Goal: Task Accomplishment & Management: Manage account settings

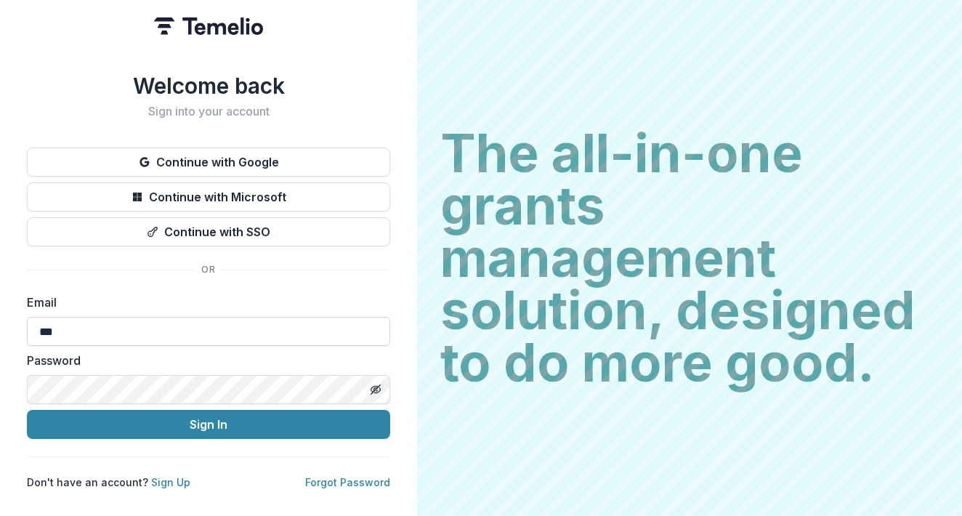
click at [92, 322] on input "***" at bounding box center [208, 331] width 363 height 29
type input "**********"
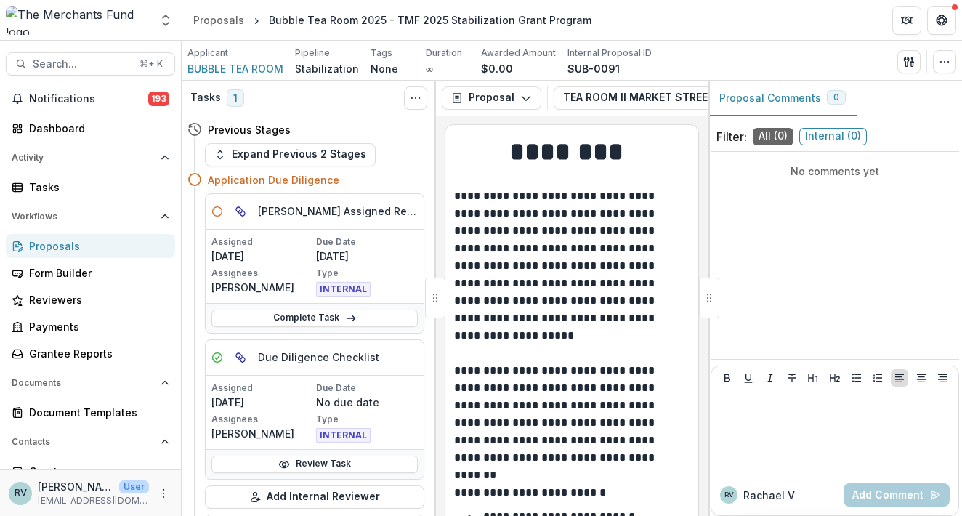
click at [49, 246] on div "Proposals" at bounding box center [96, 245] width 134 height 15
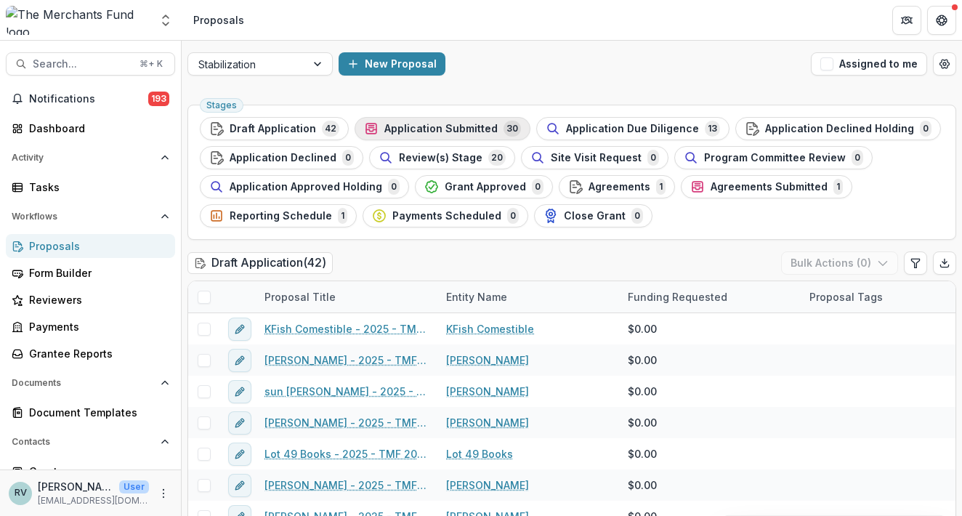
click at [448, 128] on span "Application Submitted" at bounding box center [440, 129] width 113 height 12
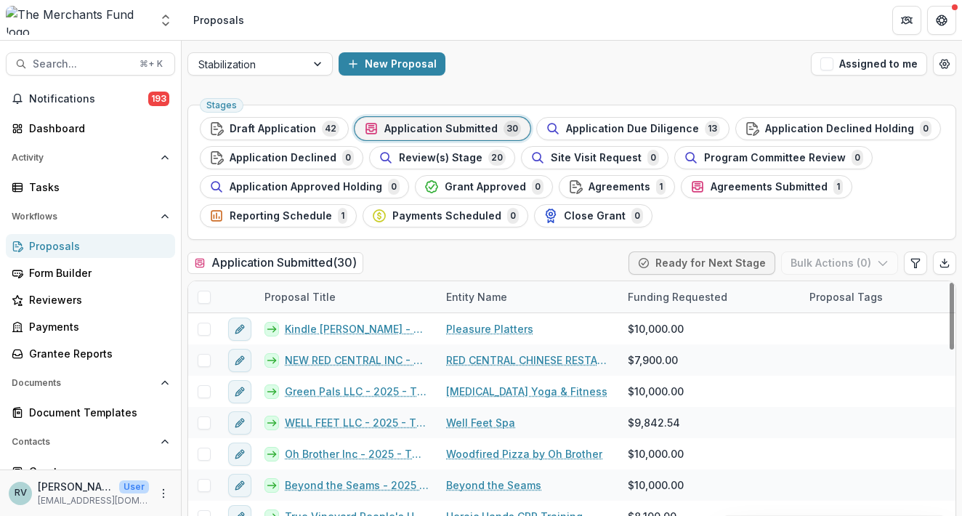
click at [196, 298] on div at bounding box center [203, 296] width 31 height 31
click at [203, 296] on span at bounding box center [204, 297] width 13 height 13
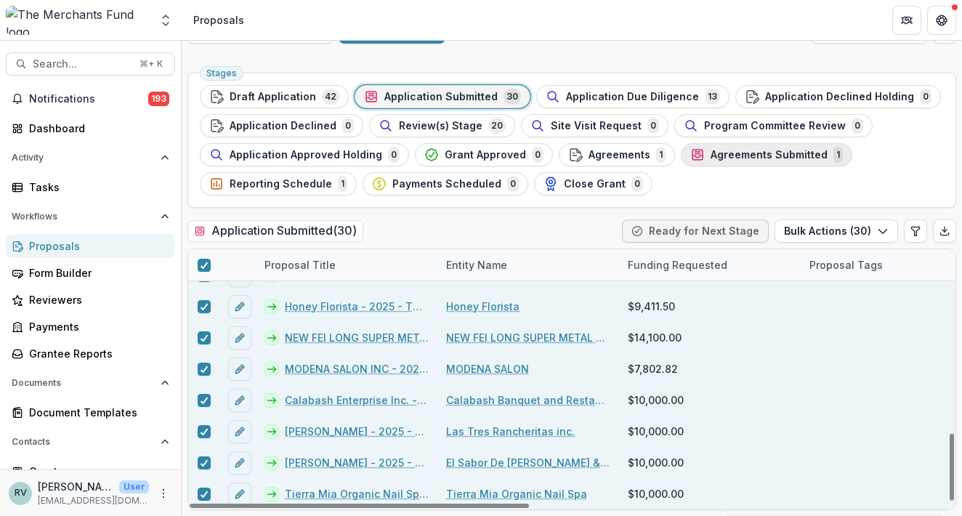
scroll to position [32, 0]
click at [846, 235] on button "Bulk Actions ( 30 )" at bounding box center [837, 230] width 124 height 23
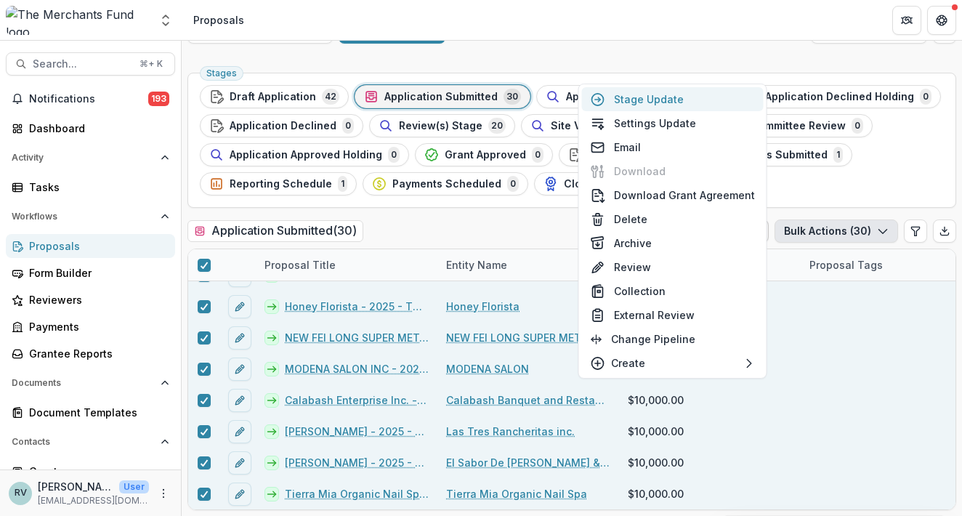
click at [706, 97] on button "Stage Update" at bounding box center [673, 99] width 182 height 24
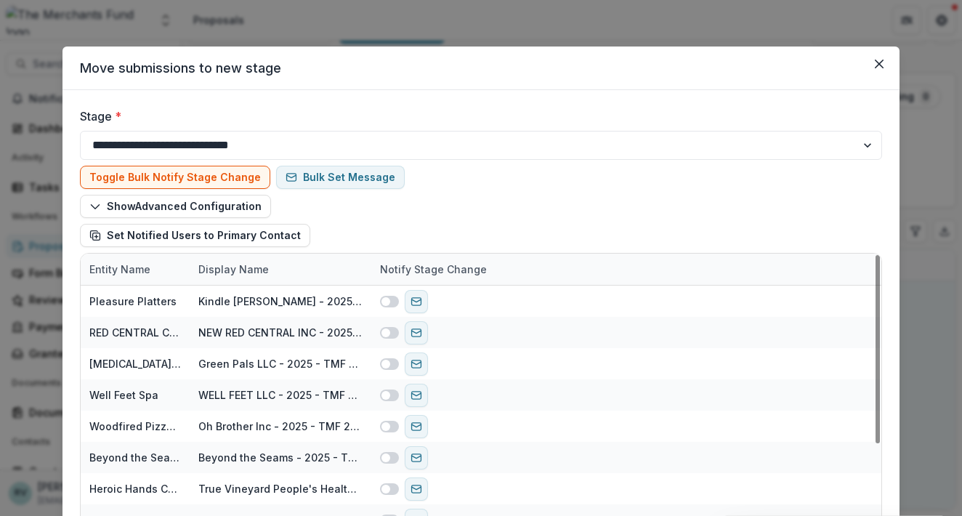
drag, startPoint x: 368, startPoint y: 147, endPoint x: 861, endPoint y: 158, distance: 493.5
click at [368, 146] on select "**********" at bounding box center [481, 145] width 802 height 29
select select "**********"
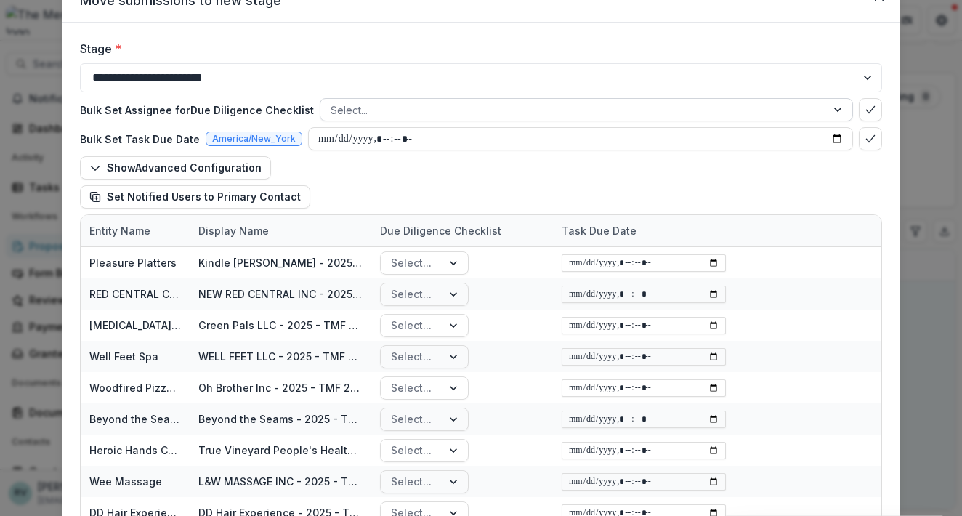
scroll to position [94, 0]
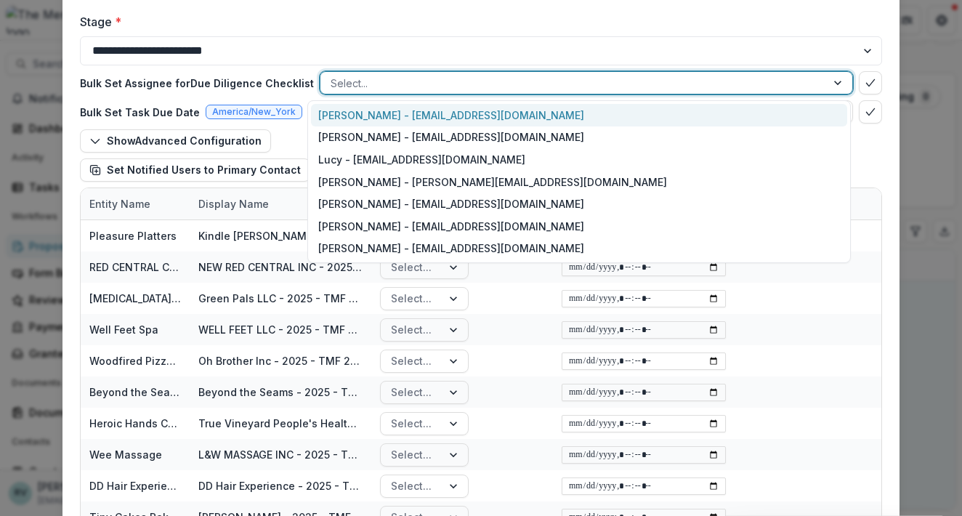
click at [804, 82] on div at bounding box center [573, 83] width 485 height 18
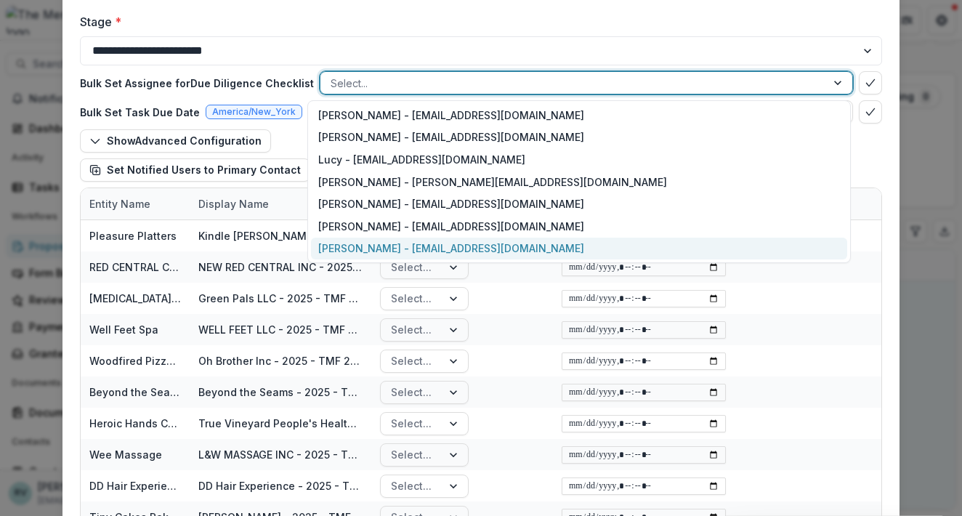
click at [716, 248] on div "[PERSON_NAME] - [EMAIL_ADDRESS][DOMAIN_NAME]" at bounding box center [579, 249] width 536 height 23
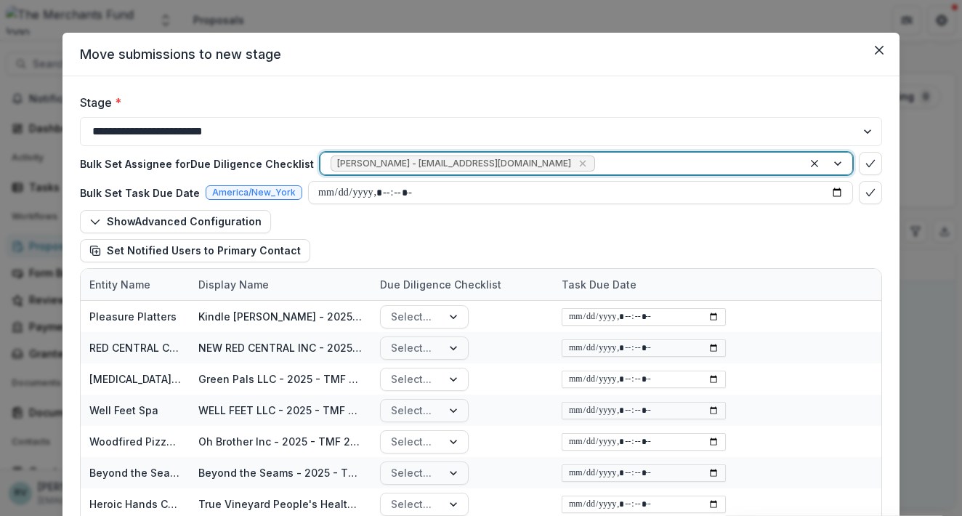
scroll to position [264, 0]
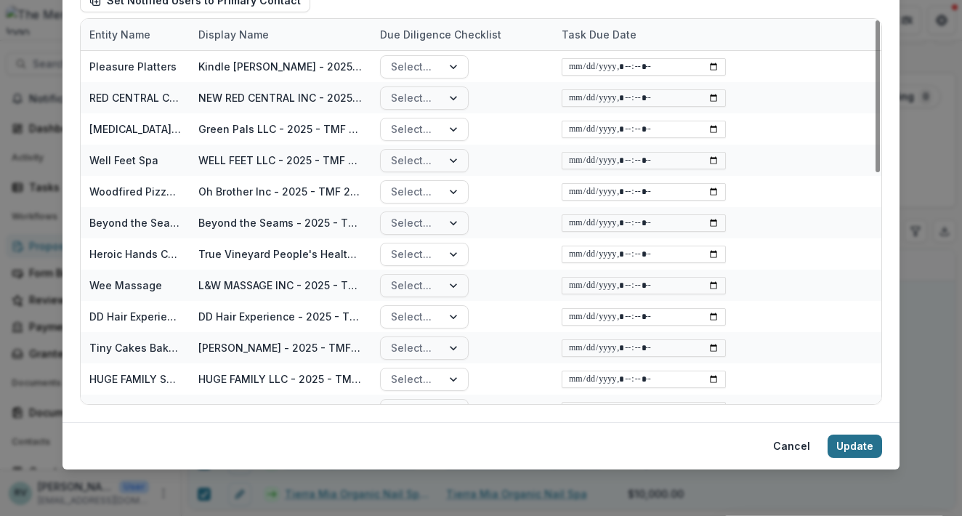
click at [854, 445] on button "Update" at bounding box center [855, 446] width 54 height 23
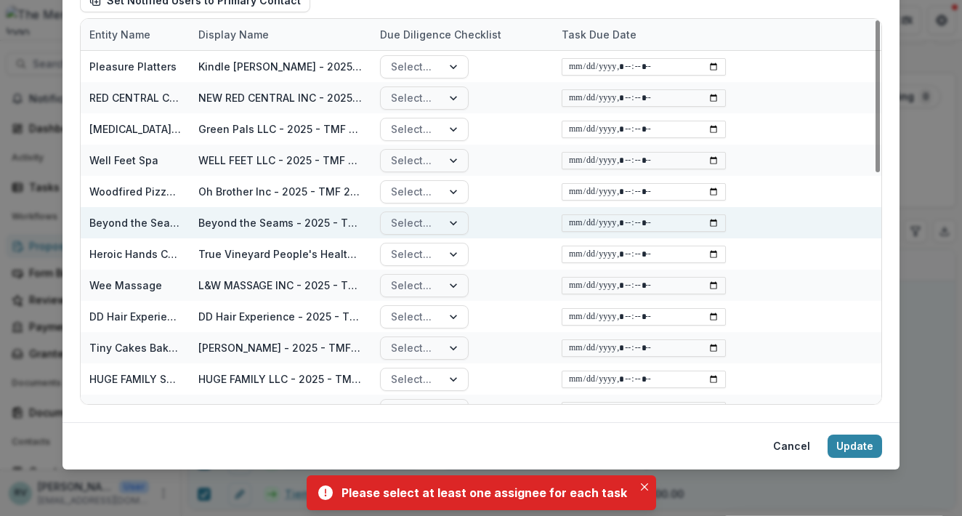
scroll to position [0, 0]
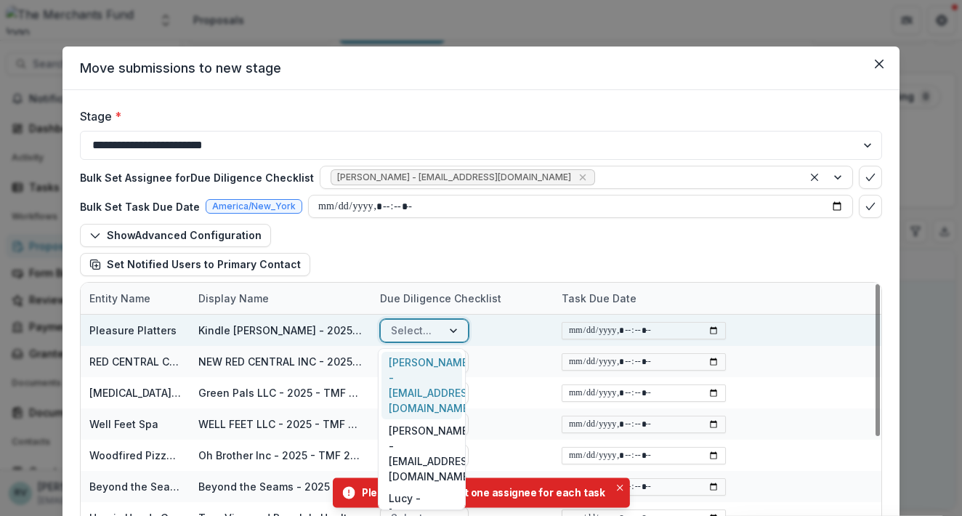
click at [436, 332] on div "Select..." at bounding box center [411, 330] width 61 height 21
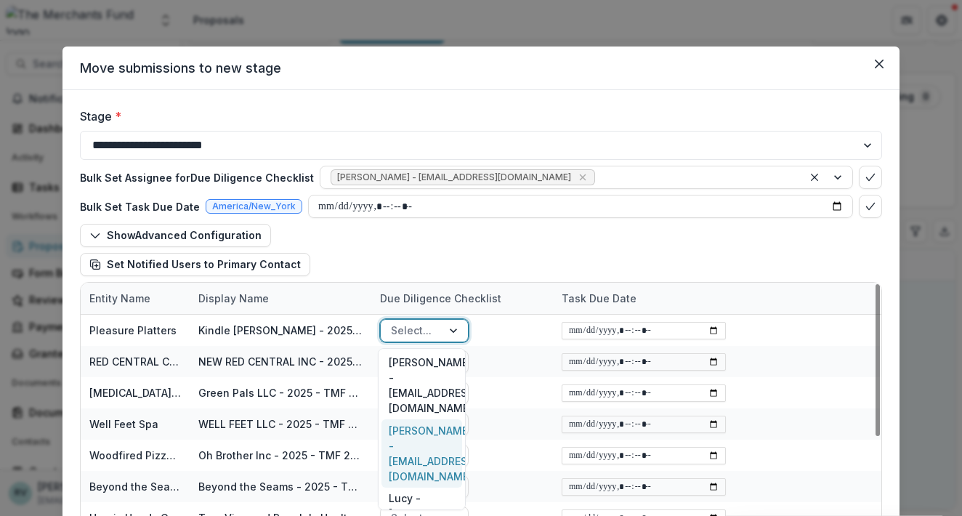
scroll to position [134, 0]
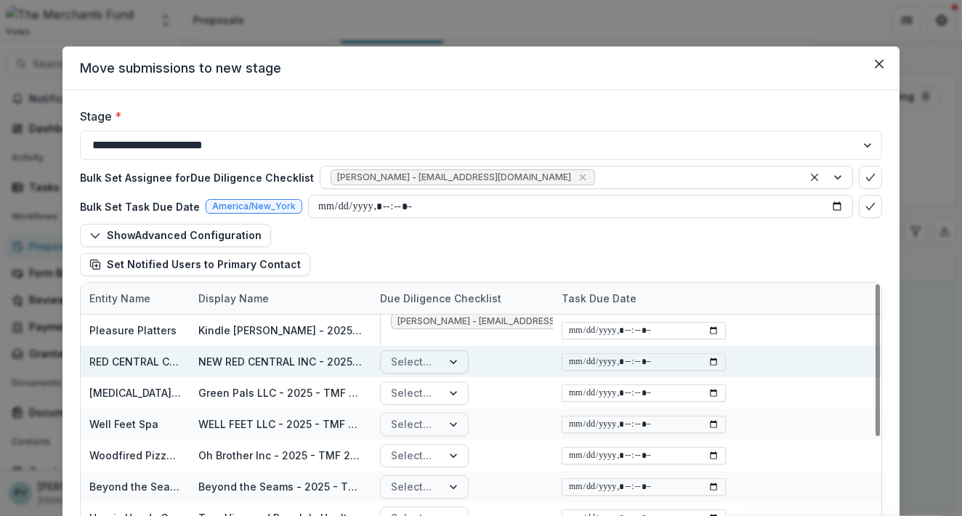
click at [411, 355] on div at bounding box center [411, 361] width 41 height 18
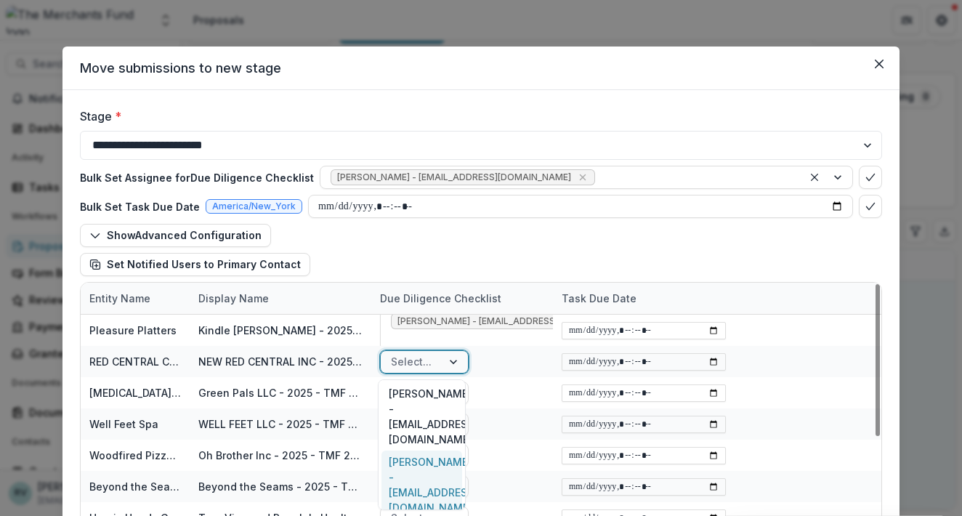
scroll to position [165, 0]
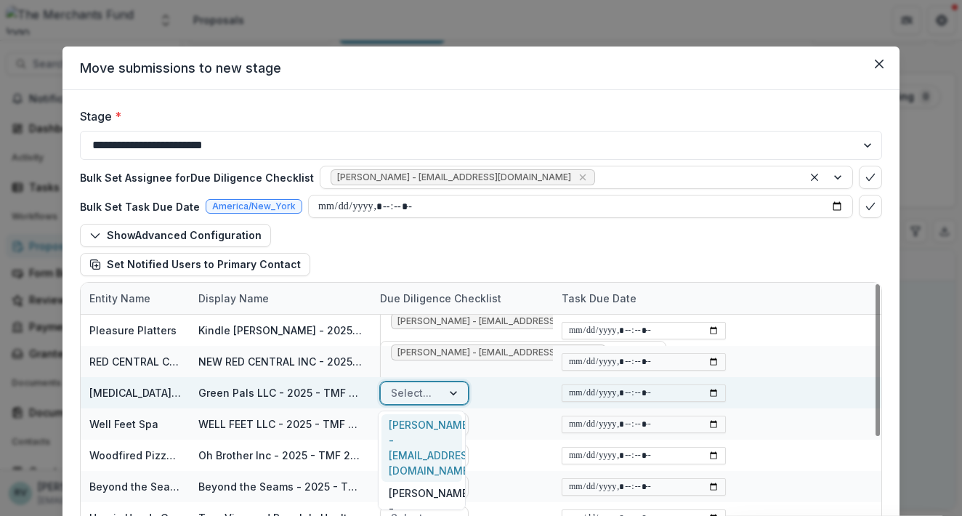
click at [412, 392] on div "Select..." at bounding box center [411, 392] width 41 height 15
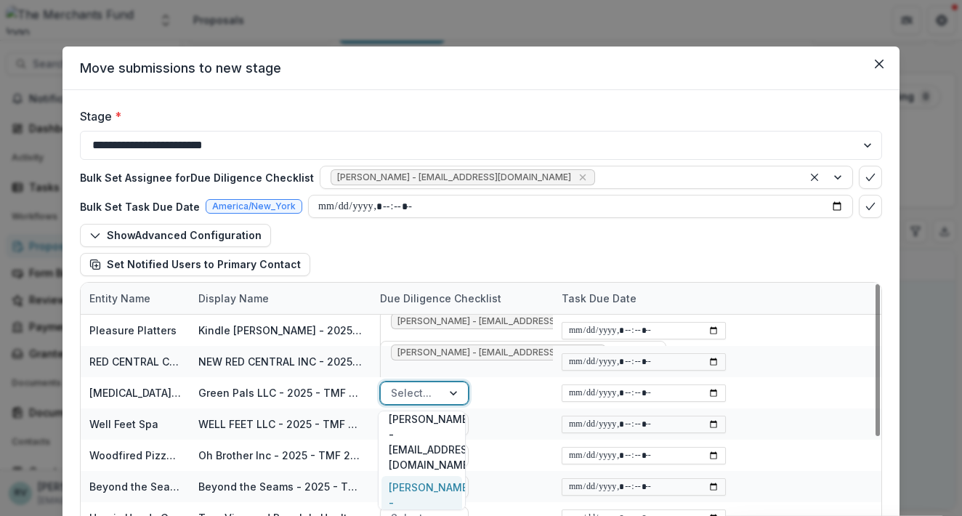
scroll to position [196, 0]
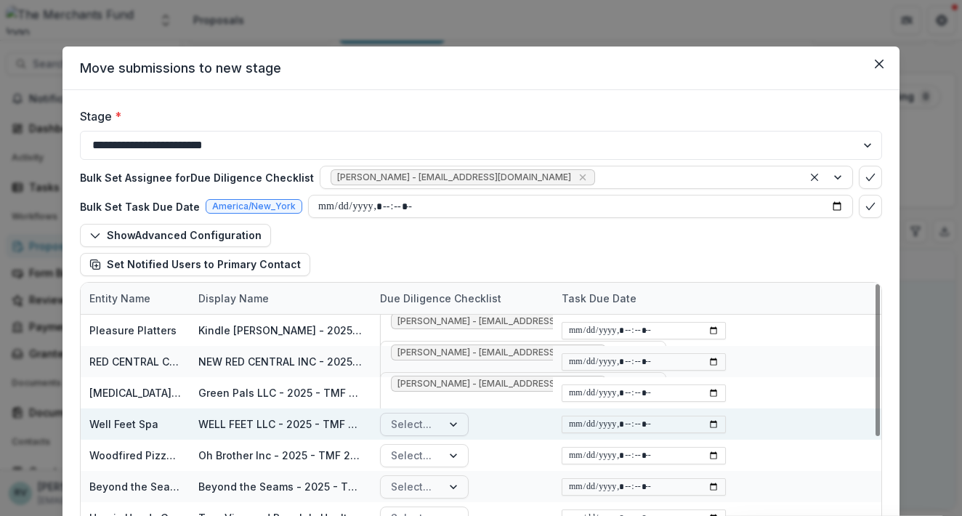
click at [426, 426] on div "Select..." at bounding box center [411, 423] width 41 height 15
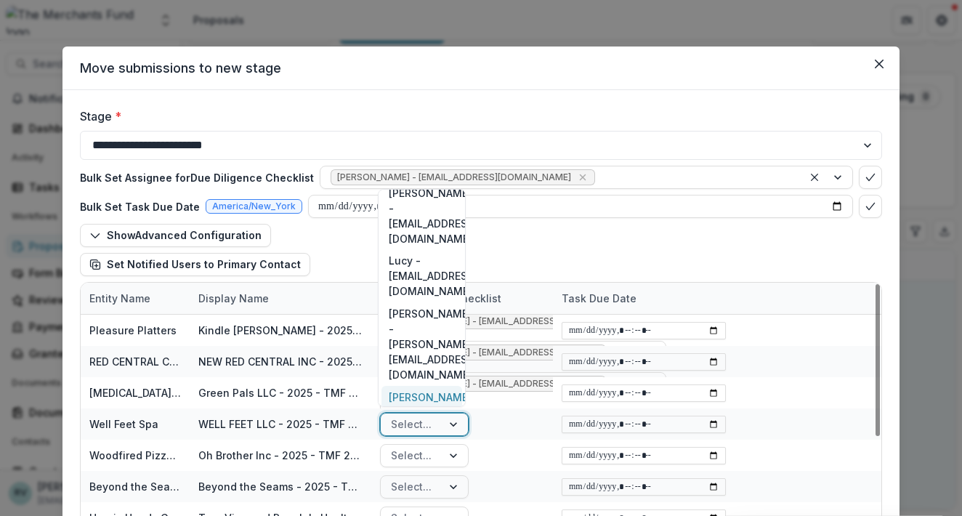
scroll to position [78, 0]
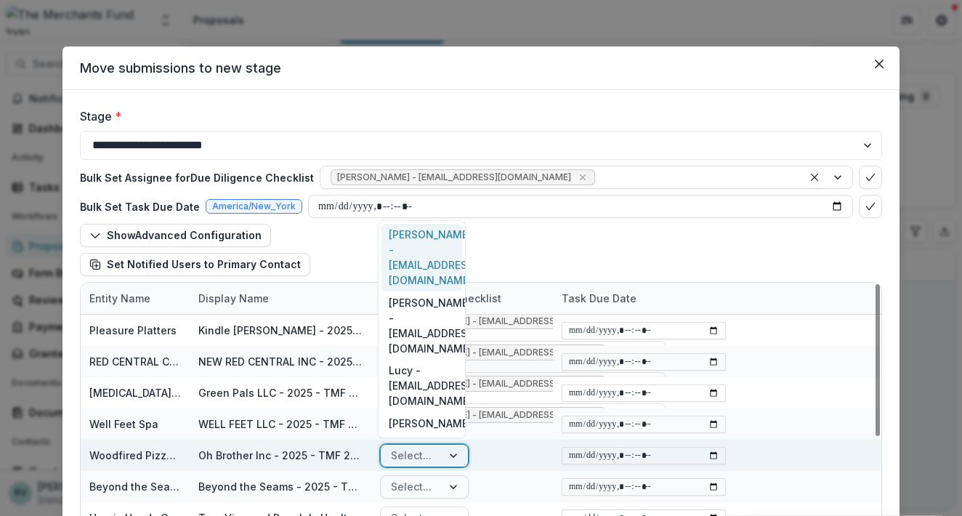
click at [424, 456] on div "Select..." at bounding box center [411, 455] width 41 height 15
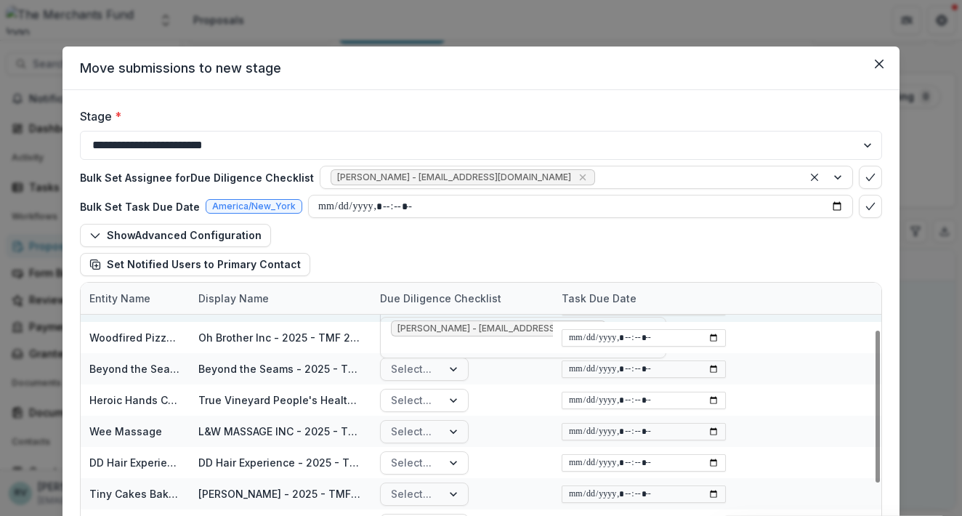
scroll to position [124, 0]
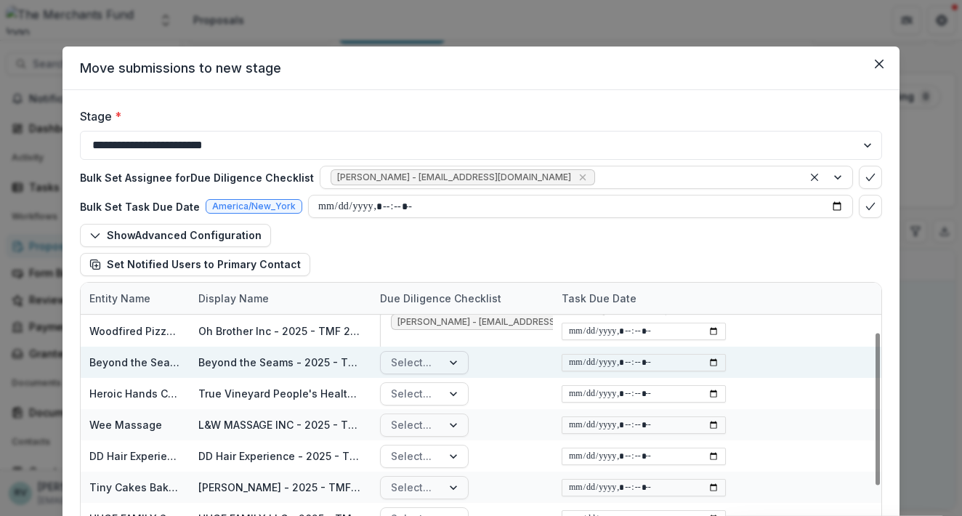
click at [438, 353] on div "Select..." at bounding box center [411, 362] width 61 height 21
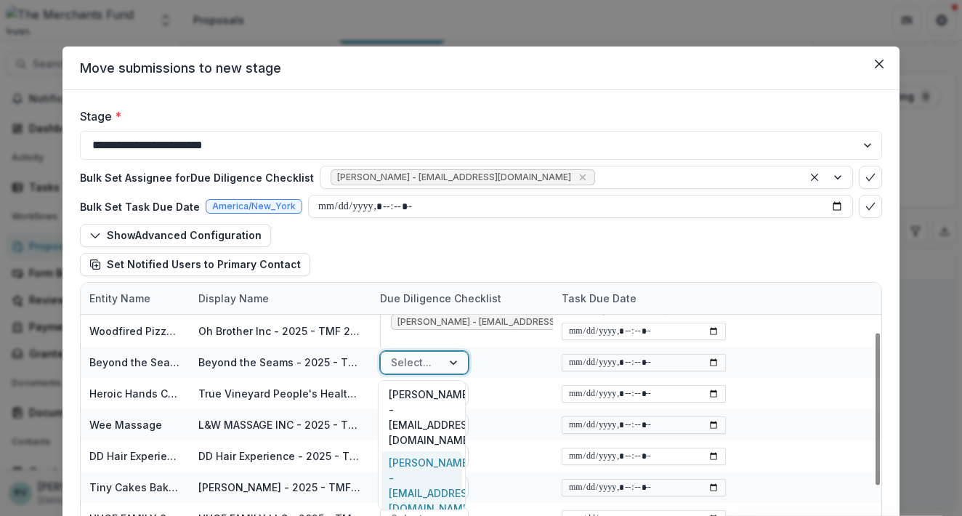
scroll to position [166, 0]
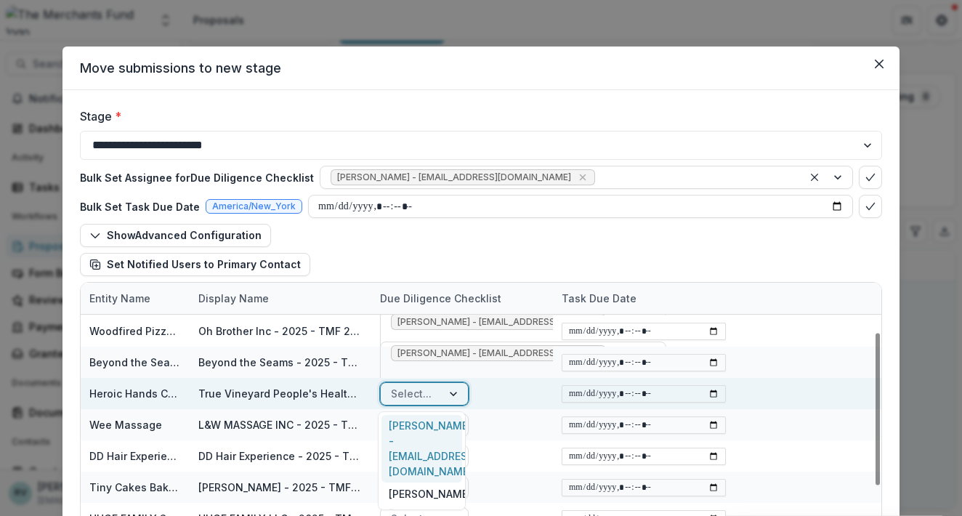
click at [415, 389] on div "Select..." at bounding box center [411, 393] width 41 height 15
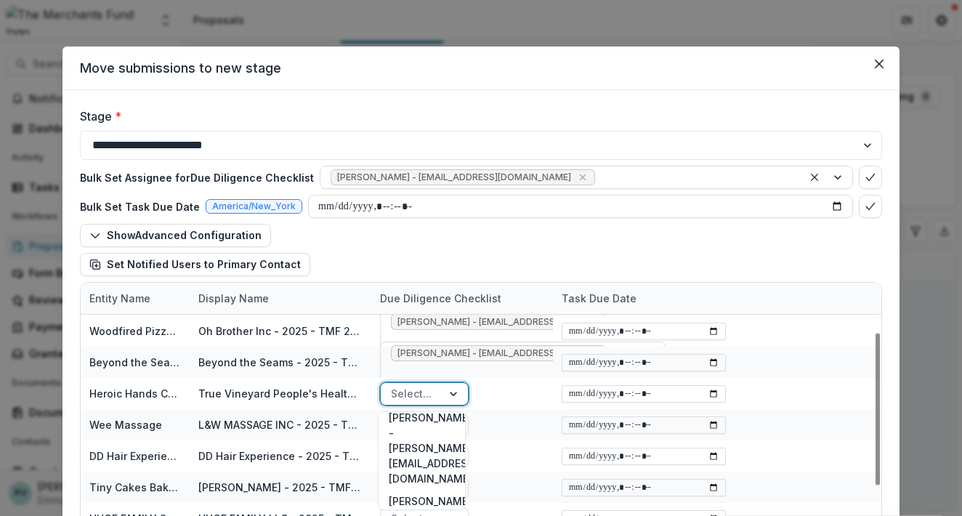
scroll to position [197, 0]
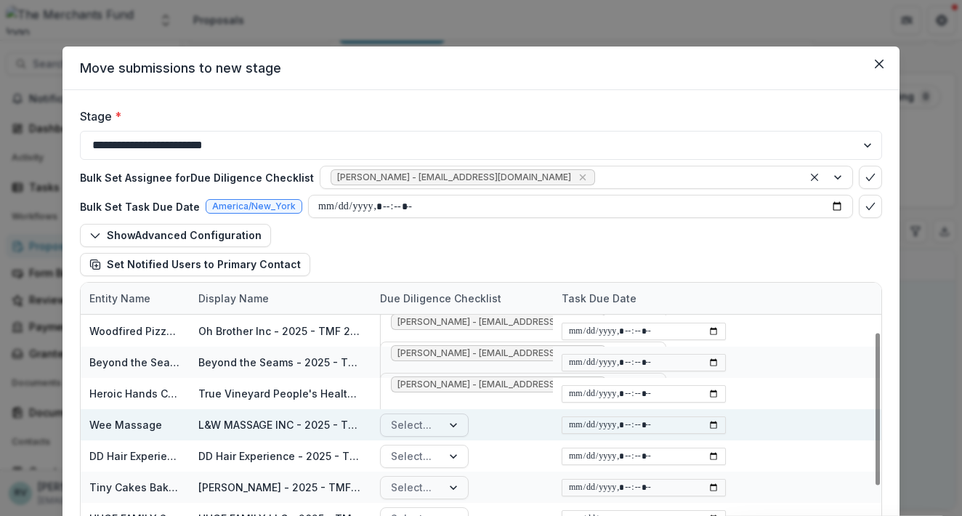
click at [416, 427] on div "Select..." at bounding box center [411, 424] width 41 height 15
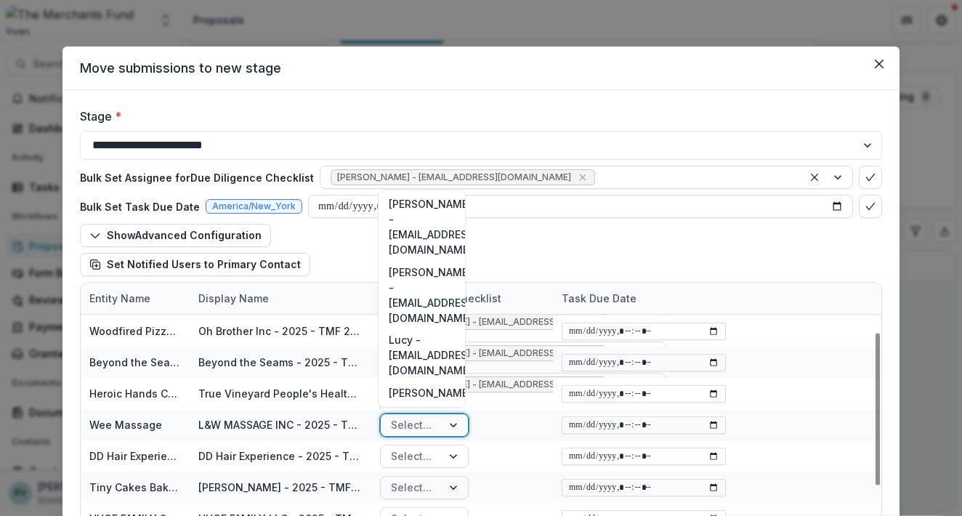
scroll to position [78, 0]
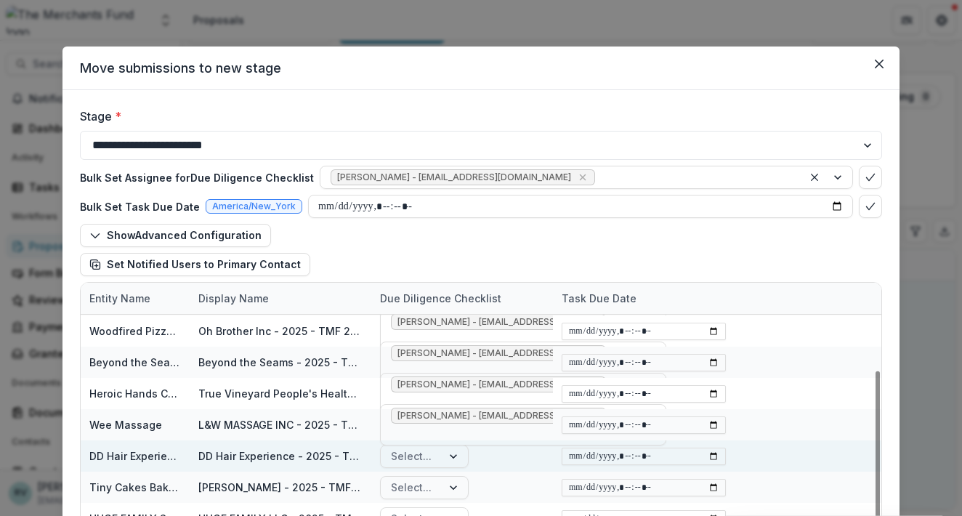
scroll to position [226, 0]
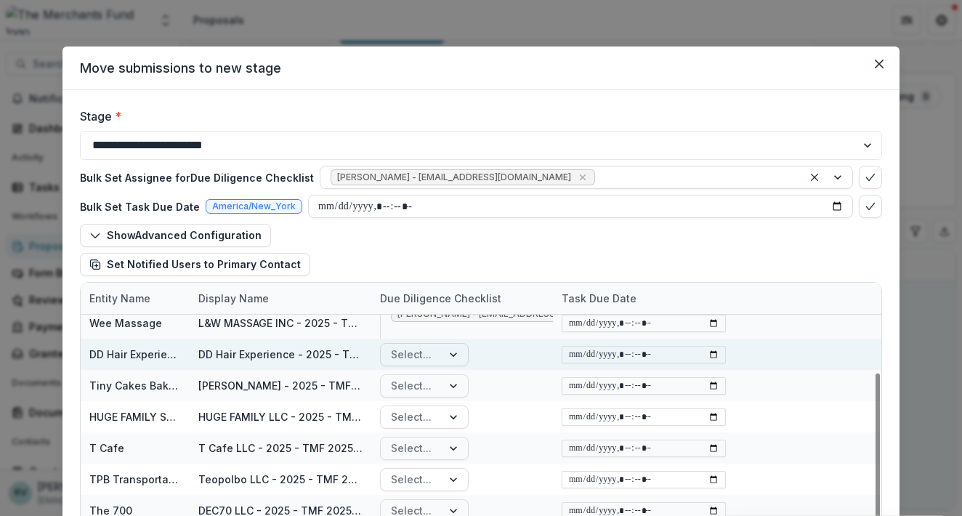
click at [442, 354] on div at bounding box center [455, 355] width 26 height 22
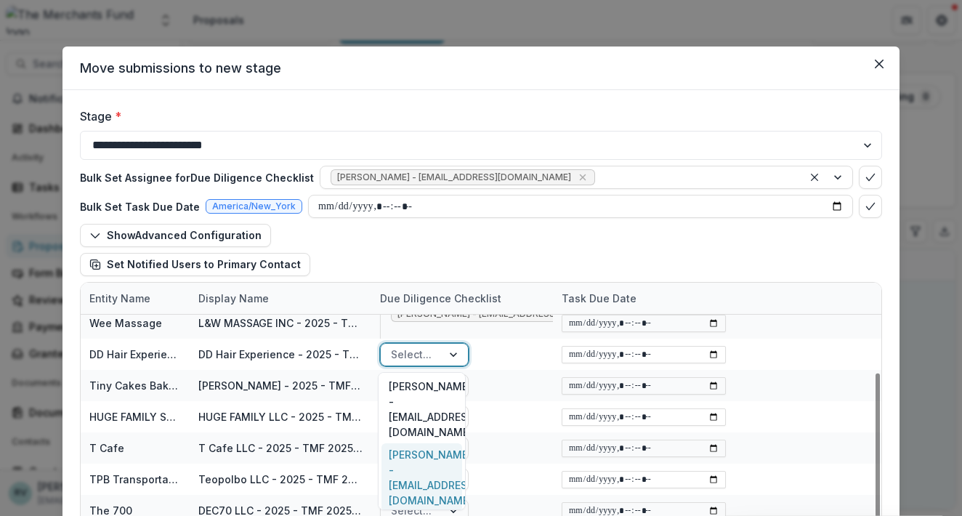
scroll to position [158, 0]
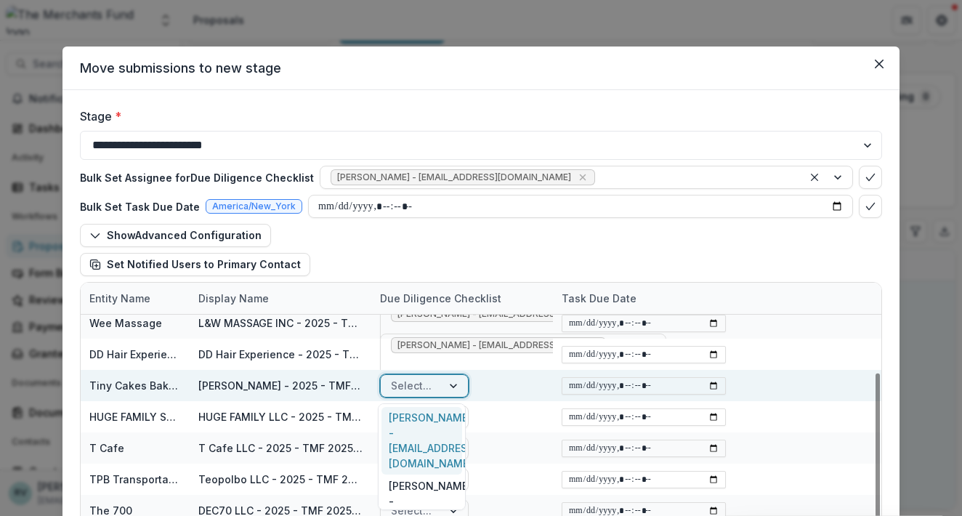
click at [427, 386] on div "Select..." at bounding box center [411, 385] width 41 height 15
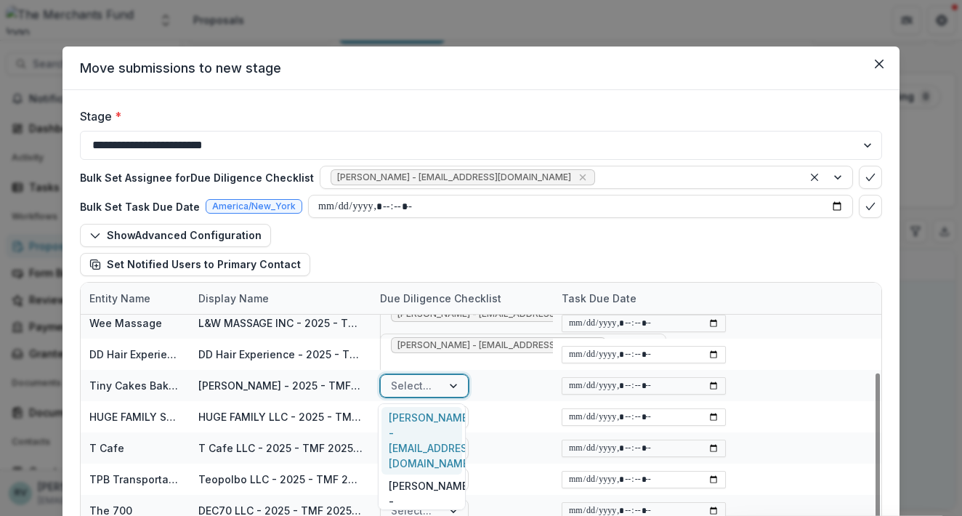
scroll to position [189, 0]
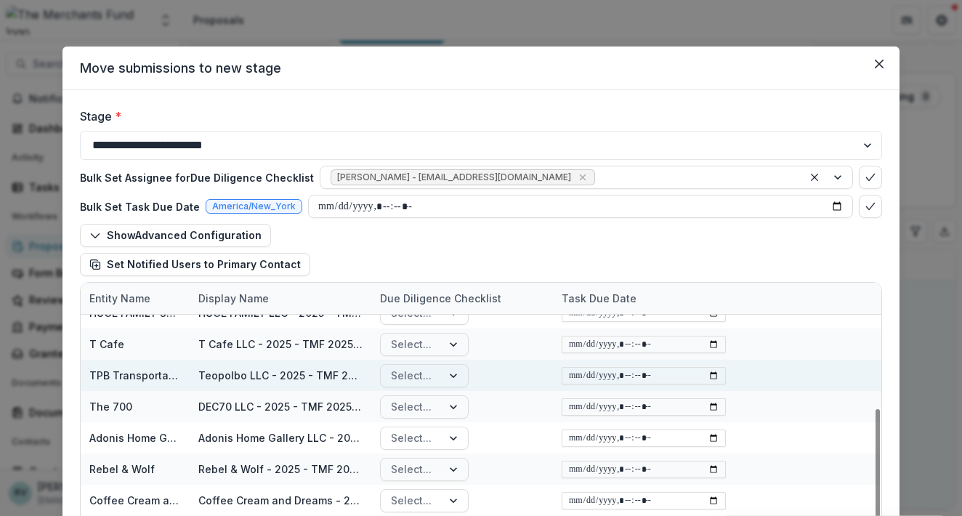
scroll to position [304, 0]
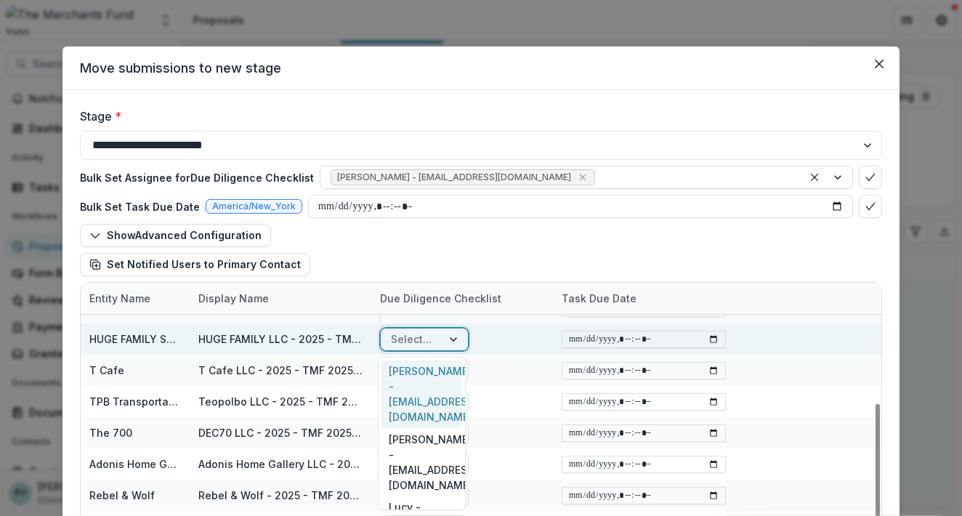
click at [442, 339] on div at bounding box center [455, 339] width 26 height 22
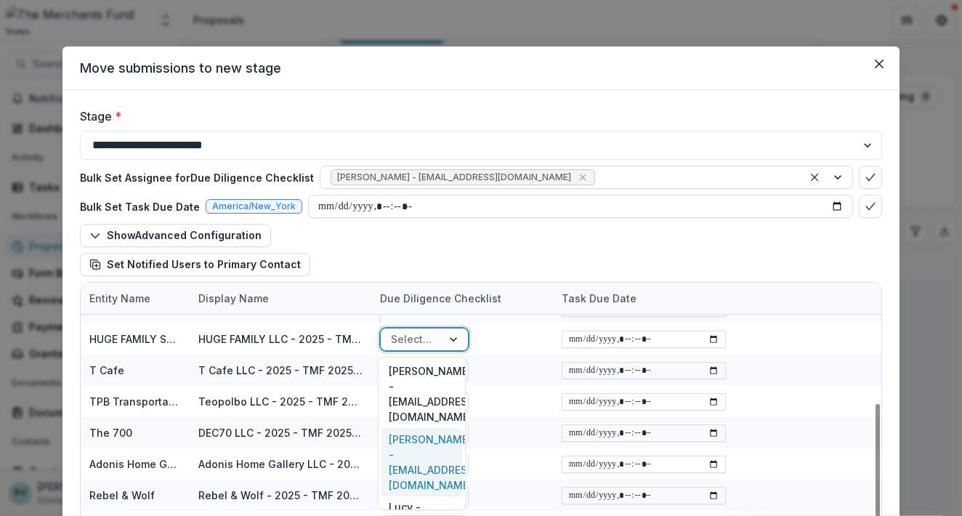
scroll to position [142, 0]
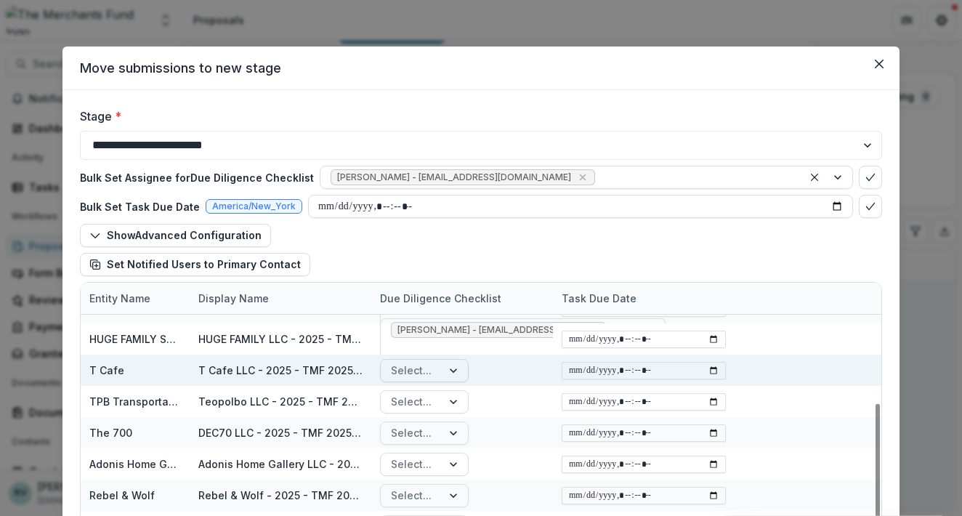
click at [406, 373] on div "Select..." at bounding box center [411, 370] width 41 height 15
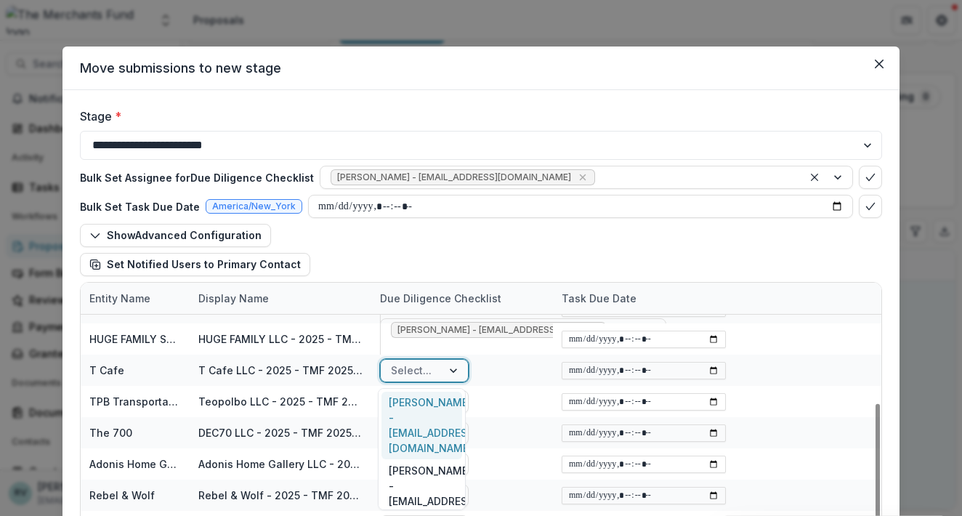
scroll to position [174, 0]
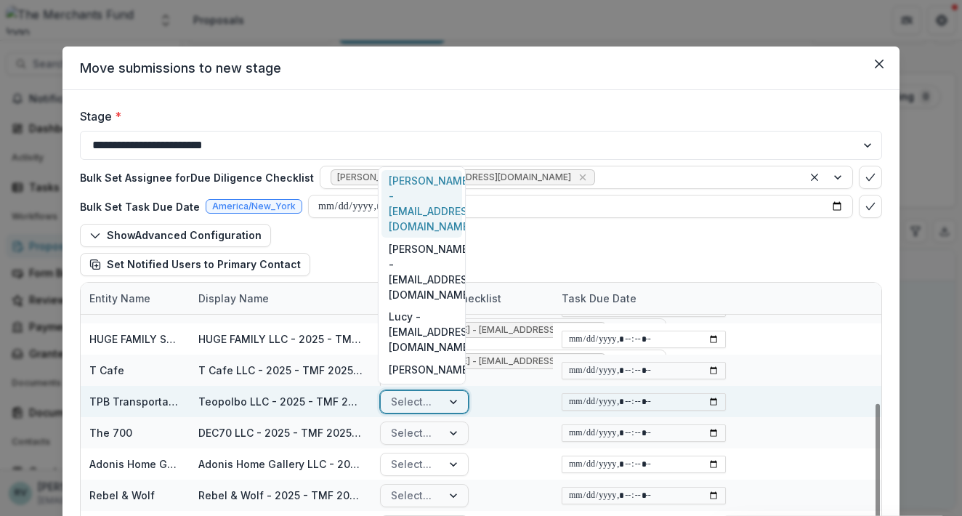
click at [400, 396] on div "Select..." at bounding box center [411, 401] width 41 height 15
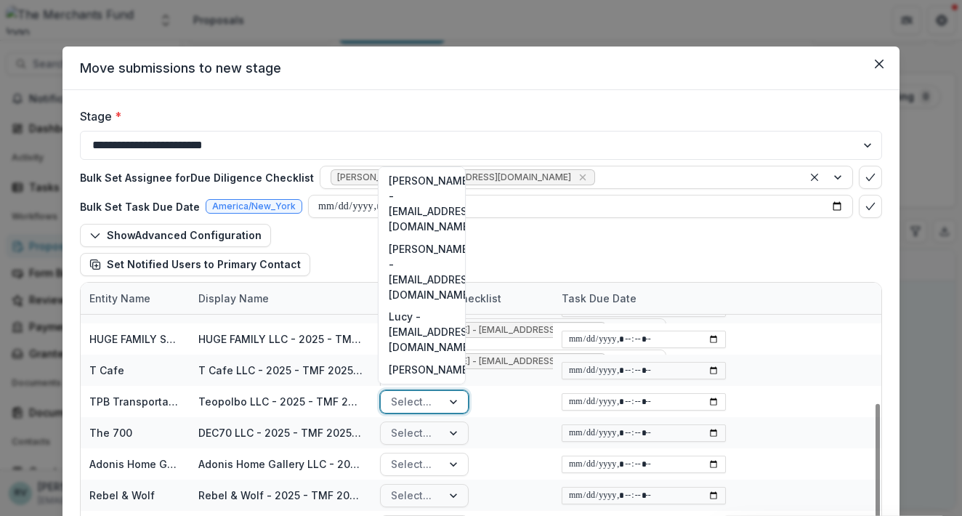
scroll to position [78, 0]
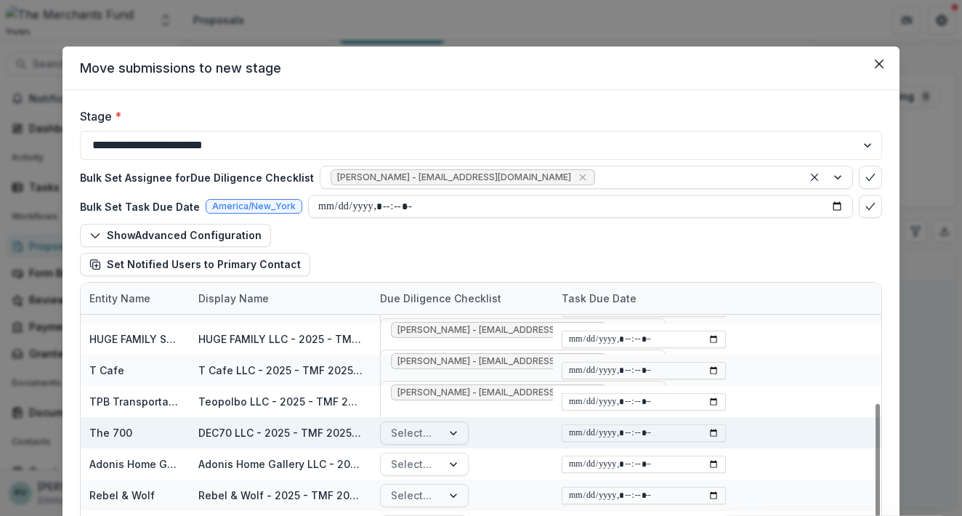
click at [397, 438] on div "Select..." at bounding box center [411, 432] width 41 height 15
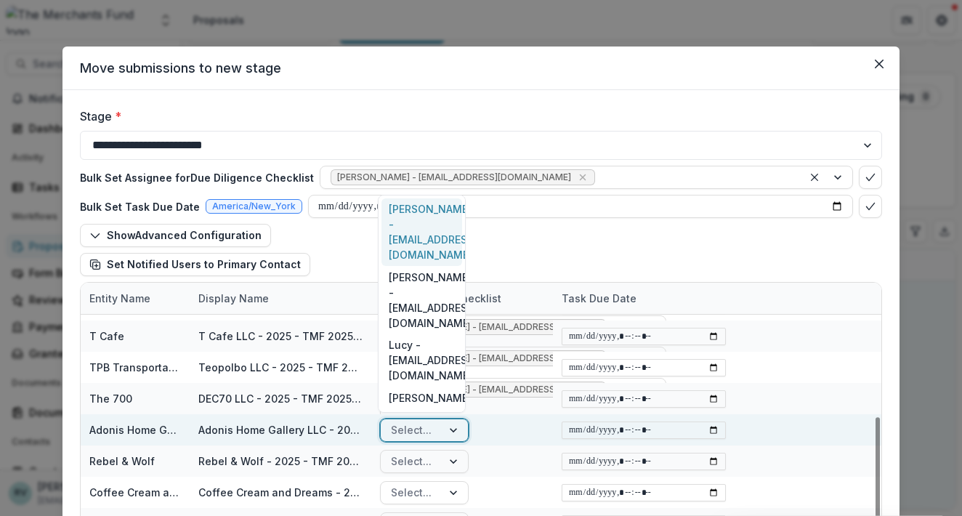
click at [418, 434] on div "Select..." at bounding box center [411, 429] width 41 height 15
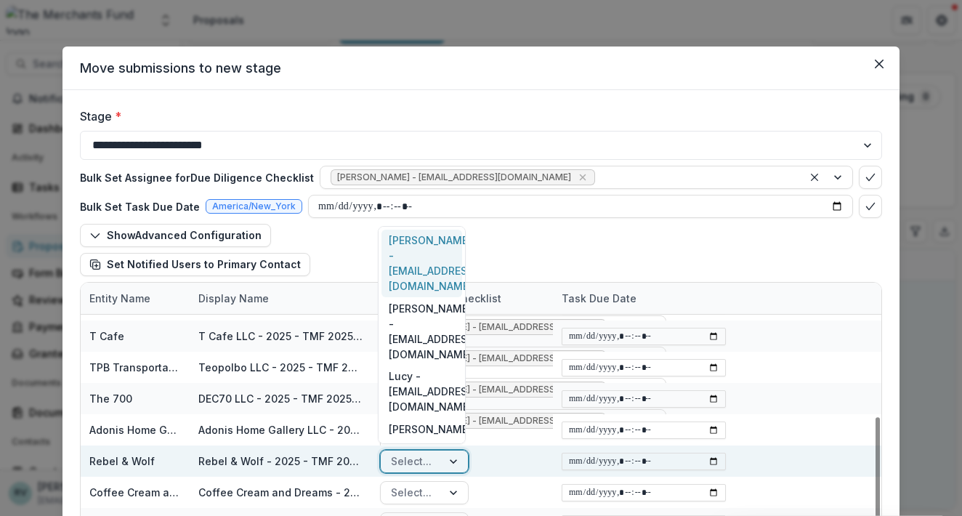
click at [407, 461] on div "Select..." at bounding box center [411, 460] width 41 height 15
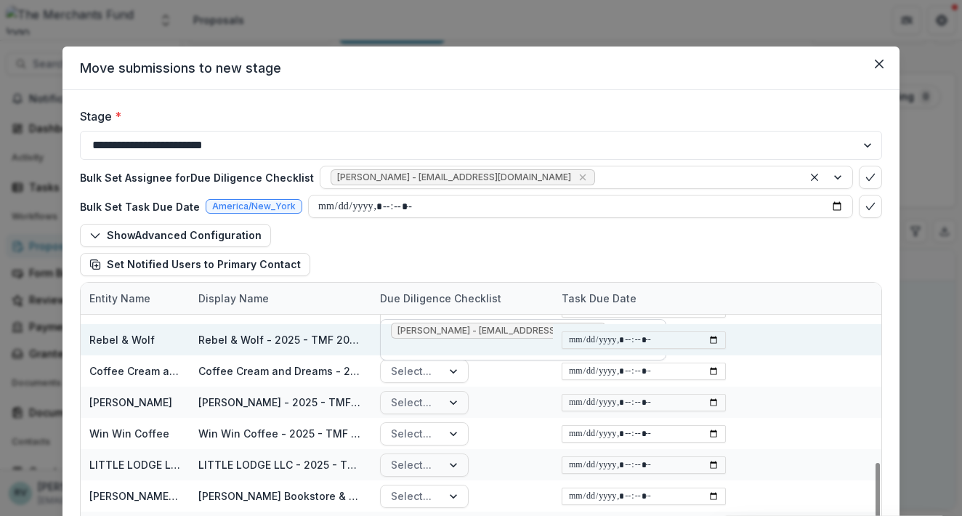
scroll to position [453, 0]
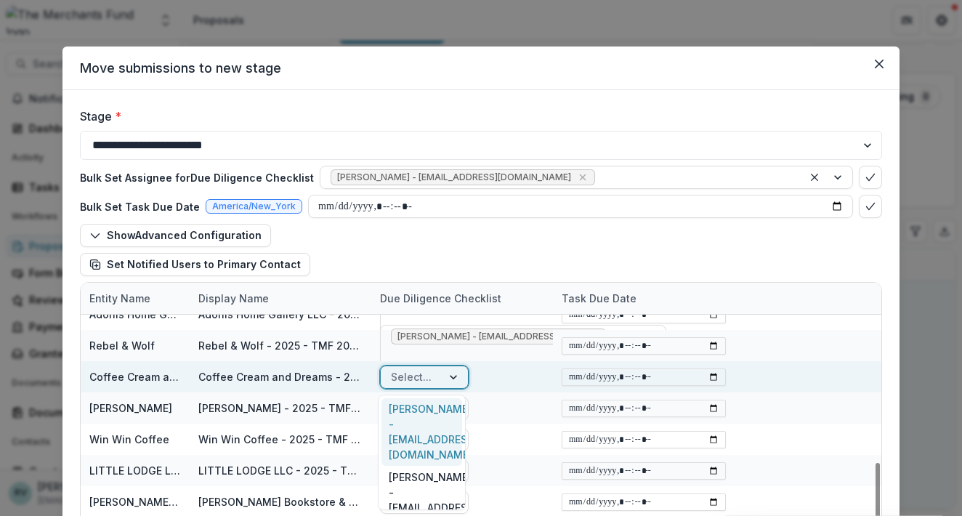
click at [431, 377] on div "Select..." at bounding box center [411, 376] width 61 height 21
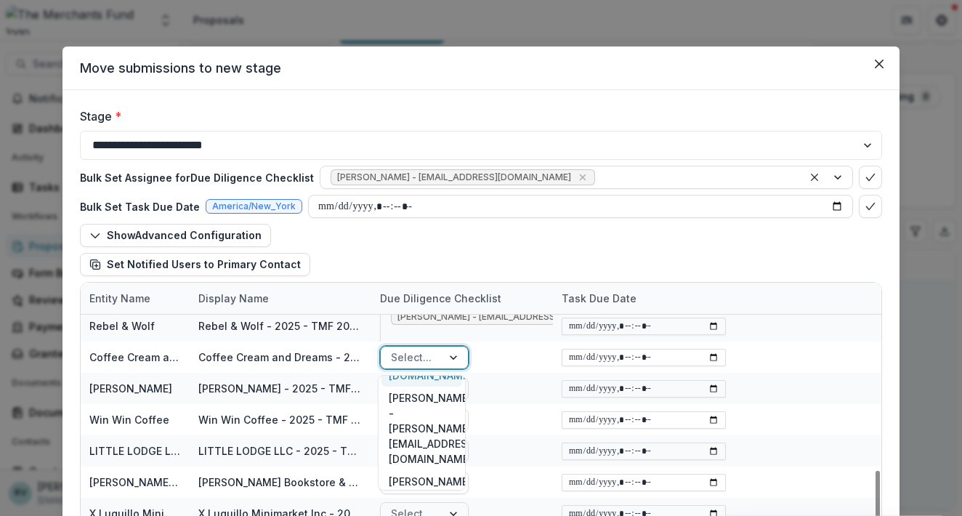
scroll to position [180, 0]
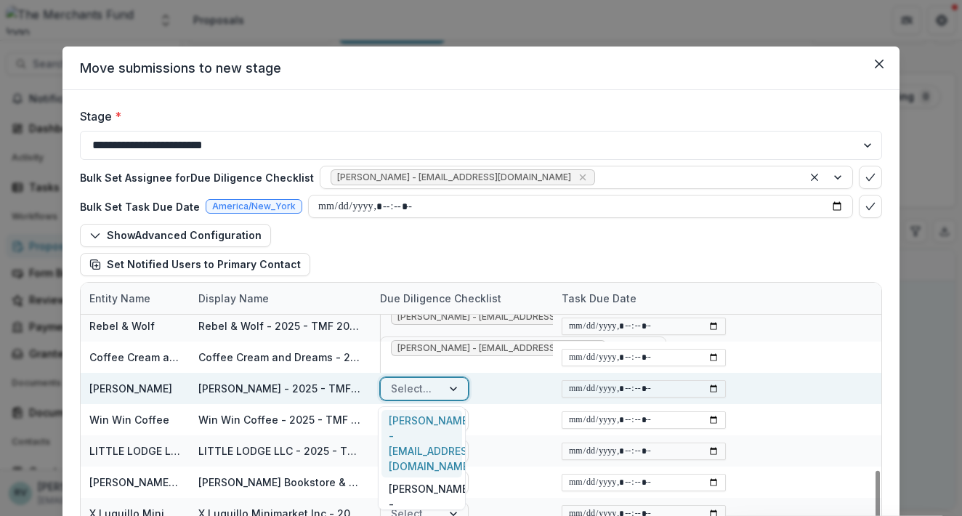
click at [407, 389] on div "Select..." at bounding box center [411, 388] width 41 height 15
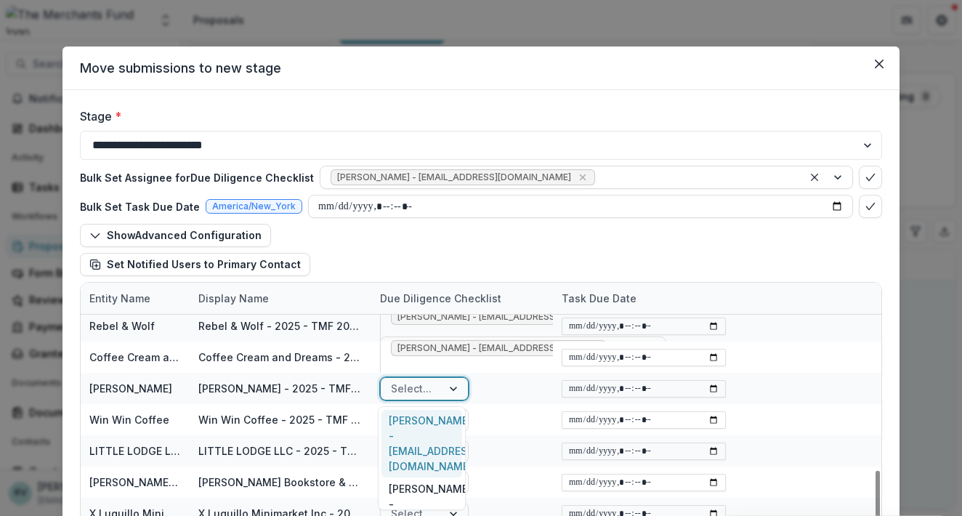
scroll to position [192, 0]
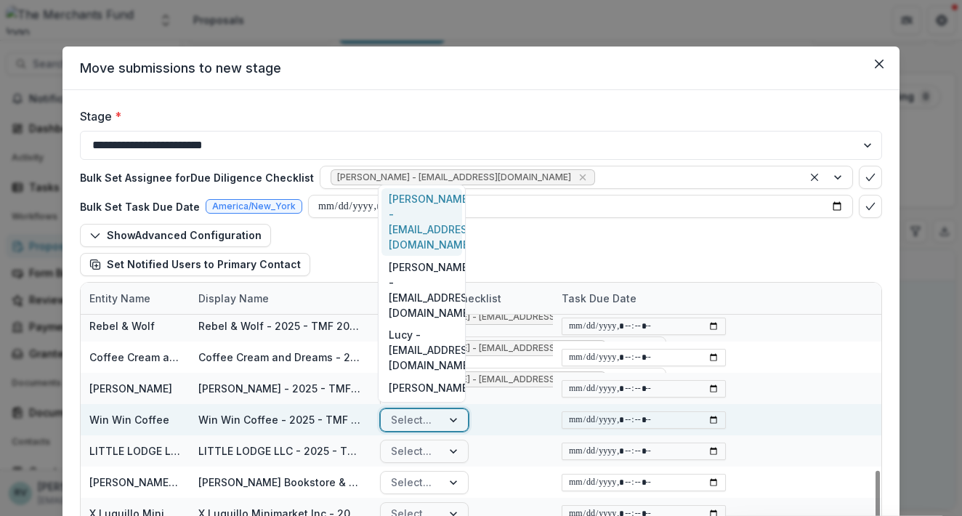
click at [400, 421] on div "Select..." at bounding box center [411, 419] width 41 height 15
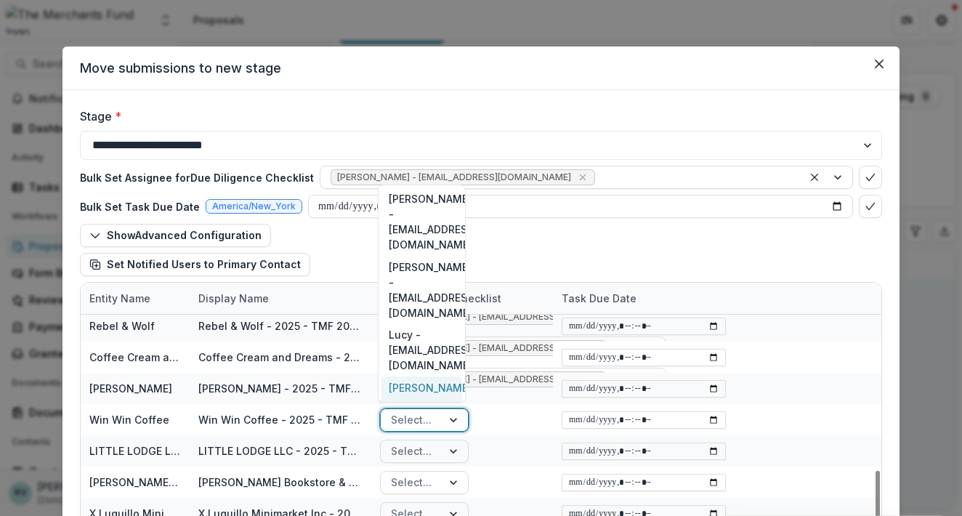
scroll to position [78, 0]
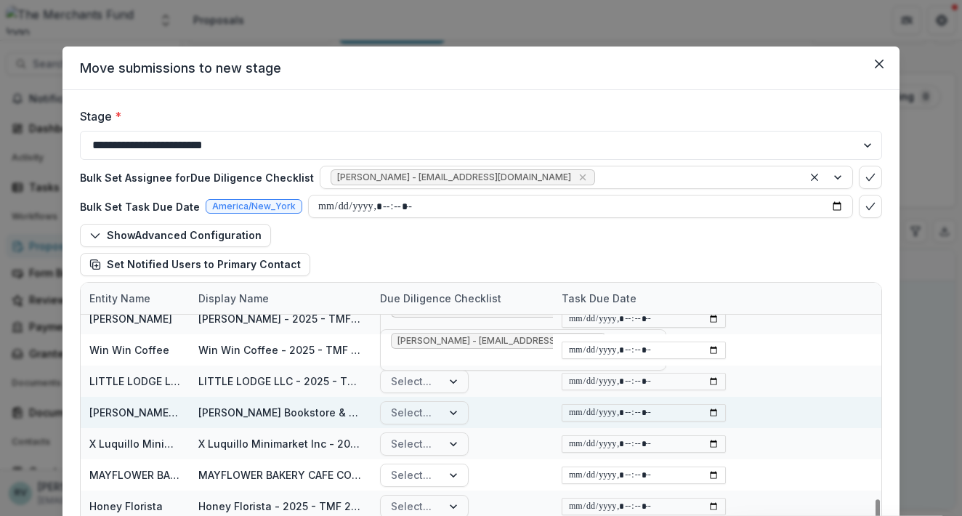
scroll to position [547, 0]
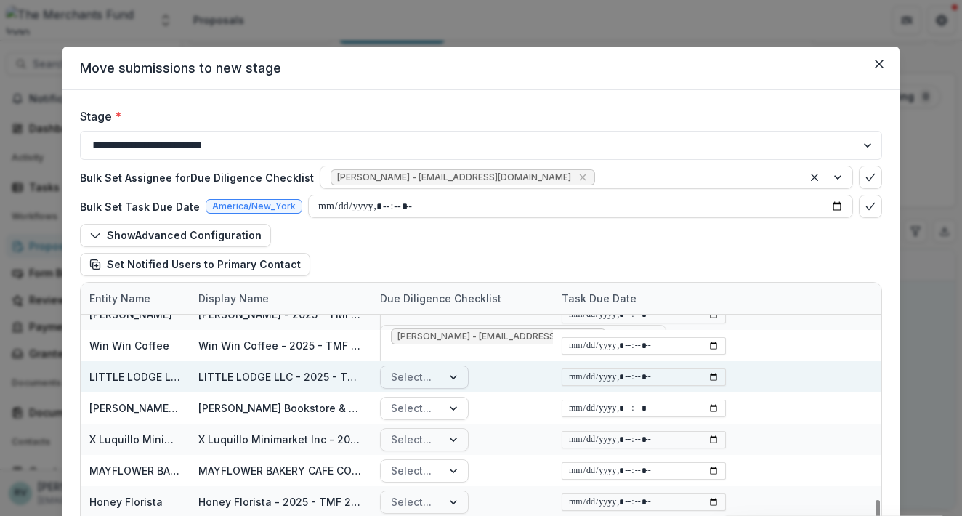
click at [429, 379] on div "Select..." at bounding box center [411, 376] width 61 height 21
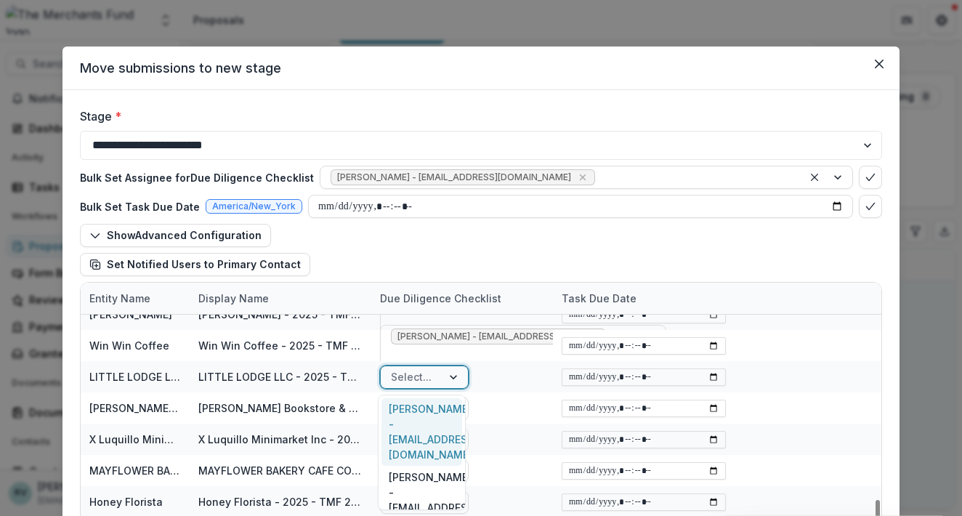
scroll to position [180, 0]
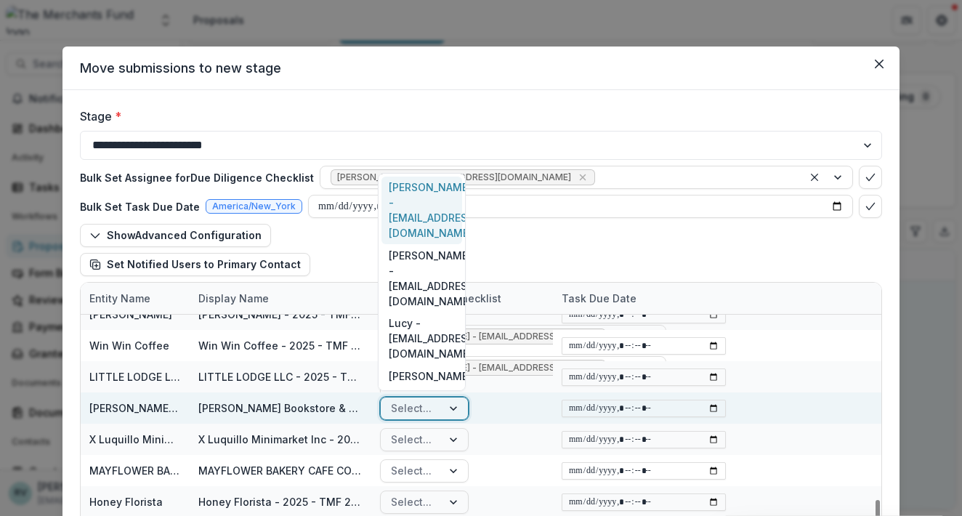
click at [416, 411] on div "Select..." at bounding box center [411, 407] width 41 height 15
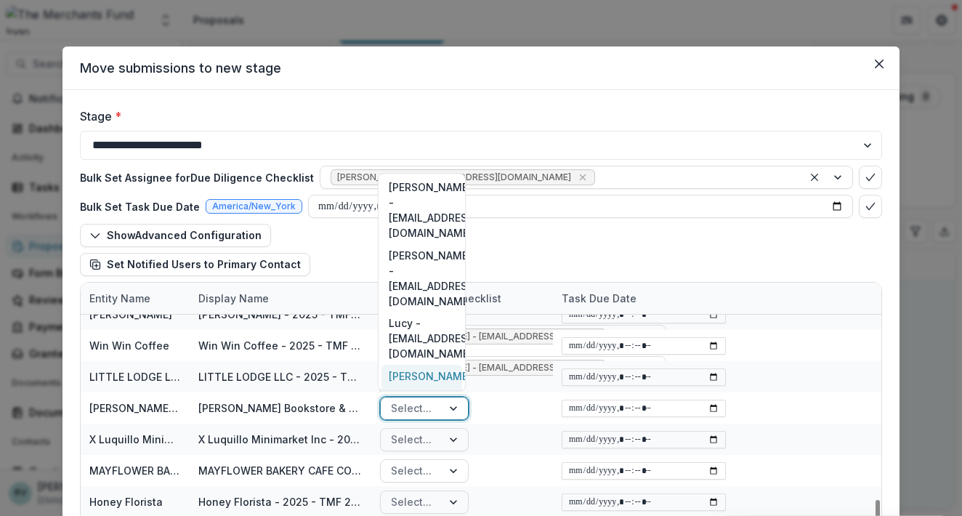
scroll to position [78, 0]
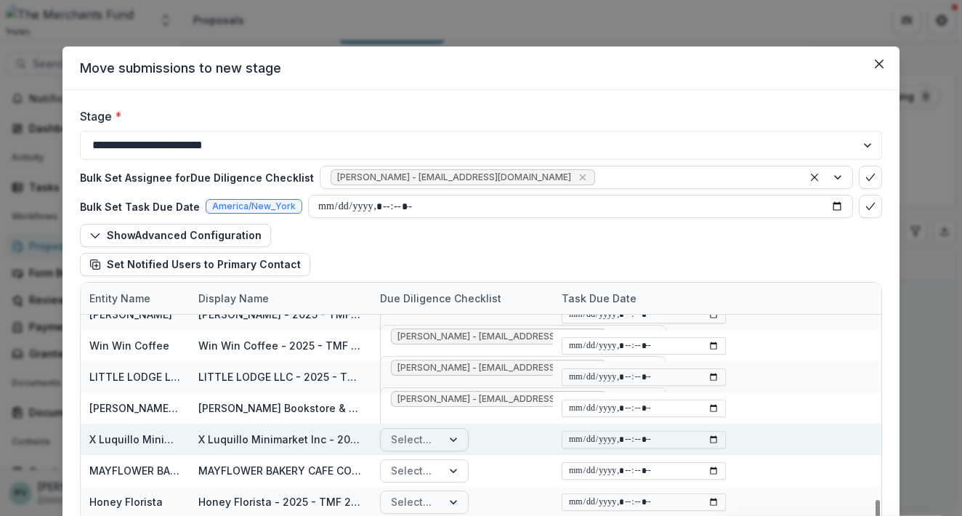
click at [416, 437] on div "Select..." at bounding box center [411, 439] width 41 height 15
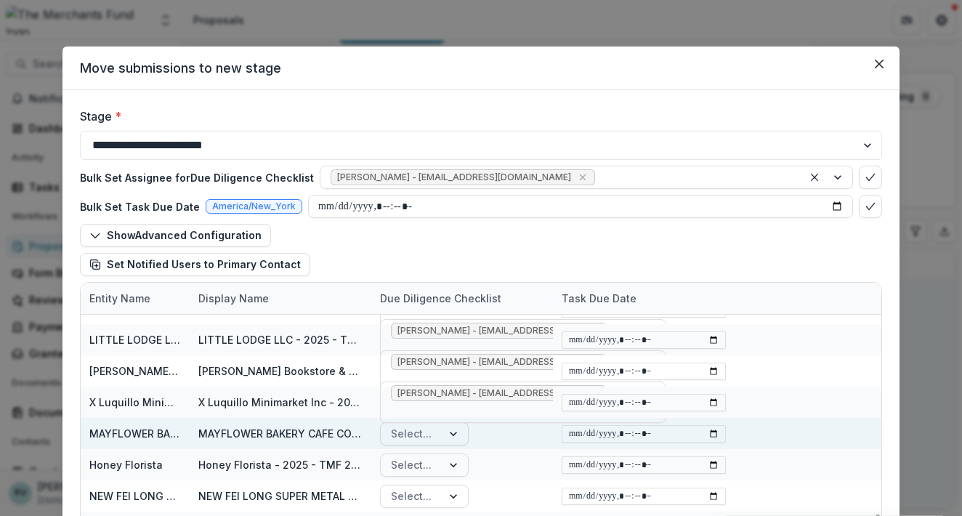
scroll to position [584, 0]
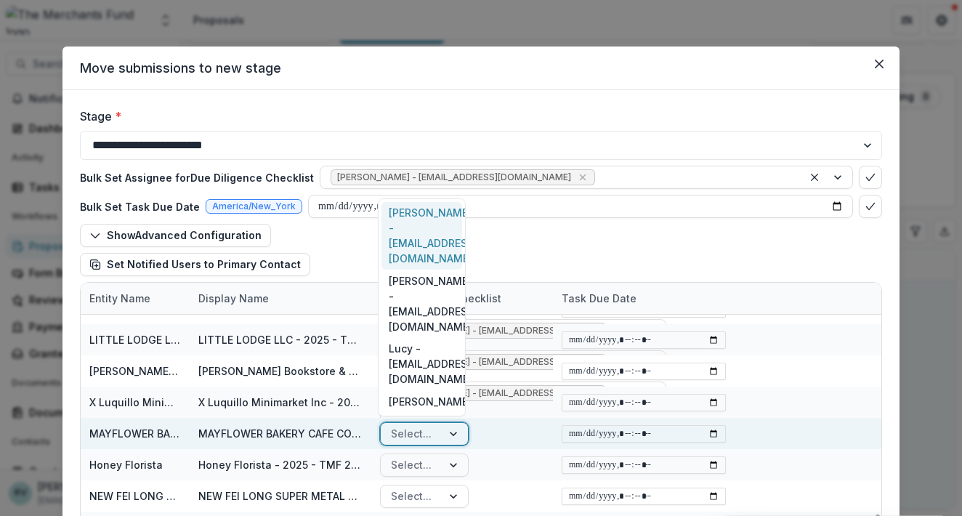
click at [404, 437] on div "Select..." at bounding box center [411, 433] width 41 height 15
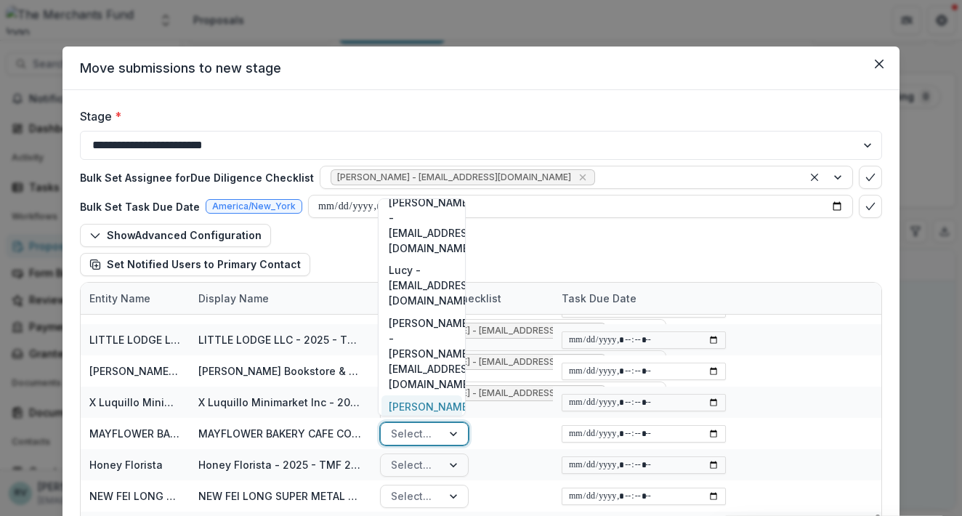
scroll to position [78, 0]
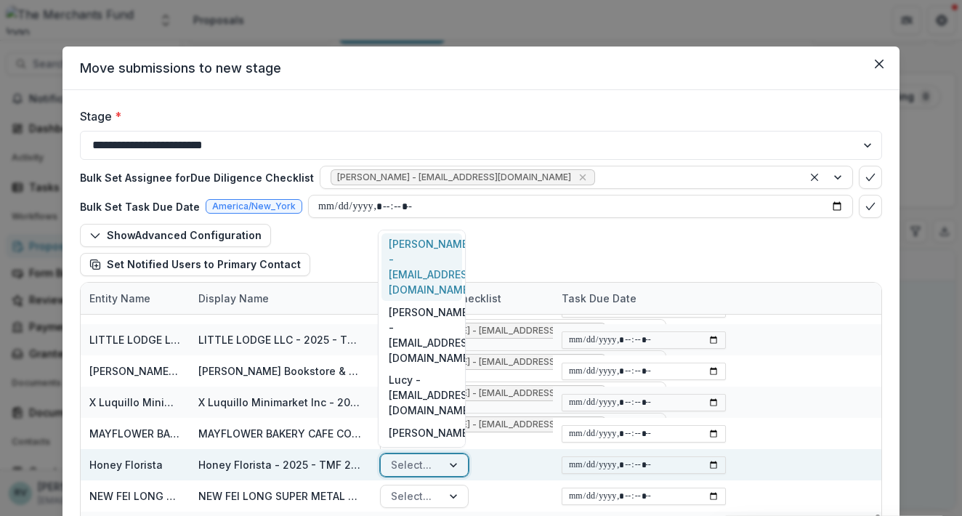
click at [415, 470] on div "Select..." at bounding box center [411, 464] width 41 height 15
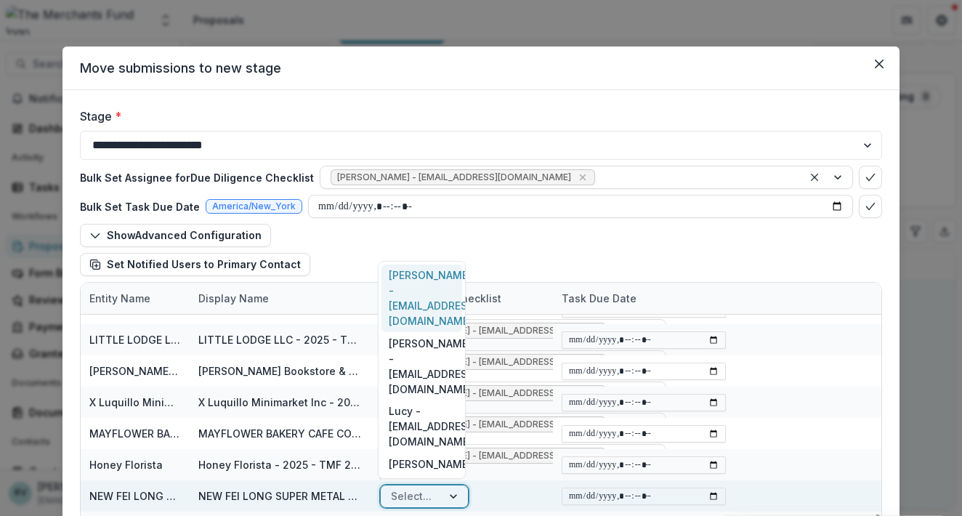
click at [402, 493] on div "Select..." at bounding box center [411, 495] width 41 height 15
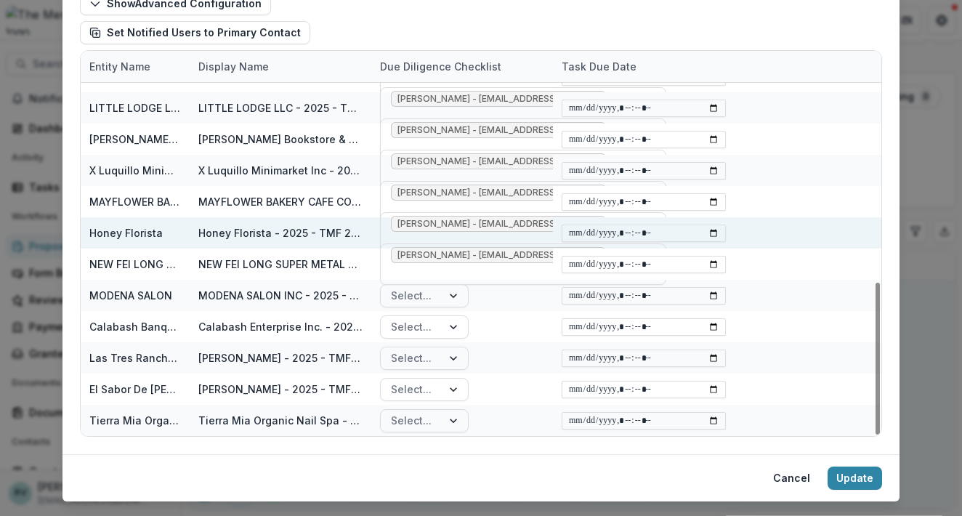
scroll to position [254, 0]
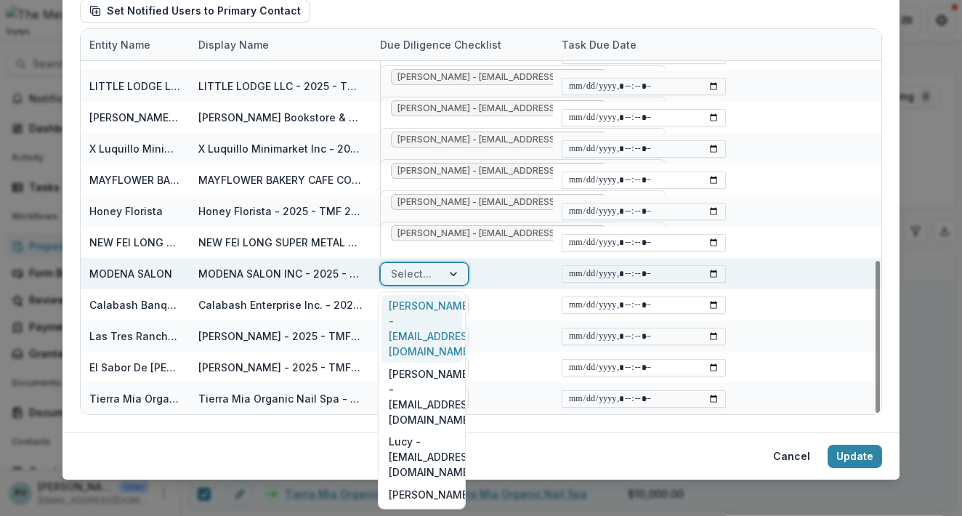
click at [425, 272] on div "Select..." at bounding box center [411, 273] width 41 height 15
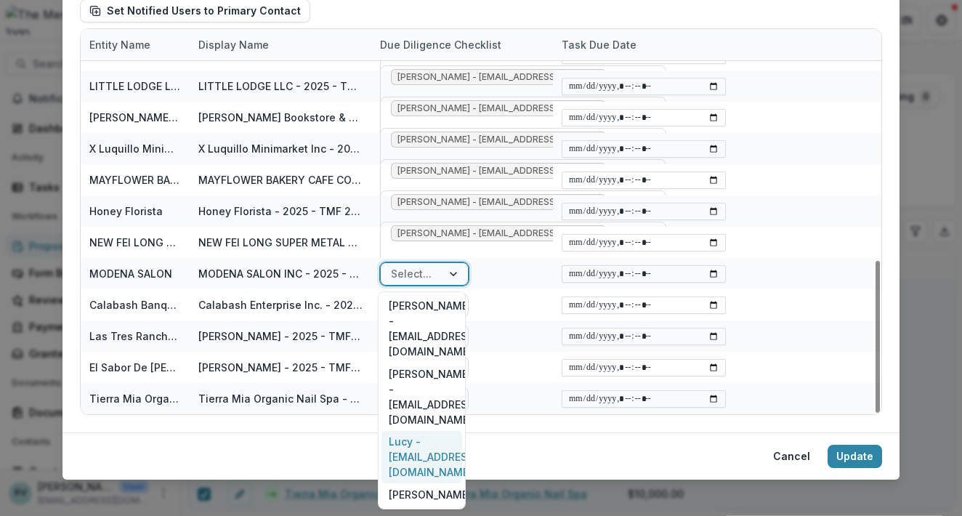
scroll to position [78, 0]
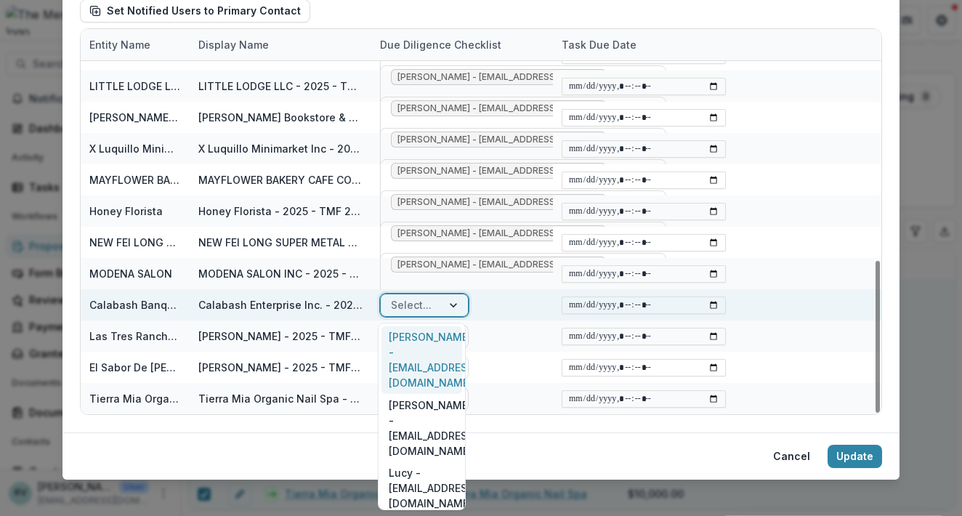
click at [405, 302] on div "Select..." at bounding box center [411, 304] width 41 height 15
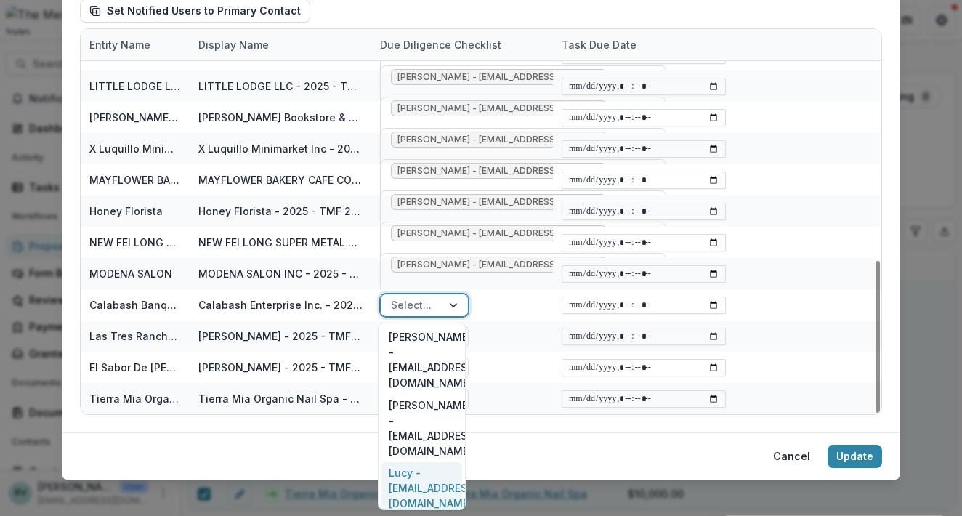
scroll to position [108, 0]
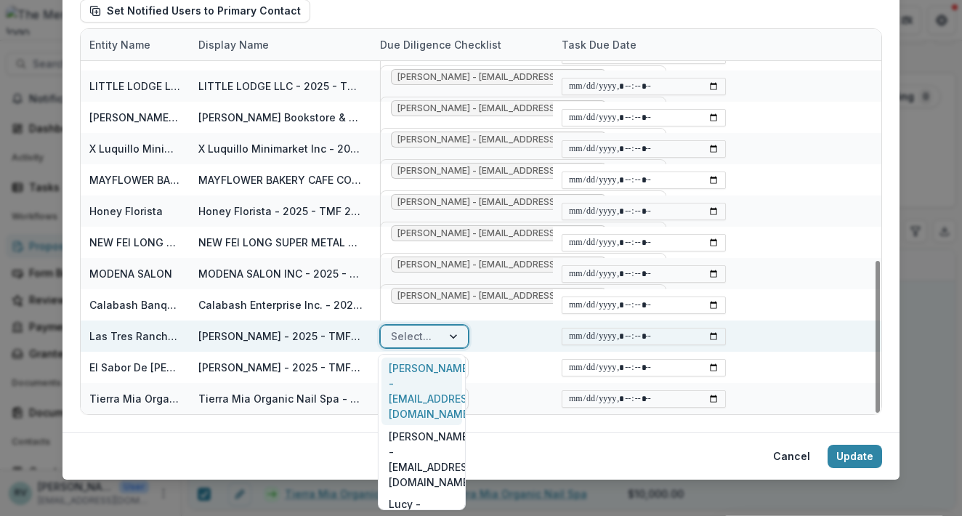
click at [403, 339] on div "Select..." at bounding box center [411, 335] width 41 height 15
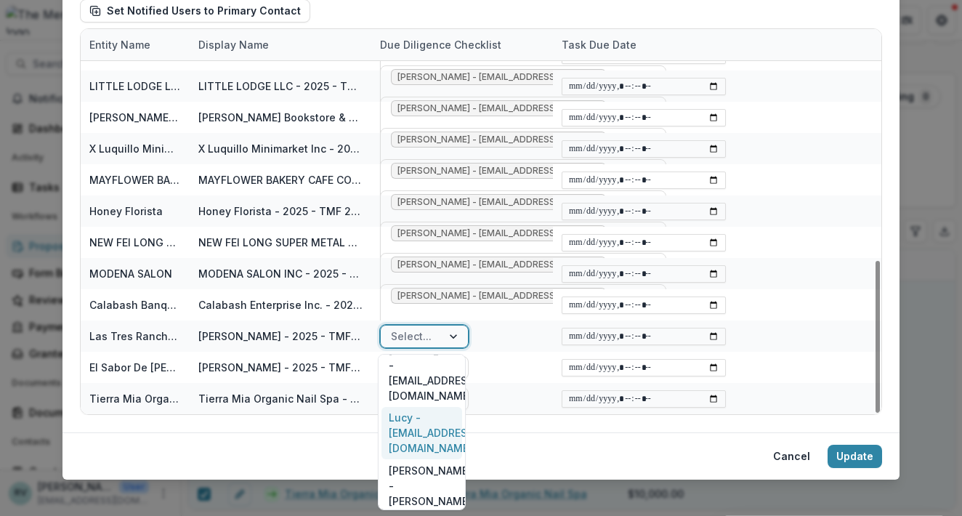
scroll to position [140, 0]
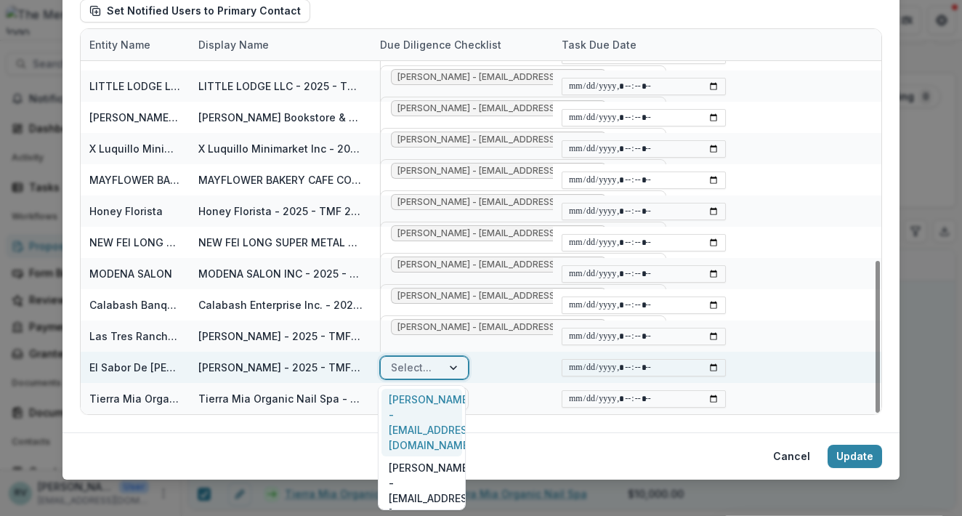
click at [411, 371] on div "Select..." at bounding box center [411, 367] width 41 height 15
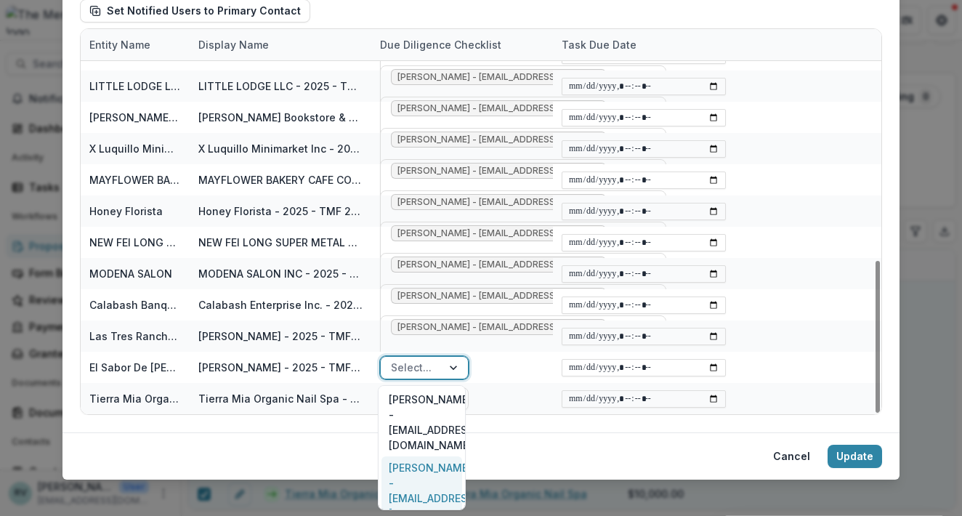
scroll to position [171, 0]
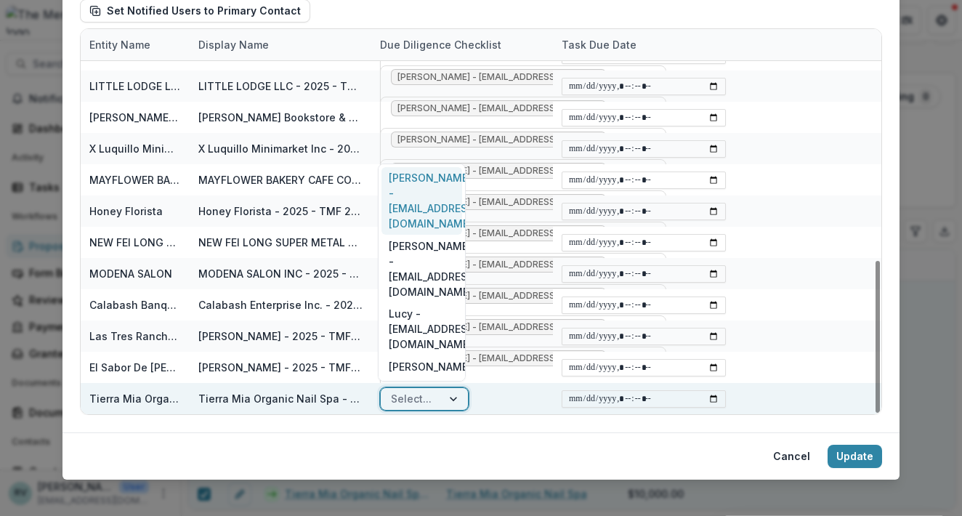
click at [404, 398] on div "Select..." at bounding box center [411, 398] width 41 height 15
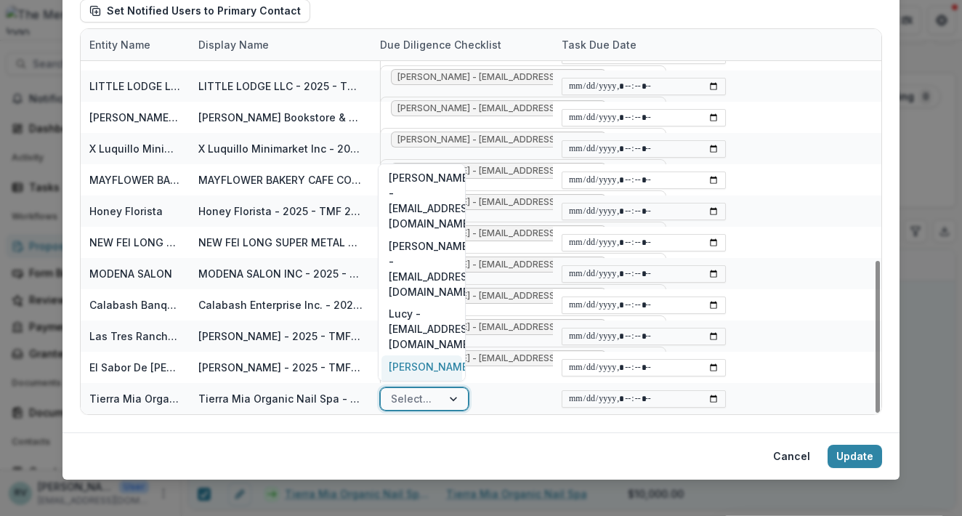
scroll to position [78, 0]
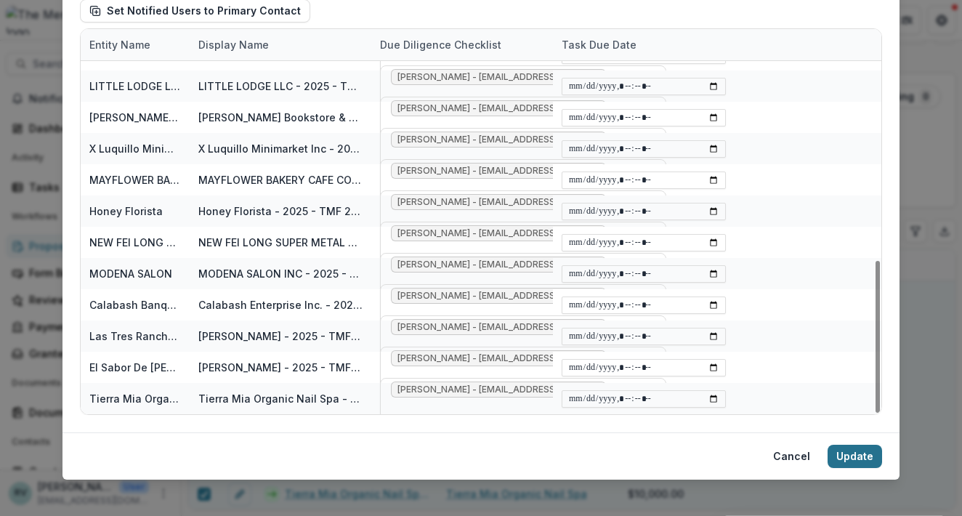
click at [848, 461] on button "Update" at bounding box center [855, 456] width 54 height 23
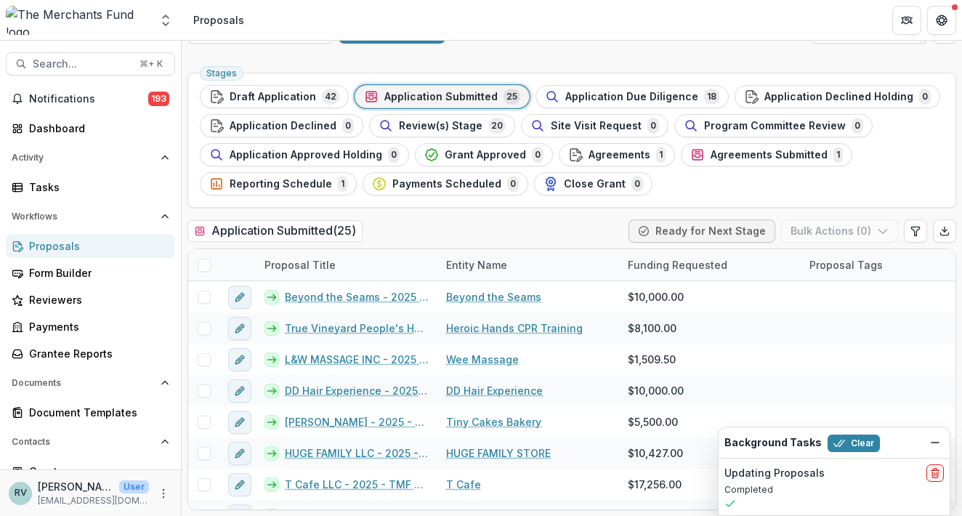
scroll to position [0, 0]
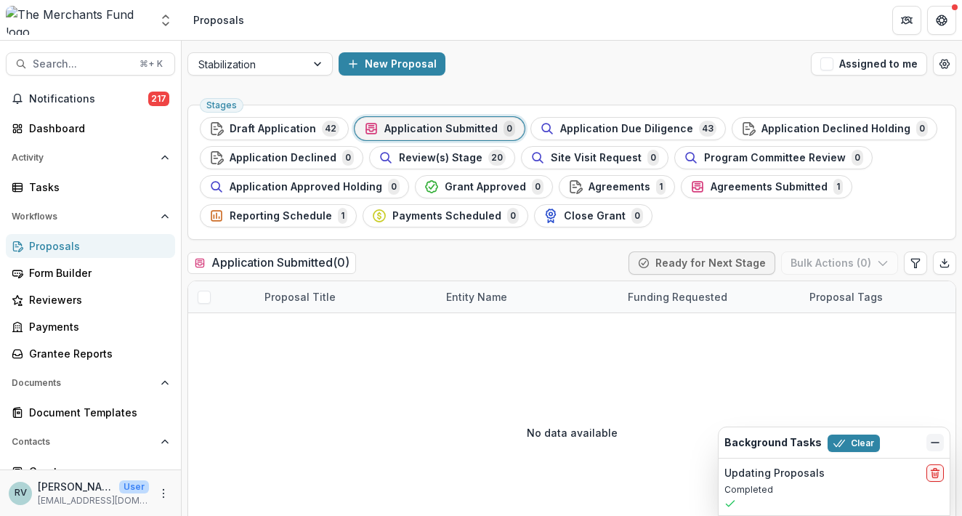
click at [933, 442] on line "Dismiss" at bounding box center [935, 442] width 7 height 0
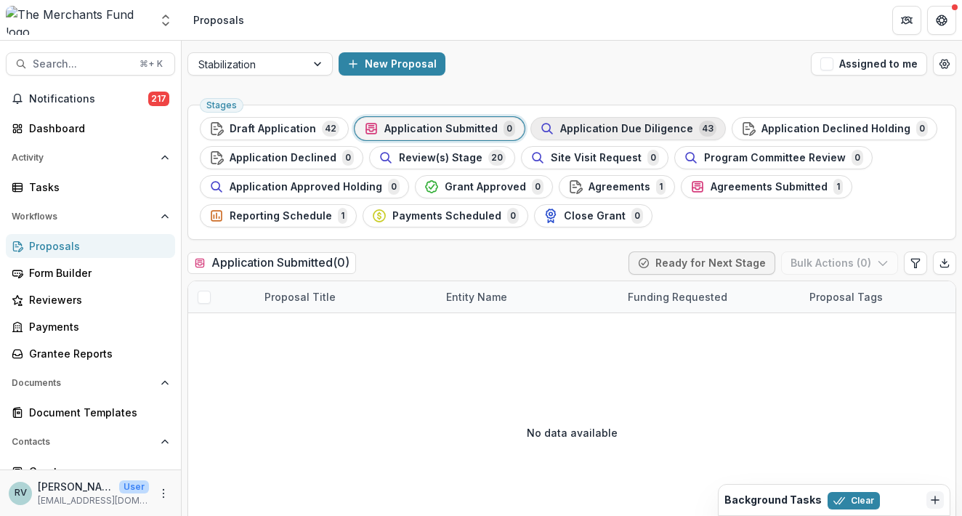
click at [566, 134] on div "Application Due Diligence 43" at bounding box center [628, 129] width 177 height 16
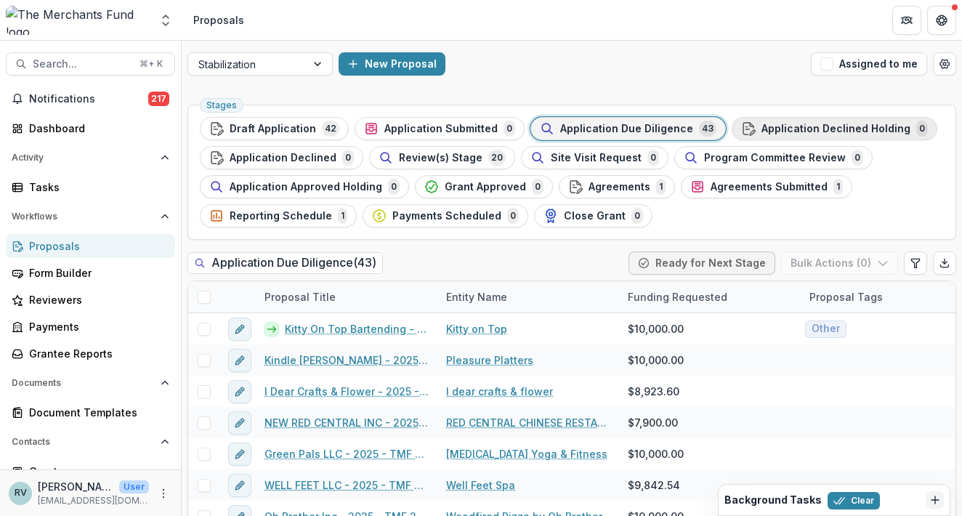
click at [775, 139] on button "Application Declined Holding 0" at bounding box center [835, 128] width 206 height 23
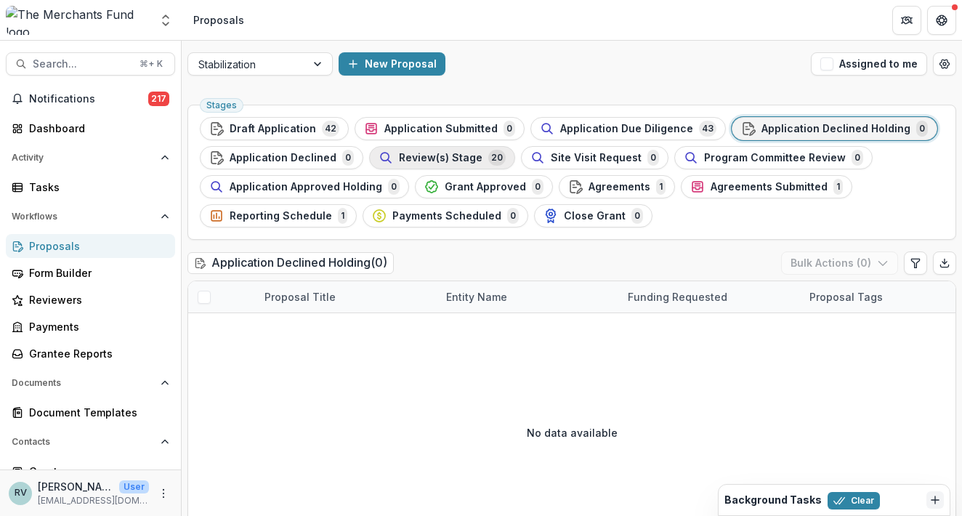
click at [433, 157] on span "Review(s) Stage" at bounding box center [441, 158] width 84 height 12
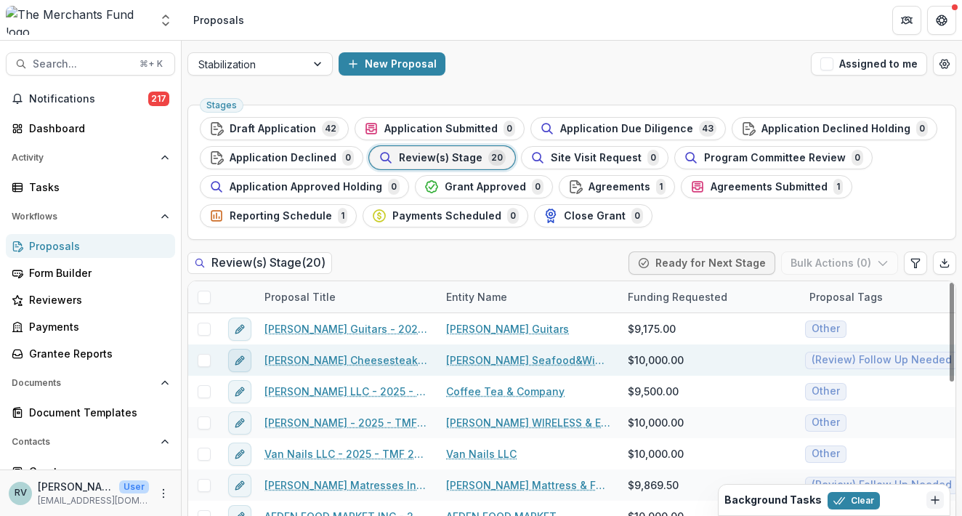
click at [244, 363] on icon "edit" at bounding box center [240, 361] width 12 height 12
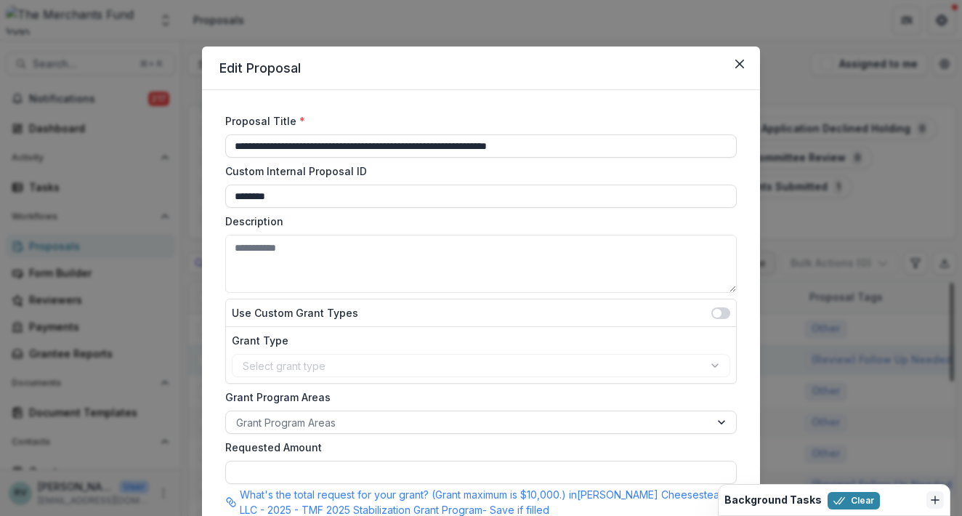
type input "*******"
click at [736, 63] on icon "Close" at bounding box center [739, 64] width 9 height 9
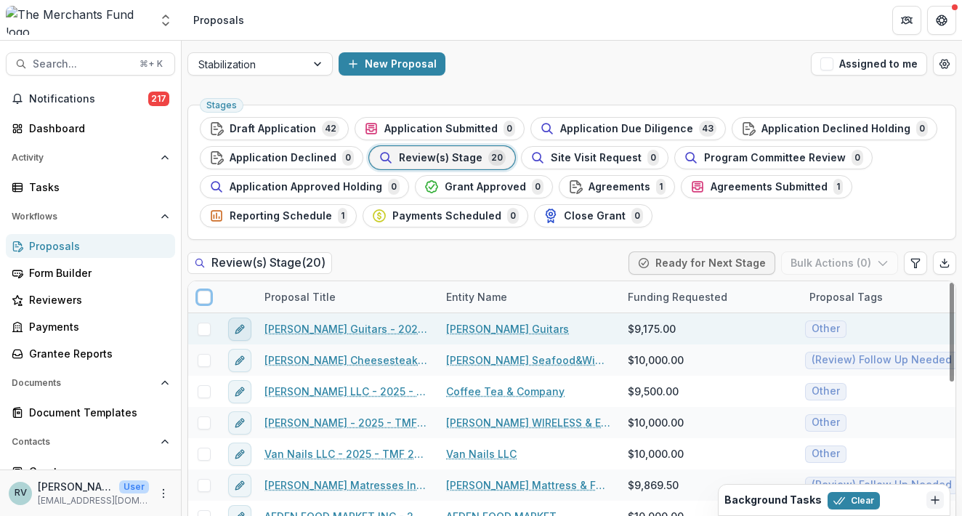
click at [238, 334] on icon "edit" at bounding box center [240, 329] width 12 height 12
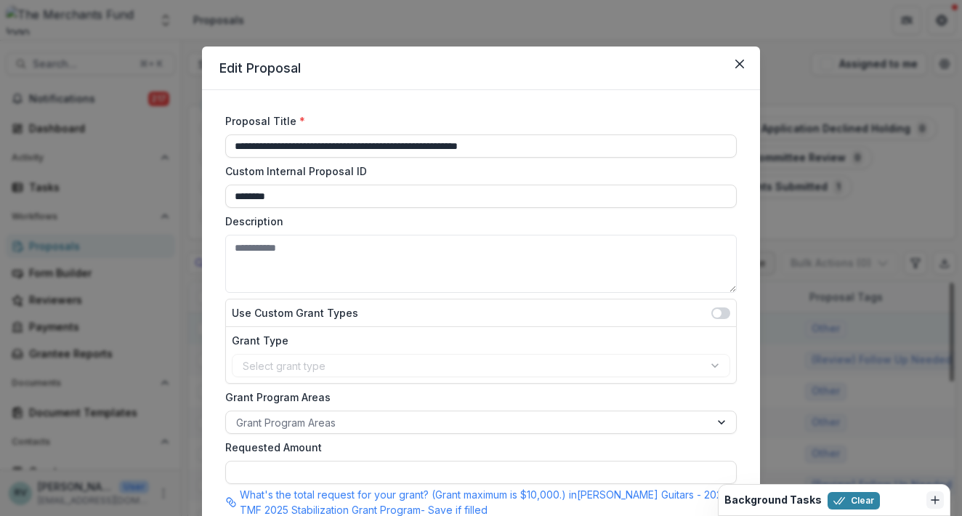
type input "******"
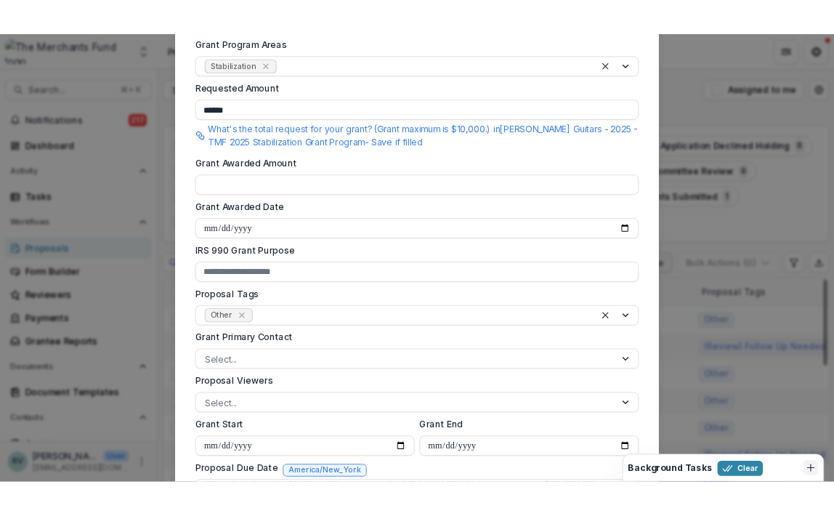
scroll to position [665, 0]
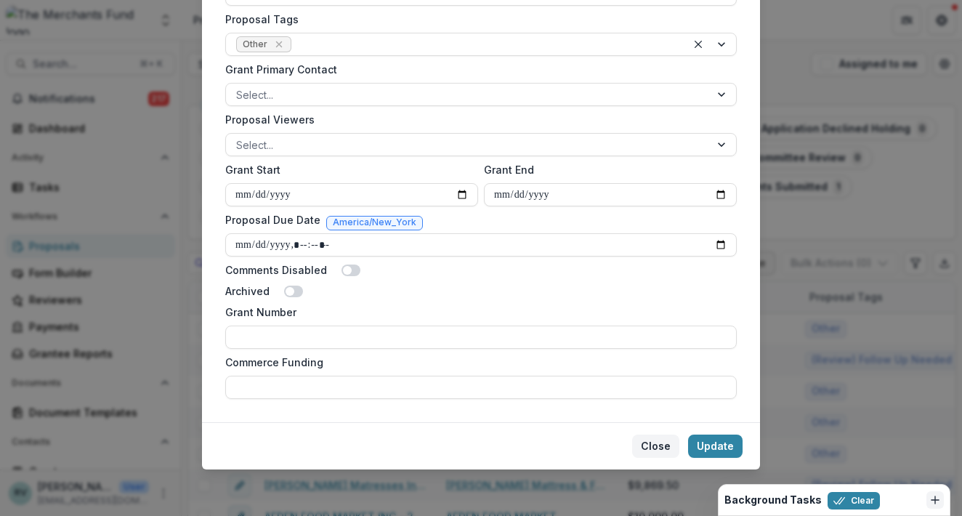
click at [660, 447] on button "Close" at bounding box center [655, 446] width 47 height 23
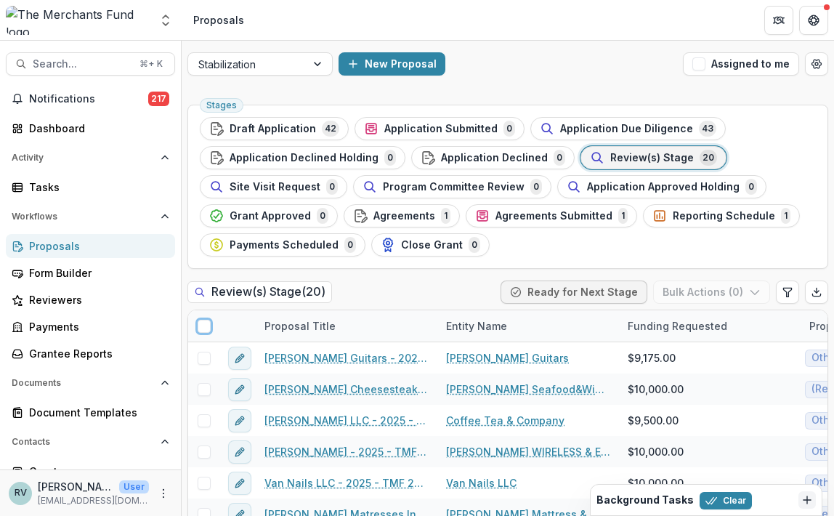
scroll to position [0, 0]
click at [160, 492] on icon "More" at bounding box center [164, 494] width 12 height 12
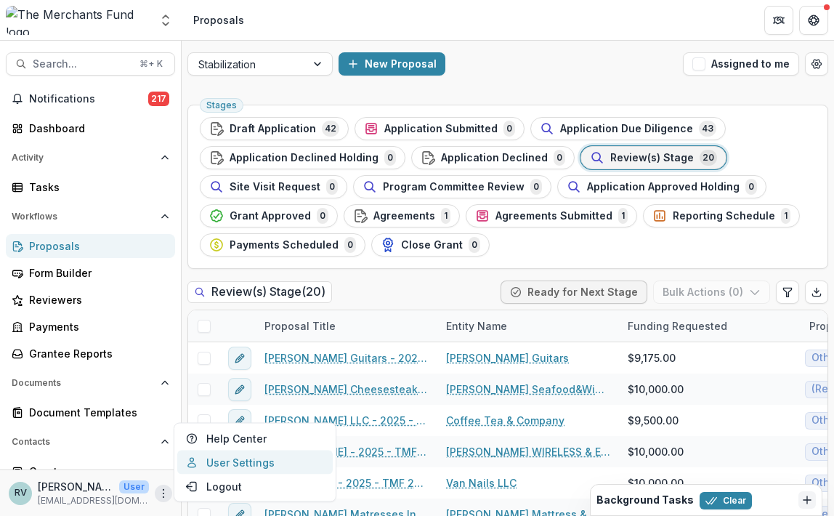
click at [214, 464] on link "User Settings" at bounding box center [254, 462] width 155 height 24
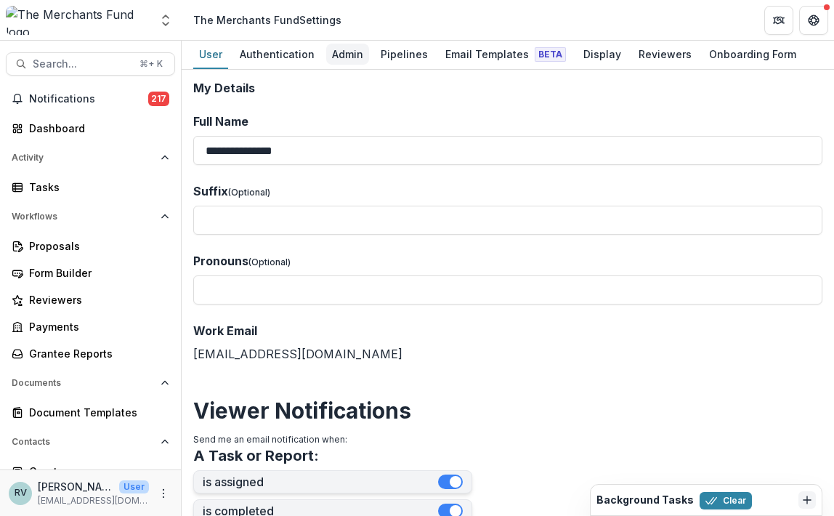
click at [345, 53] on div "Admin" at bounding box center [347, 54] width 43 height 21
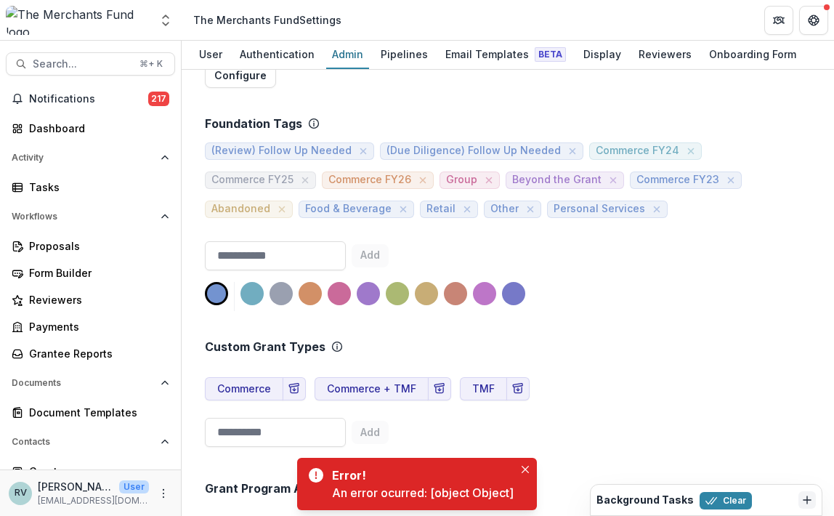
scroll to position [795, 0]
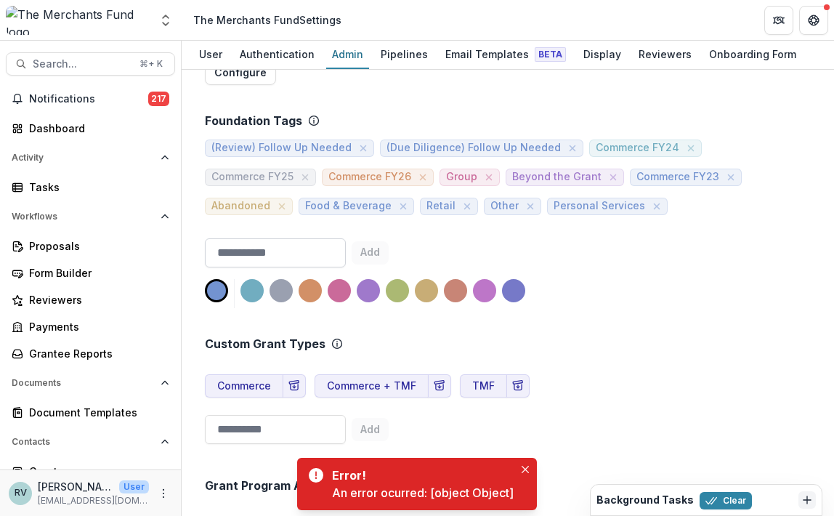
click at [288, 238] on input at bounding box center [275, 252] width 141 height 29
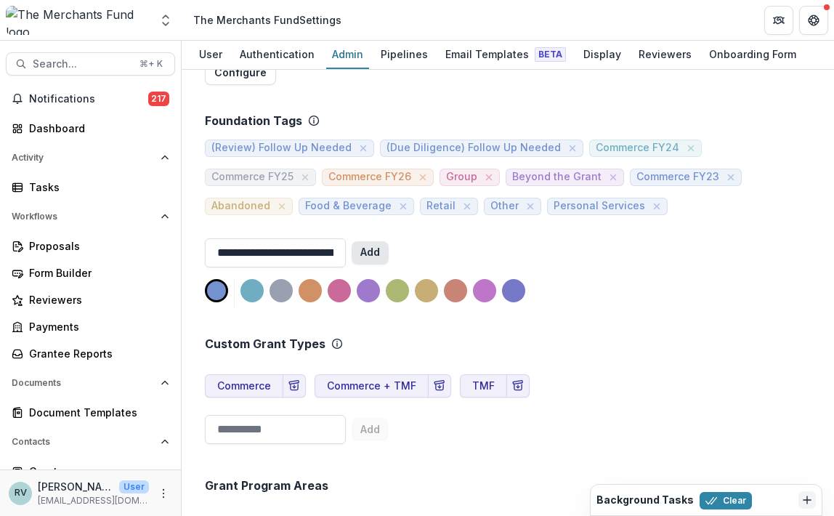
type input "**********"
click at [389, 247] on button "Add" at bounding box center [370, 252] width 37 height 23
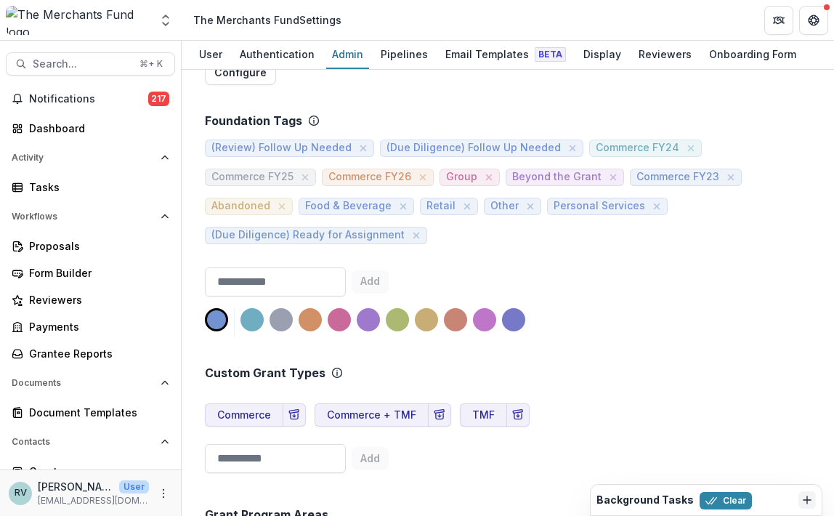
click at [318, 278] on input at bounding box center [275, 281] width 141 height 29
type input "**********"
click at [389, 270] on button "Add" at bounding box center [370, 281] width 37 height 23
click at [346, 272] on input at bounding box center [275, 281] width 141 height 29
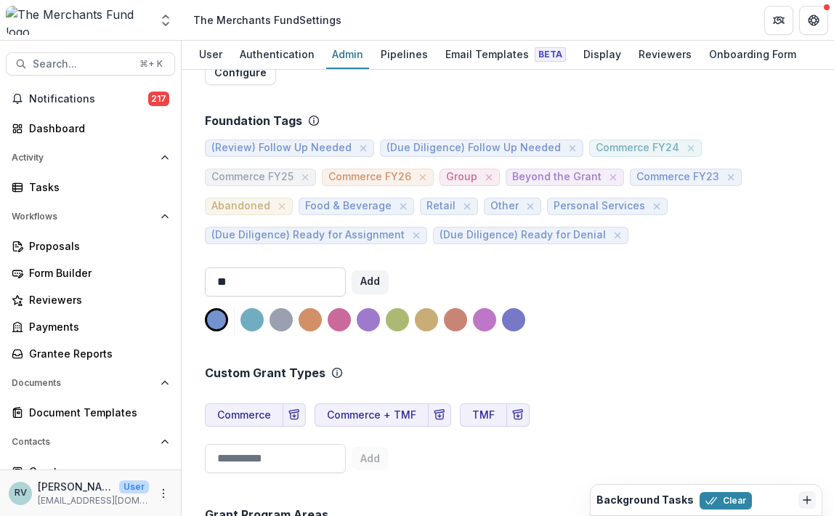
type input "*"
type input "**********"
click at [389, 270] on button "Add" at bounding box center [370, 281] width 37 height 23
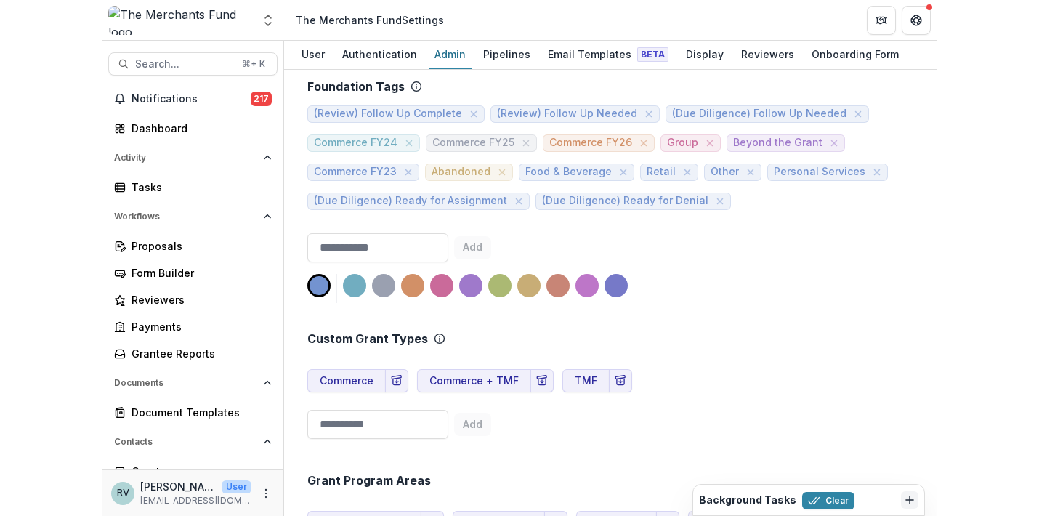
scroll to position [830, 0]
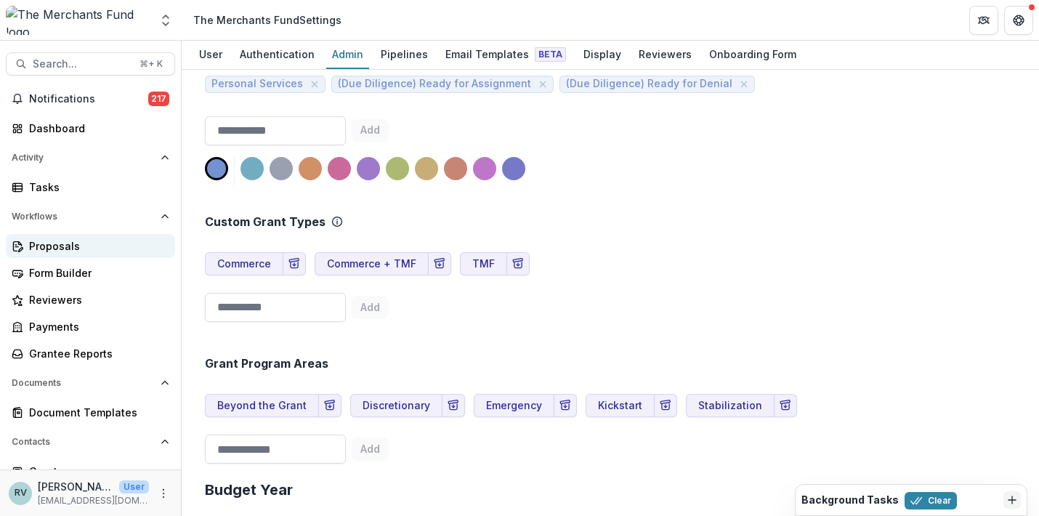
click at [52, 238] on div "Proposals" at bounding box center [96, 245] width 134 height 15
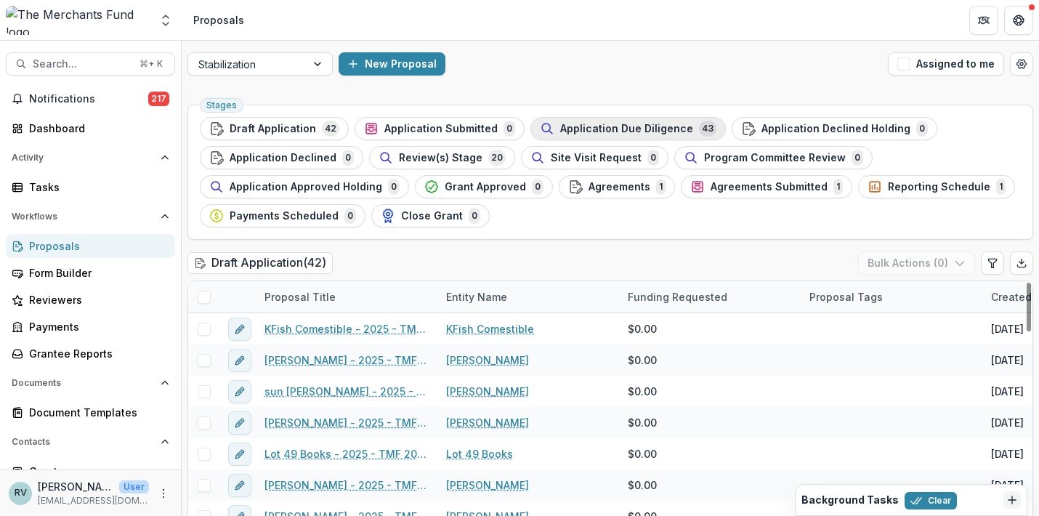
click at [607, 129] on span "Application Due Diligence" at bounding box center [626, 129] width 133 height 12
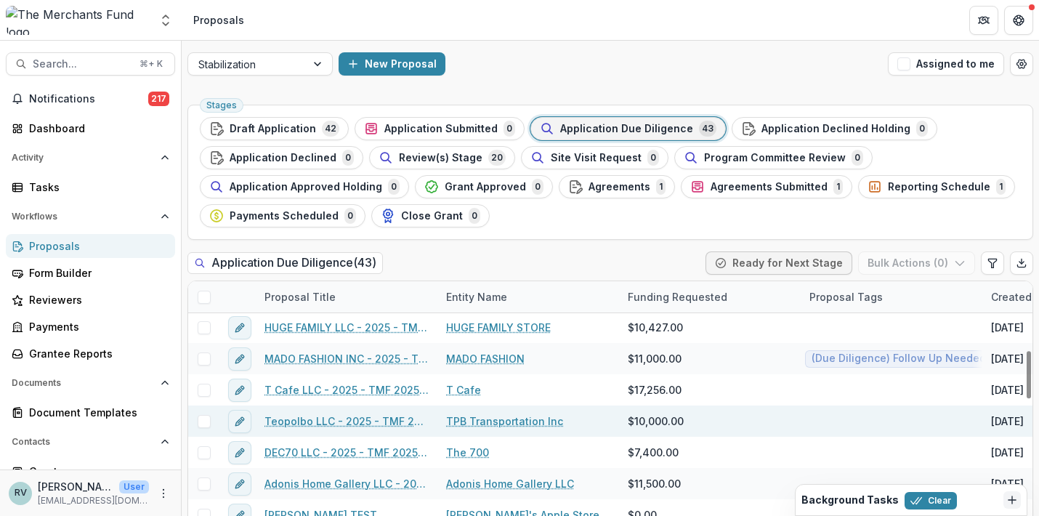
scroll to position [381, 0]
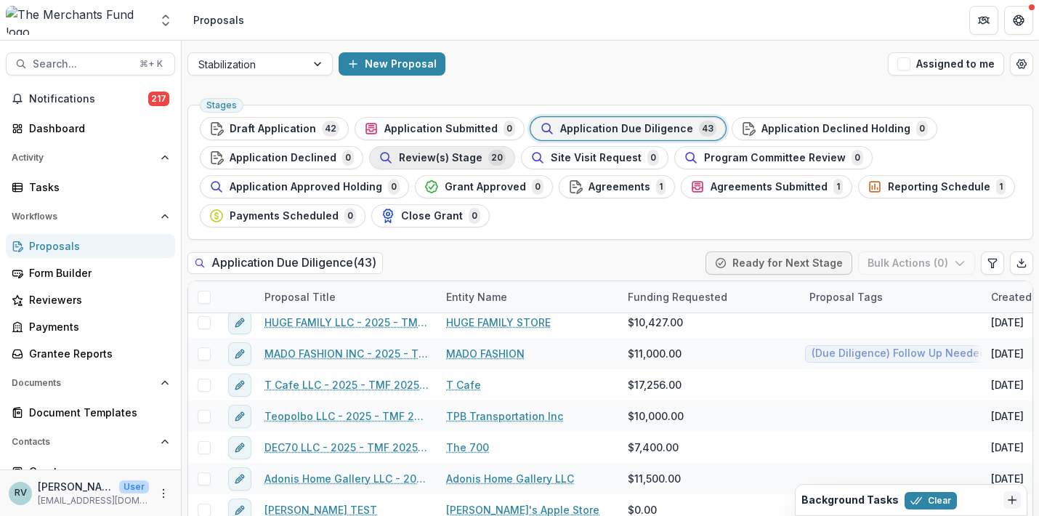
click at [461, 161] on span "Review(s) Stage" at bounding box center [441, 158] width 84 height 12
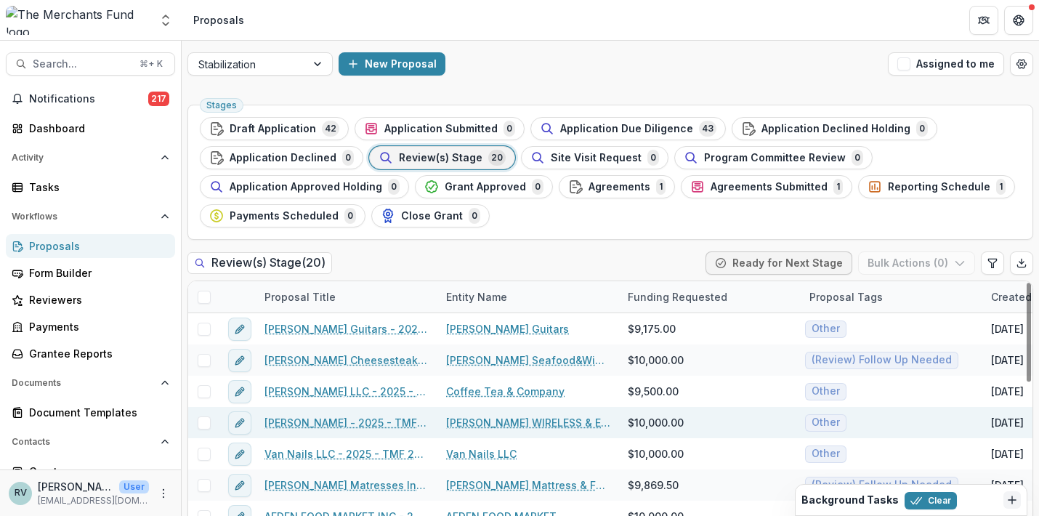
scroll to position [9, 0]
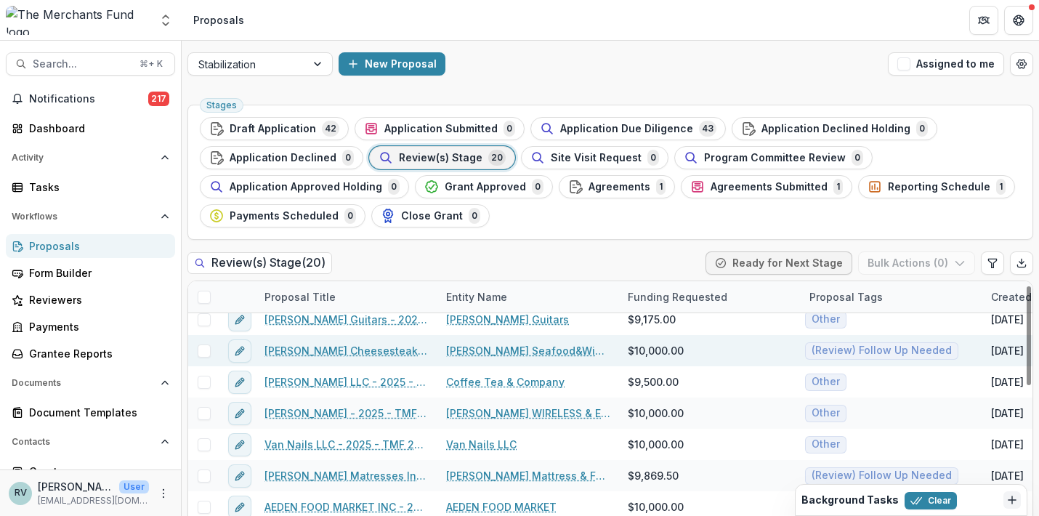
click at [336, 352] on link "[PERSON_NAME] Cheesesteak LLC - 2025 - TMF 2025 Stabilization Grant Program" at bounding box center [346, 350] width 164 height 15
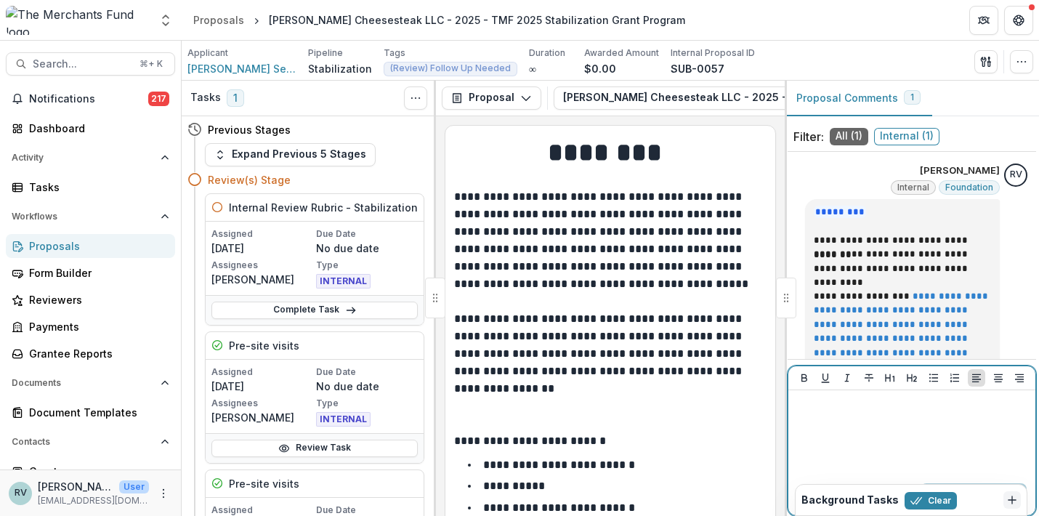
click at [853, 437] on div at bounding box center [911, 432] width 235 height 73
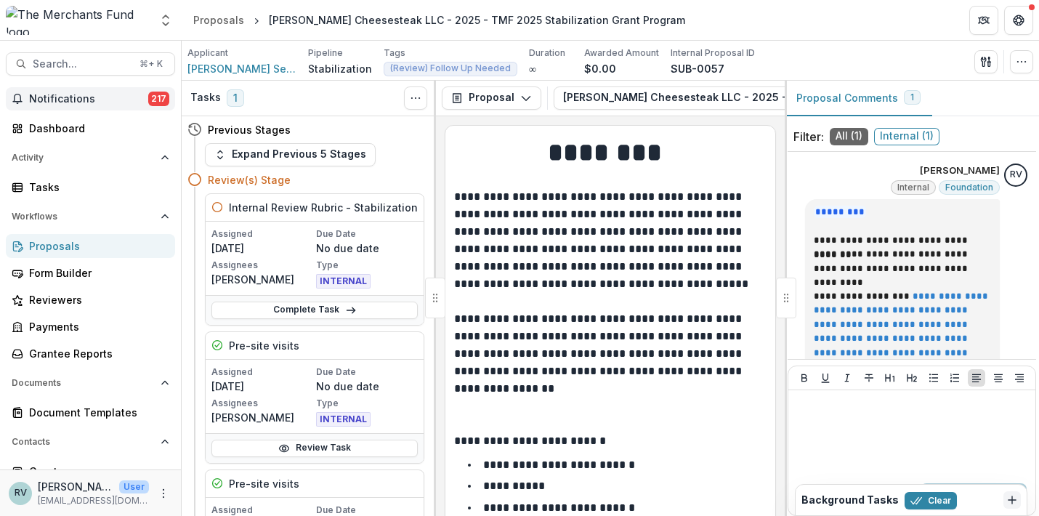
click at [63, 102] on span "Notifications" at bounding box center [88, 99] width 119 height 12
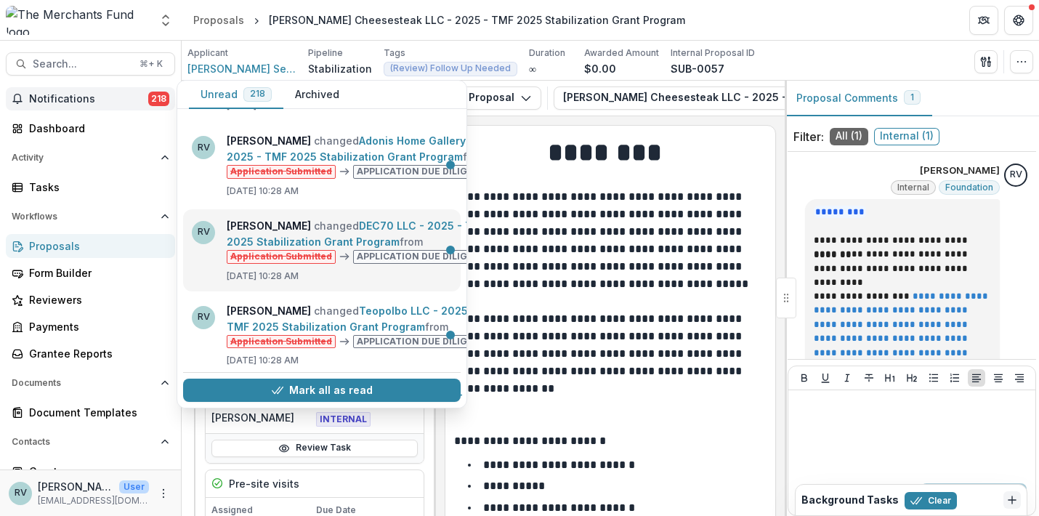
scroll to position [1200, 0]
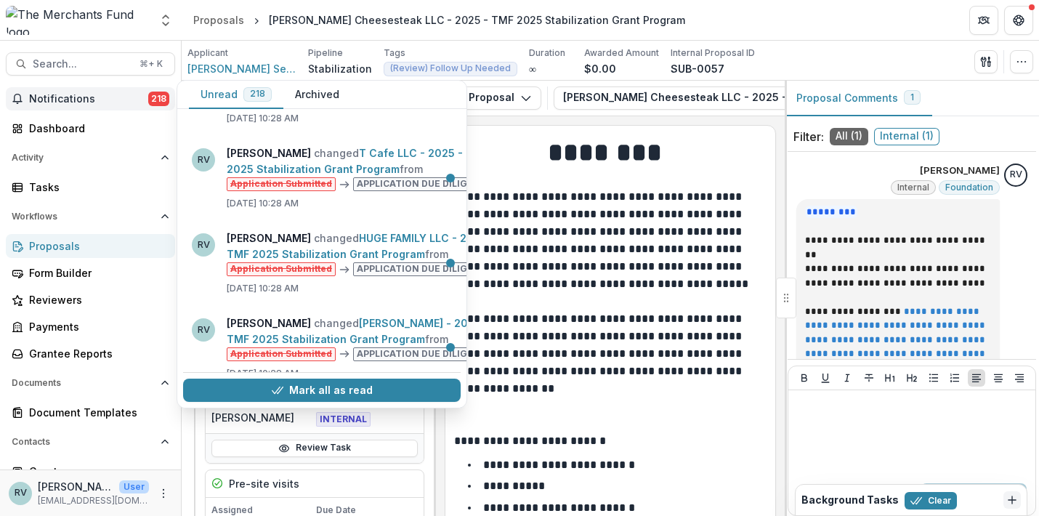
click at [644, 250] on p "**********" at bounding box center [608, 292] width 308 height 209
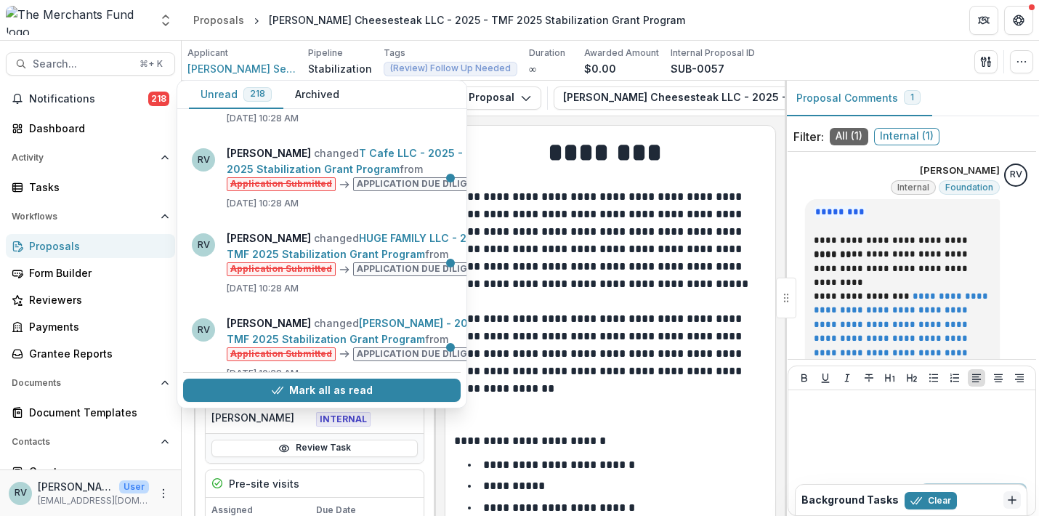
scroll to position [0, 312]
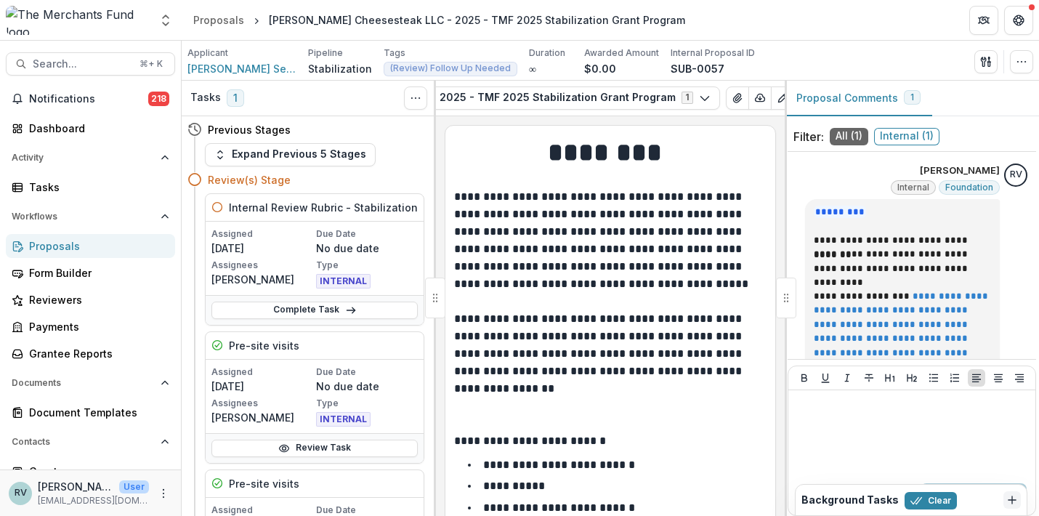
click at [543, 300] on p "**********" at bounding box center [608, 292] width 308 height 209
click at [520, 326] on p "**********" at bounding box center [608, 292] width 308 height 209
click at [81, 243] on div "Proposals" at bounding box center [96, 245] width 134 height 15
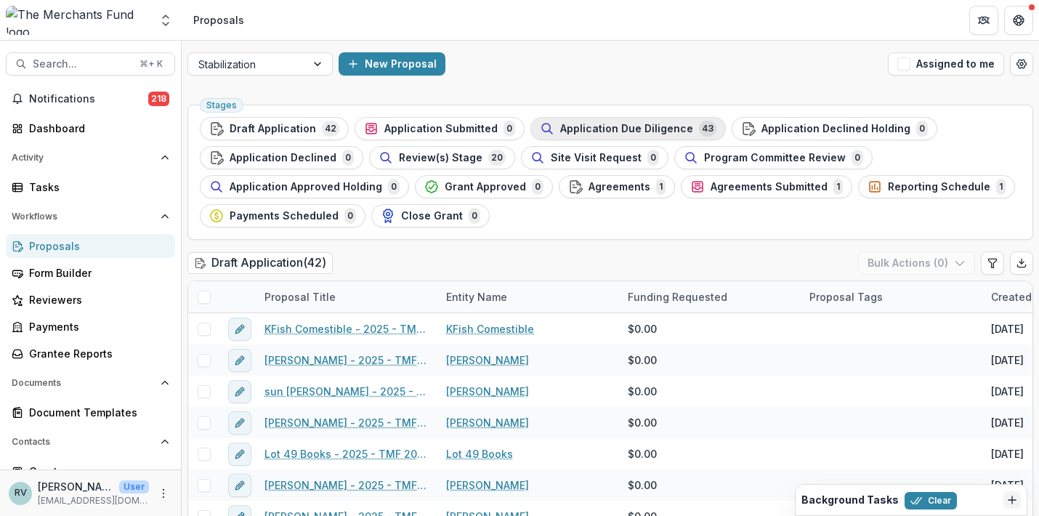
click at [578, 126] on span "Application Due Diligence" at bounding box center [626, 129] width 133 height 12
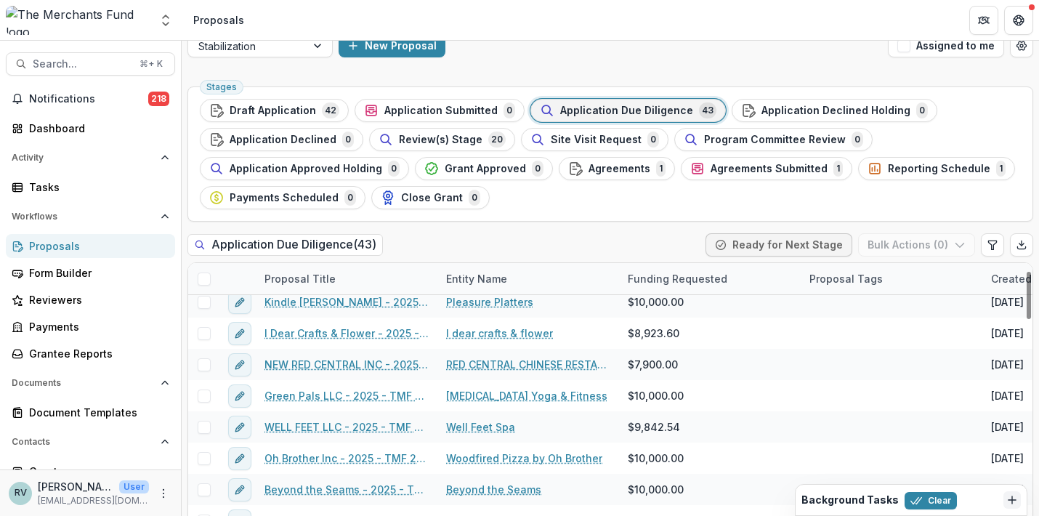
scroll to position [40, 0]
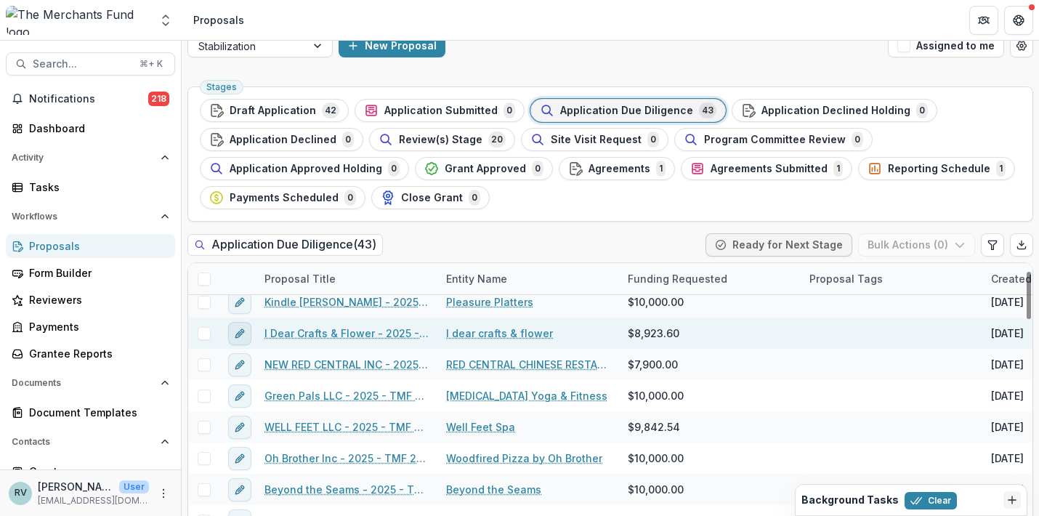
click at [242, 334] on icon "edit" at bounding box center [238, 334] width 7 height 7
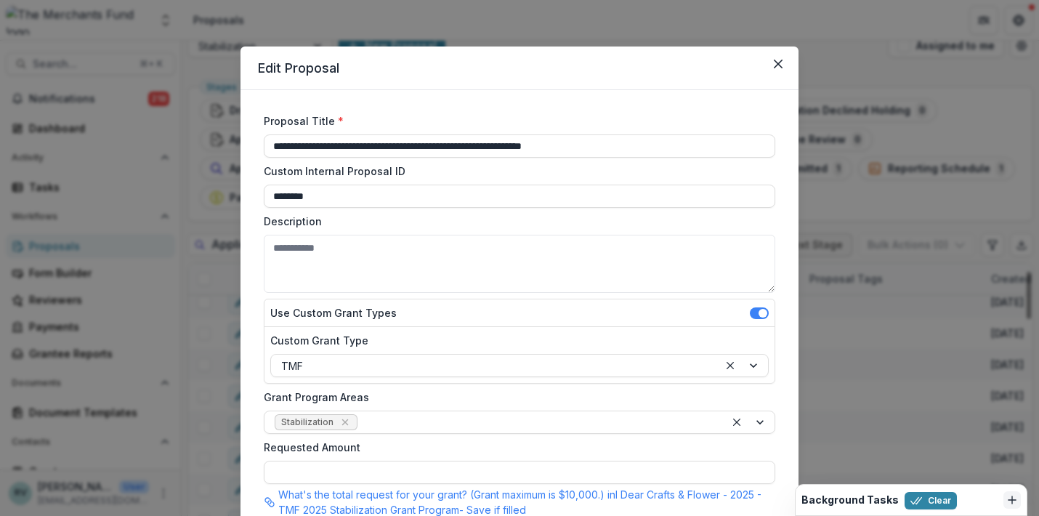
type input "********"
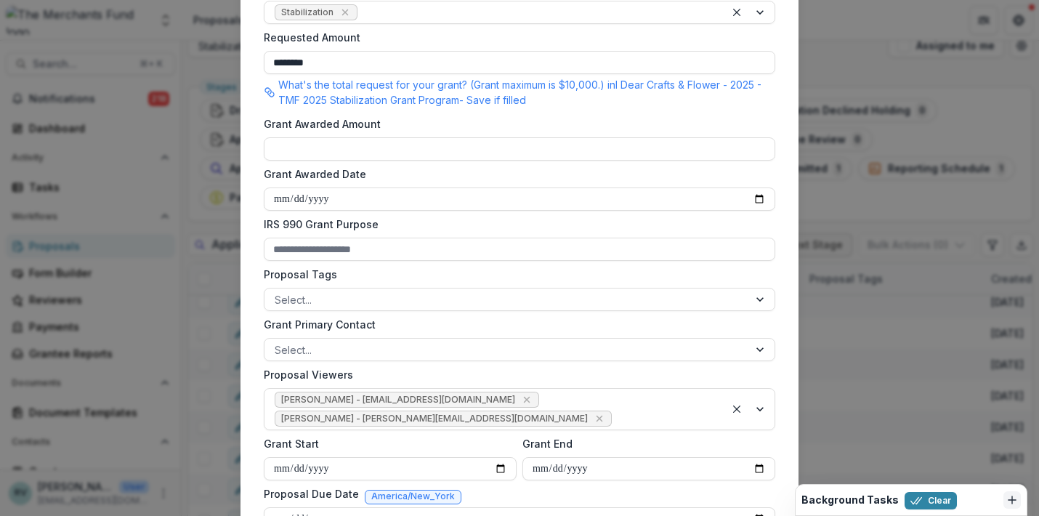
scroll to position [464, 0]
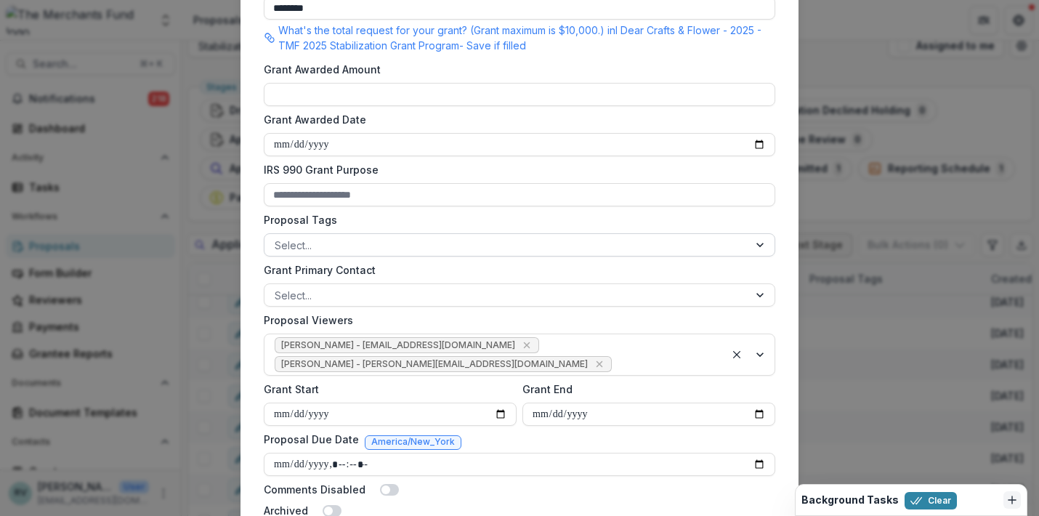
click at [545, 245] on div at bounding box center [507, 245] width 464 height 18
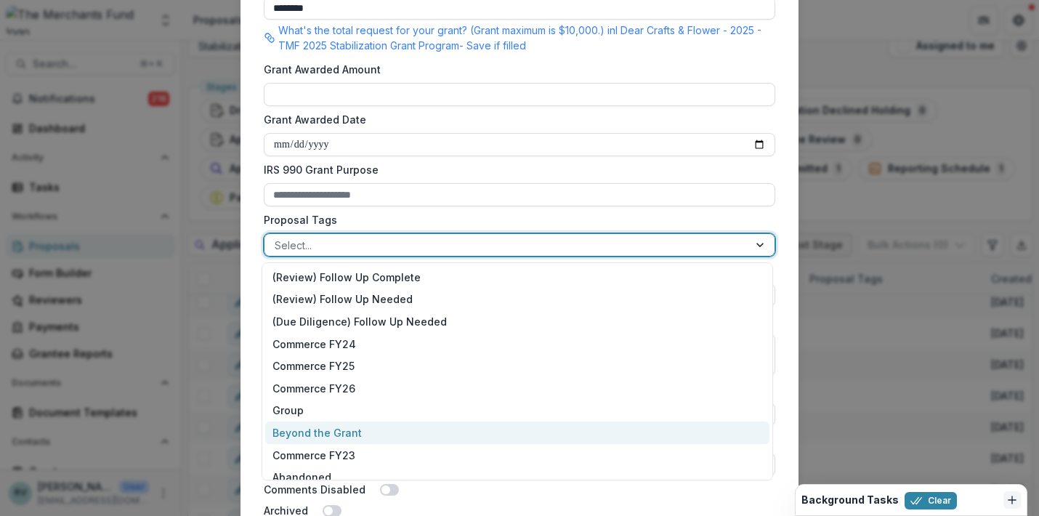
scroll to position [145, 0]
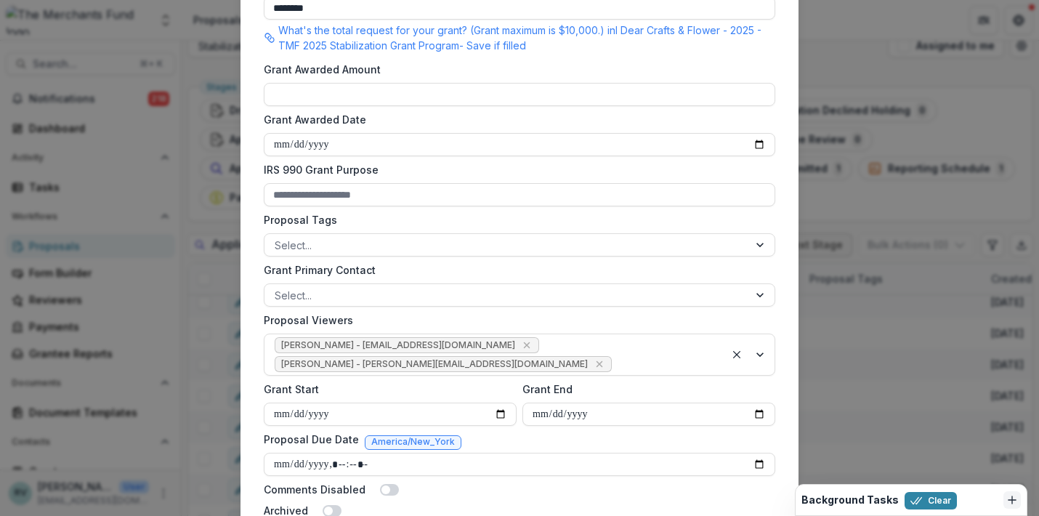
click at [474, 216] on label "Proposal Tags" at bounding box center [515, 219] width 503 height 15
click at [278, 238] on input "Proposal Tags" at bounding box center [276, 245] width 3 height 15
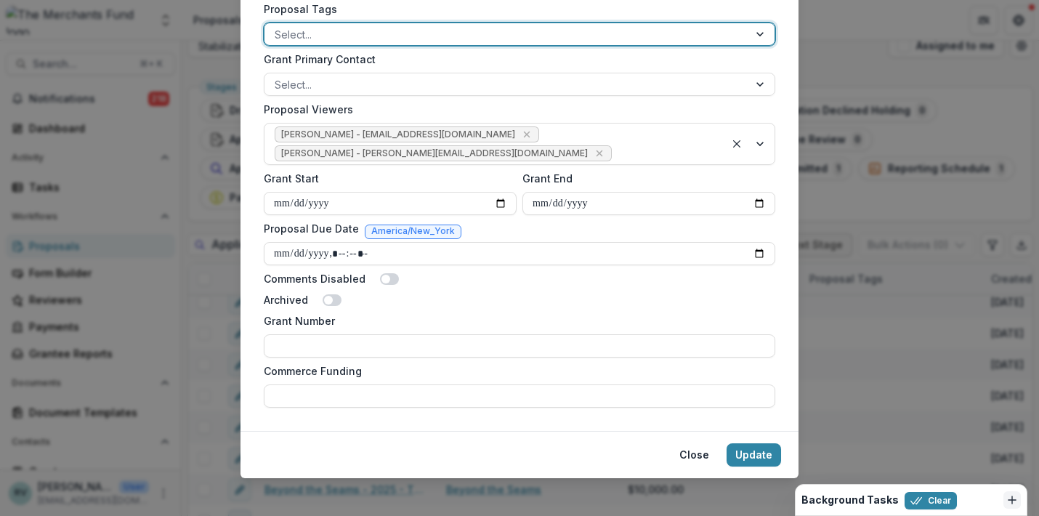
scroll to position [684, 0]
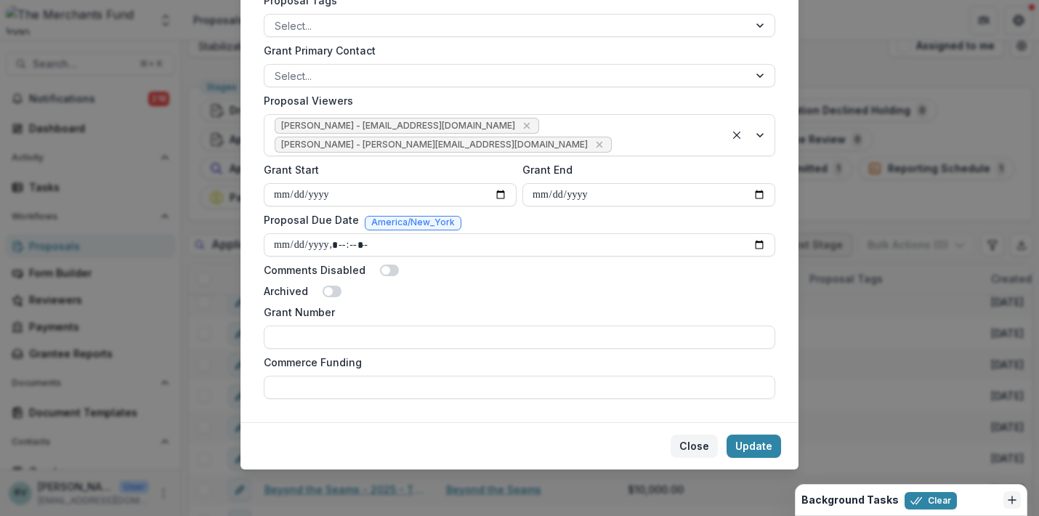
click at [690, 449] on button "Close" at bounding box center [694, 446] width 47 height 23
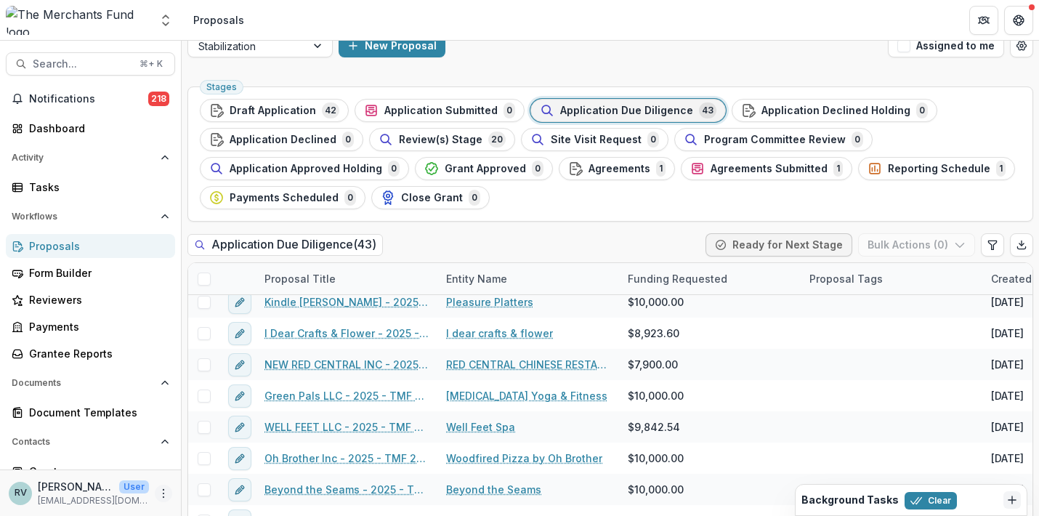
click at [163, 496] on icon "More" at bounding box center [164, 494] width 12 height 12
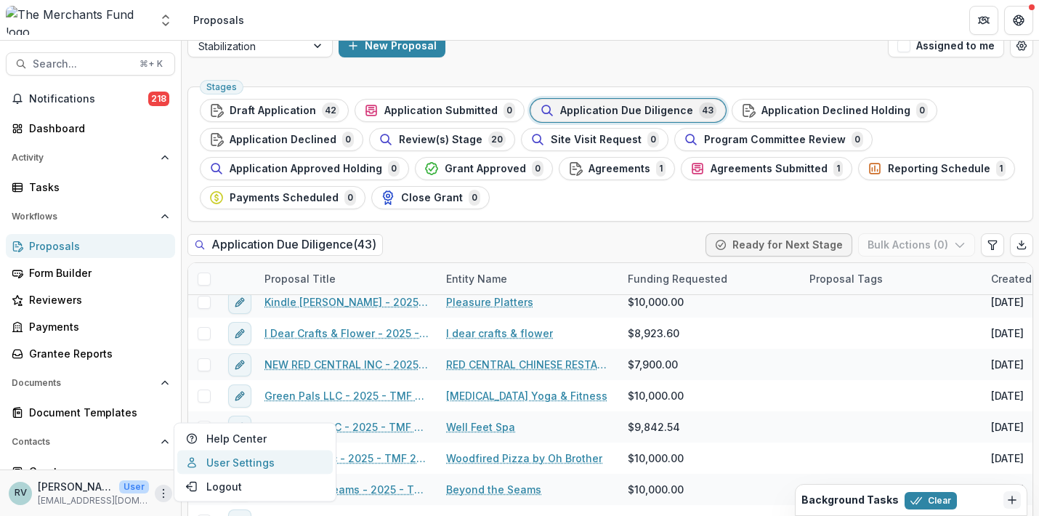
click at [234, 465] on link "User Settings" at bounding box center [254, 462] width 155 height 24
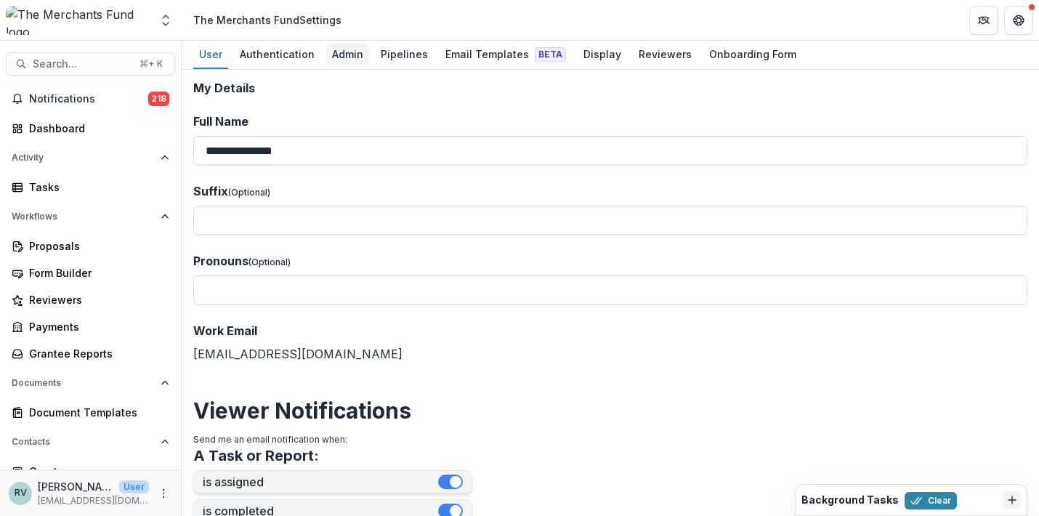
click at [348, 54] on div "Admin" at bounding box center [347, 54] width 43 height 21
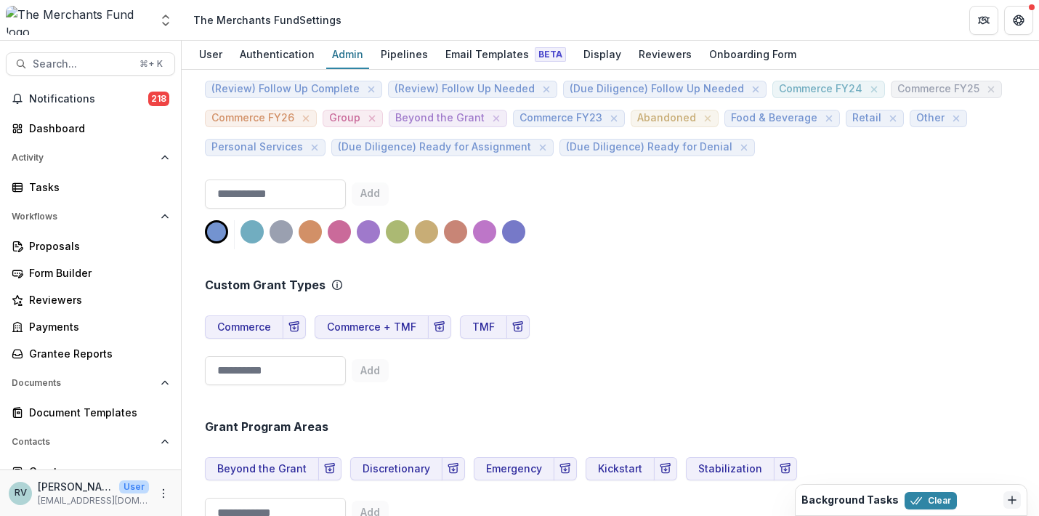
scroll to position [765, 0]
click at [267, 183] on input at bounding box center [275, 195] width 141 height 29
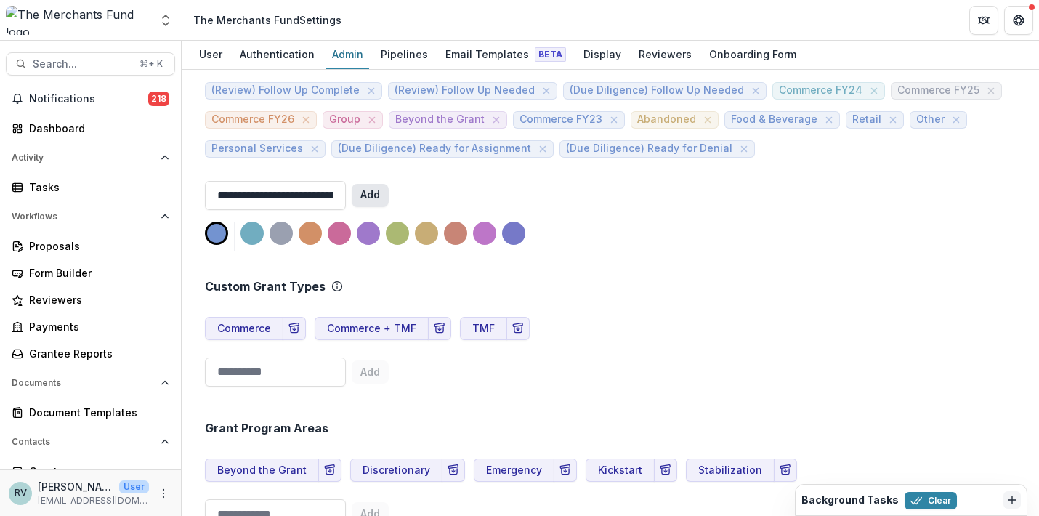
type input "**********"
click at [389, 184] on button "Add" at bounding box center [370, 195] width 37 height 23
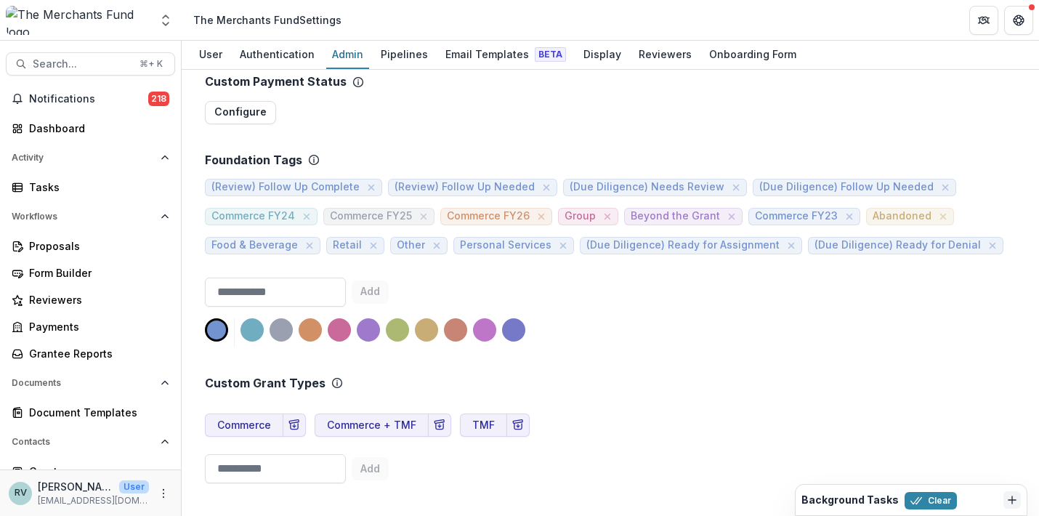
scroll to position [667, 0]
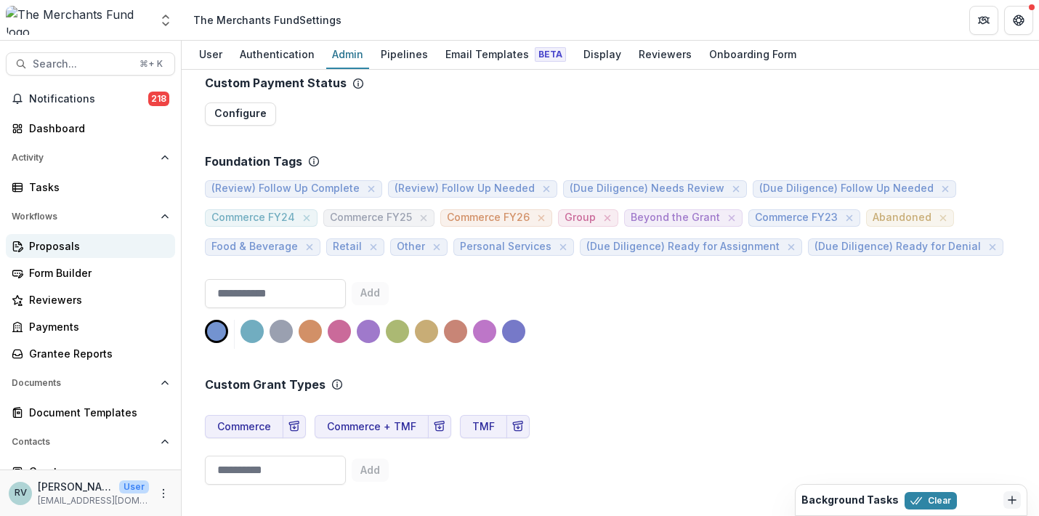
click at [61, 241] on div "Proposals" at bounding box center [96, 245] width 134 height 15
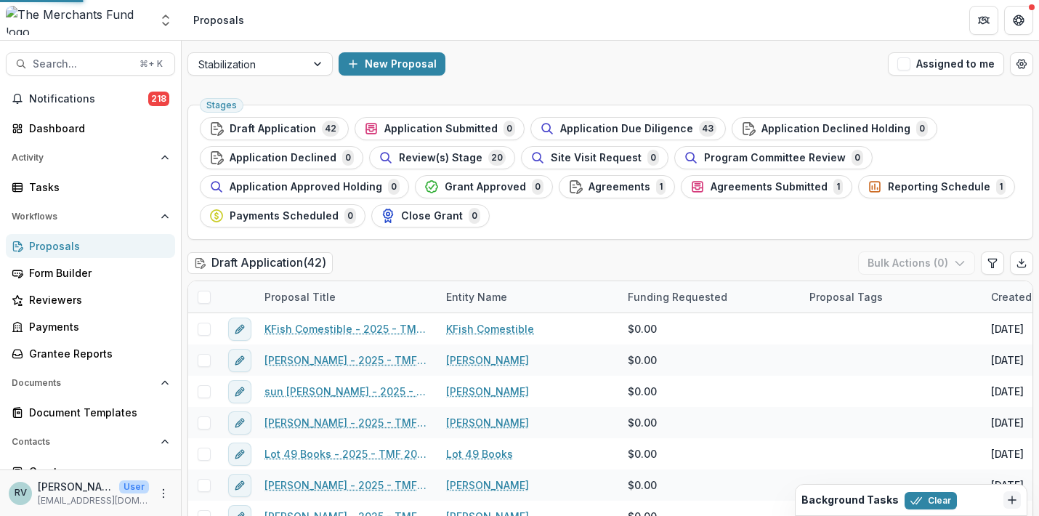
click at [55, 247] on div "Proposals" at bounding box center [96, 245] width 134 height 15
click at [652, 128] on span "Application Due Diligence" at bounding box center [626, 129] width 133 height 12
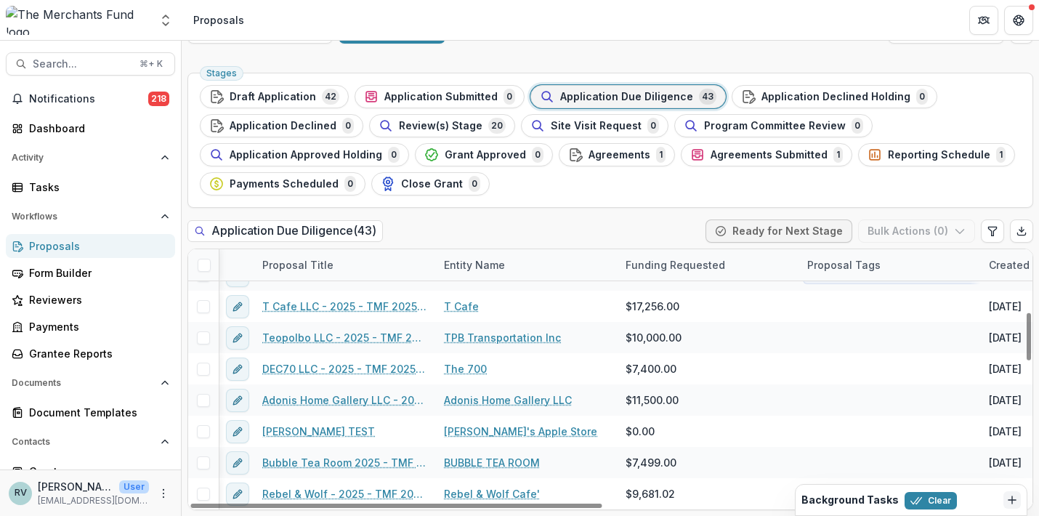
scroll to position [339, 2]
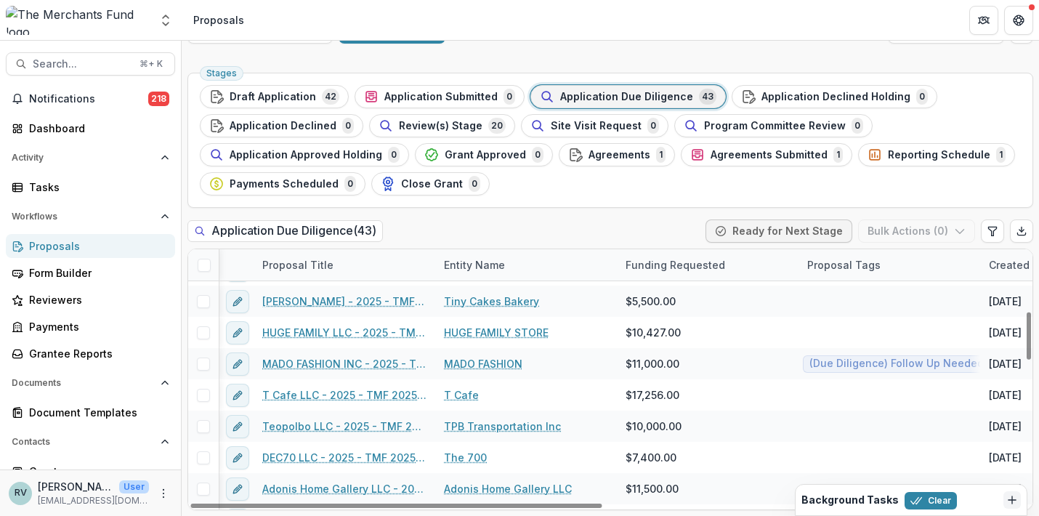
click at [929, 266] on div "Proposal Tags" at bounding box center [890, 264] width 182 height 31
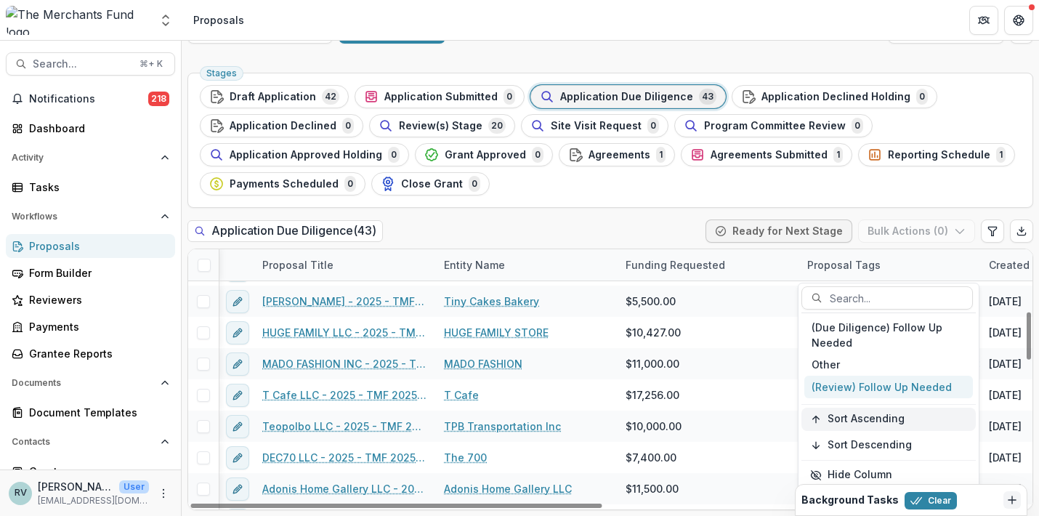
click at [865, 422] on span "Sort Ascending" at bounding box center [866, 419] width 77 height 12
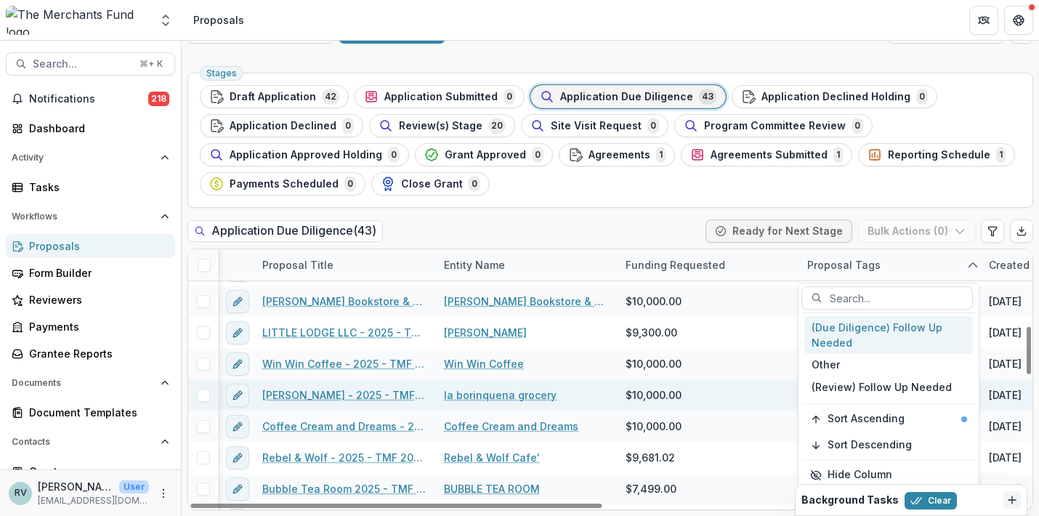
scroll to position [421, 2]
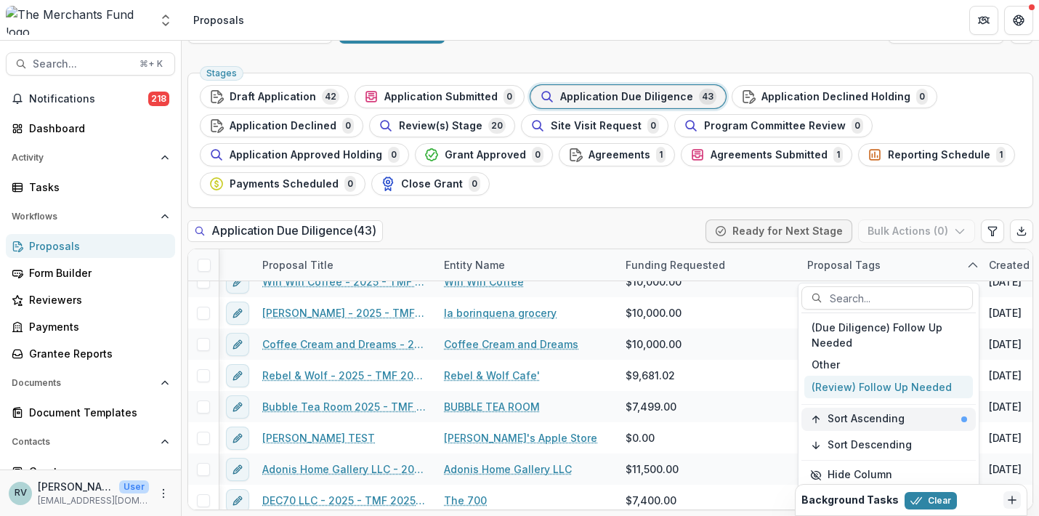
click at [901, 417] on span "Sort Ascending" at bounding box center [866, 419] width 77 height 12
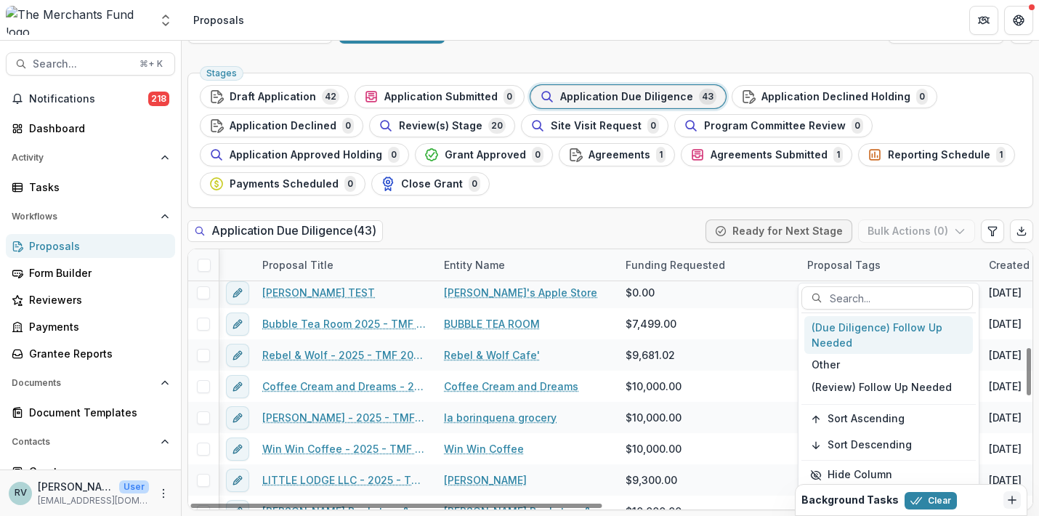
scroll to position [535, 4]
click at [666, 201] on div "Stages Draft Application 42 Application Submitted 0 Application Due Diligence 4…" at bounding box center [610, 140] width 846 height 135
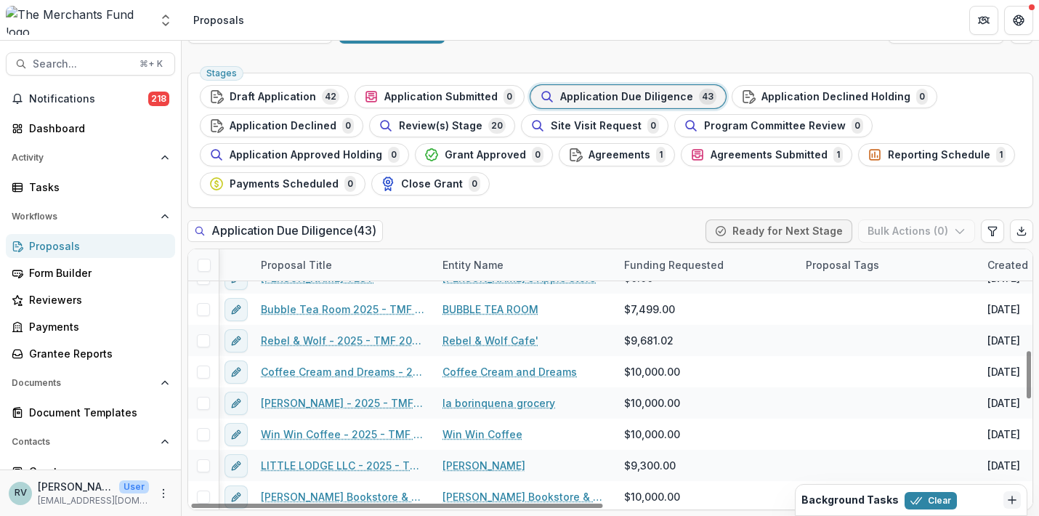
scroll to position [555, 4]
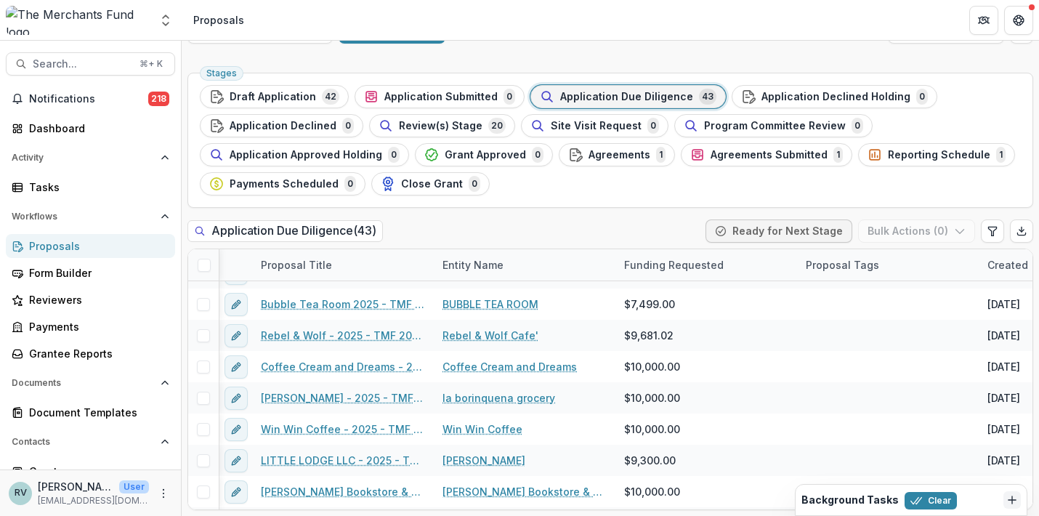
click at [826, 262] on div "Proposal Tags" at bounding box center [842, 264] width 91 height 15
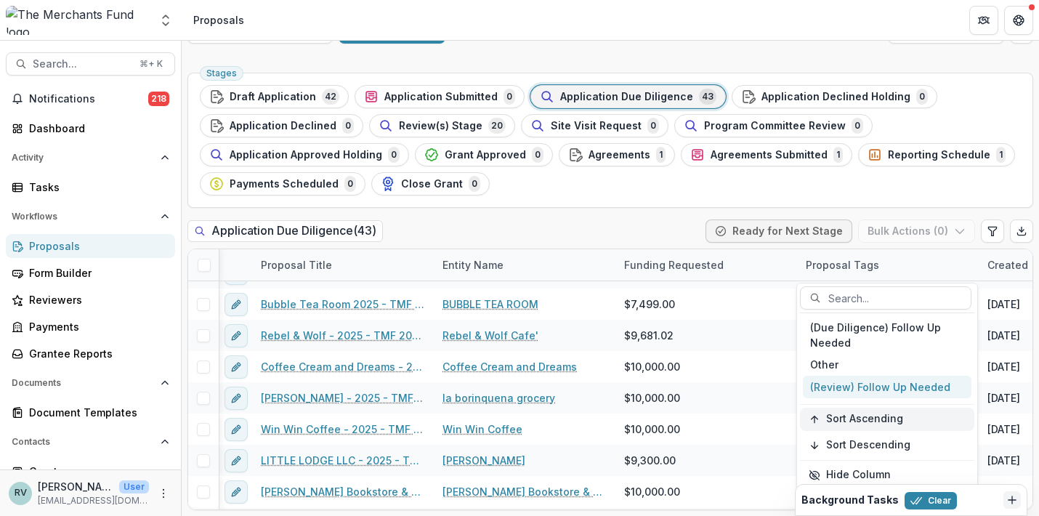
click at [847, 415] on span "Sort Ascending" at bounding box center [864, 419] width 77 height 12
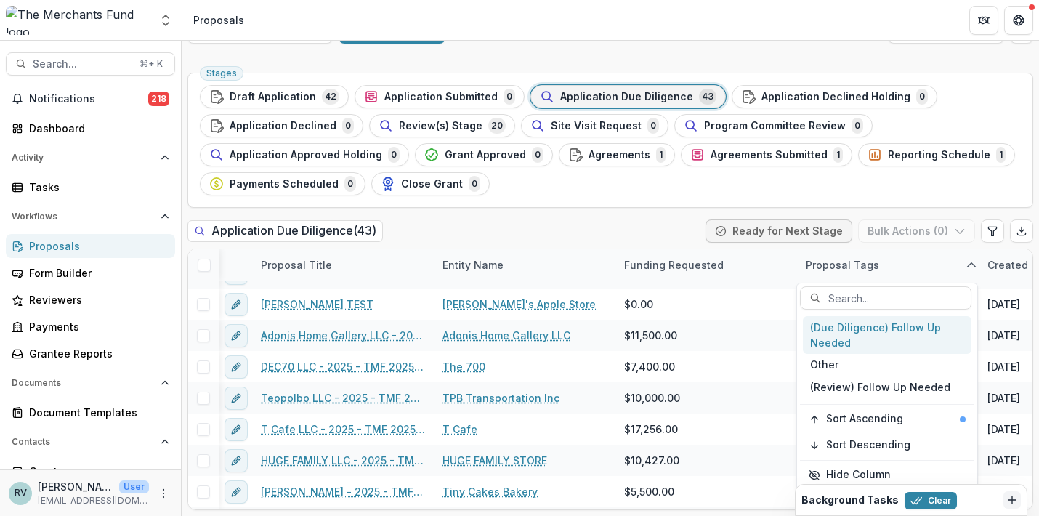
click at [872, 187] on ul "Stages Draft Application 42 Application Submitted 0 Application Due Diligence 4…" at bounding box center [610, 140] width 821 height 110
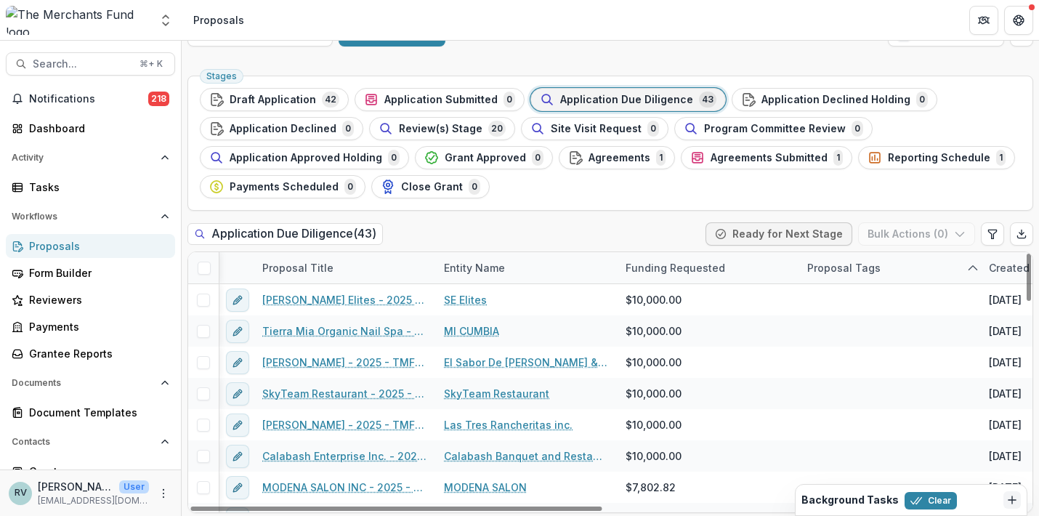
scroll to position [0, 2]
click at [961, 269] on polyline "sorted ascending" at bounding box center [973, 267] width 8 height 4
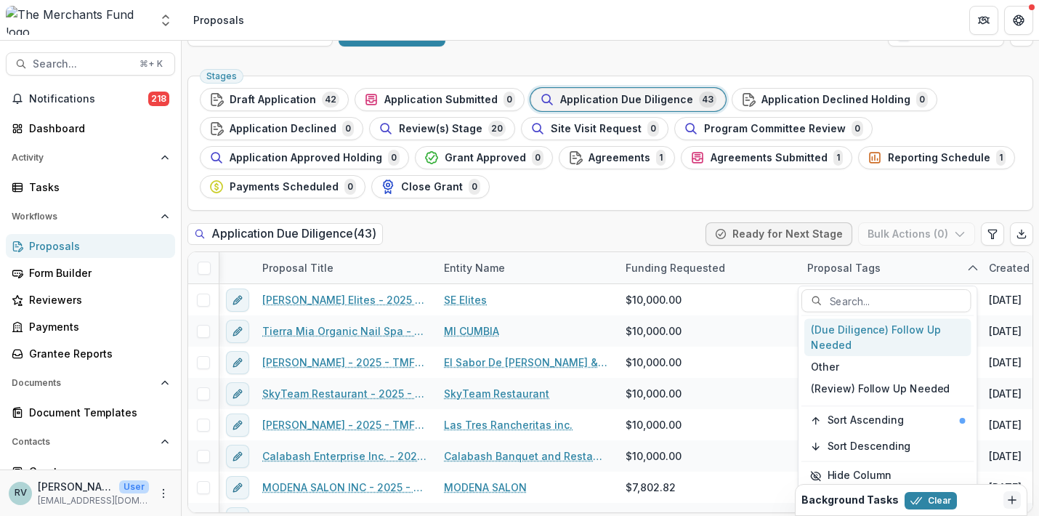
click at [901, 193] on ul "Stages Draft Application 42 Application Submitted 0 Application Due Diligence 4…" at bounding box center [610, 143] width 821 height 110
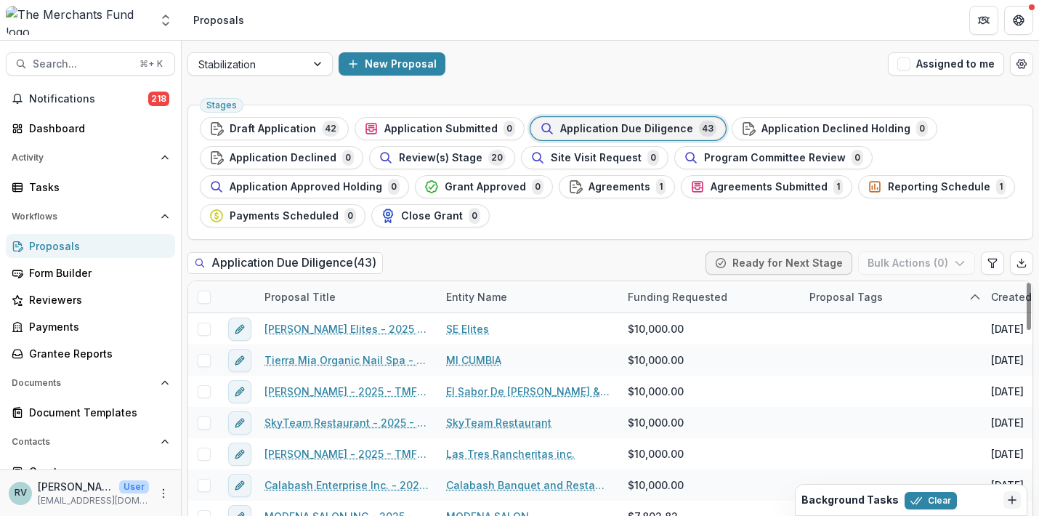
scroll to position [0, 0]
click at [92, 64] on span "Search..." at bounding box center [82, 64] width 98 height 12
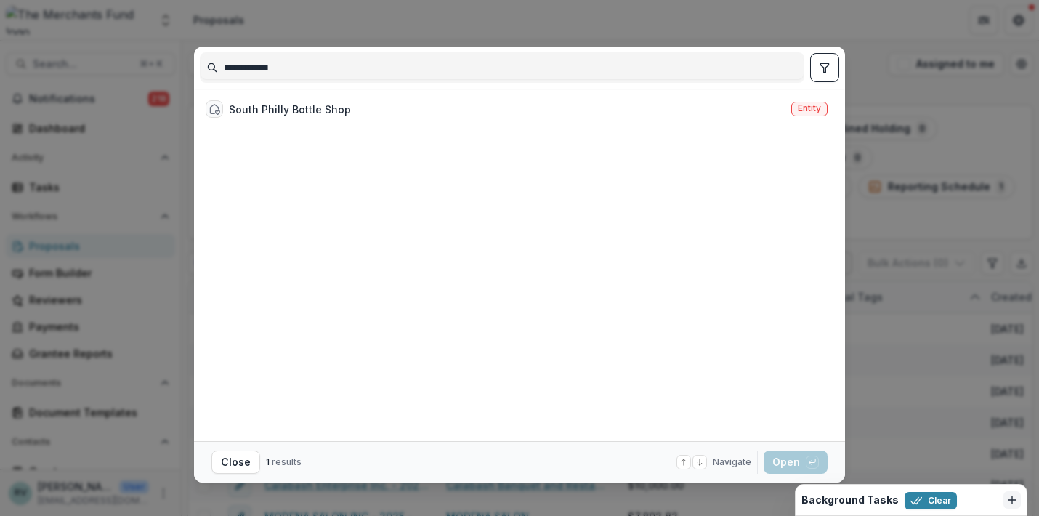
type input "**********"
drag, startPoint x: 94, startPoint y: 61, endPoint x: 765, endPoint y: 109, distance: 673.1
click at [765, 109] on div "South Philly Bottle Shop Entity" at bounding box center [517, 108] width 634 height 29
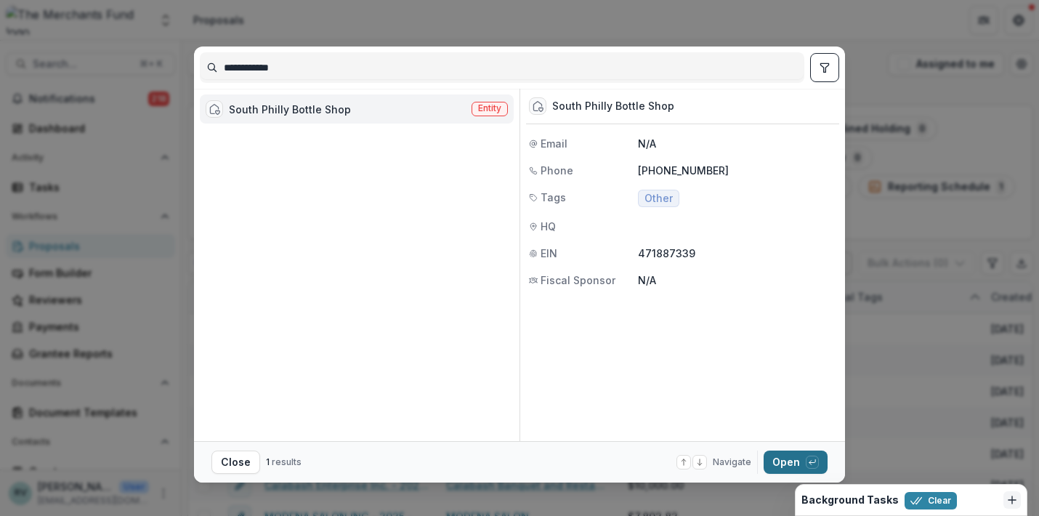
click at [786, 464] on button "Open with enter key" at bounding box center [796, 461] width 64 height 23
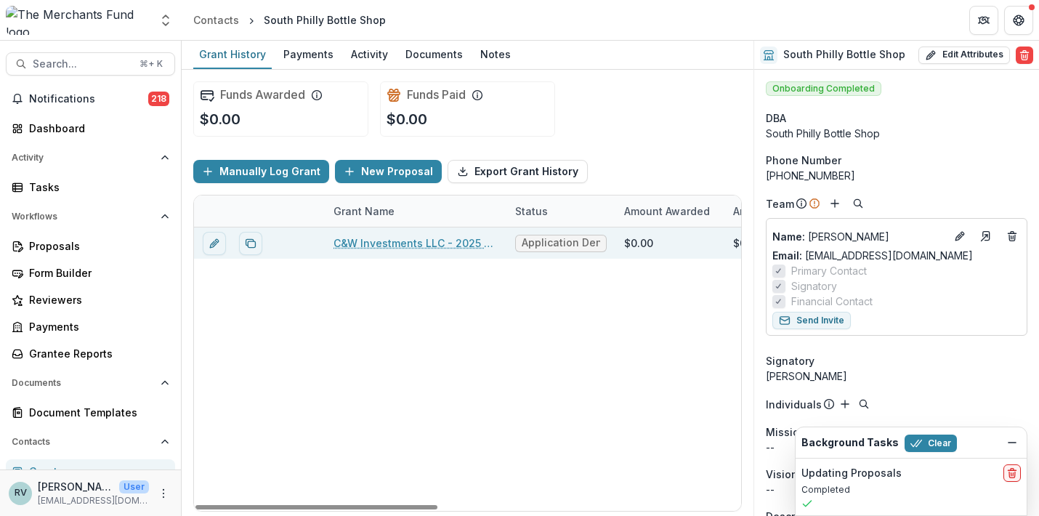
click at [585, 241] on span "Application Denial Holding" at bounding box center [561, 243] width 78 height 12
click at [421, 245] on link "C&W Investments LLC - 2025 - TMF 2025 Stabilization Grant Program" at bounding box center [416, 242] width 164 height 15
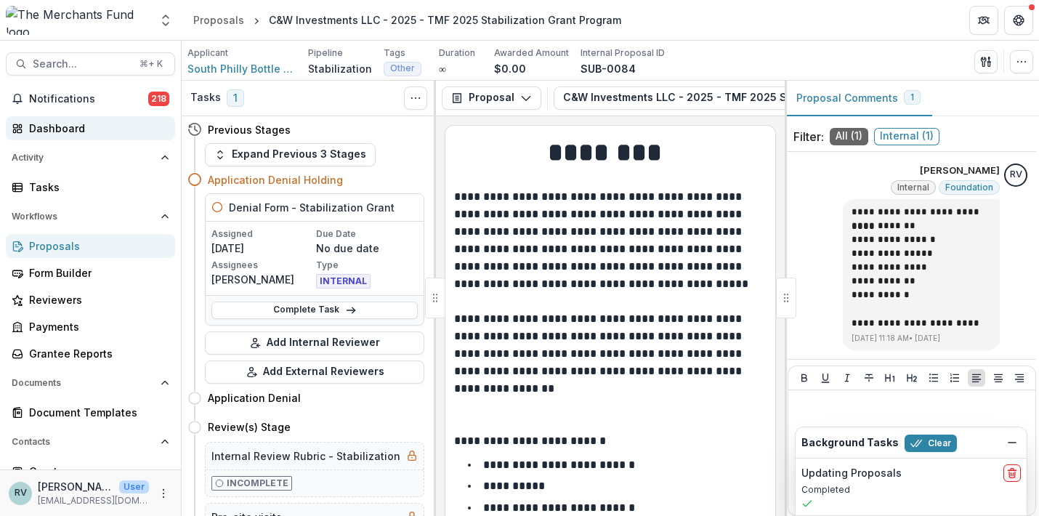
click at [60, 126] on div "Dashboard" at bounding box center [96, 128] width 134 height 15
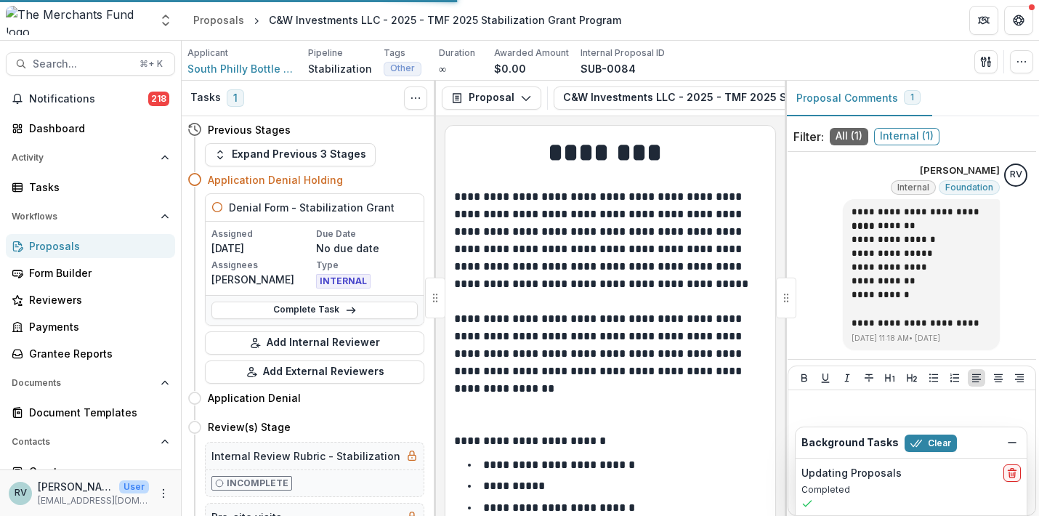
click at [63, 248] on div "Proposals" at bounding box center [96, 245] width 134 height 15
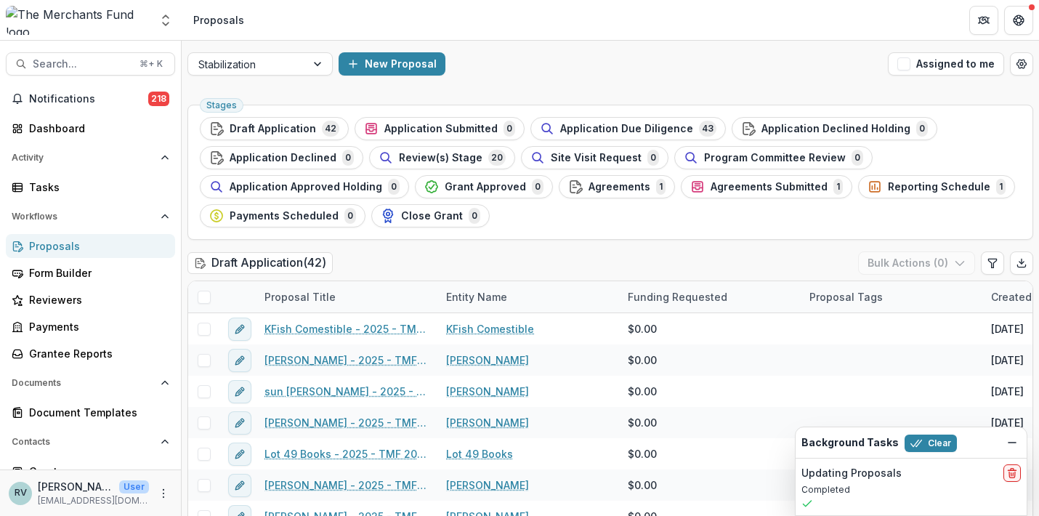
click at [47, 254] on link "Proposals" at bounding box center [90, 246] width 169 height 24
click at [55, 244] on div "Proposals" at bounding box center [96, 245] width 134 height 15
click at [961, 438] on icon "Dismiss" at bounding box center [1012, 443] width 12 height 12
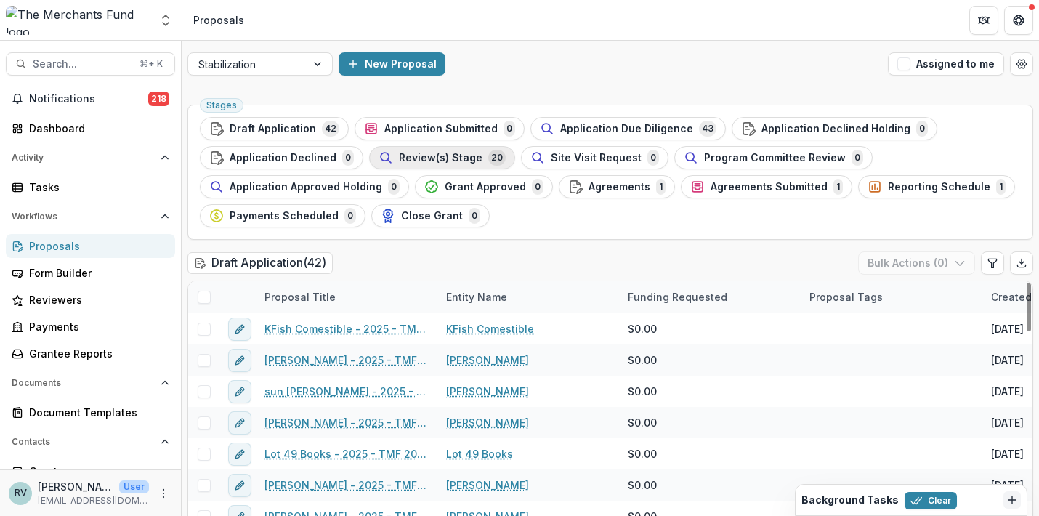
click at [444, 156] on span "Review(s) Stage" at bounding box center [441, 158] width 84 height 12
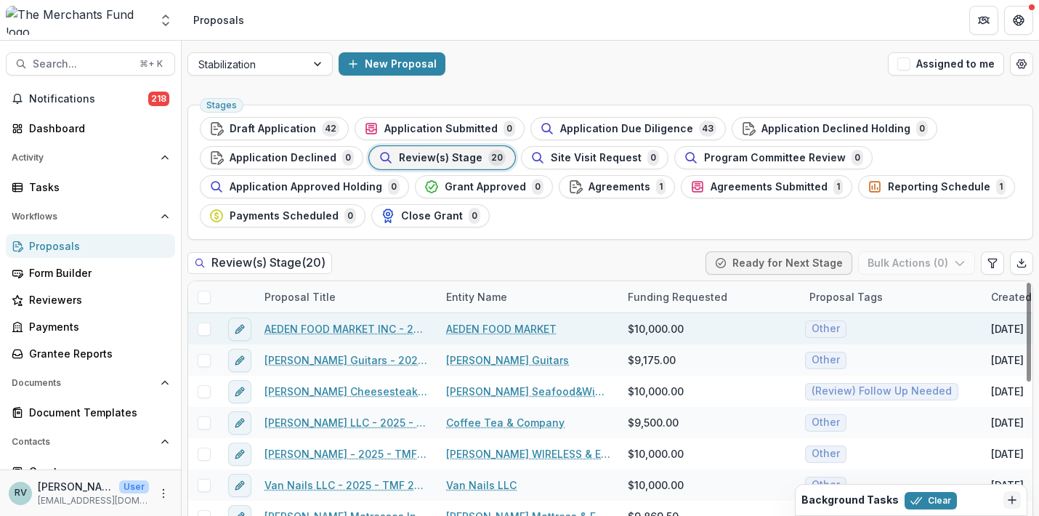
click at [385, 326] on link "AEDEN FOOD MARKET INC - 2025 - TMF 2025 Stabilization Grant Program" at bounding box center [346, 328] width 164 height 15
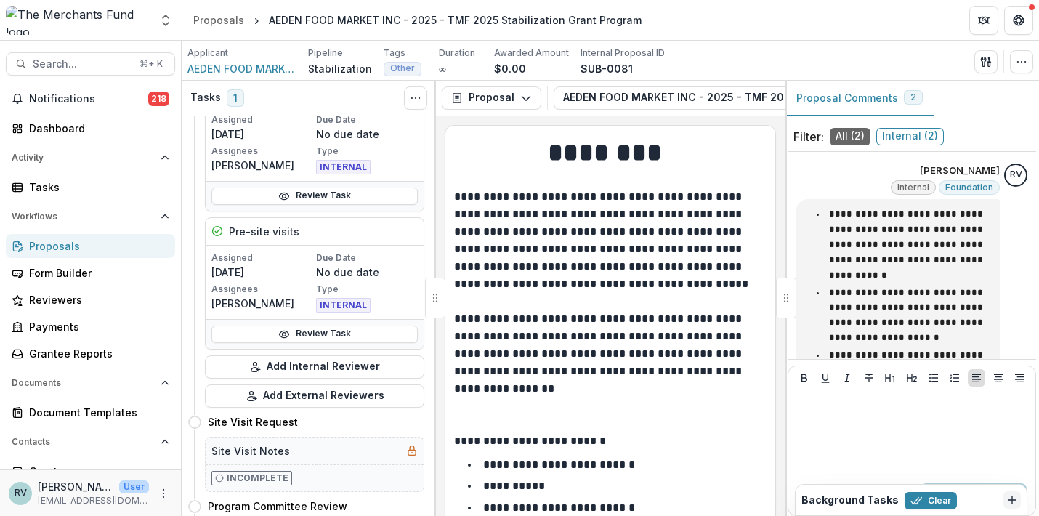
scroll to position [257, 0]
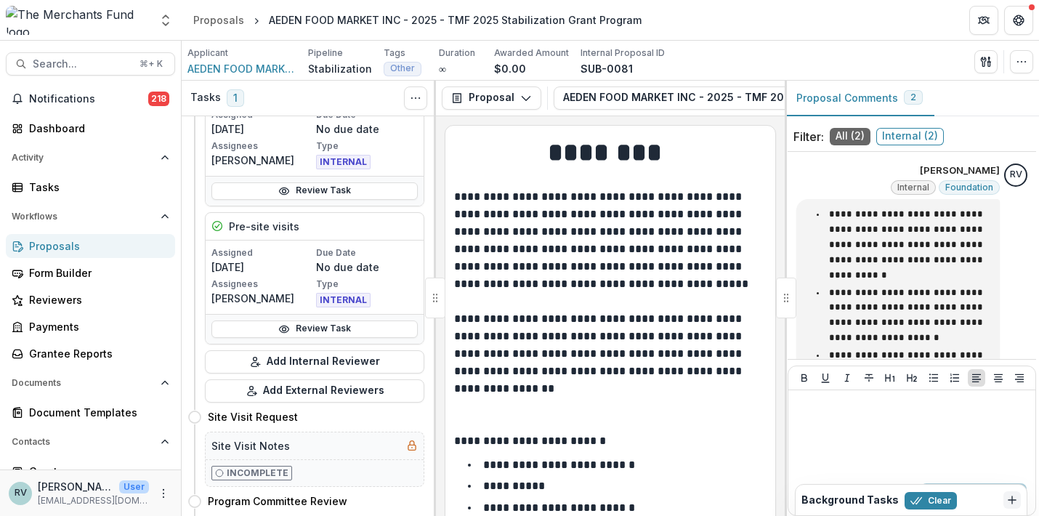
click at [908, 1] on header "Proposals AEDEN FOOD MARKET INC - 2025 - TMF 2025 Stabilization Grant Program" at bounding box center [610, 20] width 857 height 40
click at [74, 70] on button "Search... ⌘ + K" at bounding box center [90, 63] width 169 height 23
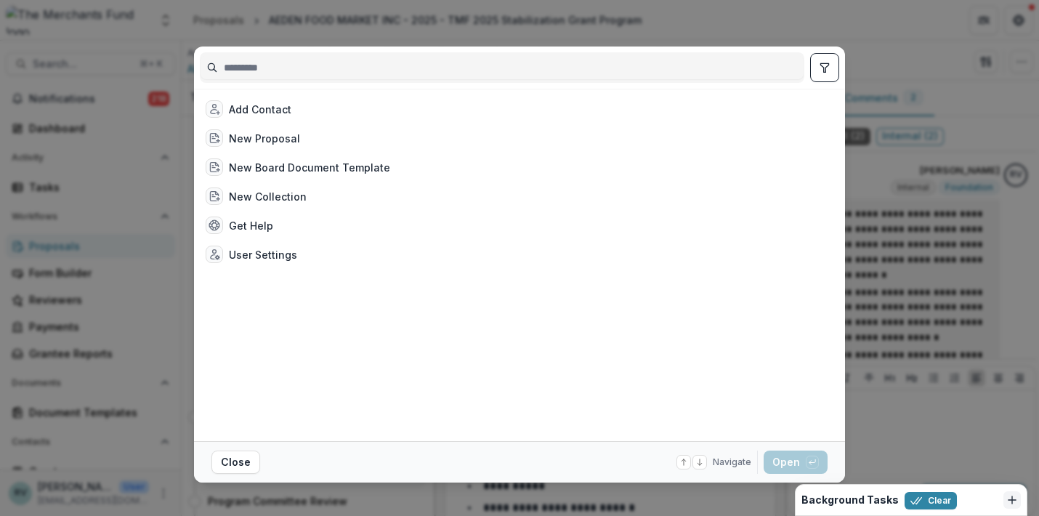
click at [247, 70] on input at bounding box center [502, 67] width 603 height 23
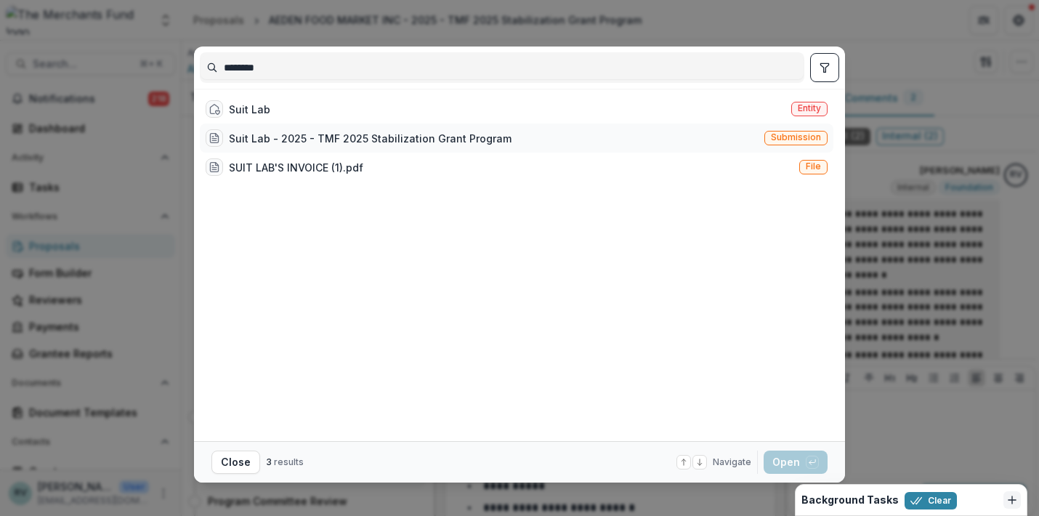
type input "********"
click at [804, 135] on span "Submission" at bounding box center [796, 137] width 50 height 10
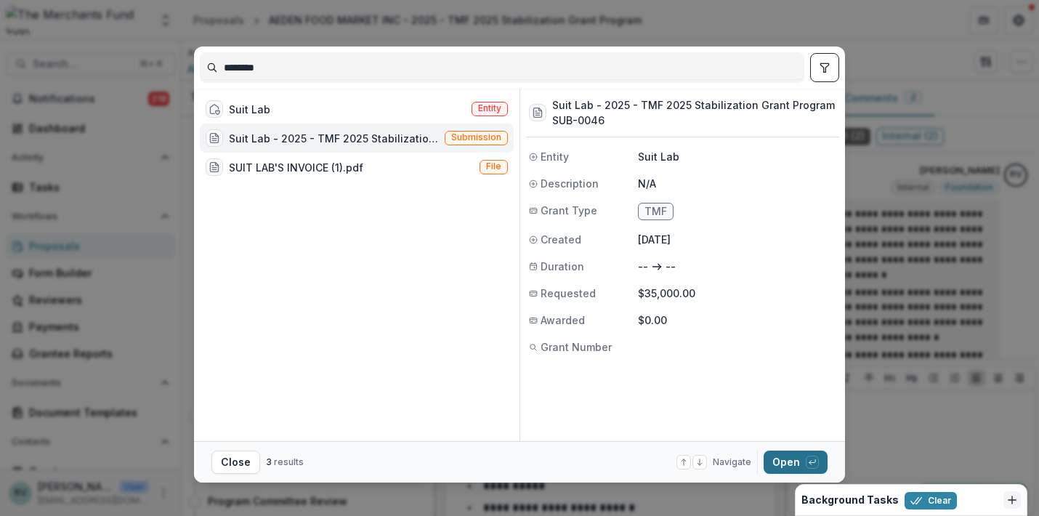
click at [780, 466] on button "Open with enter key" at bounding box center [796, 461] width 64 height 23
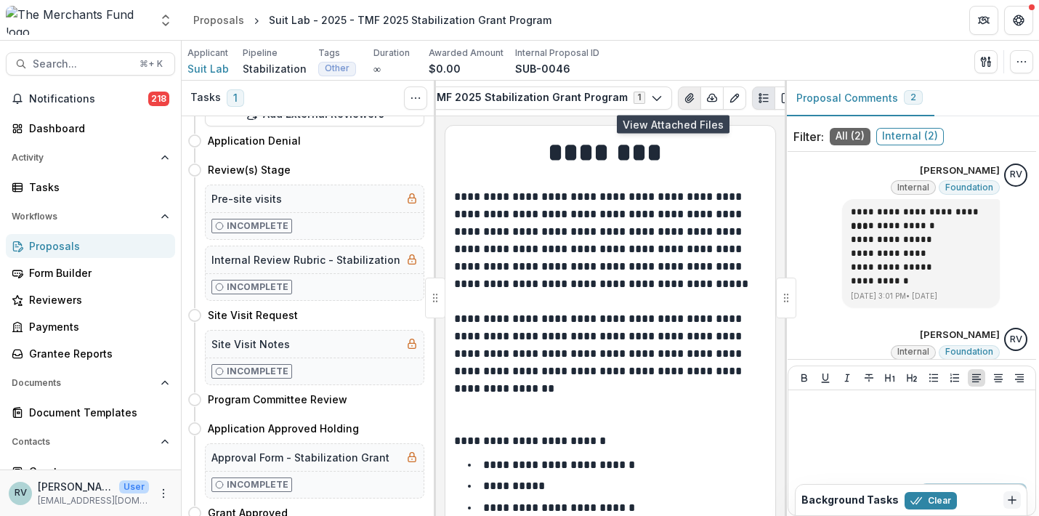
scroll to position [0, 224]
click at [679, 95] on button "View Attached Files" at bounding box center [690, 97] width 23 height 23
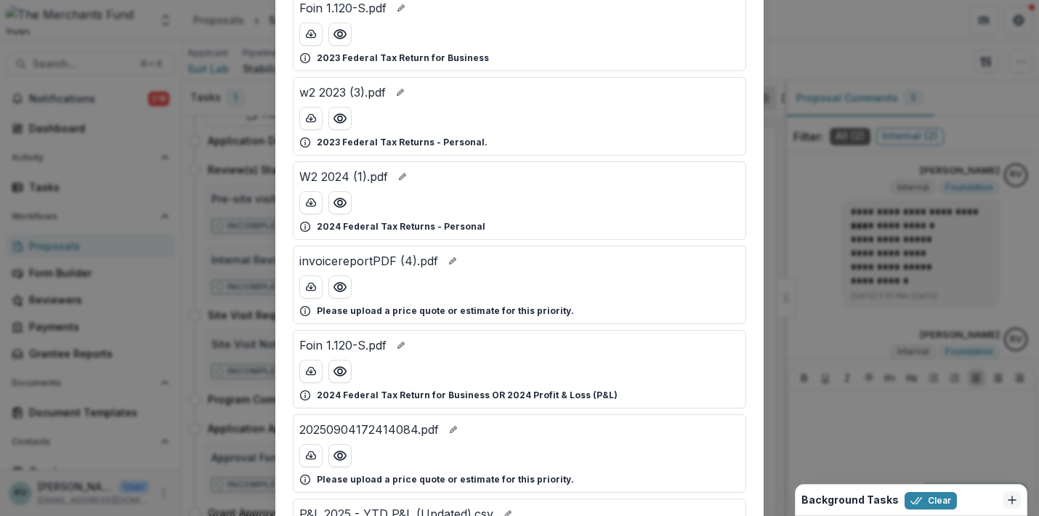
scroll to position [116, 0]
click at [339, 366] on icon "Preview Foin 1.120-S.pdf" at bounding box center [340, 369] width 12 height 9
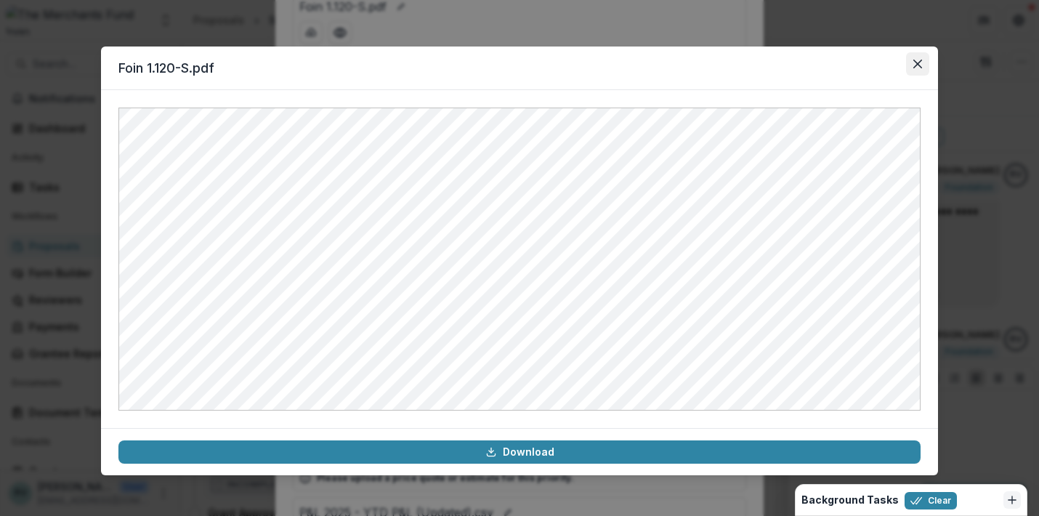
click at [910, 64] on button "Close" at bounding box center [917, 63] width 23 height 23
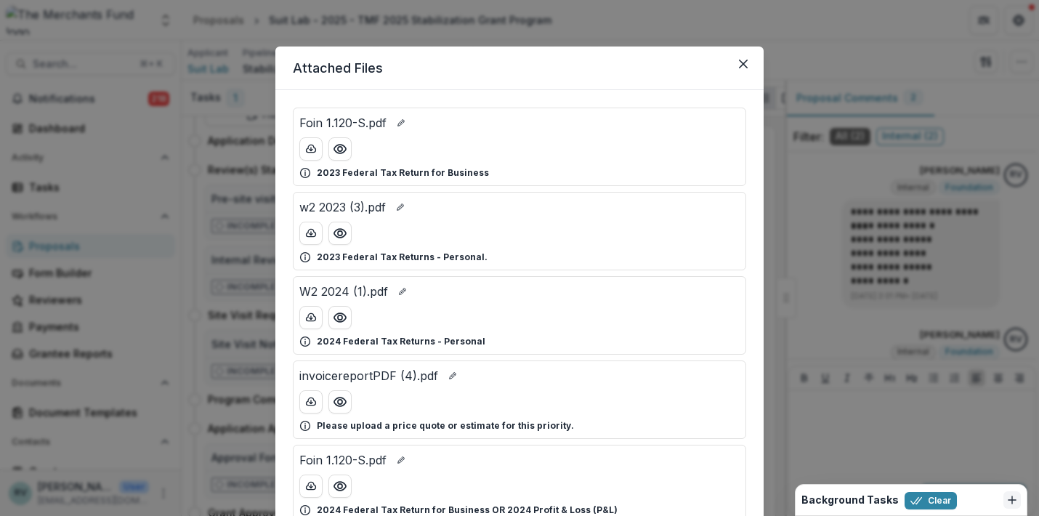
scroll to position [100, 0]
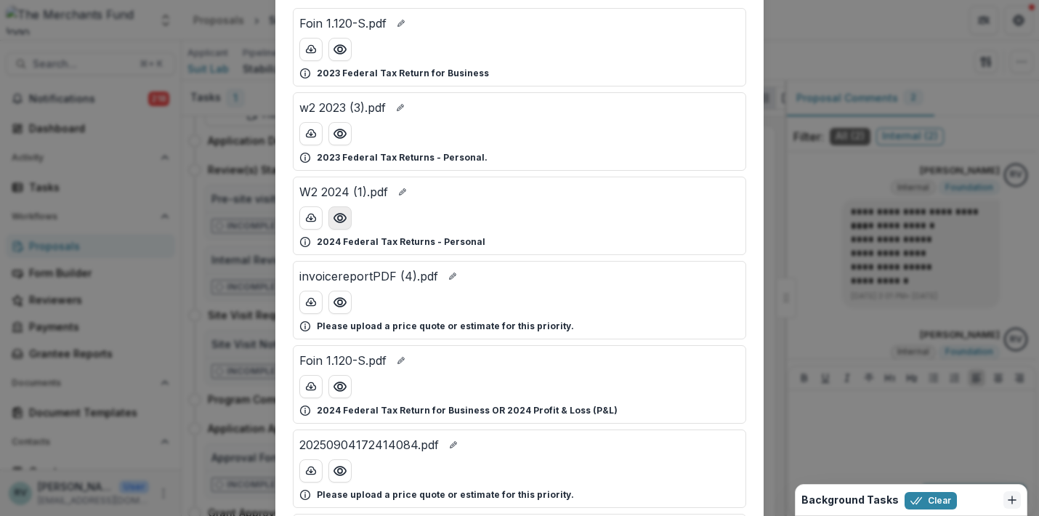
click at [336, 214] on icon "Preview W2 2024 (1).pdf" at bounding box center [340, 218] width 12 height 9
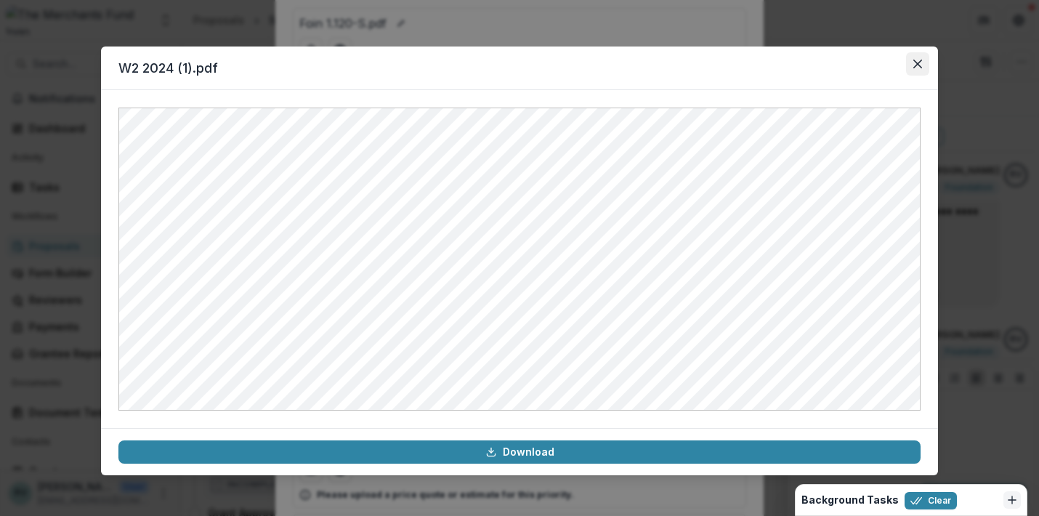
click at [921, 65] on icon "Close" at bounding box center [917, 64] width 9 height 9
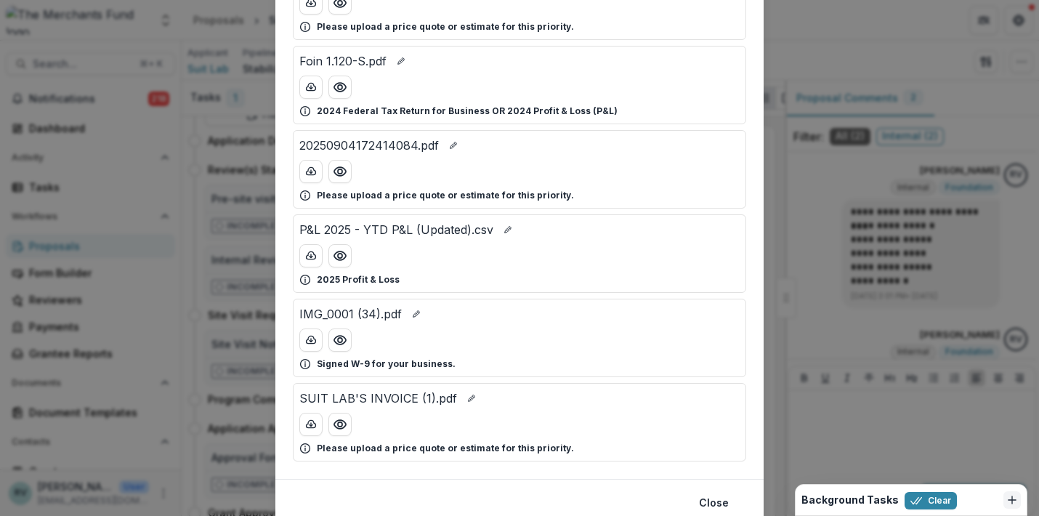
scroll to position [400, 0]
click at [341, 254] on icon "Preview P&L 2025 - YTD P&L (Updated).csv" at bounding box center [340, 255] width 15 height 15
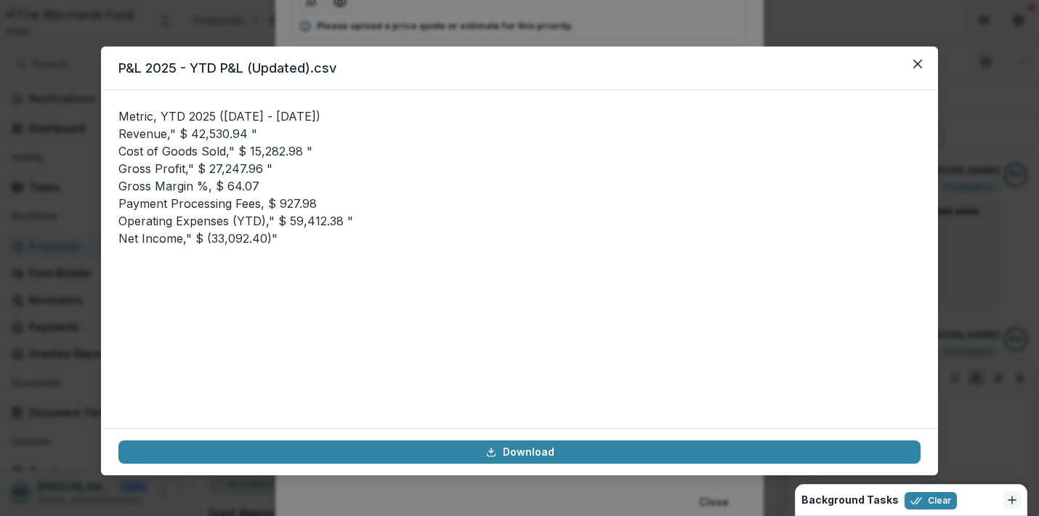
click at [434, 25] on div "P&L 2025 - YTD P&L (Updated).csv Metric, YTD 2025 (Jan 1 - Sep 26) Revenue," $ …" at bounding box center [519, 258] width 1039 height 516
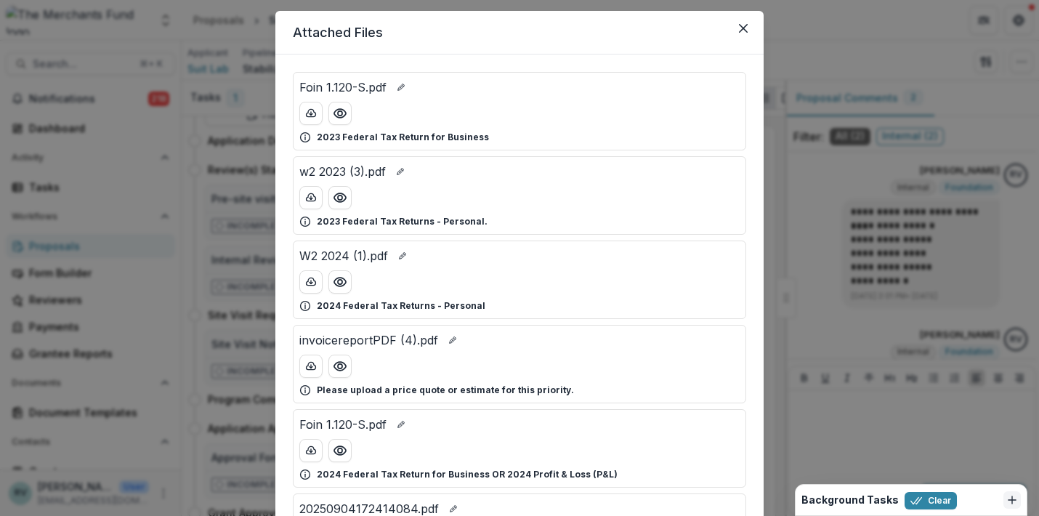
scroll to position [19, 0]
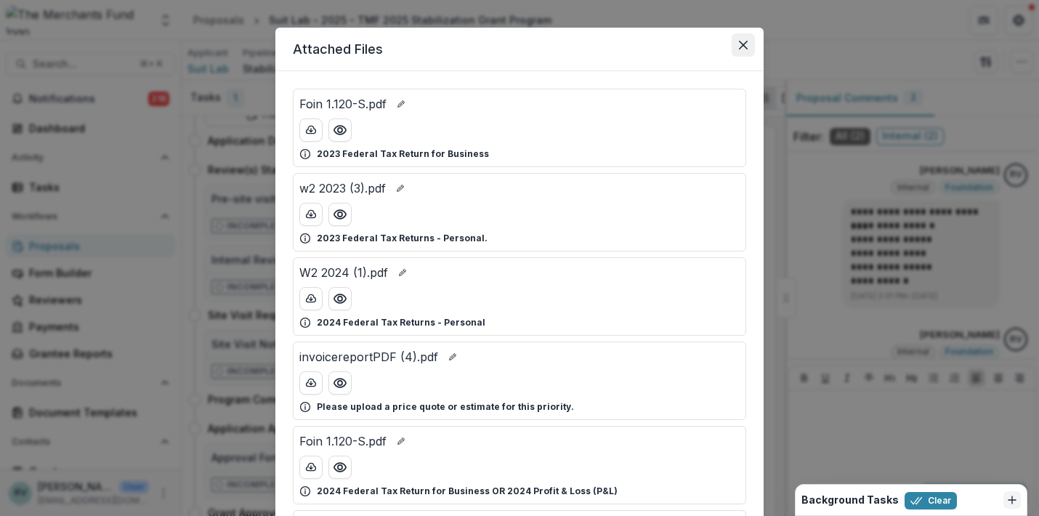
click at [740, 44] on icon "Close" at bounding box center [743, 45] width 9 height 9
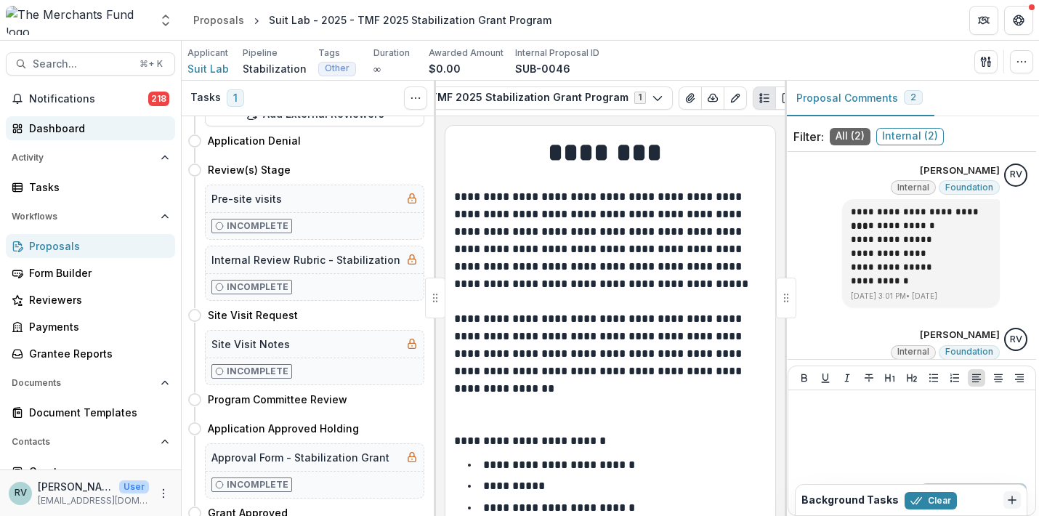
click at [80, 129] on div "Dashboard" at bounding box center [96, 128] width 134 height 15
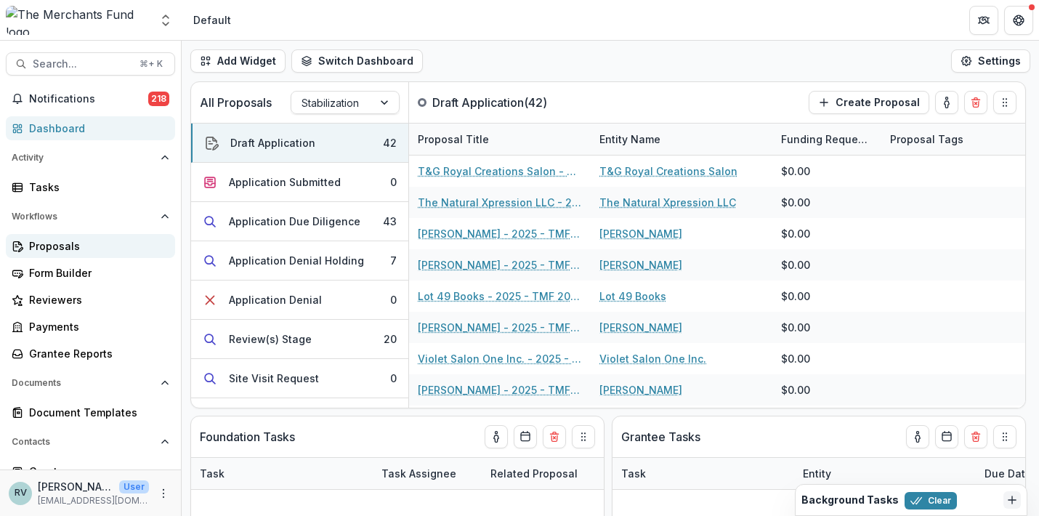
click at [67, 241] on div "Proposals" at bounding box center [96, 245] width 134 height 15
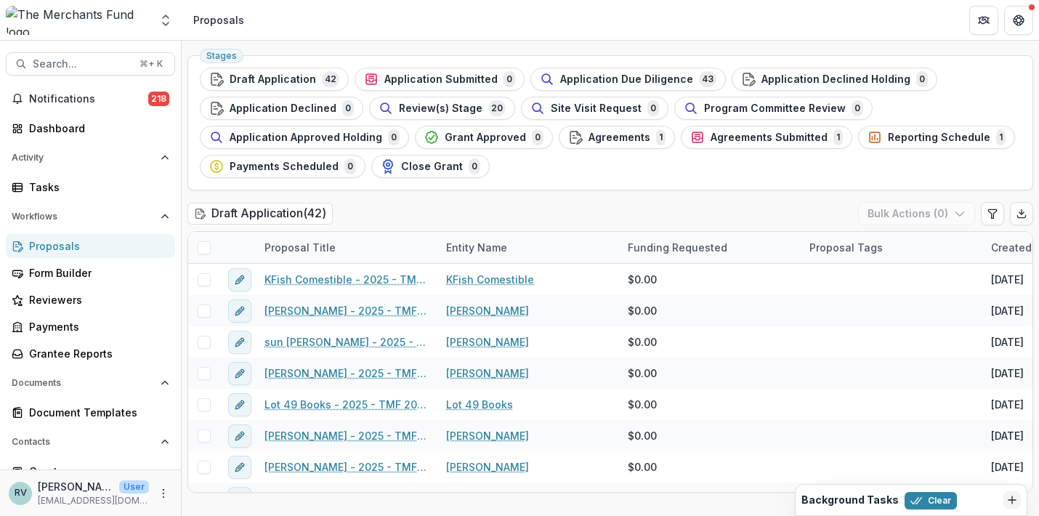
scroll to position [54, 0]
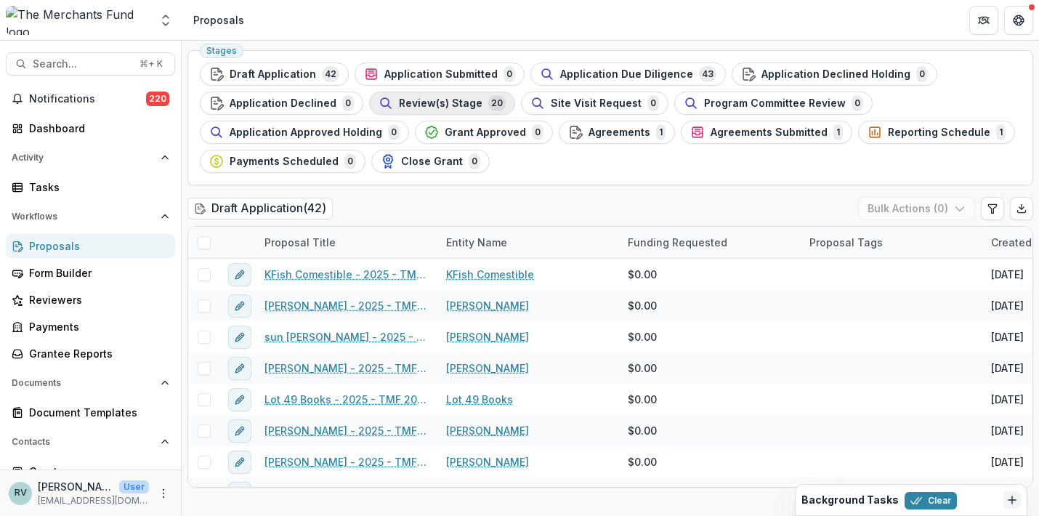
click at [440, 102] on span "Review(s) Stage" at bounding box center [441, 103] width 84 height 12
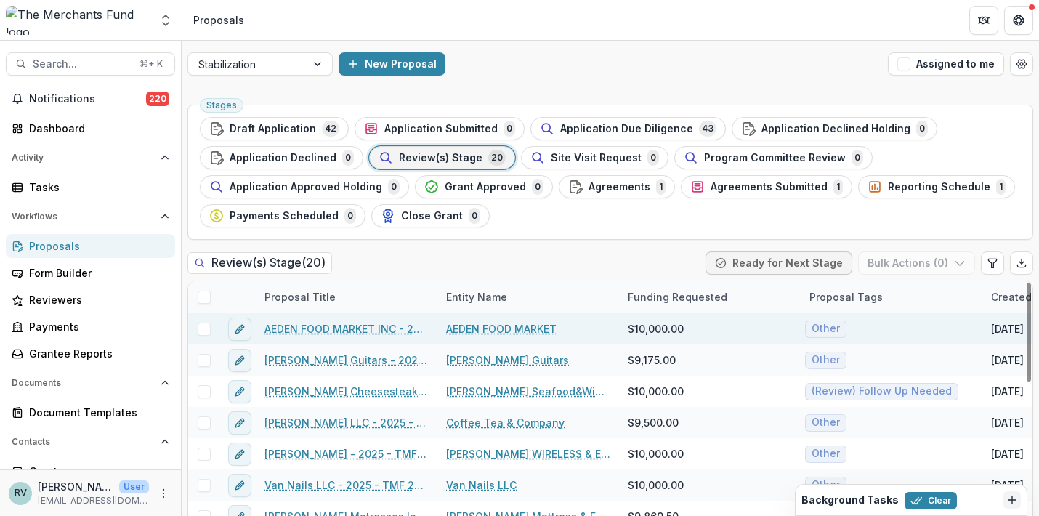
click at [371, 331] on link "AEDEN FOOD MARKET INC - 2025 - TMF 2025 Stabilization Grant Program" at bounding box center [346, 328] width 164 height 15
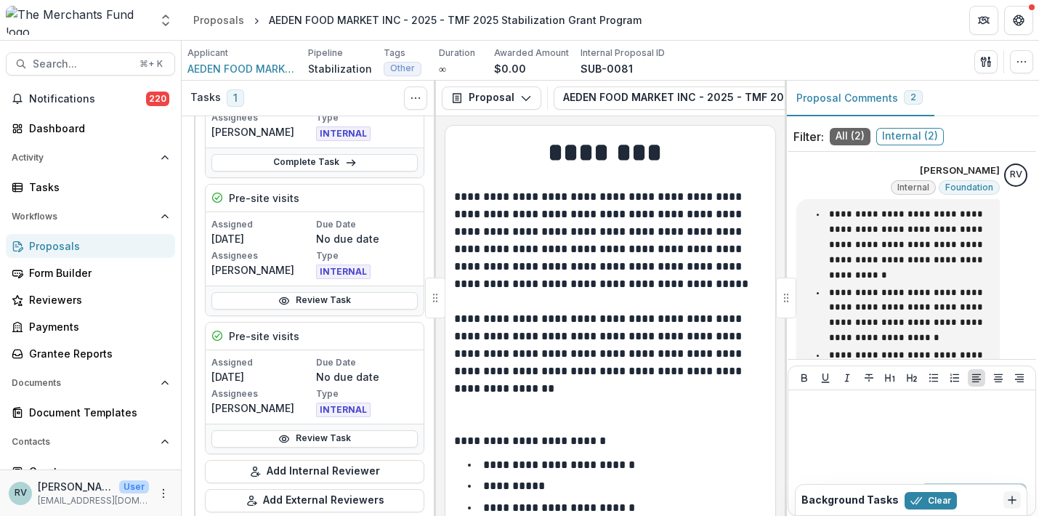
scroll to position [149, 0]
click at [318, 298] on link "Review Task" at bounding box center [314, 299] width 206 height 17
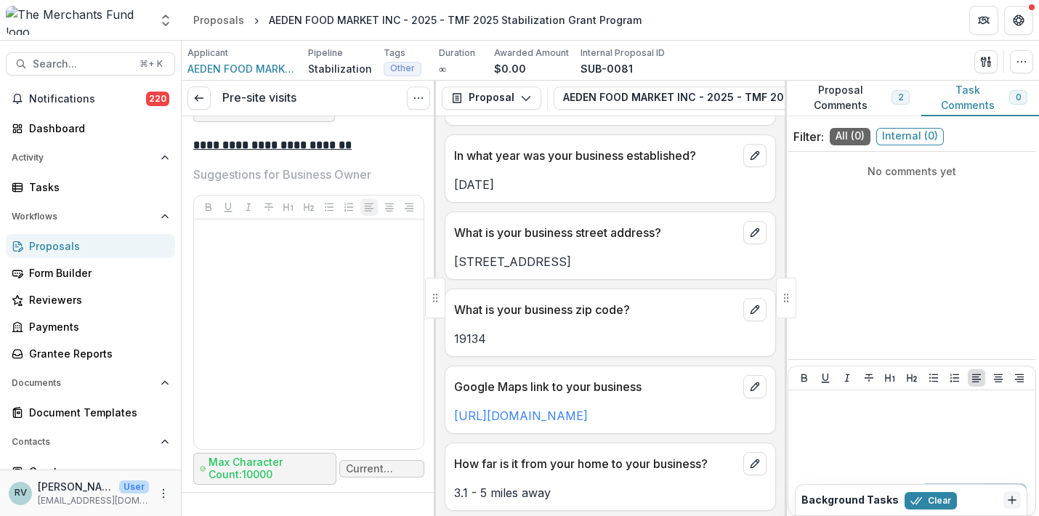
scroll to position [866, 0]
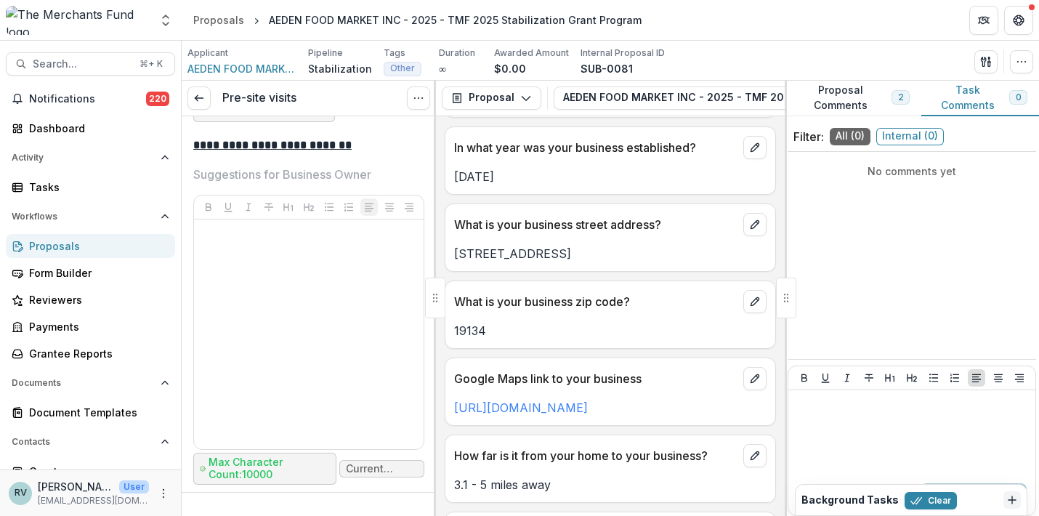
click at [88, 243] on div "Proposals" at bounding box center [96, 245] width 134 height 15
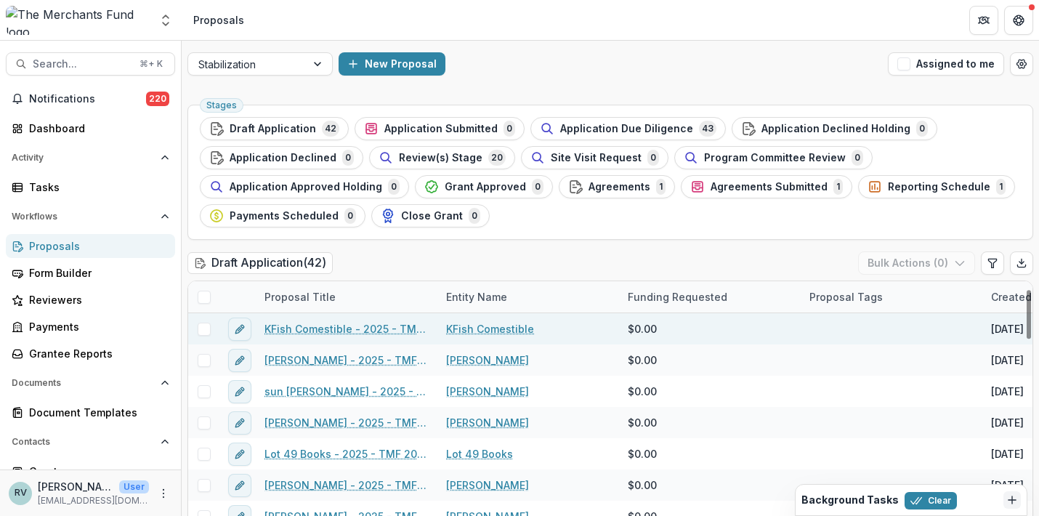
scroll to position [40, 0]
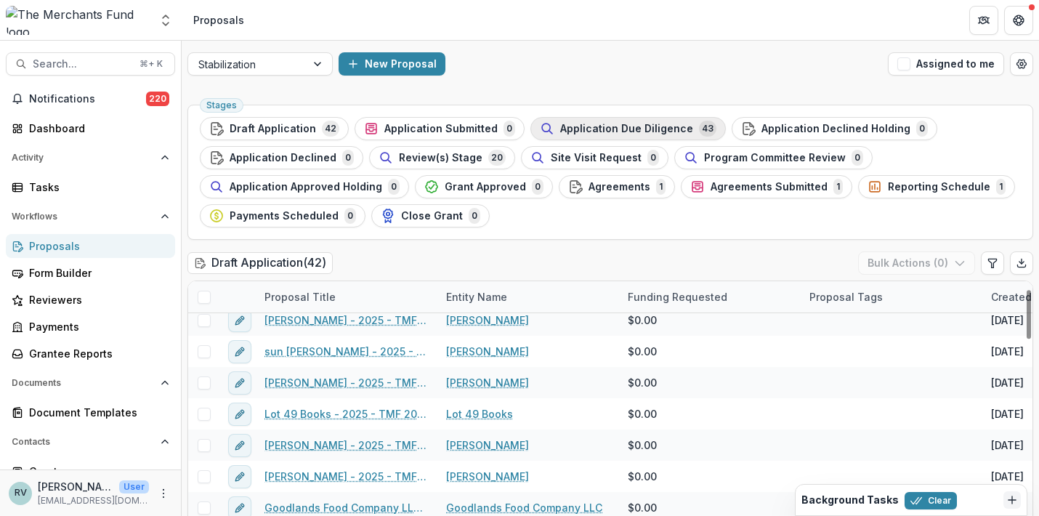
click at [635, 130] on span "Application Due Diligence" at bounding box center [626, 129] width 133 height 12
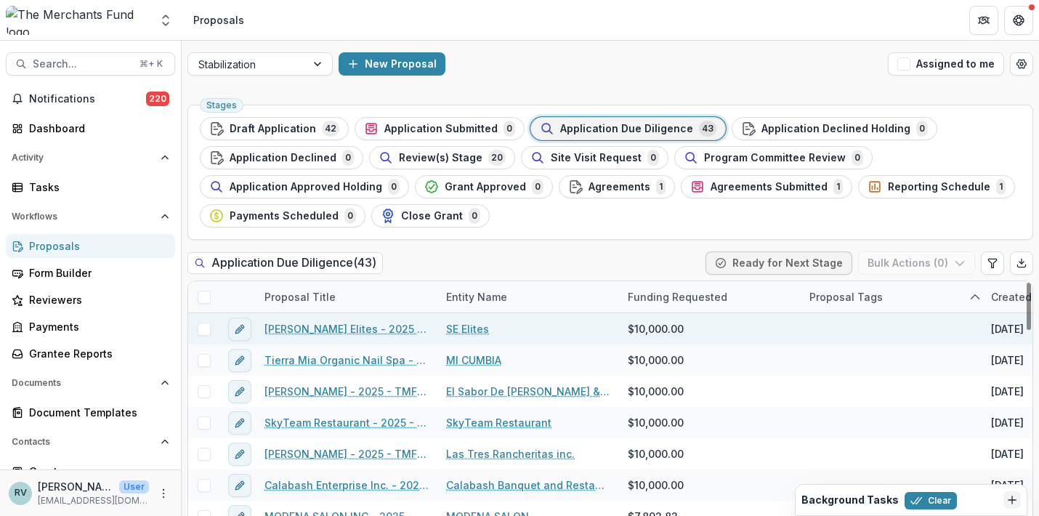
click at [355, 328] on link "[PERSON_NAME] Elites - 2025 - TMF 2025 Stabilization Grant Program" at bounding box center [346, 328] width 164 height 15
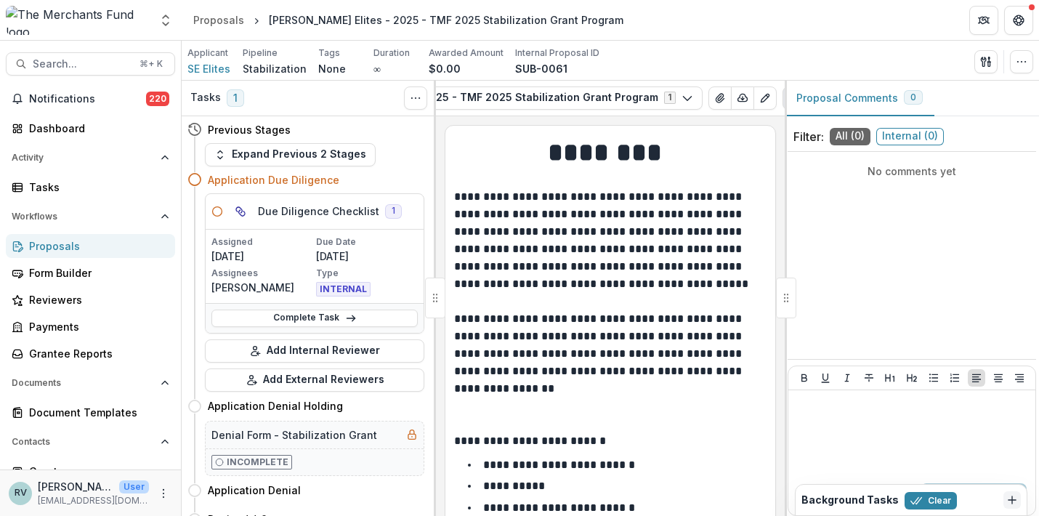
scroll to position [0, 267]
click at [961, 62] on button "button" at bounding box center [1021, 61] width 23 height 23
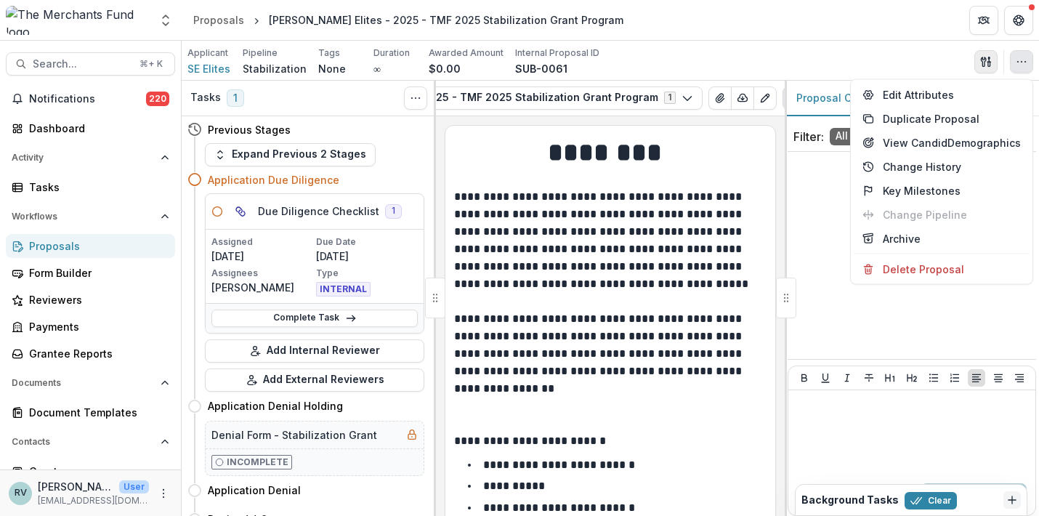
click at [961, 62] on icon "button" at bounding box center [986, 62] width 12 height 12
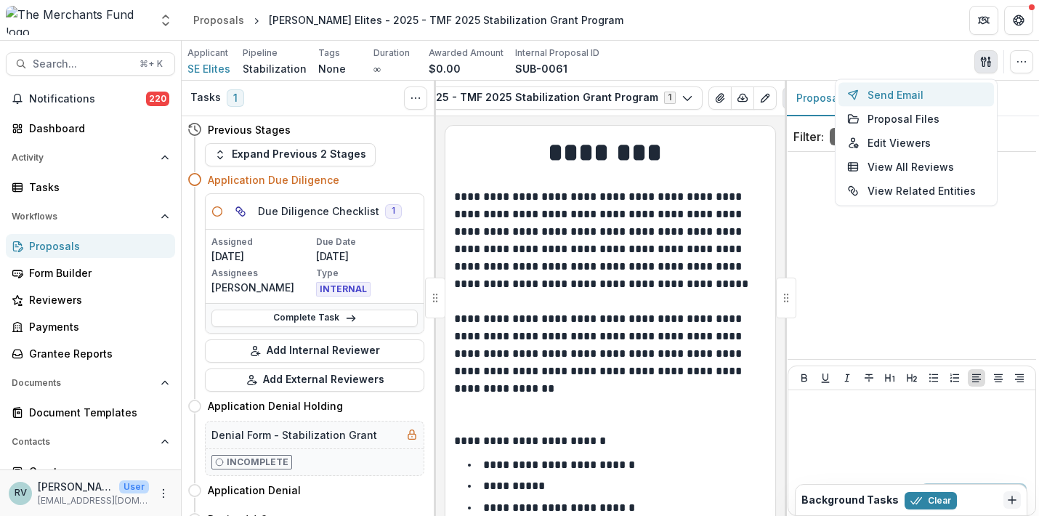
click at [918, 92] on button "Send Email" at bounding box center [915, 95] width 155 height 24
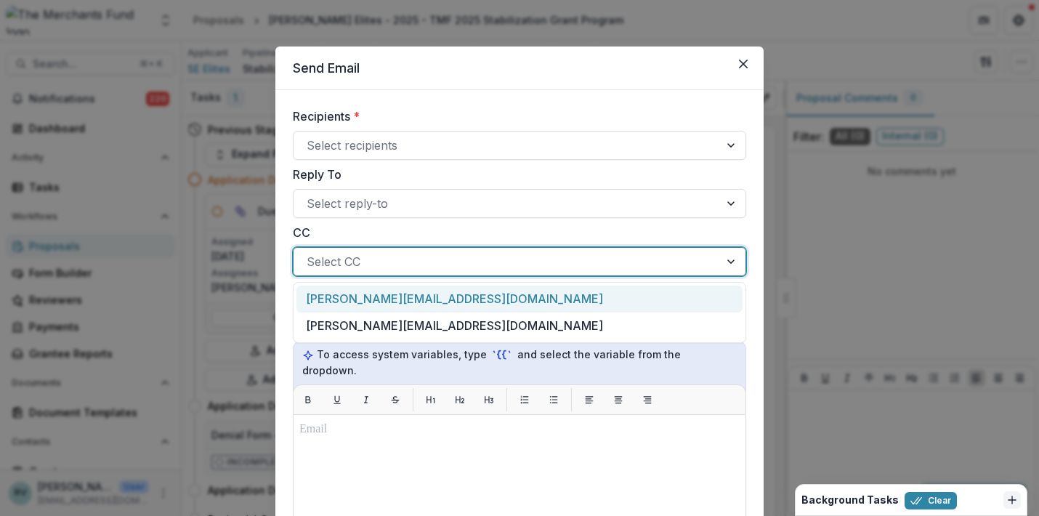
click at [602, 271] on div at bounding box center [507, 261] width 400 height 20
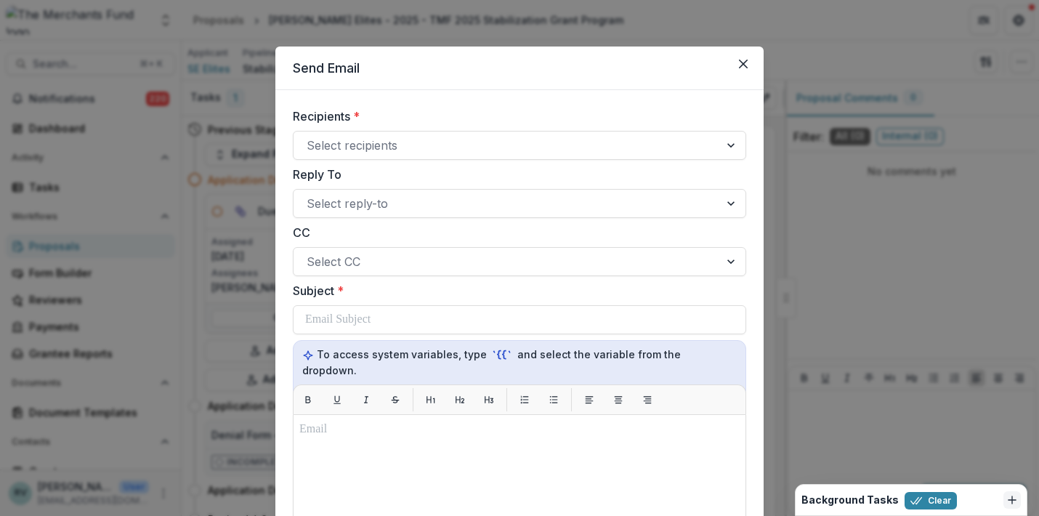
click at [642, 96] on div "Recipients * Select recipients Reply To Select reply-to CC Select CC Subject * …" at bounding box center [519, 491] width 488 height 802
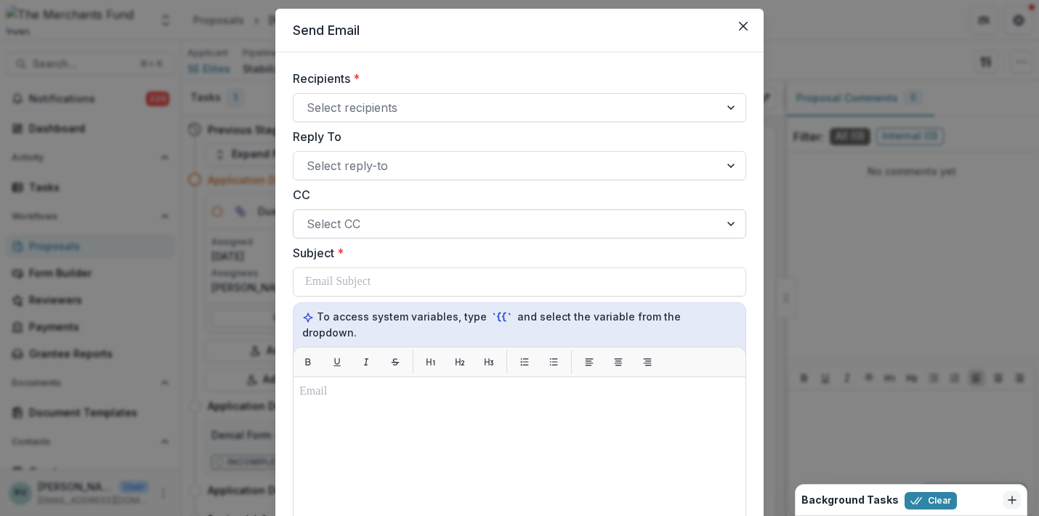
scroll to position [0, 0]
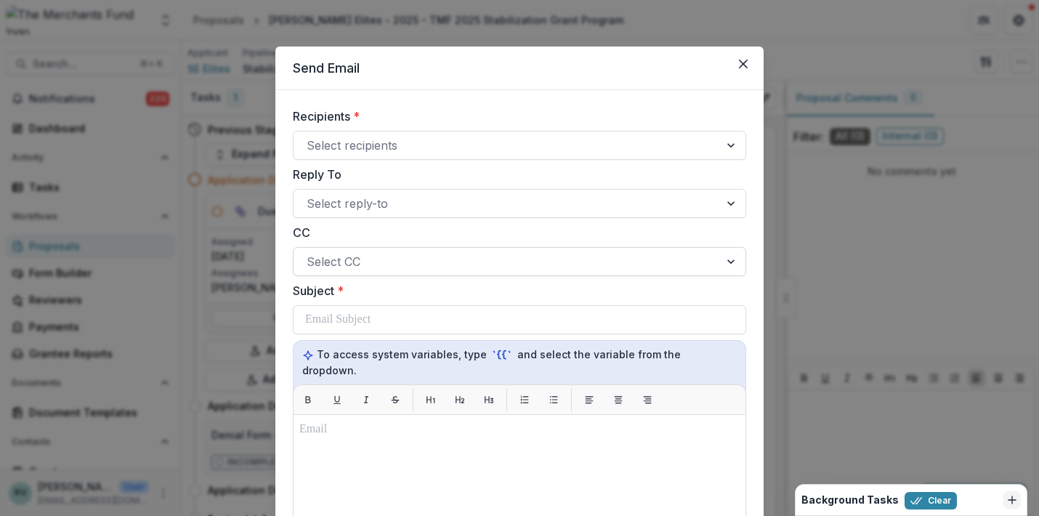
click at [538, 272] on div "Select CC" at bounding box center [507, 261] width 426 height 23
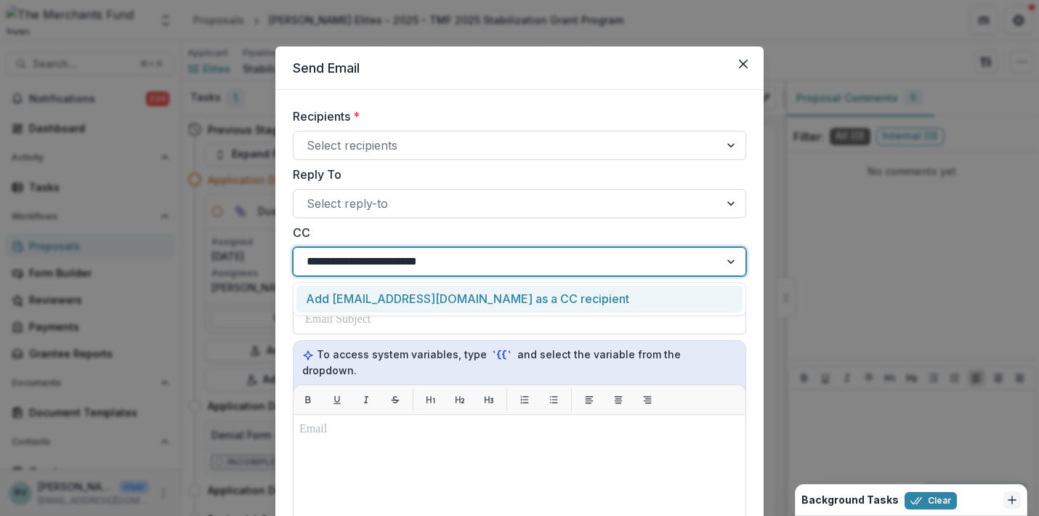
type input "**********"
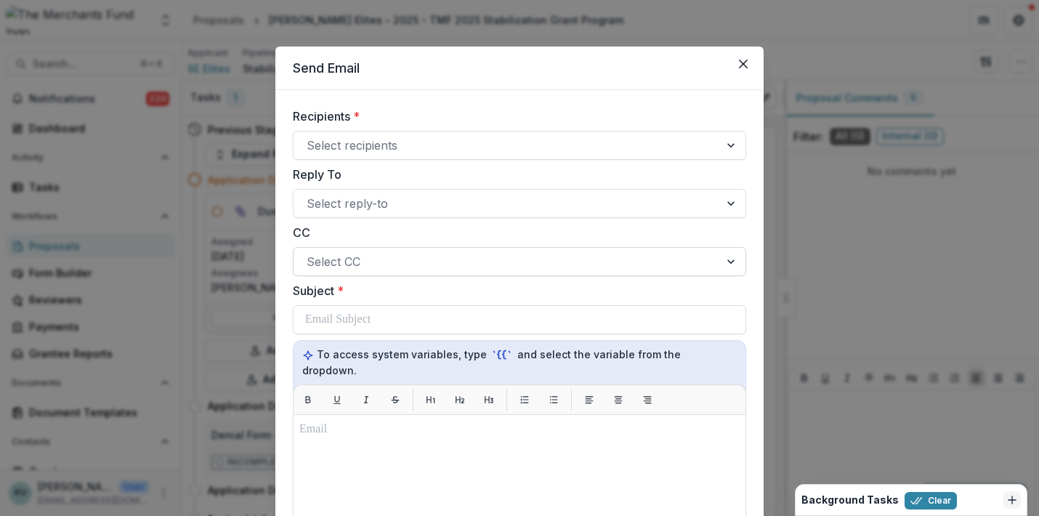
click at [413, 264] on div at bounding box center [507, 261] width 400 height 20
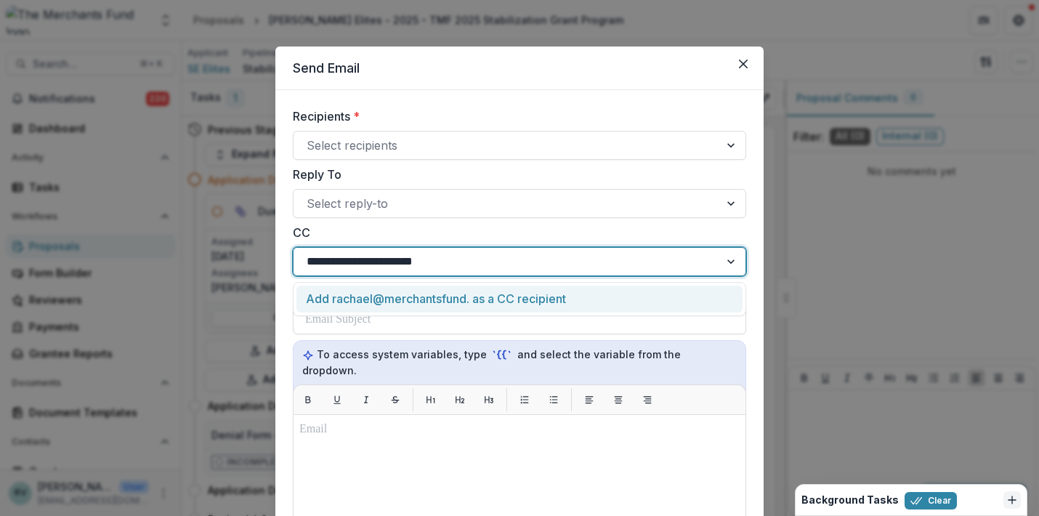
type input "**********"
click at [414, 300] on div "Add rachael@merchantsfund.org as a CC recipient" at bounding box center [519, 299] width 446 height 27
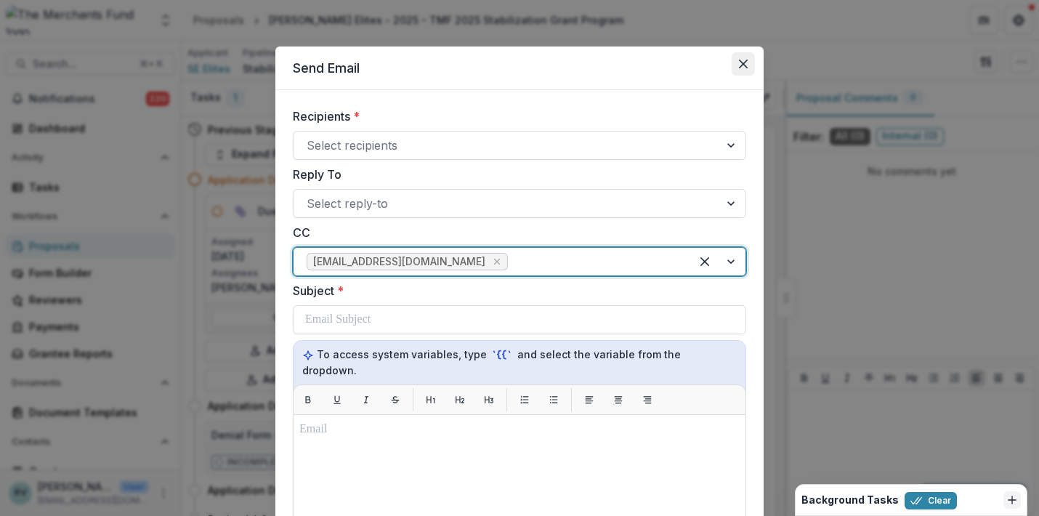
click at [743, 63] on icon "Close" at bounding box center [743, 64] width 9 height 9
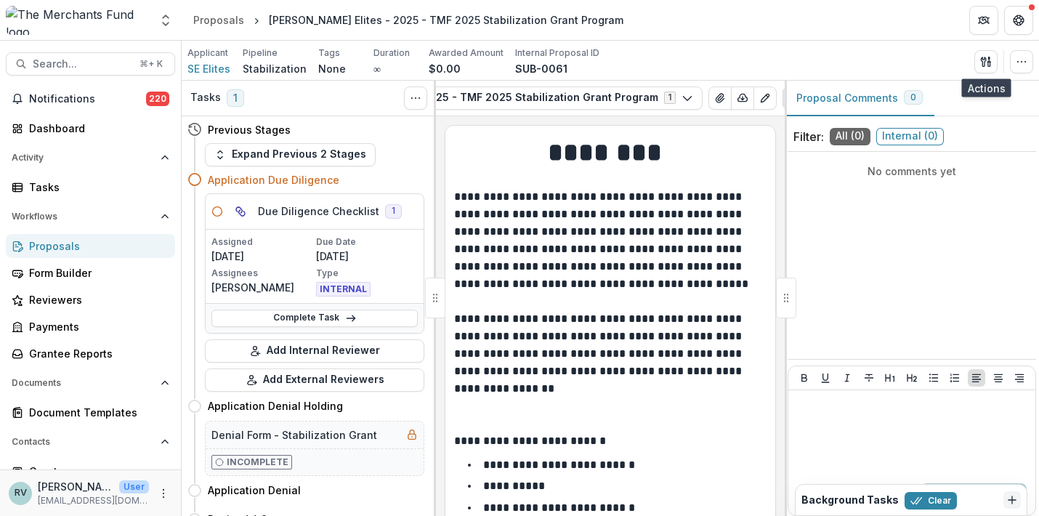
click at [80, 246] on div "Proposals" at bounding box center [96, 245] width 134 height 15
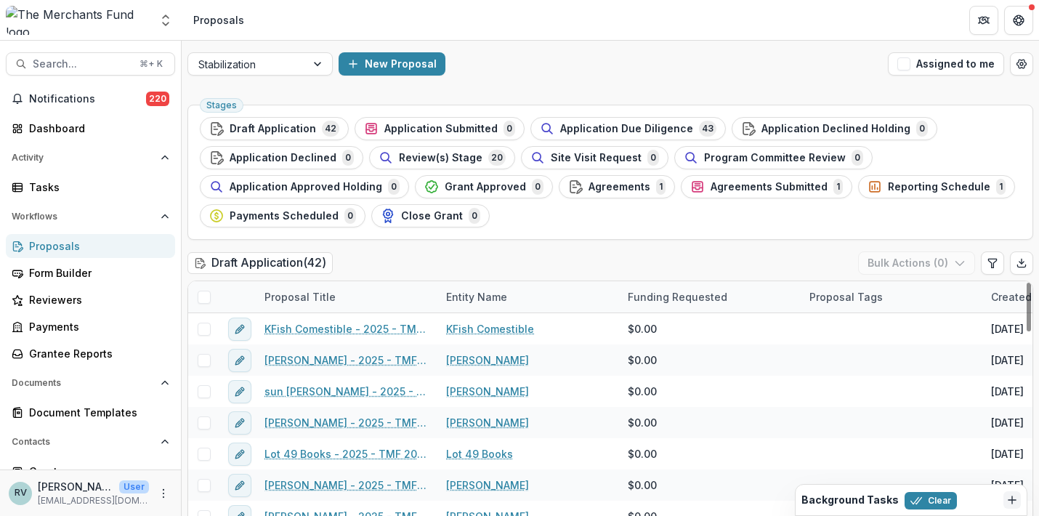
scroll to position [8, 0]
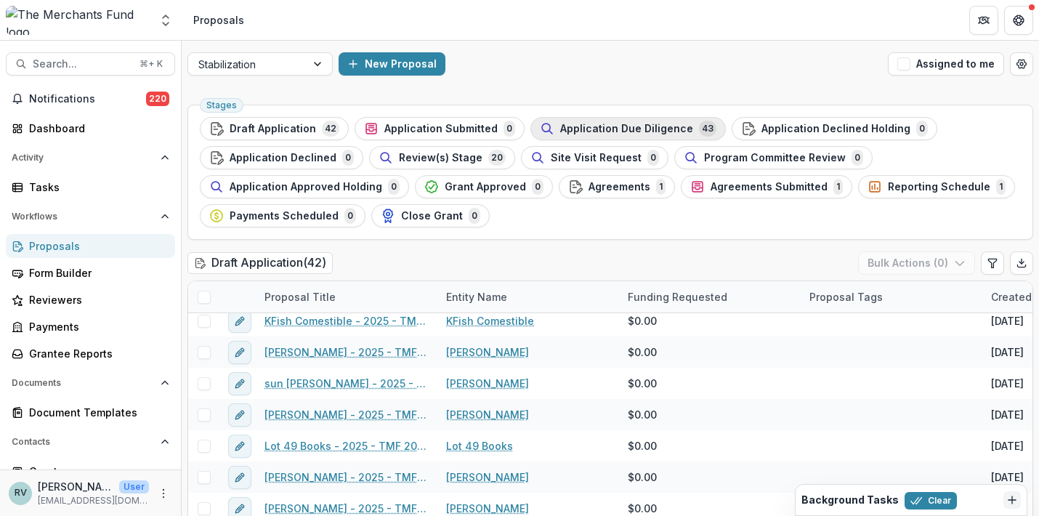
click at [586, 127] on span "Application Due Diligence" at bounding box center [626, 129] width 133 height 12
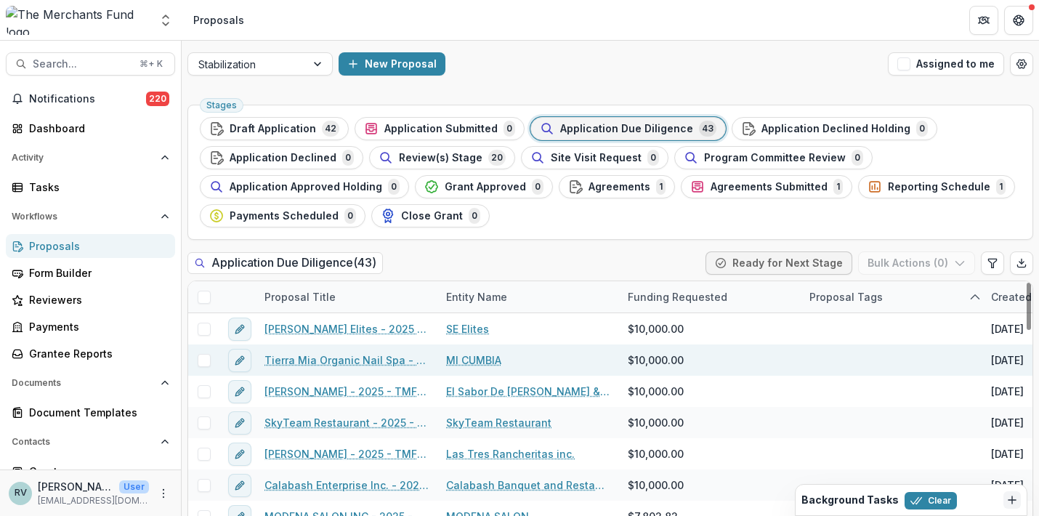
click at [392, 359] on link "Tierra Mia Organic Nail Spa - 2025 - TMF 2025 Stabilization Grant Program" at bounding box center [346, 359] width 164 height 15
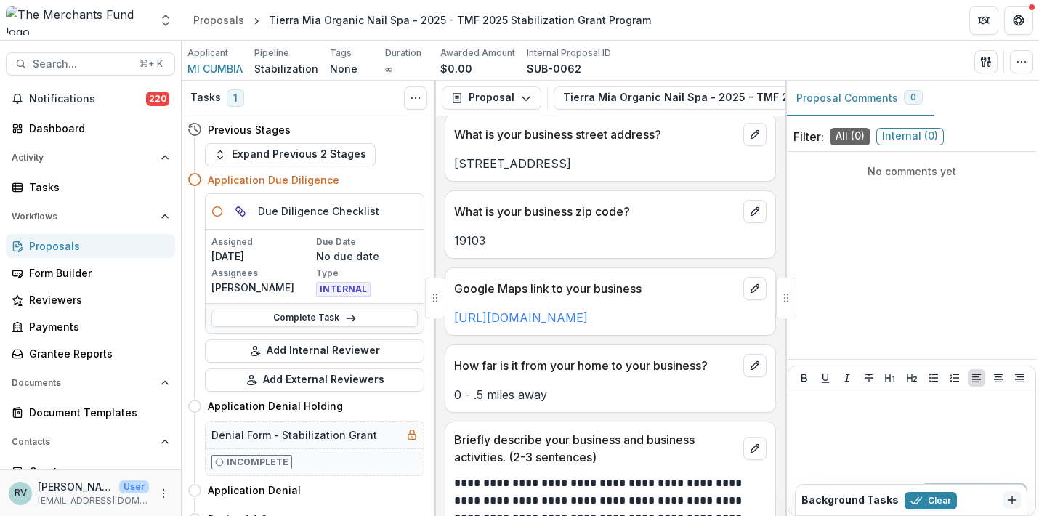
scroll to position [1087, 0]
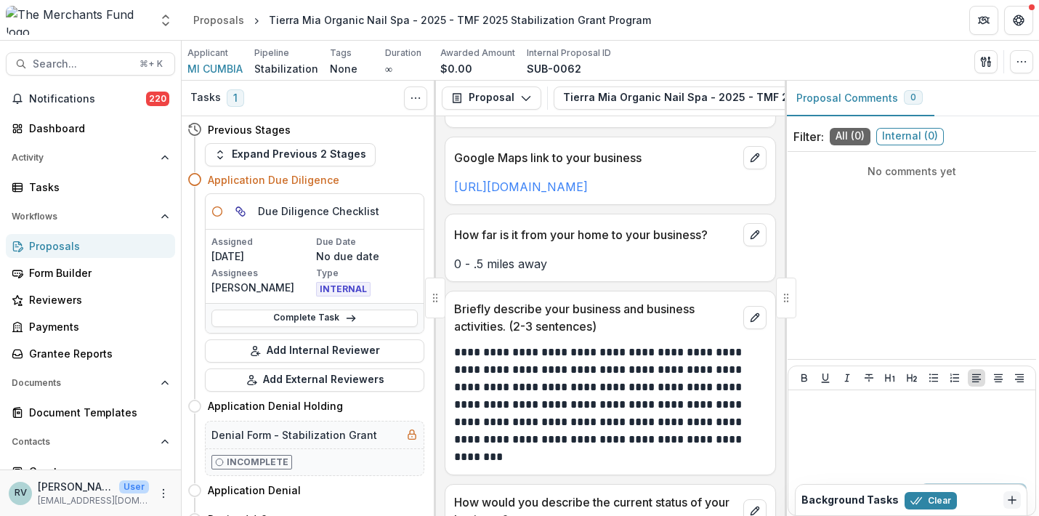
click at [76, 247] on div "Proposals" at bounding box center [96, 245] width 134 height 15
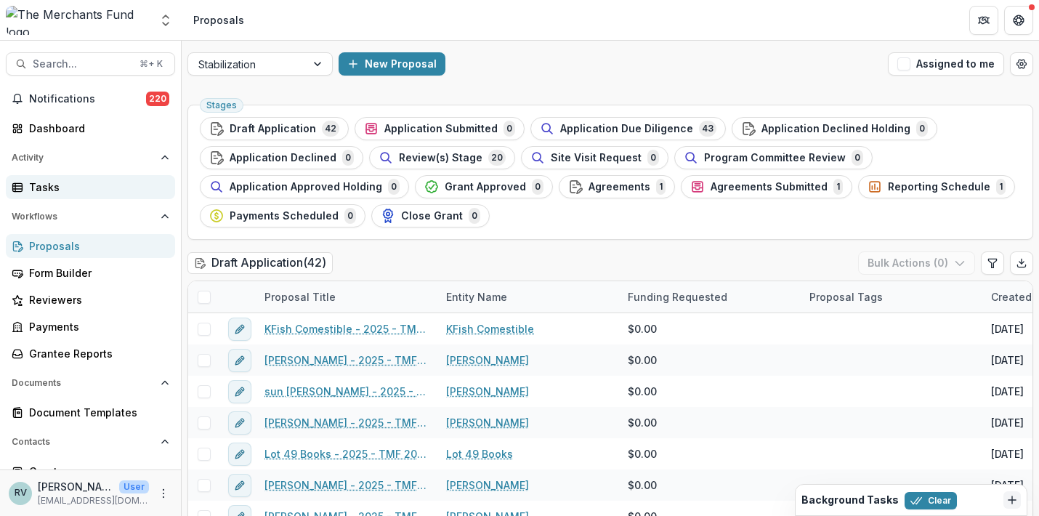
click at [47, 190] on div "Tasks" at bounding box center [96, 186] width 134 height 15
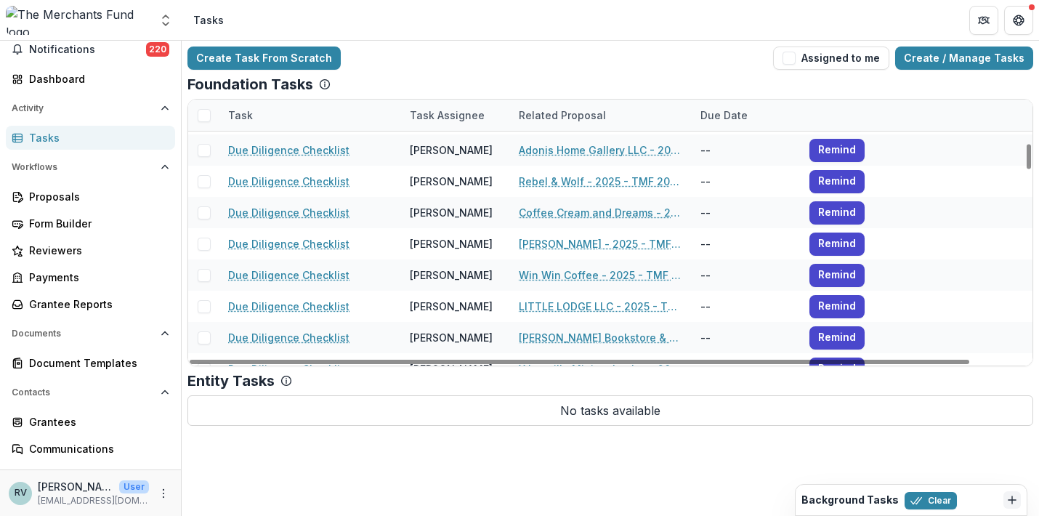
scroll to position [54, 0]
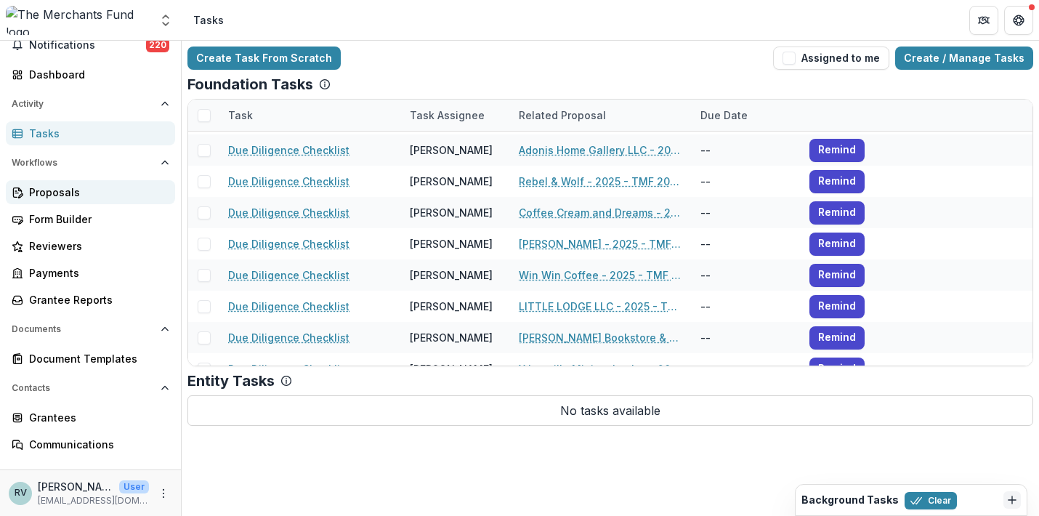
click at [82, 198] on div "Proposals" at bounding box center [96, 192] width 134 height 15
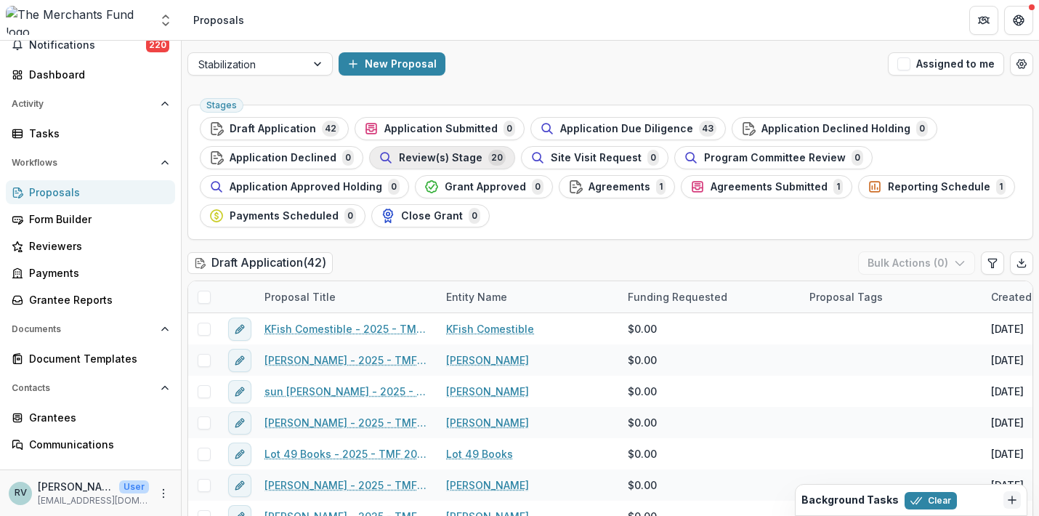
click at [455, 152] on span "Review(s) Stage" at bounding box center [441, 158] width 84 height 12
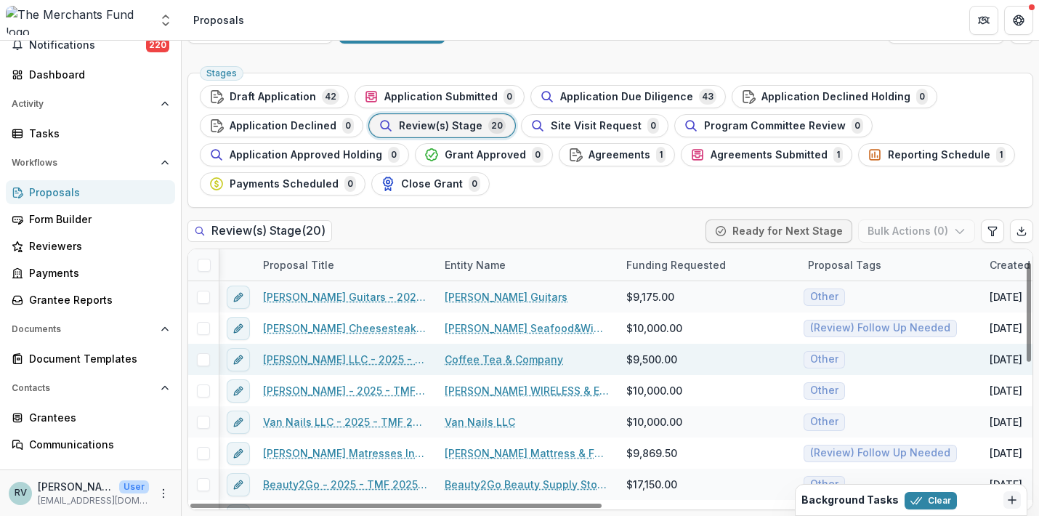
scroll to position [32, 1]
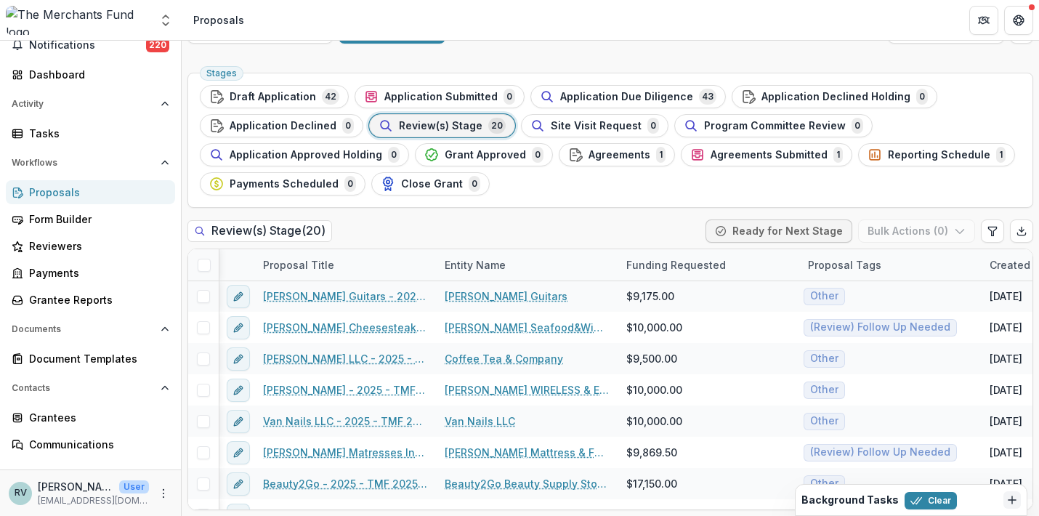
click at [559, 127] on span "Site Visit Request" at bounding box center [596, 126] width 91 height 12
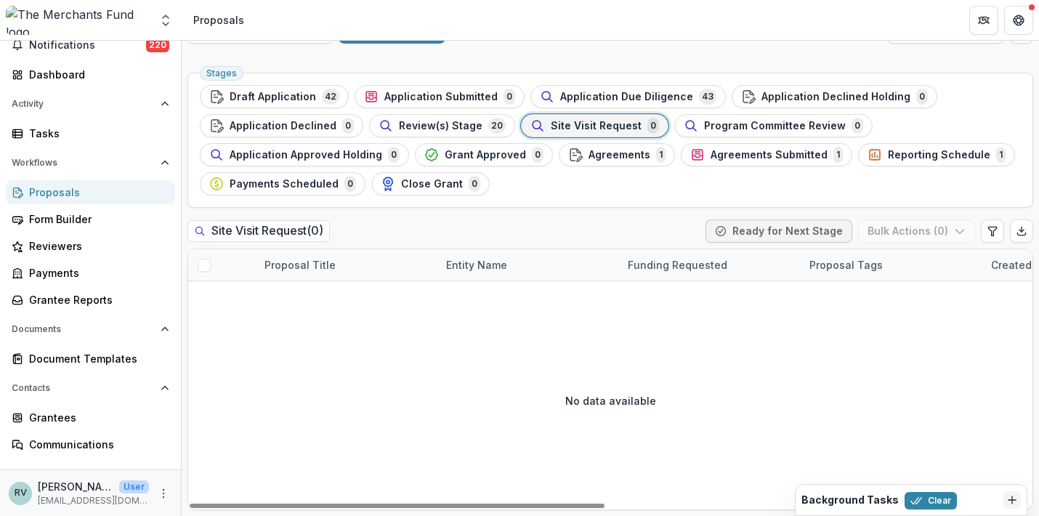
scroll to position [32, 0]
click at [462, 124] on span "Review(s) Stage" at bounding box center [441, 126] width 84 height 12
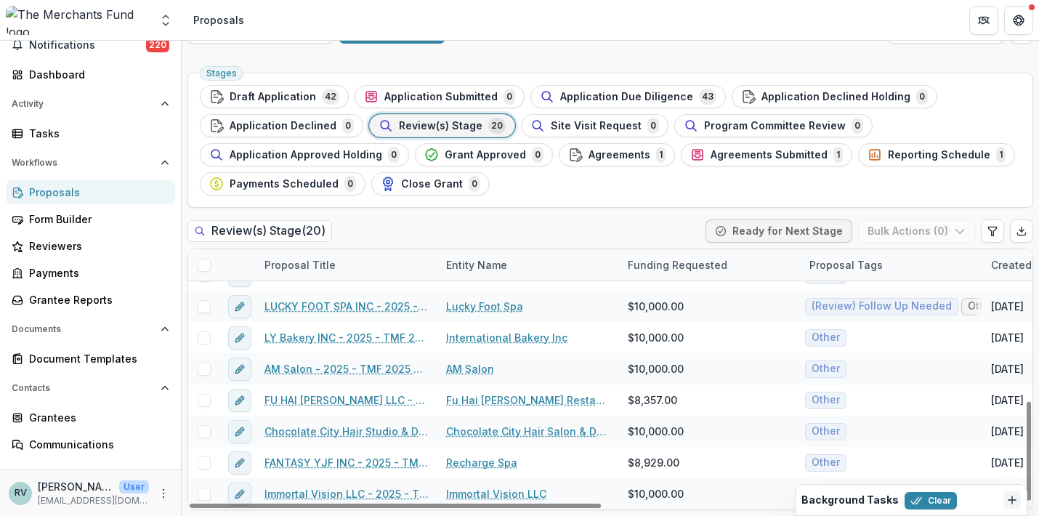
scroll to position [397, 0]
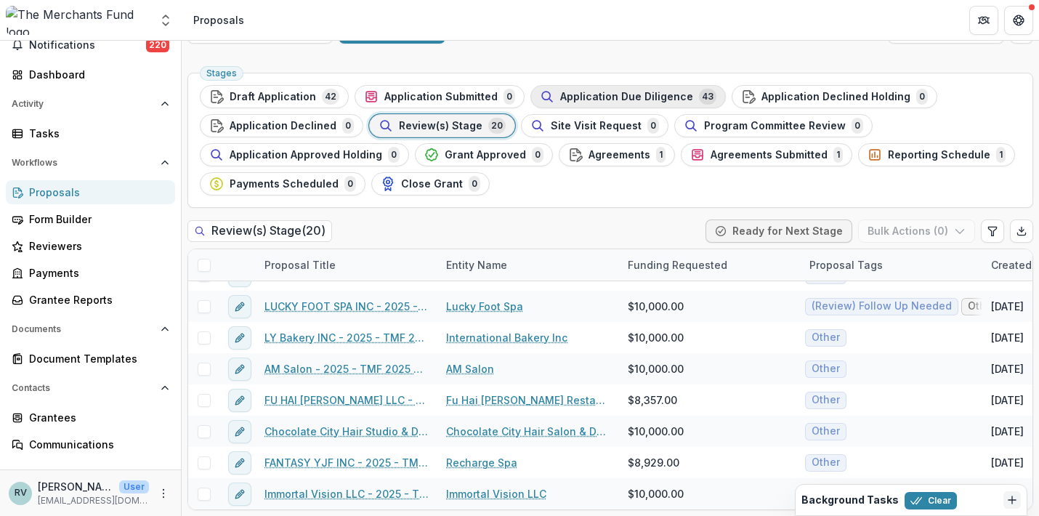
click at [652, 93] on span "Application Due Diligence" at bounding box center [626, 97] width 133 height 12
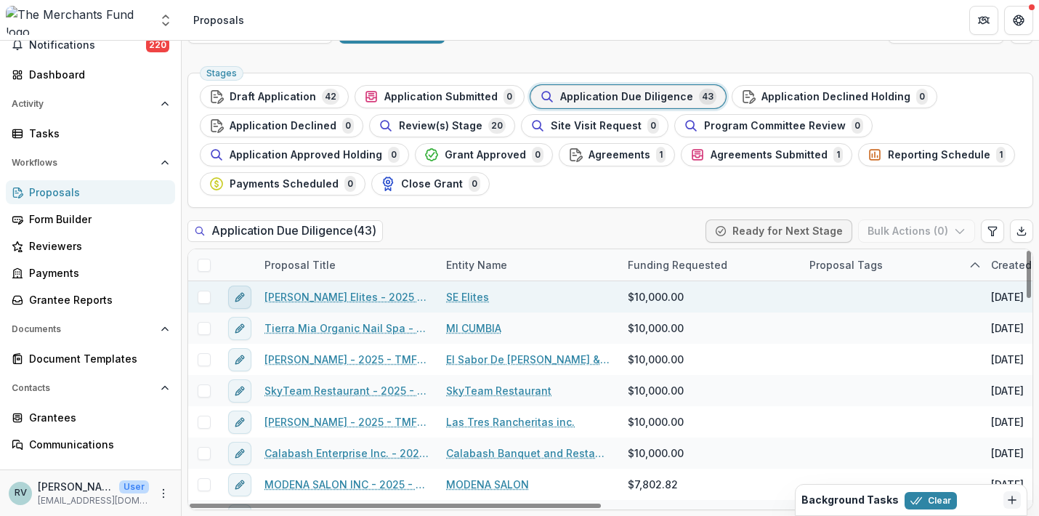
click at [242, 296] on icon "edit" at bounding box center [240, 297] width 12 height 12
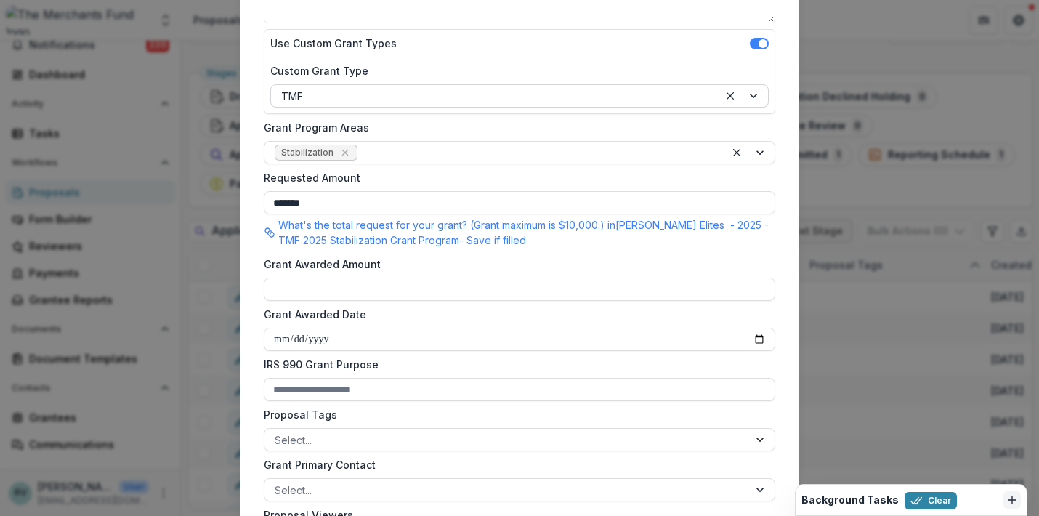
scroll to position [665, 0]
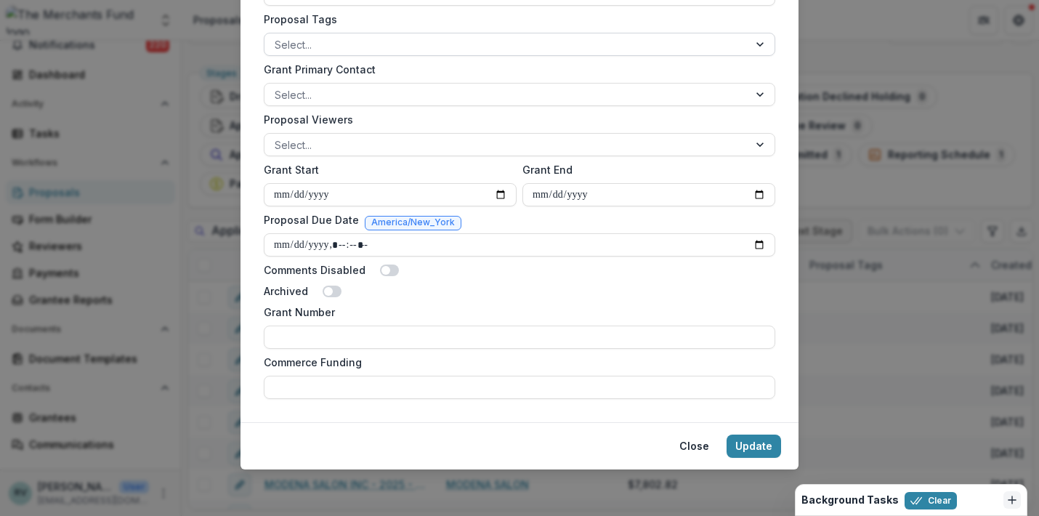
click at [398, 45] on div at bounding box center [507, 45] width 464 height 18
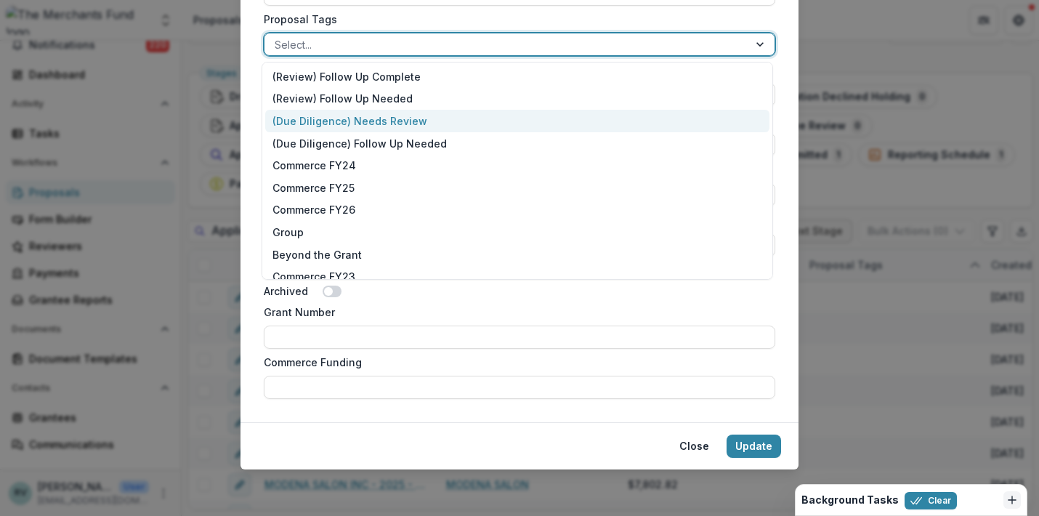
click at [397, 116] on div "(Due Diligence) Needs Review" at bounding box center [517, 121] width 504 height 23
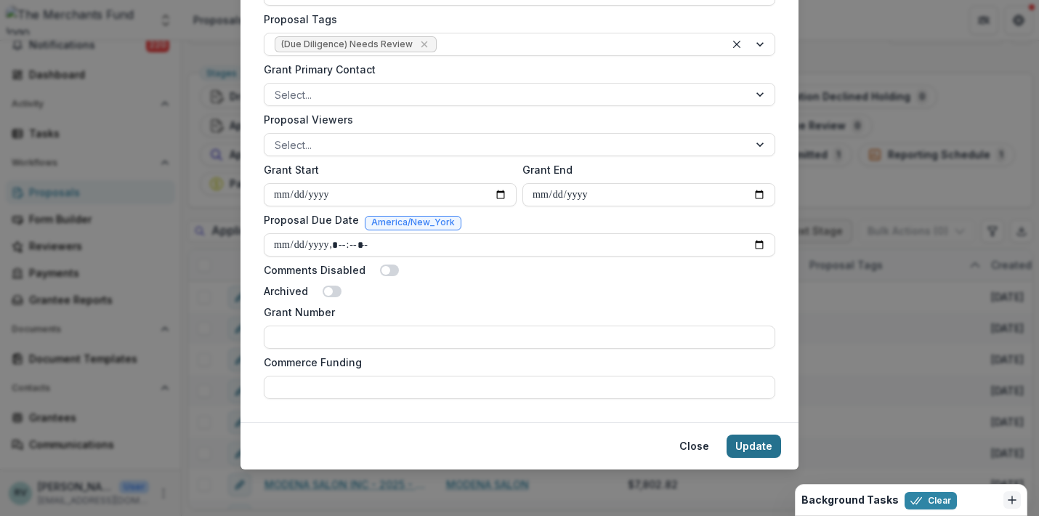
click at [764, 448] on button "Update" at bounding box center [754, 446] width 54 height 23
click at [748, 443] on button "Update" at bounding box center [754, 446] width 54 height 23
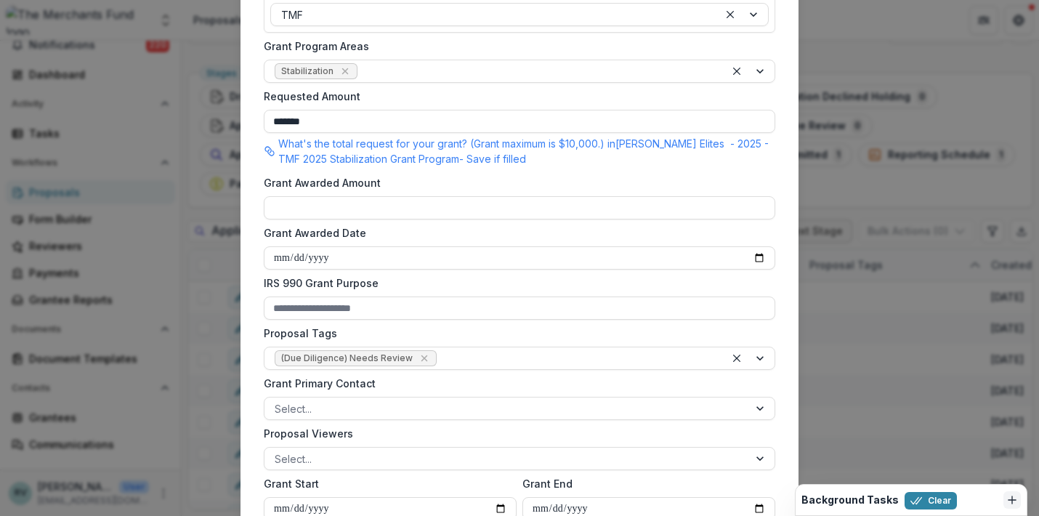
click at [621, 166] on p "What's the total request for your grant? (Grant maximum is $10,000.) in Shaun E…" at bounding box center [526, 151] width 497 height 31
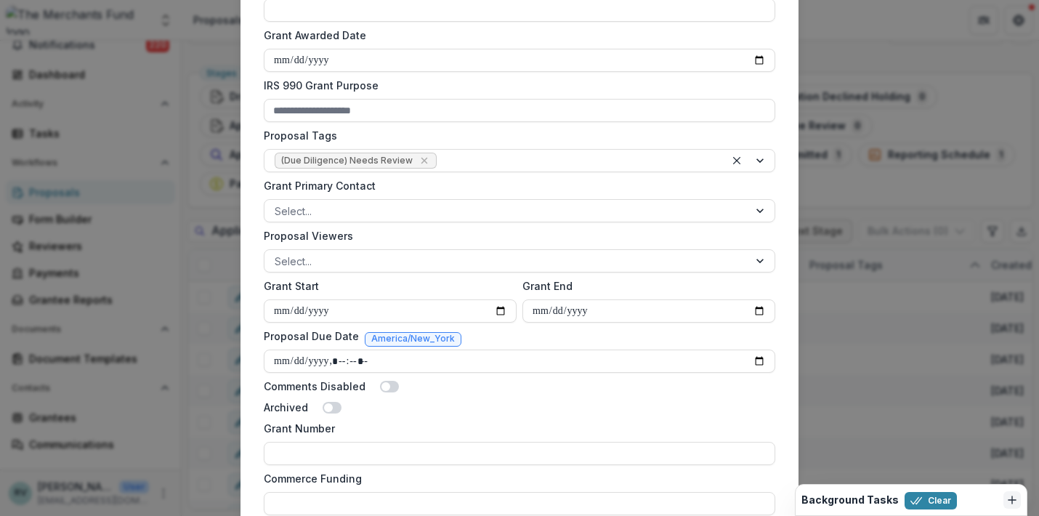
scroll to position [665, 0]
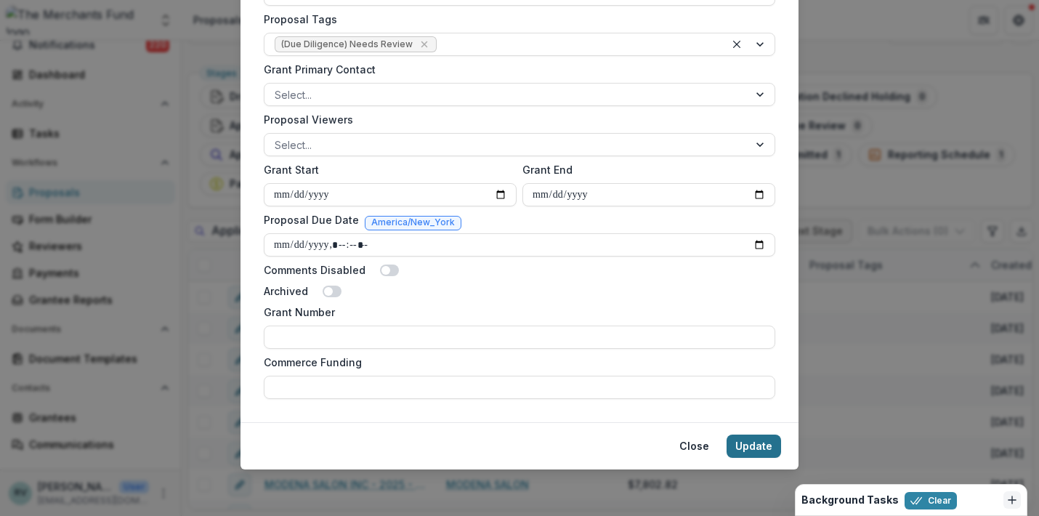
click at [752, 450] on button "Update" at bounding box center [754, 446] width 54 height 23
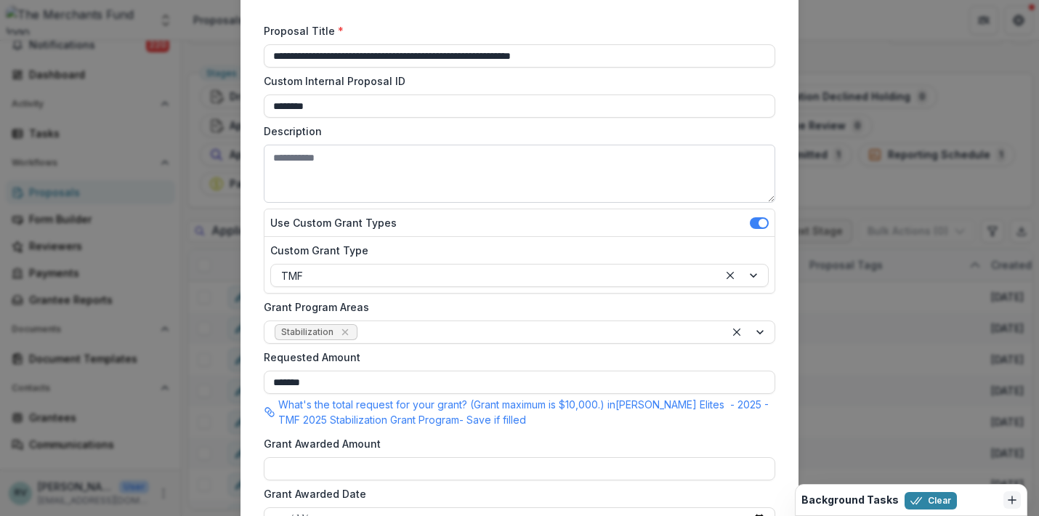
scroll to position [137, 0]
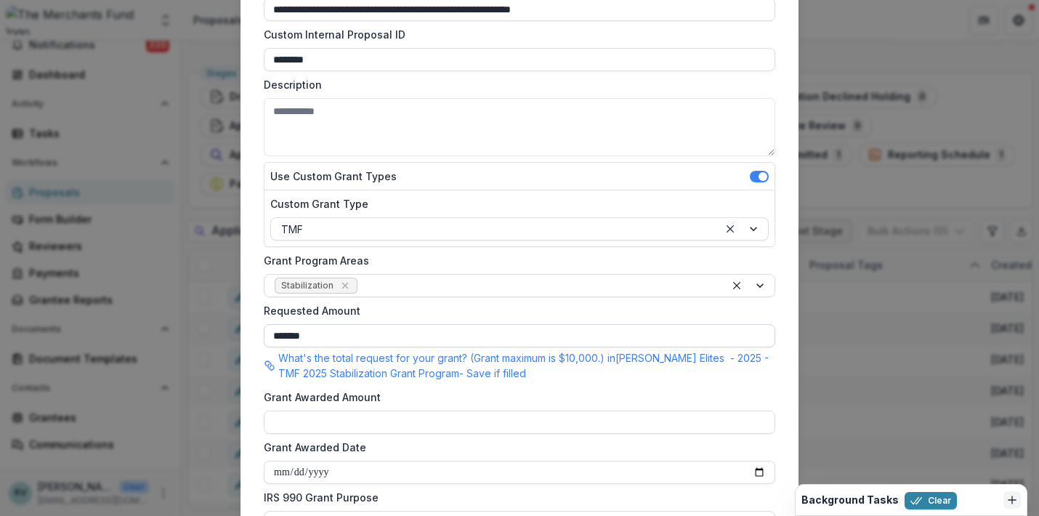
click at [503, 339] on input "*******" at bounding box center [520, 335] width 512 height 23
type input "*******"
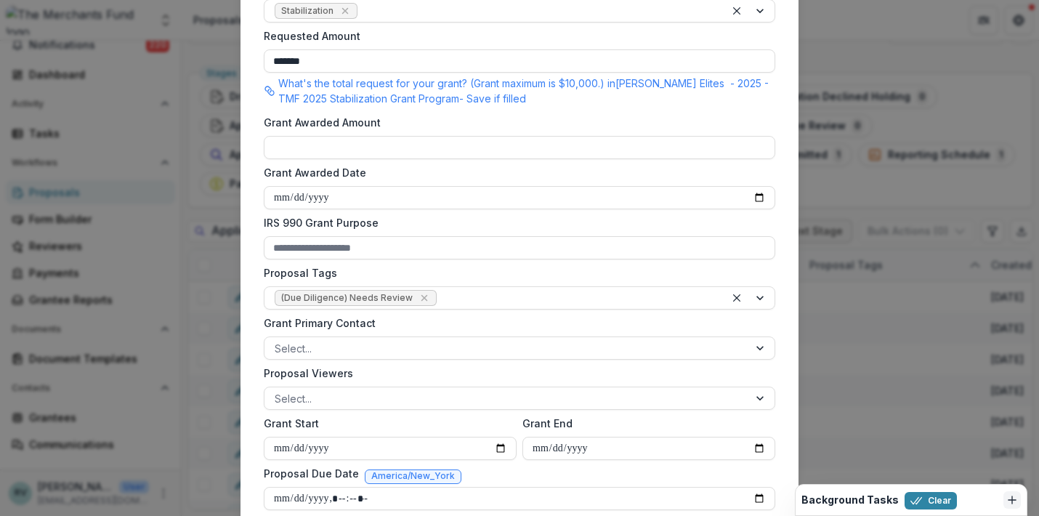
scroll to position [411, 0]
click at [447, 145] on input "Grant Awarded Amount" at bounding box center [520, 148] width 512 height 23
type input "*"
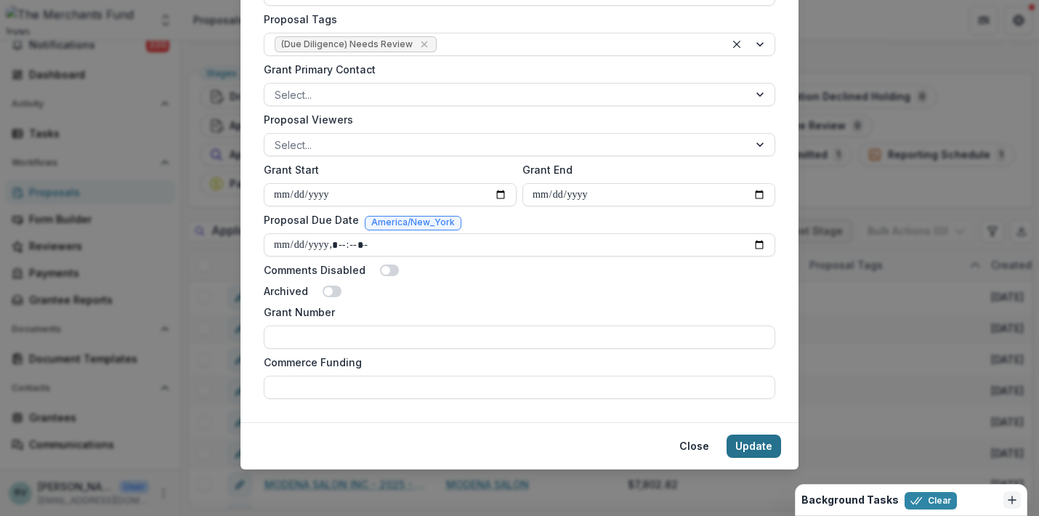
type input "**"
click at [748, 453] on button "Update" at bounding box center [754, 446] width 54 height 23
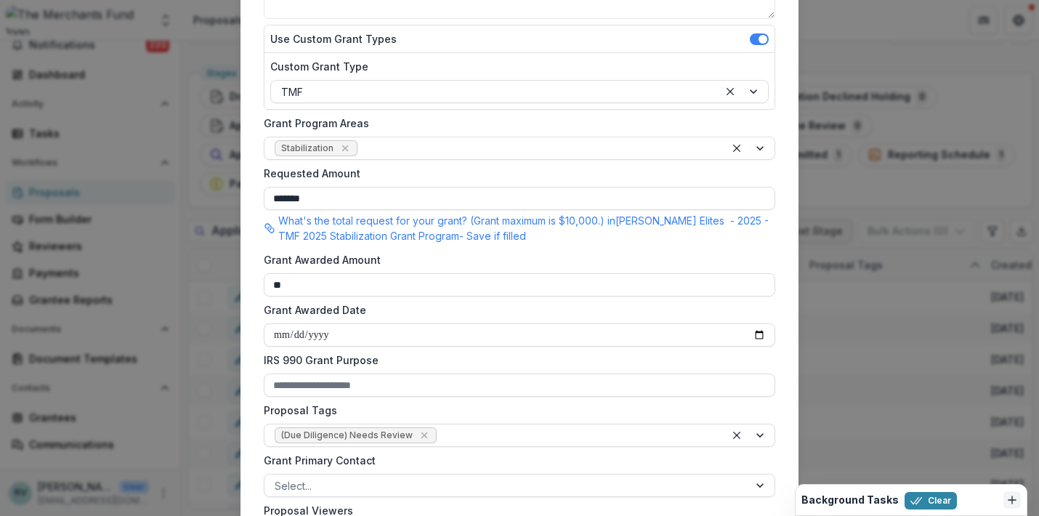
scroll to position [273, 0]
click at [538, 282] on input "**" at bounding box center [520, 285] width 512 height 23
click at [450, 197] on input "*******" at bounding box center [520, 198] width 512 height 23
type input "*"
type input "*******"
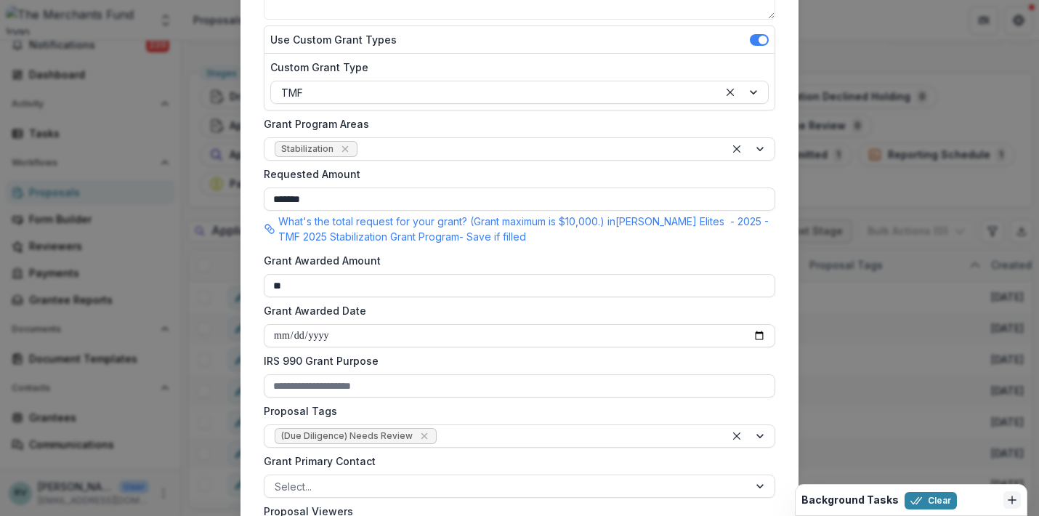
scroll to position [665, 0]
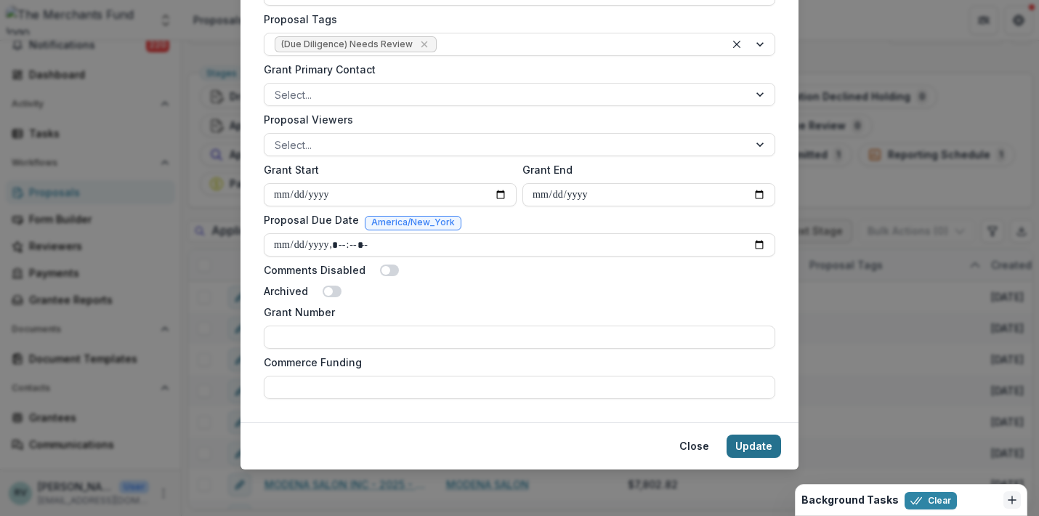
click at [759, 440] on button "Update" at bounding box center [754, 446] width 54 height 23
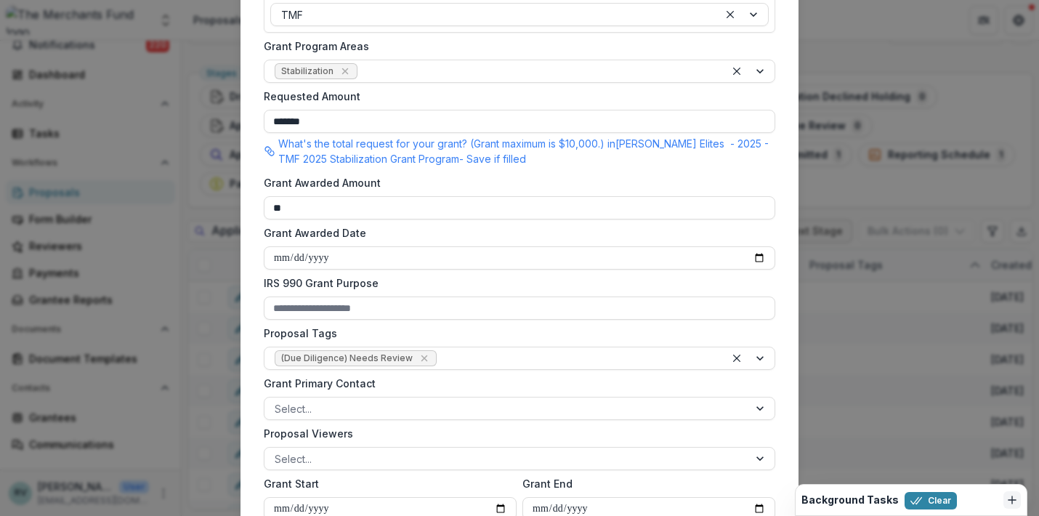
click at [636, 140] on p "What's the total request for your grant? (Grant maximum is $10,000.) in Shaun E…" at bounding box center [526, 151] width 497 height 31
click at [574, 124] on input "*******" at bounding box center [520, 121] width 512 height 23
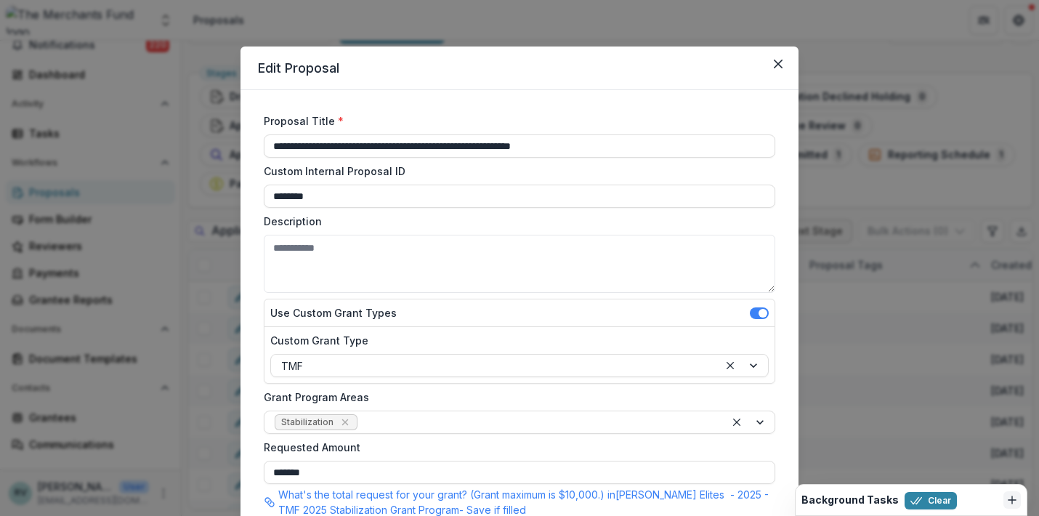
scroll to position [21, 0]
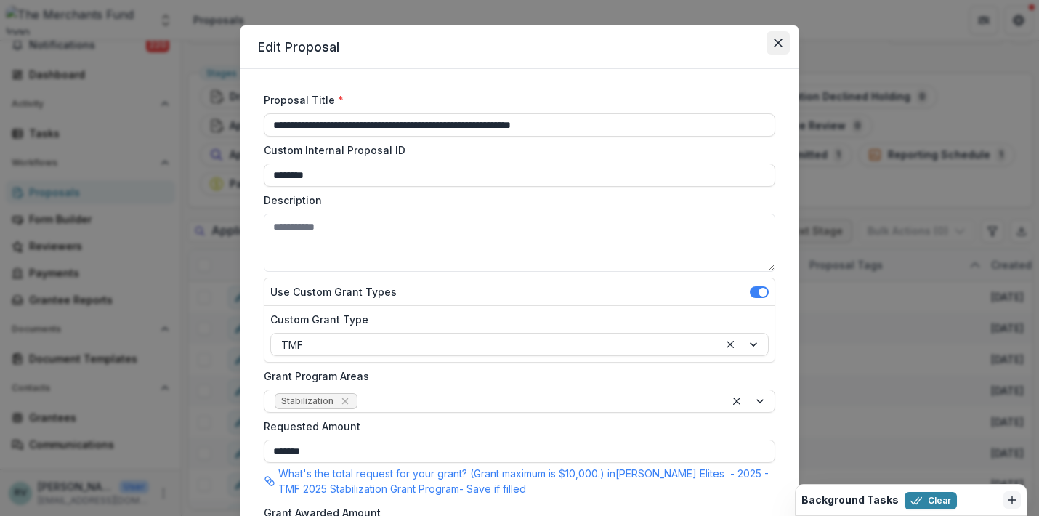
click at [777, 44] on icon "Close" at bounding box center [778, 43] width 9 height 9
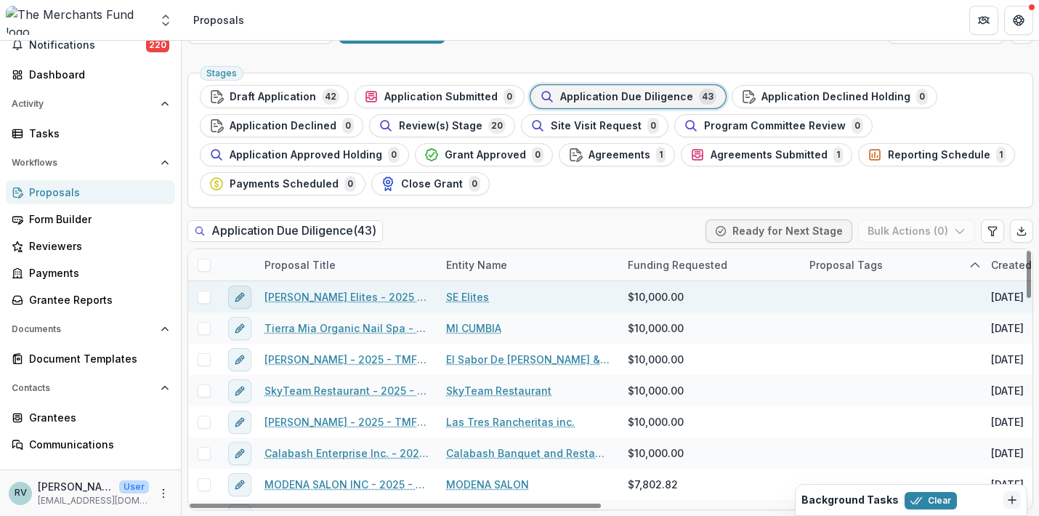
click at [243, 294] on icon "edit" at bounding box center [243, 295] width 4 height 4
type input "*******"
type input "**"
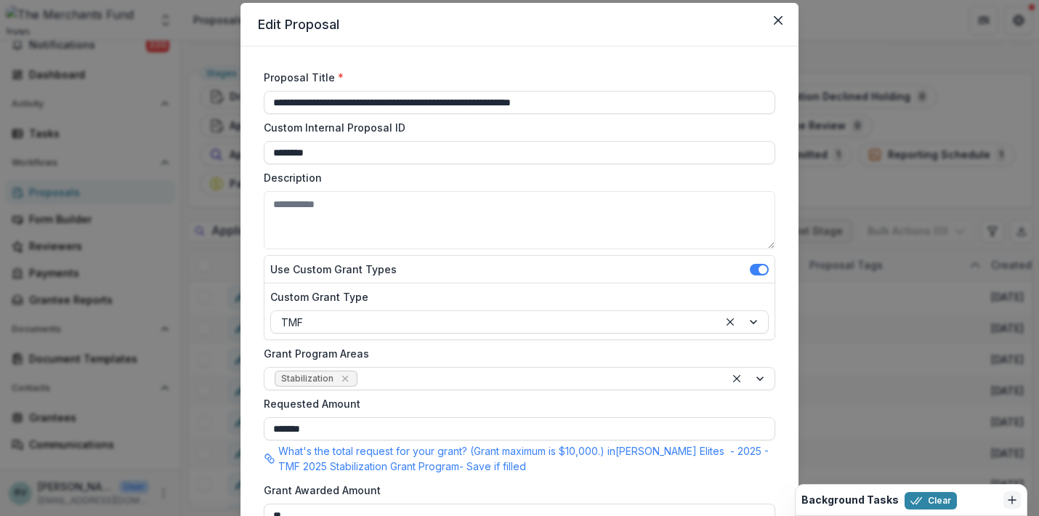
scroll to position [0, 0]
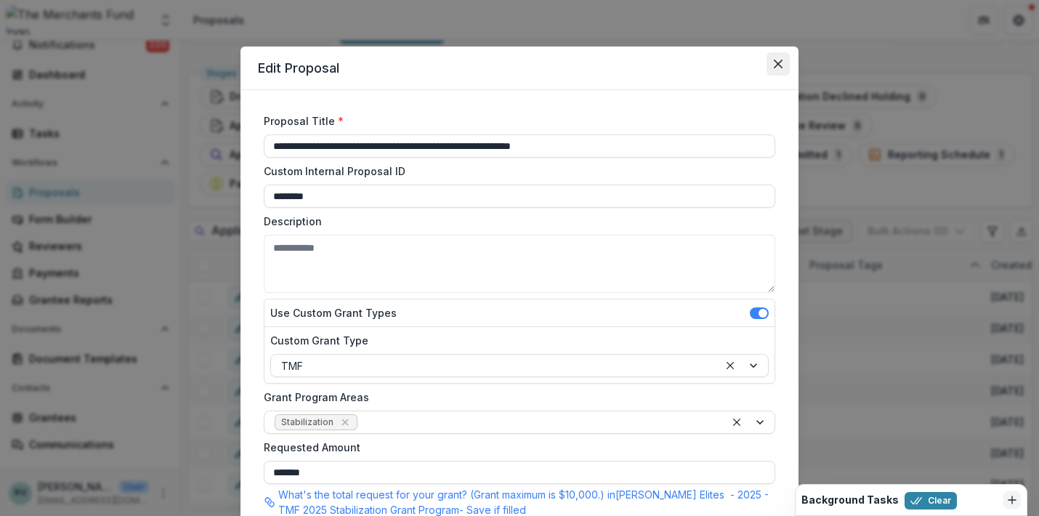
click at [777, 69] on button "Close" at bounding box center [778, 63] width 23 height 23
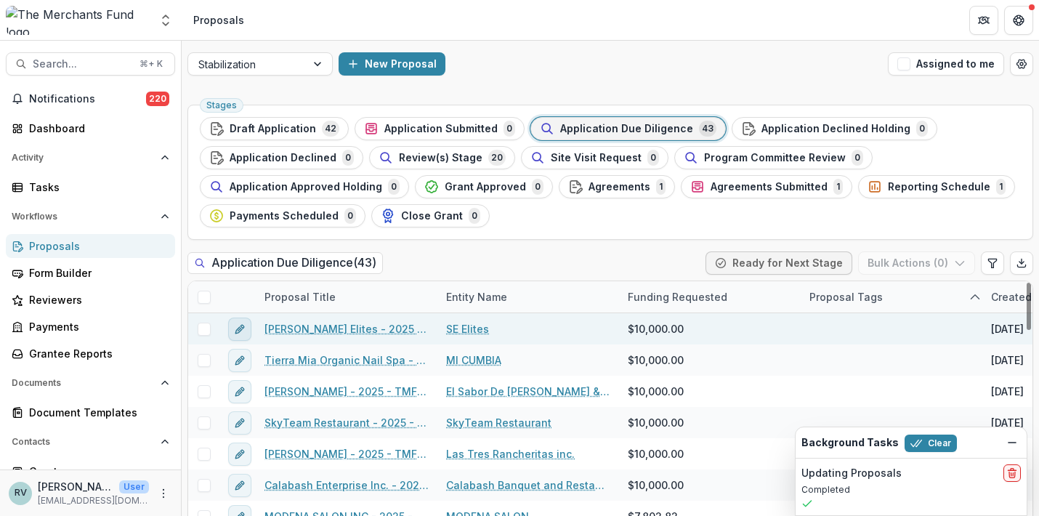
click at [241, 328] on line "edit" at bounding box center [239, 329] width 3 height 3
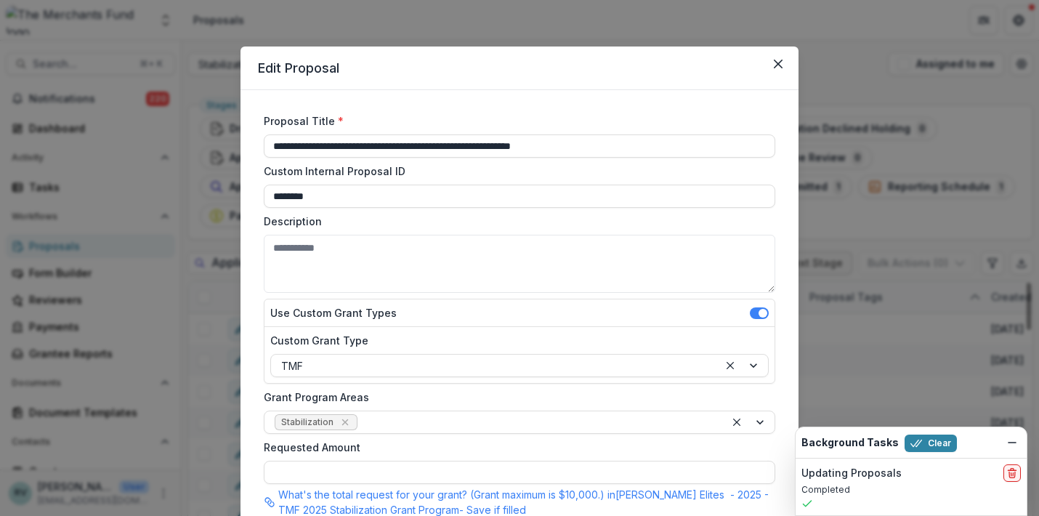
type input "*******"
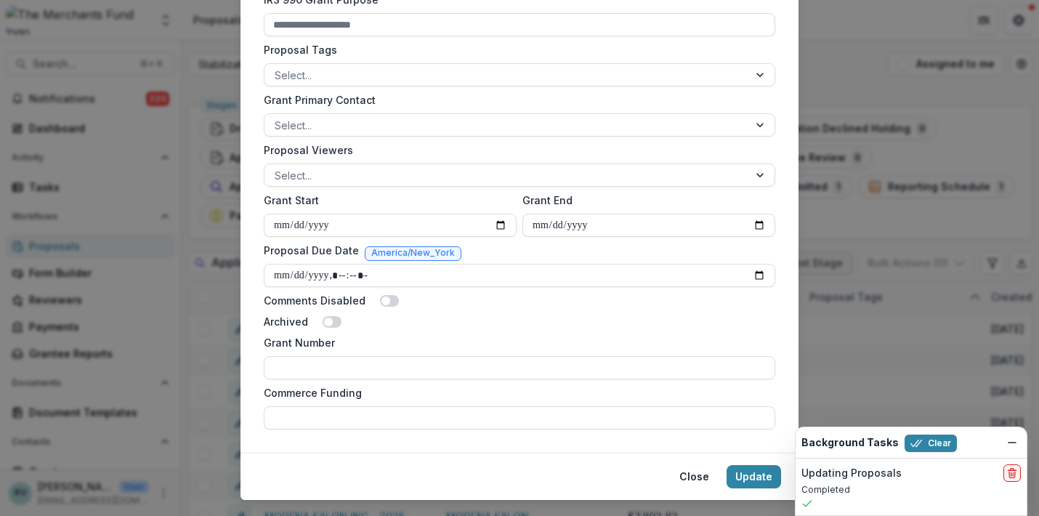
scroll to position [567, 0]
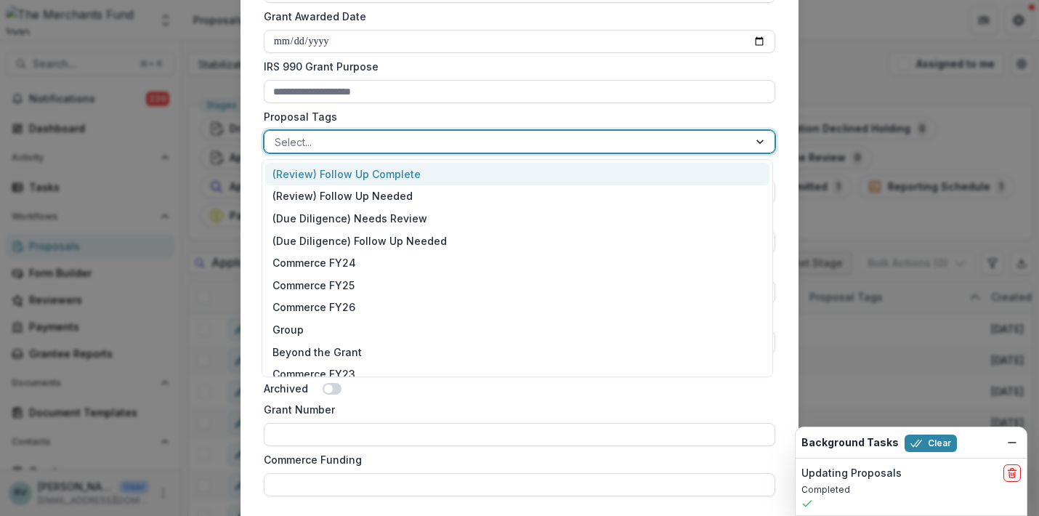
click at [396, 132] on div "Select..." at bounding box center [506, 142] width 484 height 21
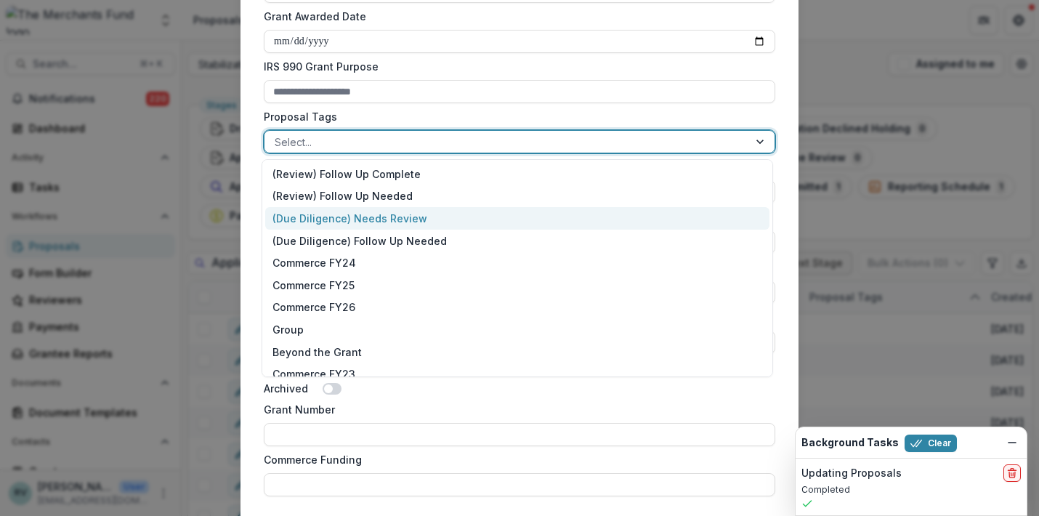
click at [383, 216] on div "(Due Diligence) Needs Review" at bounding box center [517, 218] width 504 height 23
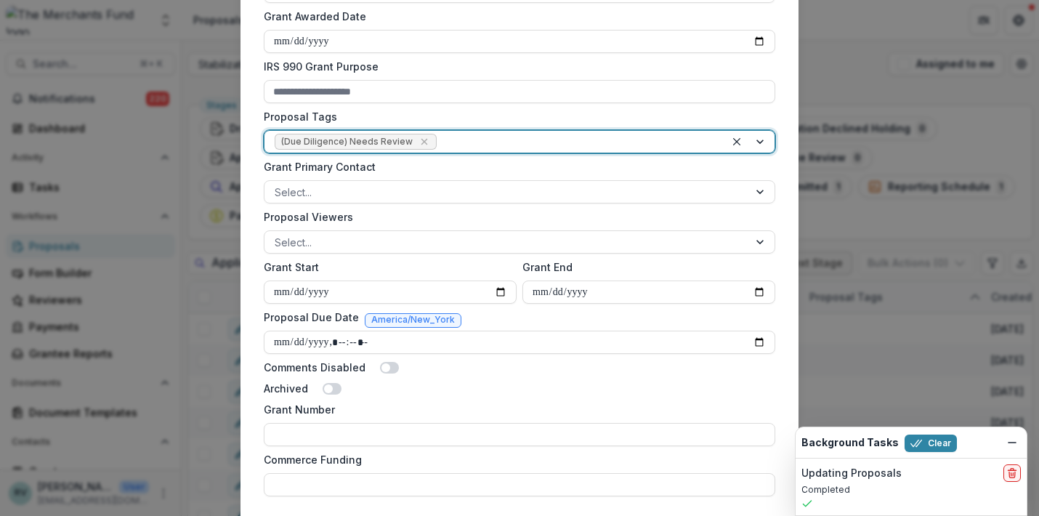
scroll to position [665, 0]
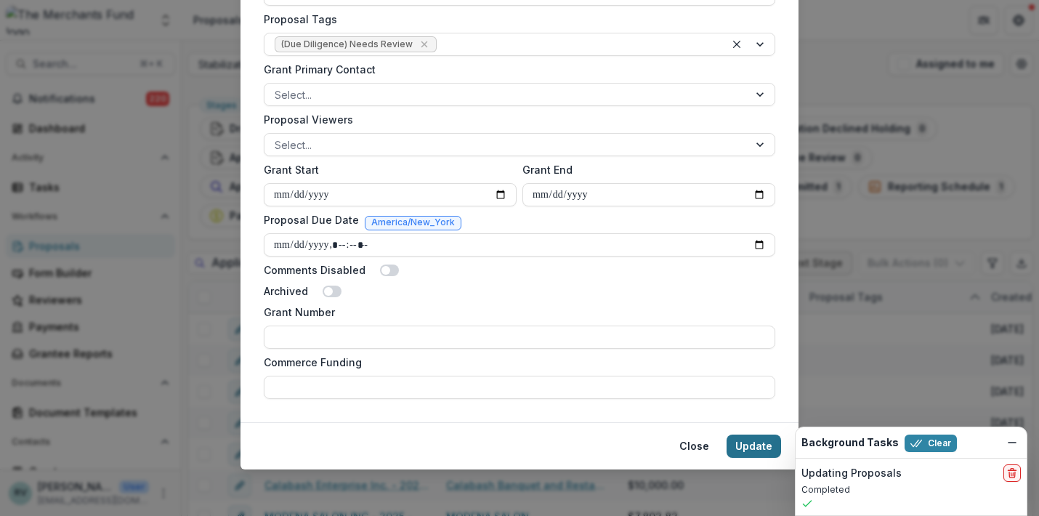
click at [756, 447] on button "Update" at bounding box center [754, 446] width 54 height 23
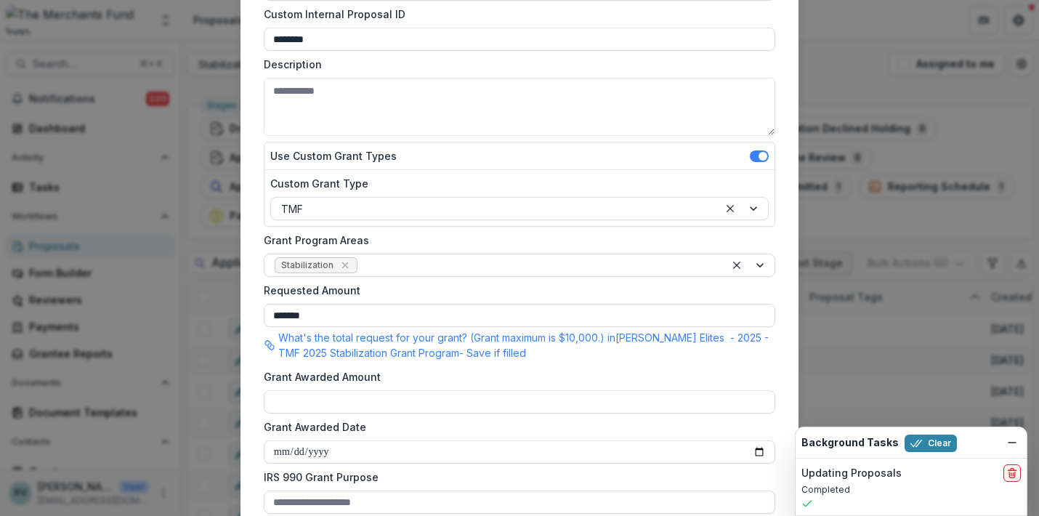
scroll to position [0, 0]
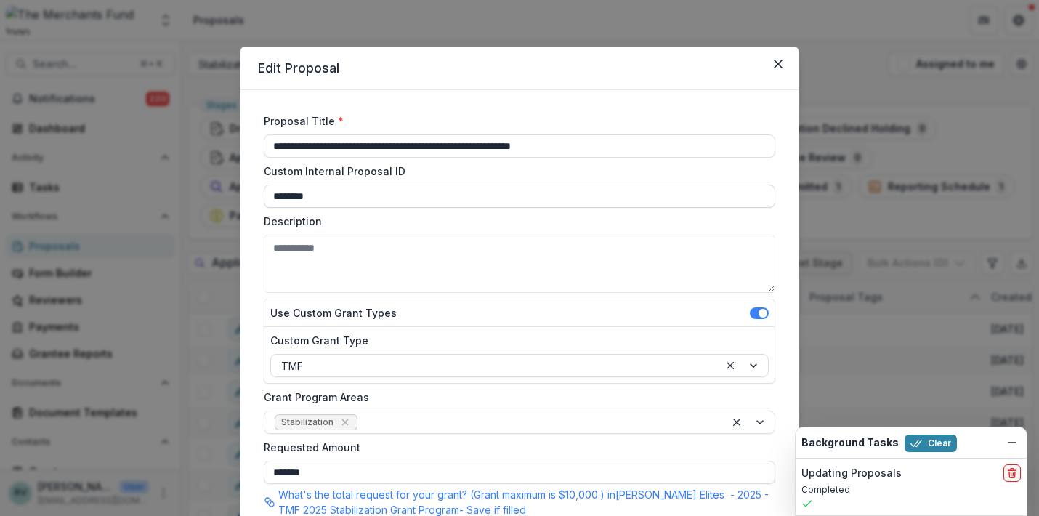
click at [472, 188] on input "********" at bounding box center [520, 196] width 512 height 23
click at [450, 252] on textarea "Description" at bounding box center [520, 264] width 512 height 58
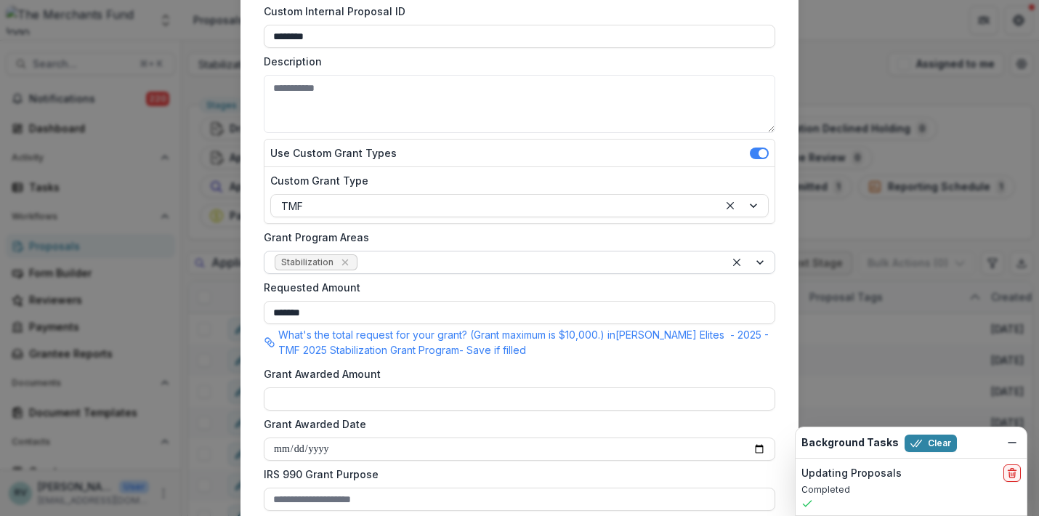
scroll to position [180, 0]
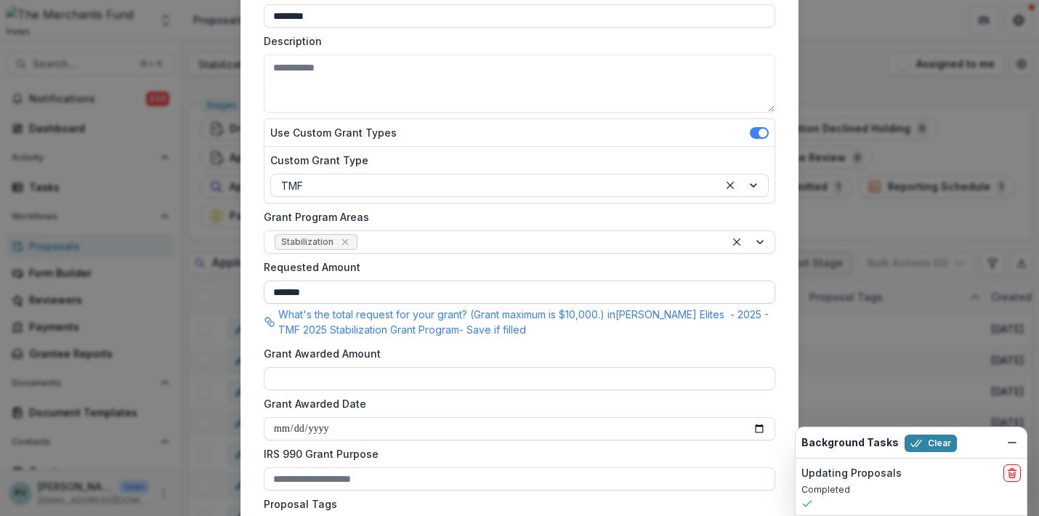
click at [410, 290] on input "*******" at bounding box center [520, 291] width 512 height 23
click at [327, 328] on p "What's the total request for your grant? (Grant maximum is $10,000.) in Shaun E…" at bounding box center [526, 322] width 497 height 31
click at [349, 293] on input "*******" at bounding box center [520, 291] width 512 height 23
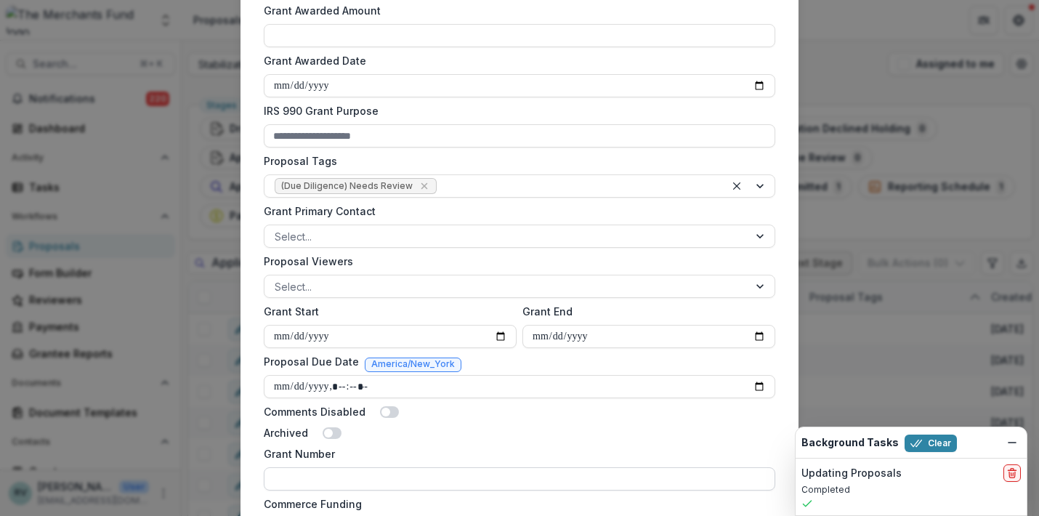
scroll to position [665, 0]
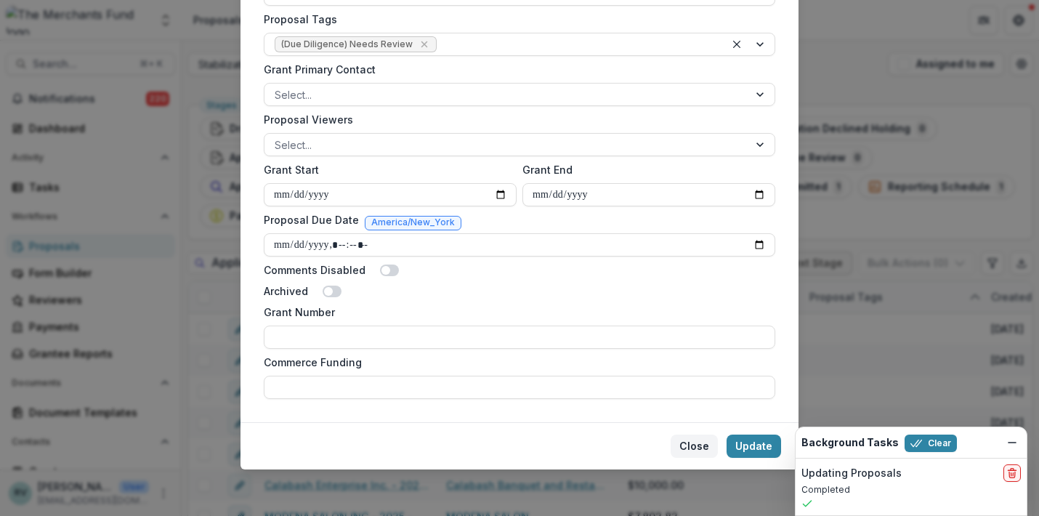
click at [688, 442] on button "Close" at bounding box center [694, 446] width 47 height 23
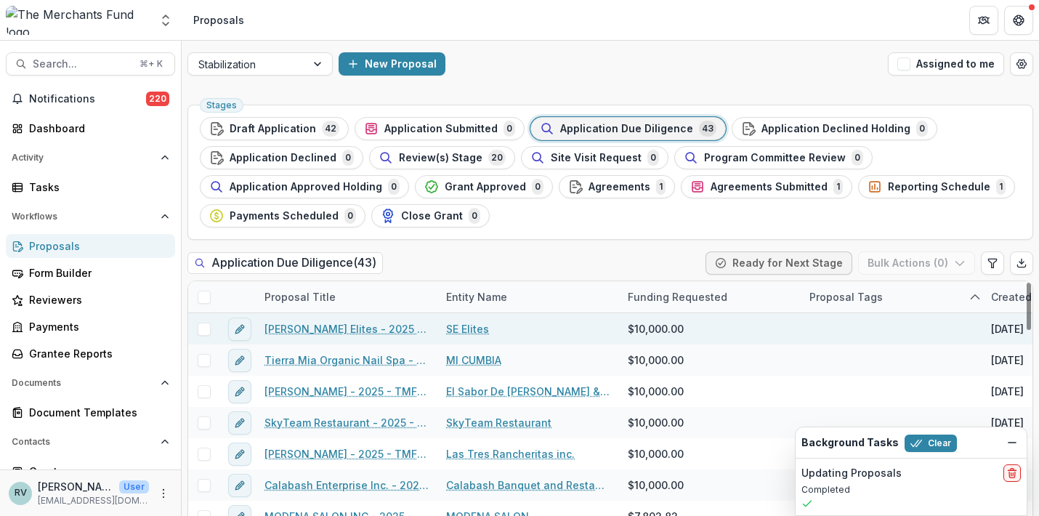
click at [367, 324] on link "[PERSON_NAME] Elites - 2025 - TMF 2025 Stabilization Grant Program" at bounding box center [346, 328] width 164 height 15
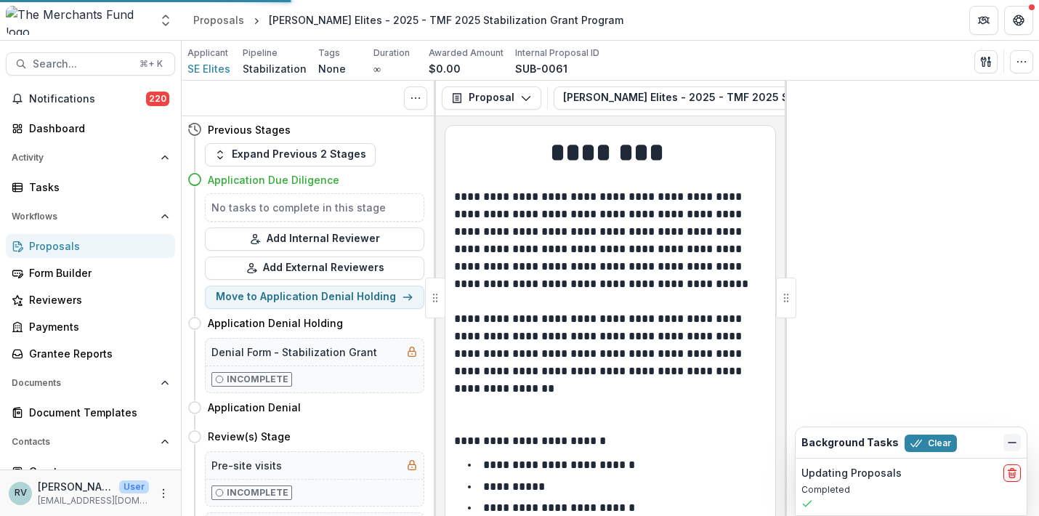
click at [1012, 439] on icon "Dismiss" at bounding box center [1012, 443] width 12 height 12
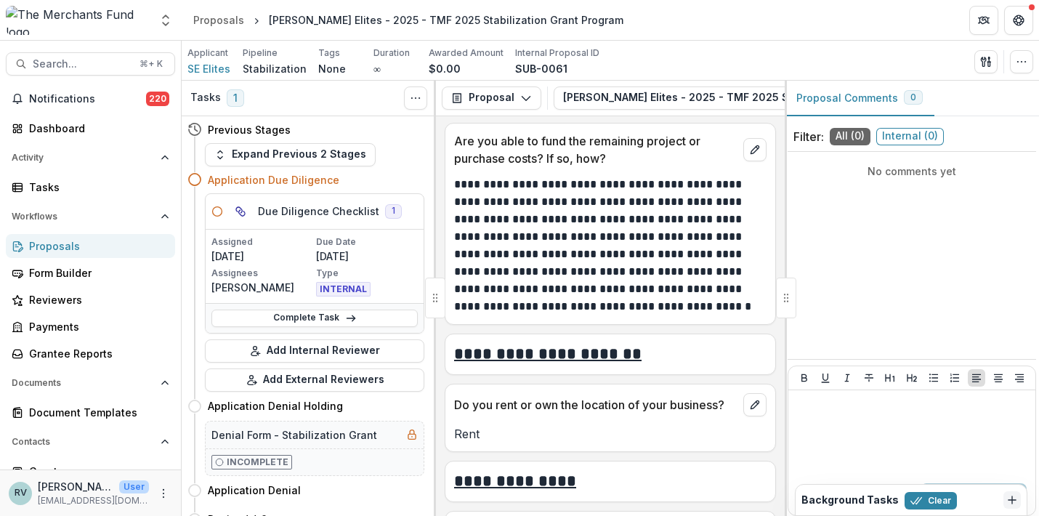
scroll to position [4396, 0]
click at [1021, 62] on icon "button" at bounding box center [1022, 62] width 12 height 12
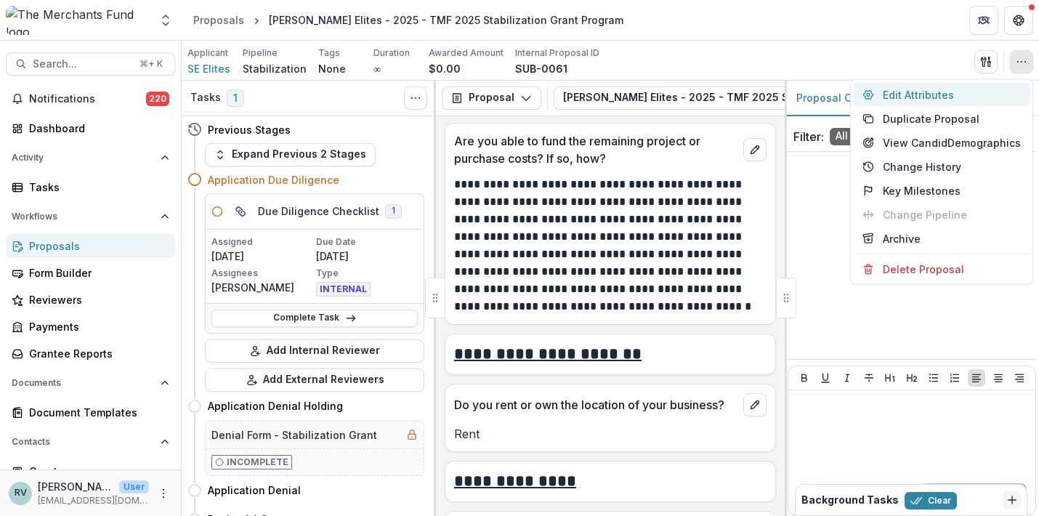
click at [966, 92] on button "Edit Attributes" at bounding box center [942, 95] width 176 height 24
type input "*******"
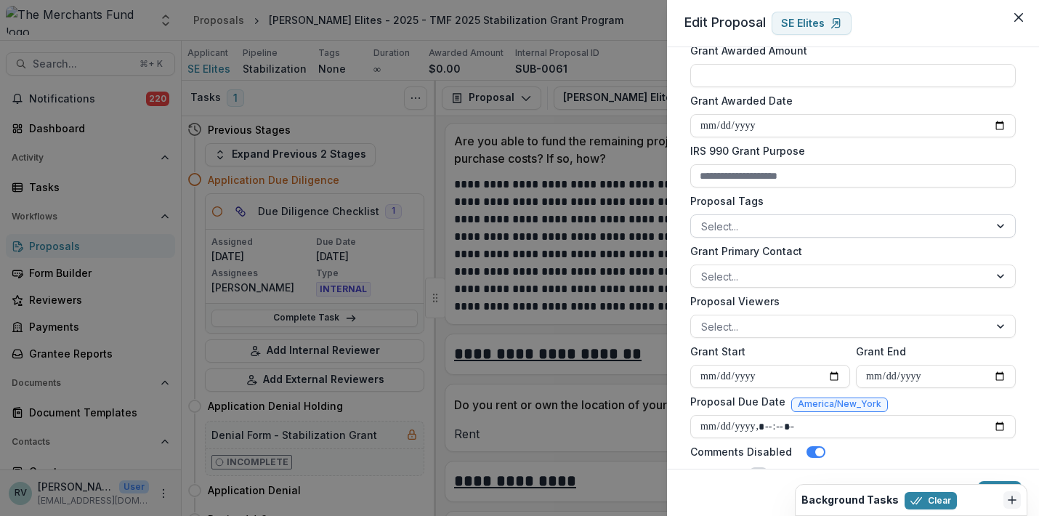
scroll to position [454, 0]
click at [800, 225] on div at bounding box center [840, 228] width 278 height 18
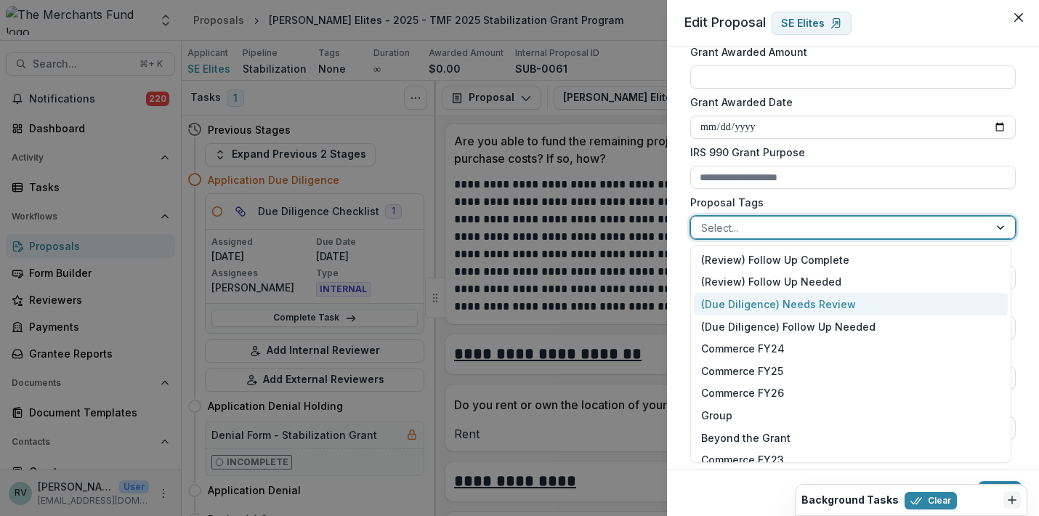
click at [793, 302] on div "(Due Diligence) Needs Review" at bounding box center [851, 304] width 314 height 23
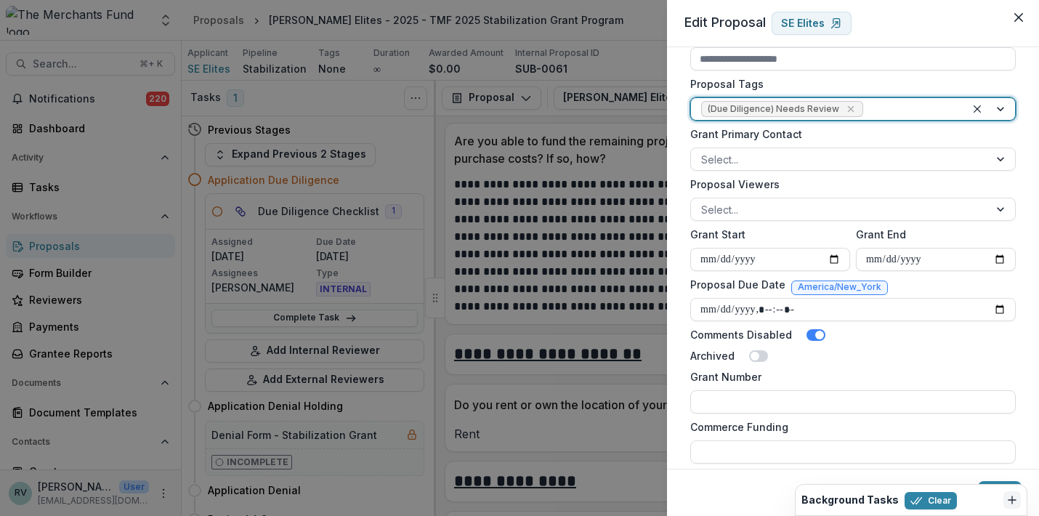
scroll to position [574, 0]
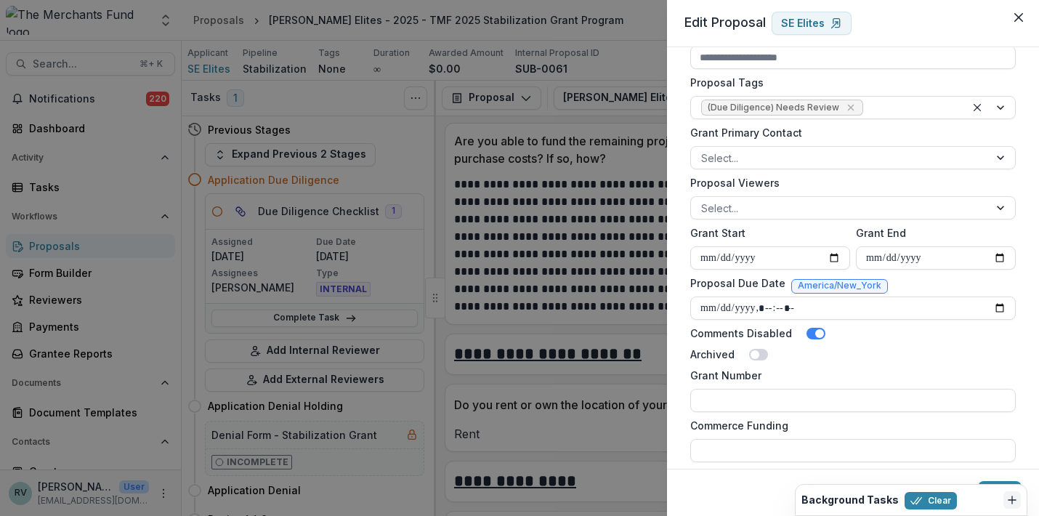
click at [1002, 480] on footer "Save" at bounding box center [853, 492] width 372 height 47
click at [934, 500] on button "Clear" at bounding box center [931, 500] width 52 height 17
click at [998, 486] on button "Save" at bounding box center [1000, 492] width 44 height 23
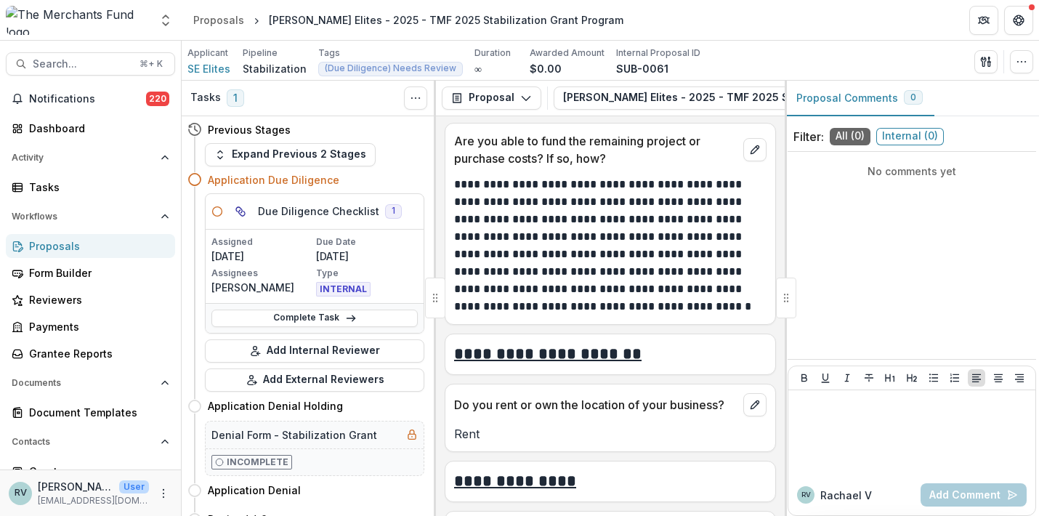
click at [70, 252] on div "Proposals" at bounding box center [96, 245] width 134 height 15
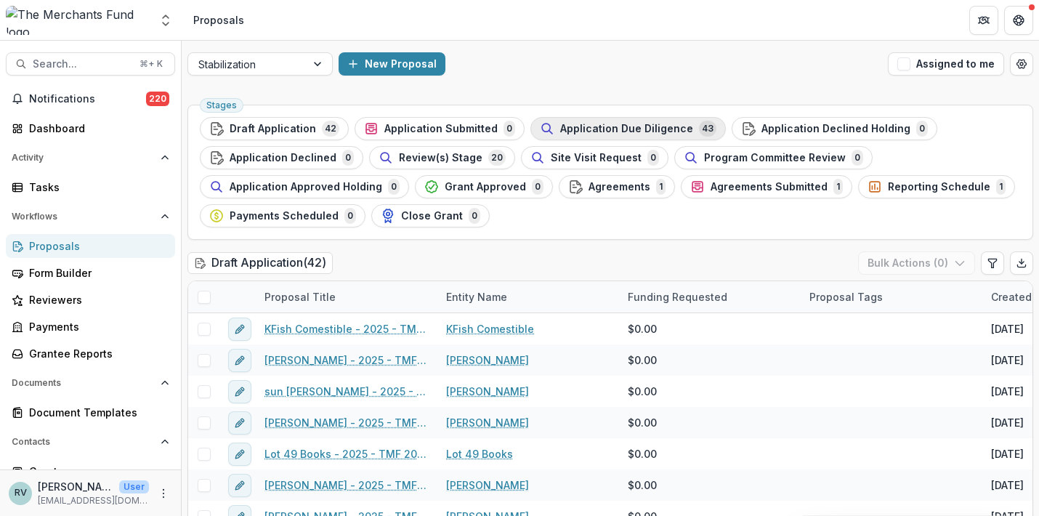
click at [586, 132] on span "Application Due Diligence" at bounding box center [626, 129] width 133 height 12
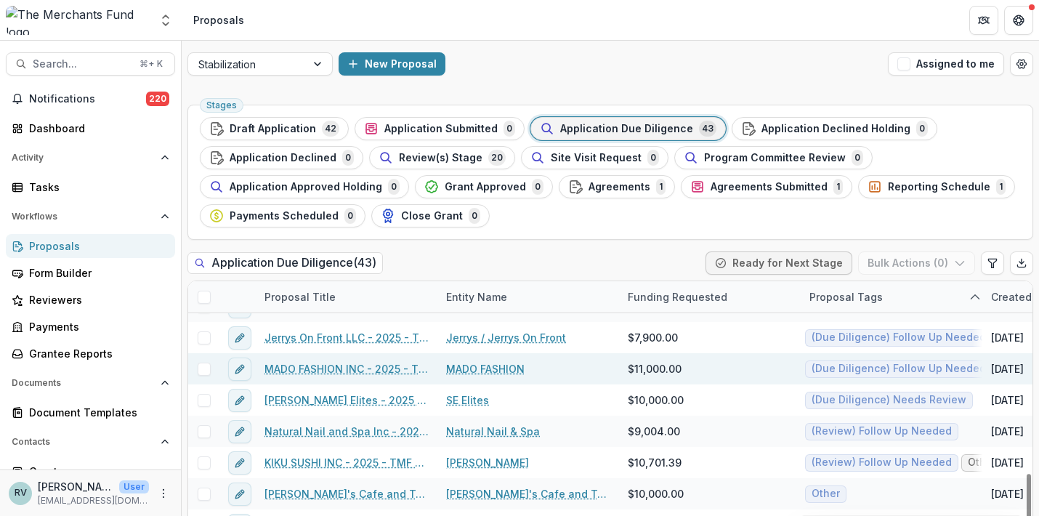
scroll to position [1053, 0]
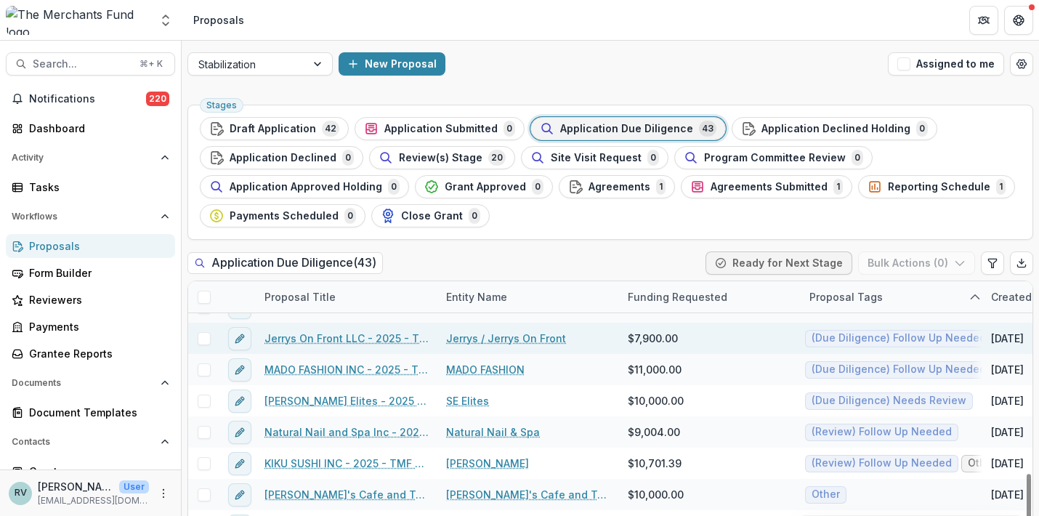
click at [363, 336] on link "Jerrys On Front LLC - 2025 - TMF 2025 Stabilization Grant Program" at bounding box center [346, 338] width 164 height 15
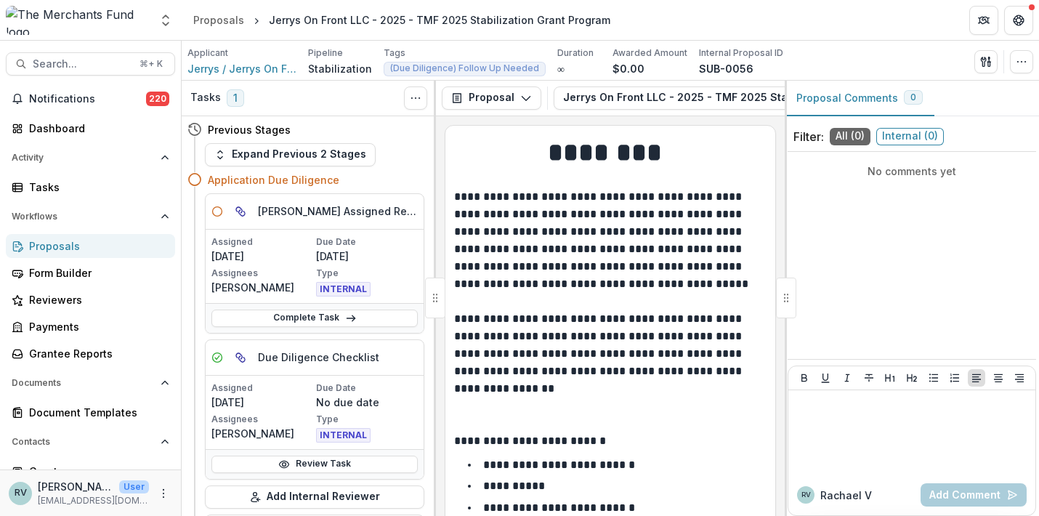
scroll to position [72, 0]
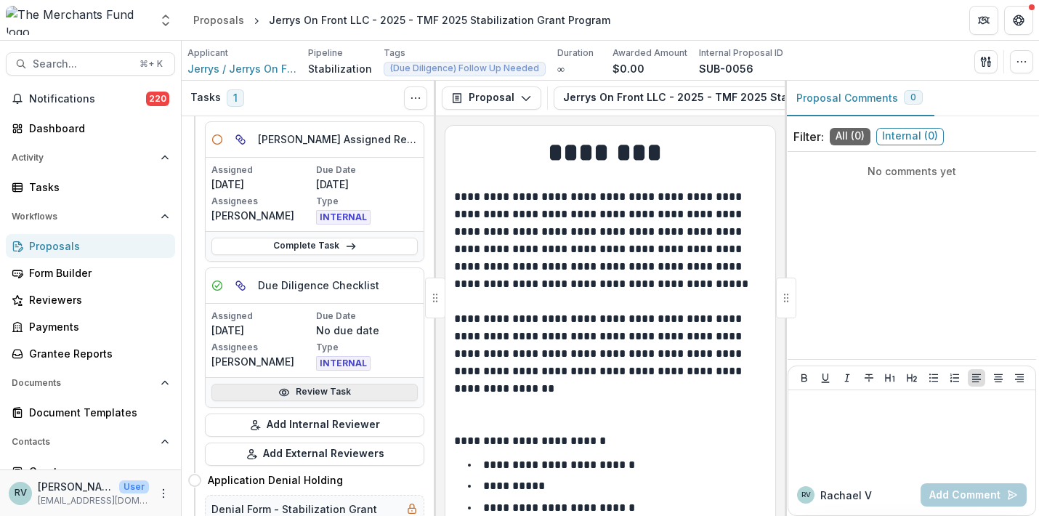
click at [317, 388] on link "Review Task" at bounding box center [314, 392] width 206 height 17
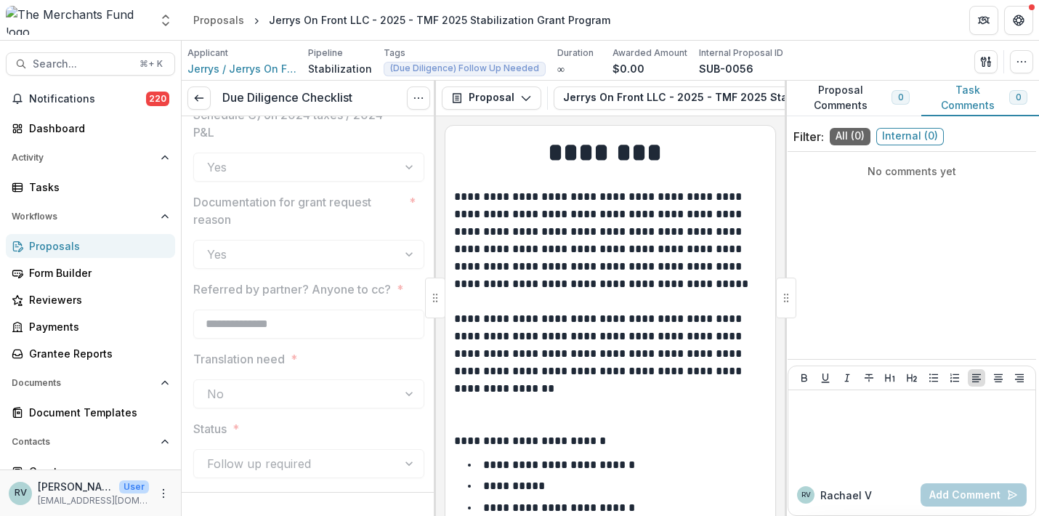
scroll to position [3095, 0]
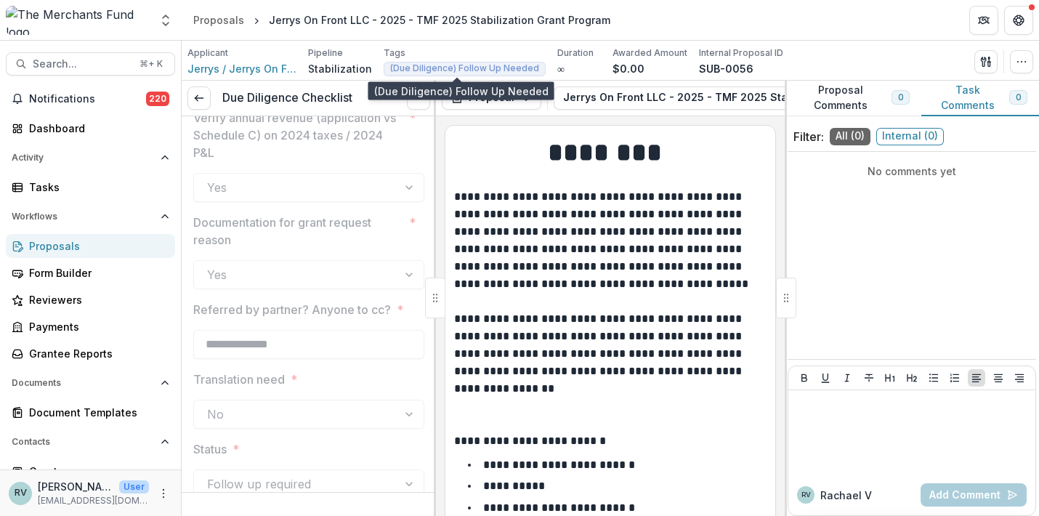
click at [467, 71] on span "(Due Diligence) Follow Up Needed" at bounding box center [464, 68] width 149 height 10
click at [386, 56] on p "Tags" at bounding box center [395, 53] width 22 height 13
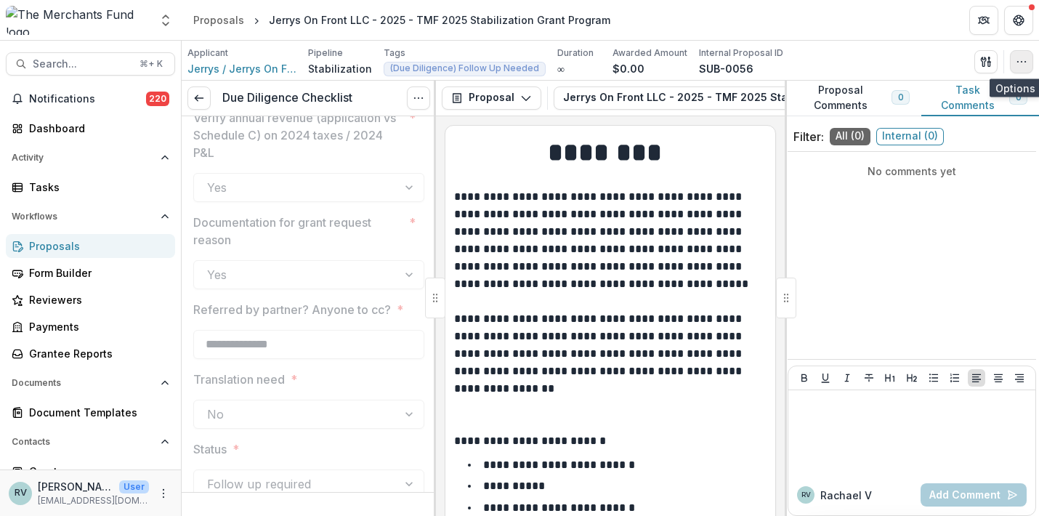
click at [1019, 61] on icon "button" at bounding box center [1022, 62] width 12 height 12
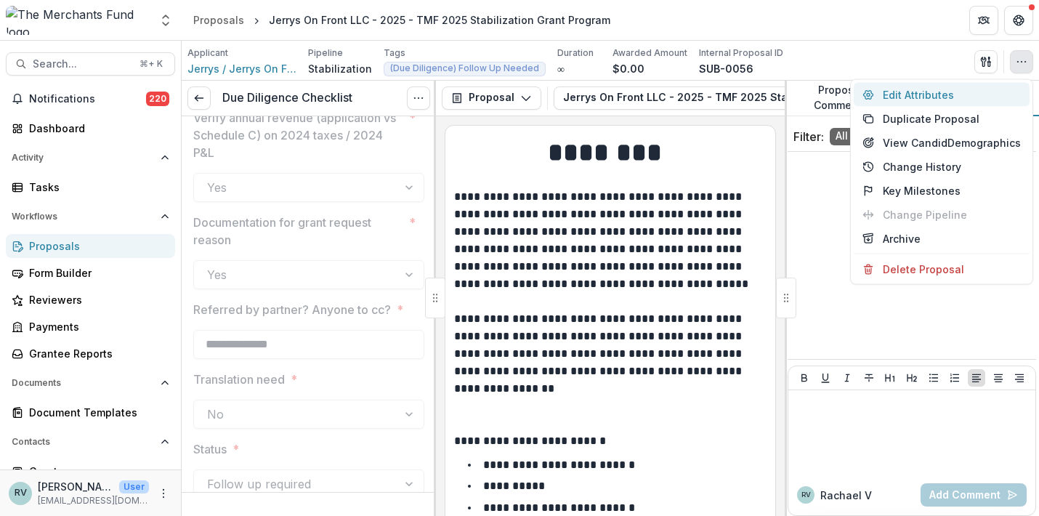
click at [941, 96] on button "Edit Attributes" at bounding box center [942, 95] width 176 height 24
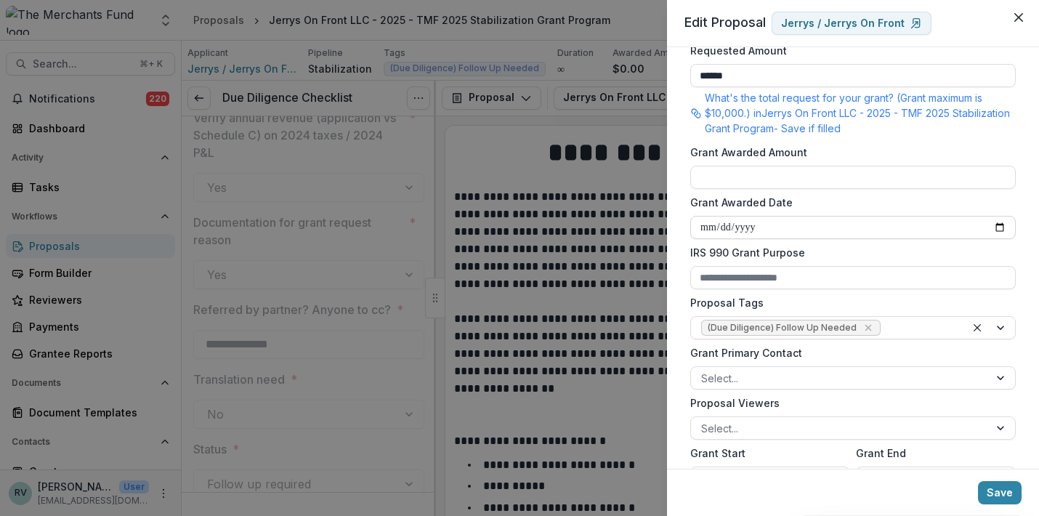
scroll to position [360, 0]
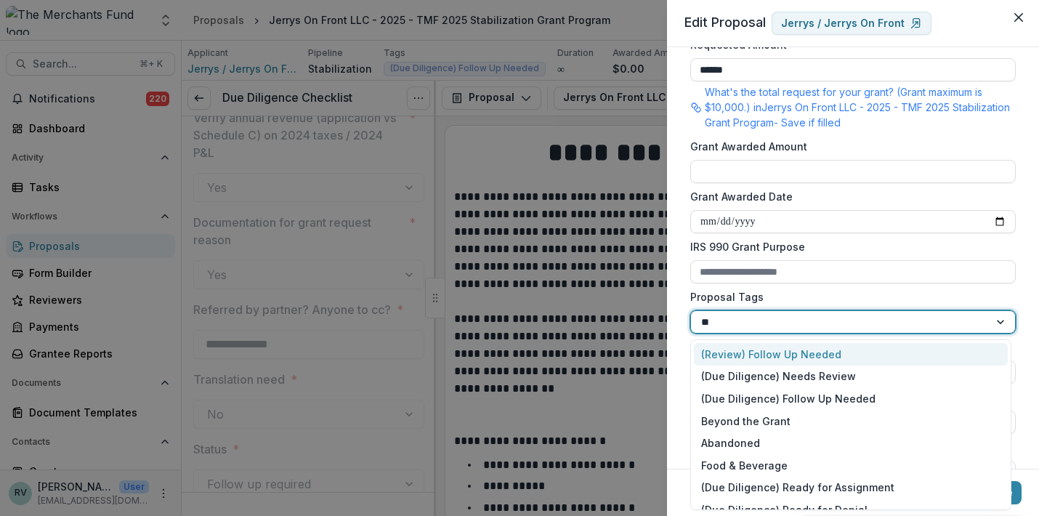
type input "***"
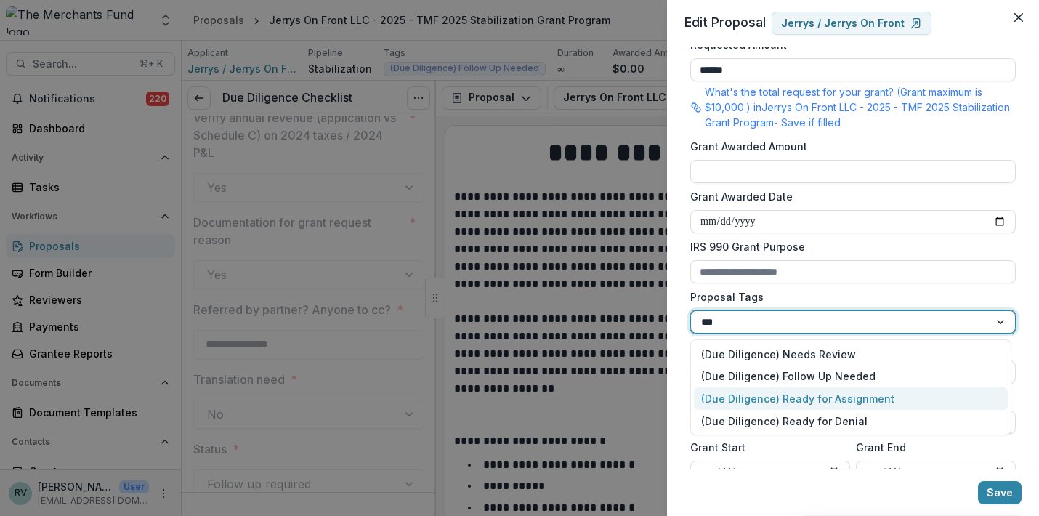
click at [905, 397] on div "(Due Diligence) Ready for Assignment" at bounding box center [851, 398] width 314 height 23
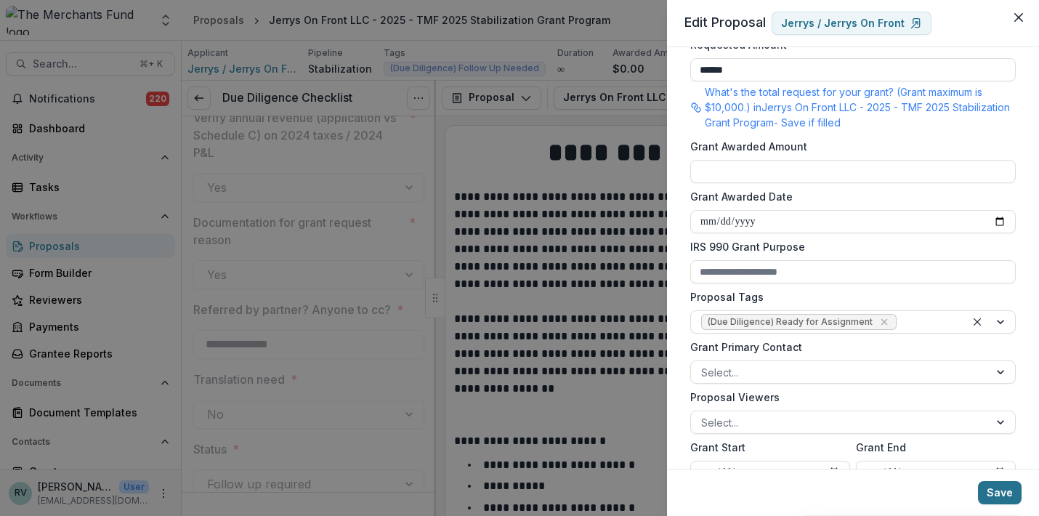
click at [993, 488] on button "Save" at bounding box center [1000, 492] width 44 height 23
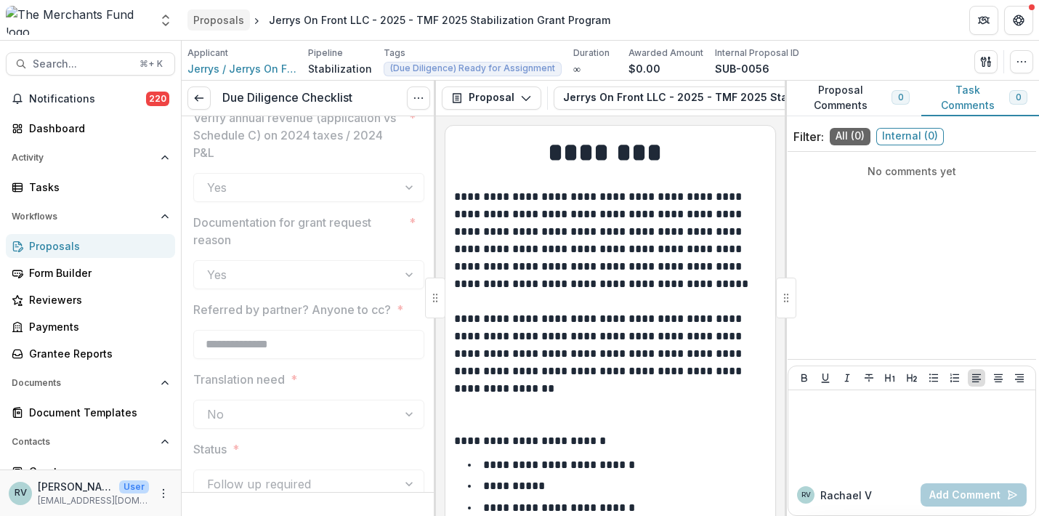
click at [225, 23] on div "Proposals" at bounding box center [218, 19] width 51 height 15
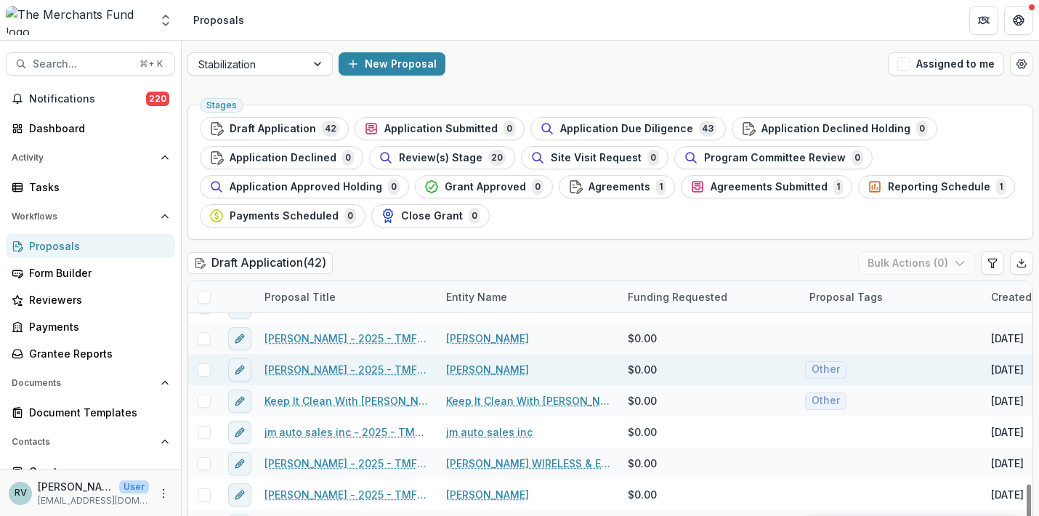
scroll to position [1030, 0]
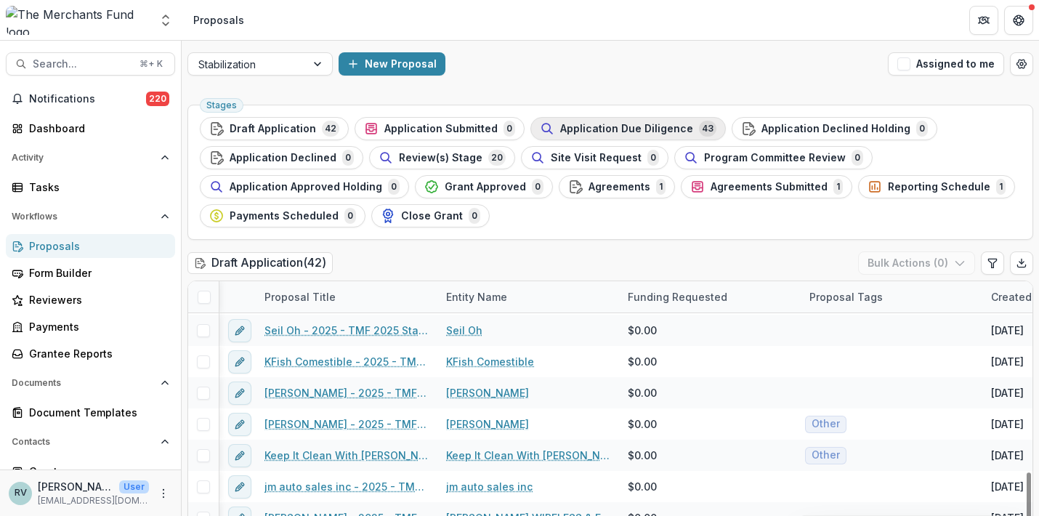
click at [668, 129] on span "Application Due Diligence" at bounding box center [626, 129] width 133 height 12
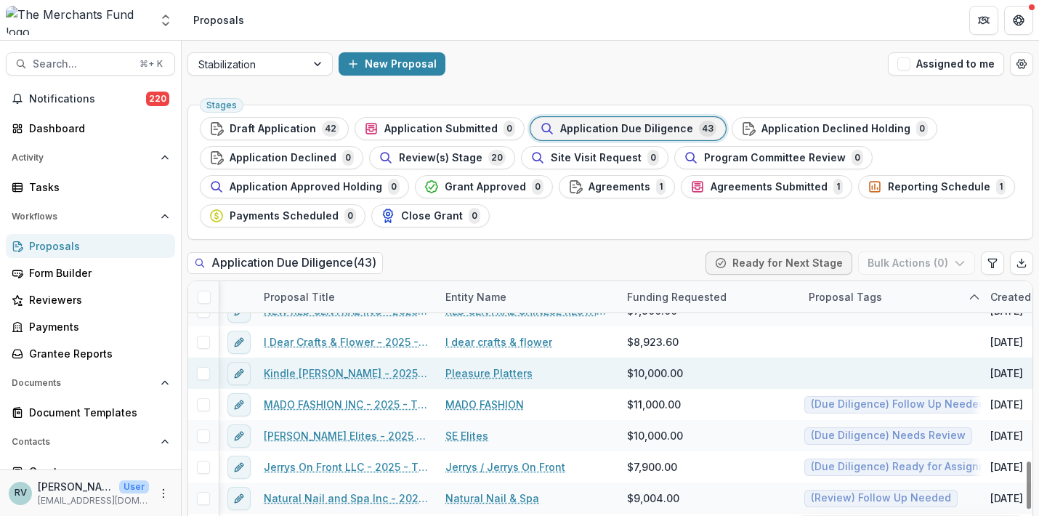
scroll to position [991, 1]
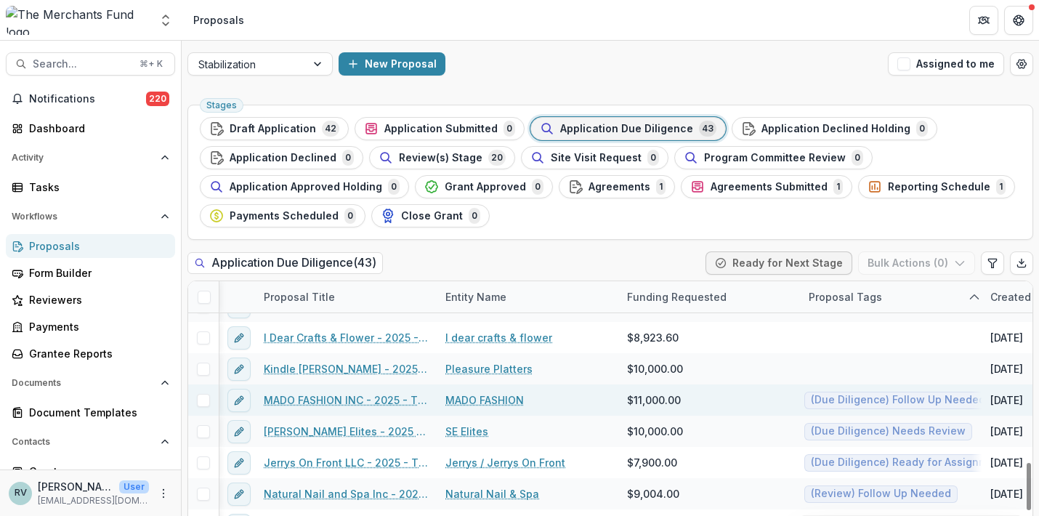
click at [357, 400] on link "MADO FASHION INC - 2025 - TMF 2025 Stabilization Grant Program" at bounding box center [346, 399] width 164 height 15
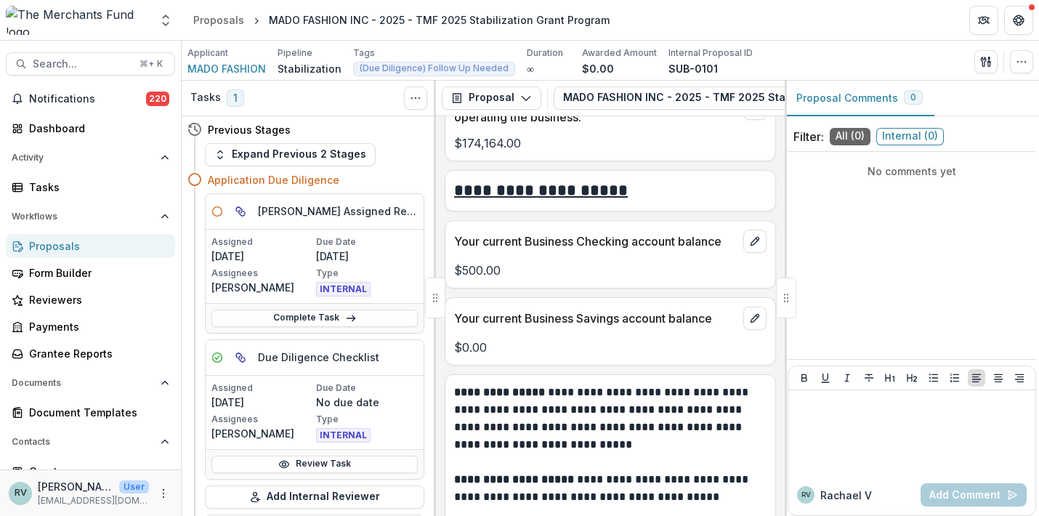
scroll to position [5488, 0]
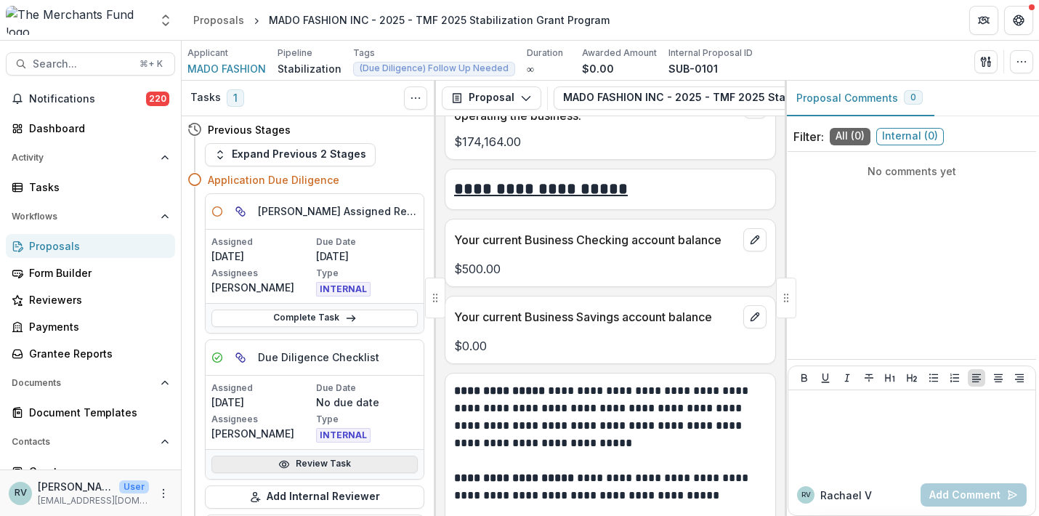
click at [339, 464] on link "Review Task" at bounding box center [314, 464] width 206 height 17
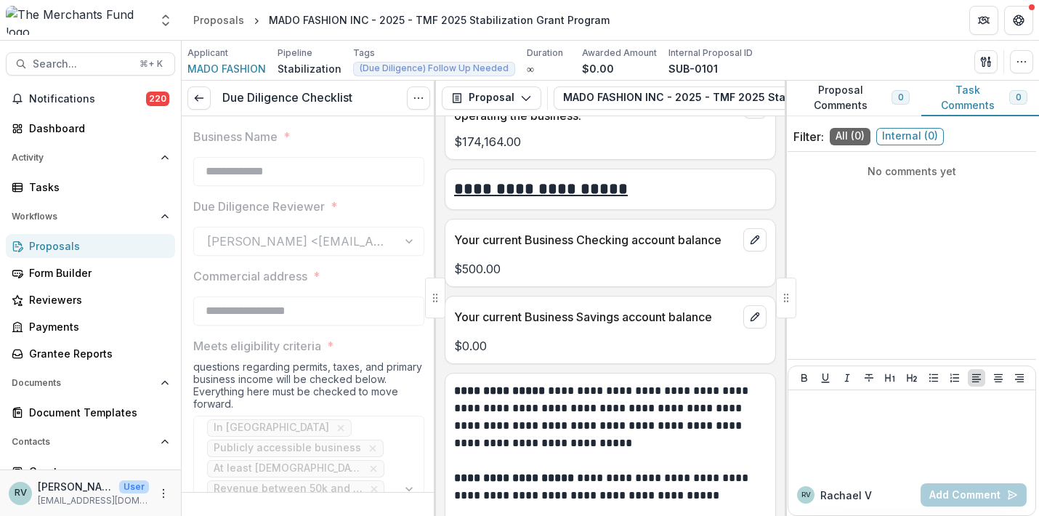
type input "********"
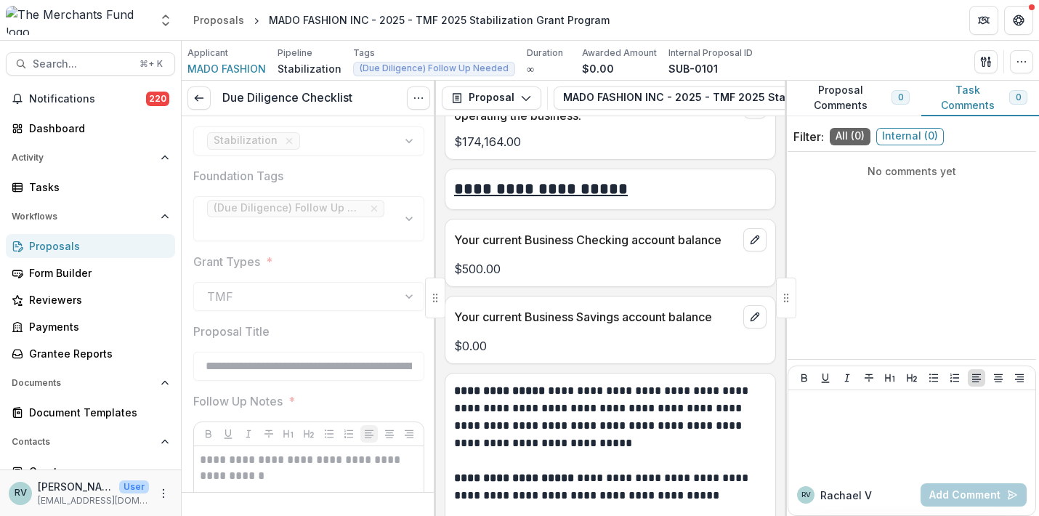
scroll to position [3372, 0]
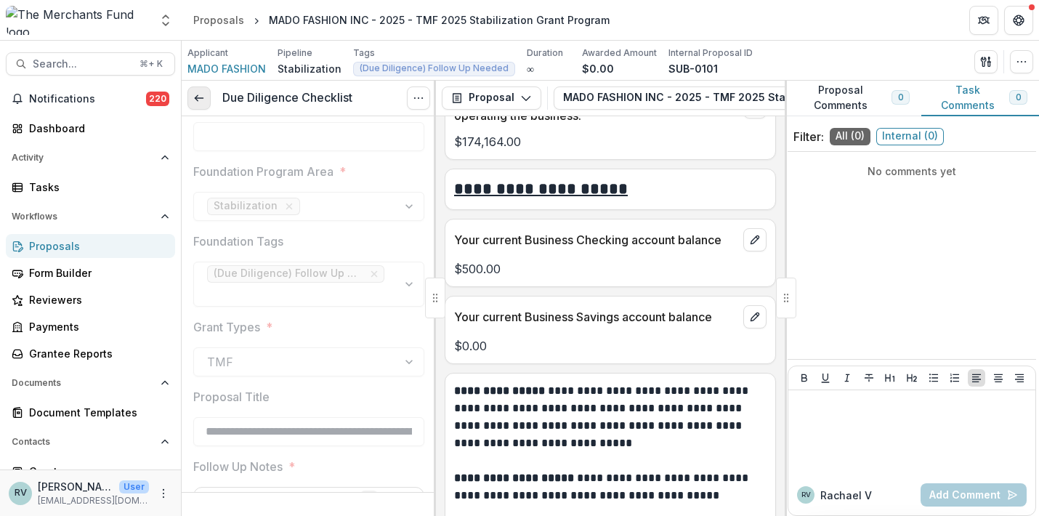
click at [196, 97] on polyline at bounding box center [196, 98] width 3 height 6
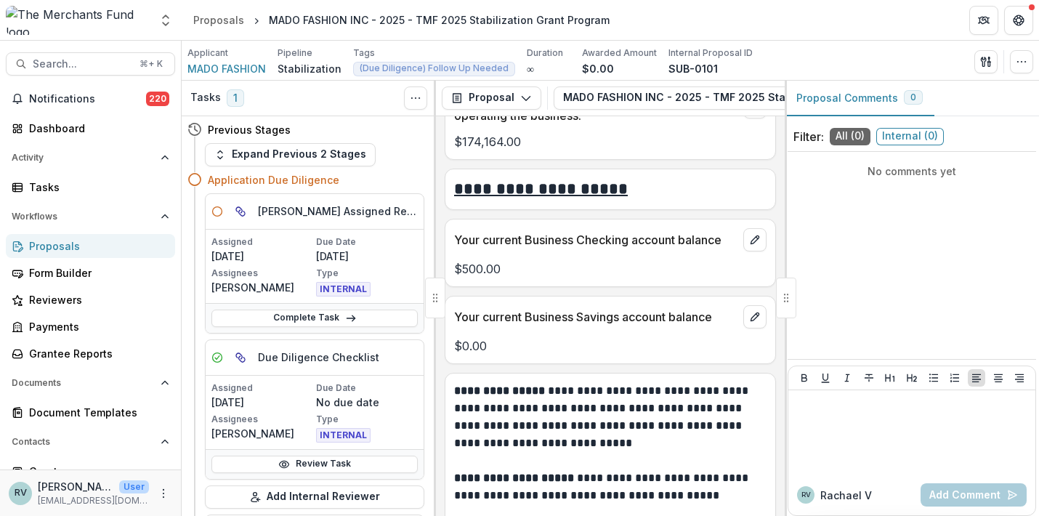
scroll to position [46, 0]
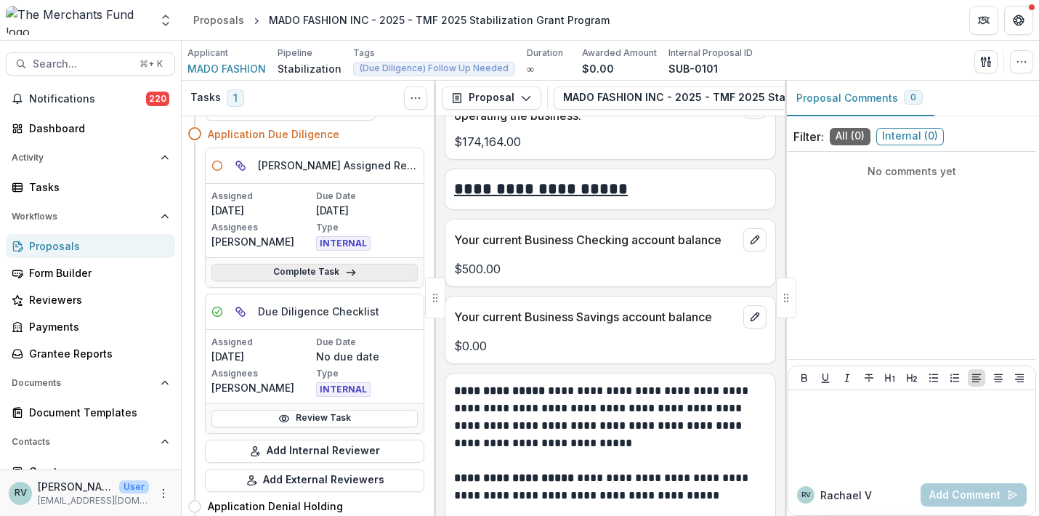
click at [331, 271] on link "Complete Task" at bounding box center [314, 272] width 206 height 17
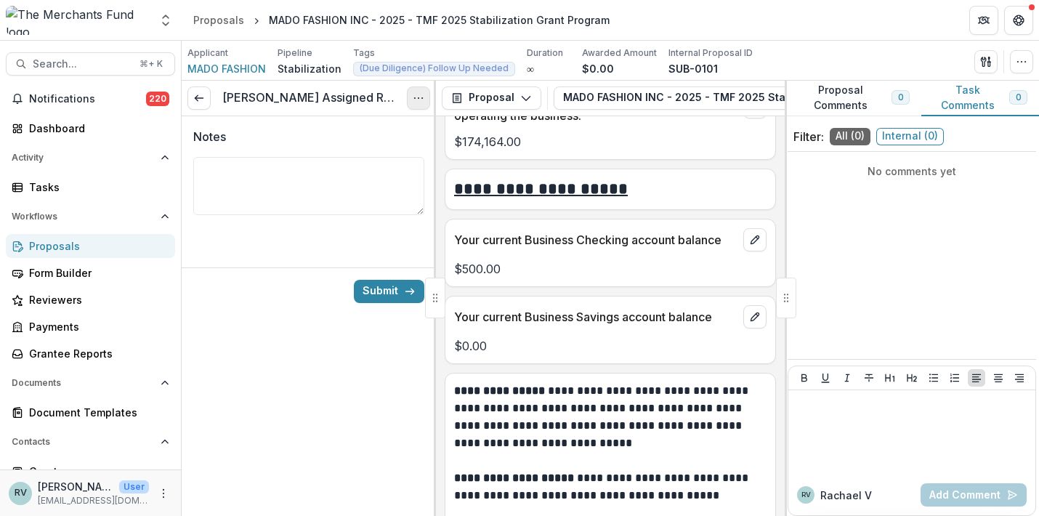
click at [416, 100] on icon "Options" at bounding box center [419, 98] width 12 height 12
click at [379, 162] on button "Cancel Task" at bounding box center [348, 162] width 155 height 24
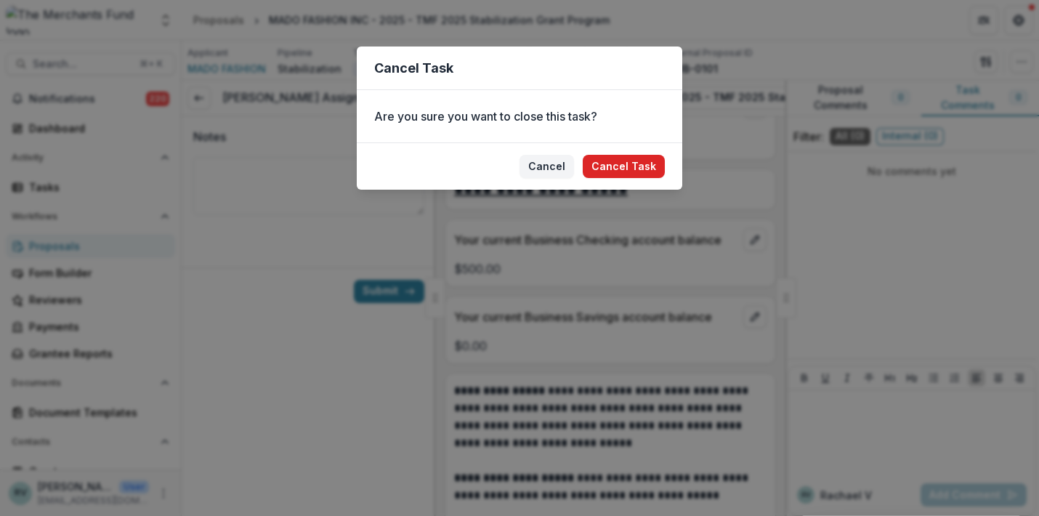
click at [623, 163] on button "Cancel Task" at bounding box center [624, 166] width 82 height 23
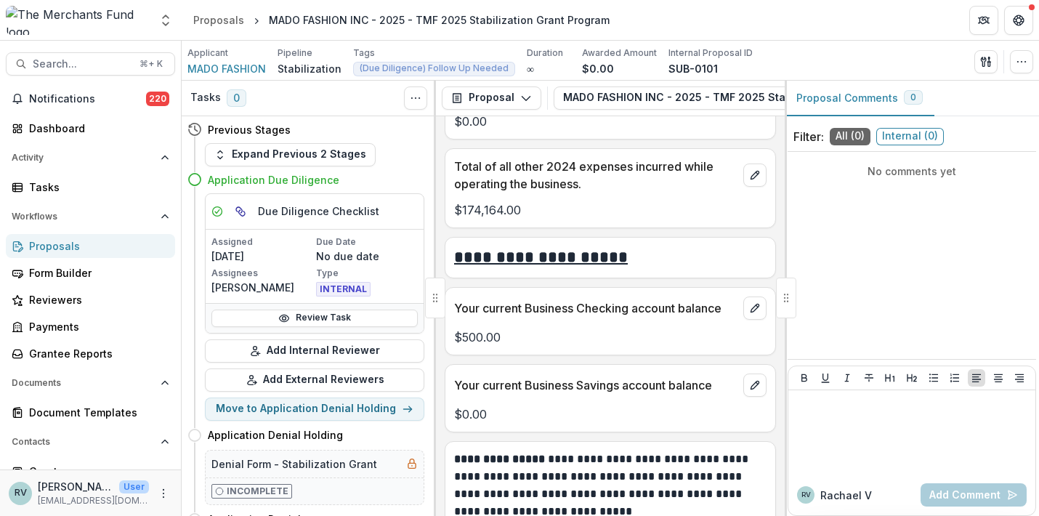
scroll to position [5415, 0]
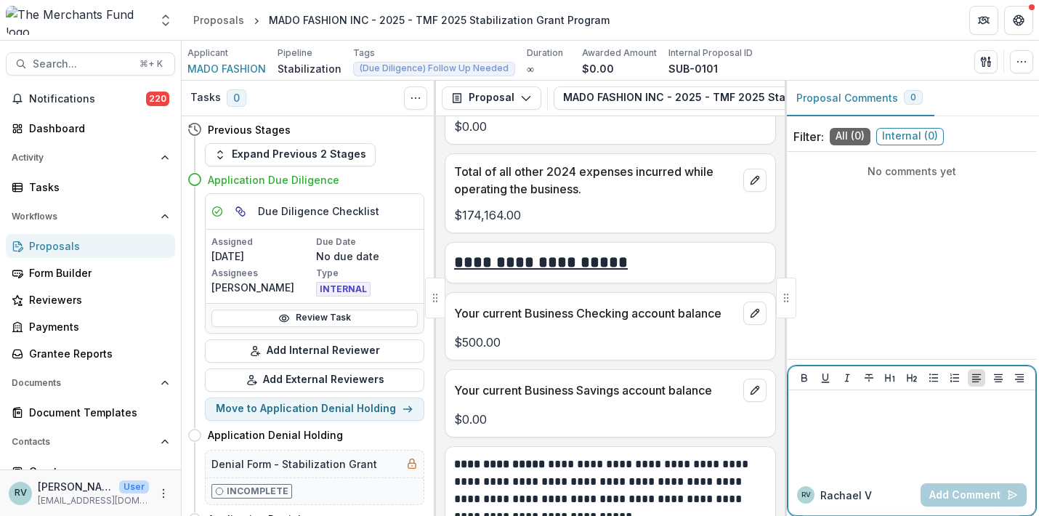
click at [883, 448] on div at bounding box center [911, 432] width 235 height 73
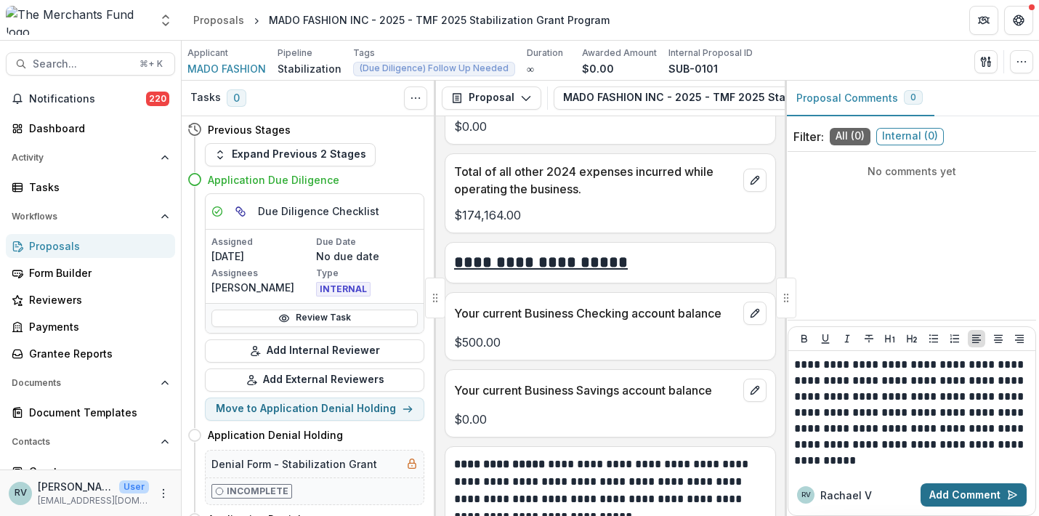
click at [961, 496] on button "Add Comment" at bounding box center [974, 494] width 106 height 23
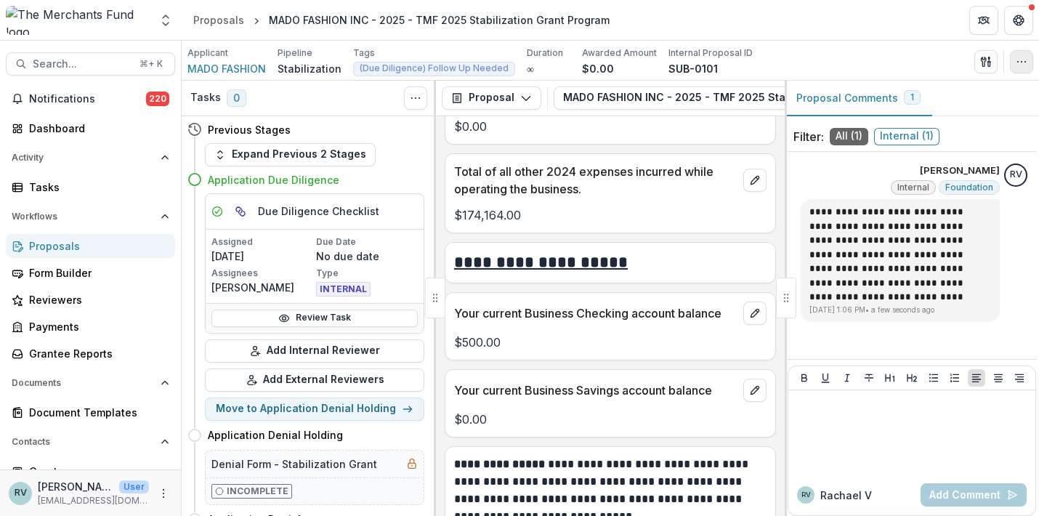
click at [1025, 68] on button "button" at bounding box center [1021, 61] width 23 height 23
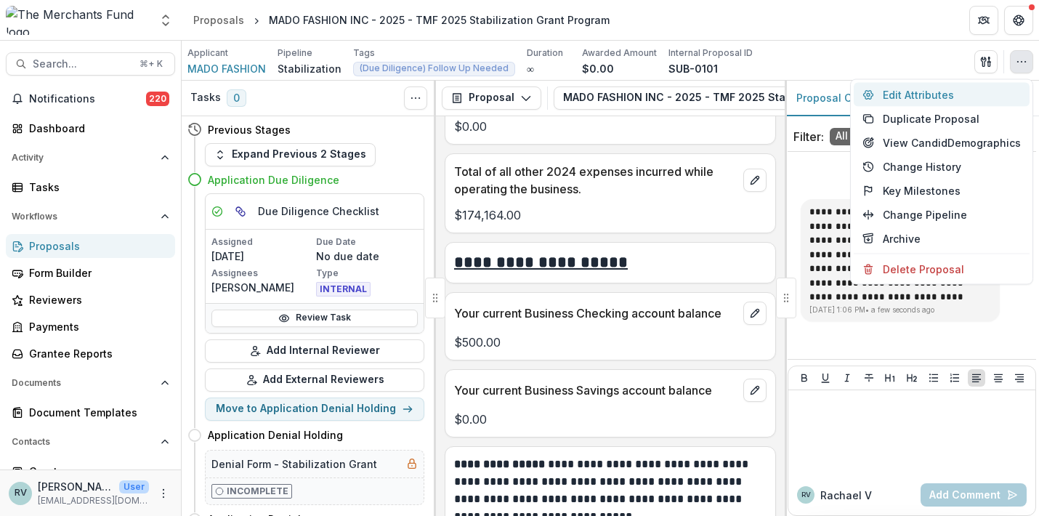
click at [1005, 86] on button "Edit Attributes" at bounding box center [942, 95] width 176 height 24
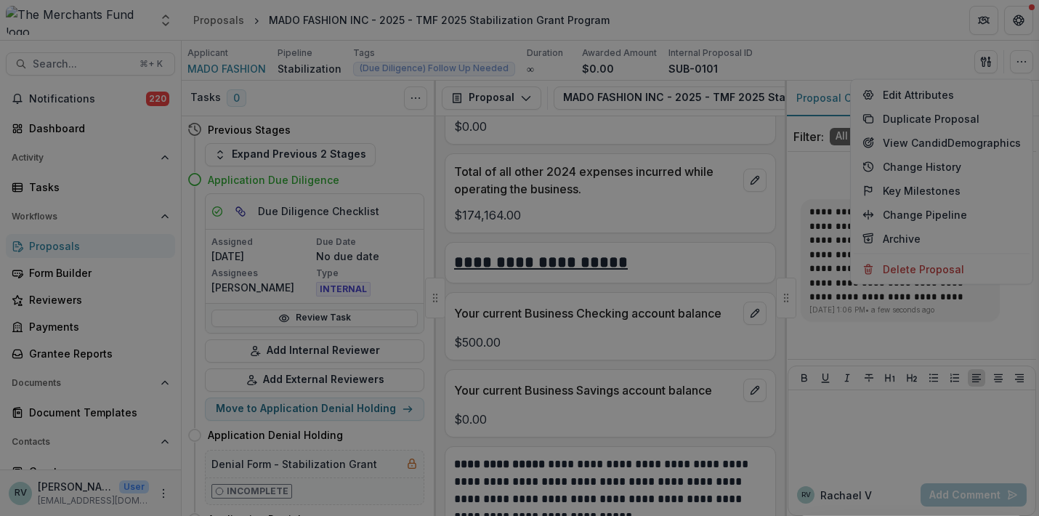
type input "*******"
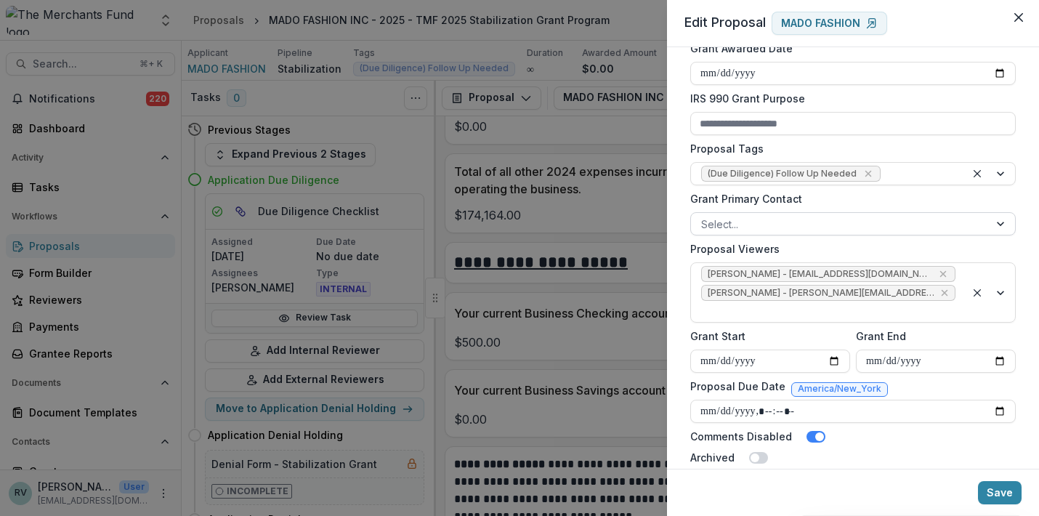
scroll to position [508, 0]
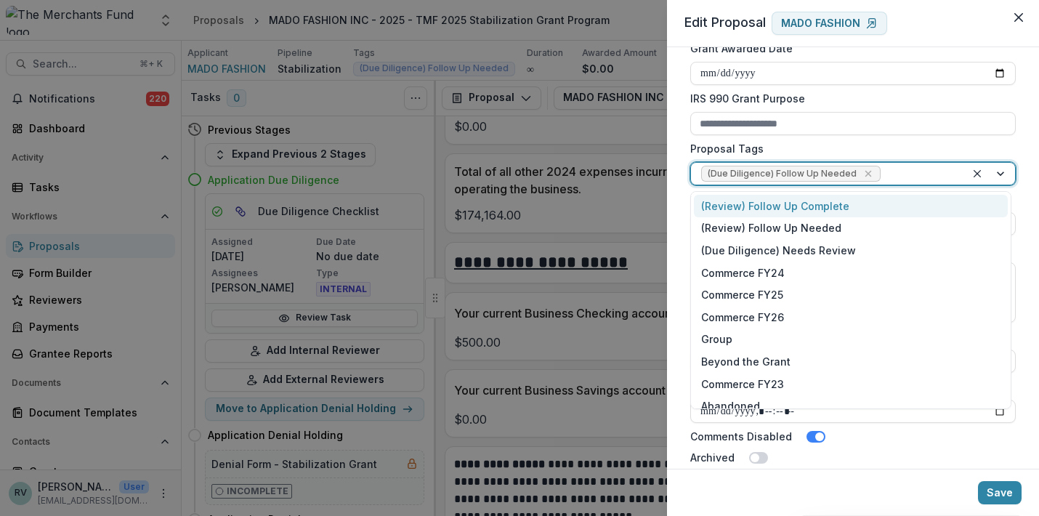
click at [918, 177] on div at bounding box center [920, 174] width 72 height 18
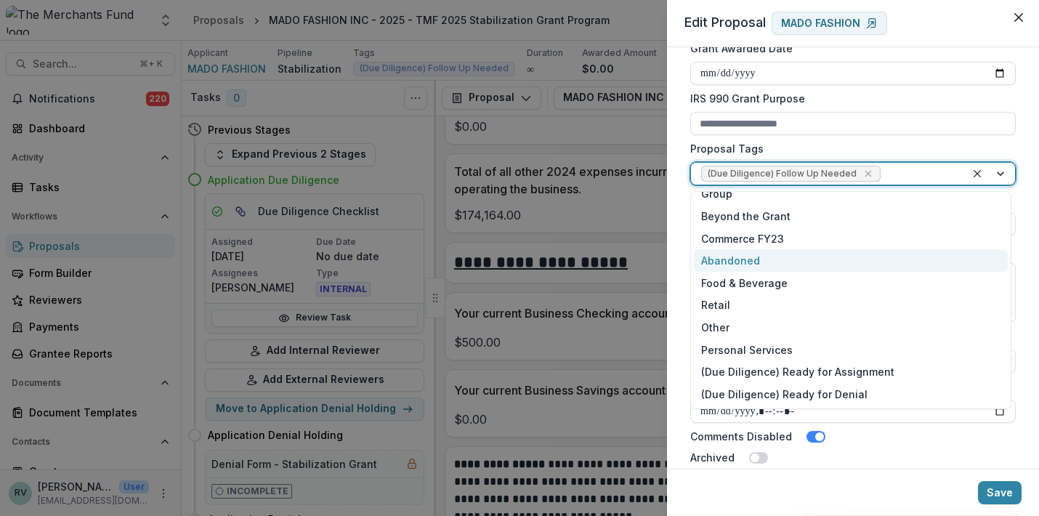
scroll to position [145, 0]
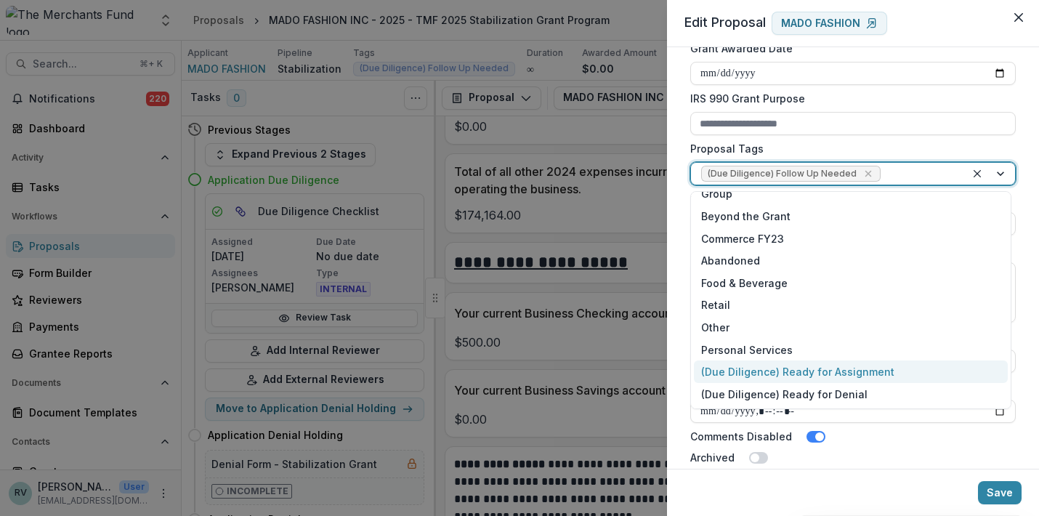
click at [859, 371] on div "(Due Diligence) Ready for Assignment" at bounding box center [851, 371] width 314 height 23
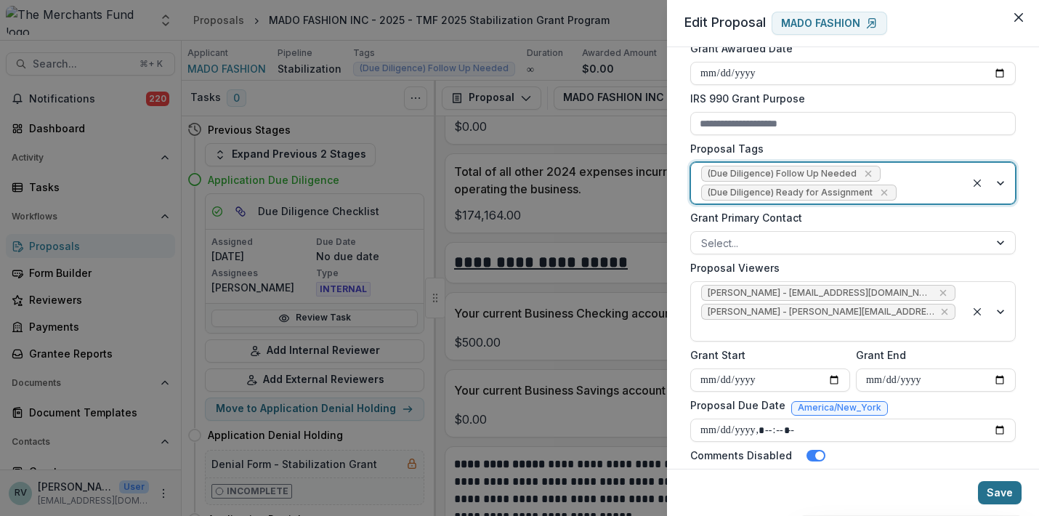
click at [1009, 493] on button "Save" at bounding box center [1000, 492] width 44 height 23
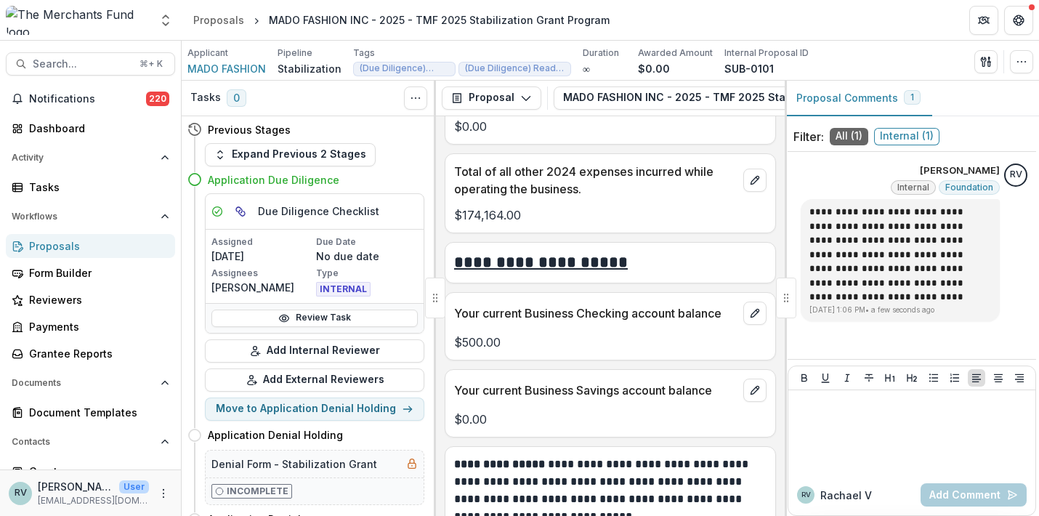
click at [80, 243] on div "Proposals" at bounding box center [96, 245] width 134 height 15
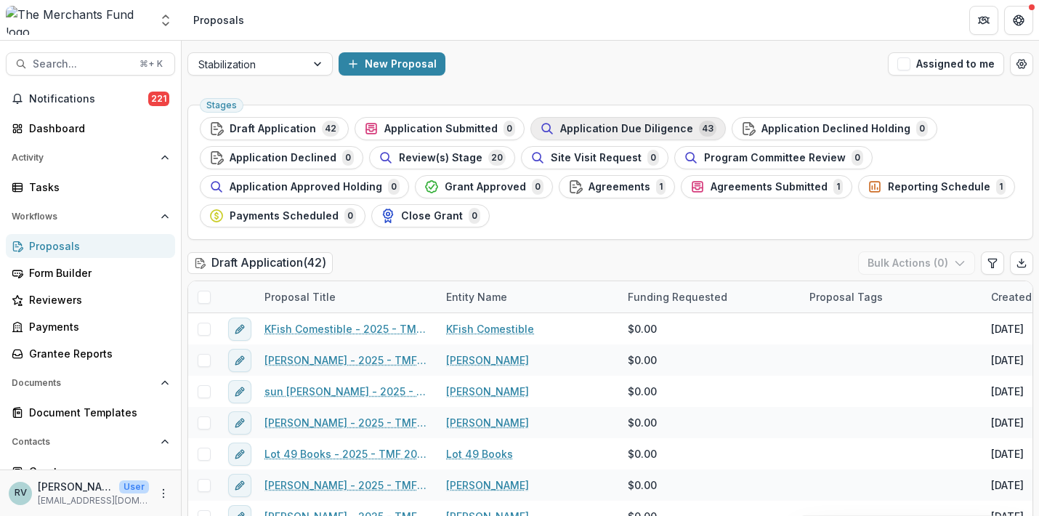
click at [626, 124] on span "Application Due Diligence" at bounding box center [626, 129] width 133 height 12
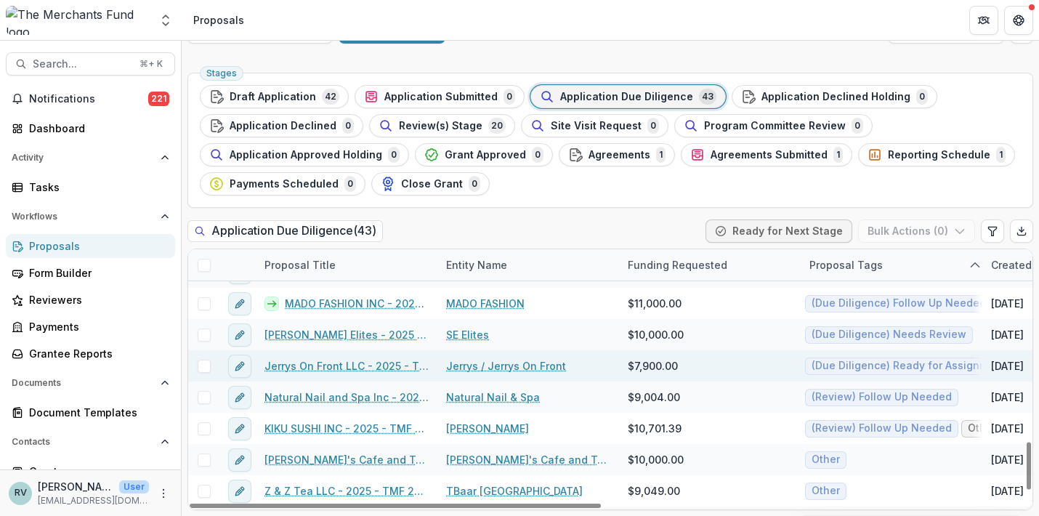
scroll to position [1056, 1]
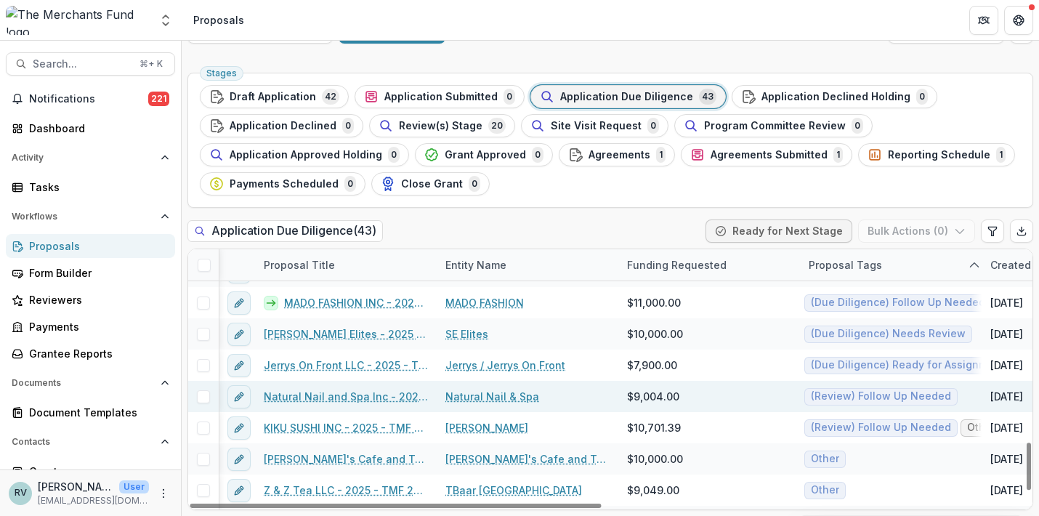
click at [372, 397] on link "Natural Nail and Spa Inc - 2025 - TMF 2025 Stabilization Grant Program" at bounding box center [346, 396] width 164 height 15
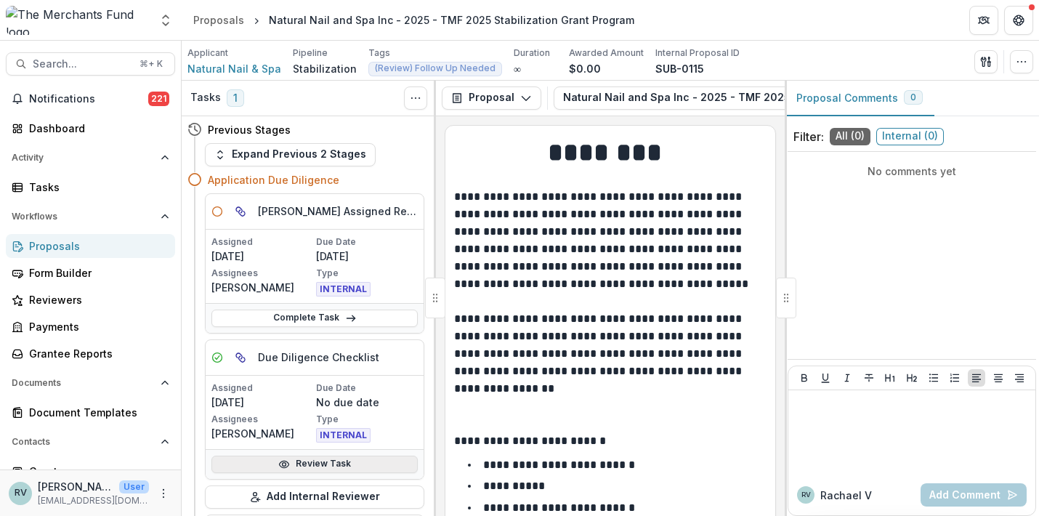
click at [354, 462] on link "Review Task" at bounding box center [314, 464] width 206 height 17
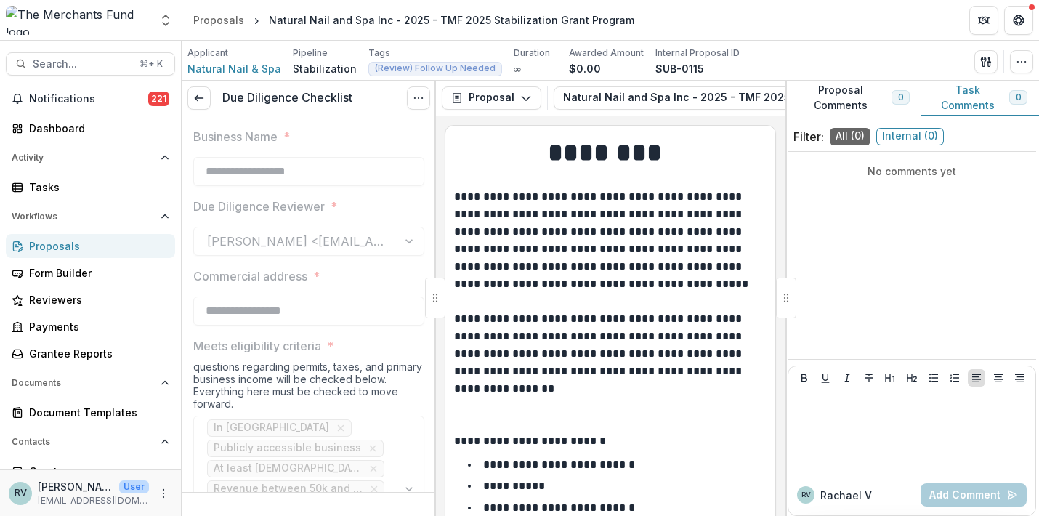
type input "********"
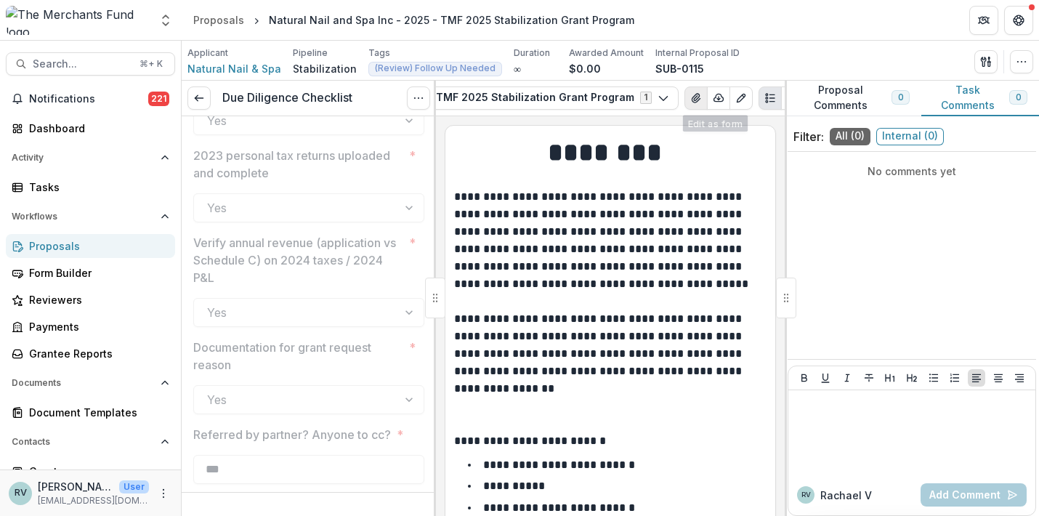
scroll to position [0, 302]
click at [691, 100] on icon "View Attached Files" at bounding box center [697, 98] width 12 height 12
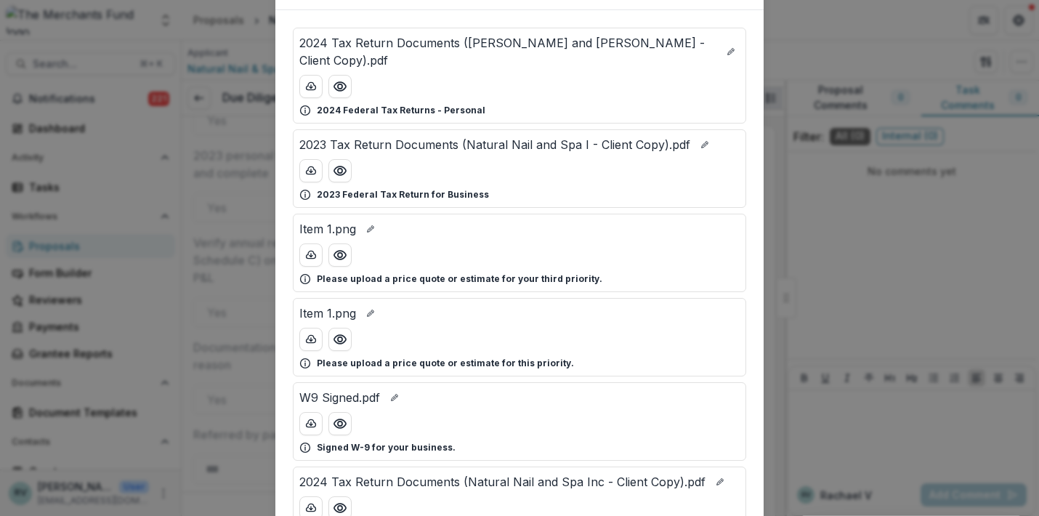
scroll to position [56, 0]
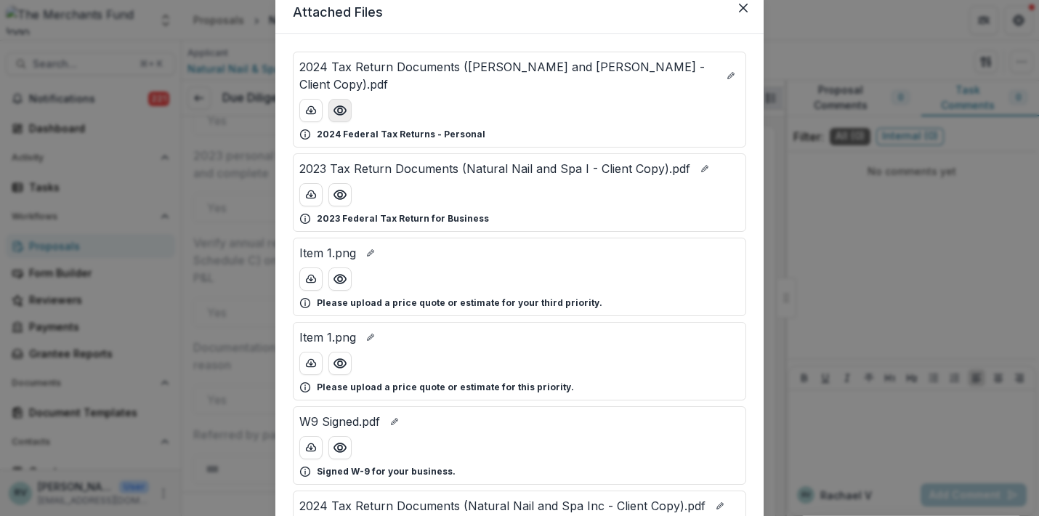
click at [341, 103] on icon "Preview 2024 Tax Return Documents (Lu Nicholas and Yao Zheng - Client Copy).pdf" at bounding box center [340, 110] width 15 height 15
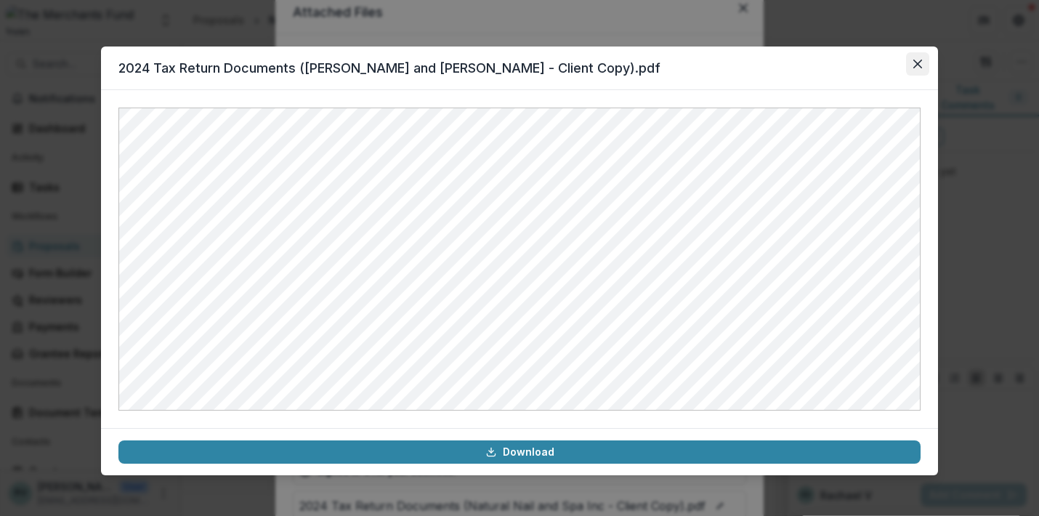
click at [913, 64] on icon "Close" at bounding box center [917, 64] width 9 height 9
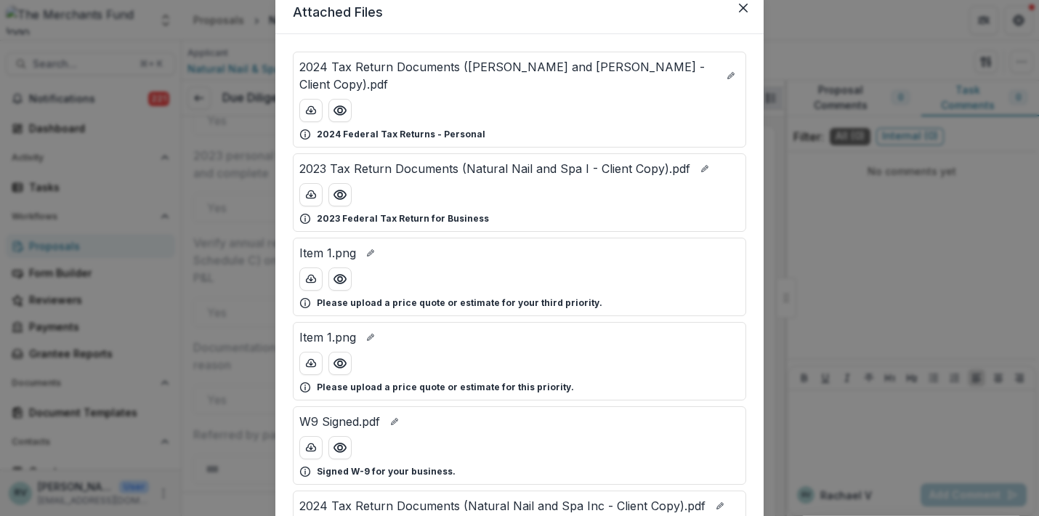
click at [916, 61] on button "Close" at bounding box center [916, 64] width 23 height 23
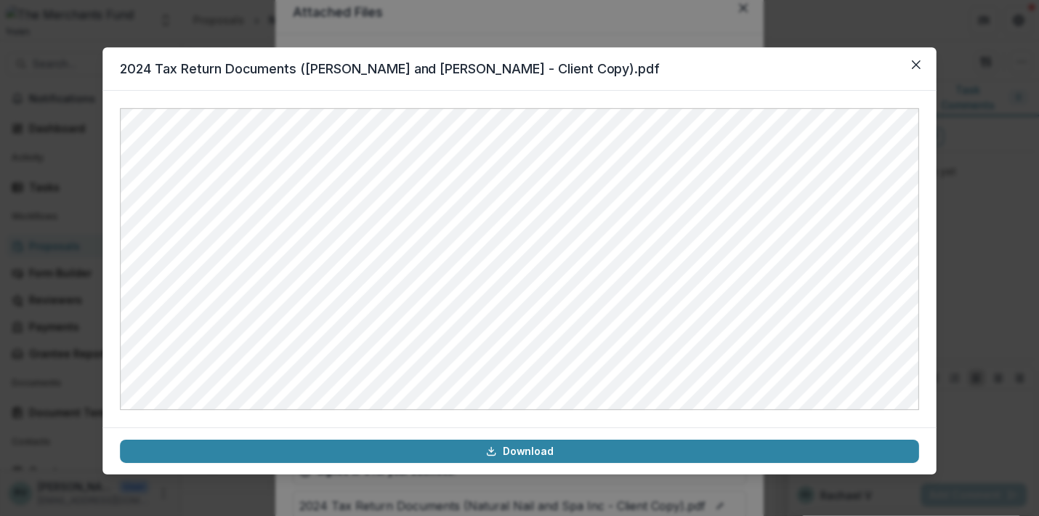
scroll to position [52, 0]
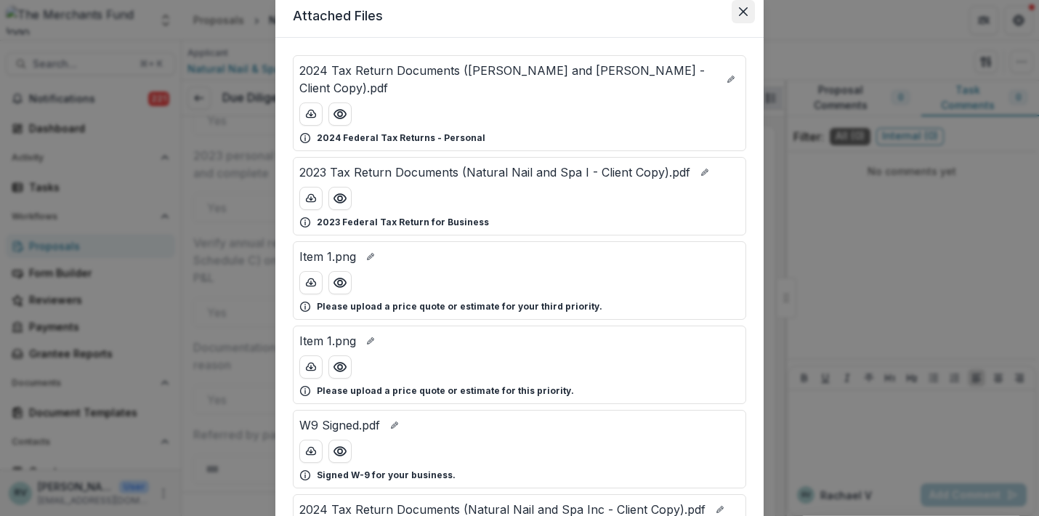
click at [741, 7] on icon "Close" at bounding box center [743, 11] width 9 height 9
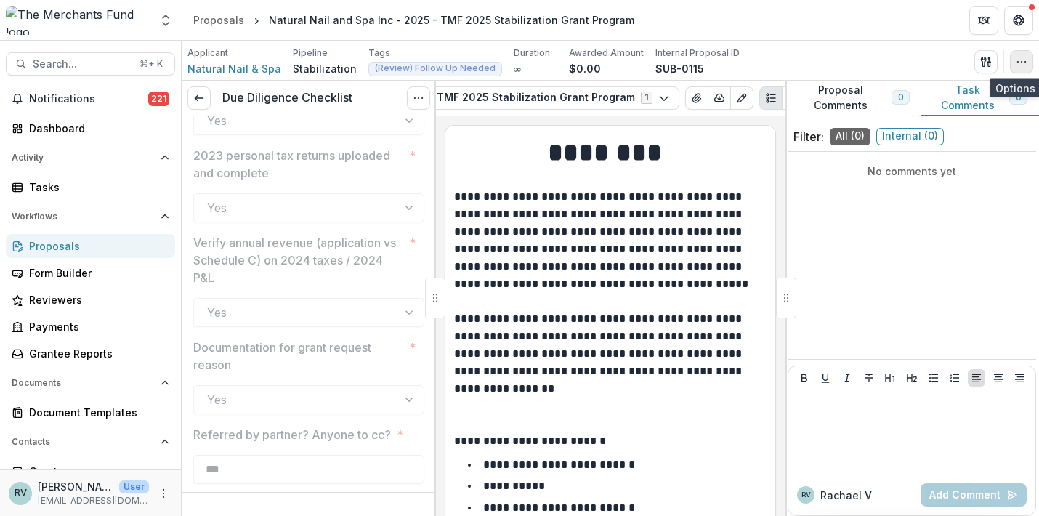
click at [1022, 59] on icon "button" at bounding box center [1022, 62] width 12 height 12
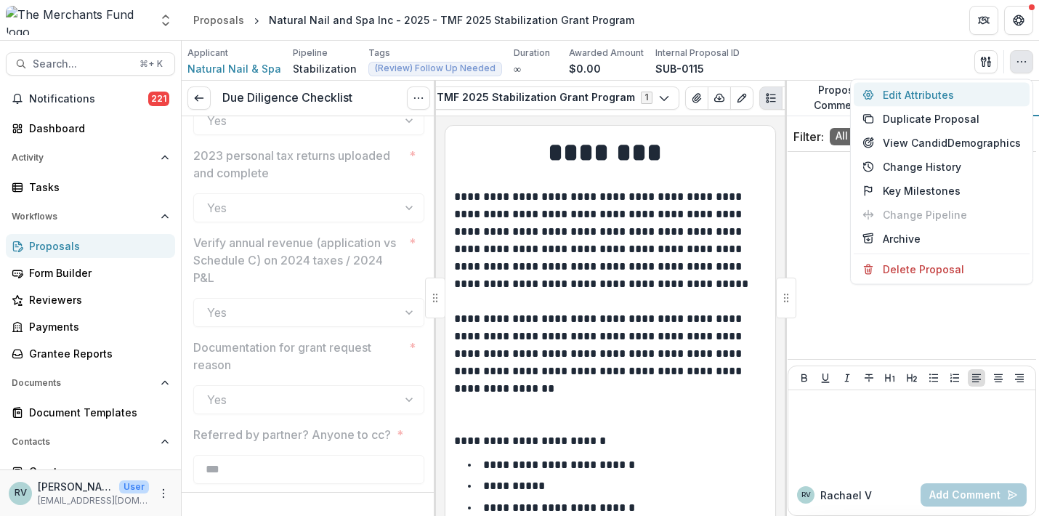
click at [927, 97] on button "Edit Attributes" at bounding box center [942, 95] width 176 height 24
type input "******"
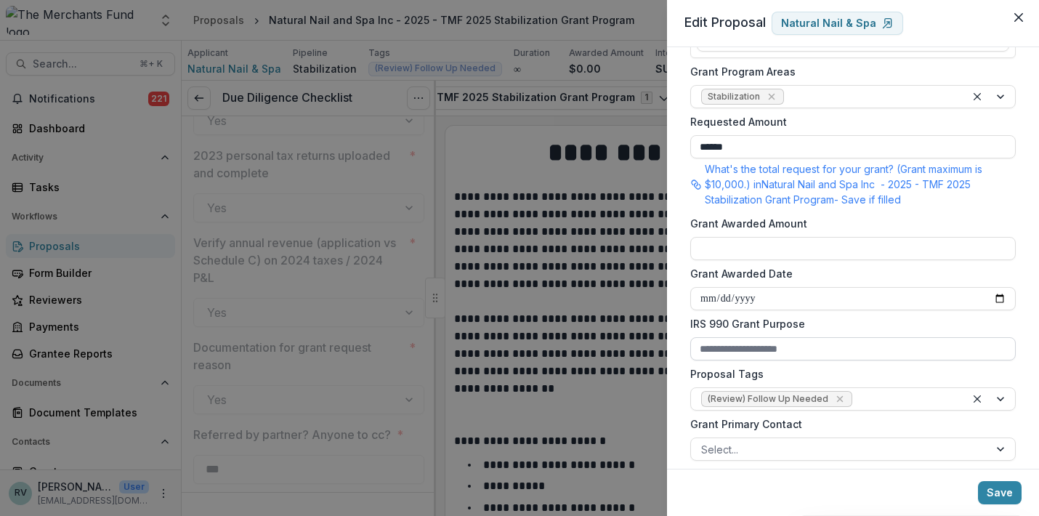
scroll to position [379, 0]
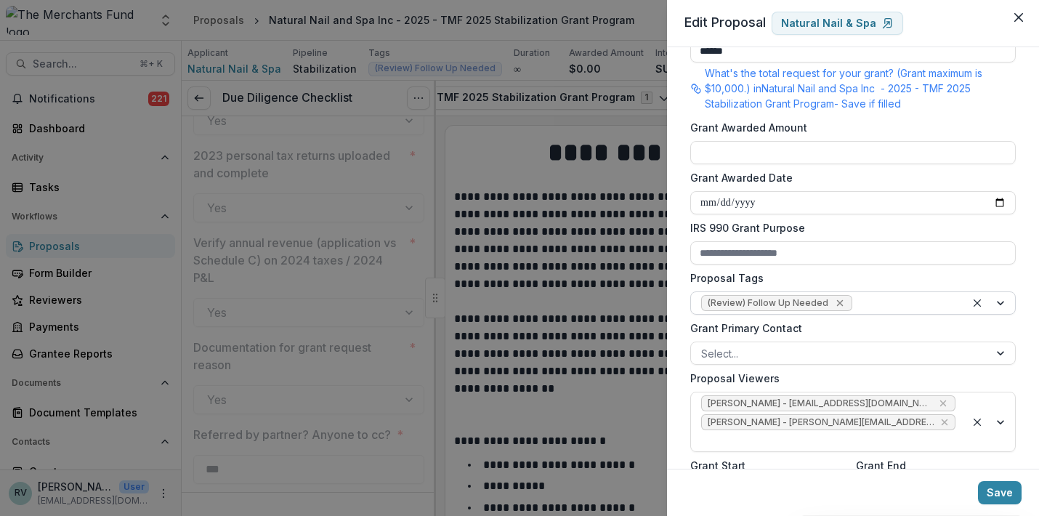
click at [836, 305] on icon "Remove (Review) Follow Up Needed" at bounding box center [839, 303] width 7 height 7
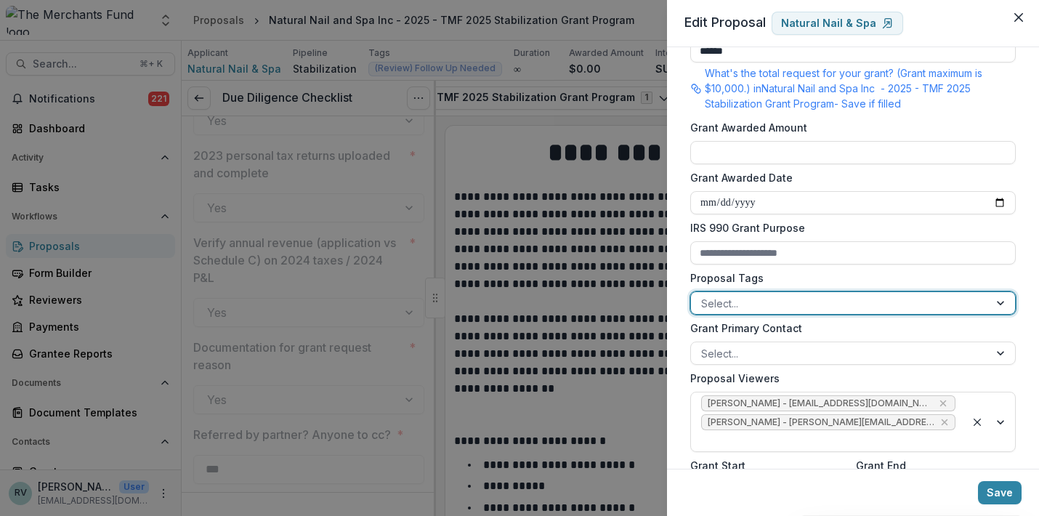
click at [997, 296] on div at bounding box center [1002, 303] width 26 height 22
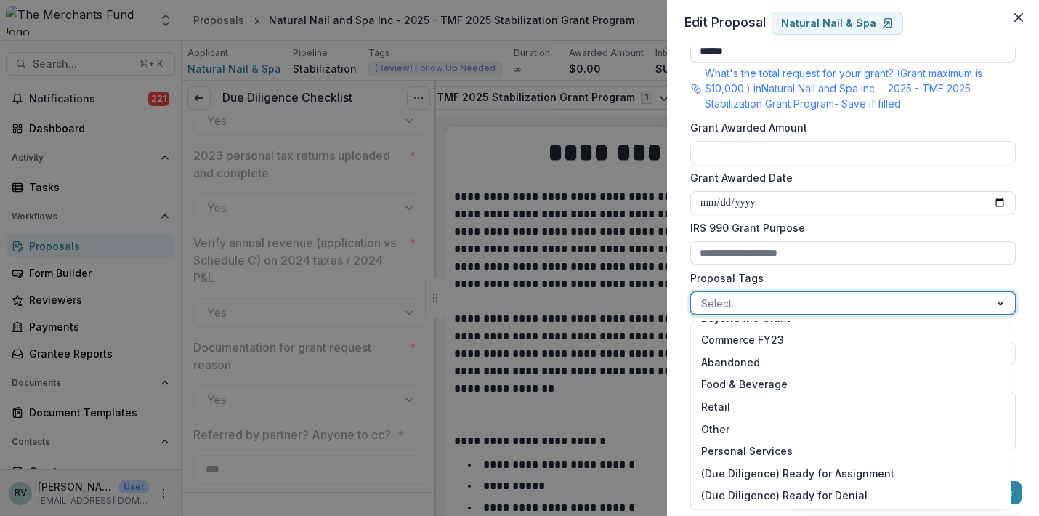
scroll to position [195, 0]
click at [849, 472] on div "(Due Diligence) Ready for Assignment" at bounding box center [851, 473] width 314 height 23
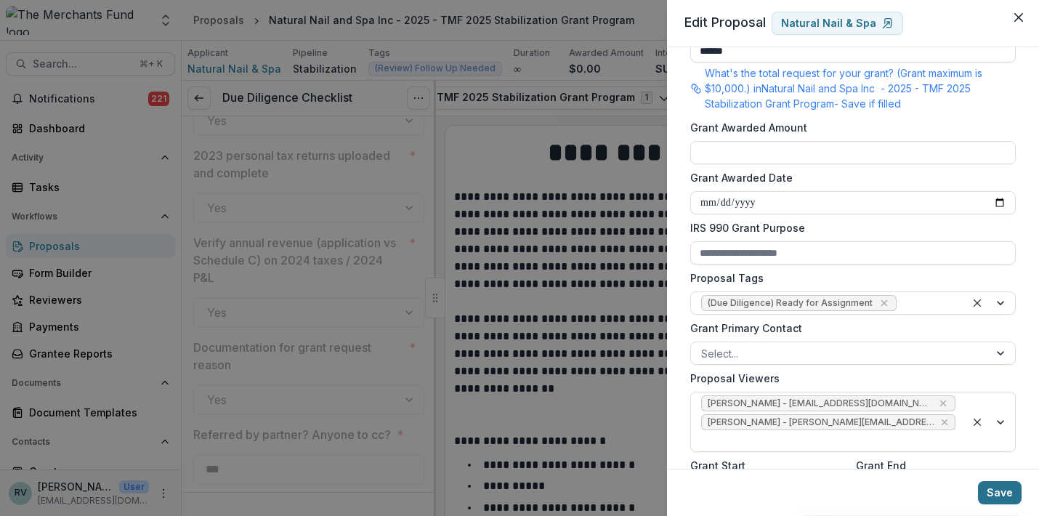
click at [1011, 493] on button "Save" at bounding box center [1000, 492] width 44 height 23
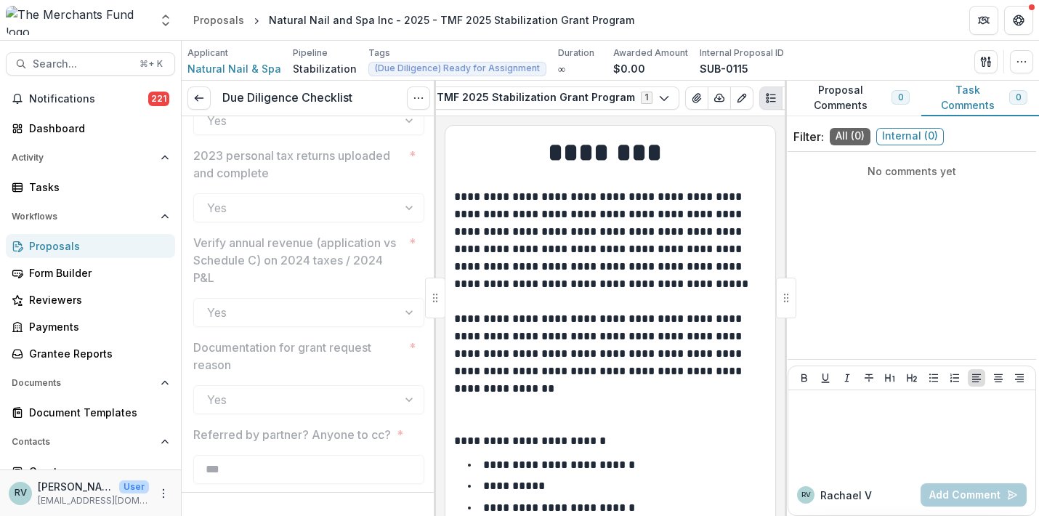
click at [56, 248] on div "Proposals" at bounding box center [96, 245] width 134 height 15
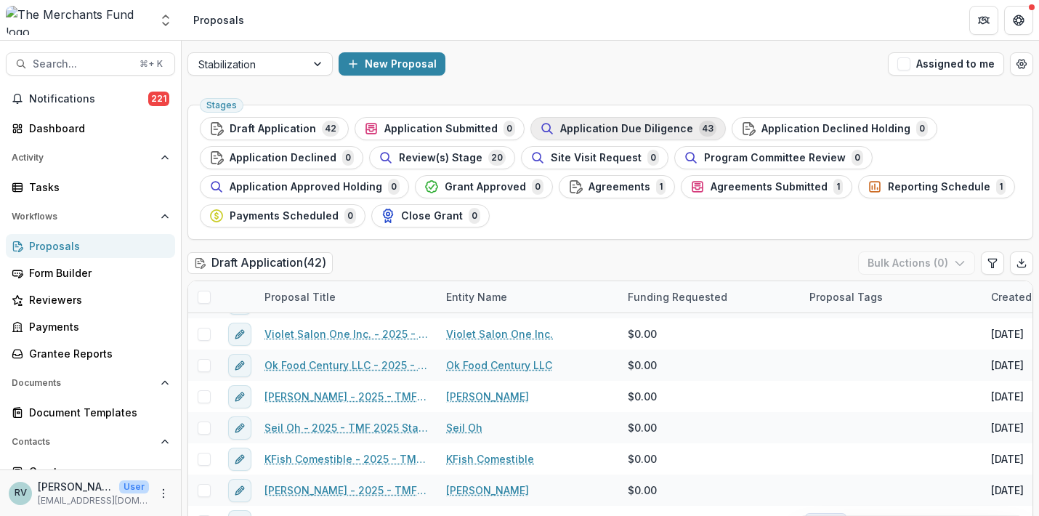
click at [628, 132] on span "Application Due Diligence" at bounding box center [626, 129] width 133 height 12
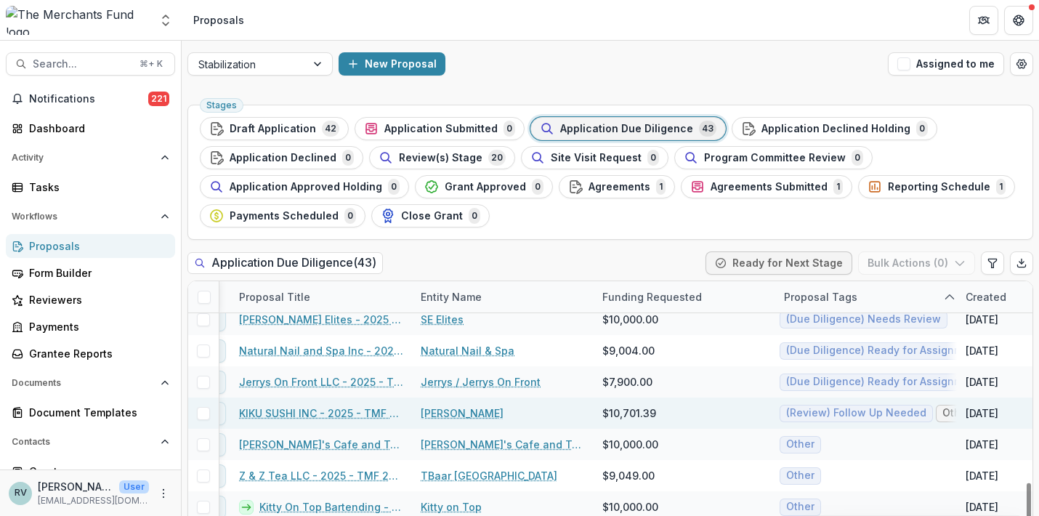
scroll to position [1103, 25]
click at [342, 411] on link "KIKU SUSHI INC - 2025 - TMF 2025 Stabilization Grant Program" at bounding box center [322, 412] width 164 height 15
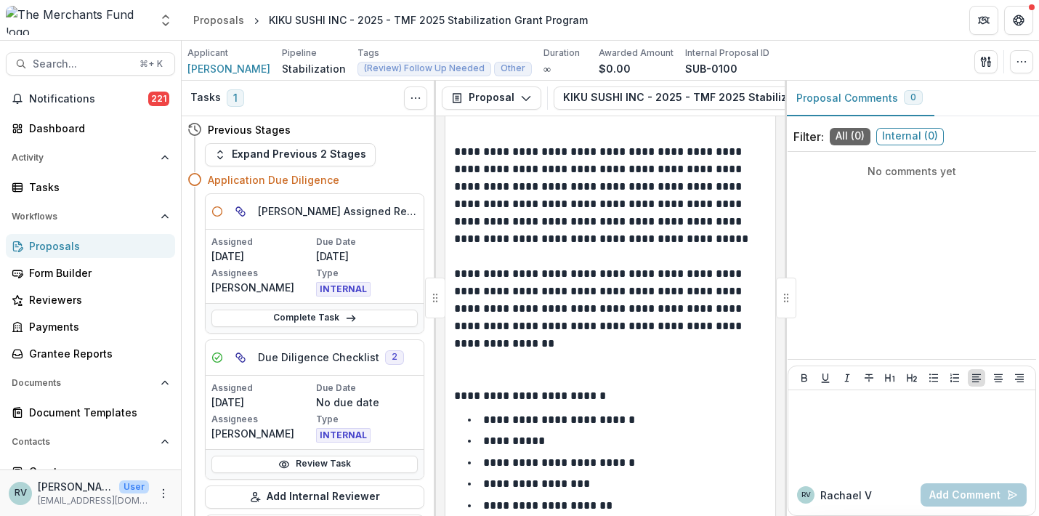
scroll to position [47, 0]
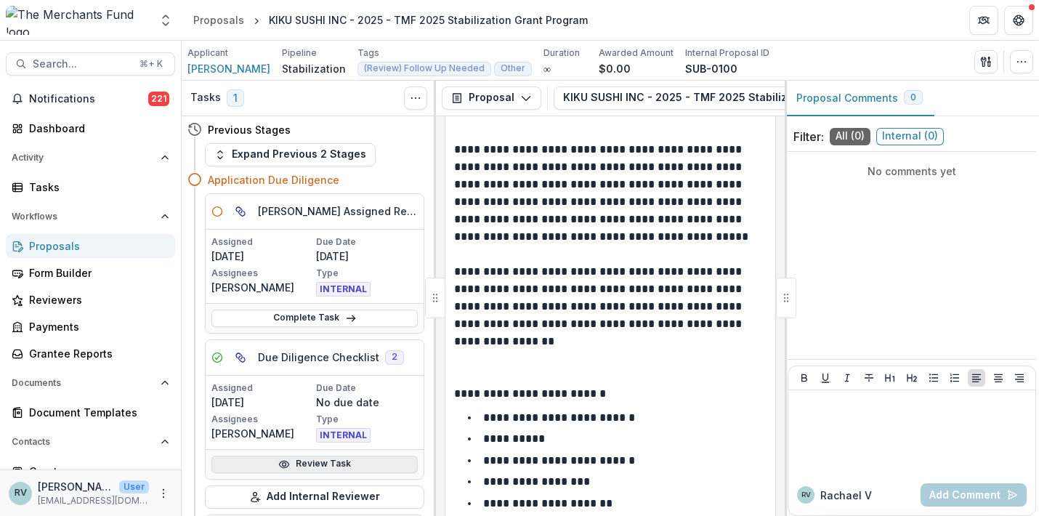
click at [319, 468] on link "Review Task" at bounding box center [314, 464] width 206 height 17
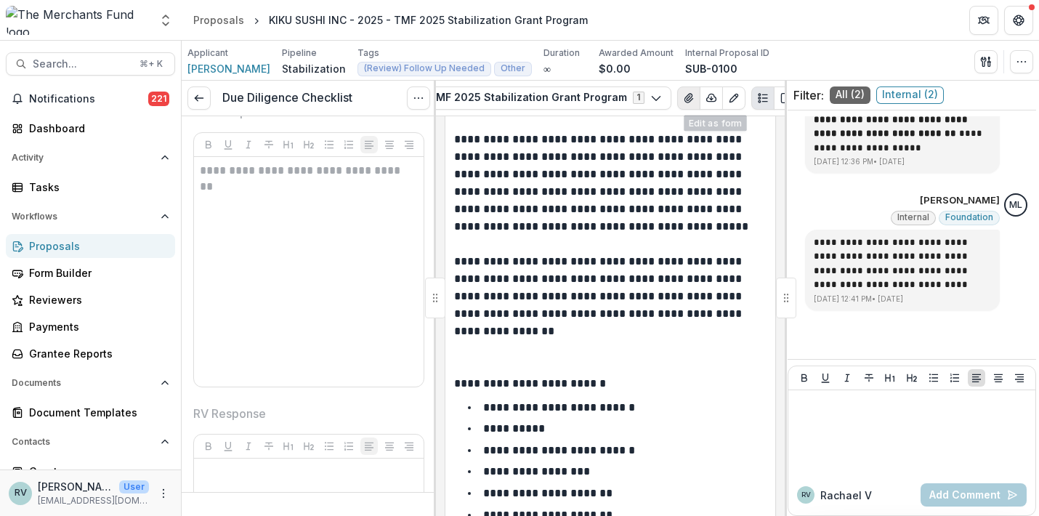
scroll to position [0, 263]
click at [686, 99] on icon "View Attached Files" at bounding box center [690, 98] width 8 height 9
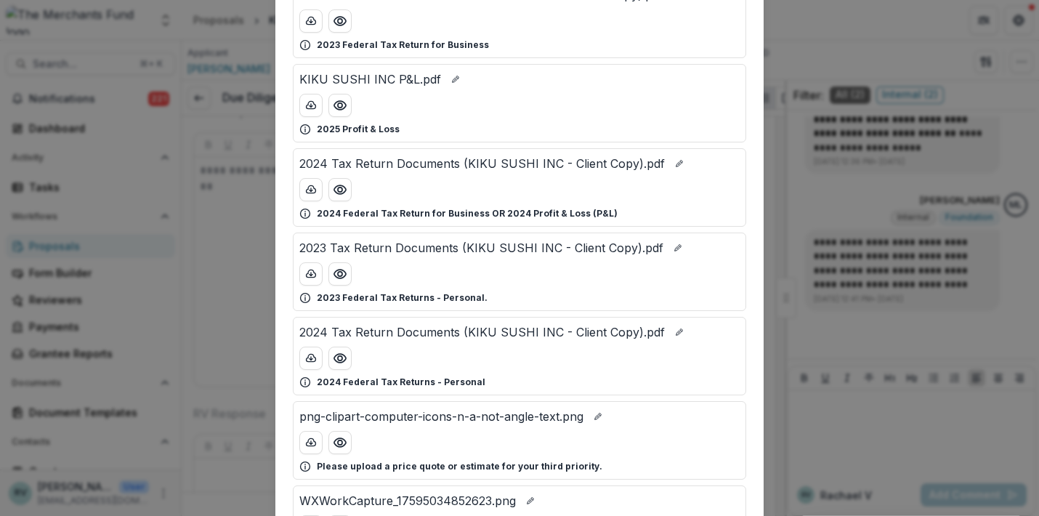
scroll to position [129, 0]
click at [338, 190] on icon "Preview 2024 Tax Return Documents (KIKU SUSHI INC - Client Copy).pdf" at bounding box center [340, 189] width 15 height 15
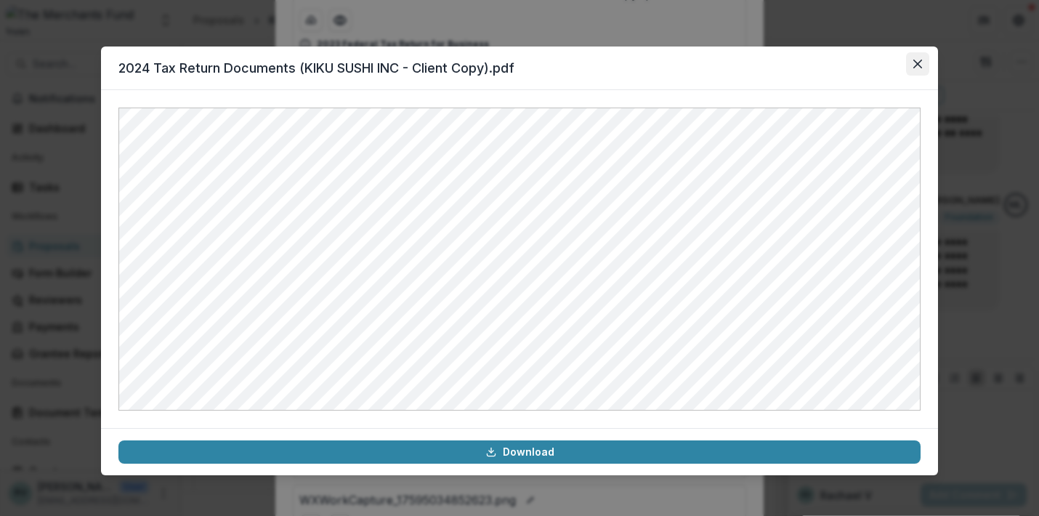
click at [916, 60] on icon "Close" at bounding box center [917, 64] width 9 height 9
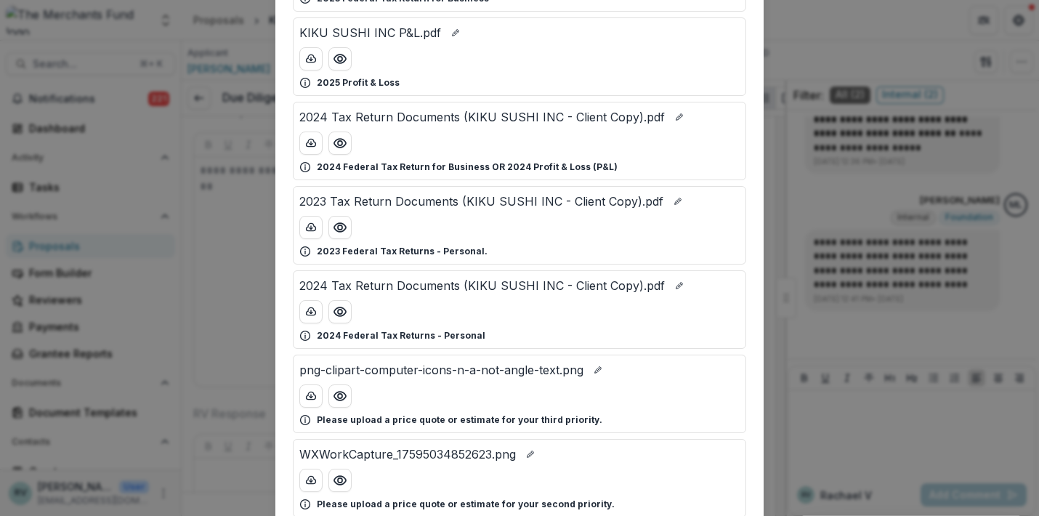
scroll to position [177, 0]
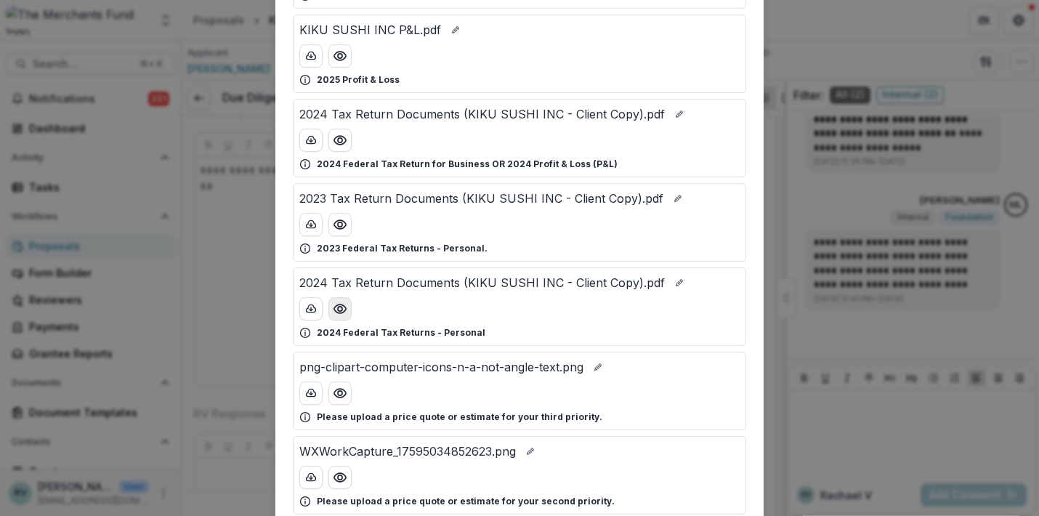
click at [338, 310] on icon "Preview 2024 Tax Return Documents (KIKU SUSHI INC - Client Copy).pdf" at bounding box center [340, 309] width 15 height 15
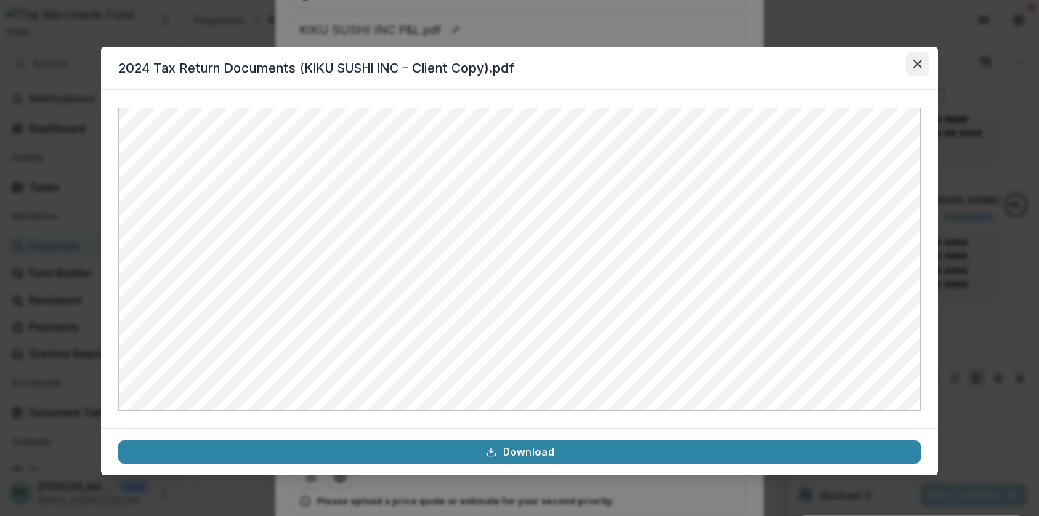
click at [911, 59] on button "Close" at bounding box center [917, 63] width 23 height 23
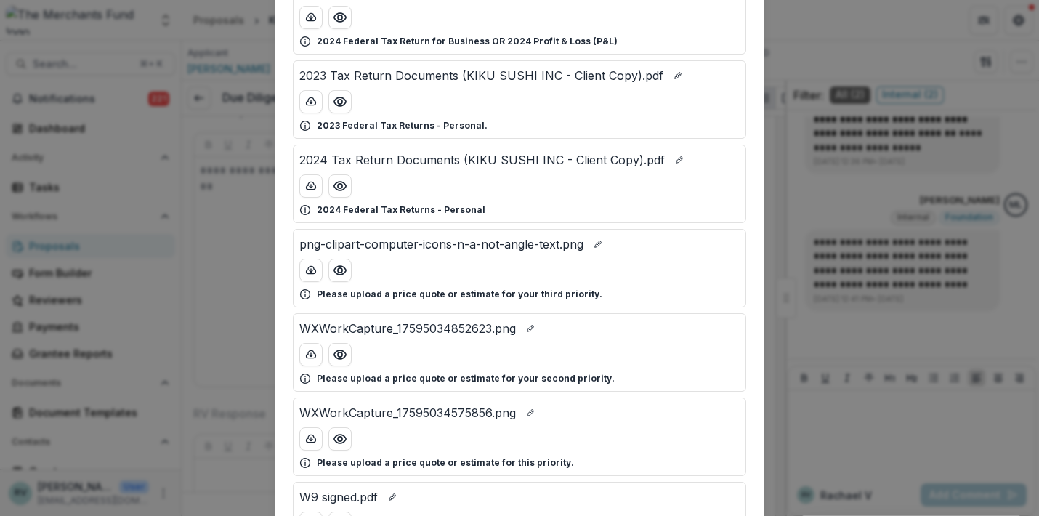
scroll to position [309, 0]
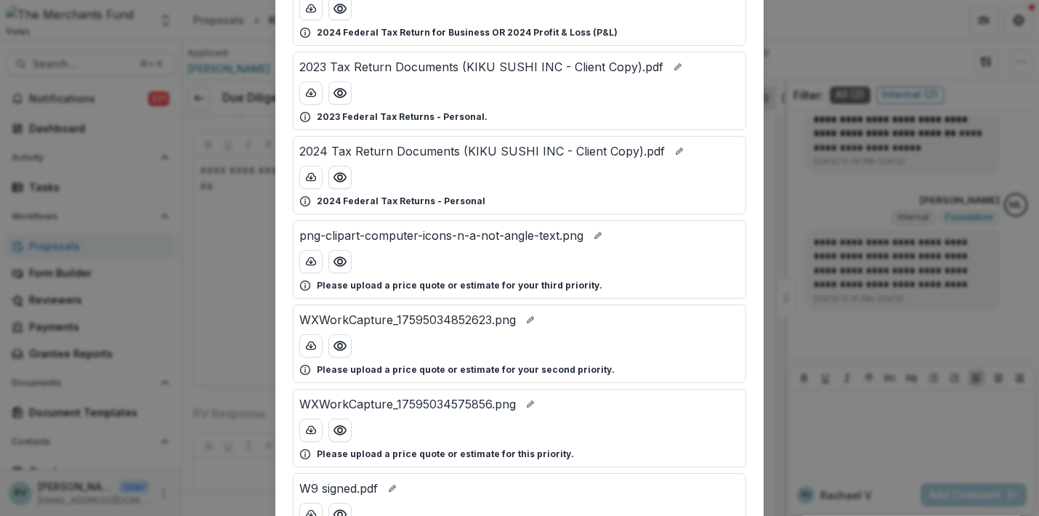
click at [842, 426] on div "Attached Files 2023 Tax Return Documents (KIKU SUSHI INC - Client Copy).pdf 202…" at bounding box center [519, 258] width 1039 height 516
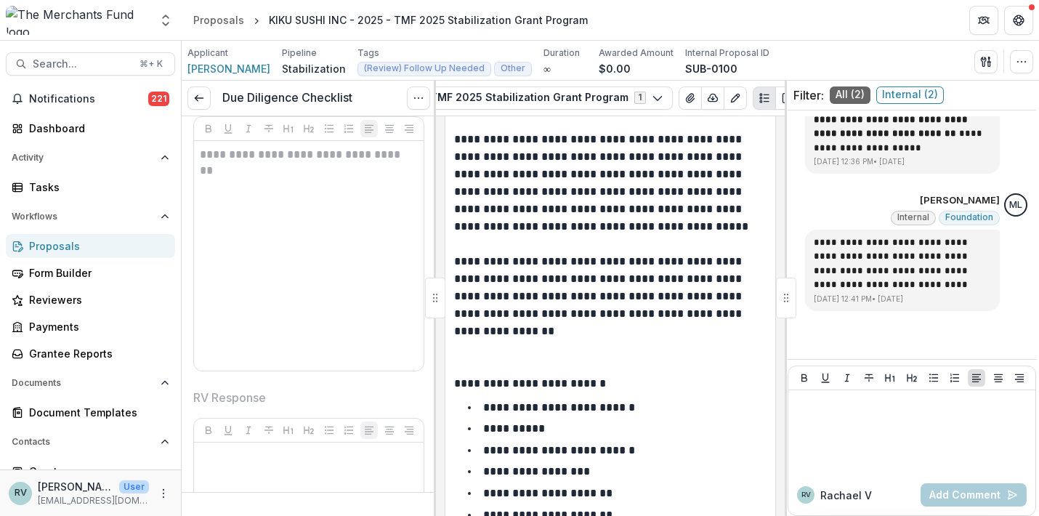
scroll to position [3695, 0]
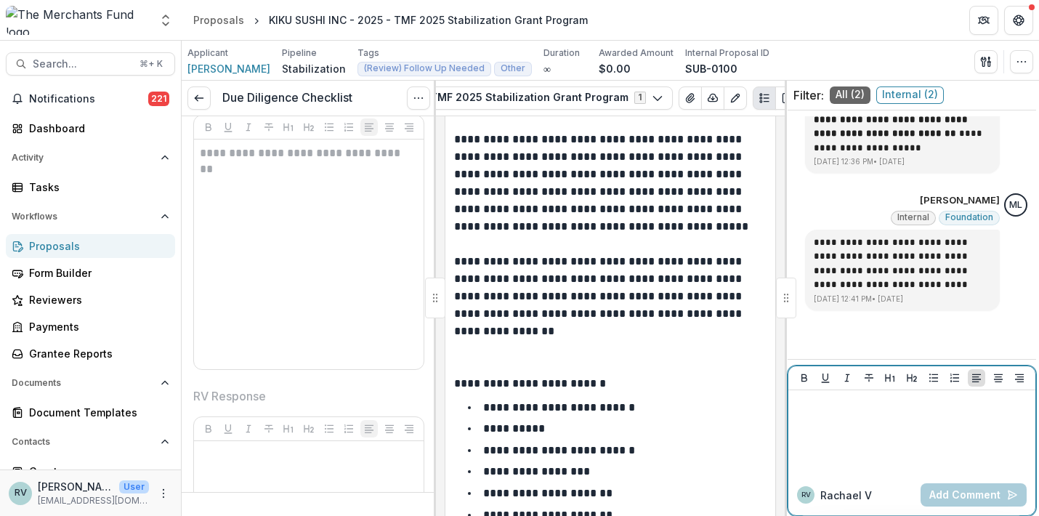
click at [842, 444] on div at bounding box center [911, 432] width 235 height 73
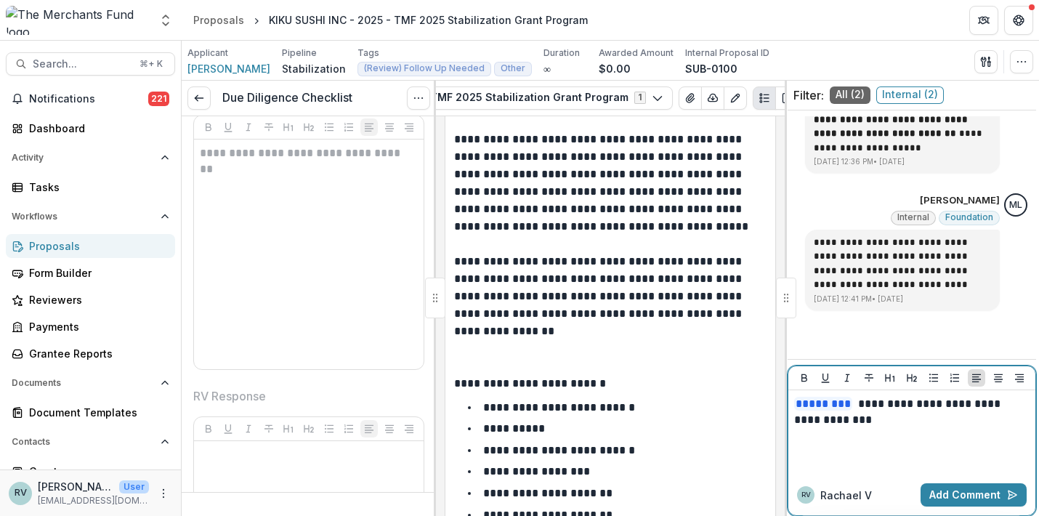
click at [920, 404] on p "**********" at bounding box center [909, 412] width 231 height 32
click at [913, 425] on p "**********" at bounding box center [909, 412] width 231 height 32
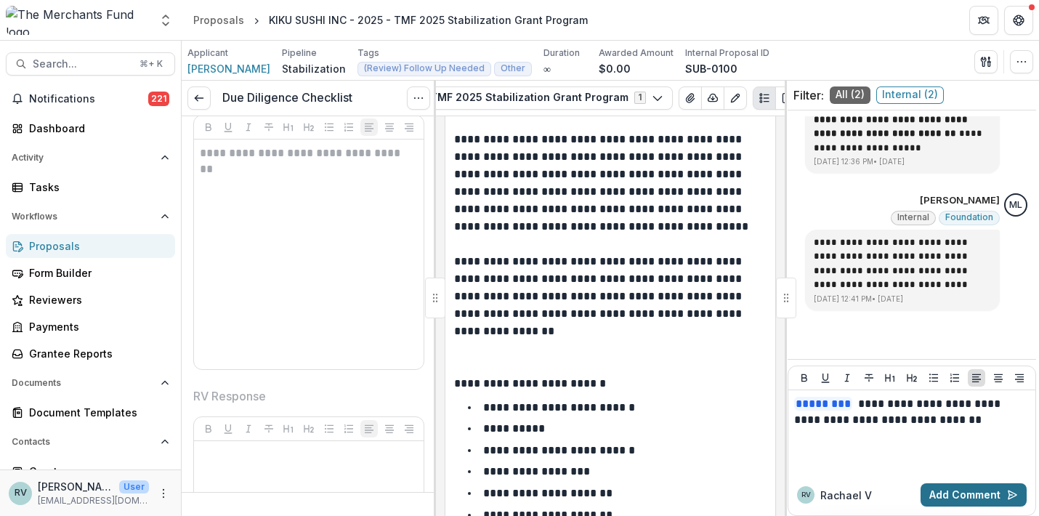
click at [962, 493] on button "Add Comment" at bounding box center [974, 494] width 106 height 23
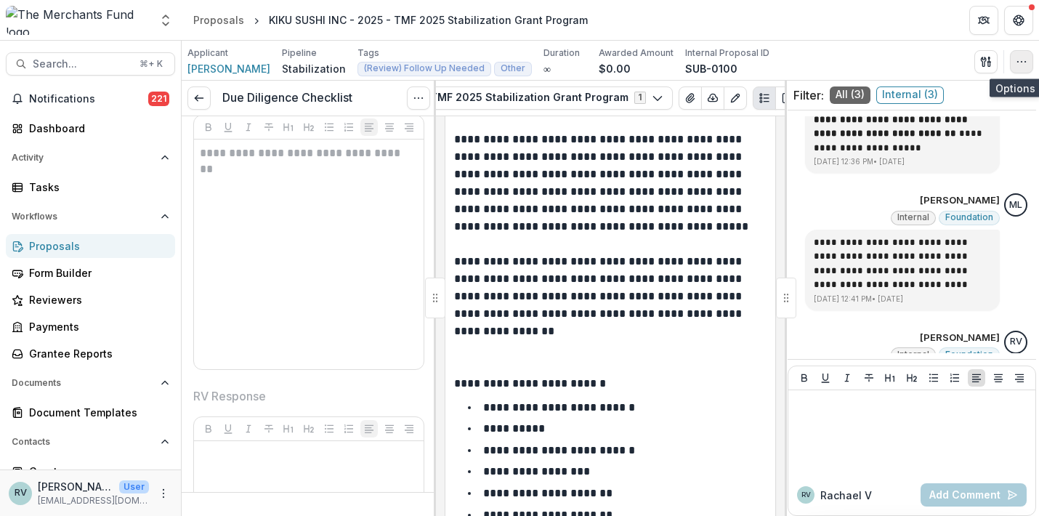
click at [1027, 50] on button "button" at bounding box center [1021, 61] width 23 height 23
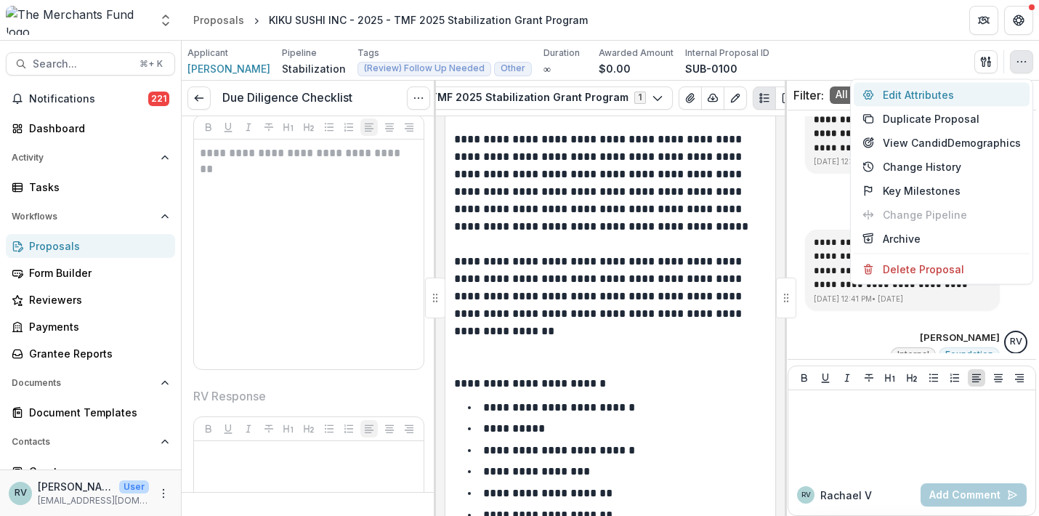
click at [958, 94] on button "Edit Attributes" at bounding box center [942, 95] width 176 height 24
type input "**********"
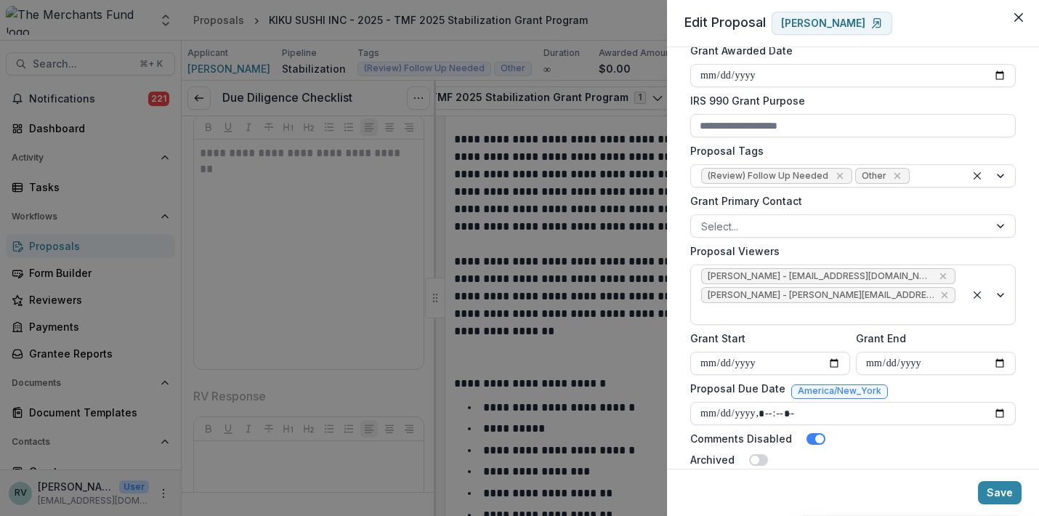
scroll to position [507, 0]
click at [894, 177] on icon "Remove Other" at bounding box center [897, 174] width 7 height 7
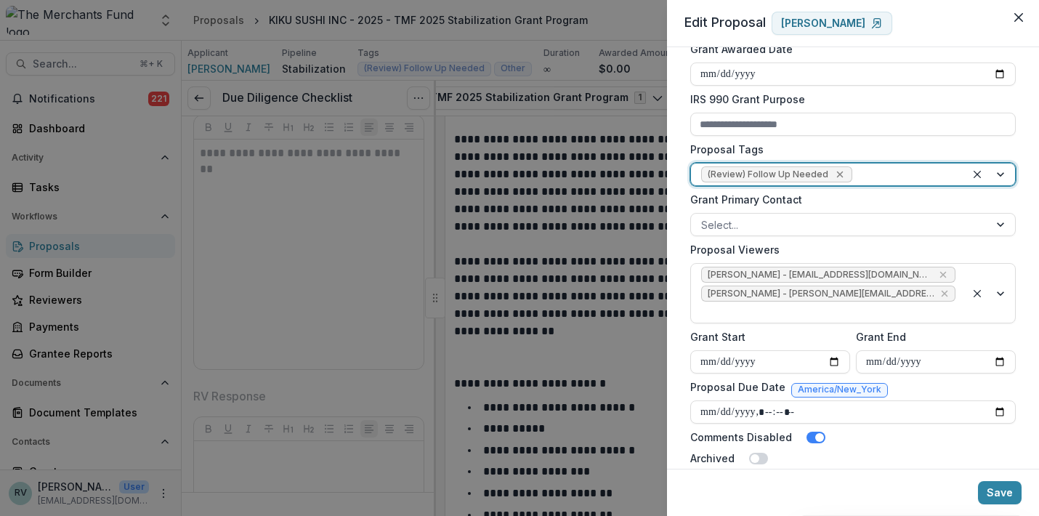
click at [838, 171] on icon "Remove (Review) Follow Up Needed" at bounding box center [840, 175] width 12 height 12
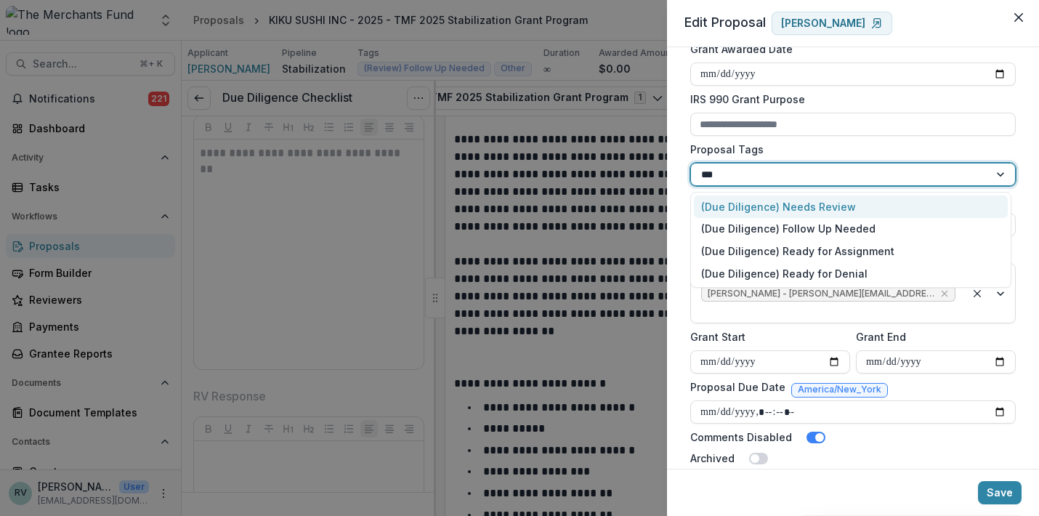
type input "***"
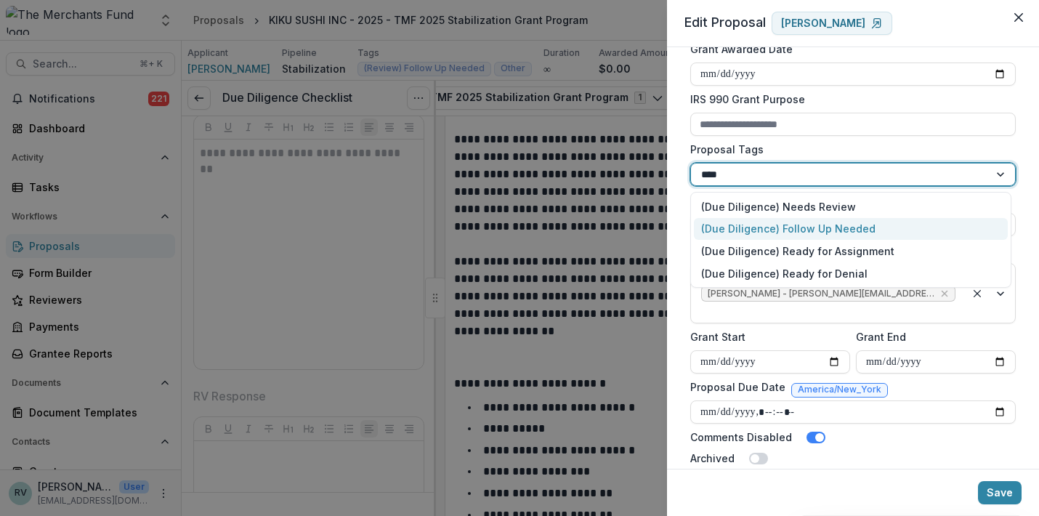
click at [833, 230] on div "(Due Diligence) Follow Up Needed" at bounding box center [851, 229] width 314 height 23
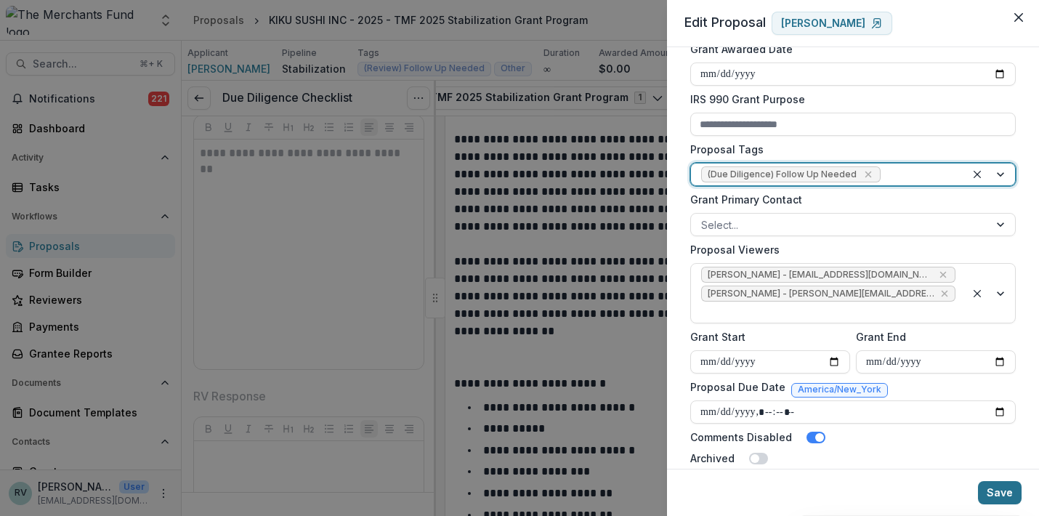
click at [1000, 493] on button "Save" at bounding box center [1000, 492] width 44 height 23
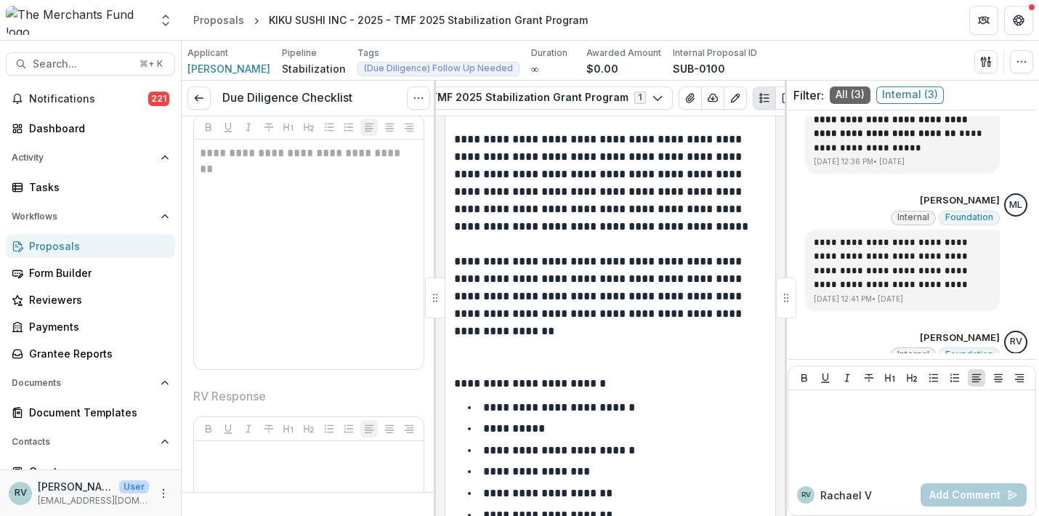
click at [63, 241] on div "Proposals" at bounding box center [96, 245] width 134 height 15
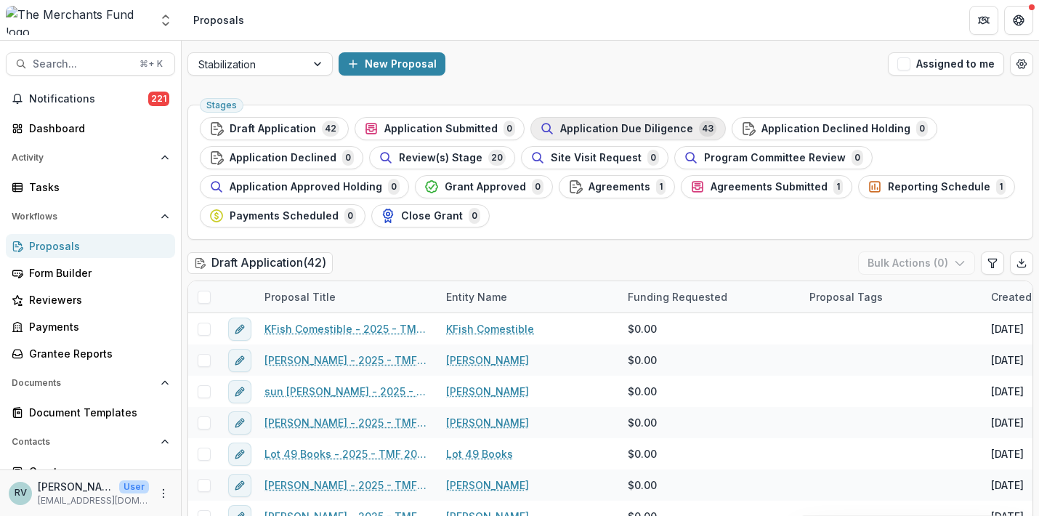
click at [605, 126] on span "Application Due Diligence" at bounding box center [626, 129] width 133 height 12
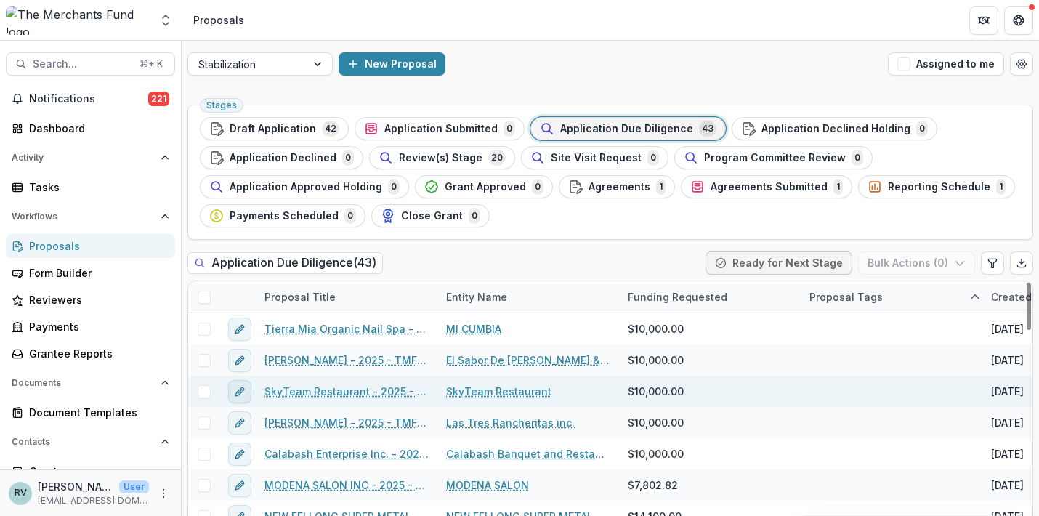
click at [243, 394] on icon "edit" at bounding box center [240, 392] width 12 height 12
type input "*******"
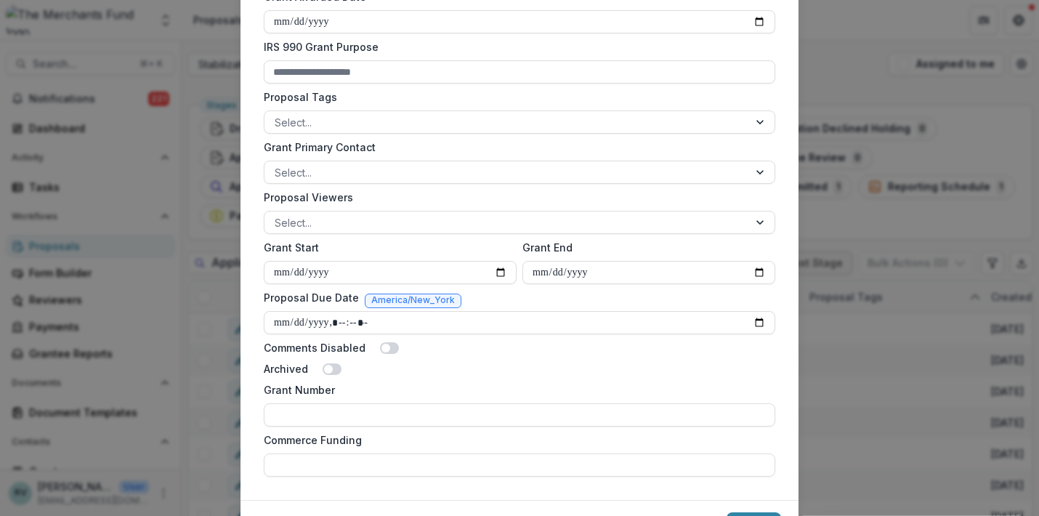
scroll to position [559, 0]
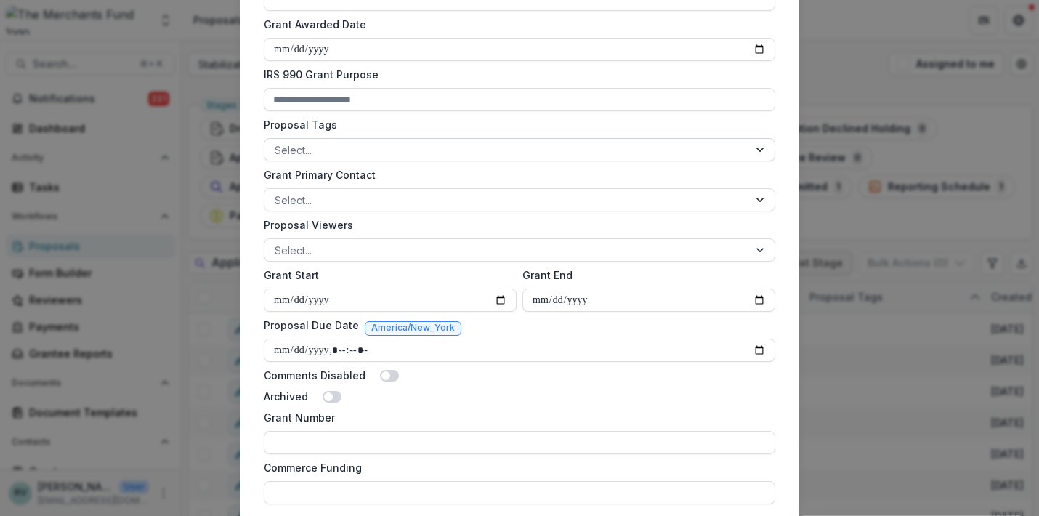
click at [448, 151] on div at bounding box center [507, 150] width 464 height 18
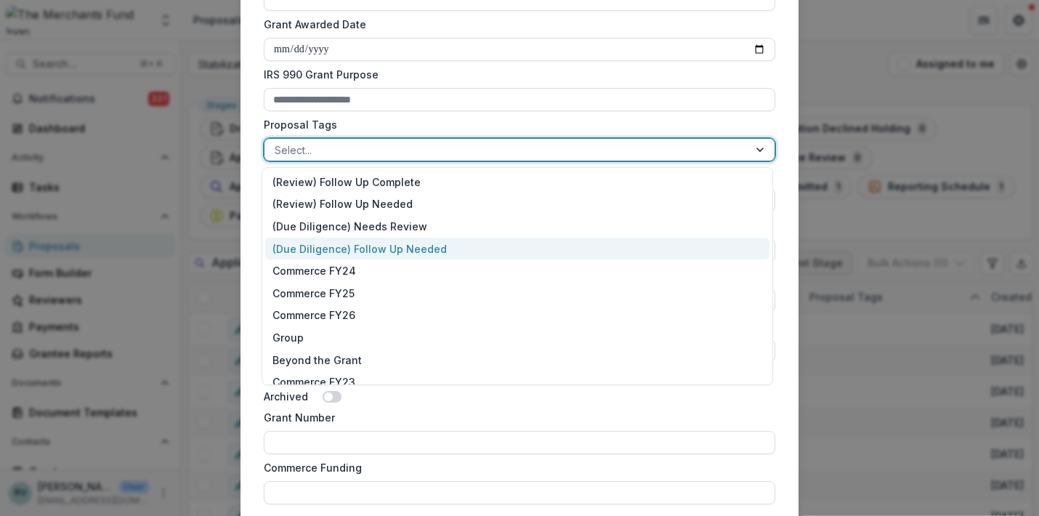
click at [417, 246] on div "(Due Diligence) Follow Up Needed" at bounding box center [517, 249] width 504 height 23
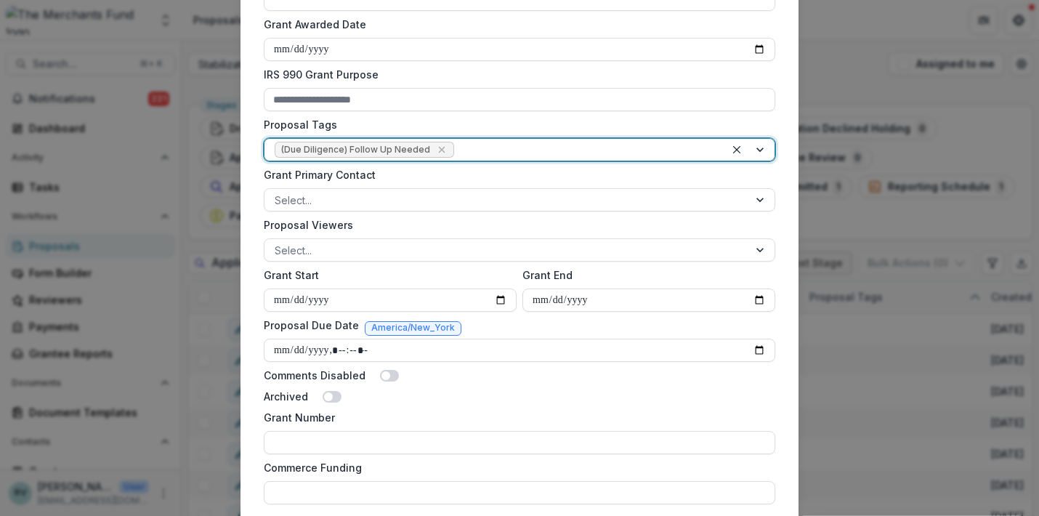
scroll to position [665, 0]
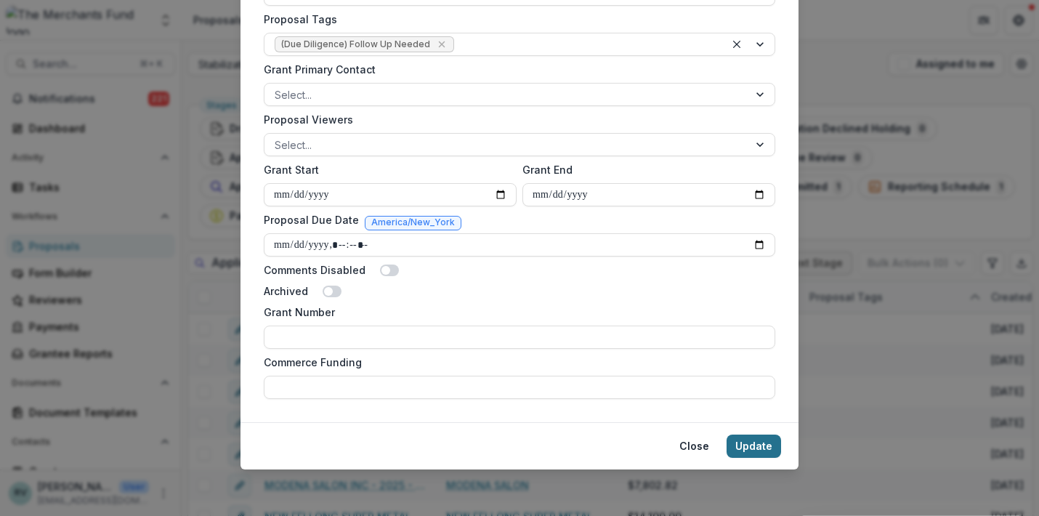
click at [756, 441] on button "Update" at bounding box center [754, 446] width 54 height 23
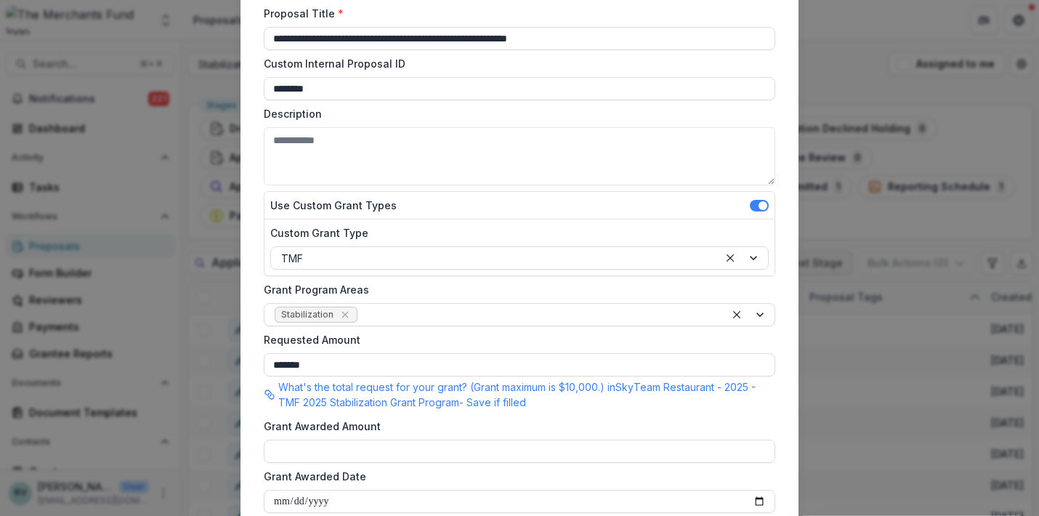
scroll to position [0, 0]
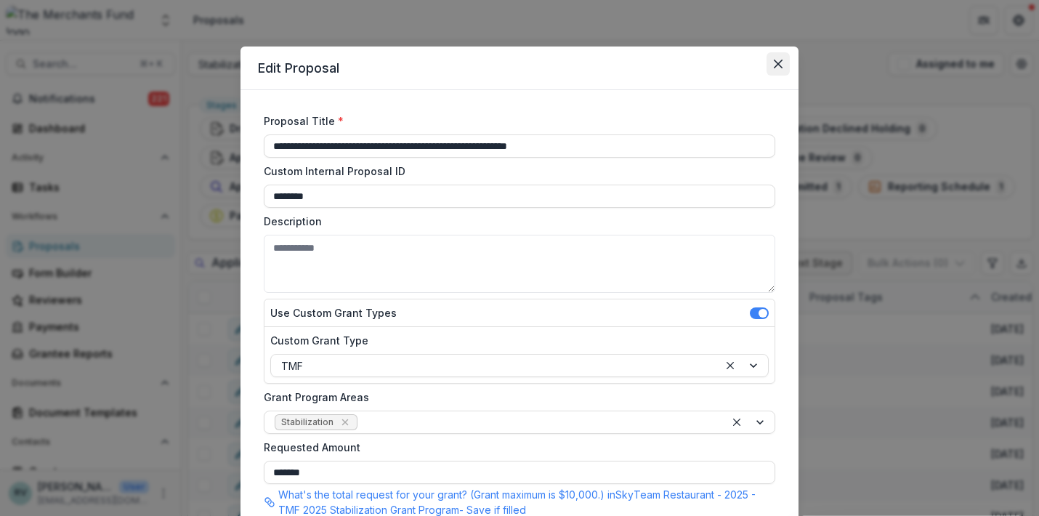
click at [775, 65] on icon "Close" at bounding box center [778, 64] width 9 height 9
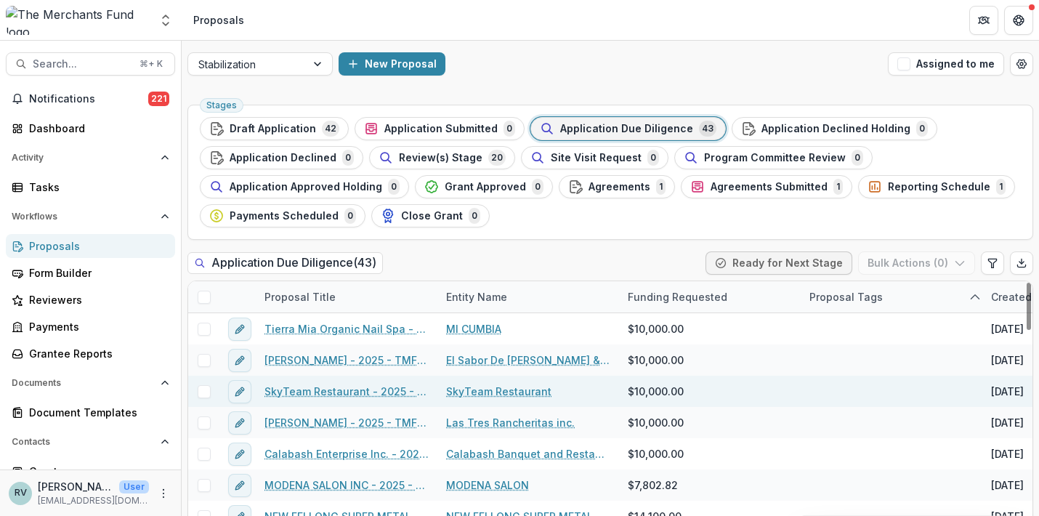
click at [299, 392] on link "SkyTeam Restaurant - 2025 - TMF 2025 Stabilization Grant Program" at bounding box center [346, 391] width 164 height 15
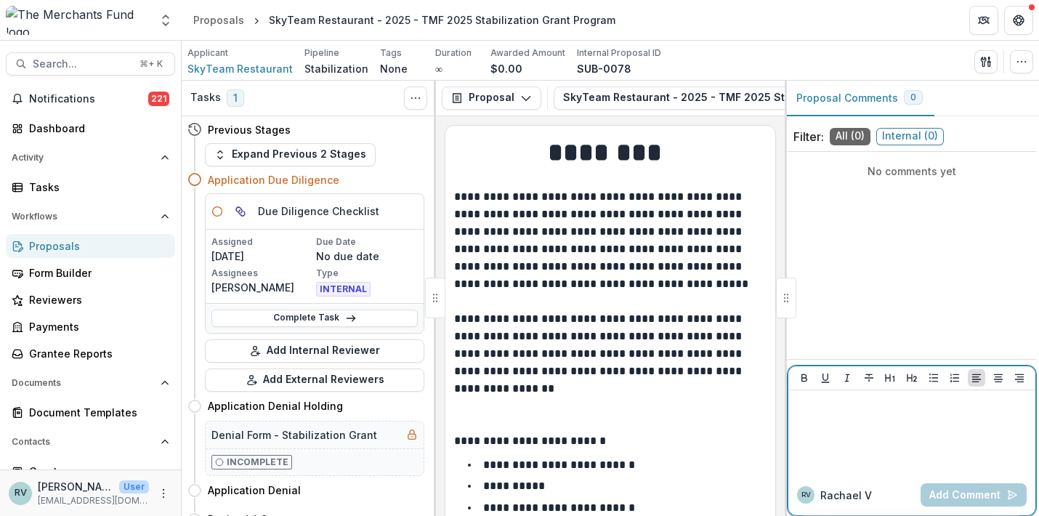
click at [840, 410] on p at bounding box center [911, 404] width 235 height 16
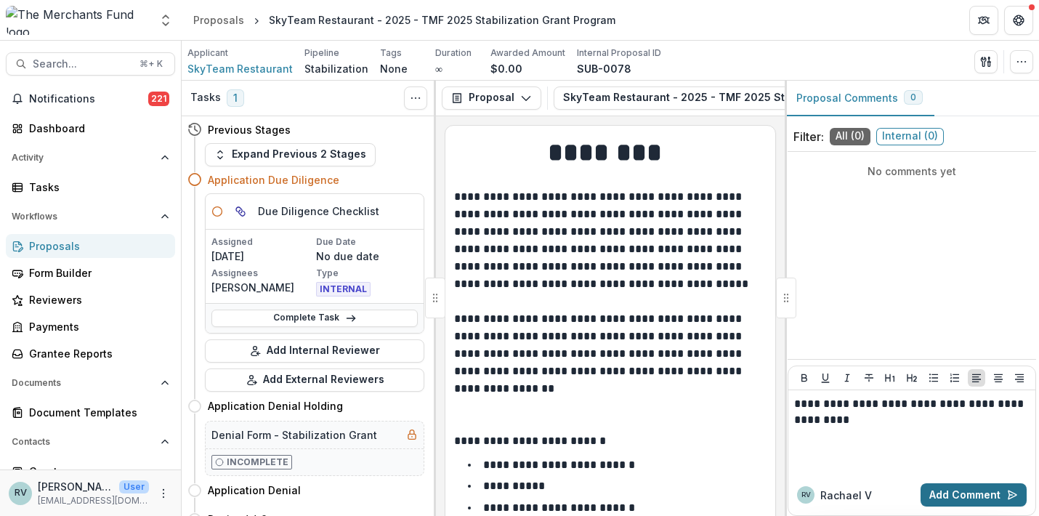
click at [959, 493] on button "Add Comment" at bounding box center [974, 494] width 106 height 23
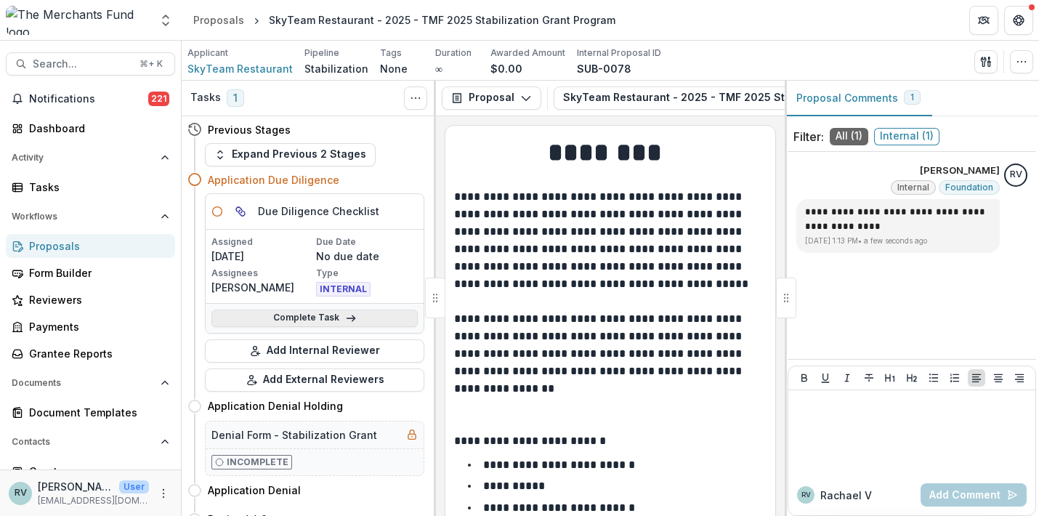
click at [295, 317] on link "Complete Task" at bounding box center [314, 318] width 206 height 17
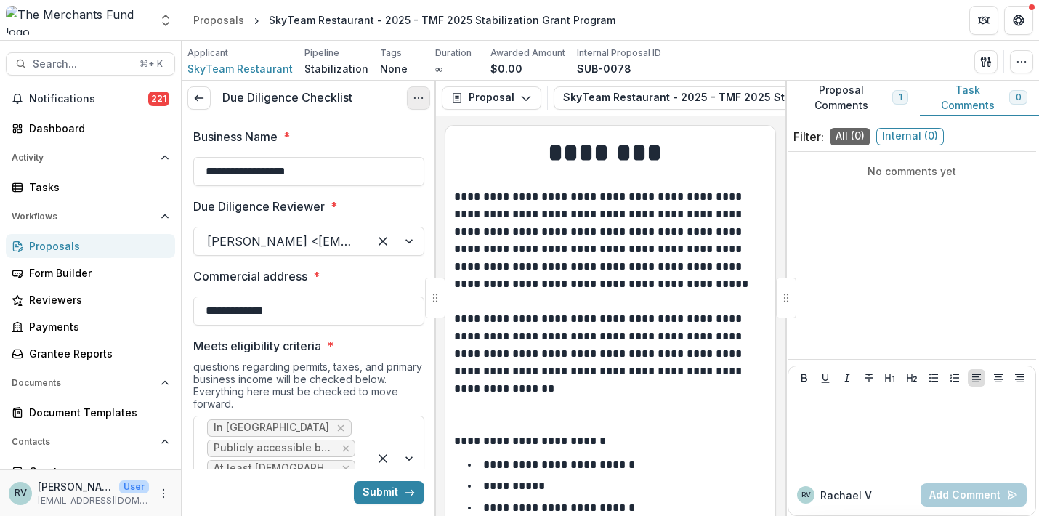
click at [415, 100] on icon "Options" at bounding box center [419, 98] width 12 height 12
click at [360, 98] on div "Due Diligence Checklist View task Cancel Task" at bounding box center [309, 99] width 254 height 36
click at [327, 251] on div at bounding box center [281, 241] width 148 height 20
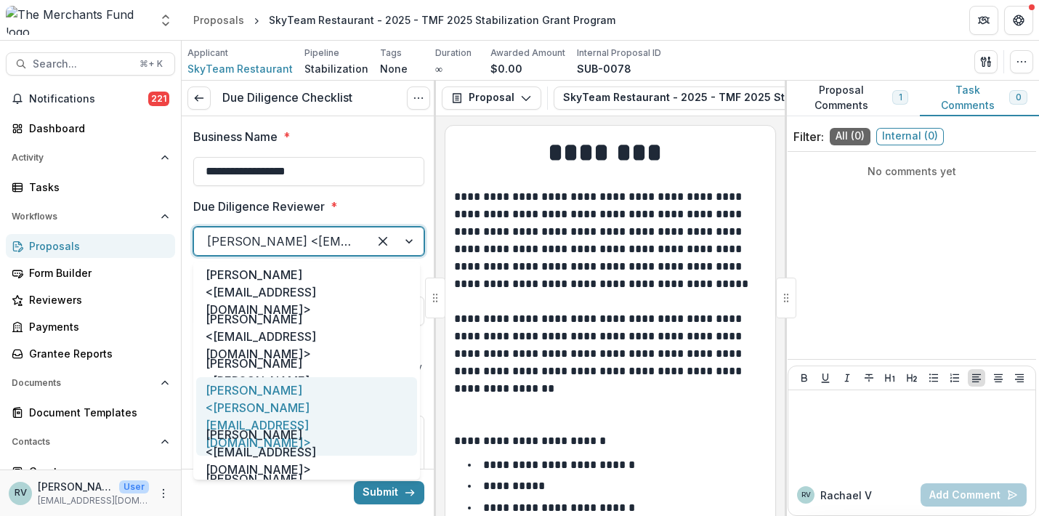
click at [310, 401] on div "[PERSON_NAME] <[PERSON_NAME][EMAIL_ADDRESS][DOMAIN_NAME]>" at bounding box center [306, 416] width 221 height 79
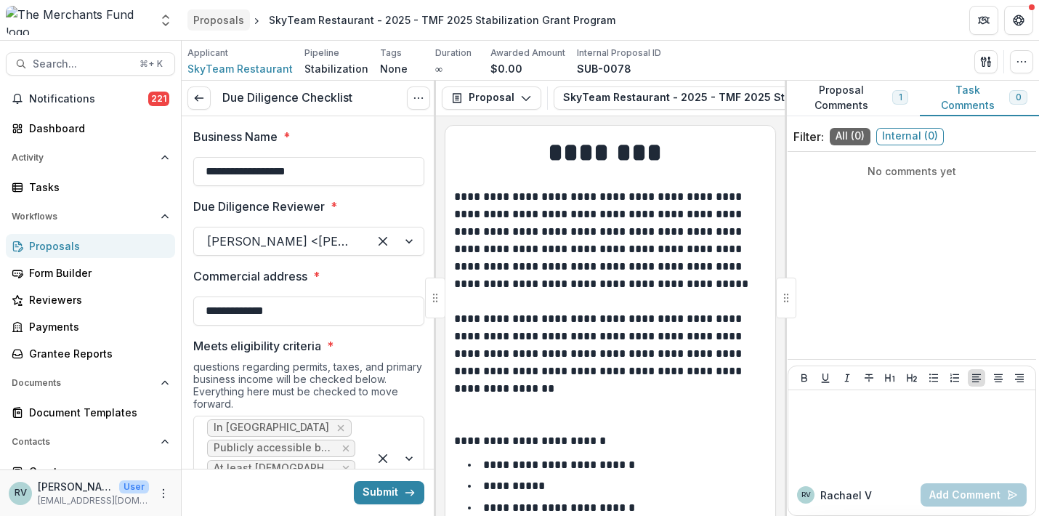
click at [229, 23] on div "Proposals" at bounding box center [218, 19] width 51 height 15
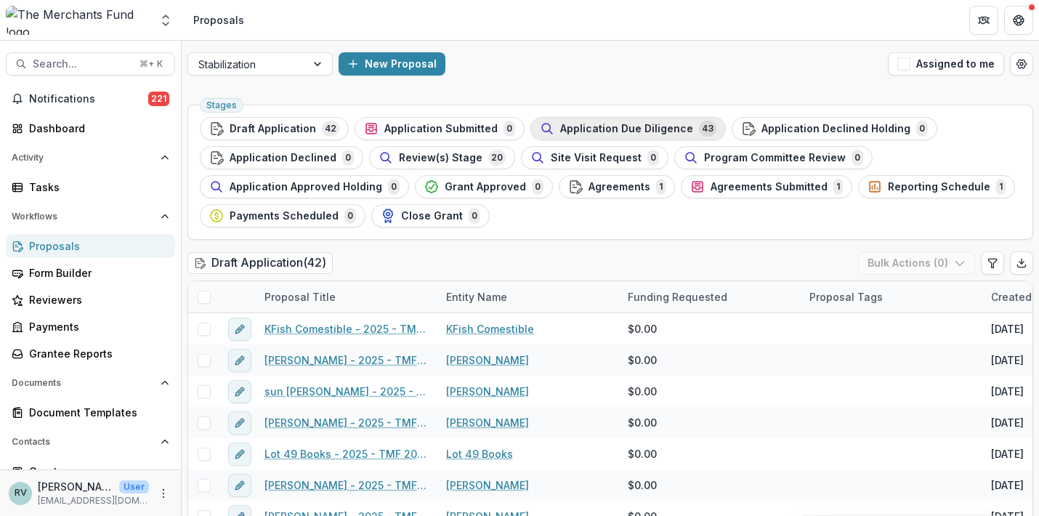
click at [599, 129] on span "Application Due Diligence" at bounding box center [626, 129] width 133 height 12
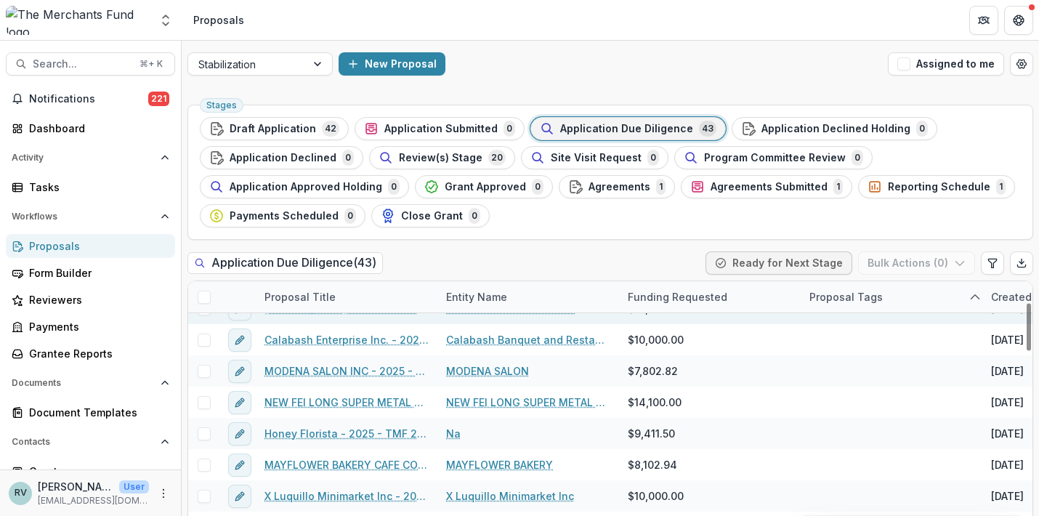
scroll to position [121, 0]
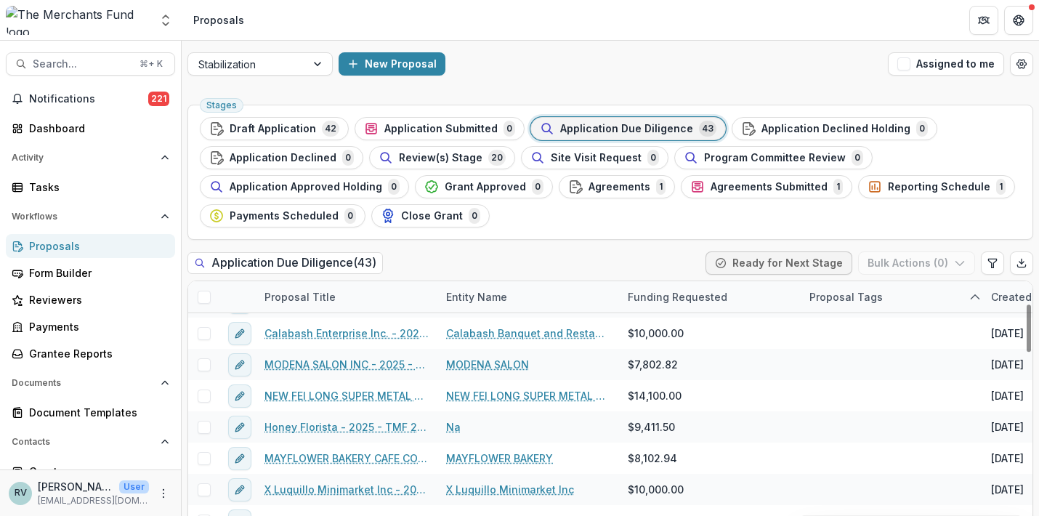
click at [975, 297] on icon "sorted ascending" at bounding box center [975, 297] width 12 height 12
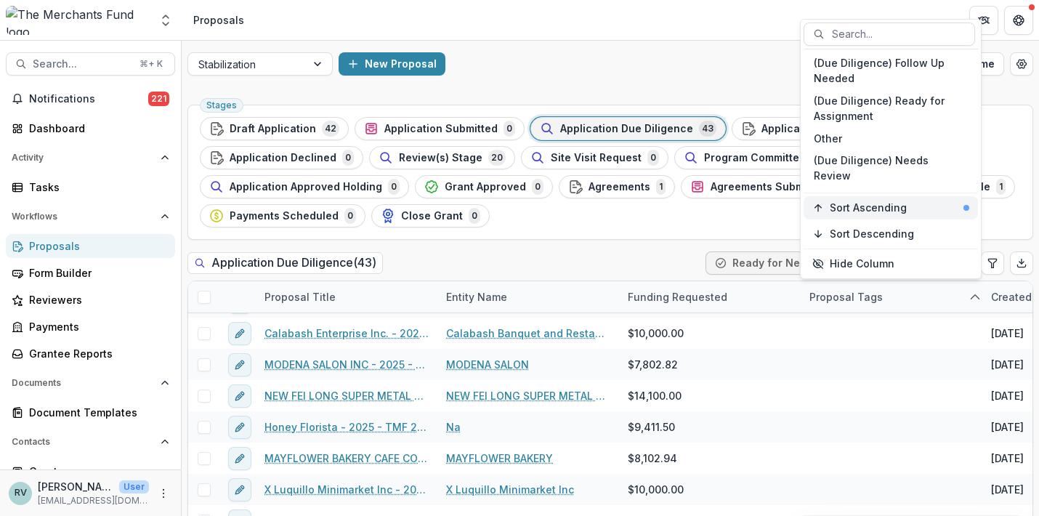
click at [932, 206] on div "Sort Ascending" at bounding box center [900, 208] width 140 height 12
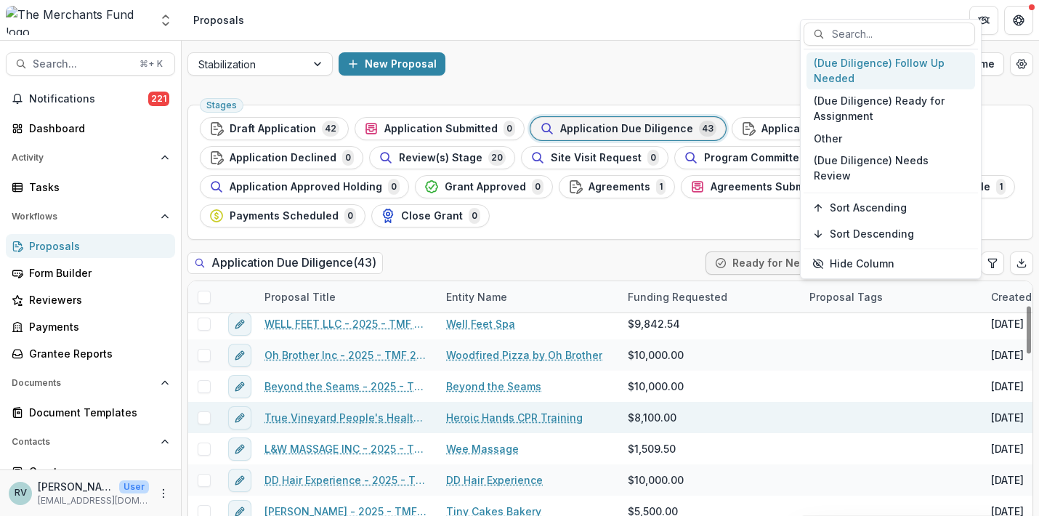
scroll to position [124, 0]
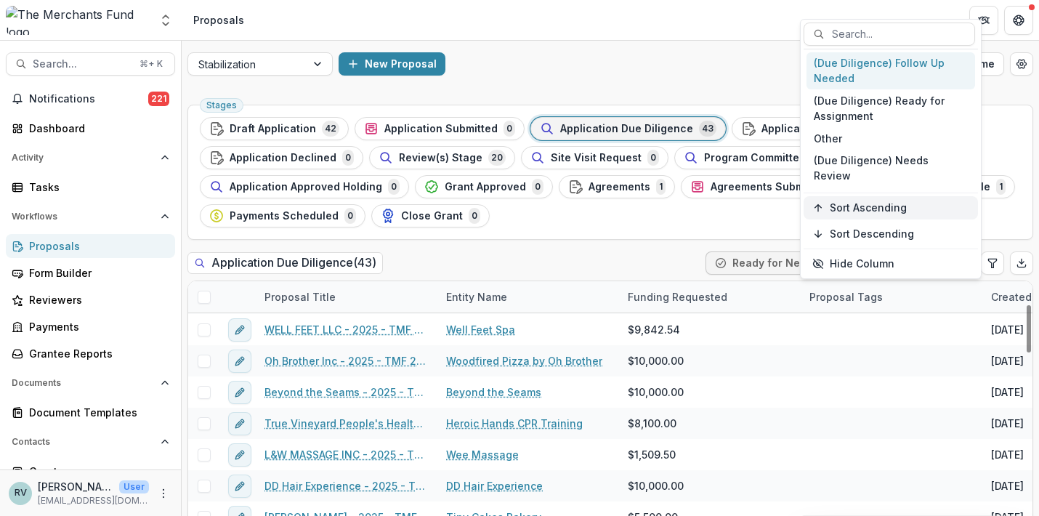
click at [881, 206] on span "Sort Ascending" at bounding box center [868, 208] width 77 height 12
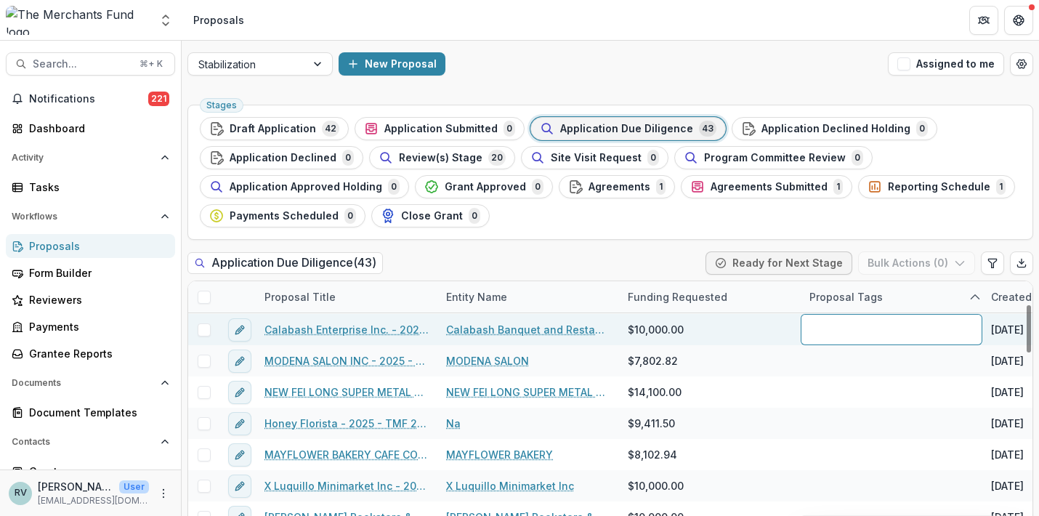
click at [915, 328] on div at bounding box center [892, 329] width 182 height 31
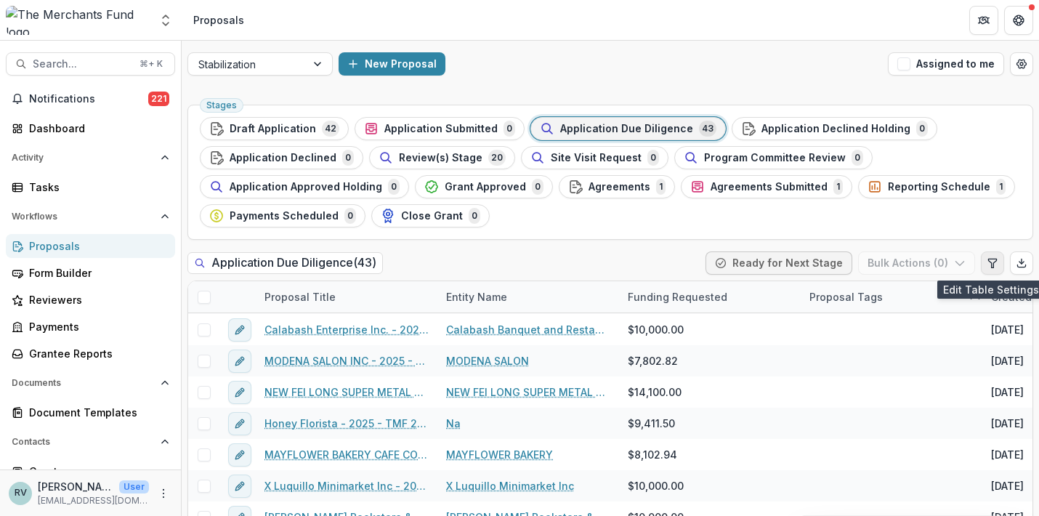
click at [981, 267] on button "Edit table settings" at bounding box center [992, 262] width 23 height 23
select select "******"
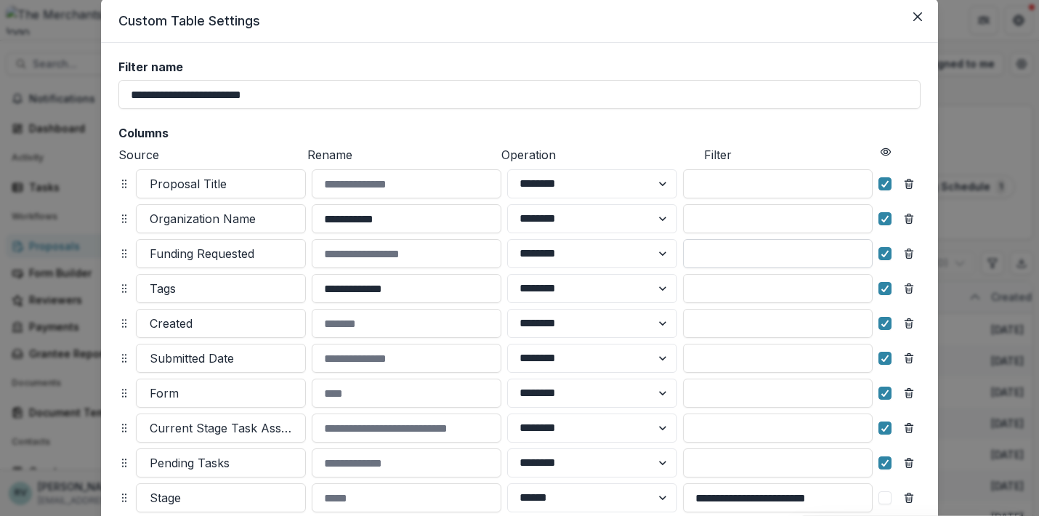
scroll to position [60, 0]
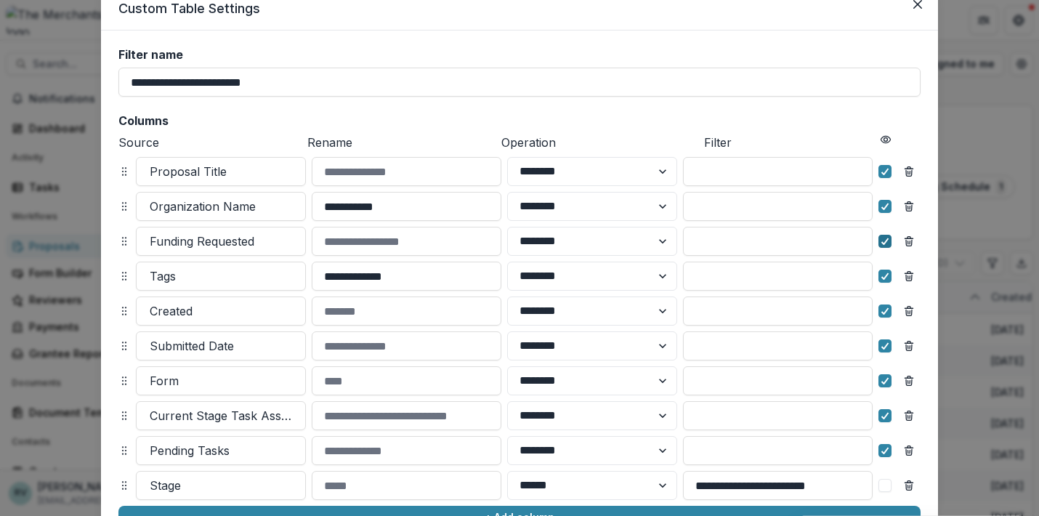
click at [882, 243] on polyline at bounding box center [885, 241] width 7 height 6
click at [884, 348] on icon at bounding box center [885, 345] width 9 height 7
click at [883, 307] on icon at bounding box center [885, 310] width 9 height 7
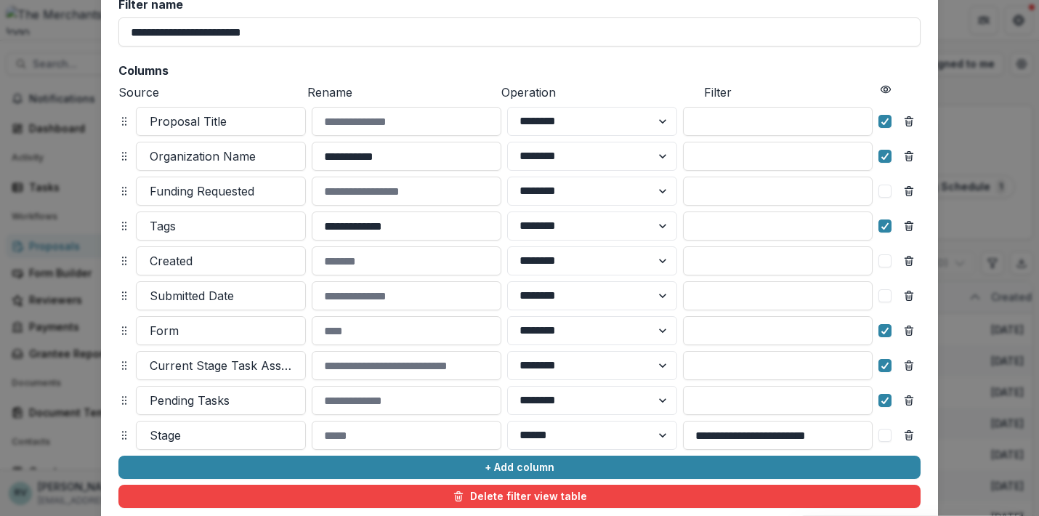
scroll to position [110, 0]
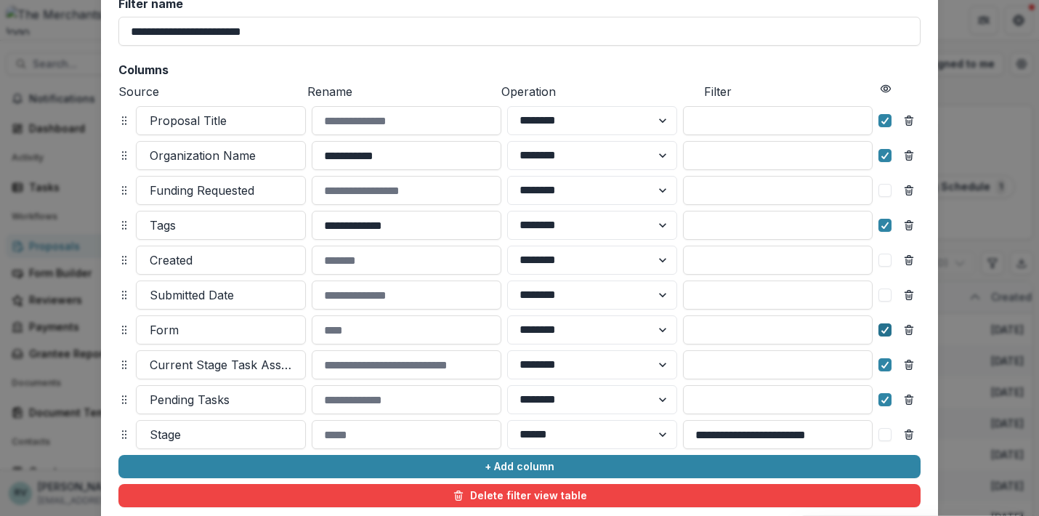
click at [883, 328] on icon at bounding box center [885, 329] width 9 height 7
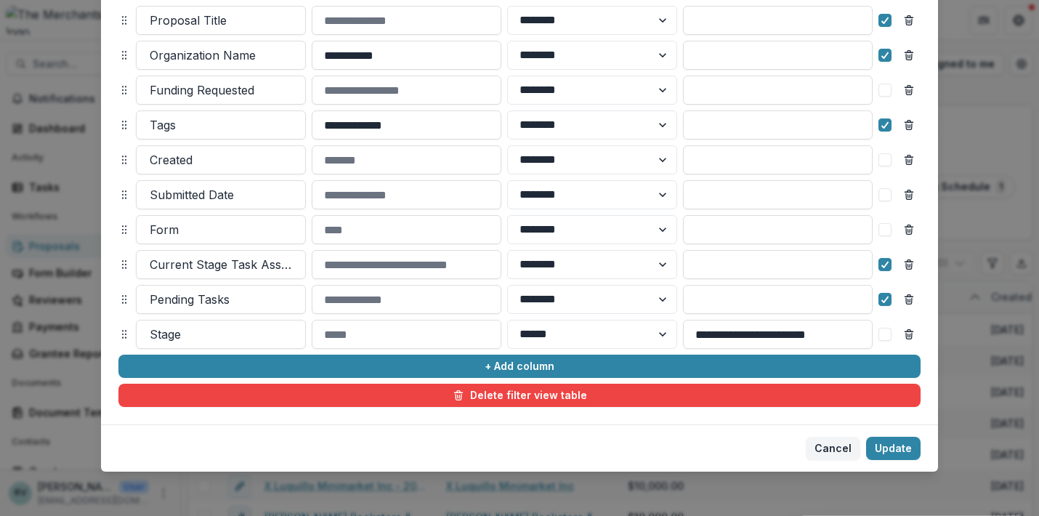
scroll to position [213, 0]
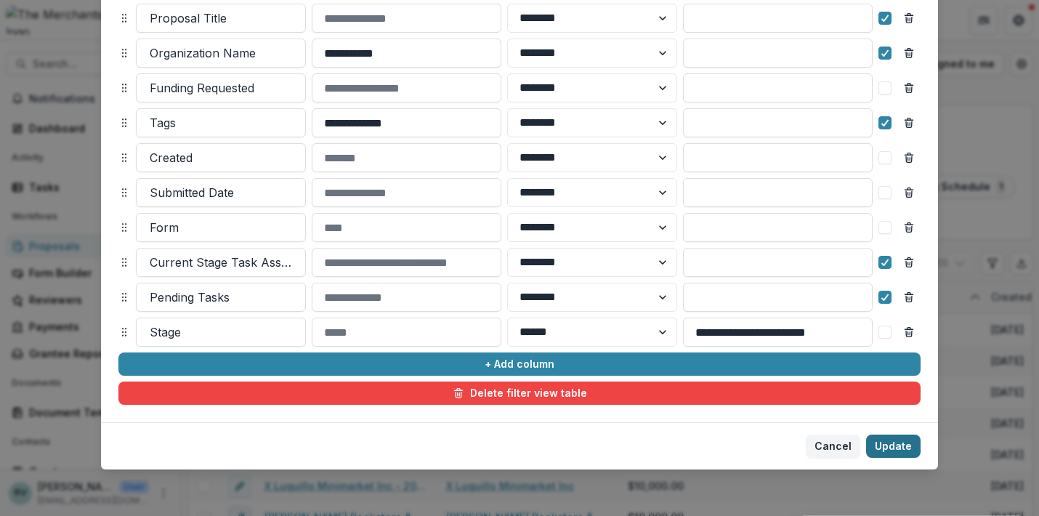
click at [884, 446] on button "Update" at bounding box center [893, 446] width 54 height 23
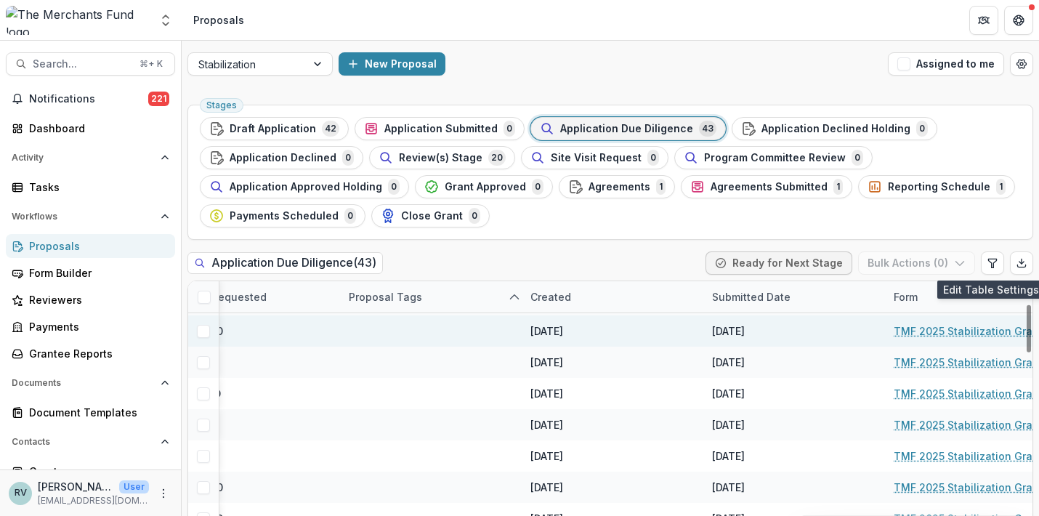
scroll to position [123, 457]
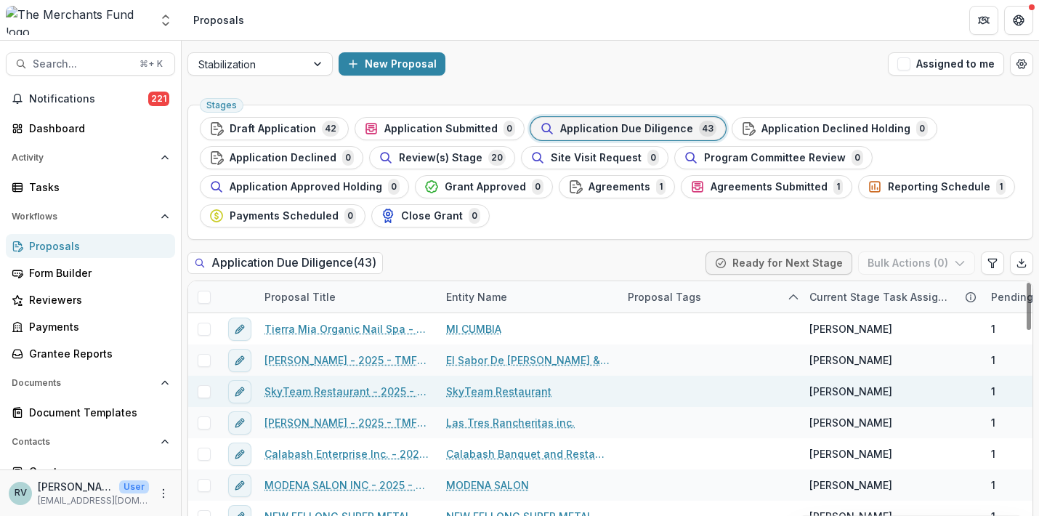
click at [387, 393] on link "SkyTeam Restaurant - 2025 - TMF 2025 Stabilization Grant Program" at bounding box center [346, 391] width 164 height 15
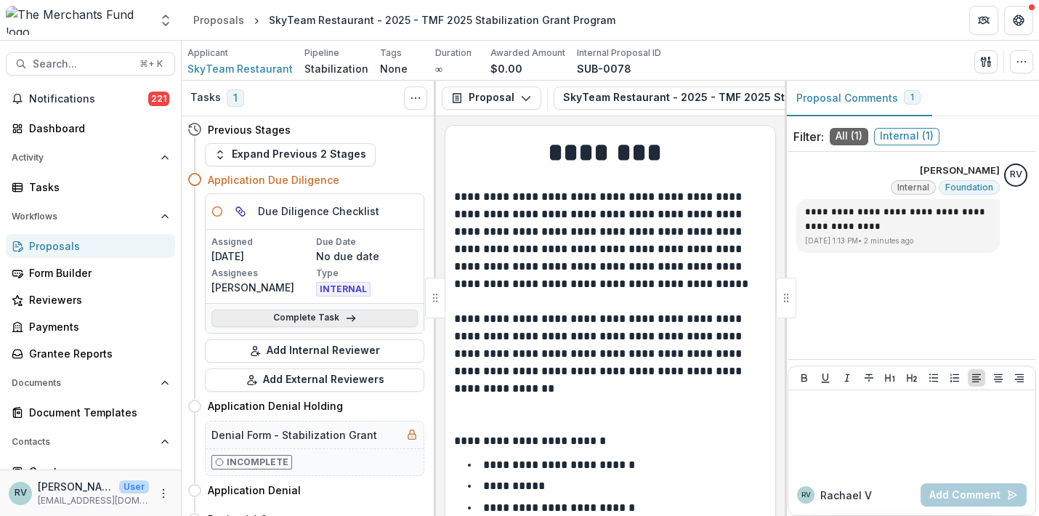
click at [324, 316] on link "Complete Task" at bounding box center [314, 318] width 206 height 17
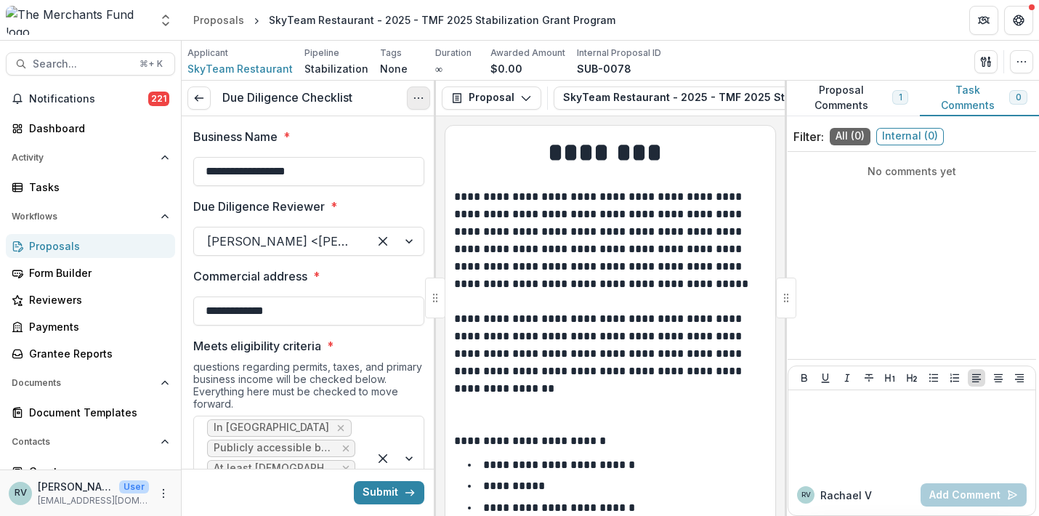
click at [422, 101] on icon "Options" at bounding box center [419, 98] width 12 height 12
click at [338, 209] on label "Due Diligence Reviewer *" at bounding box center [304, 206] width 222 height 17
click at [211, 233] on input "Due Diligence Reviewer *" at bounding box center [209, 241] width 4 height 17
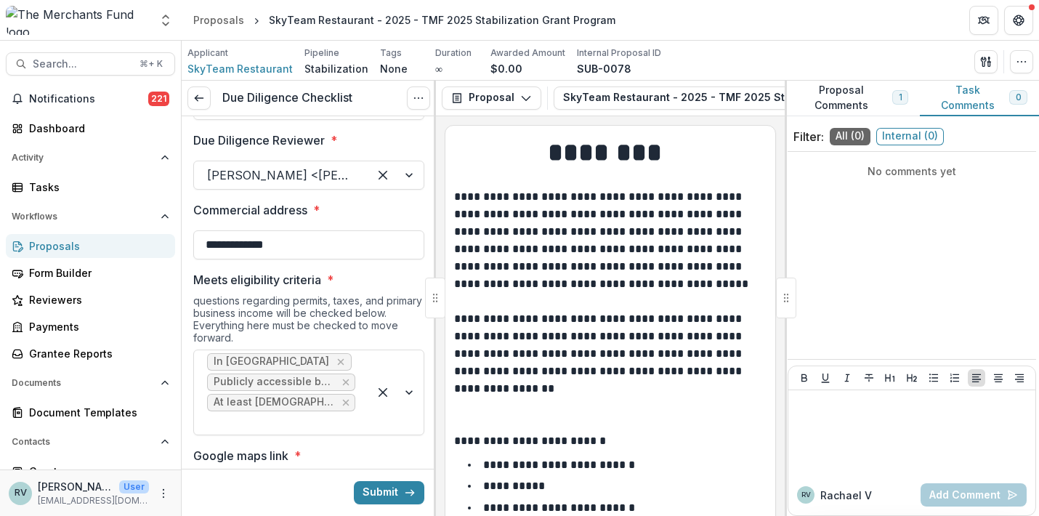
scroll to position [65, 0]
click at [328, 182] on div "[PERSON_NAME] <[PERSON_NAME][EMAIL_ADDRESS][DOMAIN_NAME]>" at bounding box center [281, 175] width 148 height 17
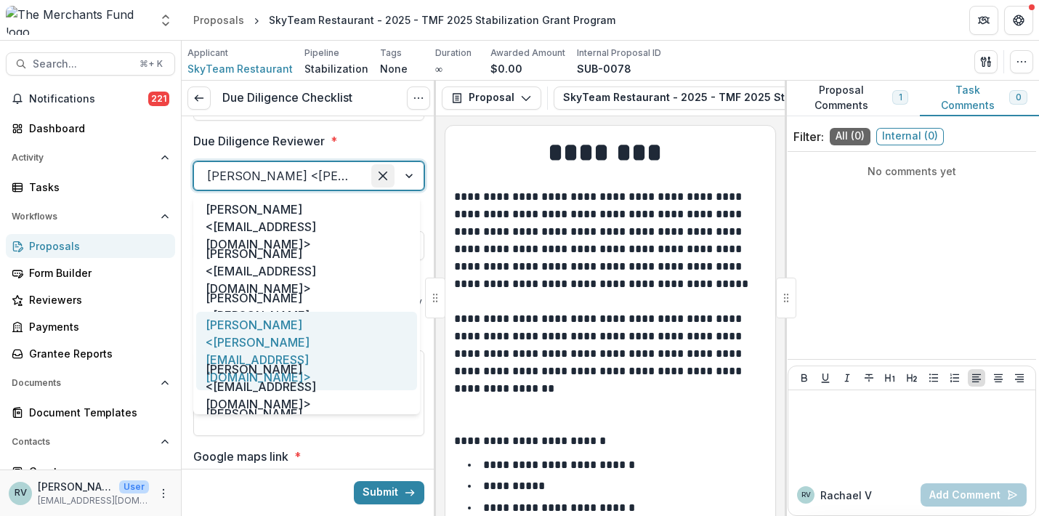
drag, startPoint x: 408, startPoint y: 174, endPoint x: 384, endPoint y: 177, distance: 24.2
click at [408, 174] on div at bounding box center [395, 176] width 55 height 28
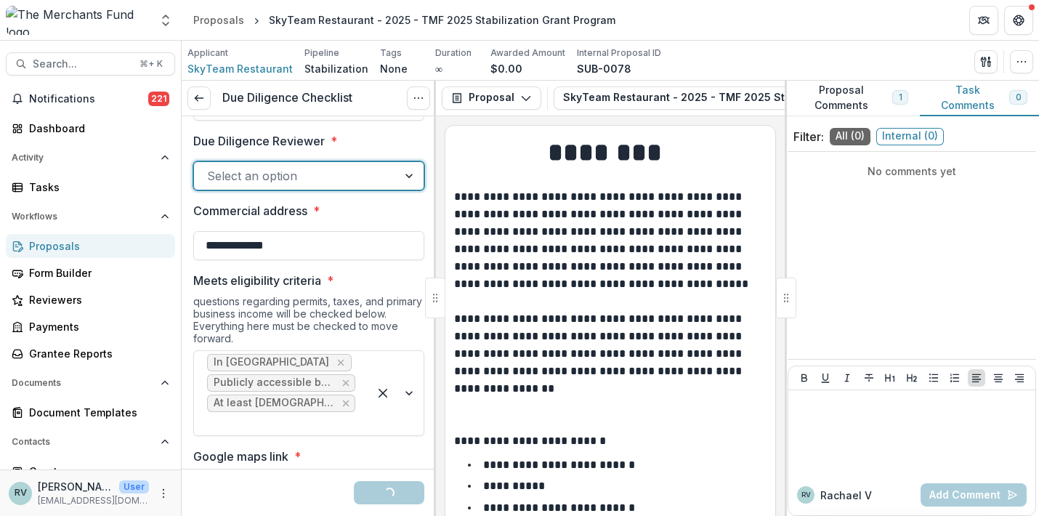
click at [329, 174] on div at bounding box center [295, 176] width 177 height 20
type input "**"
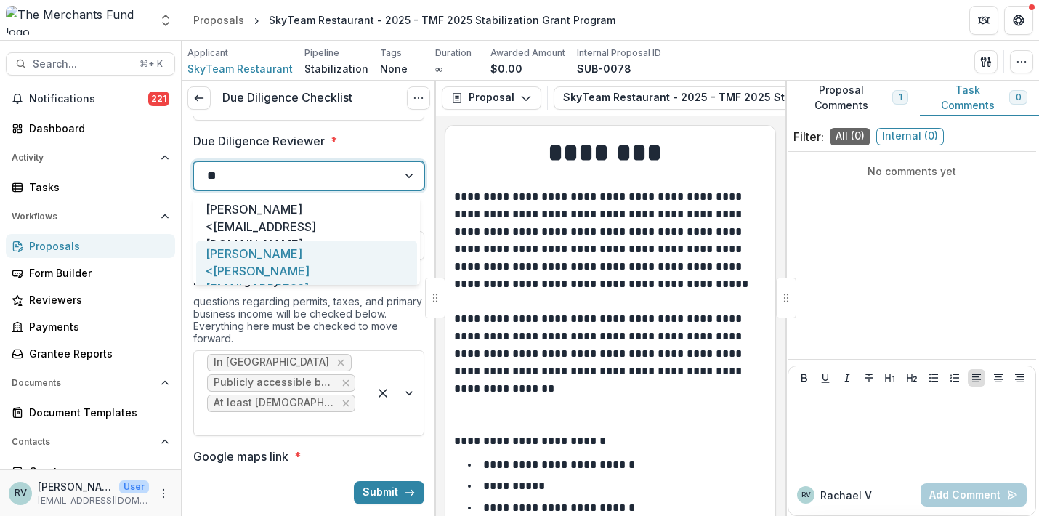
click at [299, 267] on div "[PERSON_NAME] <[PERSON_NAME][EMAIL_ADDRESS][DOMAIN_NAME]>" at bounding box center [306, 280] width 221 height 79
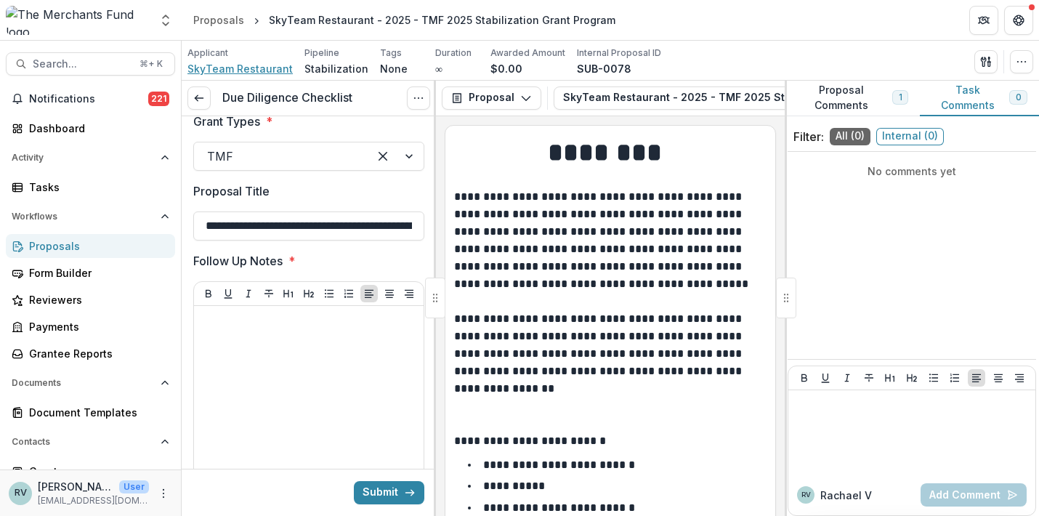
scroll to position [3421, 0]
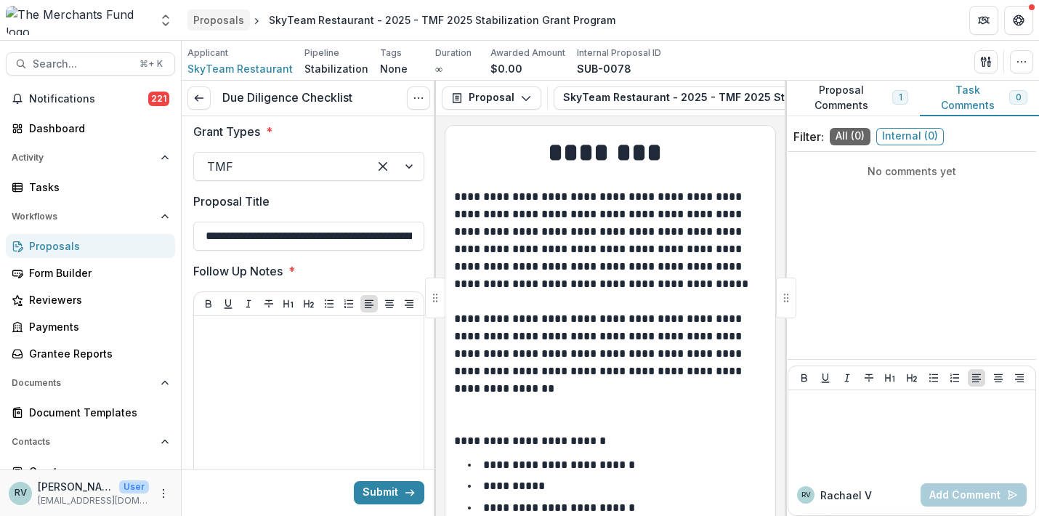
click at [225, 23] on div "Proposals" at bounding box center [218, 19] width 51 height 15
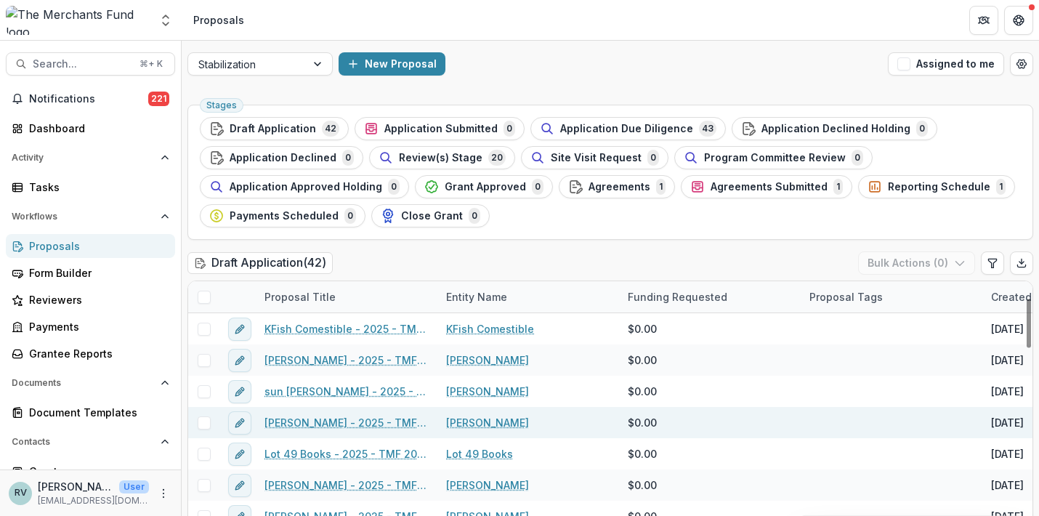
scroll to position [89, 0]
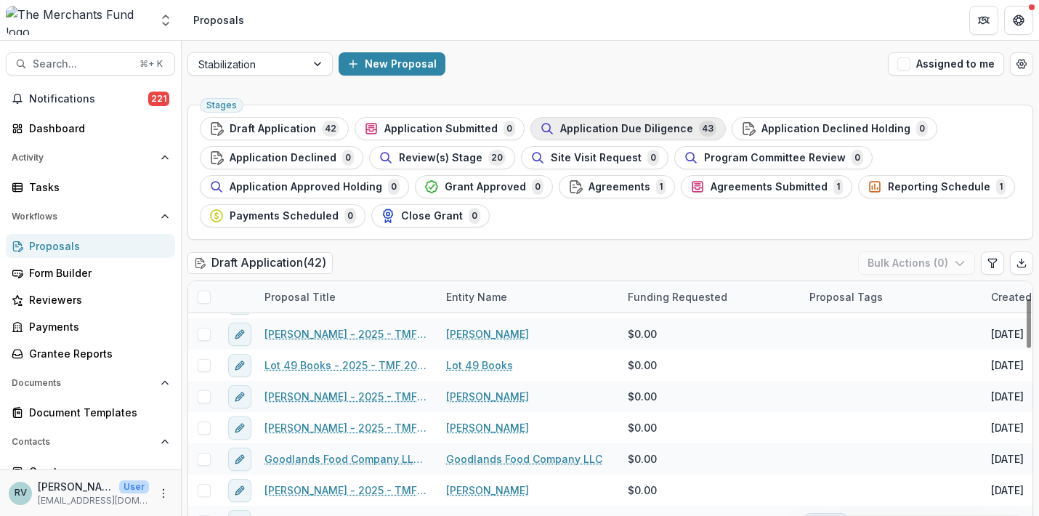
click at [663, 128] on span "Application Due Diligence" at bounding box center [626, 129] width 133 height 12
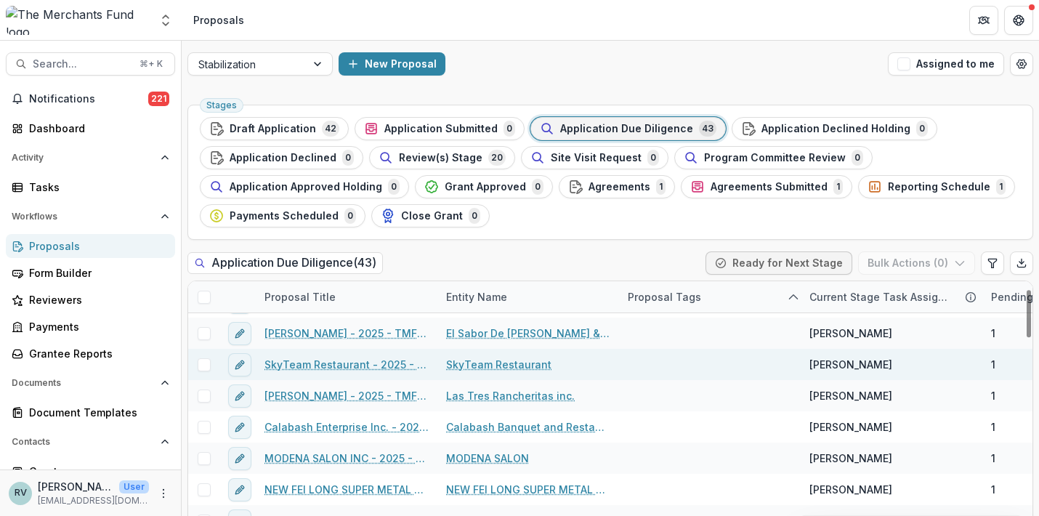
scroll to position [26, 0]
click at [349, 365] on link "SkyTeam Restaurant - 2025 - TMF 2025 Stabilization Grant Program" at bounding box center [346, 364] width 164 height 15
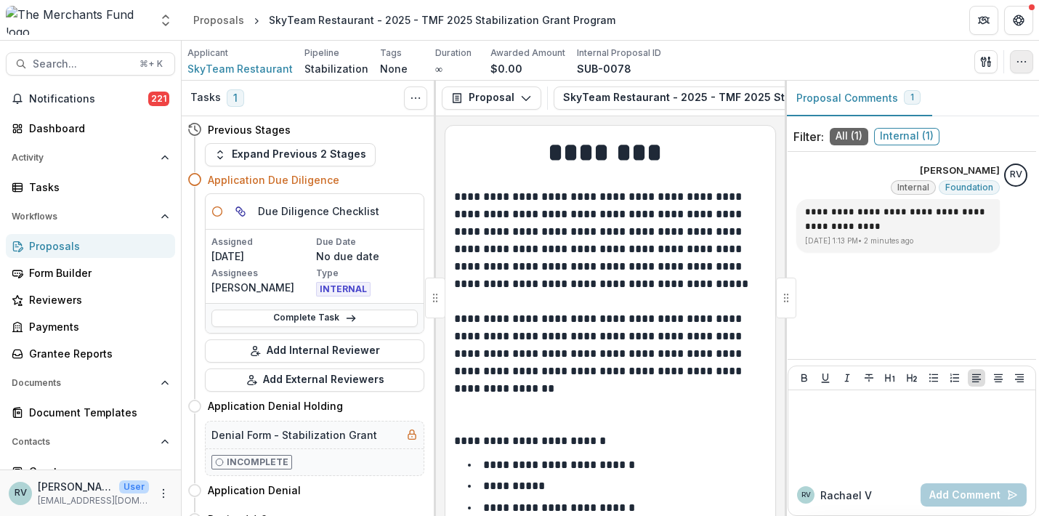
click at [1019, 65] on icon "button" at bounding box center [1022, 62] width 12 height 12
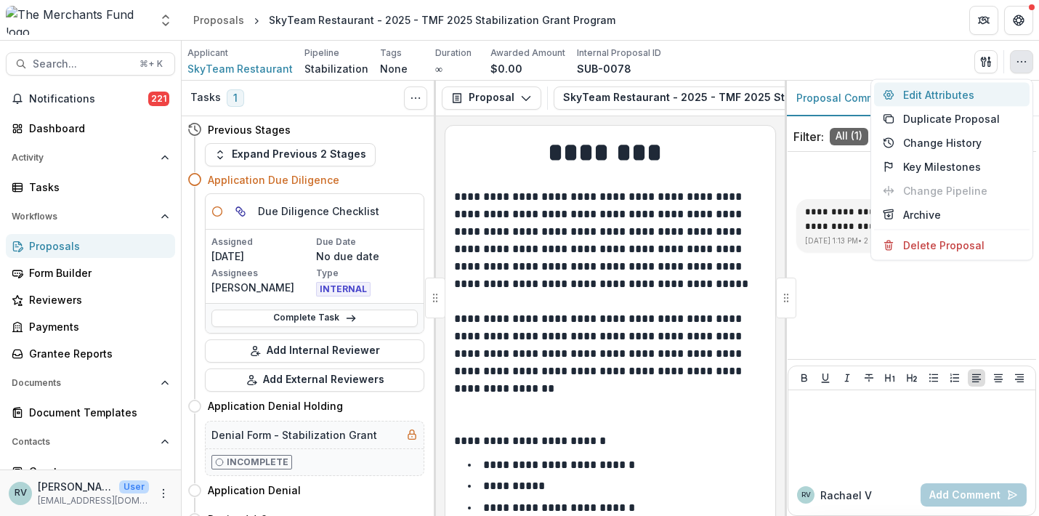
click at [971, 94] on button "Edit Attributes" at bounding box center [951, 95] width 155 height 24
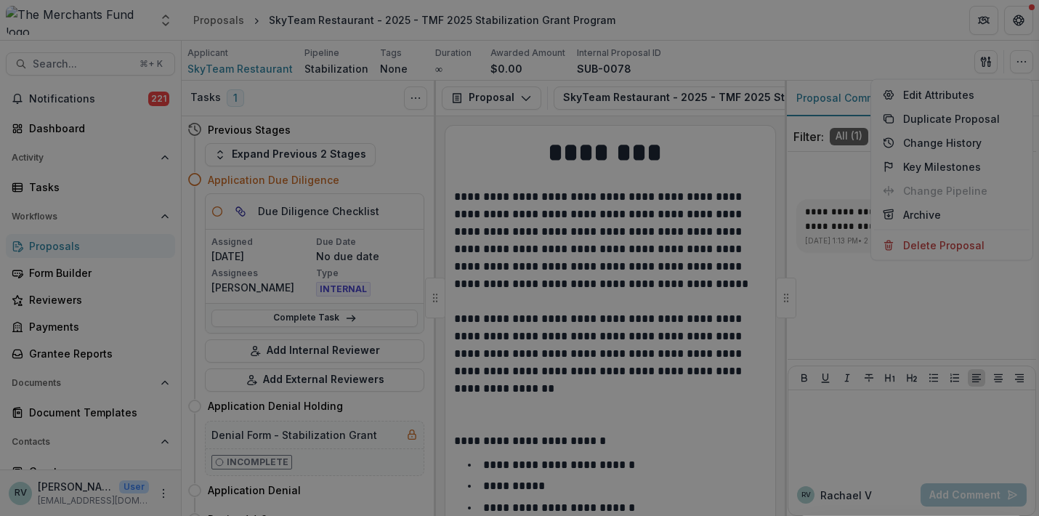
type input "*******"
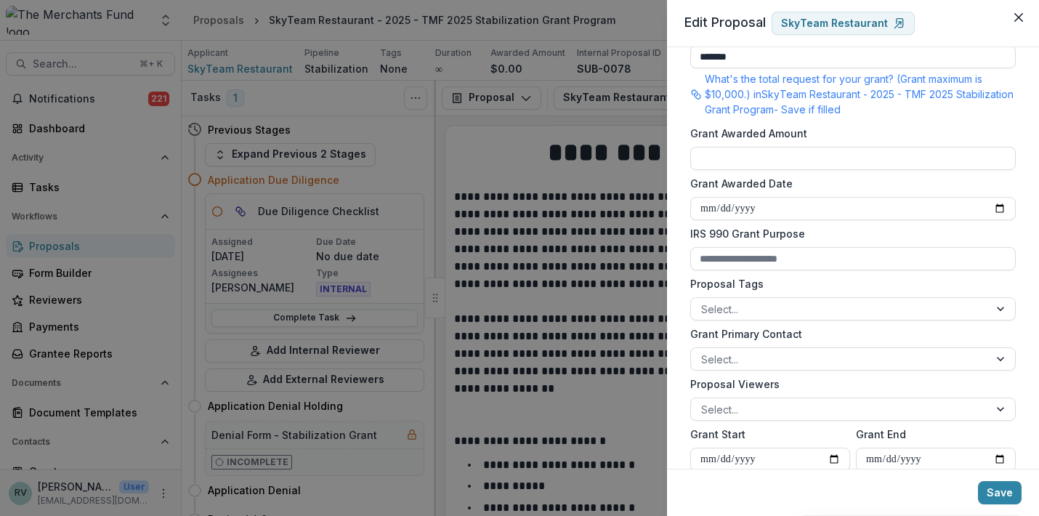
scroll to position [449, 0]
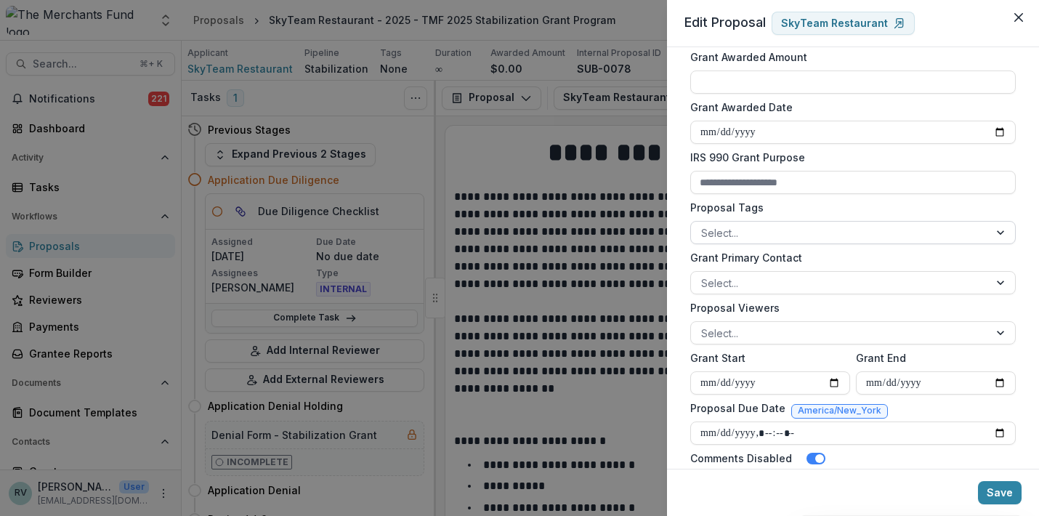
click at [829, 231] on div at bounding box center [840, 233] width 278 height 18
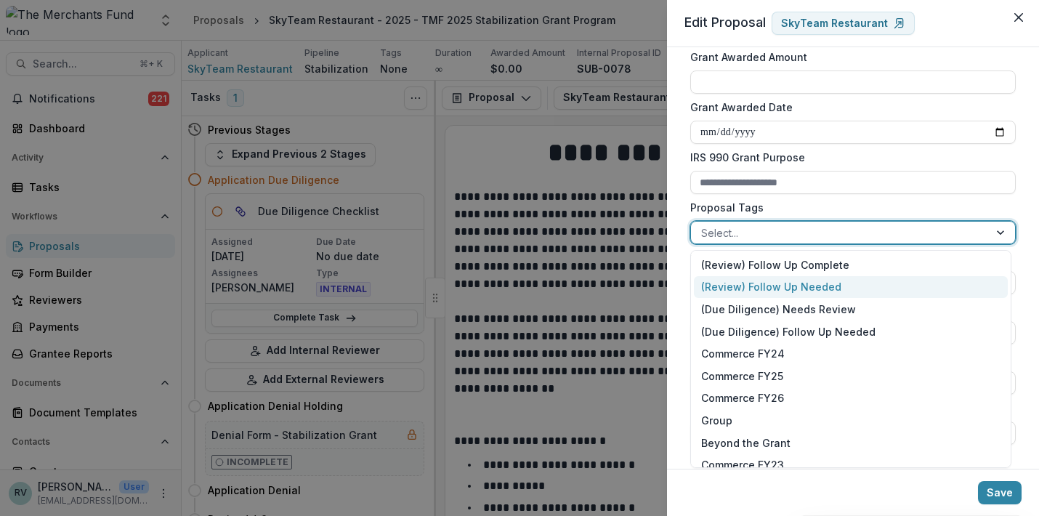
click at [856, 283] on div "(Review) Follow Up Needed" at bounding box center [851, 287] width 314 height 23
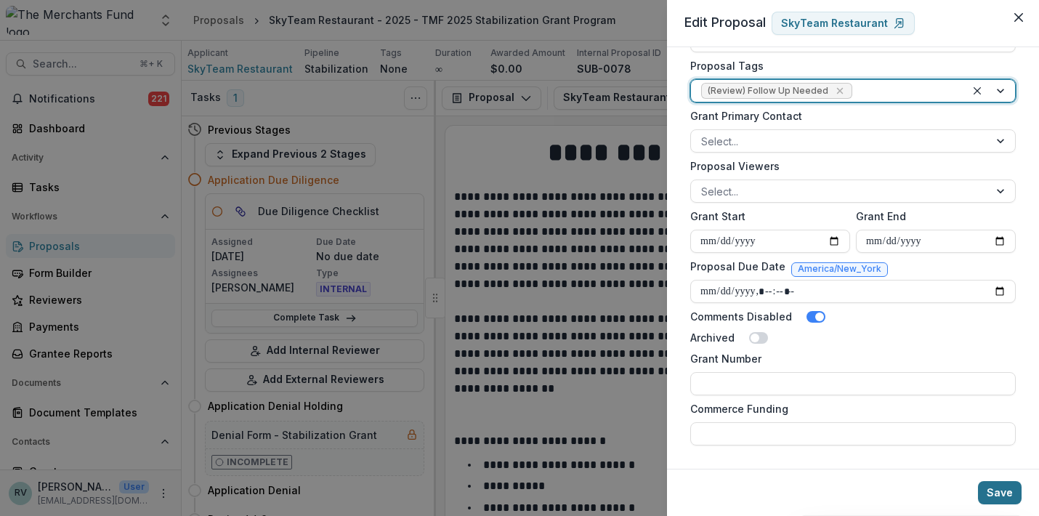
scroll to position [591, 0]
click at [992, 493] on button "Save" at bounding box center [1000, 492] width 44 height 23
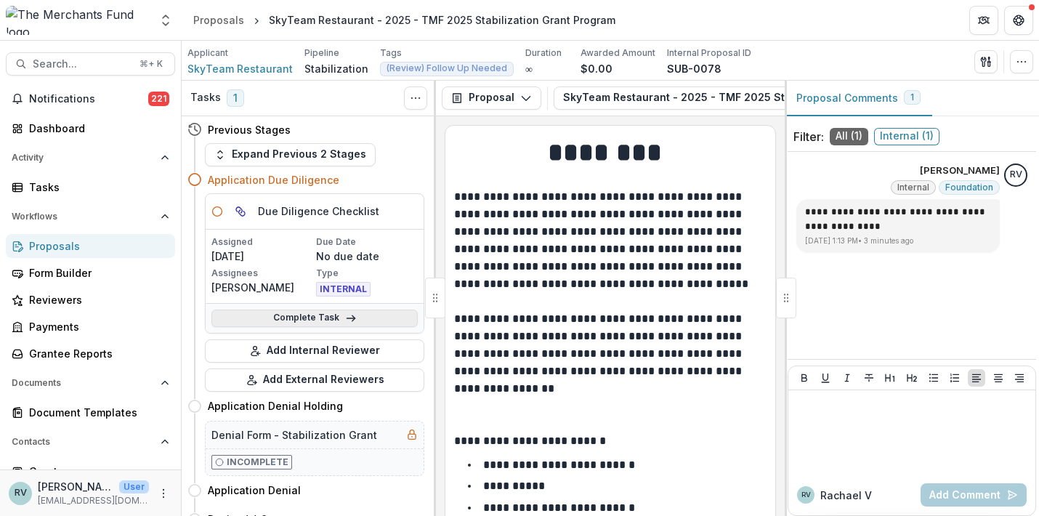
click at [303, 315] on link "Complete Task" at bounding box center [314, 318] width 206 height 17
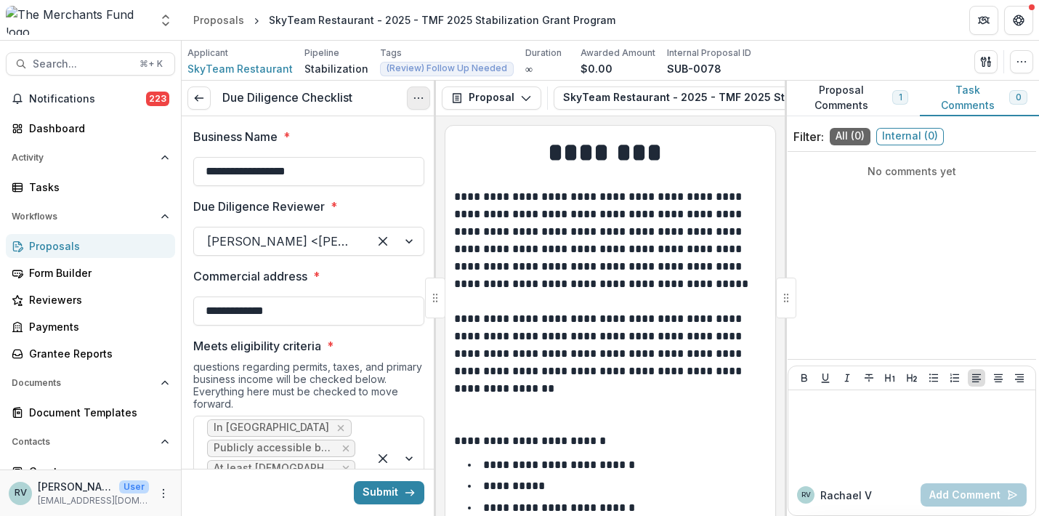
click at [421, 100] on icon "Options" at bounding box center [419, 98] width 12 height 12
click at [362, 162] on button "Cancel Task" at bounding box center [348, 162] width 155 height 24
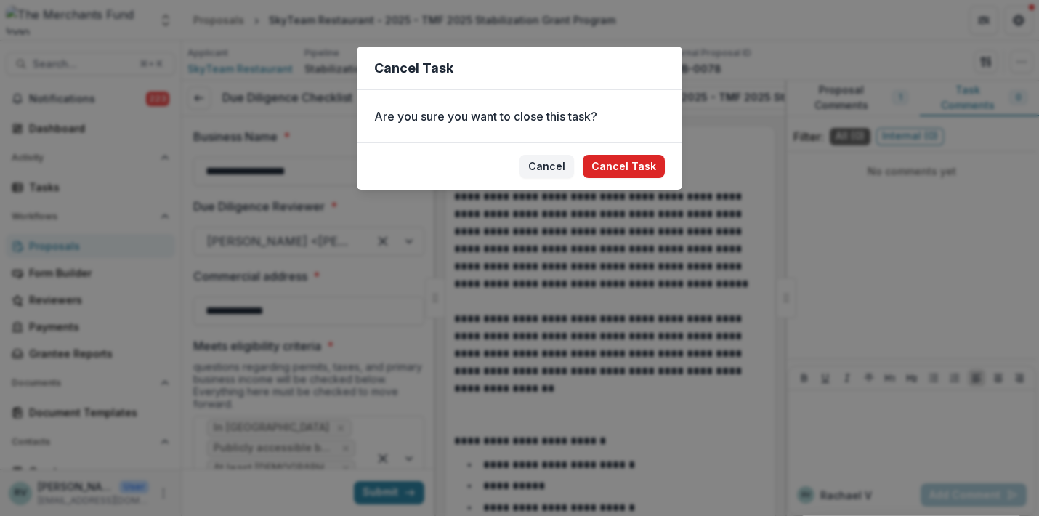
click at [638, 161] on button "Cancel Task" at bounding box center [624, 166] width 82 height 23
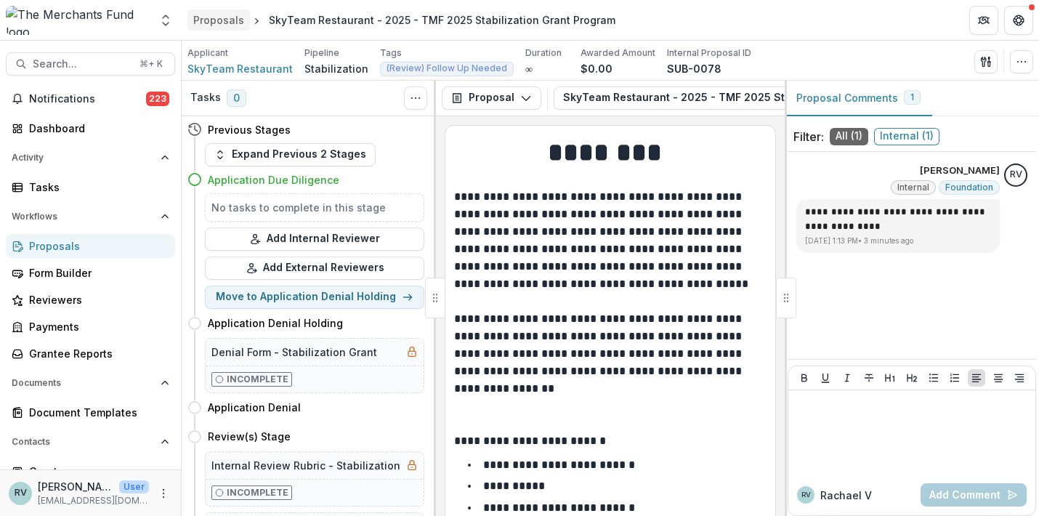
click at [217, 23] on div "Proposals" at bounding box center [218, 19] width 51 height 15
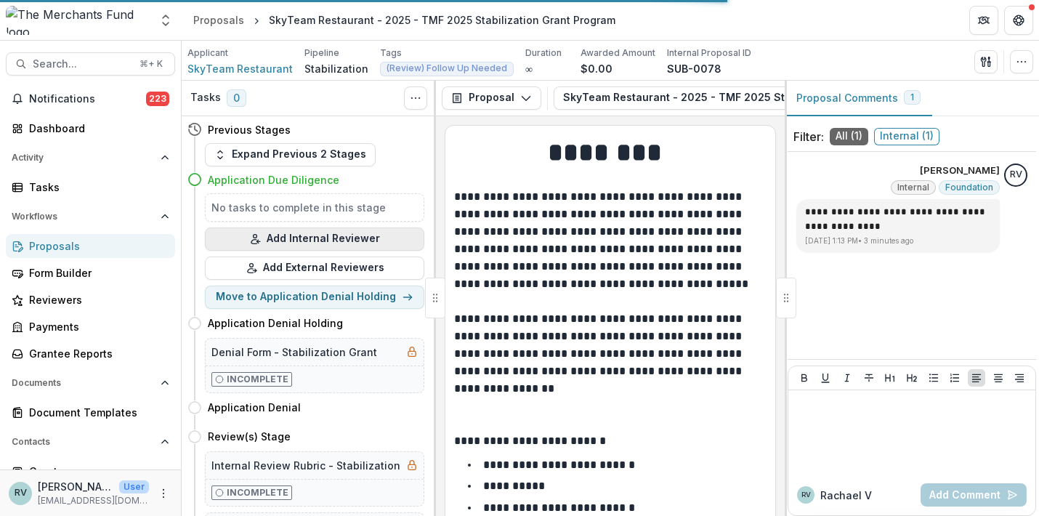
click at [338, 238] on button "Add Internal Reviewer" at bounding box center [314, 238] width 219 height 23
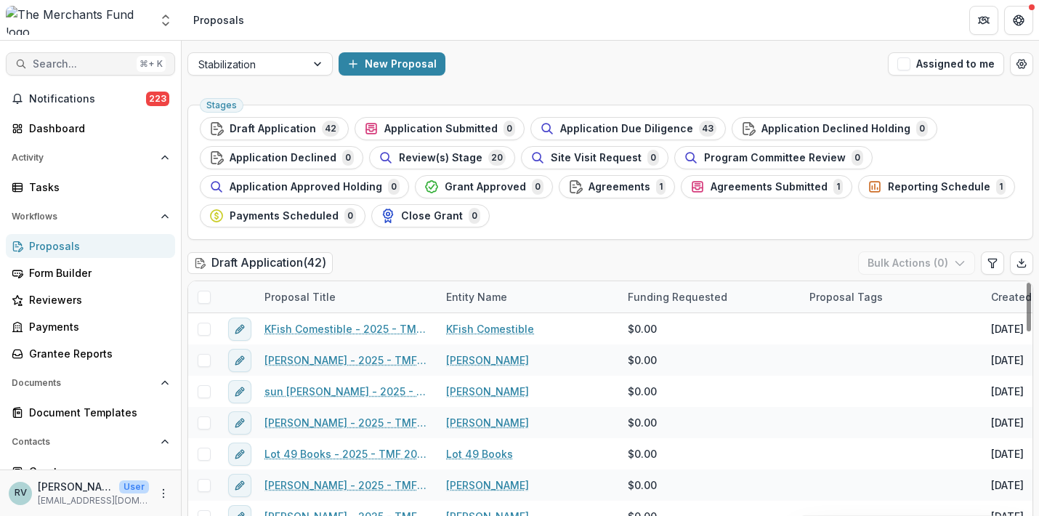
click at [120, 63] on span "Search..." at bounding box center [82, 64] width 98 height 12
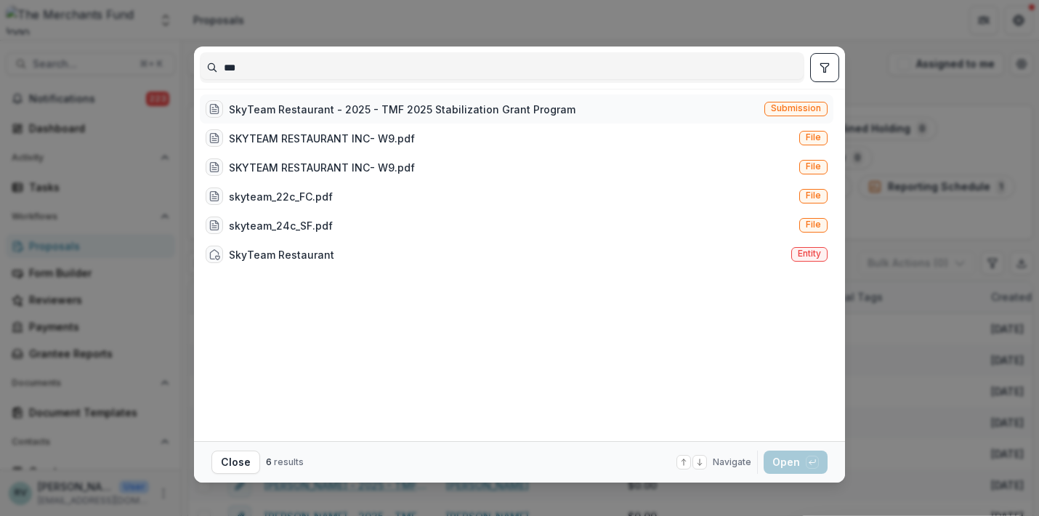
type input "***"
click at [748, 107] on div "SkyTeam Restaurant - 2025 - TMF 2025 Stabilization Grant Program Submission" at bounding box center [517, 108] width 634 height 29
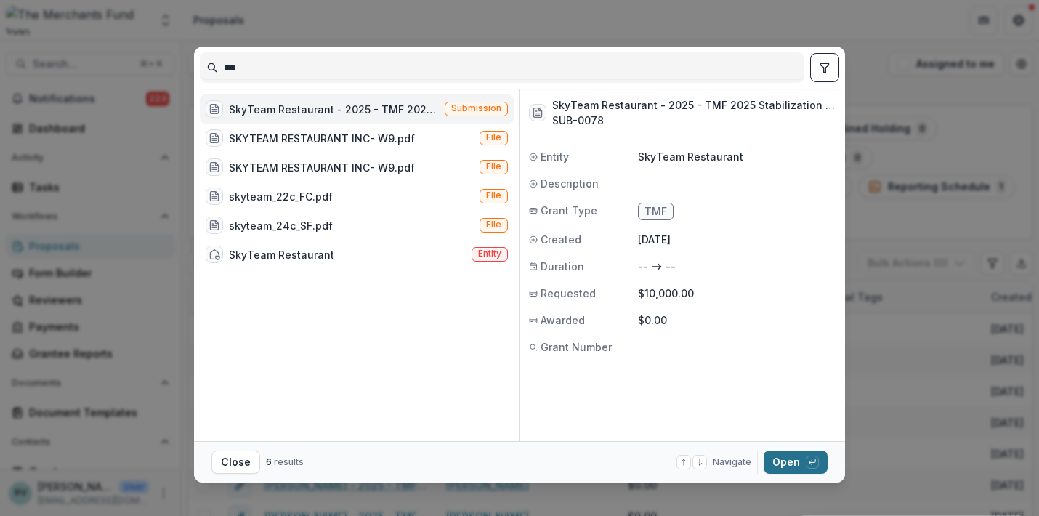
click at [789, 463] on button "Open with enter key" at bounding box center [796, 461] width 64 height 23
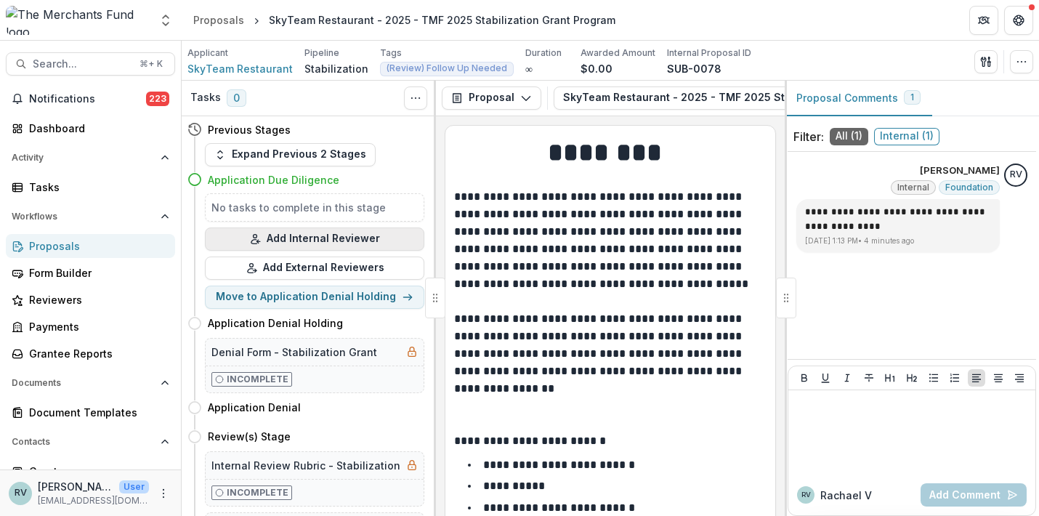
click at [343, 237] on button "Add Internal Reviewer" at bounding box center [314, 238] width 219 height 23
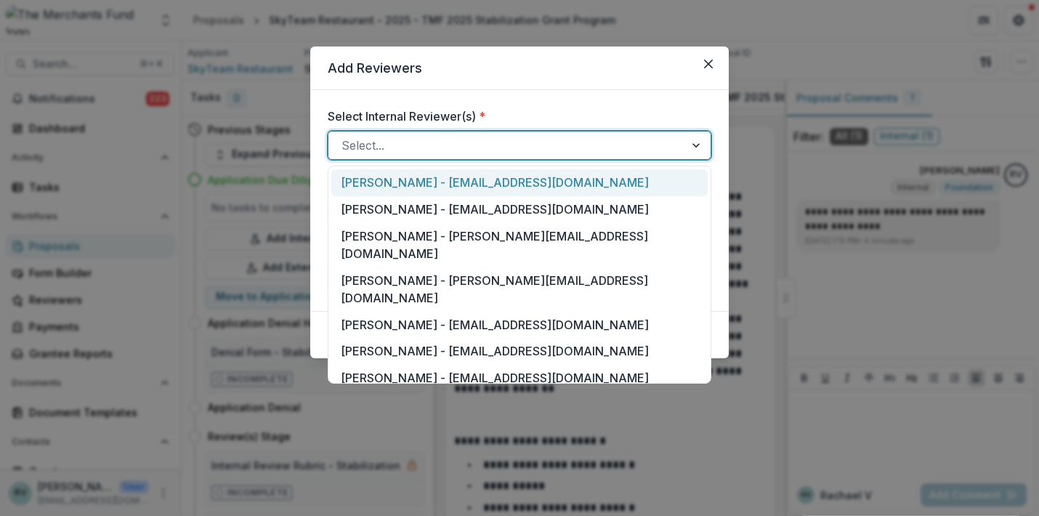
click at [423, 147] on div at bounding box center [507, 145] width 330 height 20
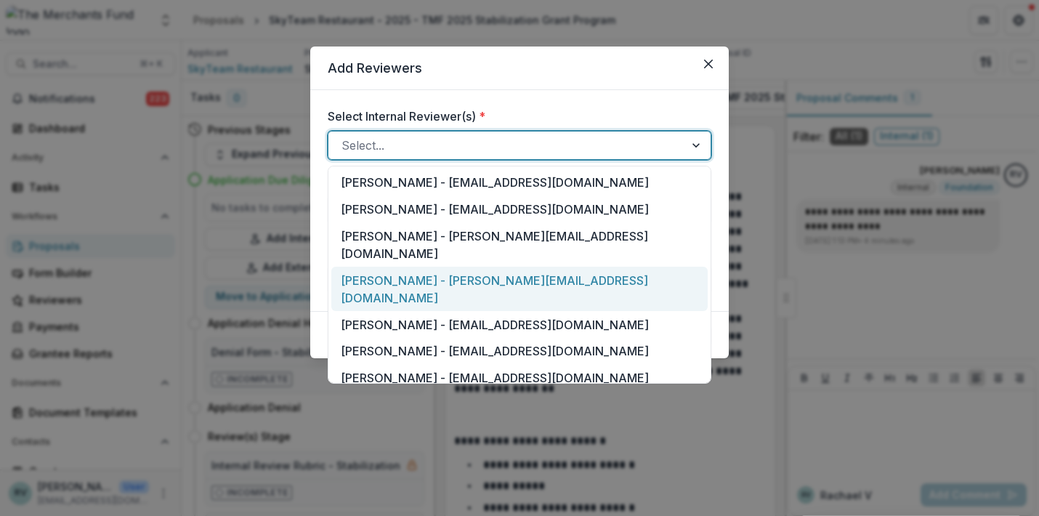
click at [402, 267] on div "[PERSON_NAME] - [PERSON_NAME][EMAIL_ADDRESS][DOMAIN_NAME]" at bounding box center [519, 289] width 376 height 44
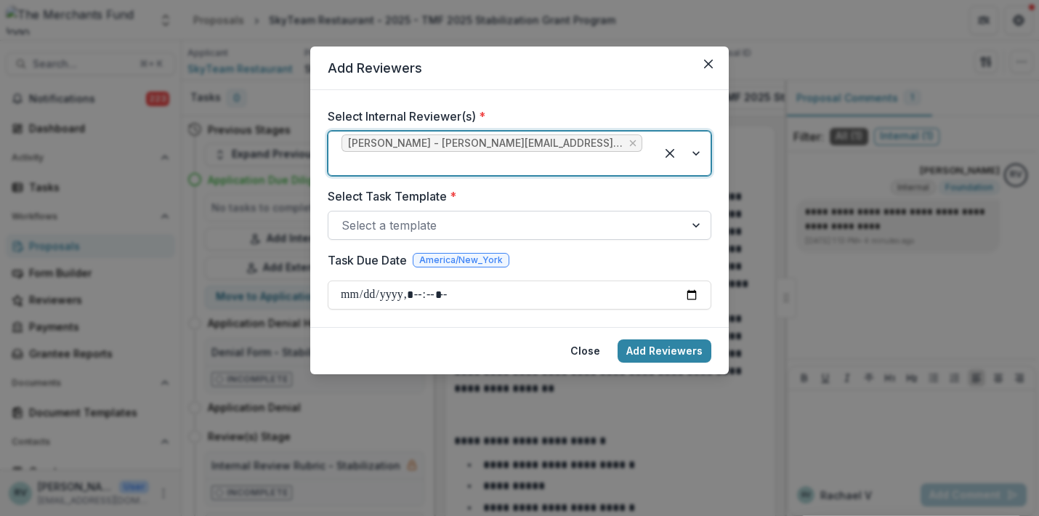
click at [413, 217] on div "Select a template" at bounding box center [507, 225] width 330 height 17
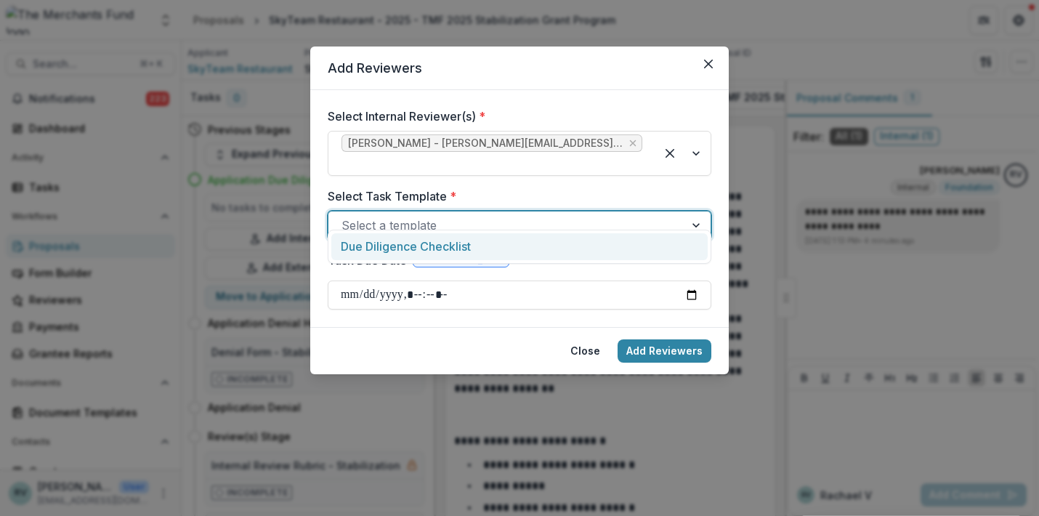
click at [410, 243] on div "Due Diligence Checklist" at bounding box center [519, 246] width 376 height 27
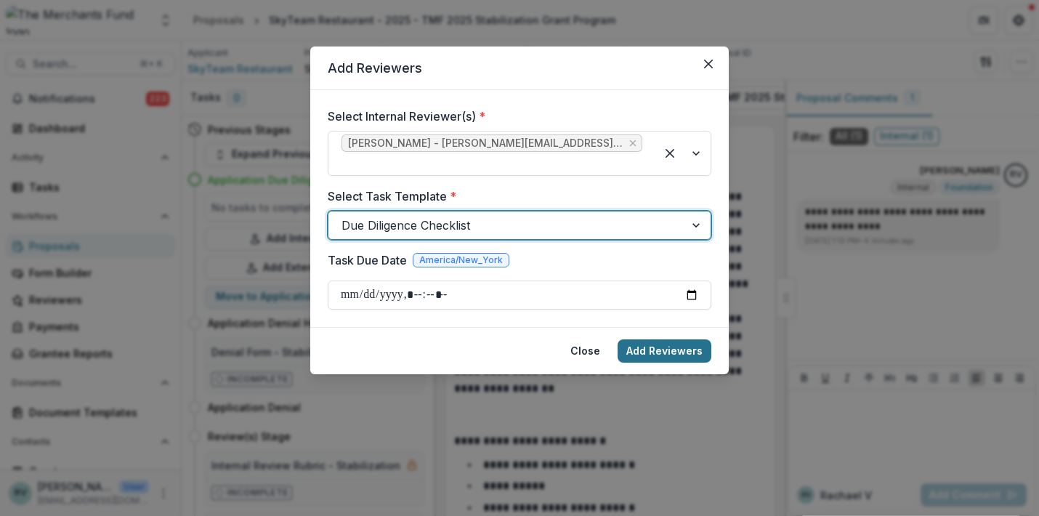
click at [666, 339] on button "Add Reviewers" at bounding box center [665, 350] width 94 height 23
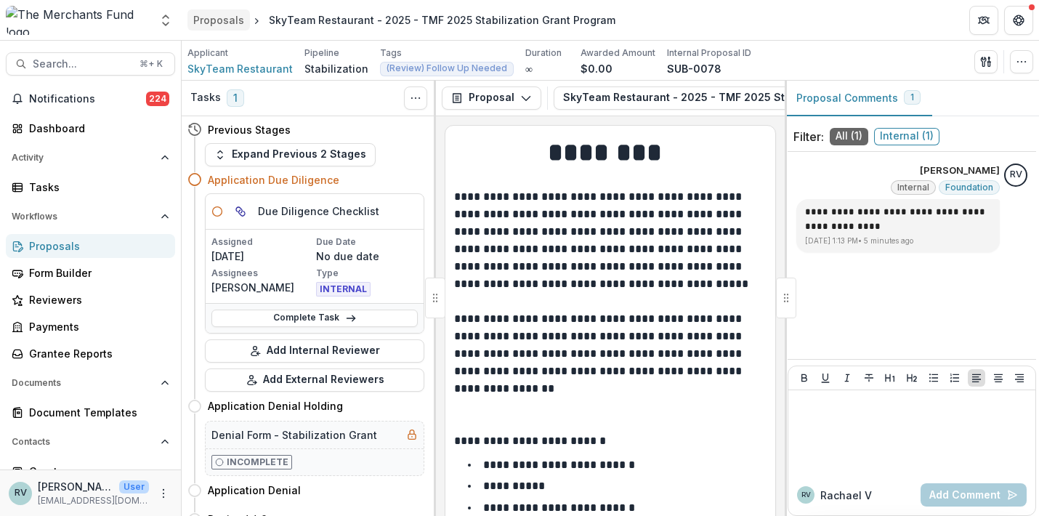
click at [219, 15] on div "Proposals" at bounding box center [218, 19] width 51 height 15
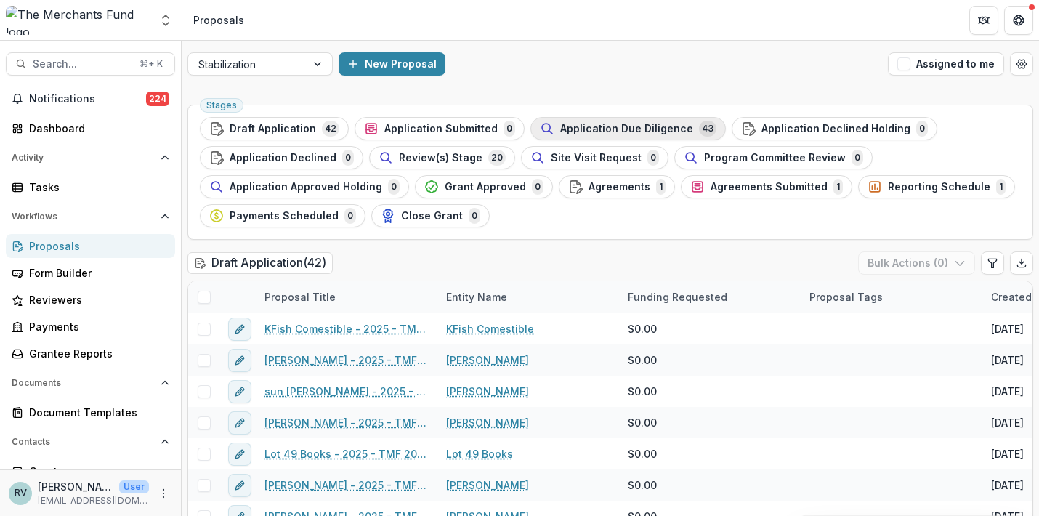
click at [632, 126] on span "Application Due Diligence" at bounding box center [626, 129] width 133 height 12
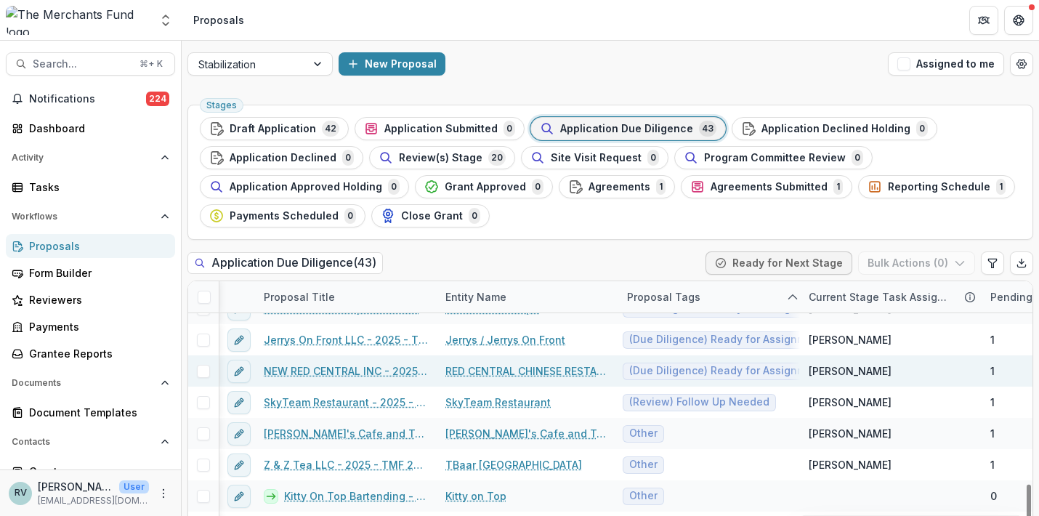
scroll to position [1115, 1]
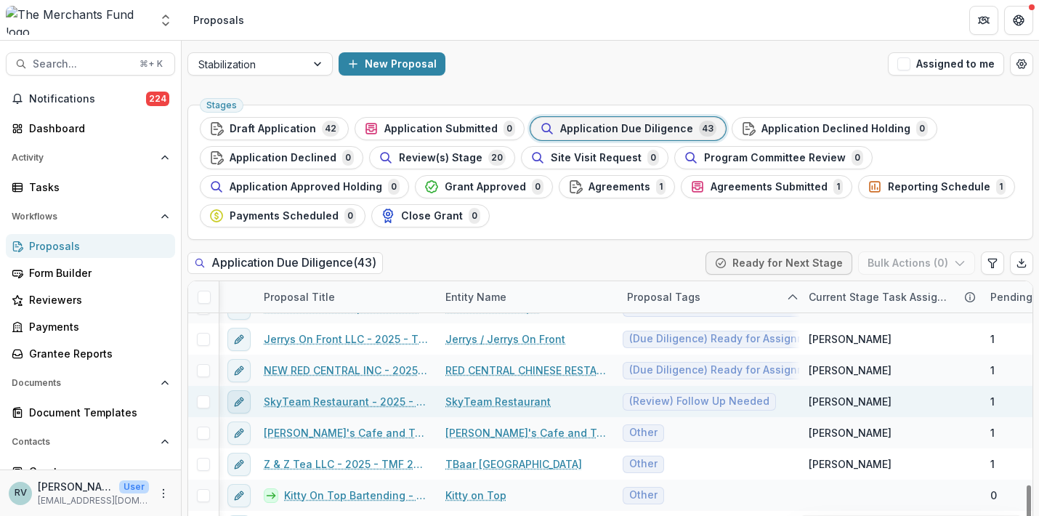
click at [239, 398] on icon "edit" at bounding box center [239, 402] width 12 height 12
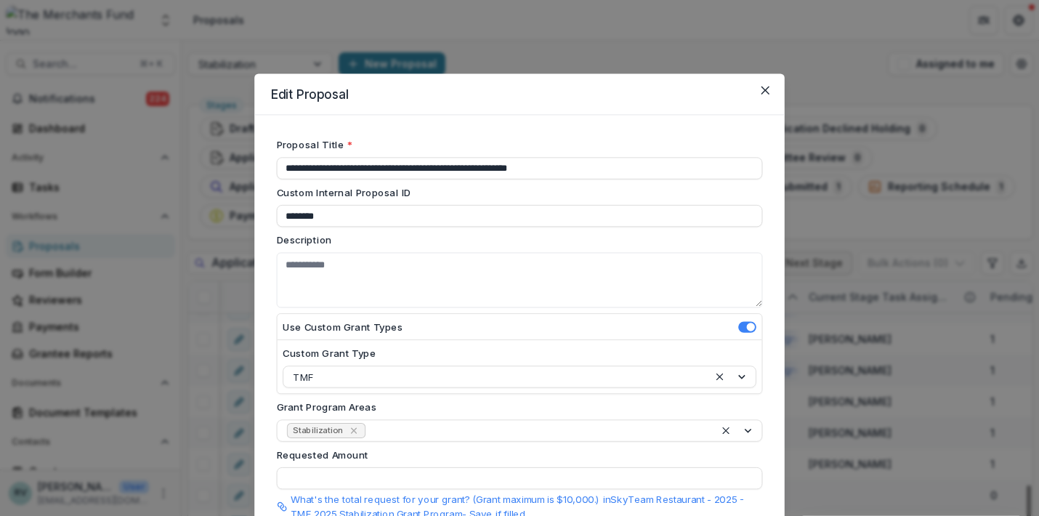
type input "*******"
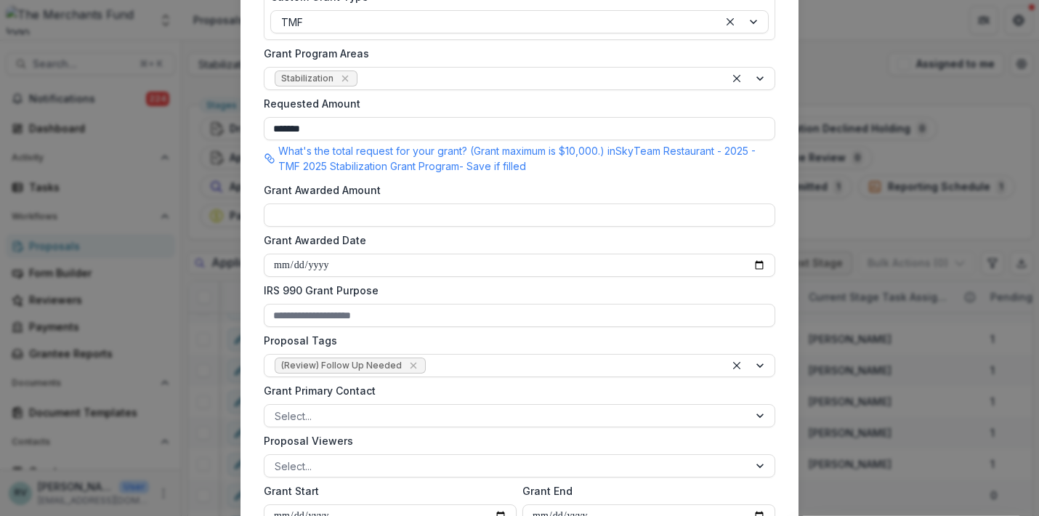
scroll to position [366, 0]
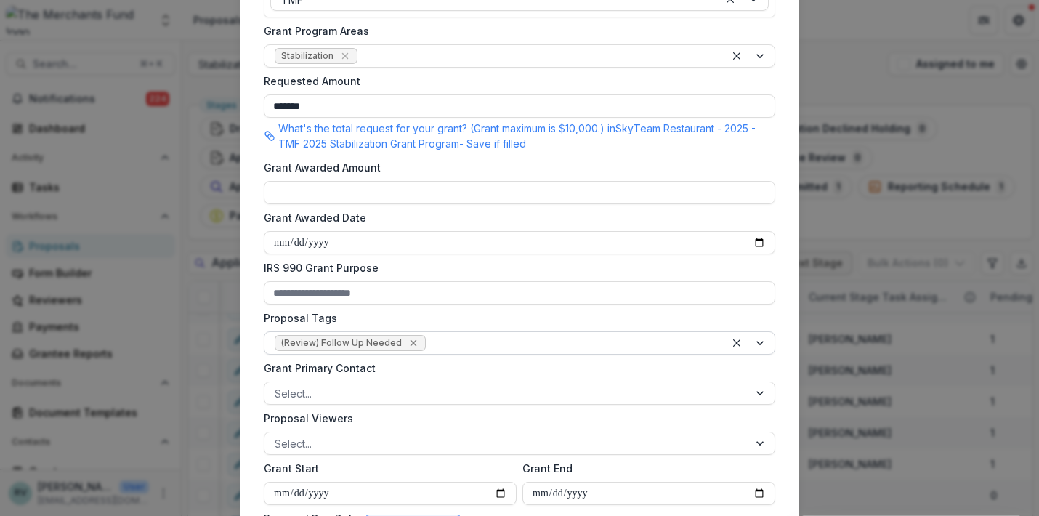
click at [408, 340] on icon "Remove (Review) Follow Up Needed" at bounding box center [414, 343] width 12 height 12
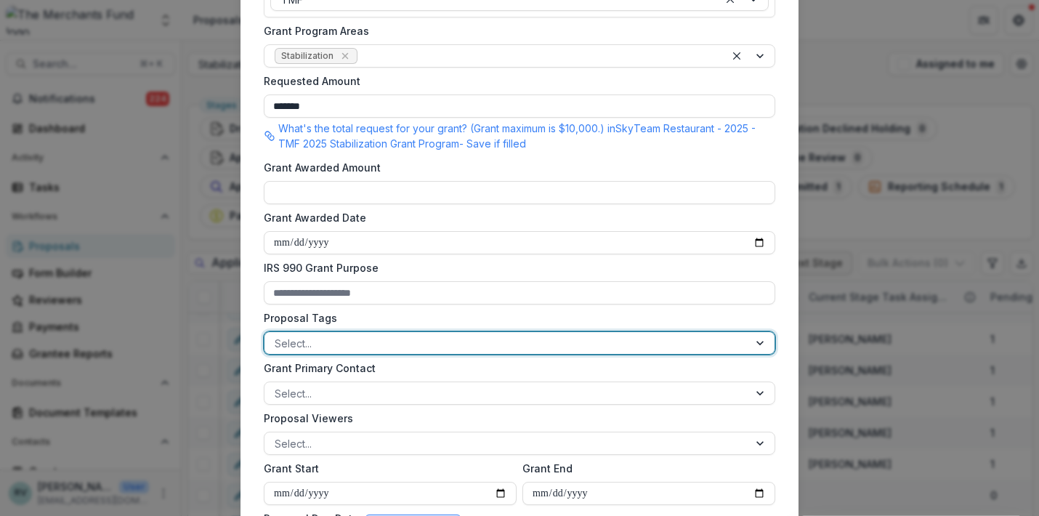
type input "*"
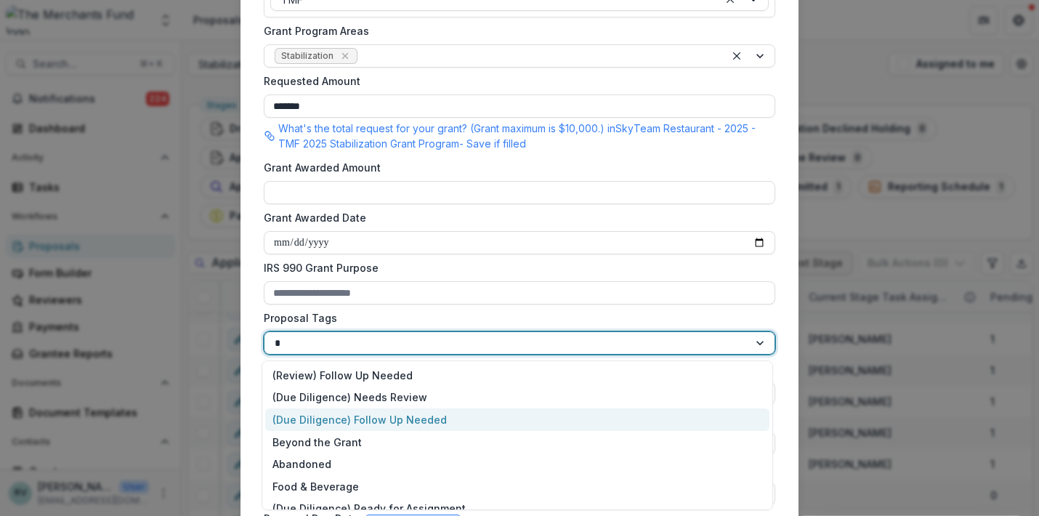
click at [427, 418] on div "(Due Diligence) Follow Up Needed" at bounding box center [517, 419] width 504 height 23
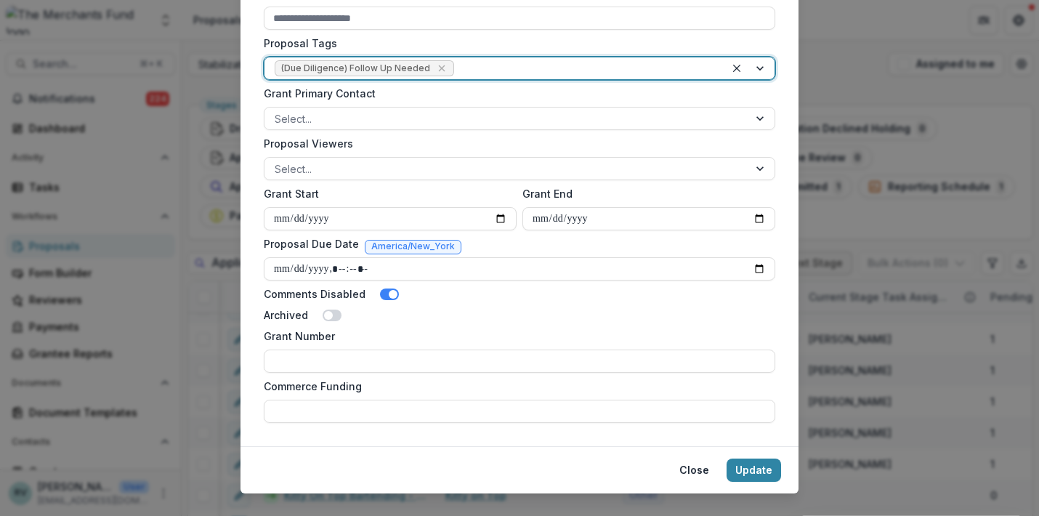
scroll to position [665, 0]
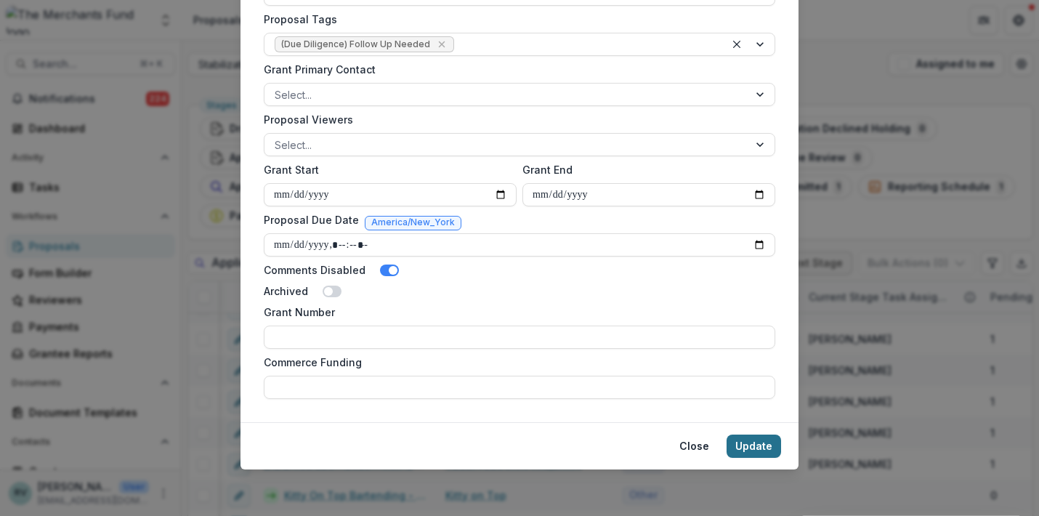
click at [746, 445] on button "Update" at bounding box center [754, 446] width 54 height 23
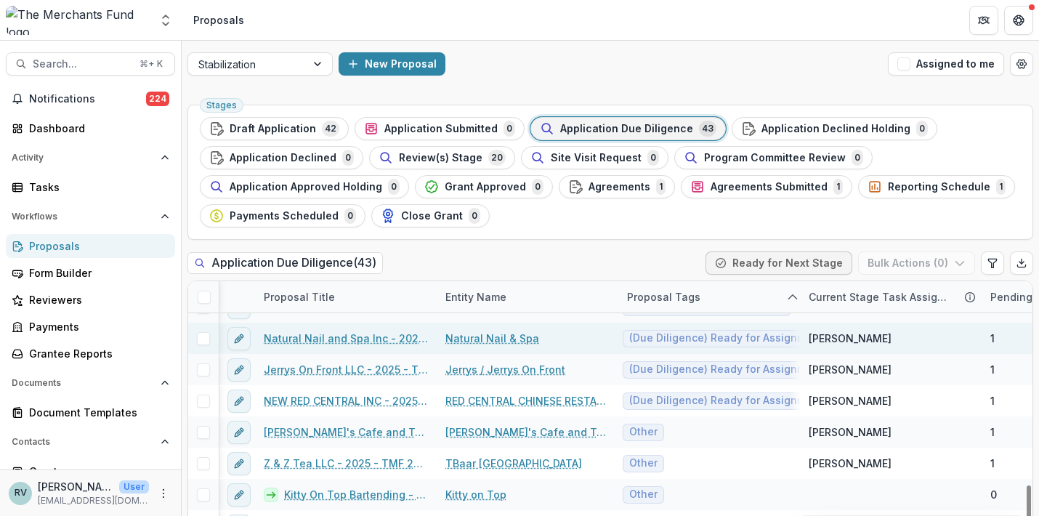
scroll to position [1115, 1]
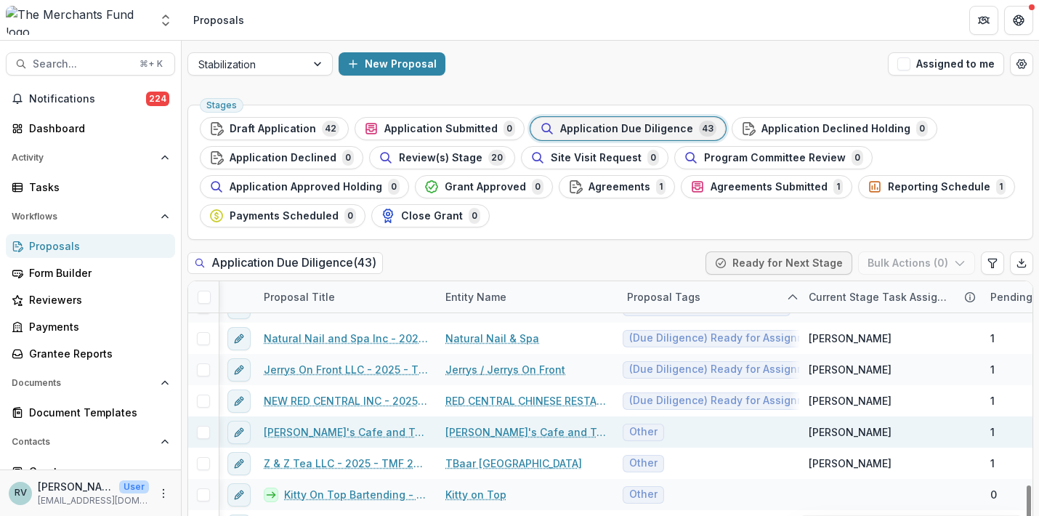
click at [349, 429] on link "[PERSON_NAME]'s Cafe and Tea House Inc - 2025 - TMF 2025 Stabilization Grant Pr…" at bounding box center [346, 431] width 164 height 15
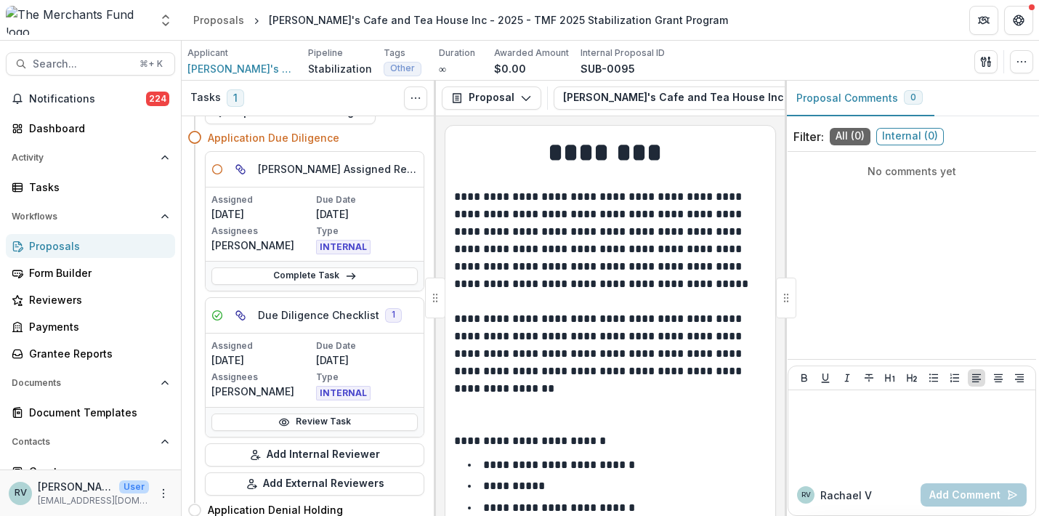
scroll to position [44, 0]
click at [317, 422] on link "Review Task" at bounding box center [314, 420] width 206 height 17
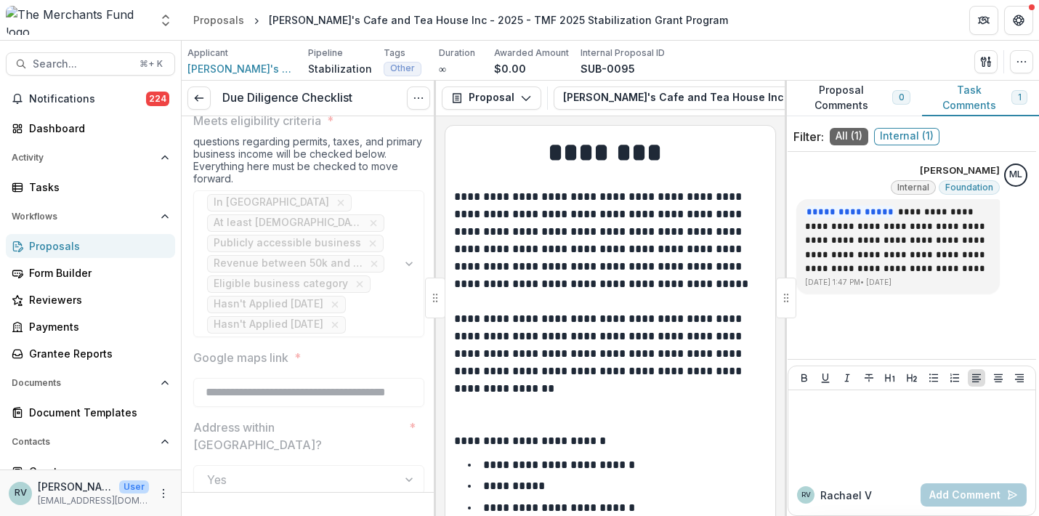
scroll to position [226, 0]
click at [1019, 62] on icon "button" at bounding box center [1022, 62] width 12 height 12
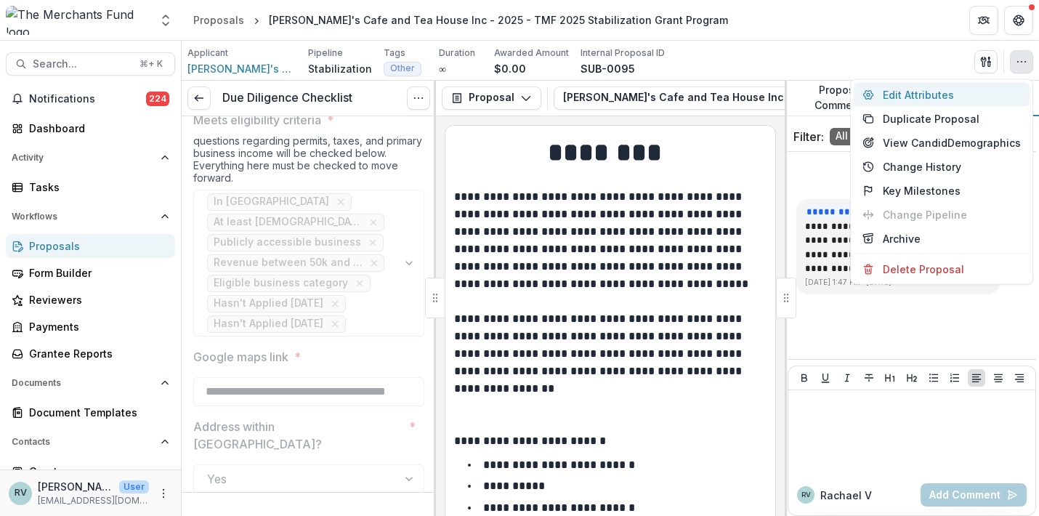
click at [947, 96] on button "Edit Attributes" at bounding box center [942, 95] width 176 height 24
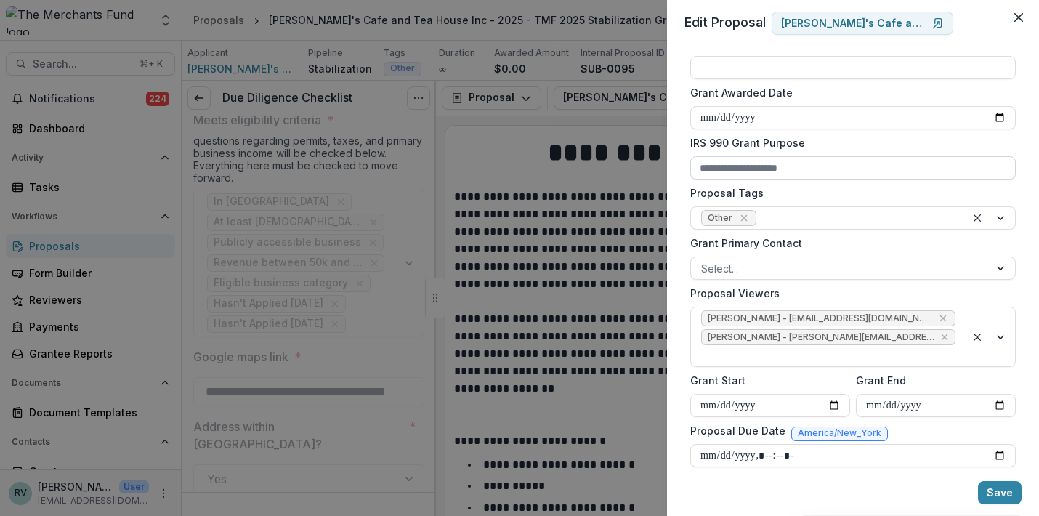
scroll to position [467, 0]
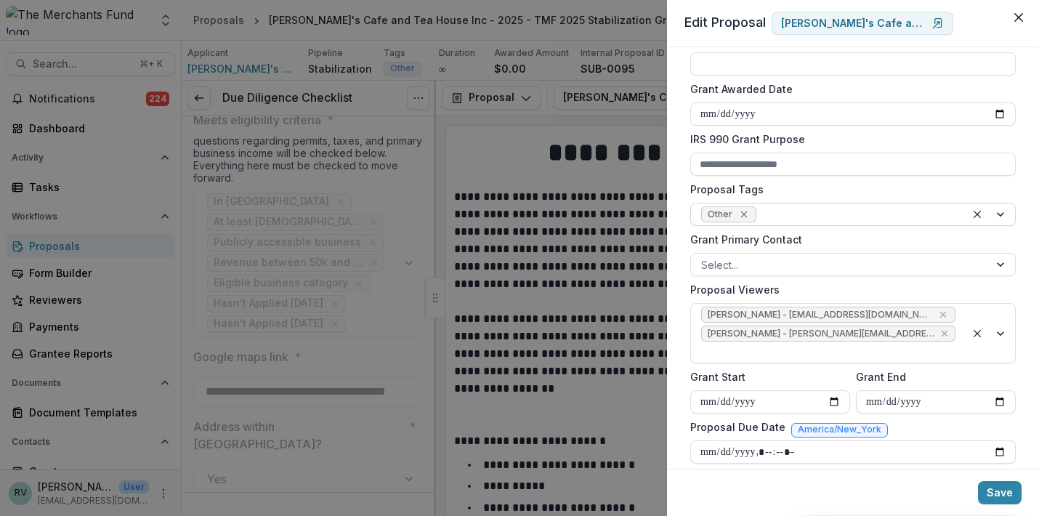
click at [743, 216] on icon "Remove Other" at bounding box center [743, 214] width 7 height 7
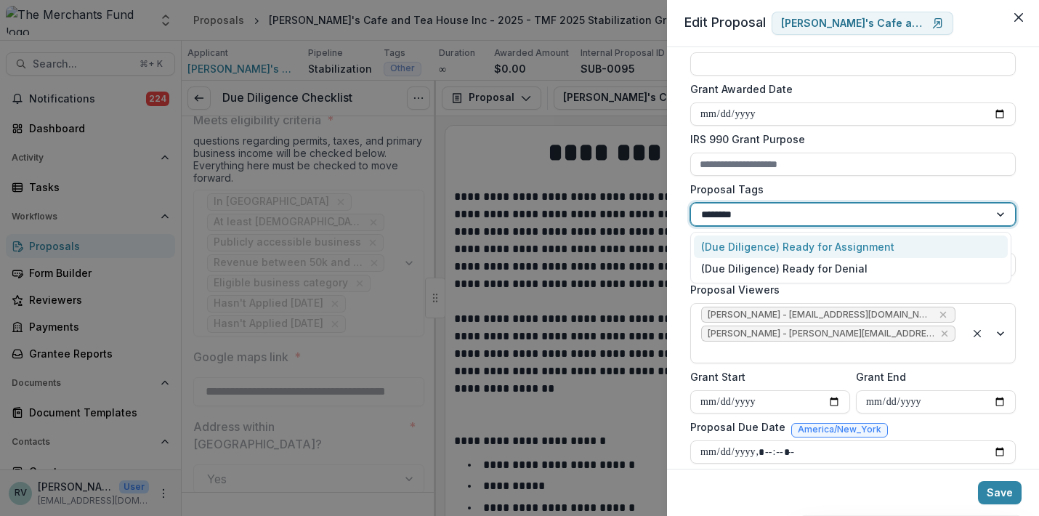
type input "*********"
click at [881, 245] on div "(Due Diligence) Ready for Assignment" at bounding box center [851, 246] width 314 height 23
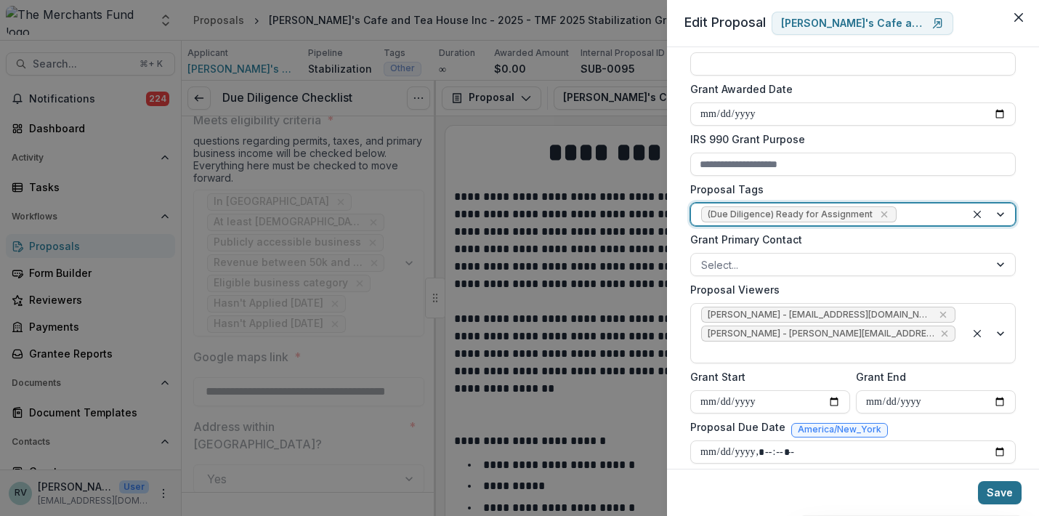
click at [1001, 492] on button "Save" at bounding box center [1000, 492] width 44 height 23
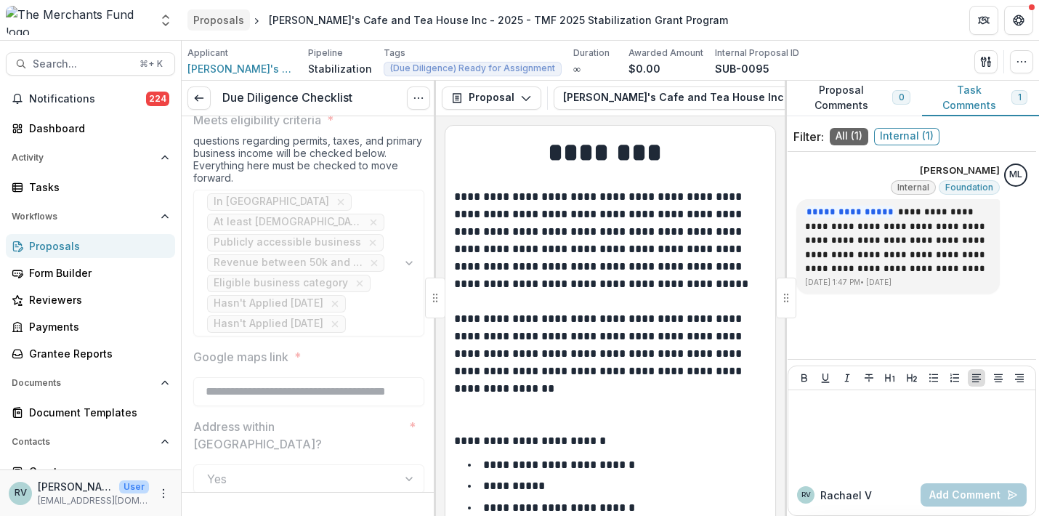
click at [214, 17] on div "Proposals" at bounding box center [218, 19] width 51 height 15
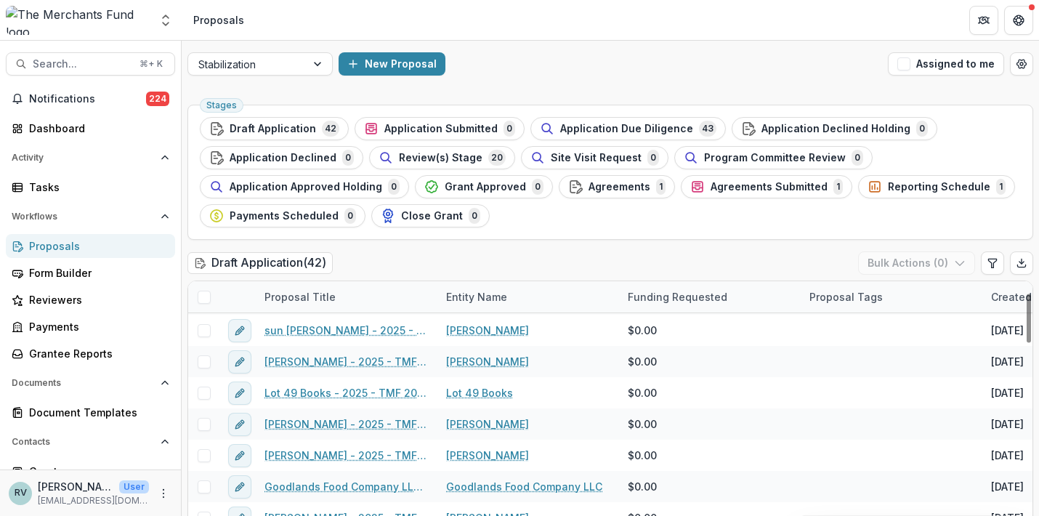
scroll to position [2, 0]
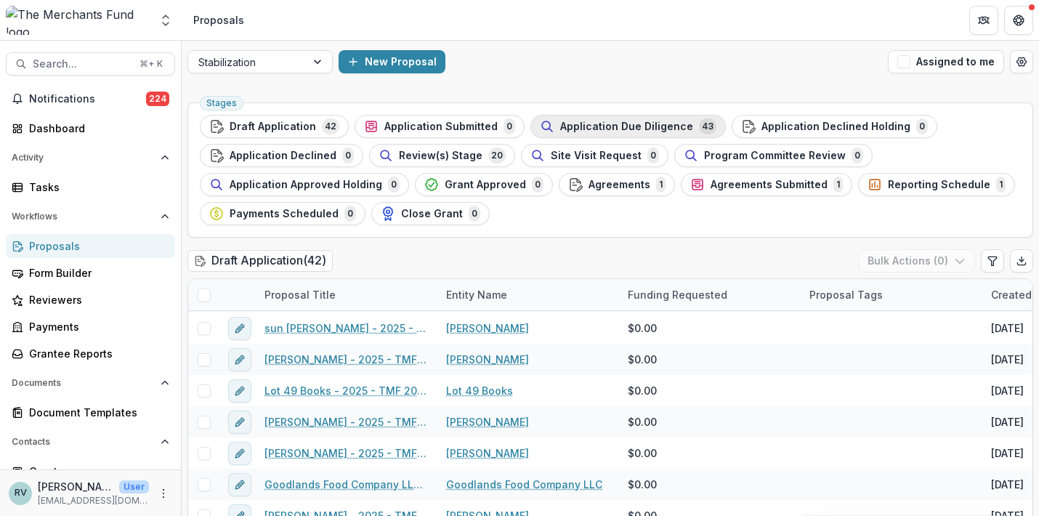
click at [630, 127] on span "Application Due Diligence" at bounding box center [626, 127] width 133 height 12
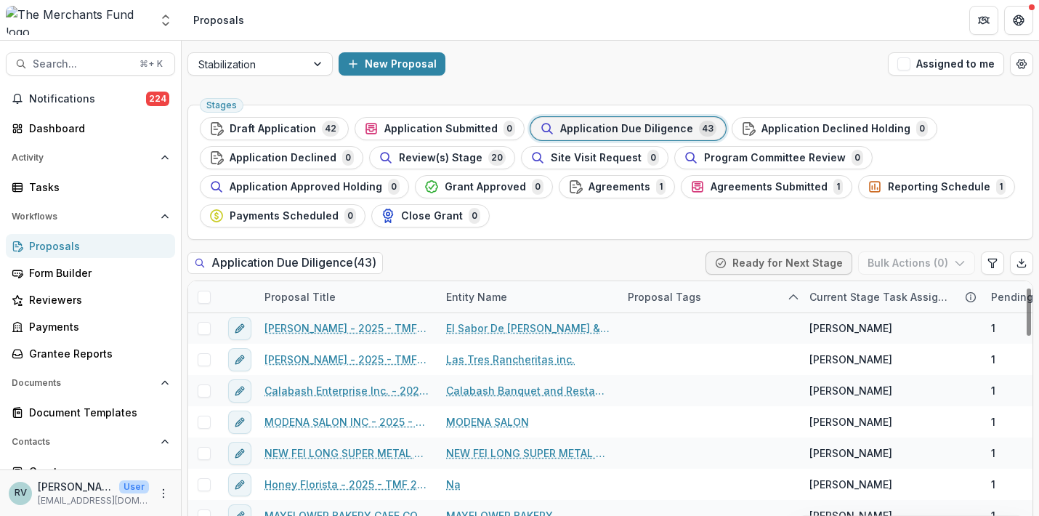
click at [793, 297] on icon "sorted ascending" at bounding box center [794, 297] width 12 height 12
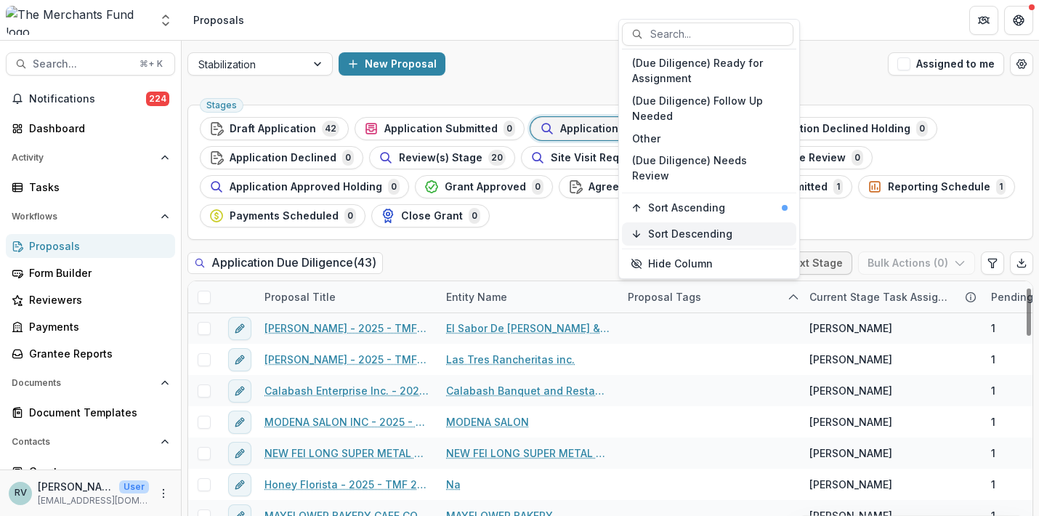
click at [759, 233] on div "Sort Descending" at bounding box center [718, 234] width 140 height 12
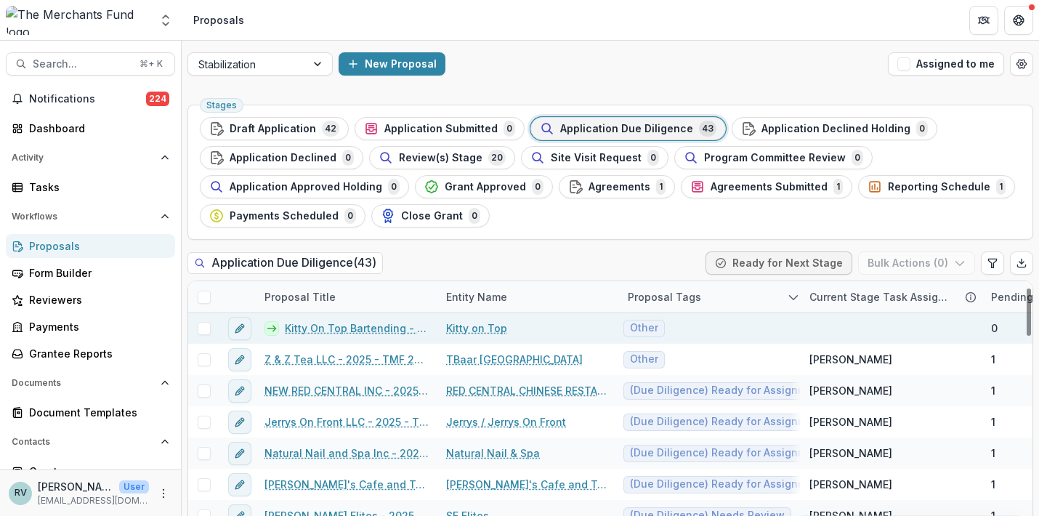
click at [306, 328] on link "Kitty On Top Bartending - 2025 - TMF 2025 Stabilization Grant Program" at bounding box center [357, 327] width 144 height 15
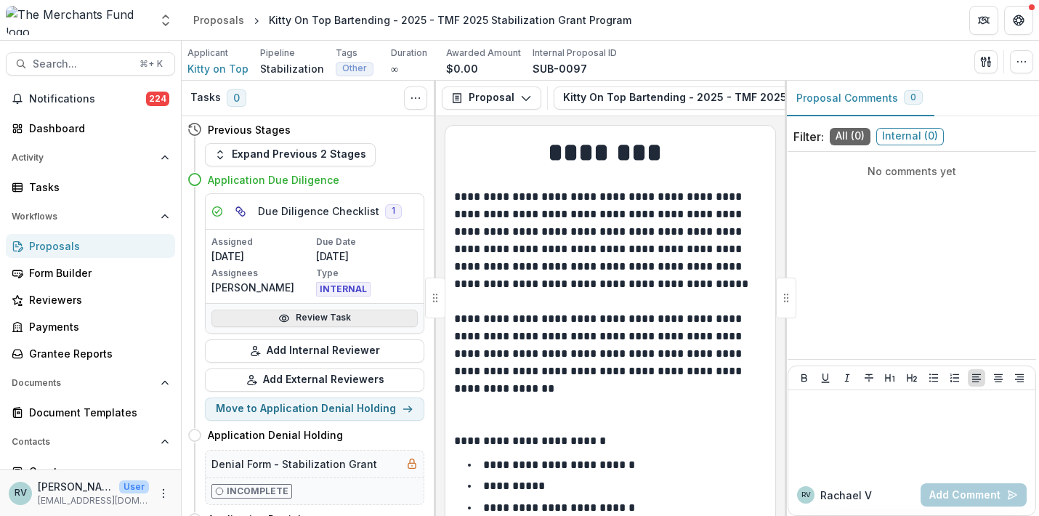
click at [293, 316] on link "Review Task" at bounding box center [314, 318] width 206 height 17
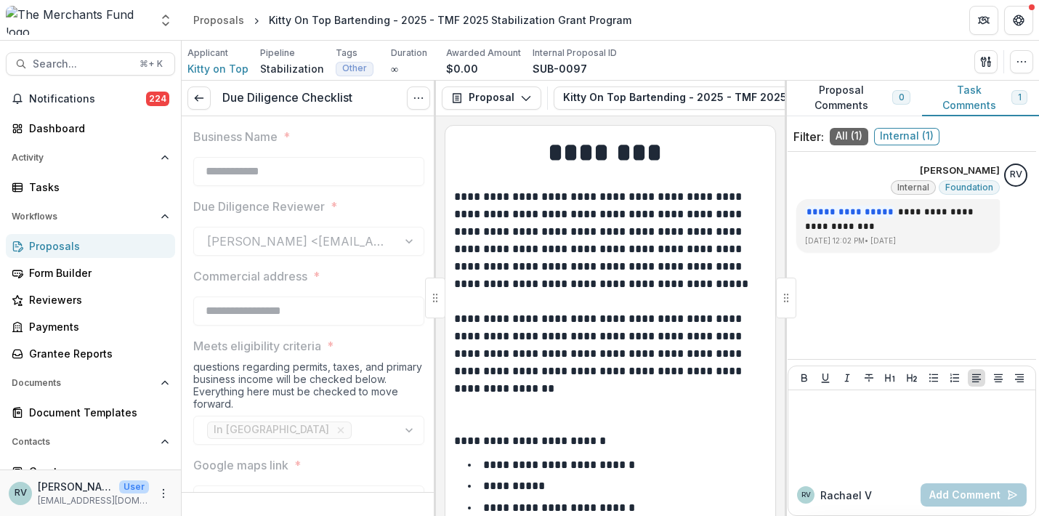
type input "*******"
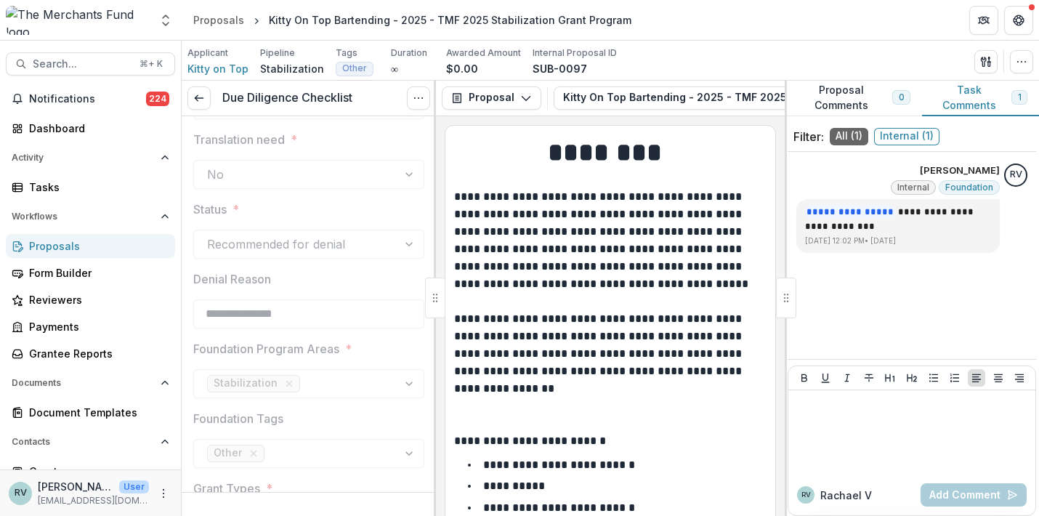
scroll to position [2897, 0]
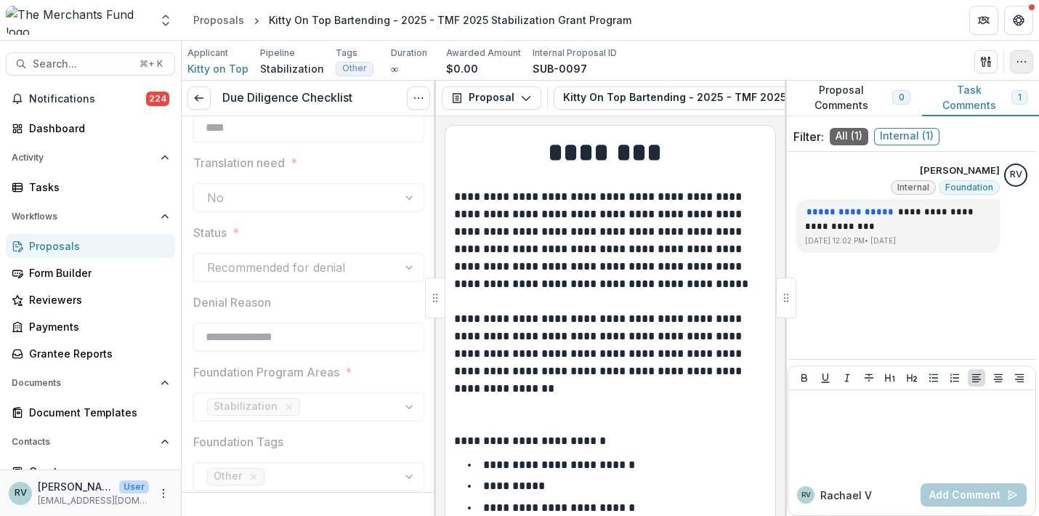
click at [1017, 62] on icon "button" at bounding box center [1022, 62] width 12 height 12
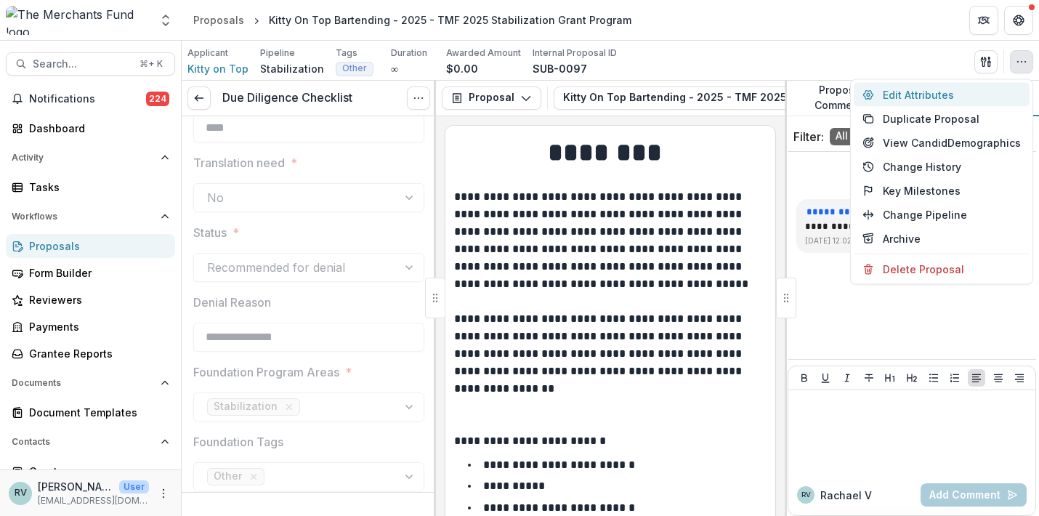
click at [942, 94] on button "Edit Attributes" at bounding box center [942, 95] width 176 height 24
type input "*******"
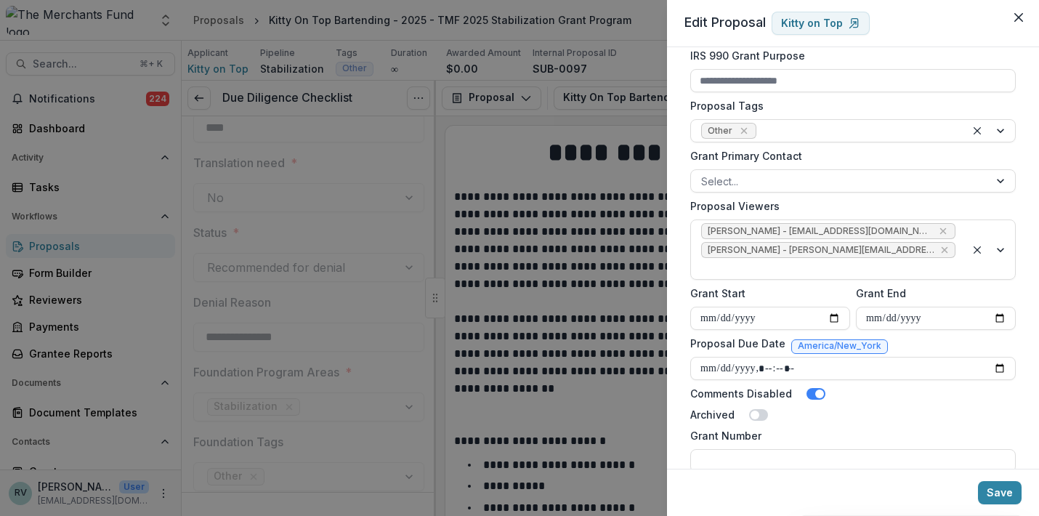
scroll to position [557, 0]
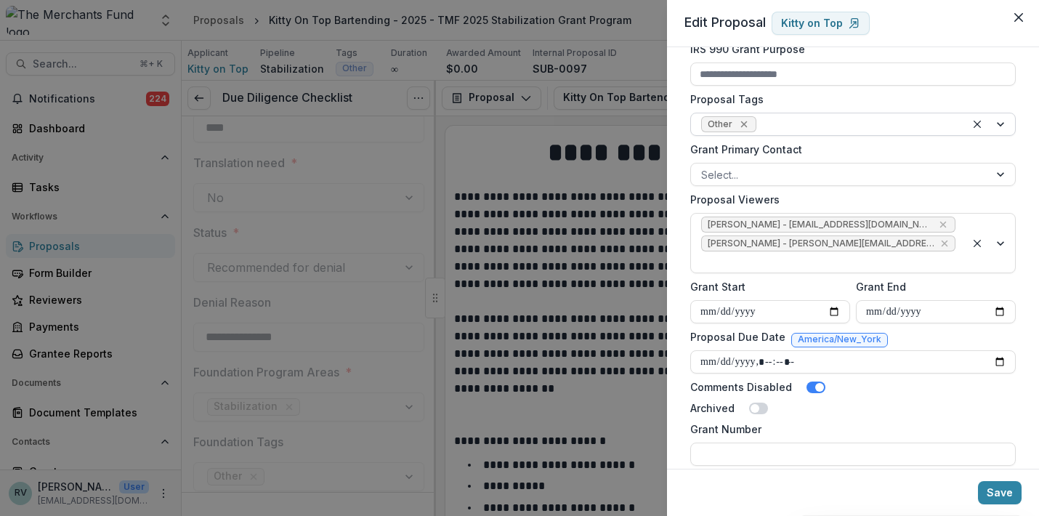
click at [745, 126] on icon "Remove Other" at bounding box center [744, 124] width 12 height 12
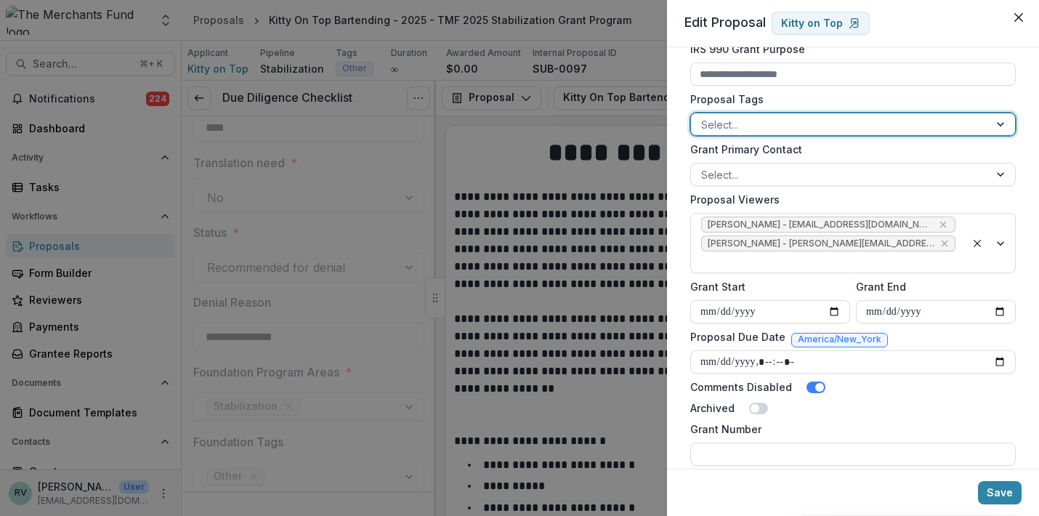
type input "*"
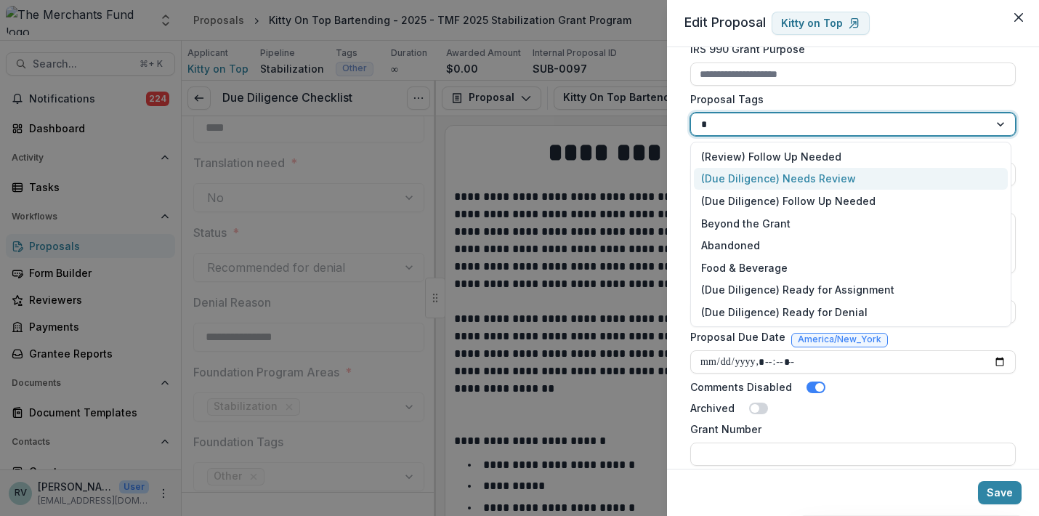
click at [769, 174] on div "(Due Diligence) Needs Review" at bounding box center [851, 179] width 314 height 23
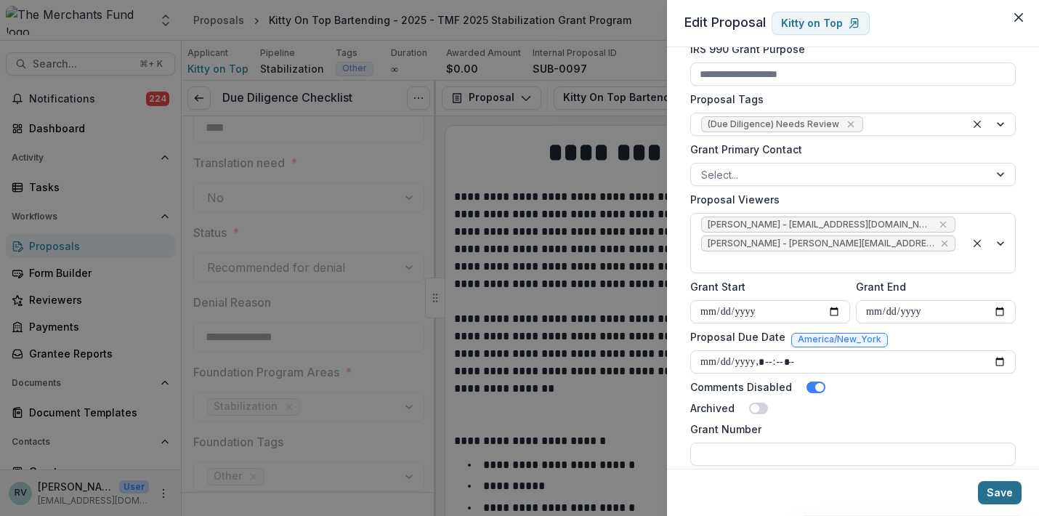
click at [1007, 495] on button "Save" at bounding box center [1000, 492] width 44 height 23
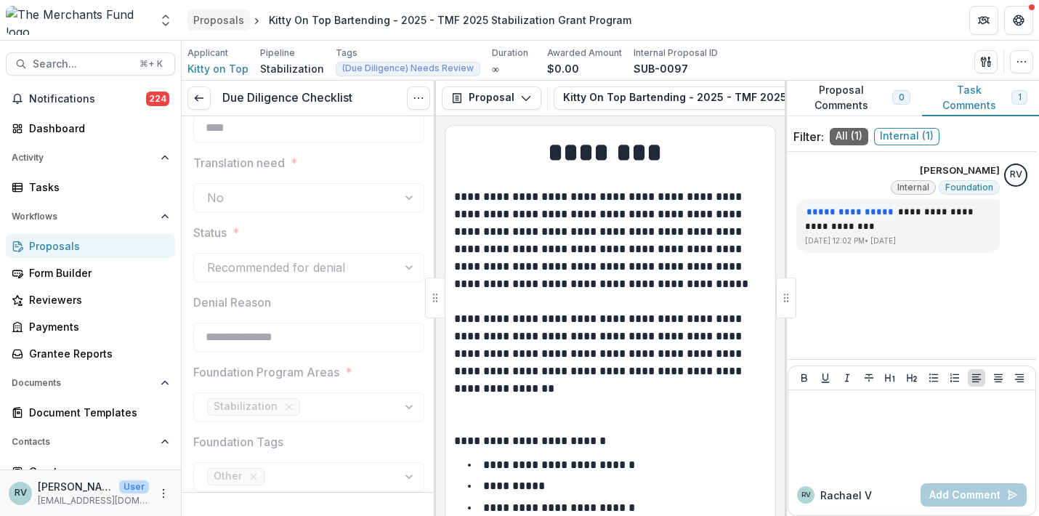
click at [220, 23] on div "Proposals" at bounding box center [218, 19] width 51 height 15
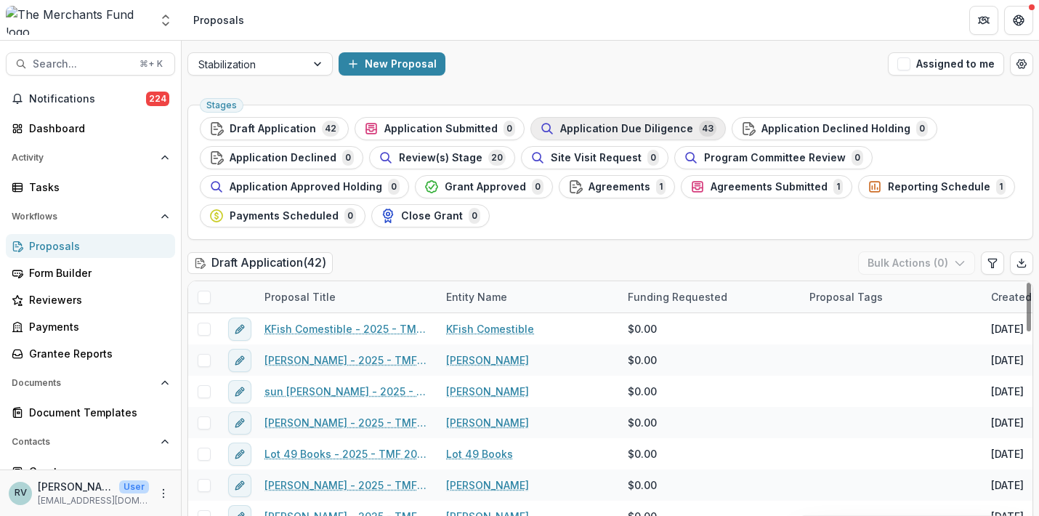
click at [591, 121] on div "Application Due Diligence 43" at bounding box center [628, 129] width 177 height 16
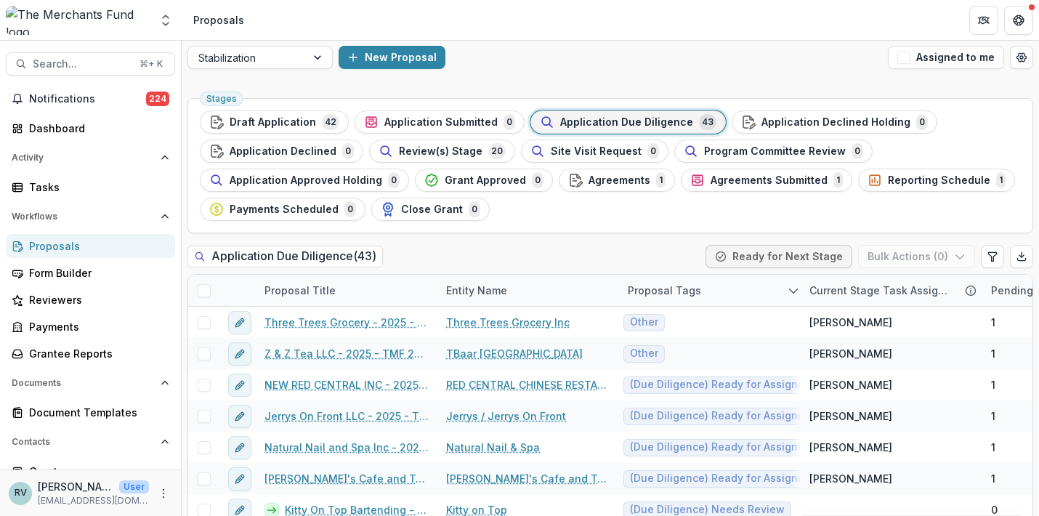
scroll to position [9, 0]
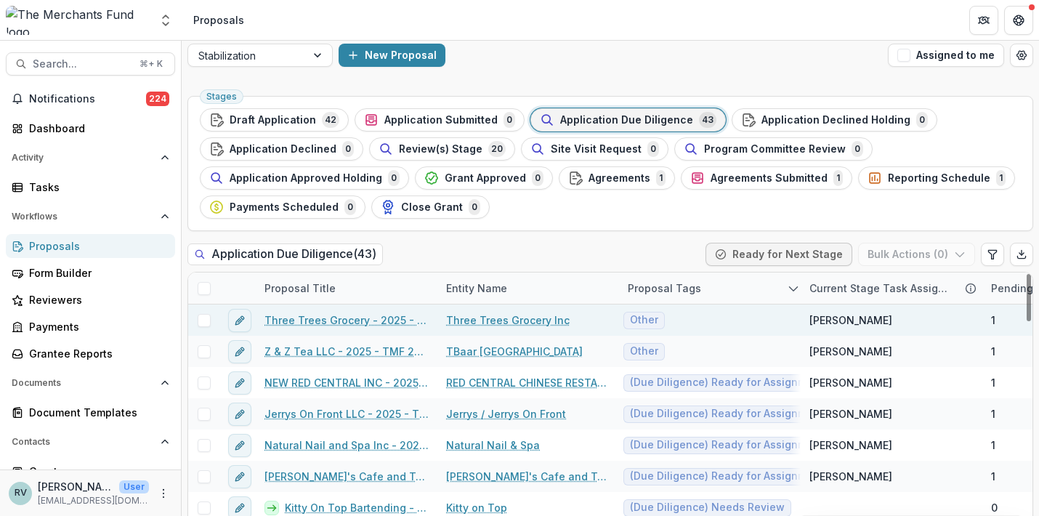
click at [337, 318] on link "Three Trees Grocery - 2025 - TMF 2025 Stabilization Grant Program" at bounding box center [346, 319] width 164 height 15
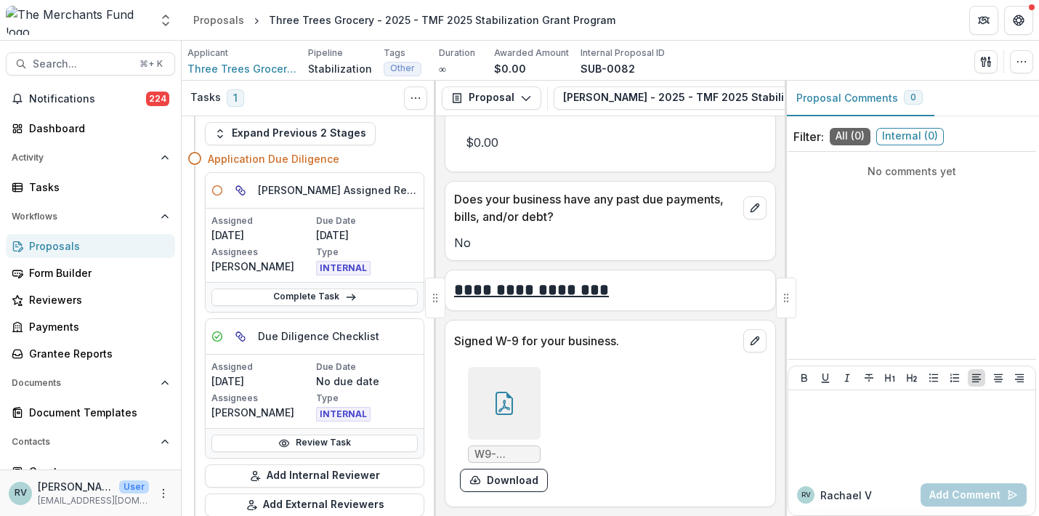
scroll to position [6777, 0]
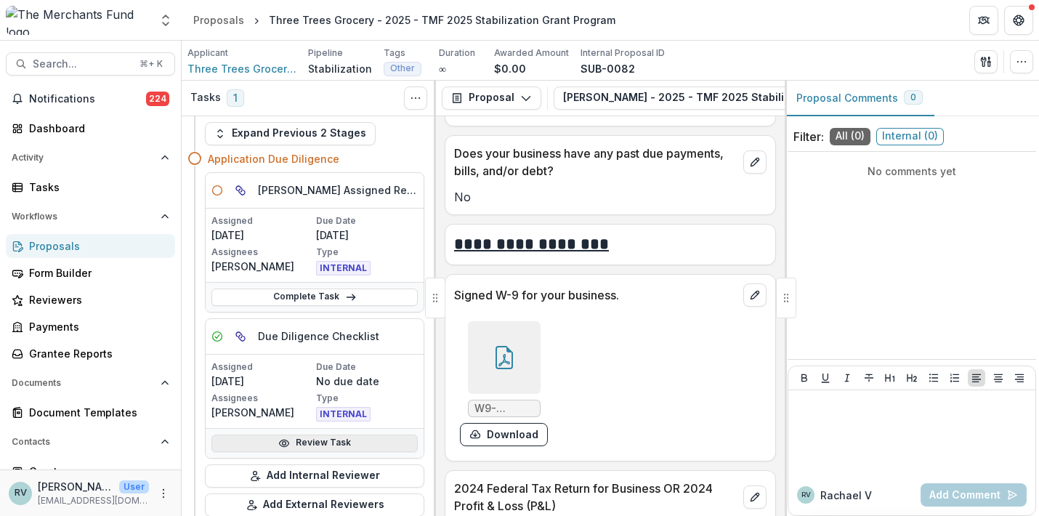
click at [339, 445] on link "Review Task" at bounding box center [314, 443] width 206 height 17
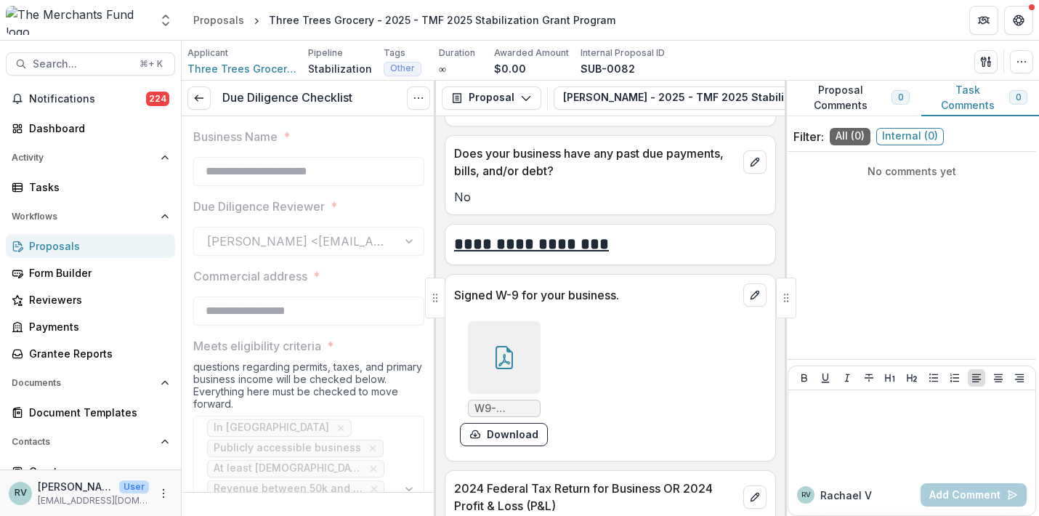
type input "*******"
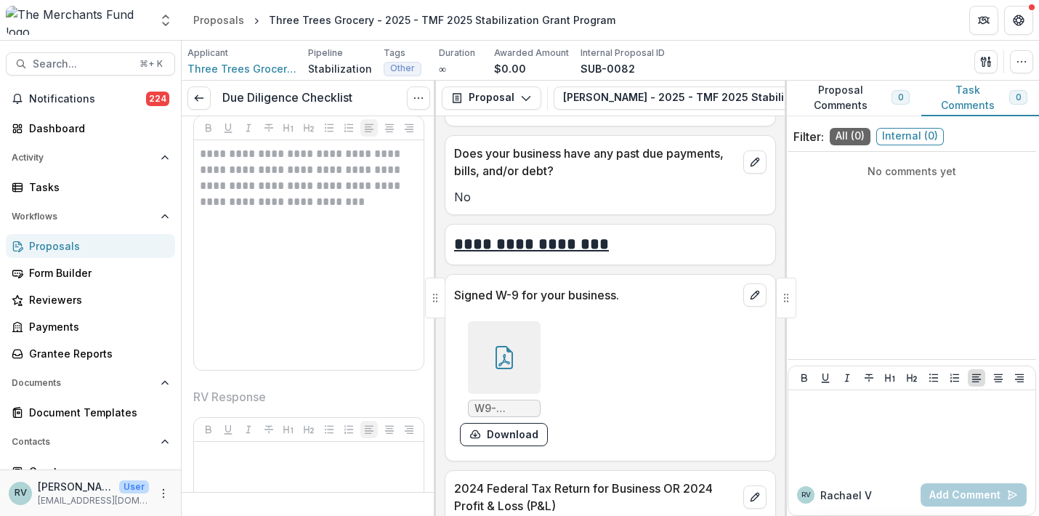
scroll to position [3724, 0]
click at [1025, 63] on icon "button" at bounding box center [1022, 62] width 12 height 12
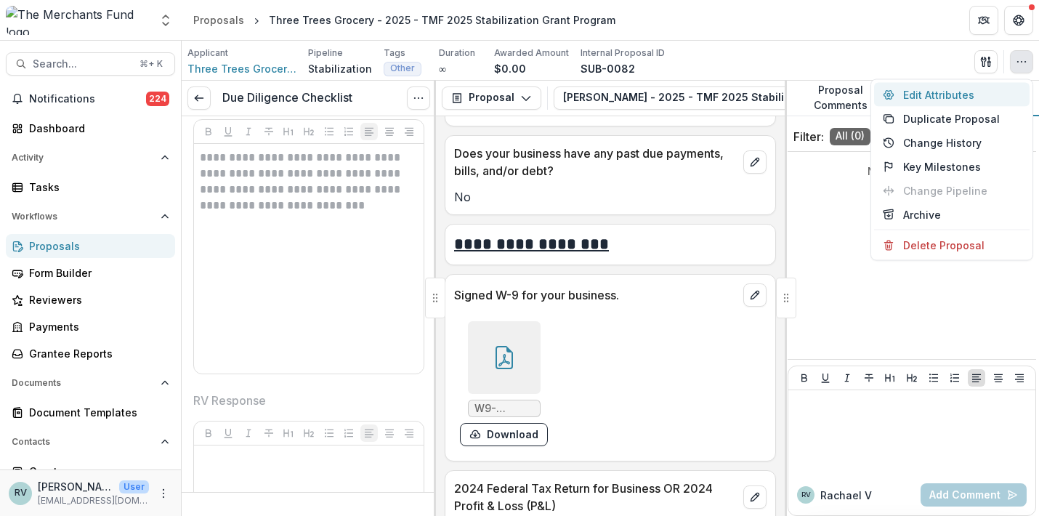
click at [980, 98] on button "Edit Attributes" at bounding box center [951, 95] width 155 height 24
type input "*******"
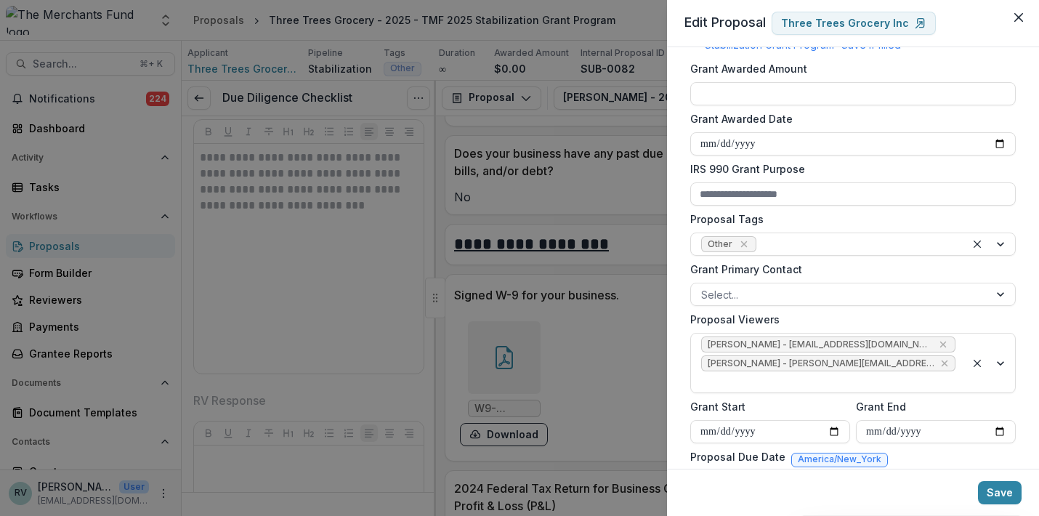
scroll to position [442, 0]
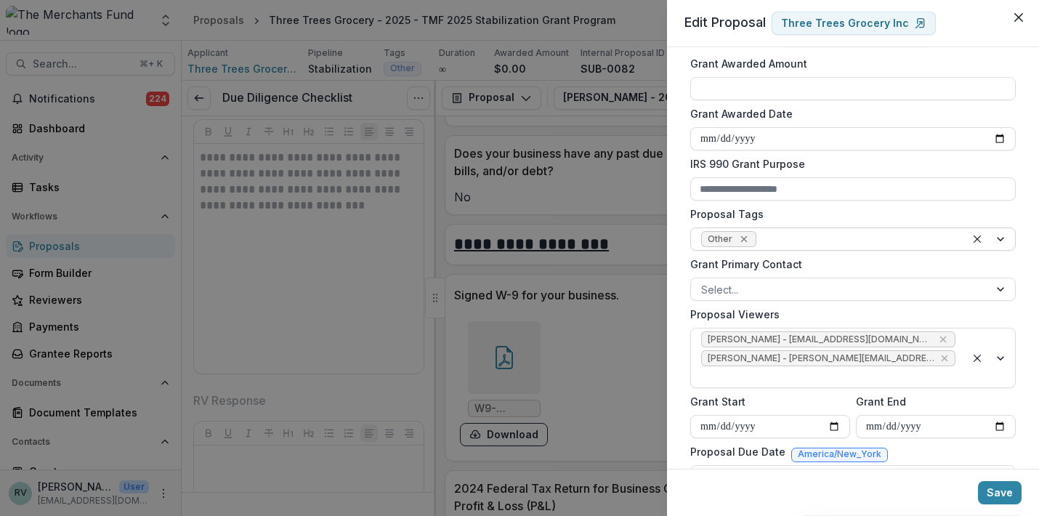
click at [745, 238] on icon "Remove Other" at bounding box center [744, 239] width 12 height 12
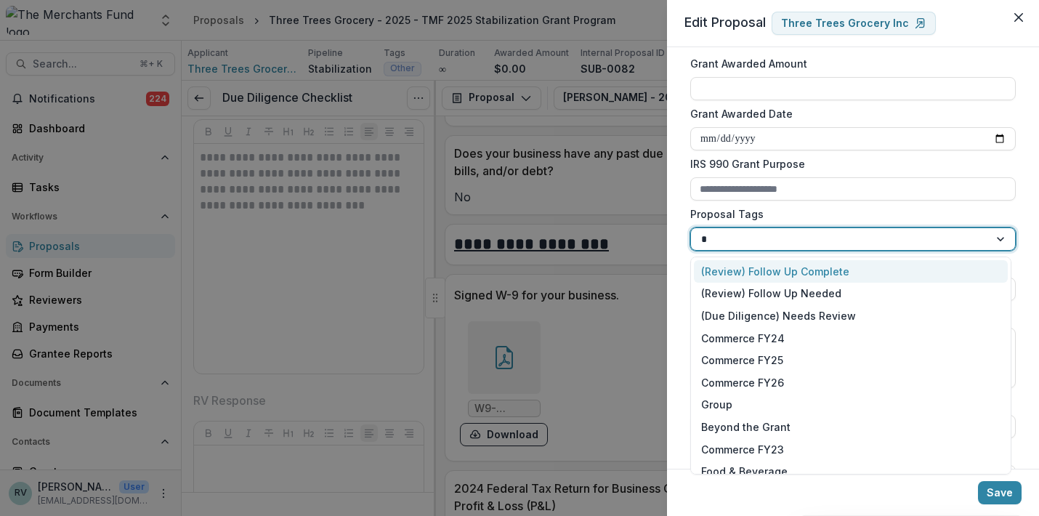
type input "**"
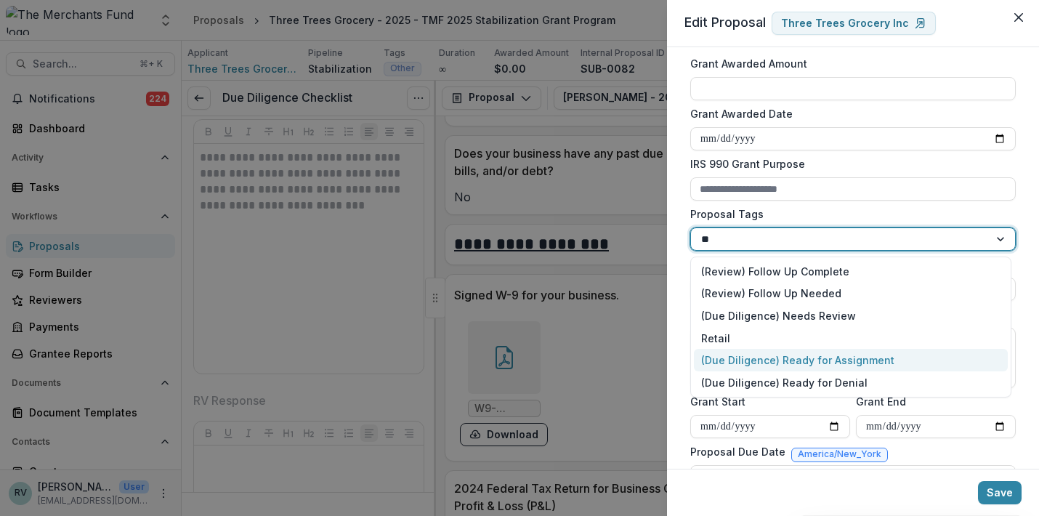
click at [767, 360] on div "(Due Diligence) Ready for Assignment" at bounding box center [851, 360] width 314 height 23
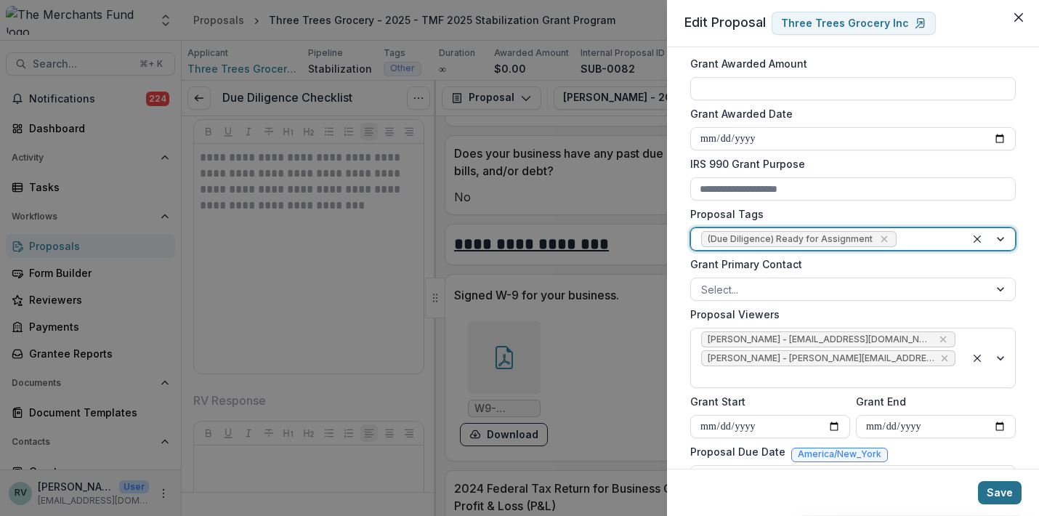
click at [1006, 486] on button "Save" at bounding box center [1000, 492] width 44 height 23
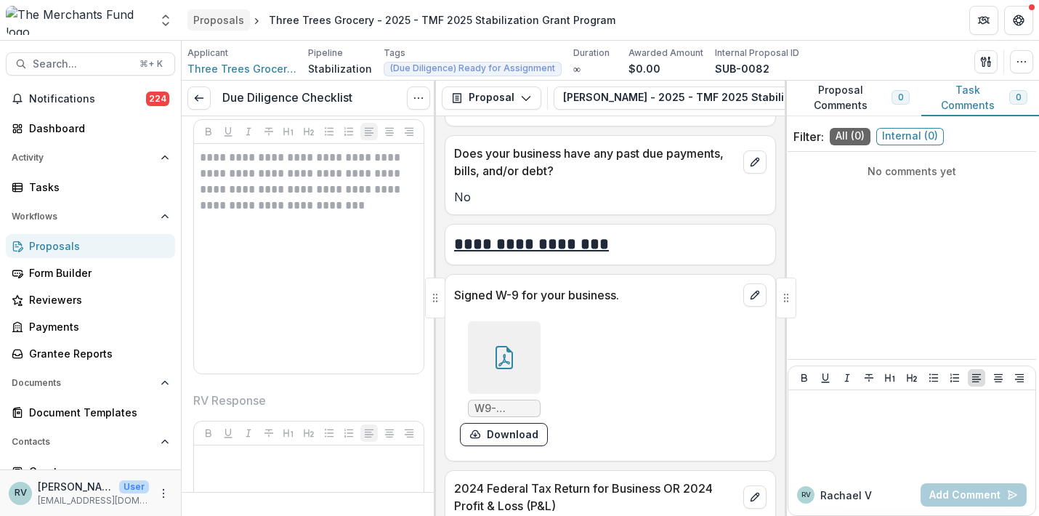
click at [230, 23] on div "Proposals" at bounding box center [218, 19] width 51 height 15
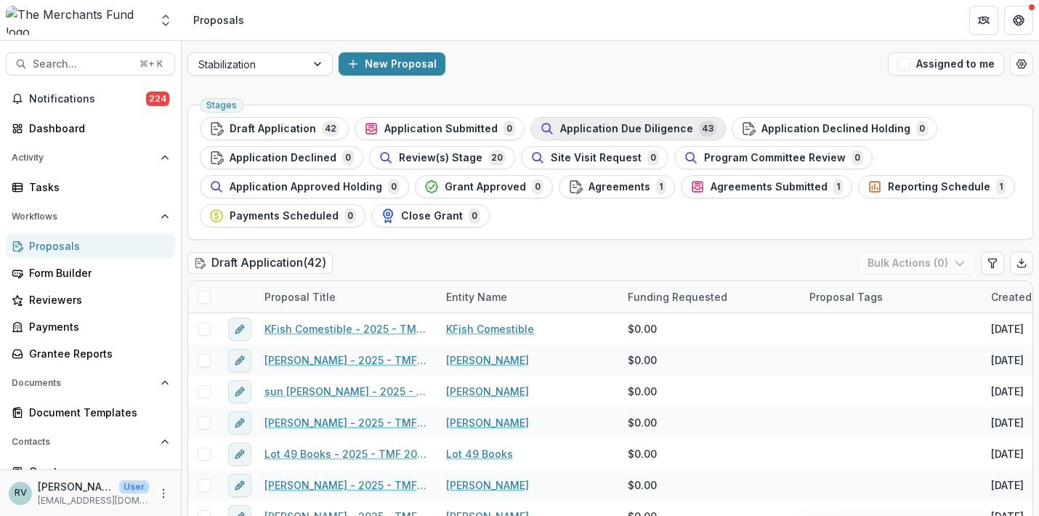
click at [671, 131] on span "Application Due Diligence" at bounding box center [626, 129] width 133 height 12
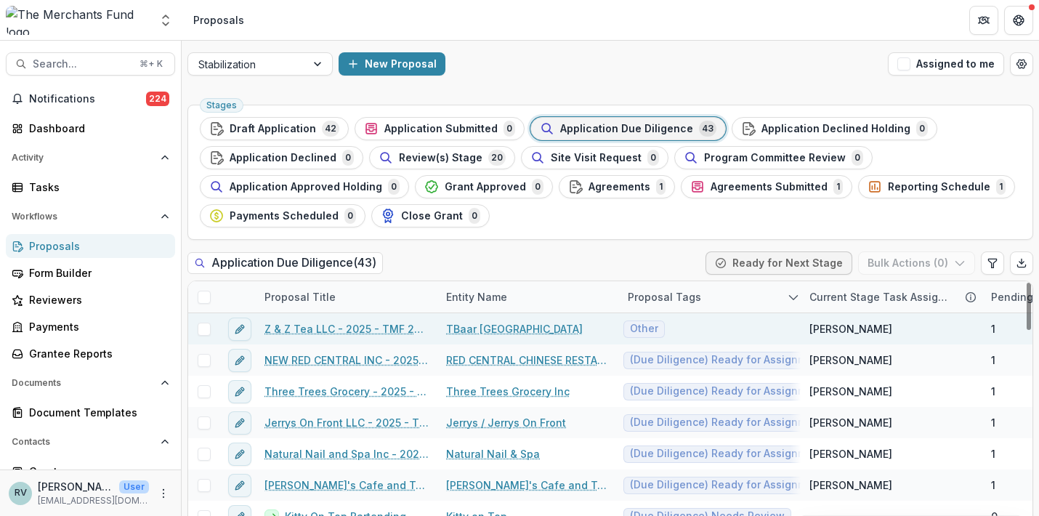
click at [351, 327] on link "Z & Z Tea LLC - 2025 - TMF 2025 Stabilization Grant Program" at bounding box center [346, 328] width 164 height 15
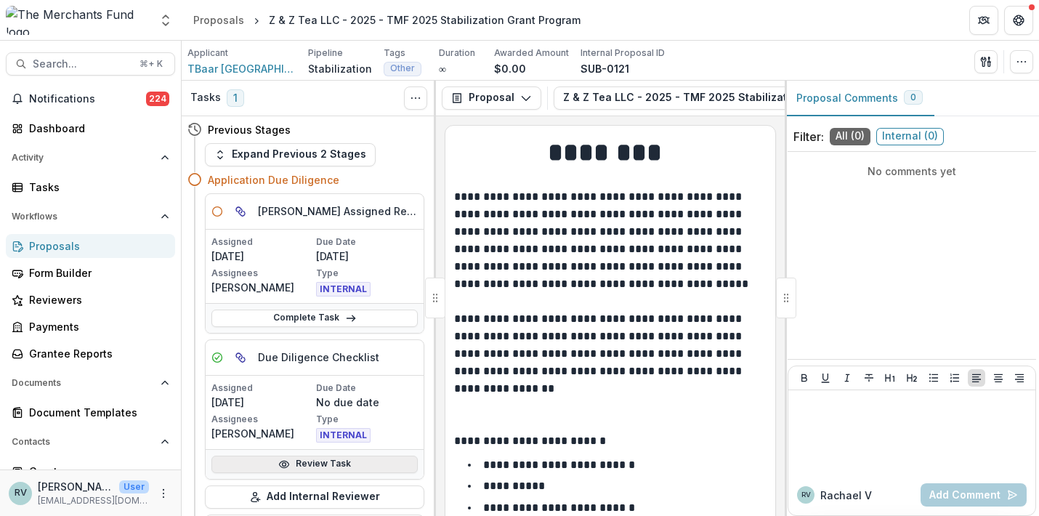
click at [315, 463] on link "Review Task" at bounding box center [314, 464] width 206 height 17
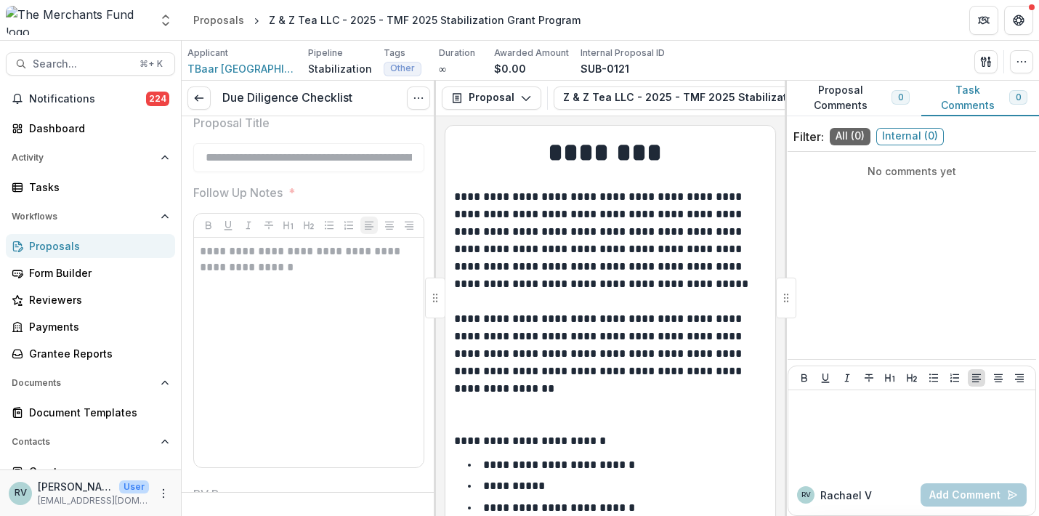
scroll to position [3602, 0]
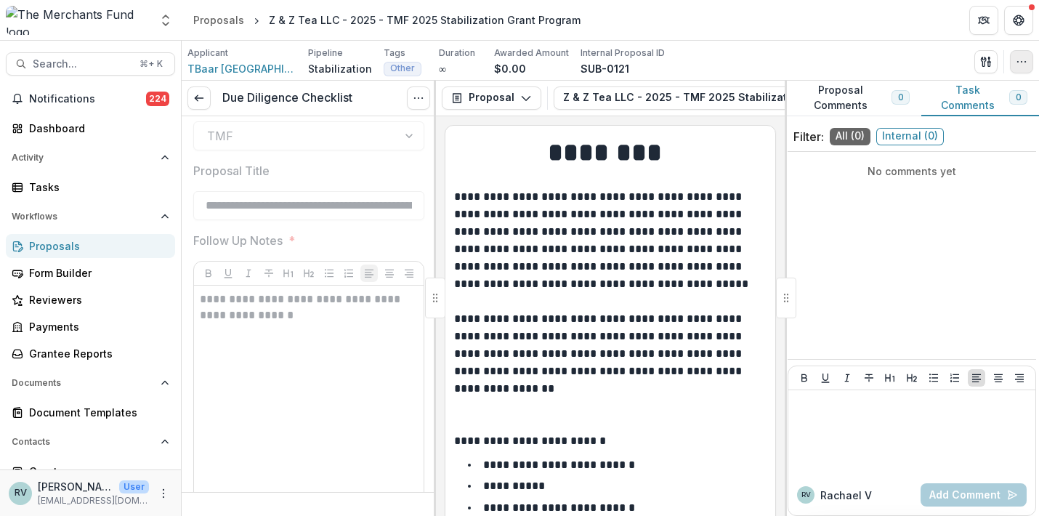
click at [1023, 65] on icon "button" at bounding box center [1022, 62] width 12 height 12
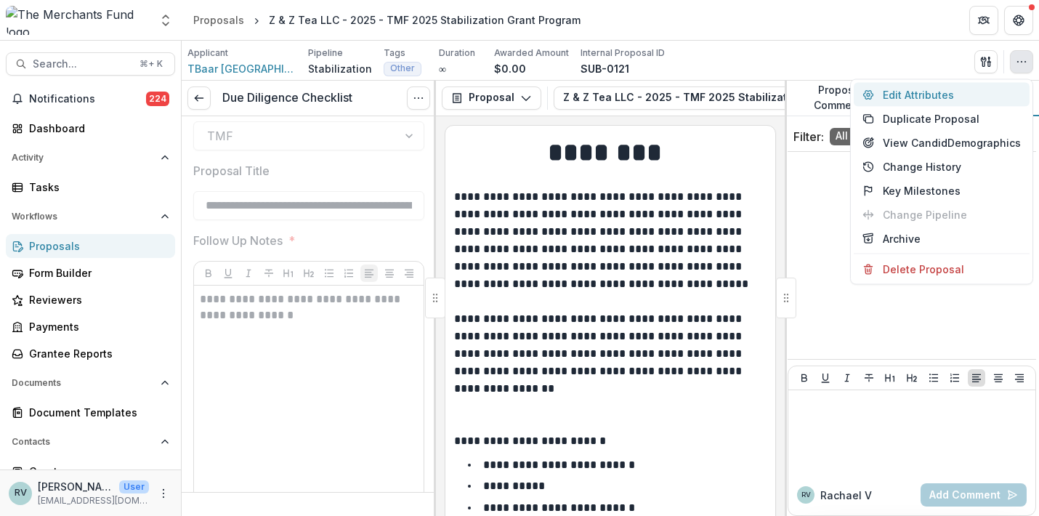
click at [985, 86] on button "Edit Attributes" at bounding box center [942, 95] width 176 height 24
type input "******"
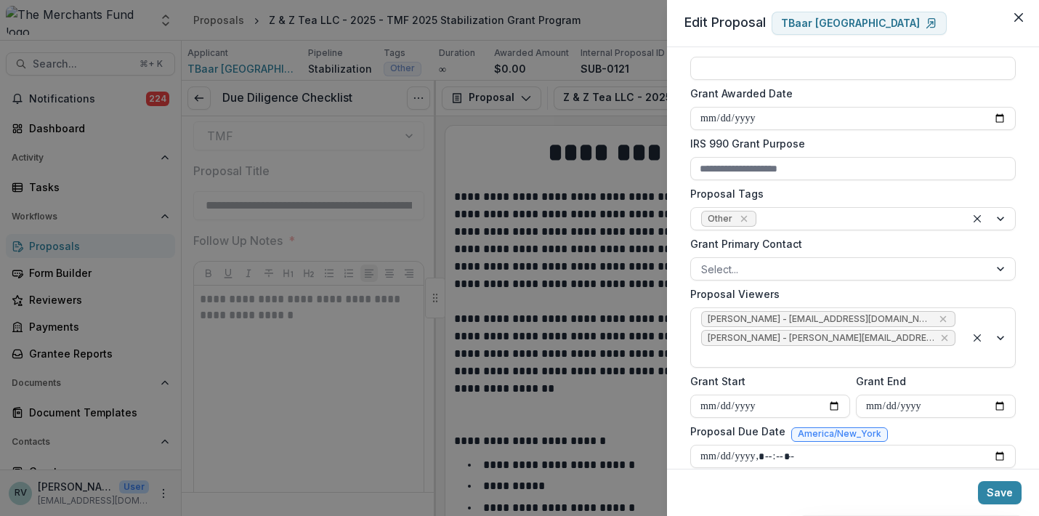
scroll to position [457, 0]
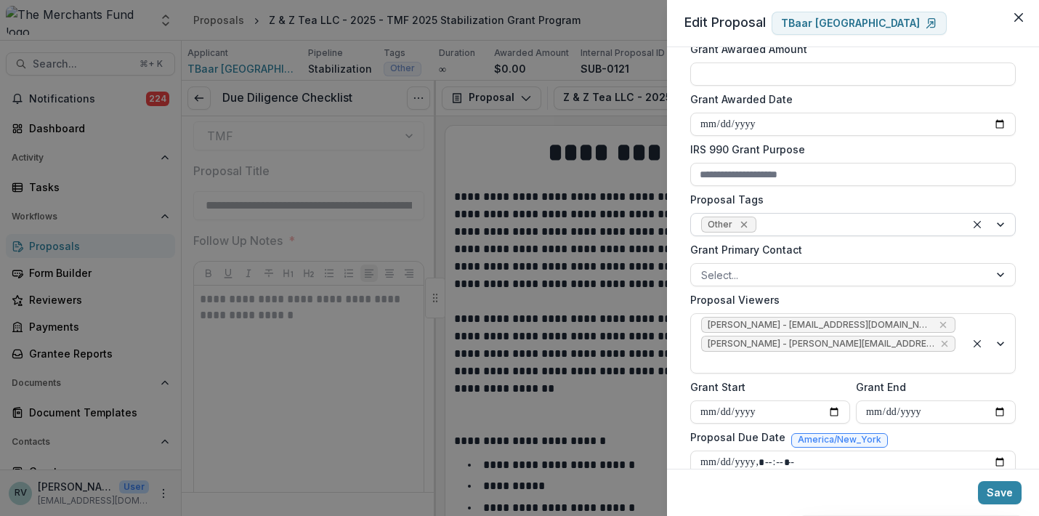
click at [747, 223] on icon "Remove Other" at bounding box center [744, 225] width 12 height 12
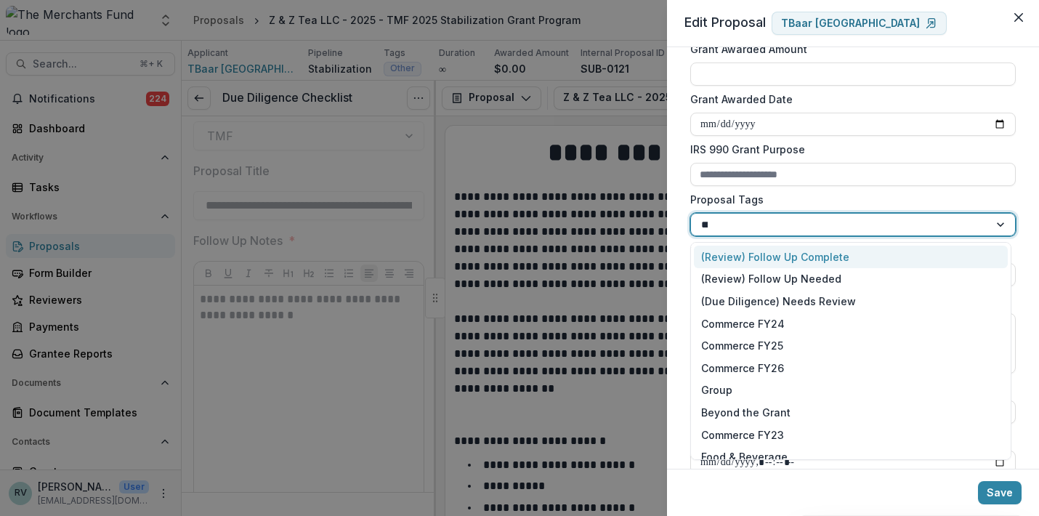
type input "*****"
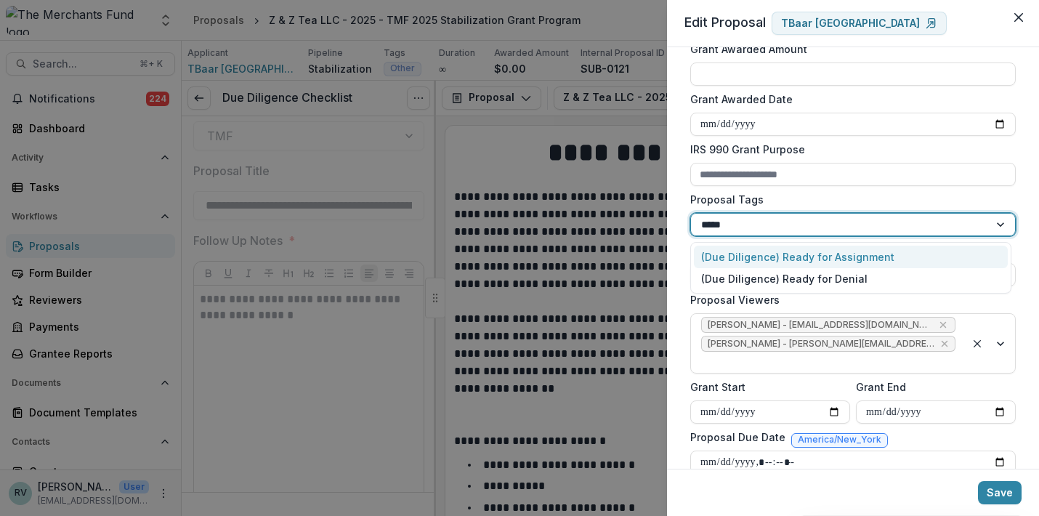
click at [765, 256] on div "(Due Diligence) Ready for Assignment" at bounding box center [851, 257] width 314 height 23
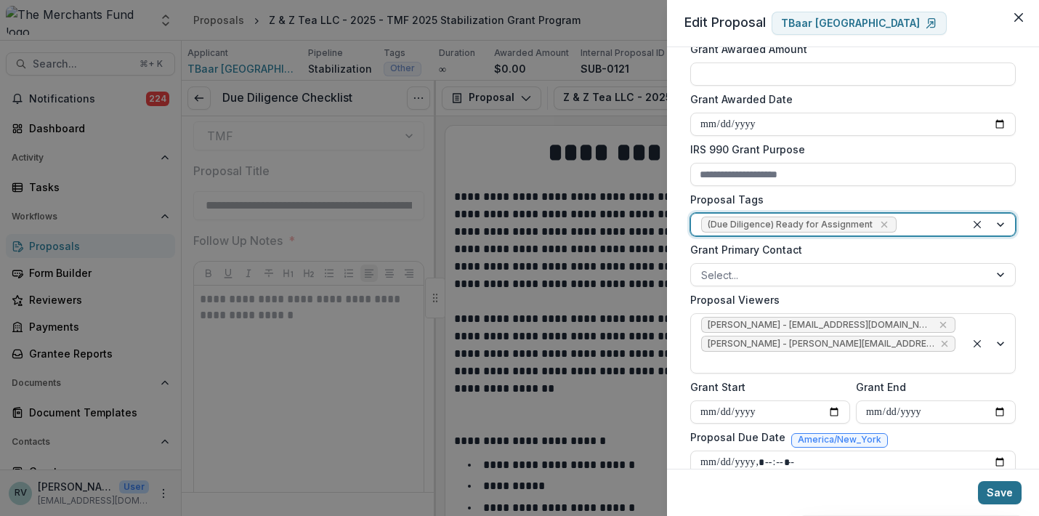
click at [995, 495] on button "Save" at bounding box center [1000, 492] width 44 height 23
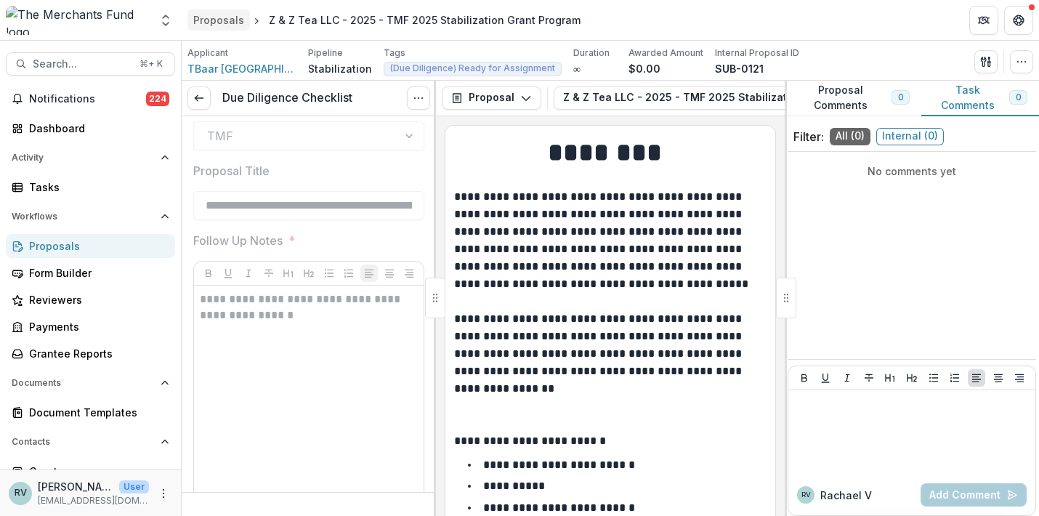
click at [222, 15] on div "Proposals" at bounding box center [218, 19] width 51 height 15
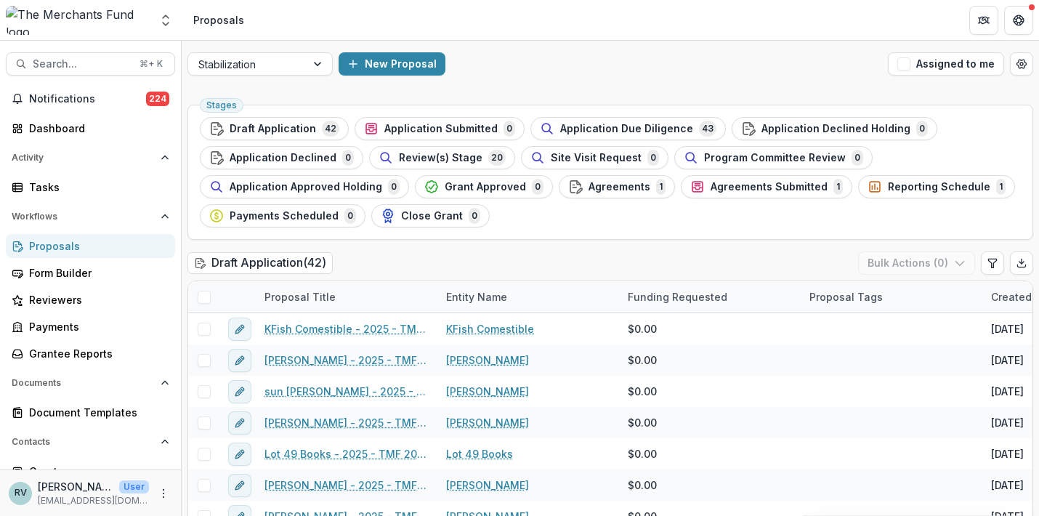
click at [625, 130] on span "Application Due Diligence" at bounding box center [626, 129] width 133 height 12
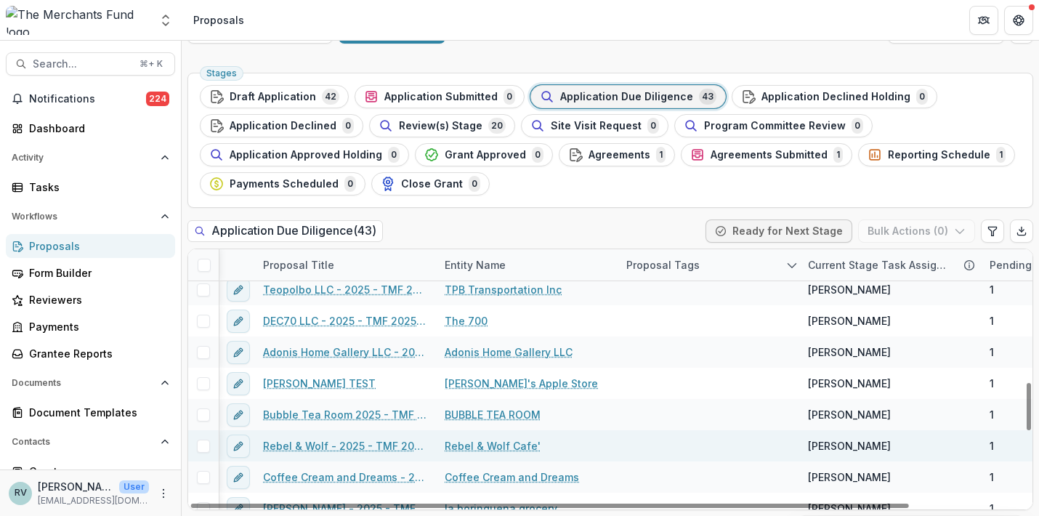
scroll to position [727, 1]
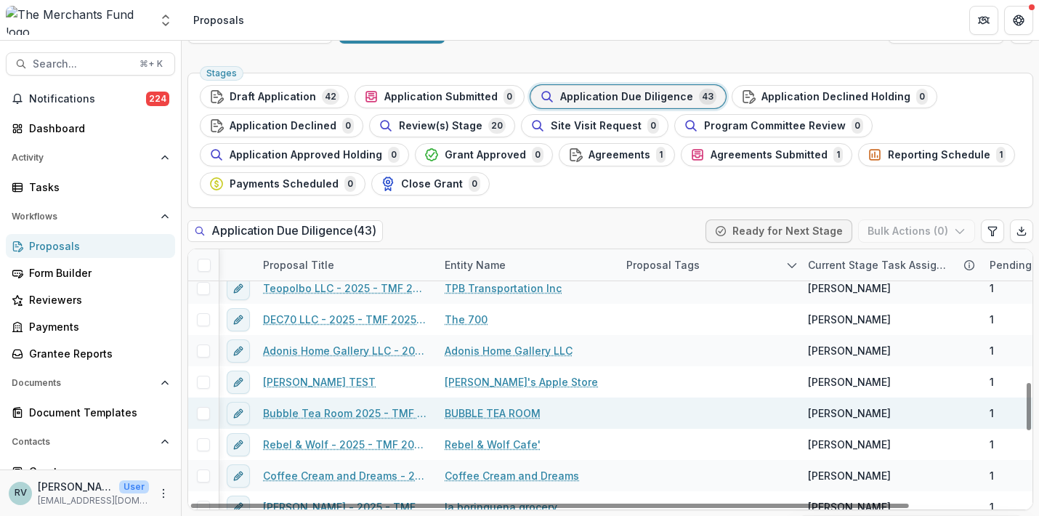
click at [384, 411] on link "Bubble Tea Room 2025 - TMF 2025 Stabilization Grant Program" at bounding box center [345, 412] width 164 height 15
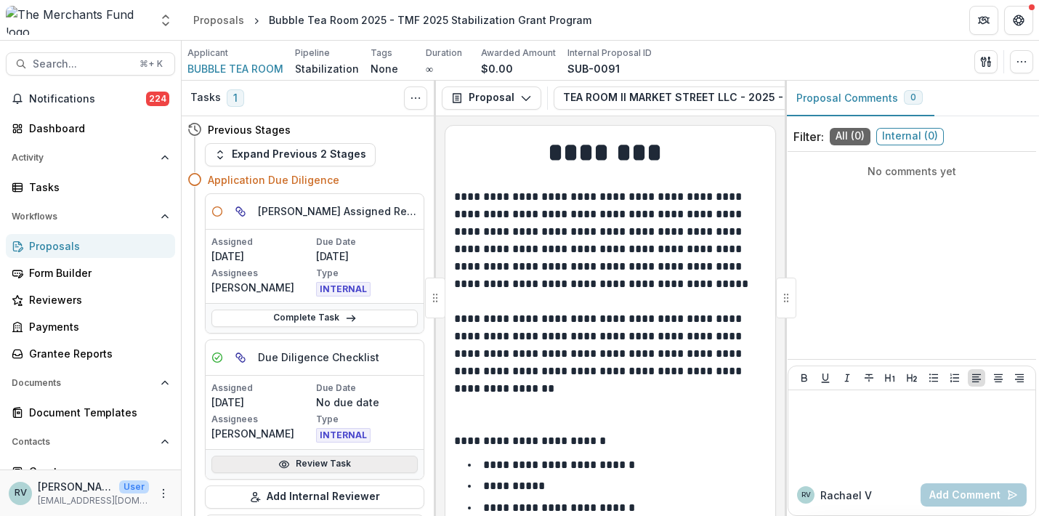
click at [310, 465] on link "Review Task" at bounding box center [314, 464] width 206 height 17
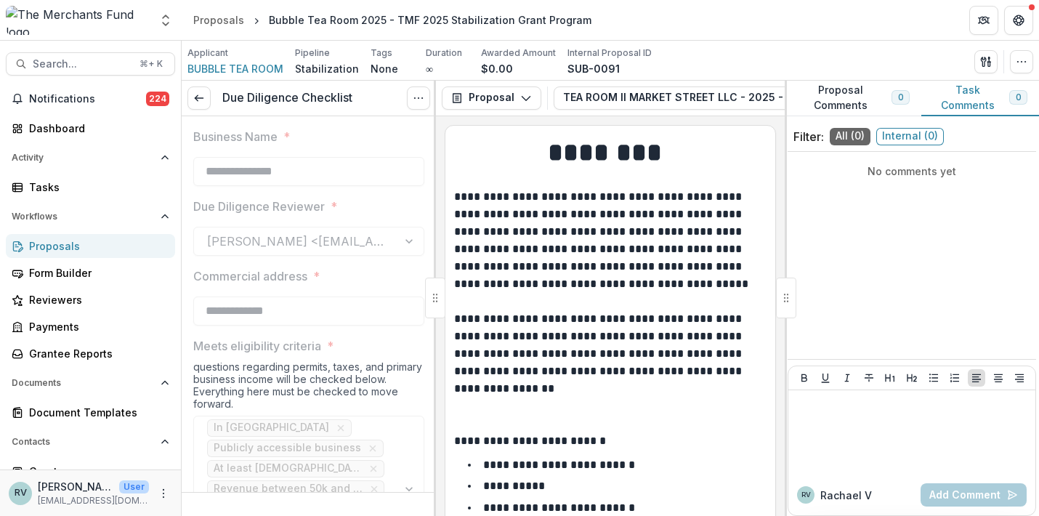
type input "********"
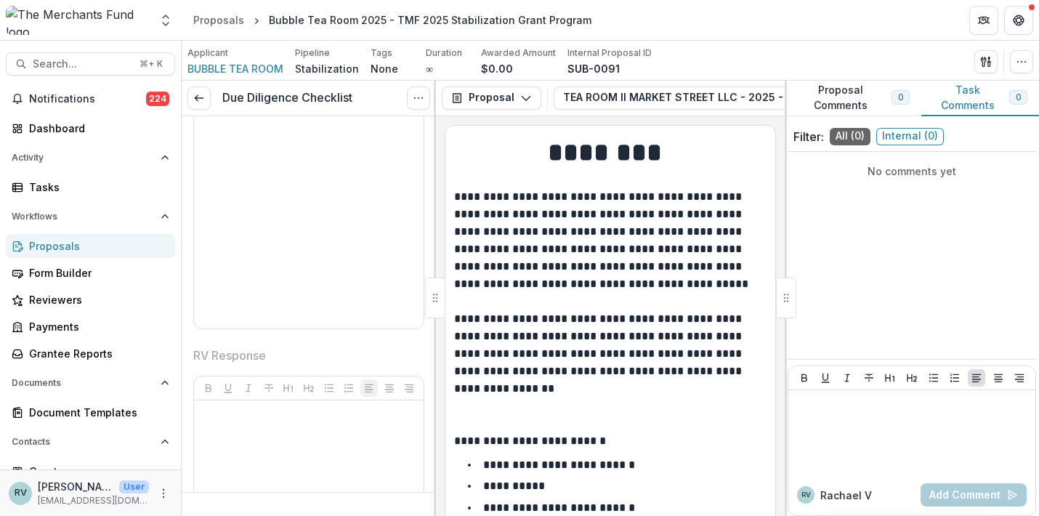
scroll to position [3768, 0]
click at [1023, 63] on icon "button" at bounding box center [1022, 62] width 12 height 12
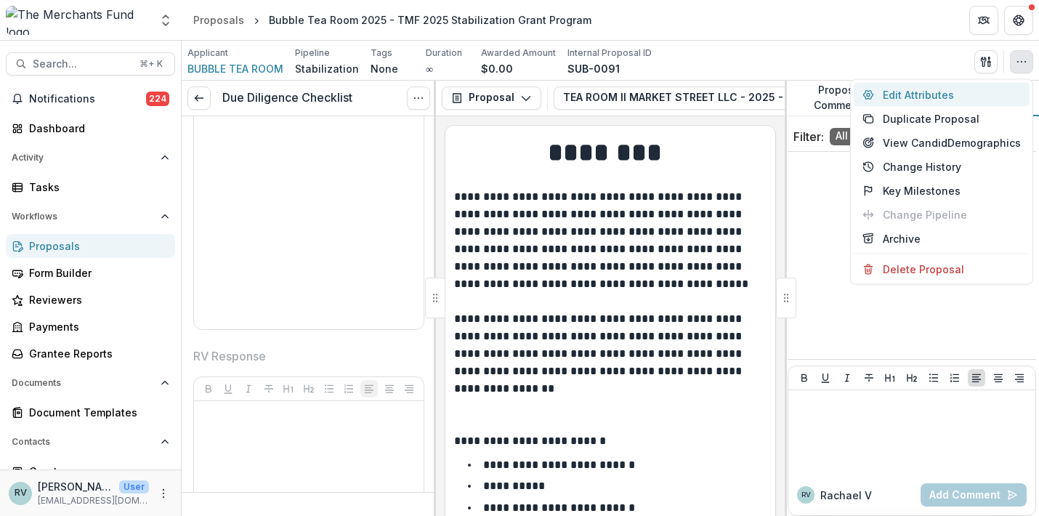
click at [993, 92] on button "Edit Attributes" at bounding box center [942, 95] width 176 height 24
type input "******"
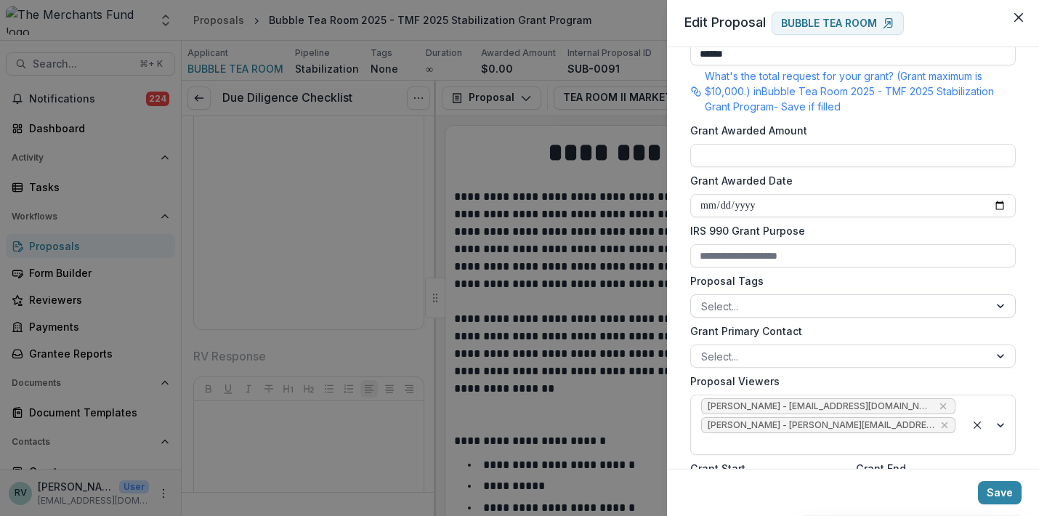
scroll to position [381, 0]
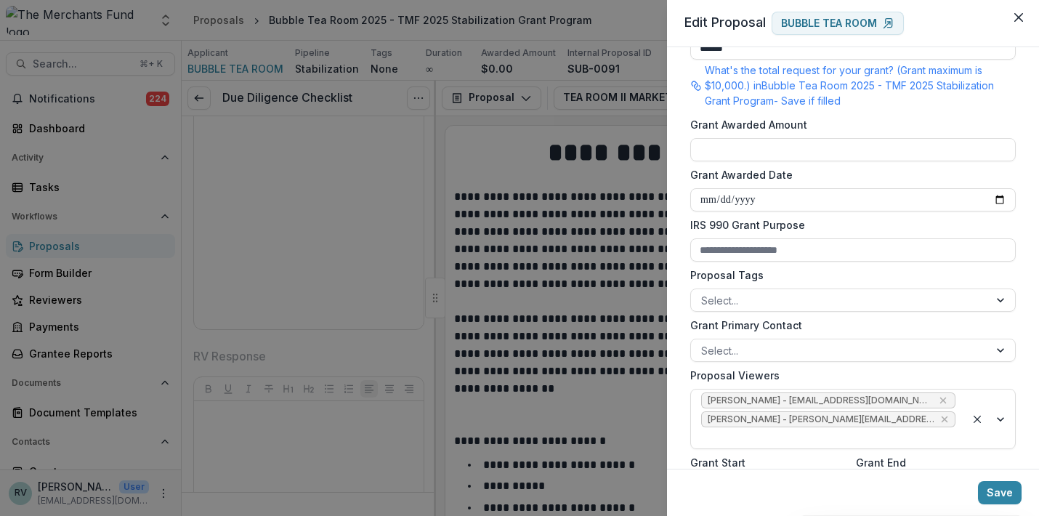
click at [758, 313] on form "**********" at bounding box center [852, 190] width 337 height 1014
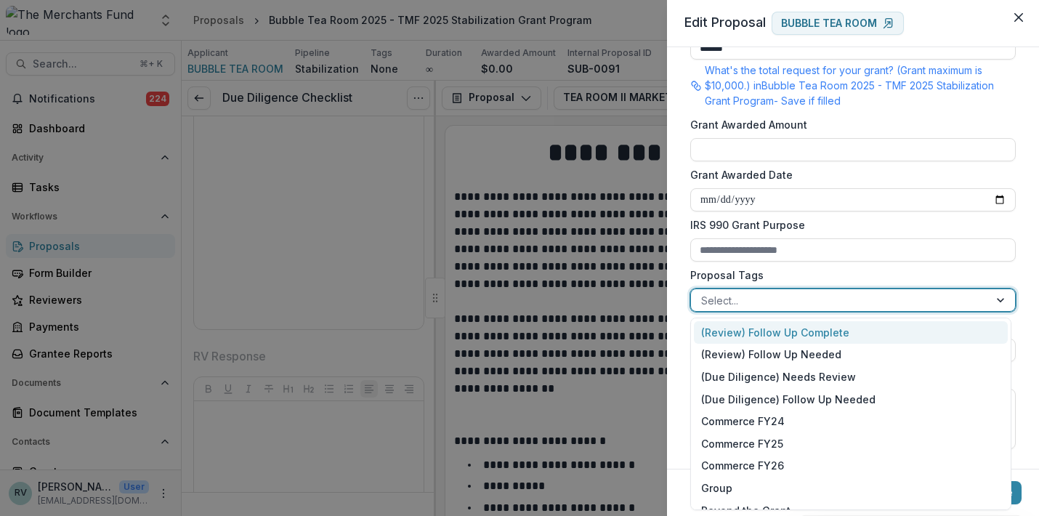
click at [749, 294] on div at bounding box center [840, 300] width 278 height 18
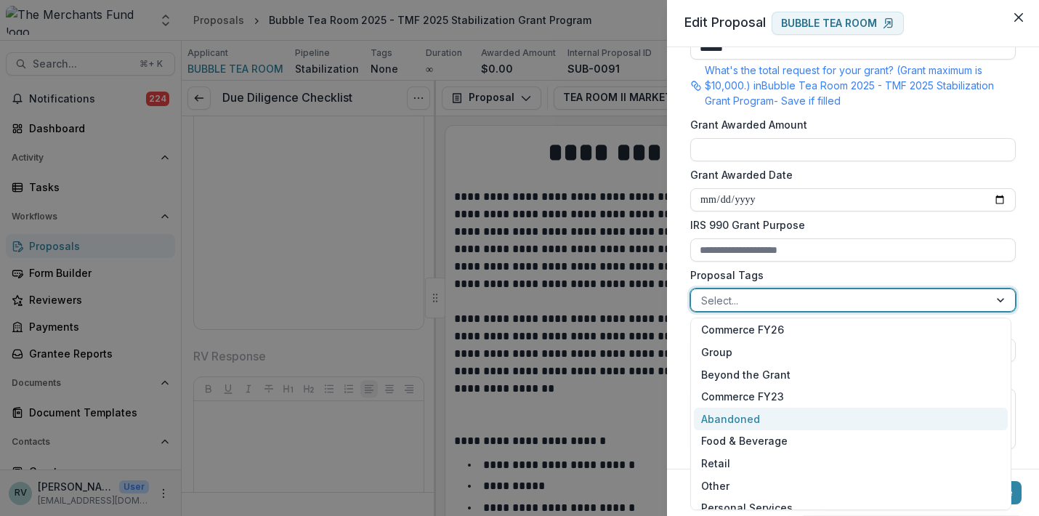
scroll to position [193, 0]
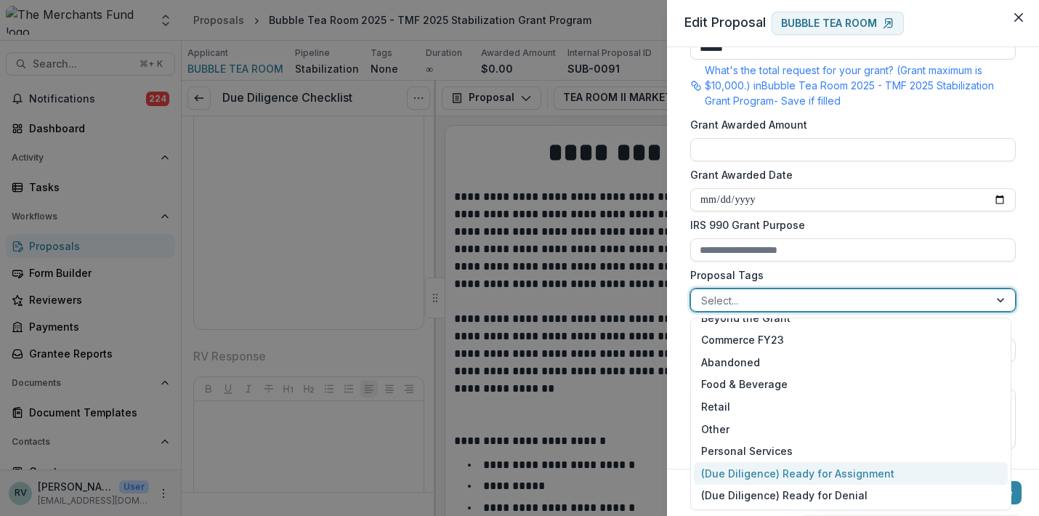
click at [781, 474] on div "(Due Diligence) Ready for Assignment" at bounding box center [851, 473] width 314 height 23
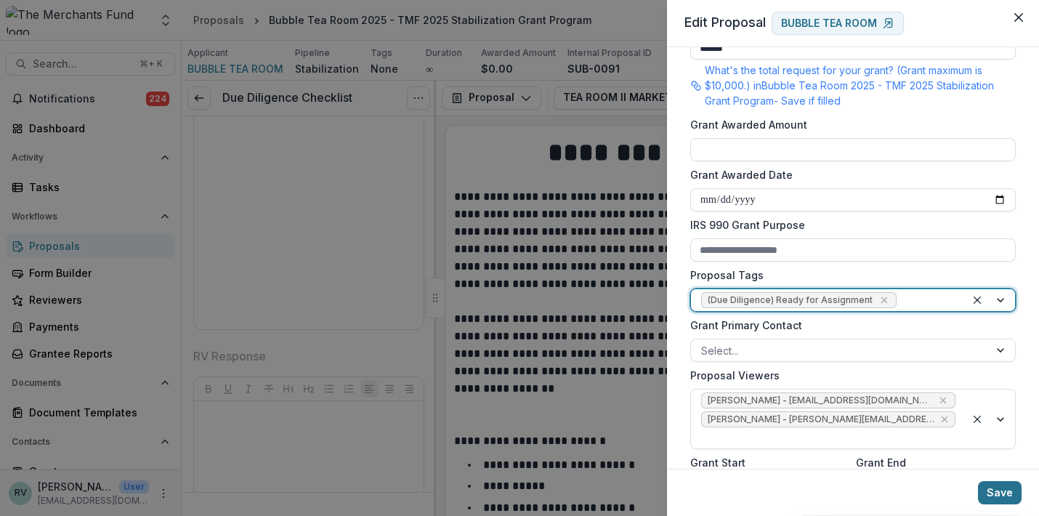
click at [993, 492] on button "Save" at bounding box center [1000, 492] width 44 height 23
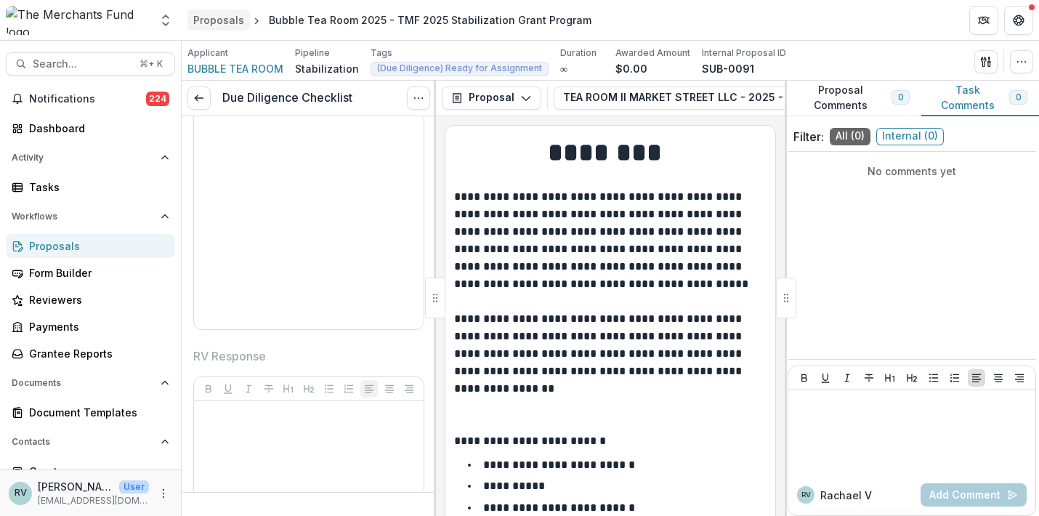
click at [223, 17] on div "Proposals" at bounding box center [218, 19] width 51 height 15
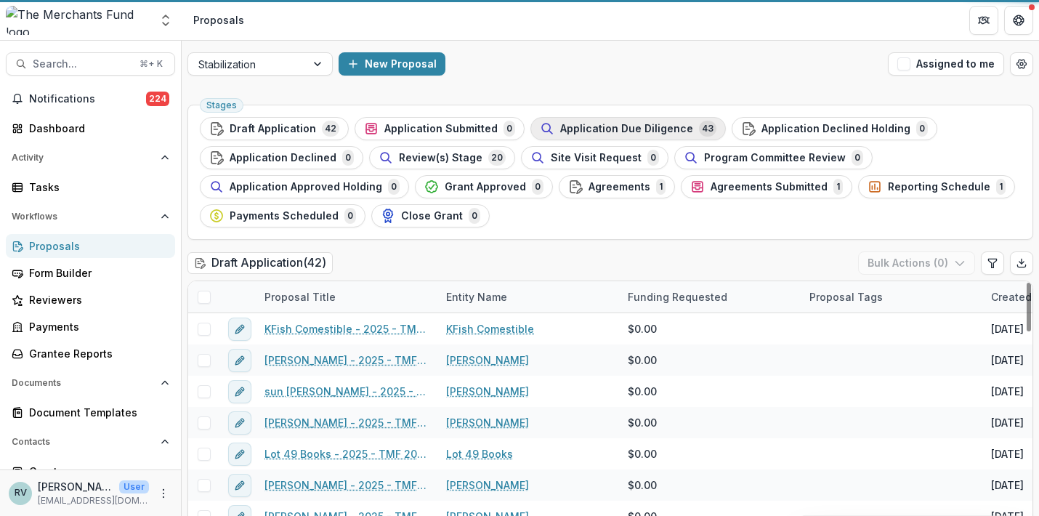
click at [579, 123] on span "Application Due Diligence" at bounding box center [626, 129] width 133 height 12
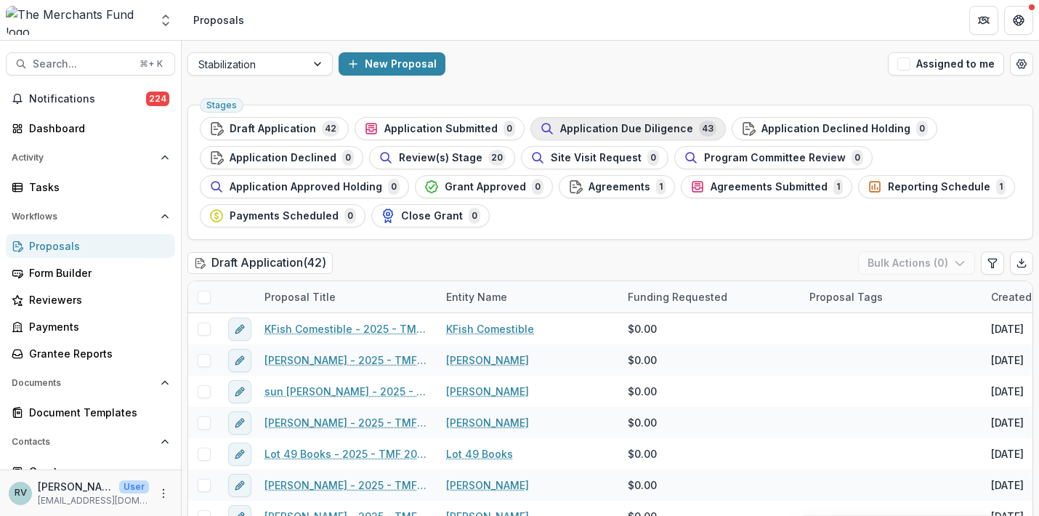
click at [596, 132] on span "Application Due Diligence" at bounding box center [626, 129] width 133 height 12
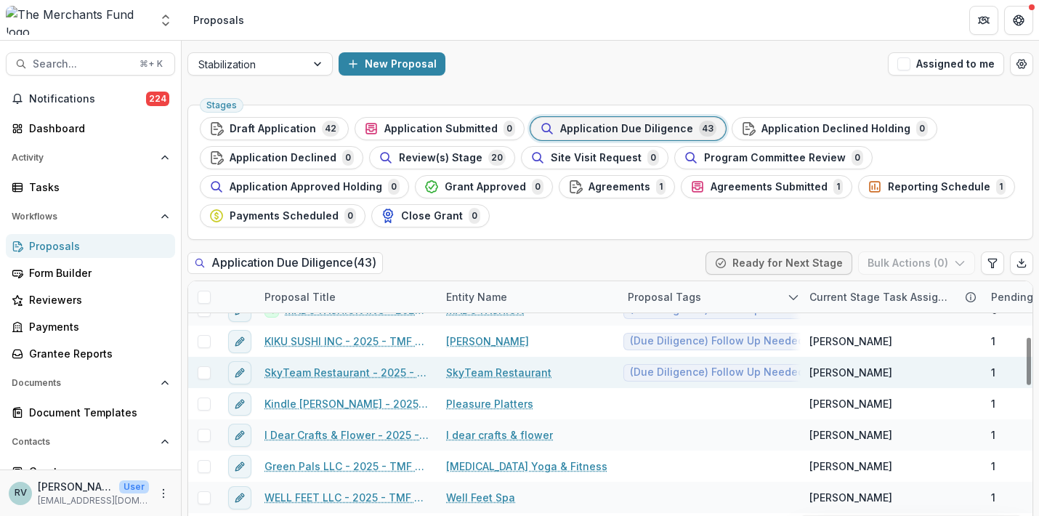
scroll to position [309, 0]
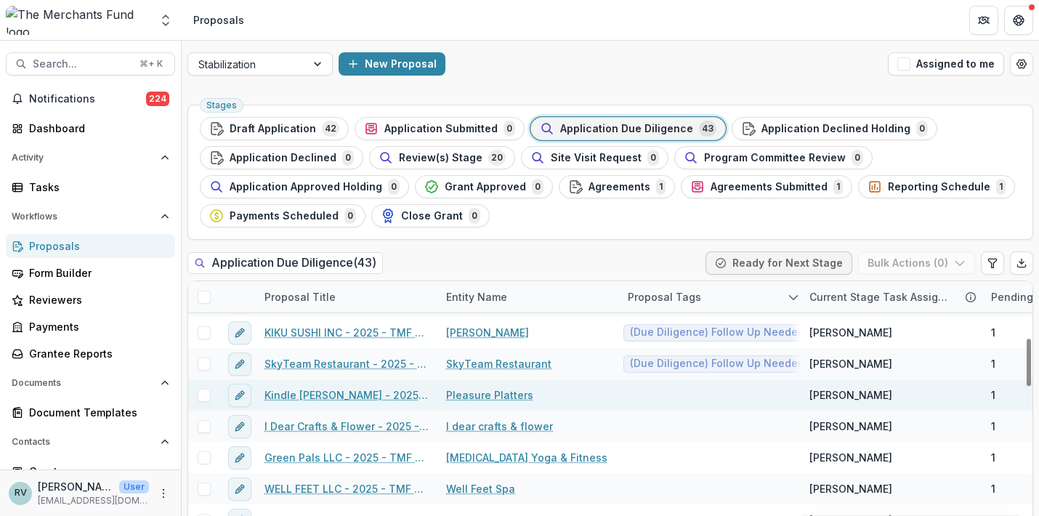
click at [395, 395] on link "Kindle [PERSON_NAME] - 2025 - TMF 2025 Stabilization Grant Program" at bounding box center [346, 394] width 164 height 15
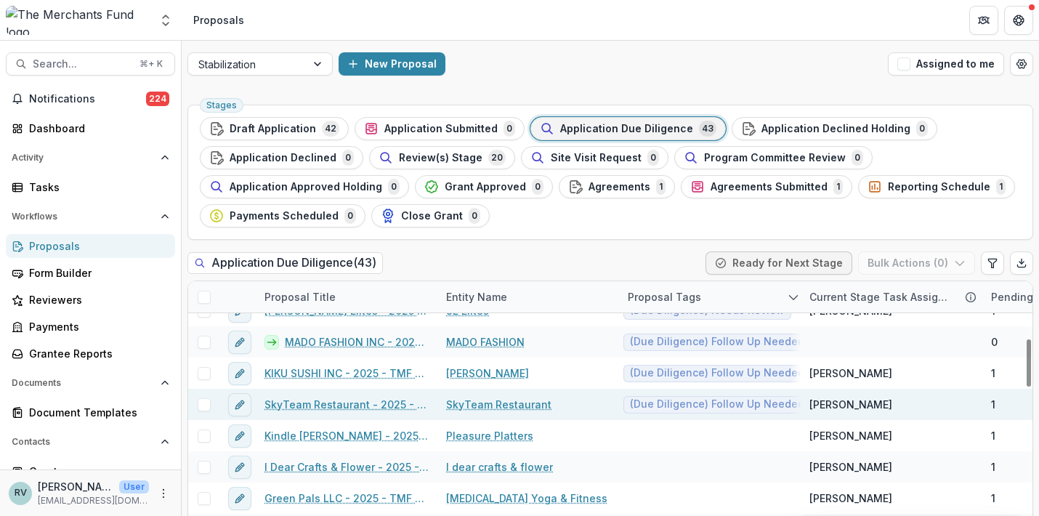
scroll to position [327, 0]
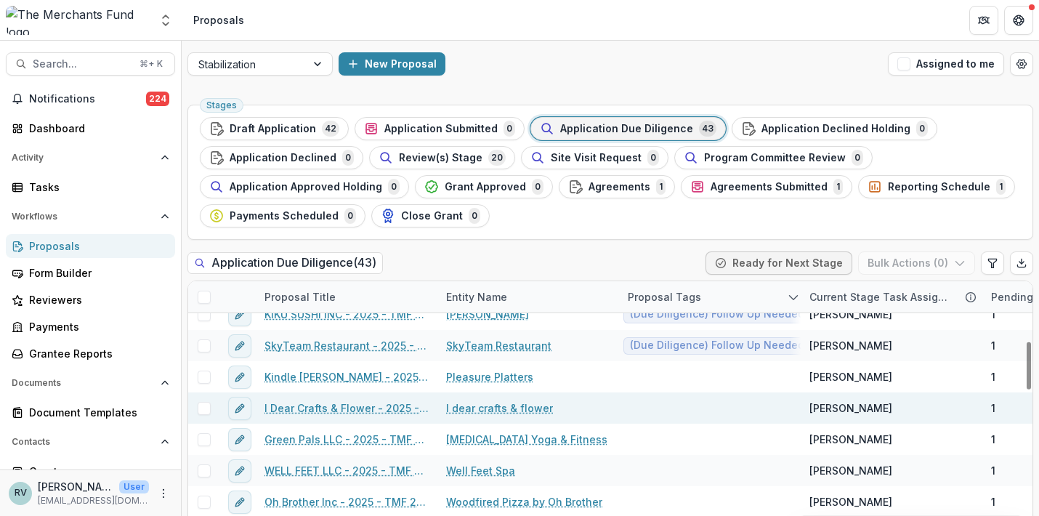
click at [379, 406] on link "I Dear Crafts & Flower - 2025 - TMF 2025 Stabilization Grant Program" at bounding box center [346, 407] width 164 height 15
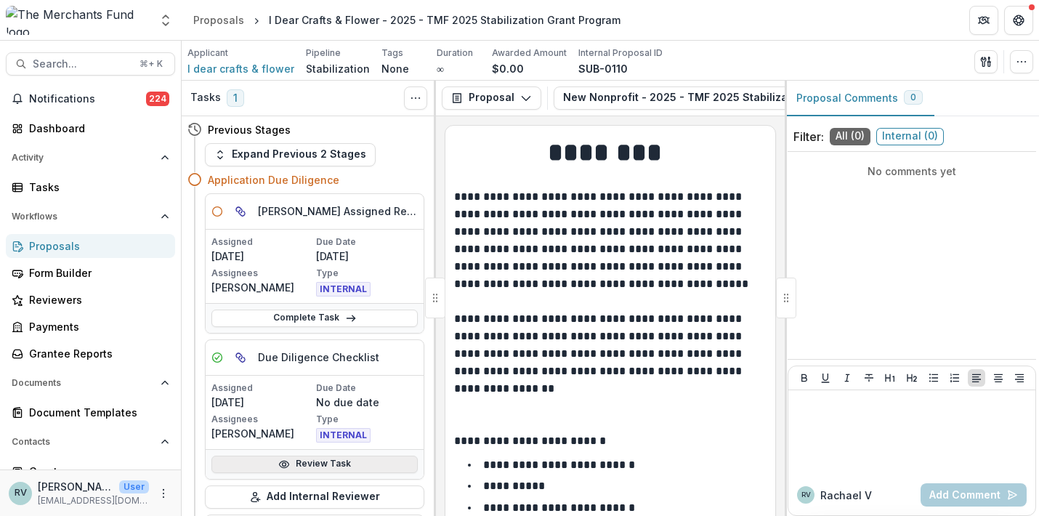
click at [312, 462] on link "Review Task" at bounding box center [314, 464] width 206 height 17
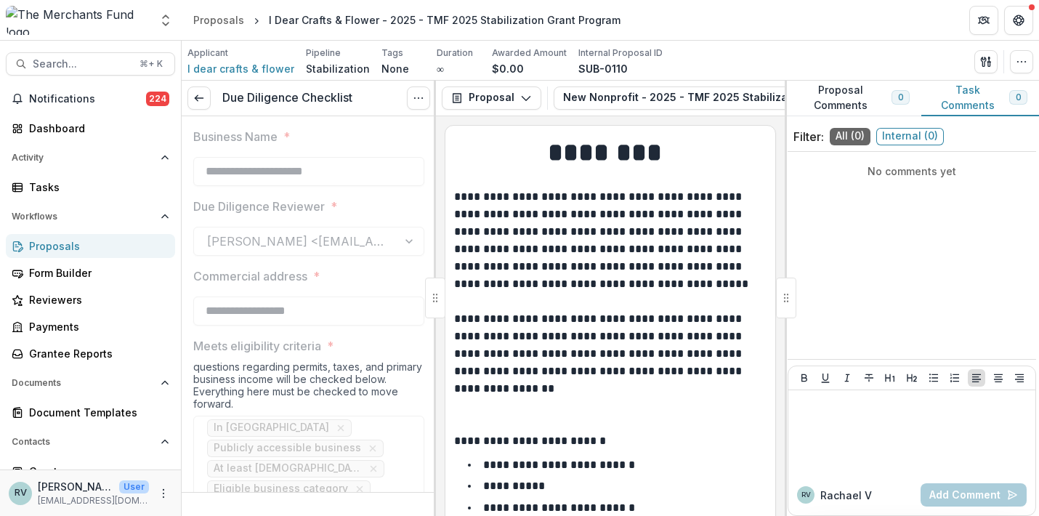
type input "*******"
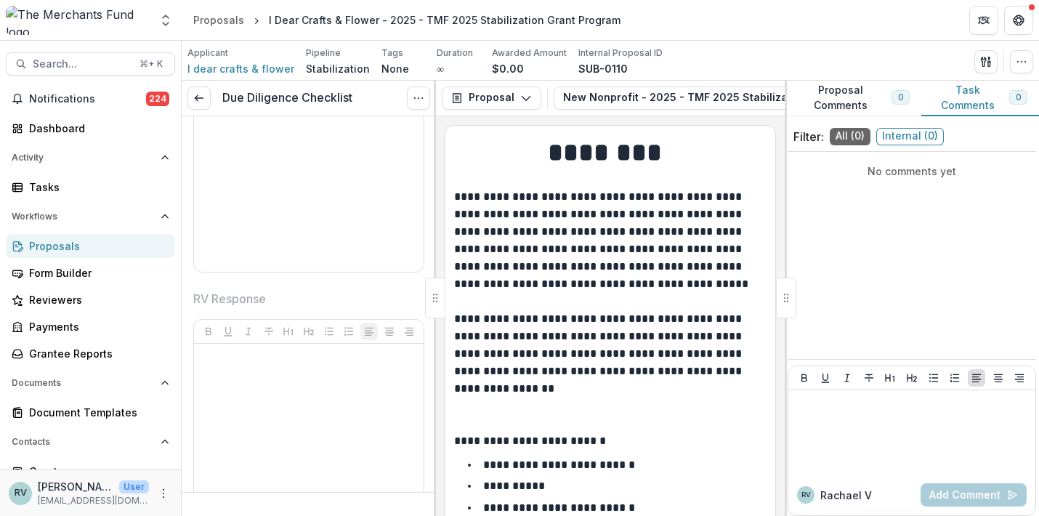
scroll to position [3762, 0]
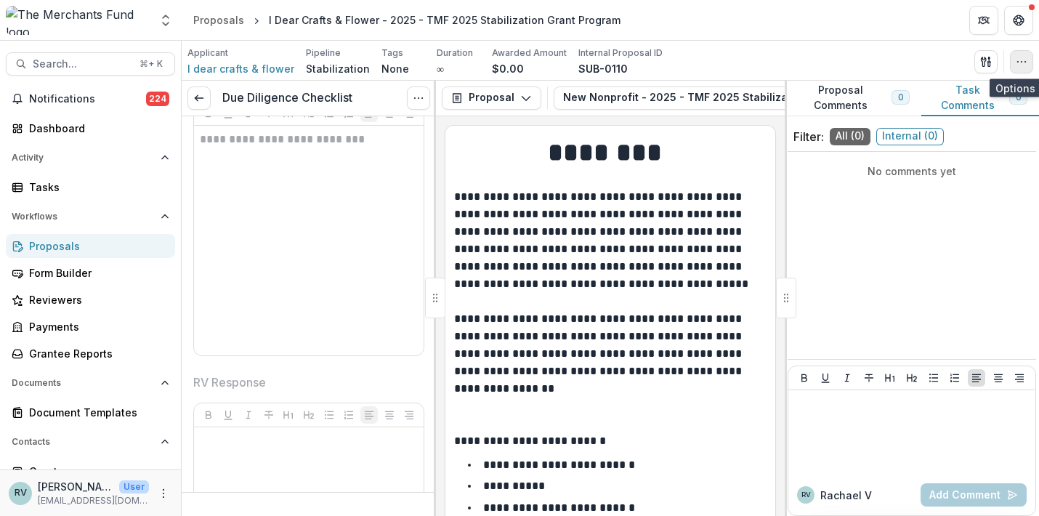
click at [1021, 57] on icon "button" at bounding box center [1022, 62] width 12 height 12
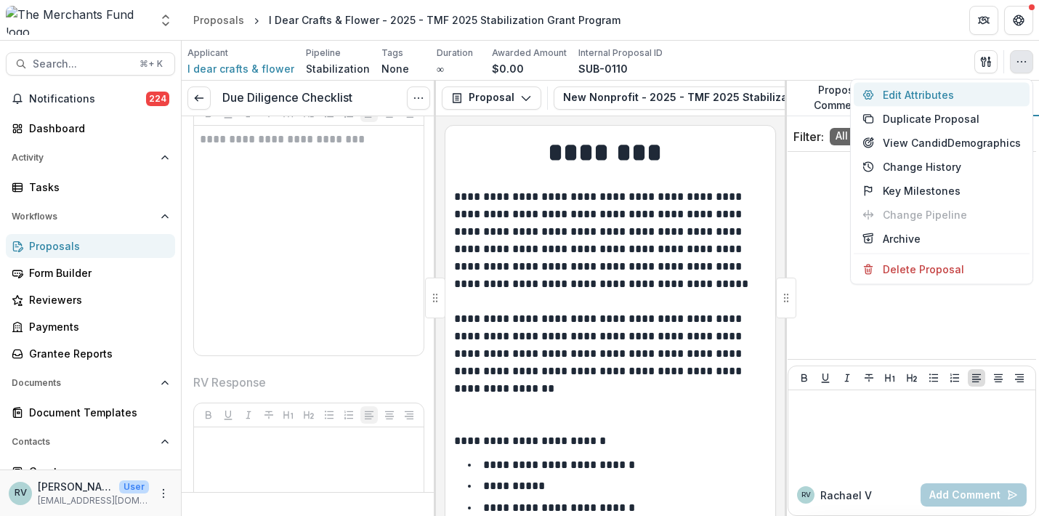
click at [966, 99] on button "Edit Attributes" at bounding box center [942, 95] width 176 height 24
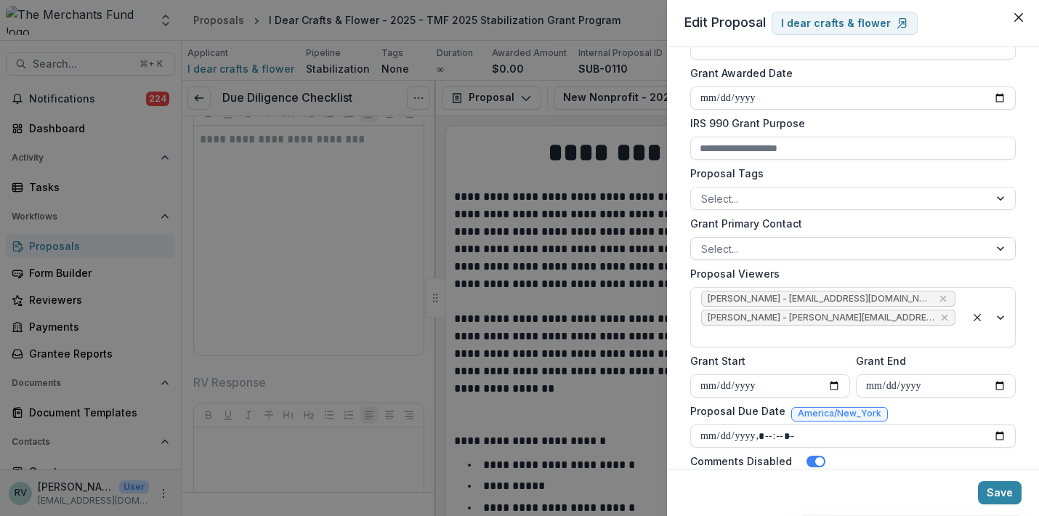
scroll to position [437, 0]
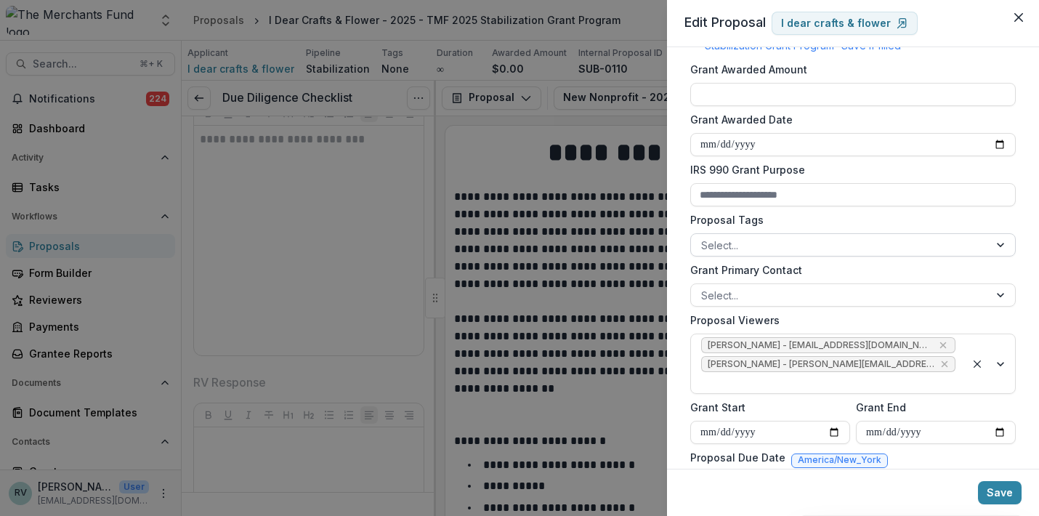
click at [738, 238] on div "Select..." at bounding box center [840, 245] width 278 height 15
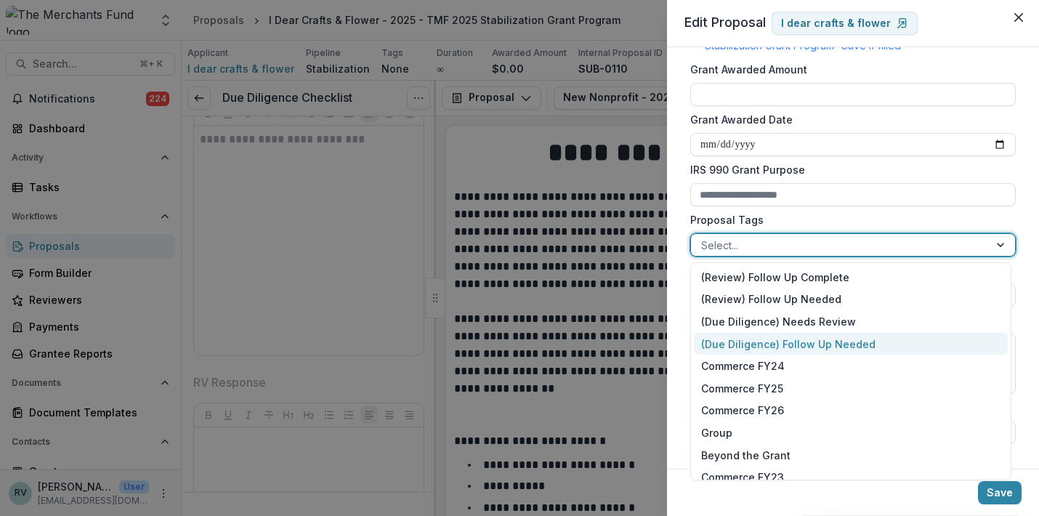
scroll to position [167, 0]
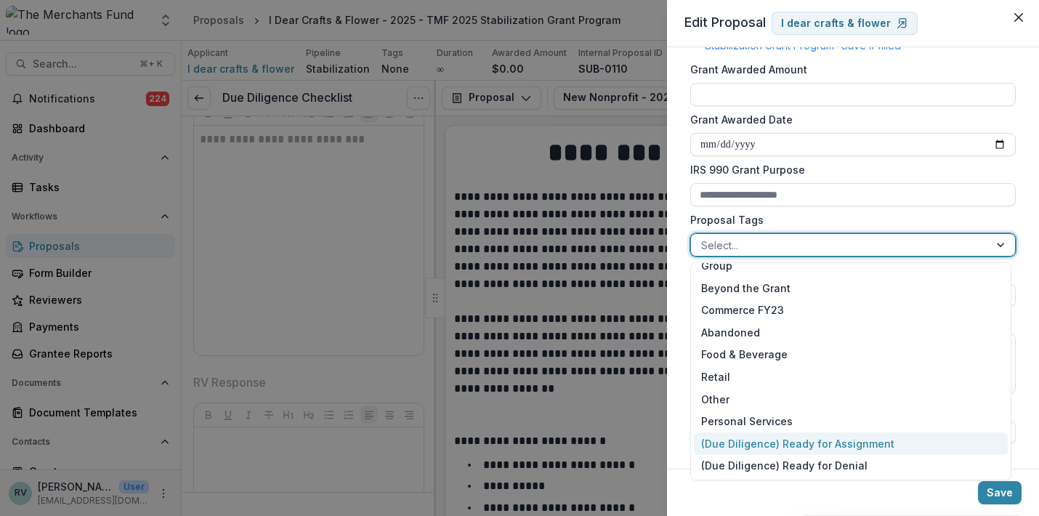
click at [761, 444] on div "(Due Diligence) Ready for Assignment" at bounding box center [851, 443] width 314 height 23
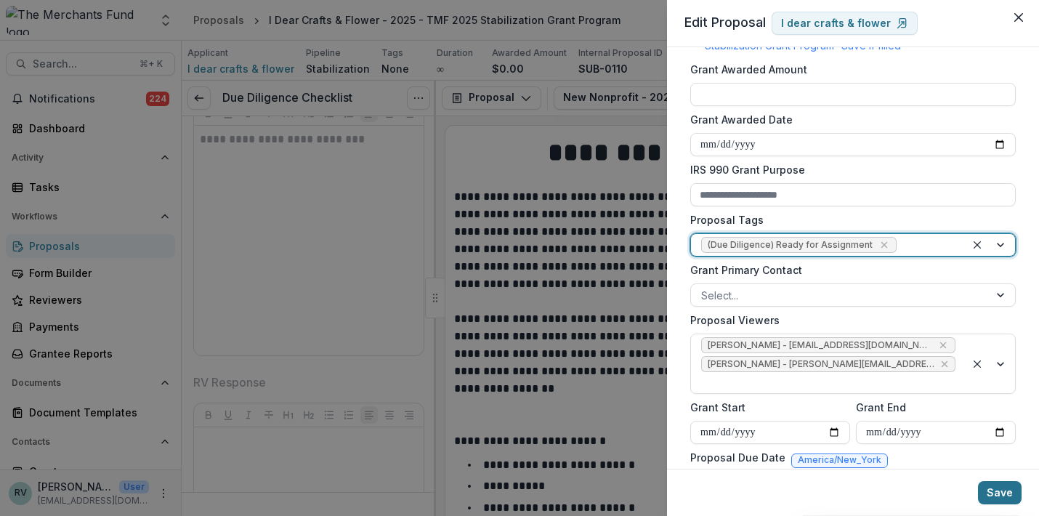
click at [1000, 493] on button "Save" at bounding box center [1000, 492] width 44 height 23
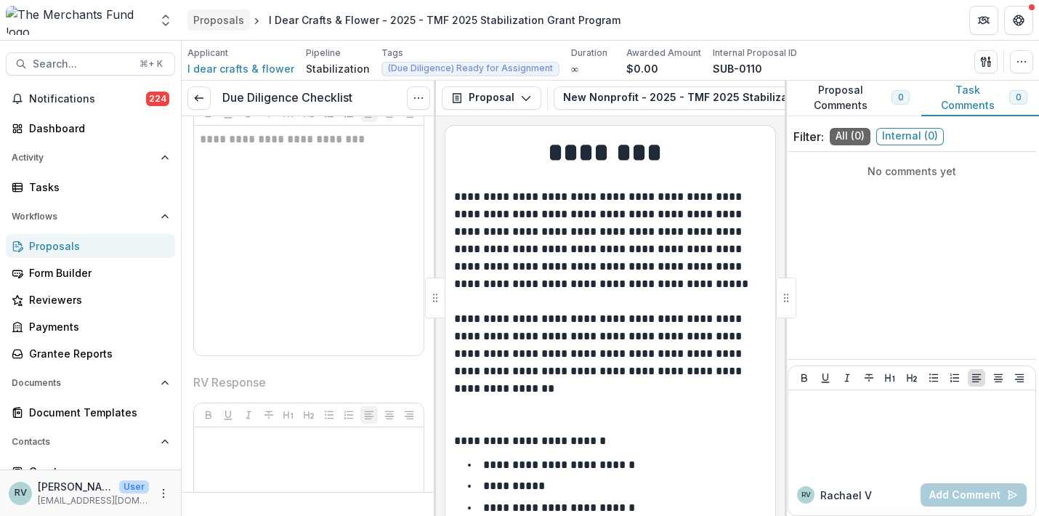
click at [223, 24] on div "Proposals" at bounding box center [218, 19] width 51 height 15
click at [218, 20] on div "Proposals" at bounding box center [218, 19] width 51 height 15
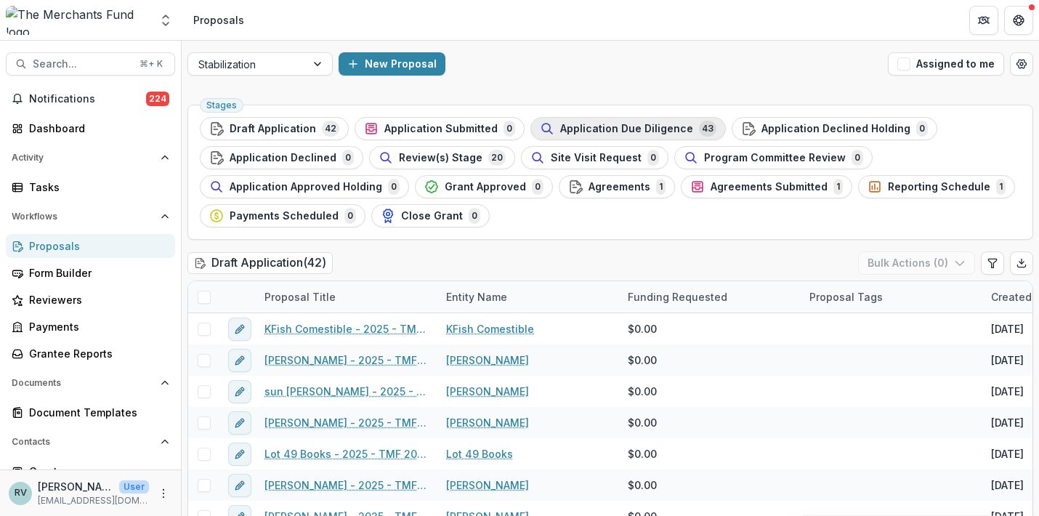
click at [599, 127] on span "Application Due Diligence" at bounding box center [626, 129] width 133 height 12
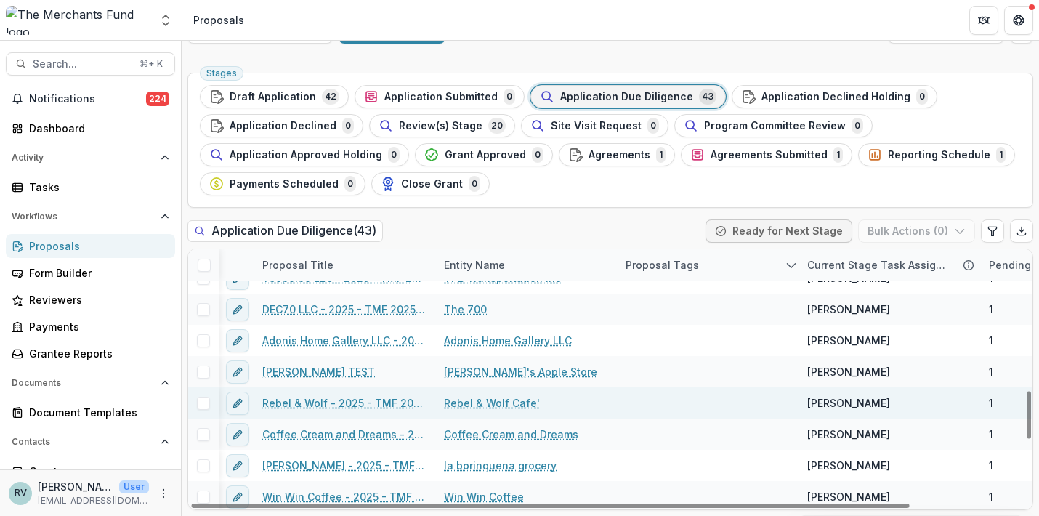
scroll to position [766, 2]
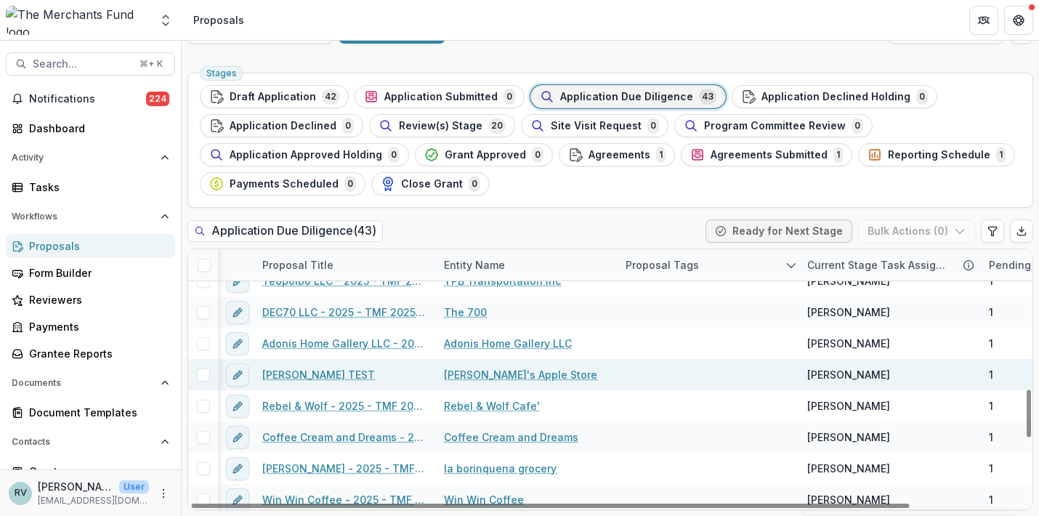
click at [197, 373] on span at bounding box center [203, 374] width 13 height 13
click at [205, 375] on polyline at bounding box center [204, 375] width 7 height 6
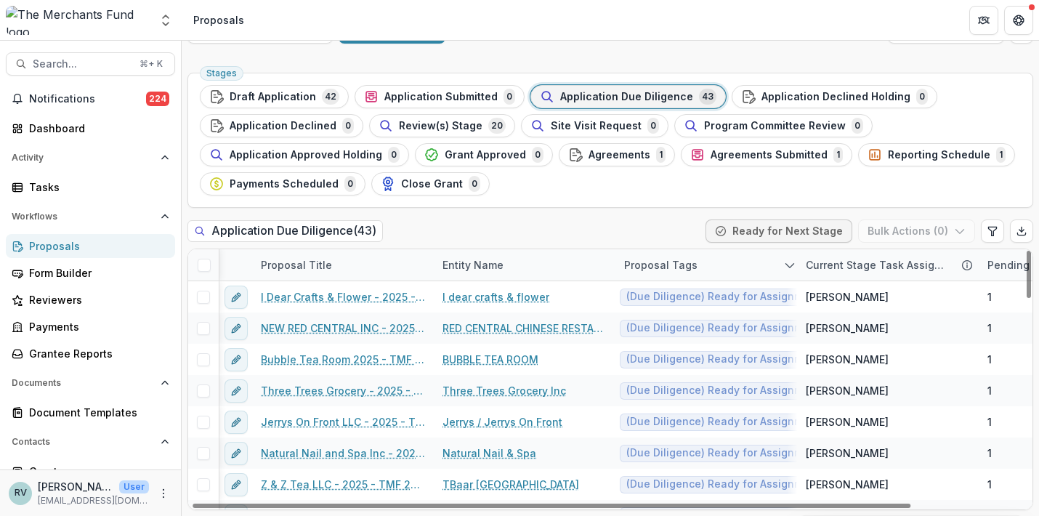
scroll to position [0, 4]
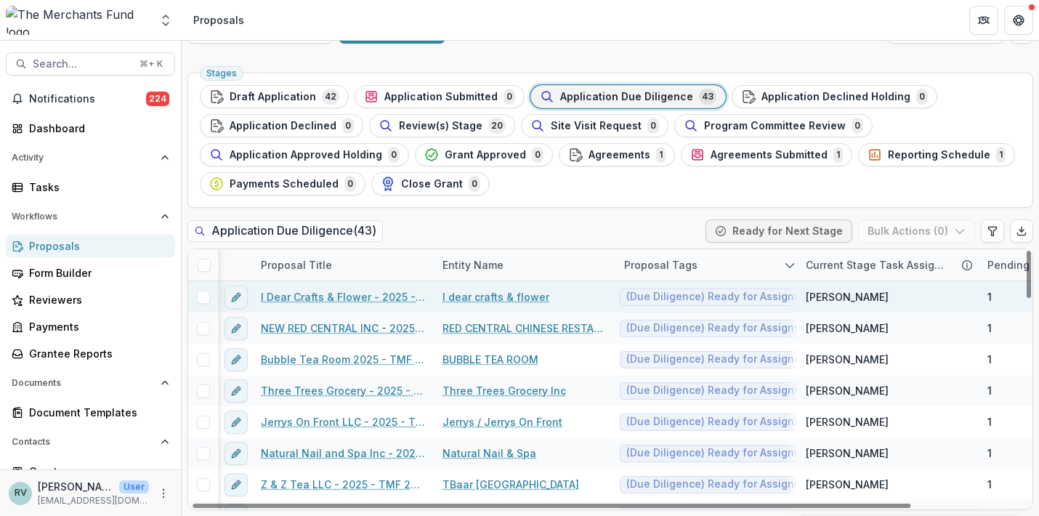
click at [199, 298] on span at bounding box center [203, 297] width 13 height 13
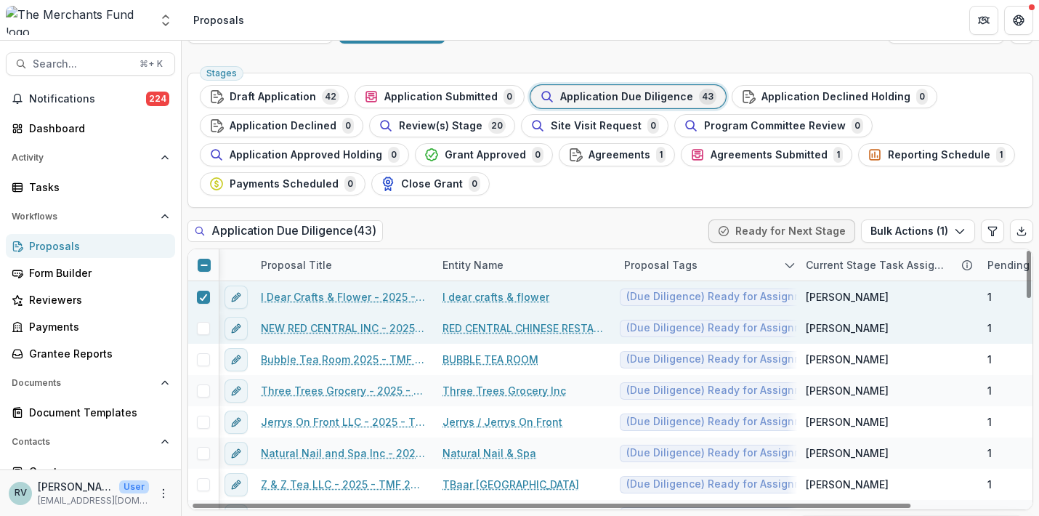
click at [206, 331] on span at bounding box center [203, 328] width 13 height 13
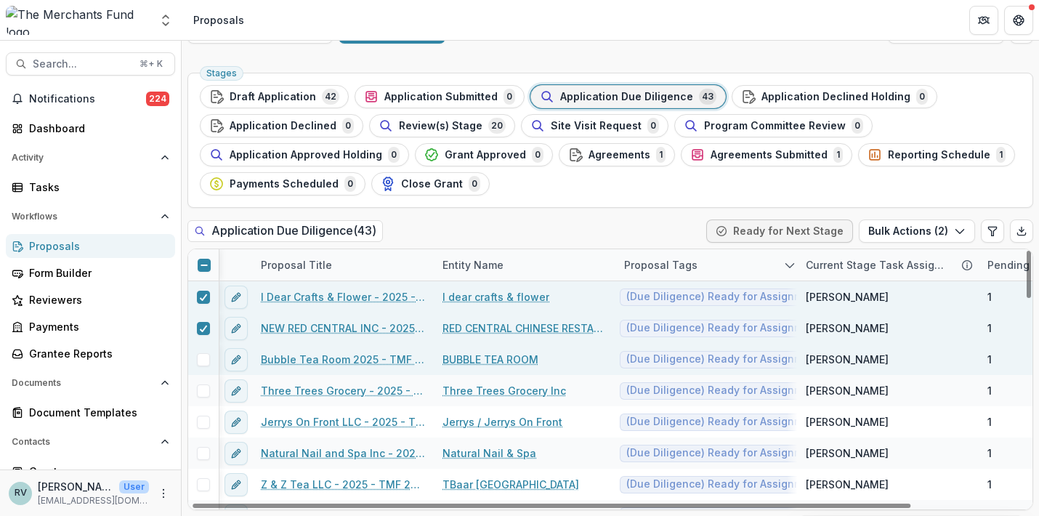
click at [205, 349] on div at bounding box center [203, 359] width 31 height 31
click at [204, 359] on span at bounding box center [203, 359] width 13 height 13
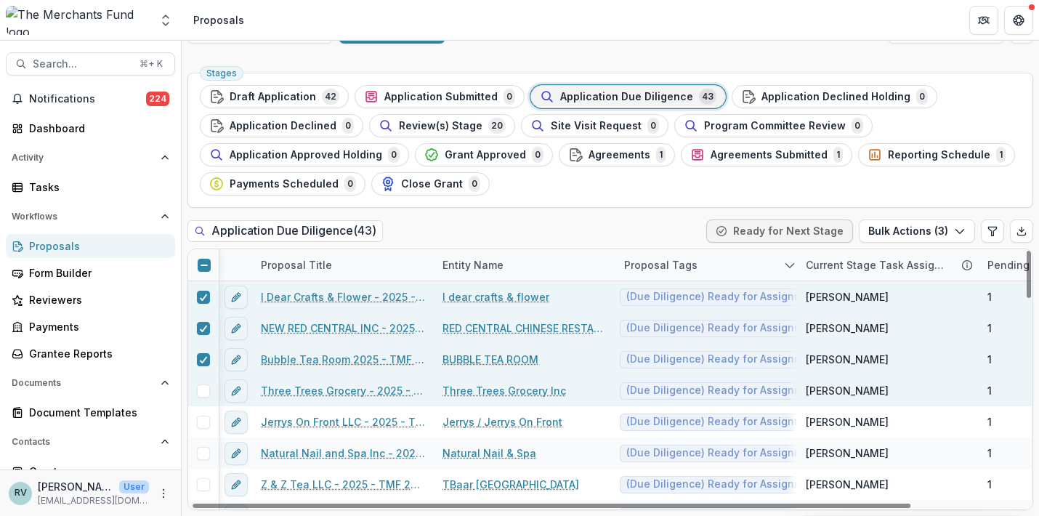
click at [203, 390] on span at bounding box center [203, 390] width 13 height 13
click at [206, 356] on icon at bounding box center [203, 359] width 9 height 7
click at [207, 323] on div at bounding box center [203, 329] width 9 height 12
click at [205, 294] on icon at bounding box center [203, 297] width 9 height 7
click at [203, 387] on icon at bounding box center [203, 390] width 9 height 7
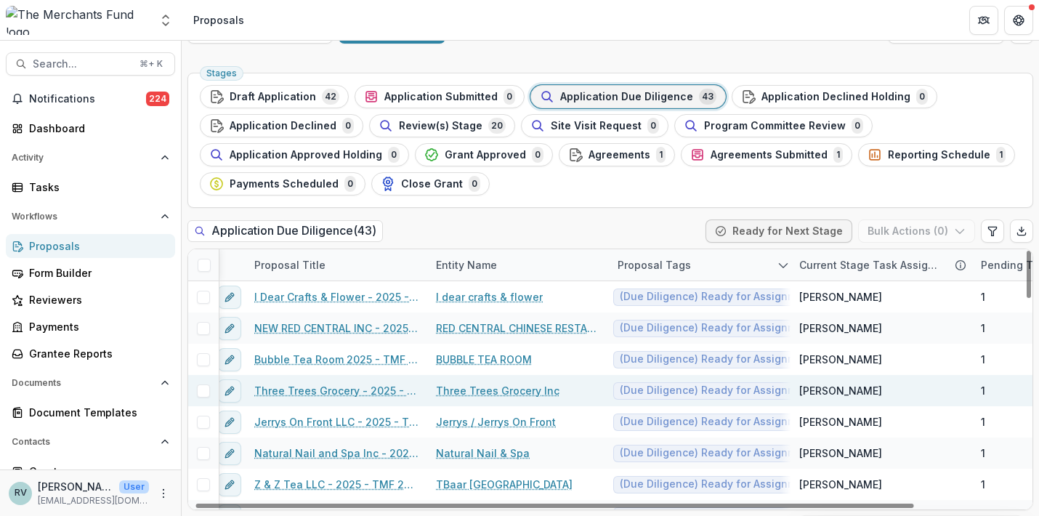
scroll to position [0, 1]
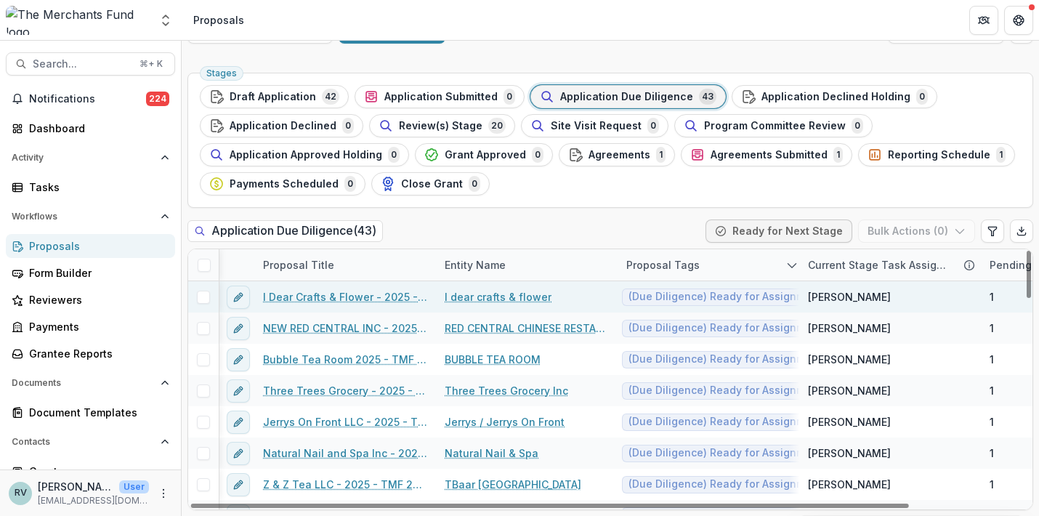
click at [206, 297] on span at bounding box center [203, 297] width 13 height 13
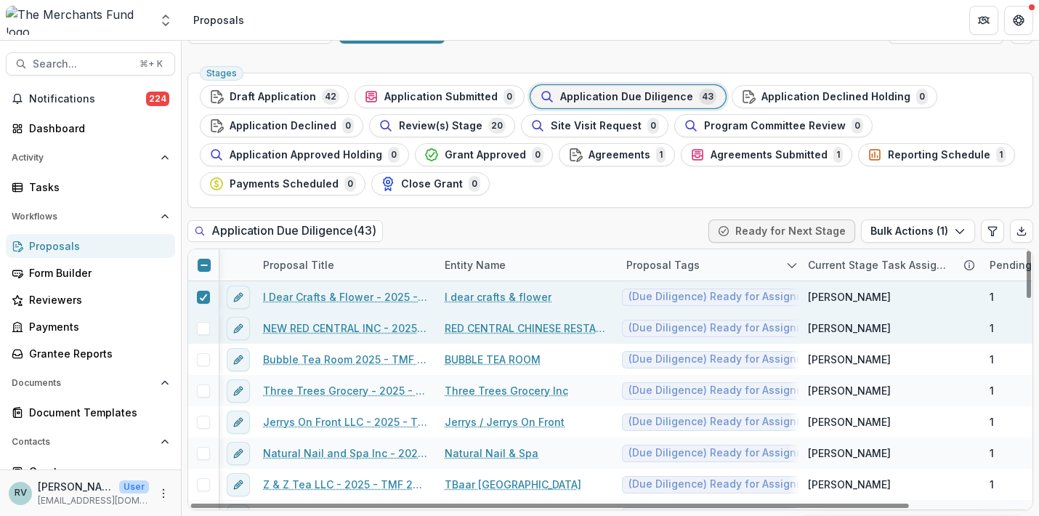
click at [206, 328] on span at bounding box center [203, 328] width 13 height 13
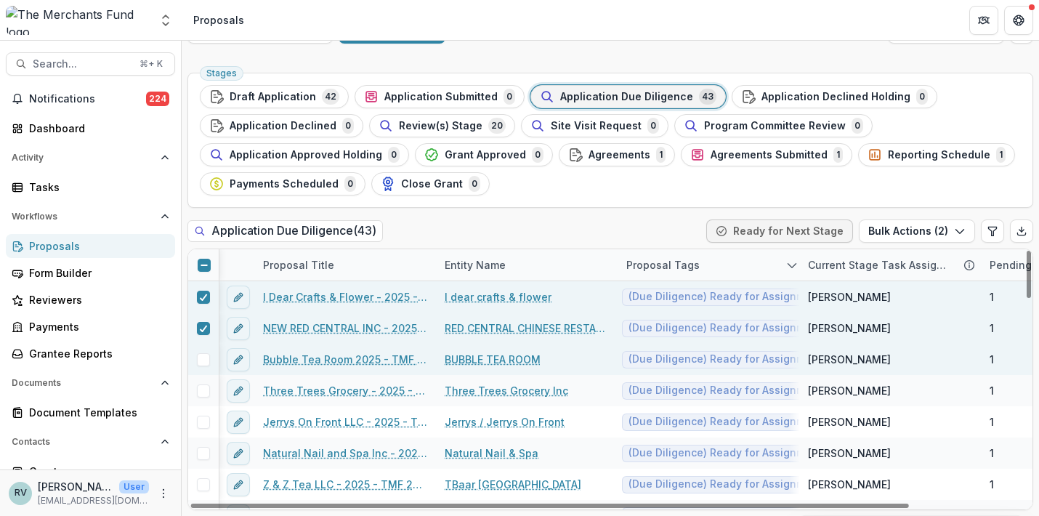
click at [209, 355] on span at bounding box center [203, 359] width 13 height 13
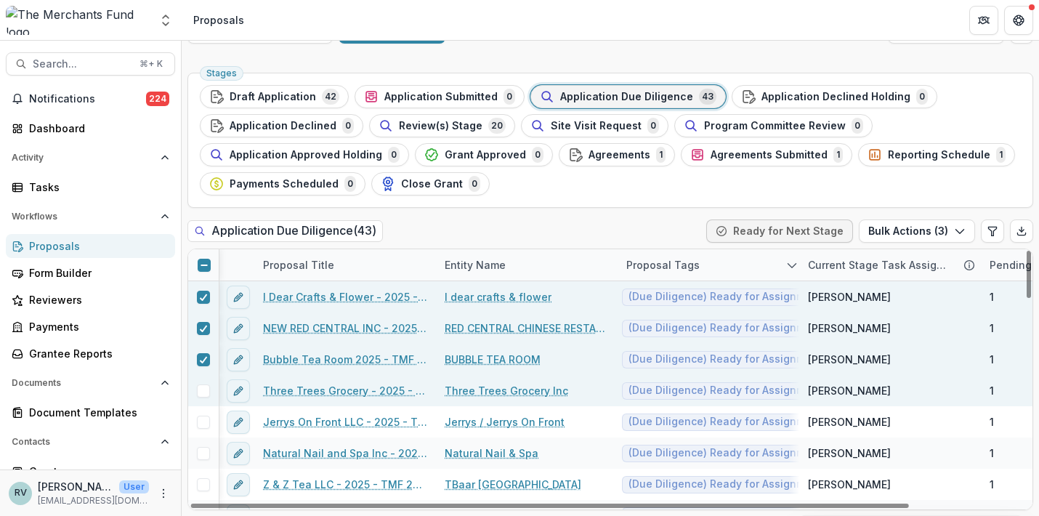
click at [206, 382] on div at bounding box center [203, 390] width 31 height 31
click at [204, 385] on span at bounding box center [203, 390] width 13 height 13
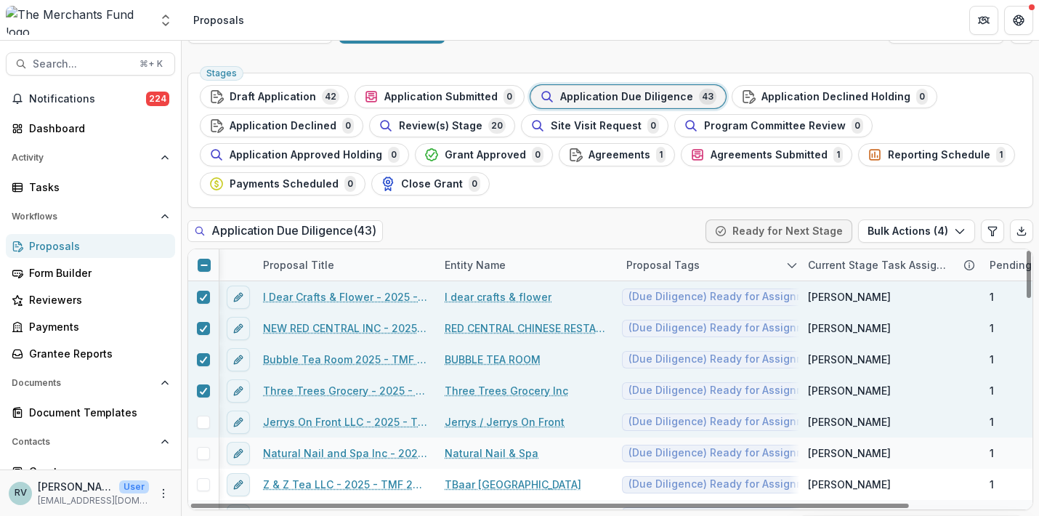
click at [202, 424] on span at bounding box center [203, 422] width 13 height 13
click at [204, 422] on polyline at bounding box center [204, 422] width 7 height 6
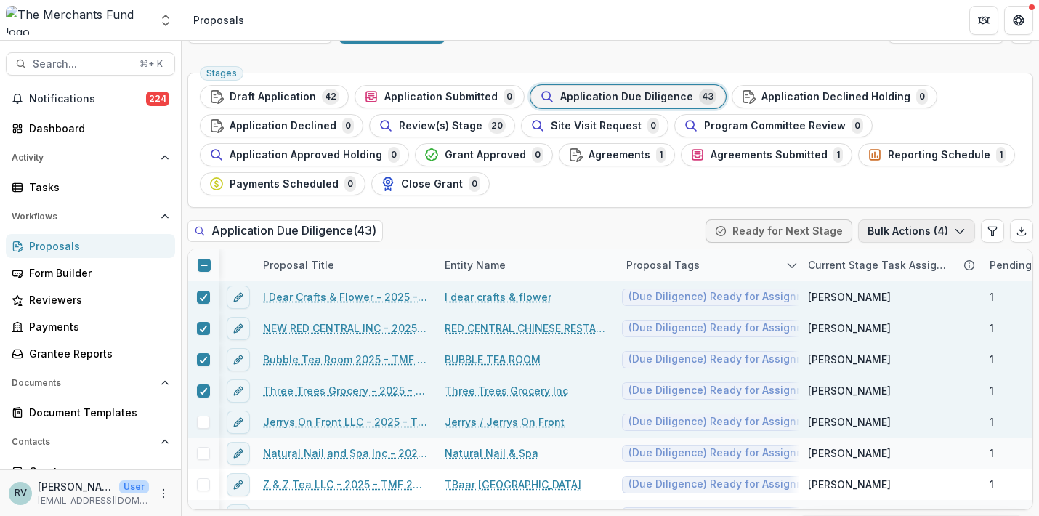
click at [933, 233] on button "Bulk Actions ( 4 )" at bounding box center [916, 230] width 117 height 23
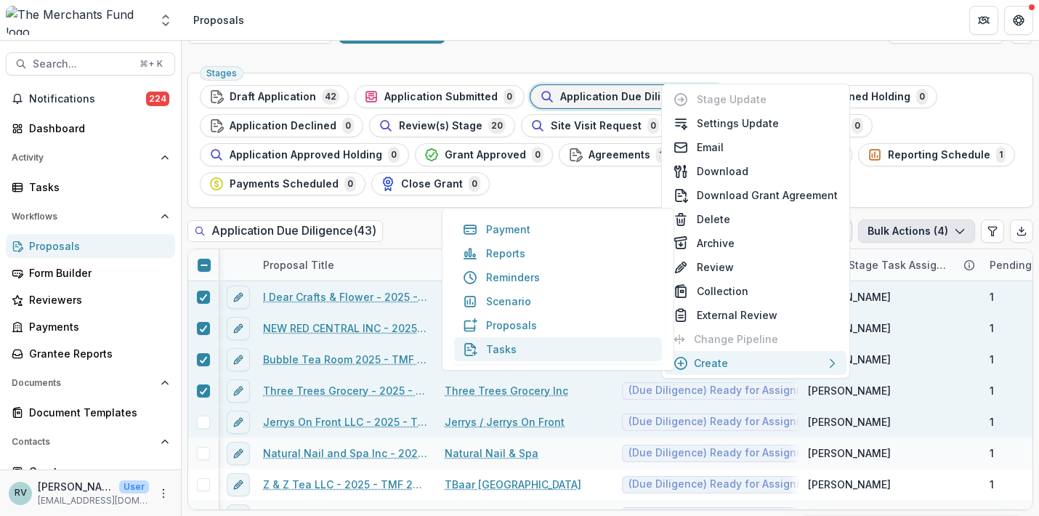
click at [617, 345] on button "Tasks" at bounding box center [558, 349] width 208 height 24
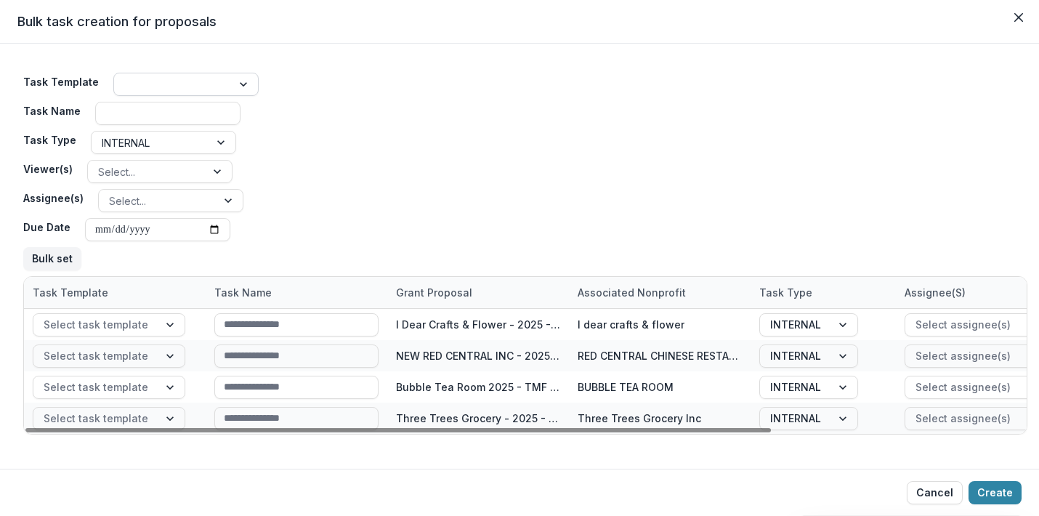
click at [211, 84] on div at bounding box center [172, 85] width 97 height 18
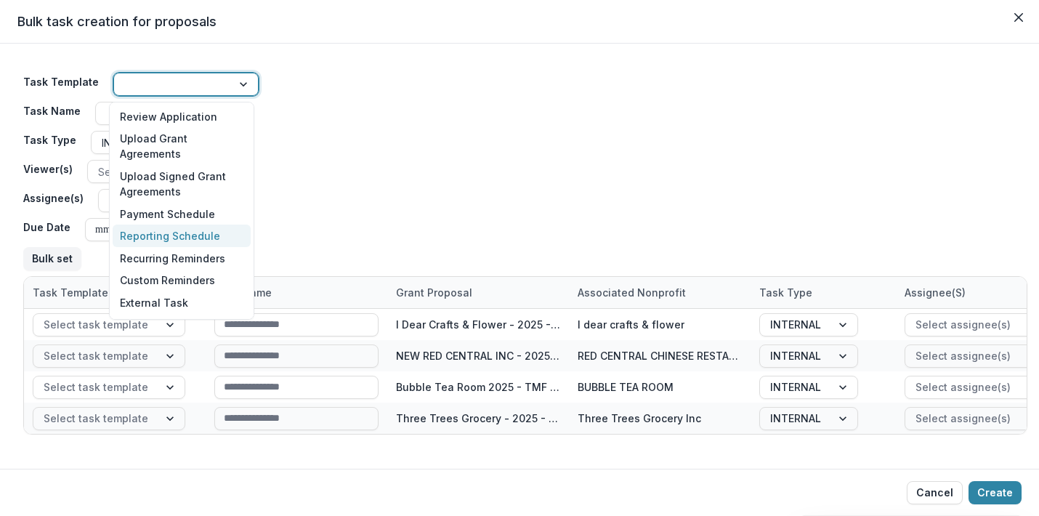
scroll to position [0, 0]
click at [195, 108] on div "Review Application" at bounding box center [182, 116] width 138 height 23
type input "**********"
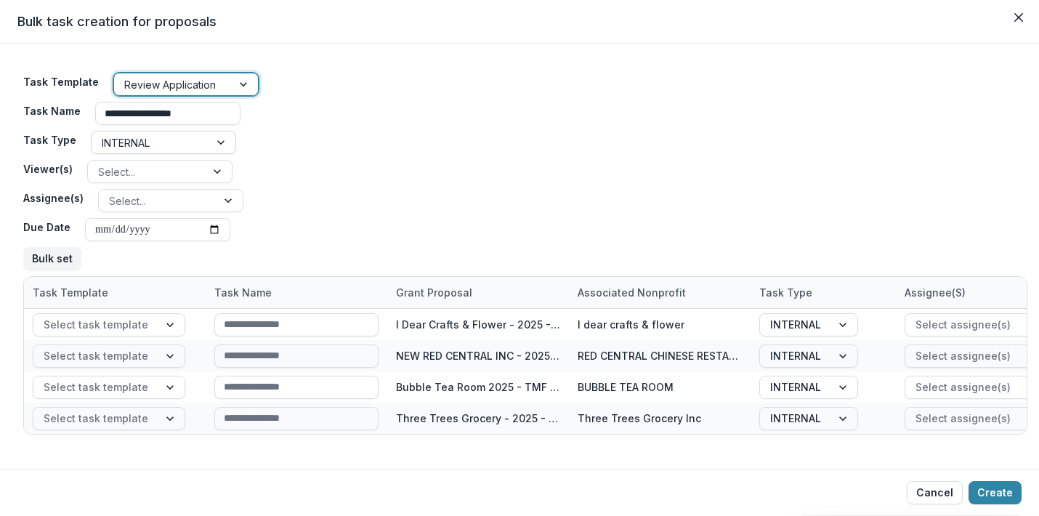
click at [185, 142] on div at bounding box center [150, 143] width 97 height 18
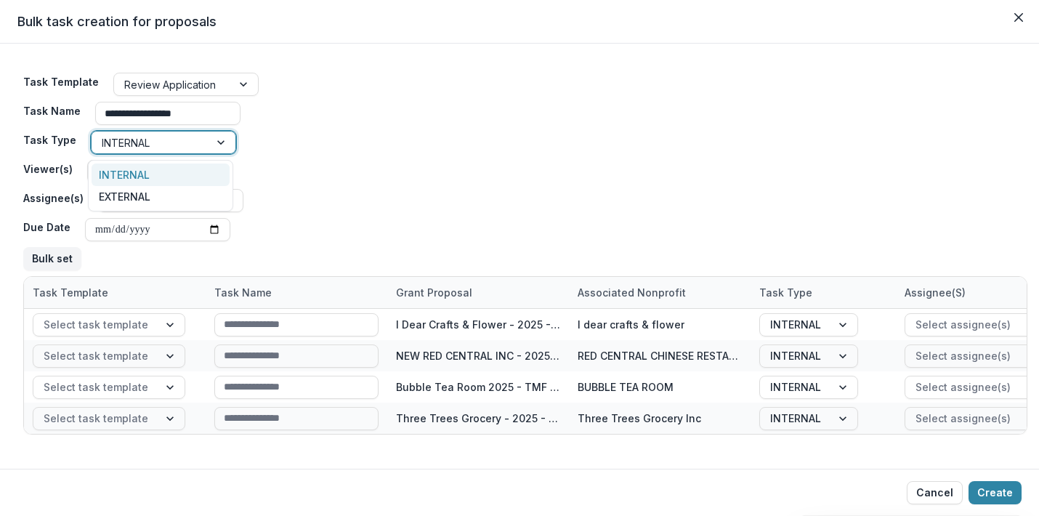
click at [185, 142] on div at bounding box center [150, 143] width 97 height 18
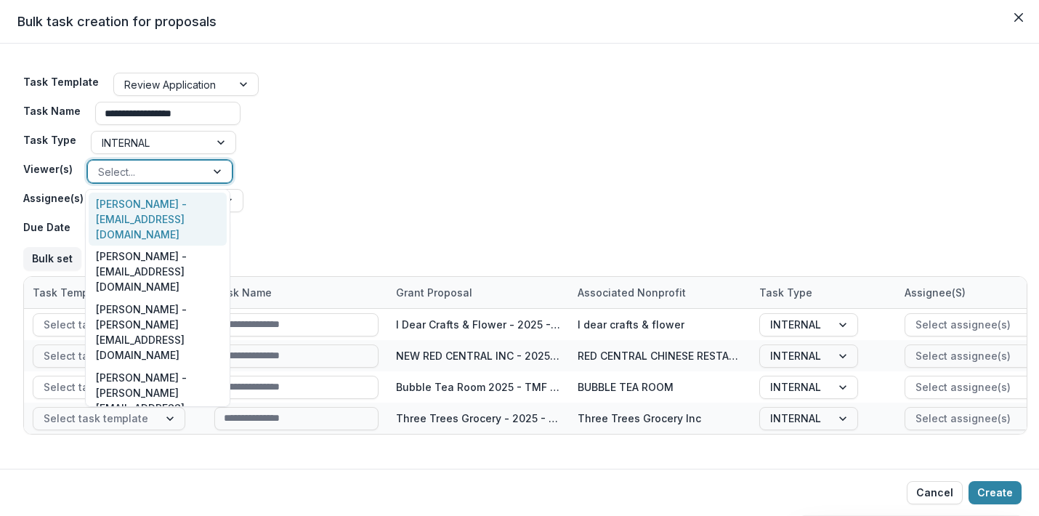
click at [174, 171] on div at bounding box center [146, 172] width 97 height 18
click at [165, 213] on div "[PERSON_NAME] - [EMAIL_ADDRESS][DOMAIN_NAME]" at bounding box center [158, 219] width 138 height 53
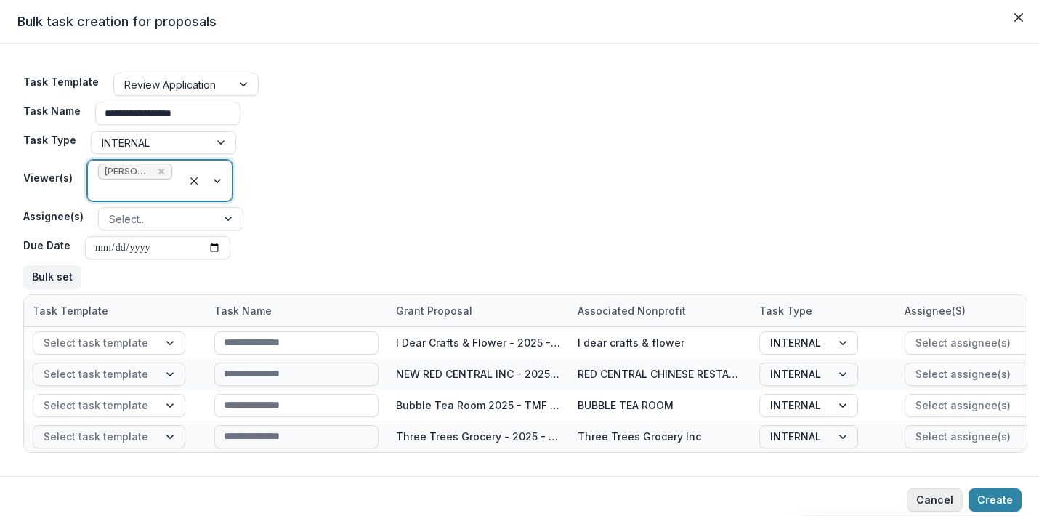
click at [935, 497] on button "Cancel" at bounding box center [935, 499] width 56 height 23
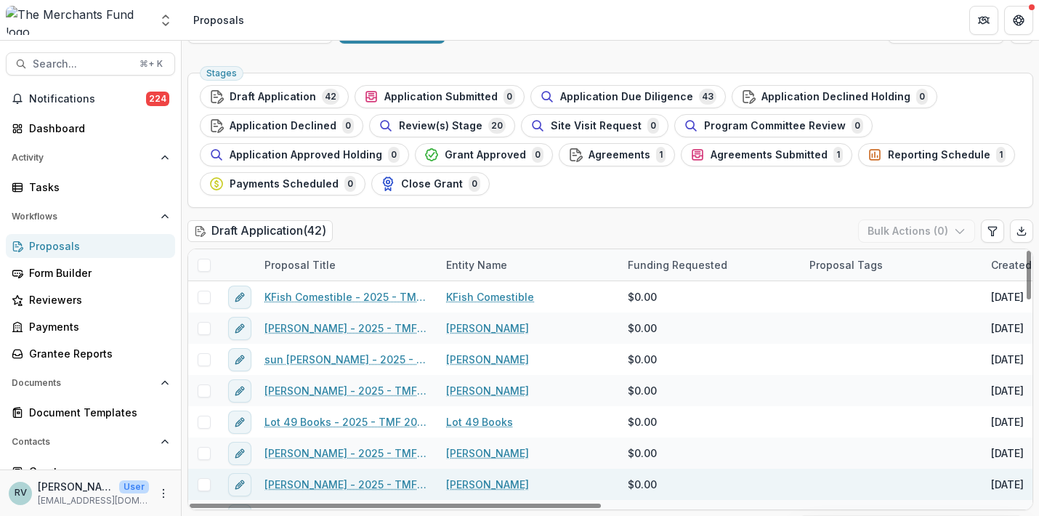
click at [932, 497] on div at bounding box center [893, 484] width 182 height 31
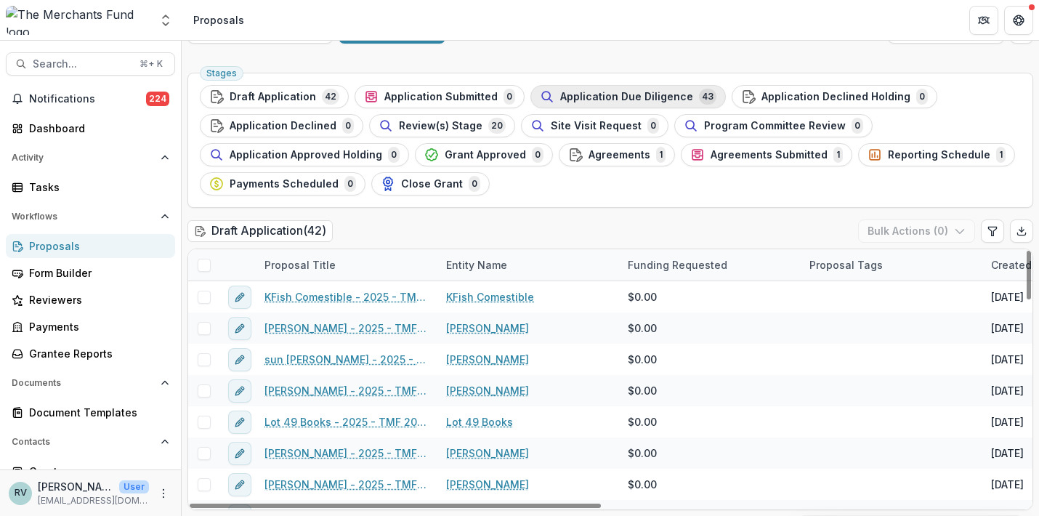
click at [619, 97] on span "Application Due Diligence" at bounding box center [626, 97] width 133 height 12
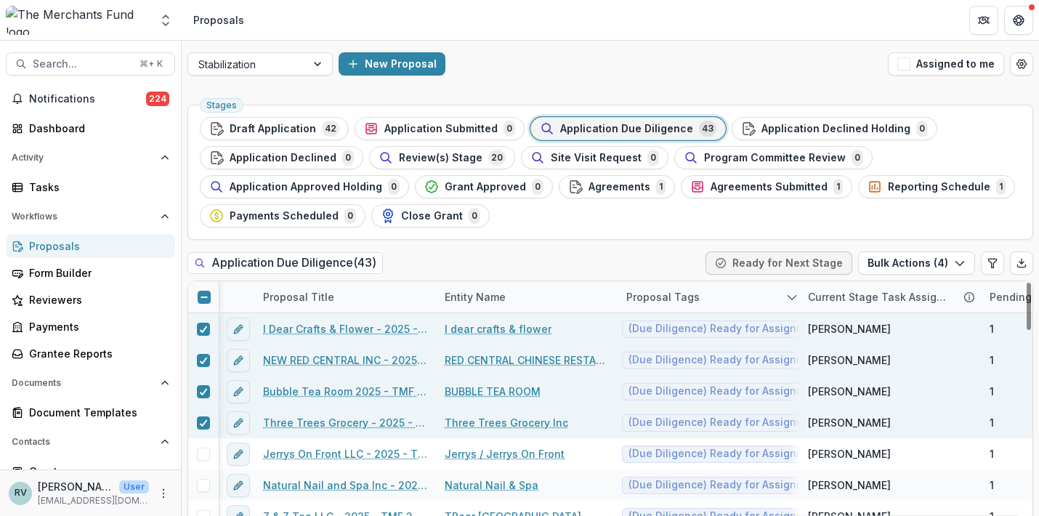
click at [206, 296] on icon at bounding box center [204, 297] width 9 height 9
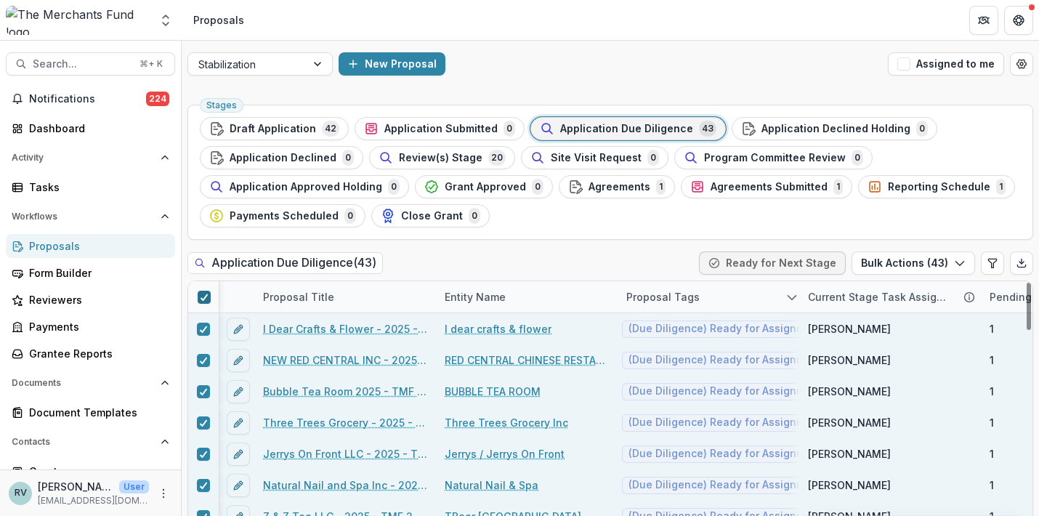
click at [205, 304] on div at bounding box center [203, 296] width 31 height 31
click at [205, 296] on polyline at bounding box center [204, 297] width 7 height 6
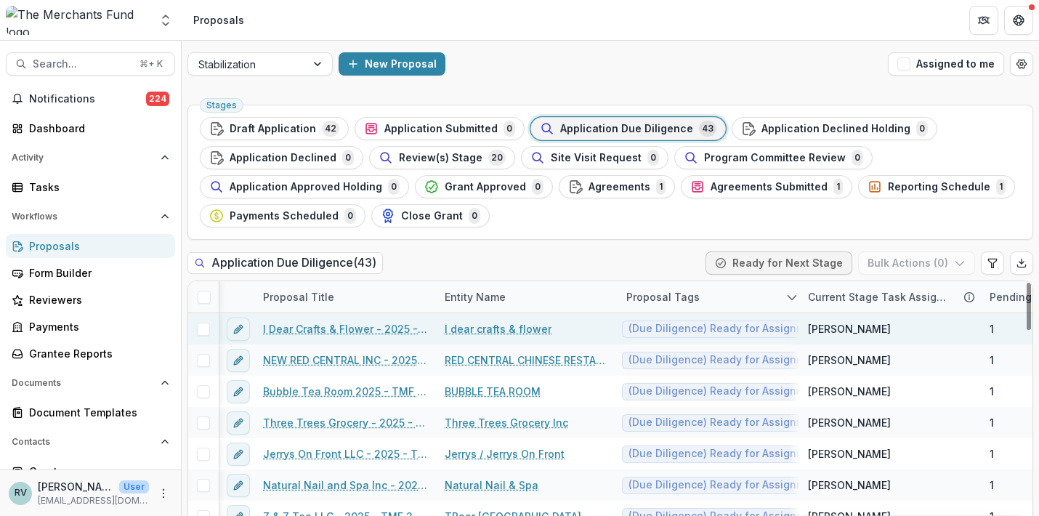
click at [312, 334] on link "I Dear Crafts & Flower - 2025 - TMF 2025 Stabilization Grant Program" at bounding box center [345, 328] width 164 height 15
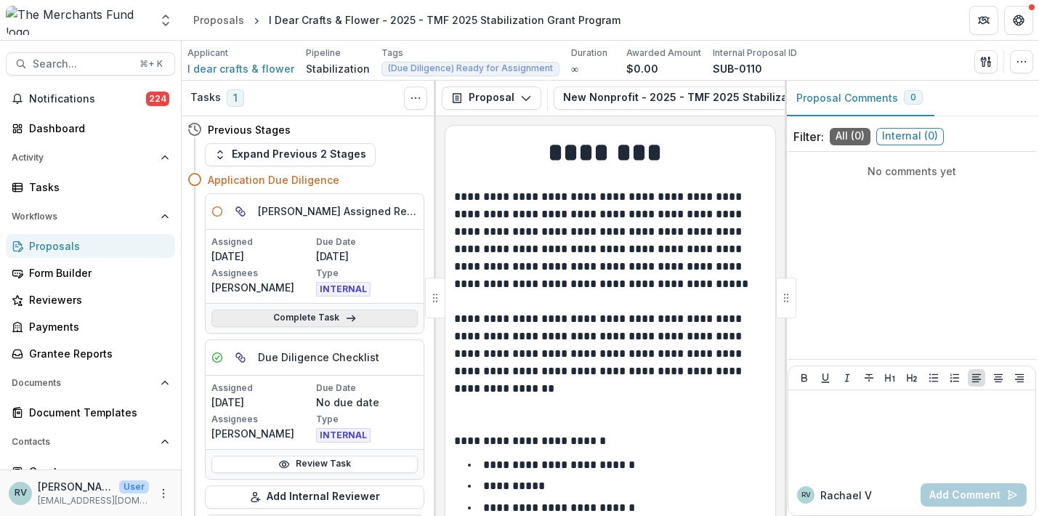
click at [335, 320] on link "Complete Task" at bounding box center [314, 318] width 206 height 17
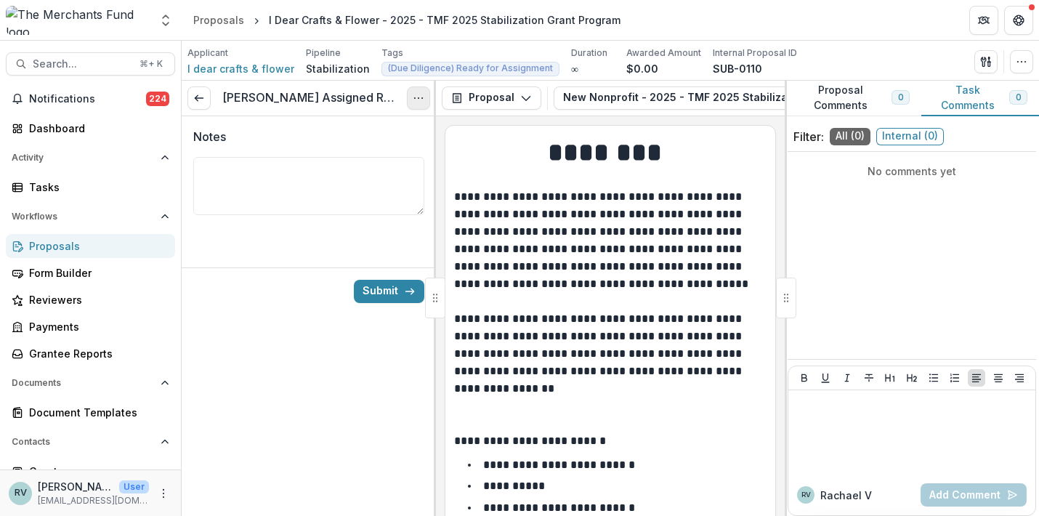
click at [417, 97] on icon "Options" at bounding box center [419, 98] width 12 height 12
click at [376, 160] on button "Cancel Task" at bounding box center [348, 162] width 155 height 24
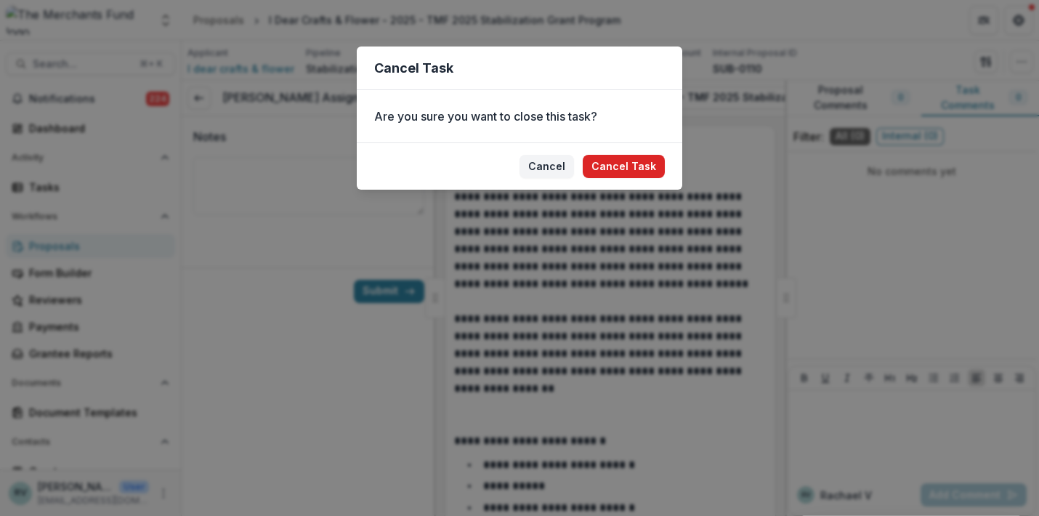
click at [633, 174] on button "Cancel Task" at bounding box center [624, 166] width 82 height 23
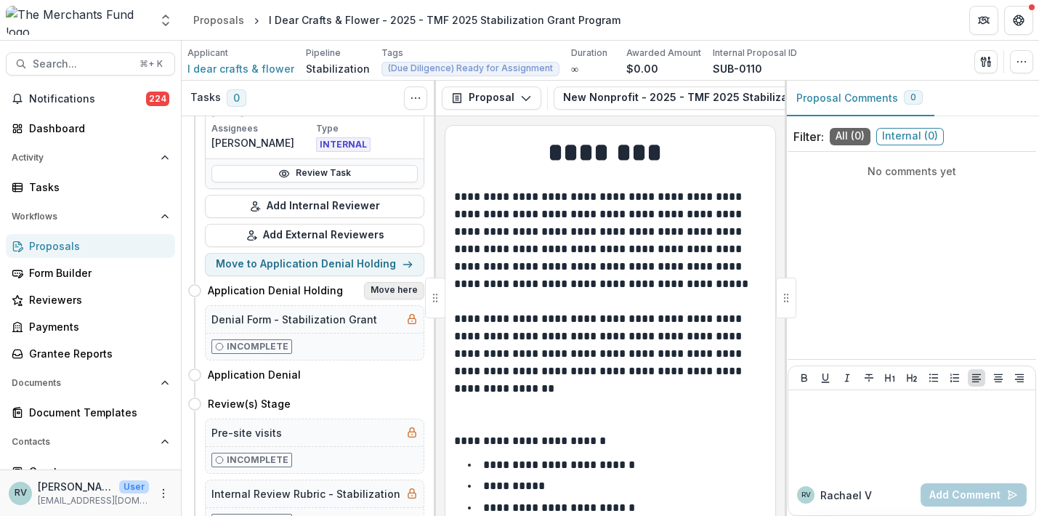
scroll to position [158, 0]
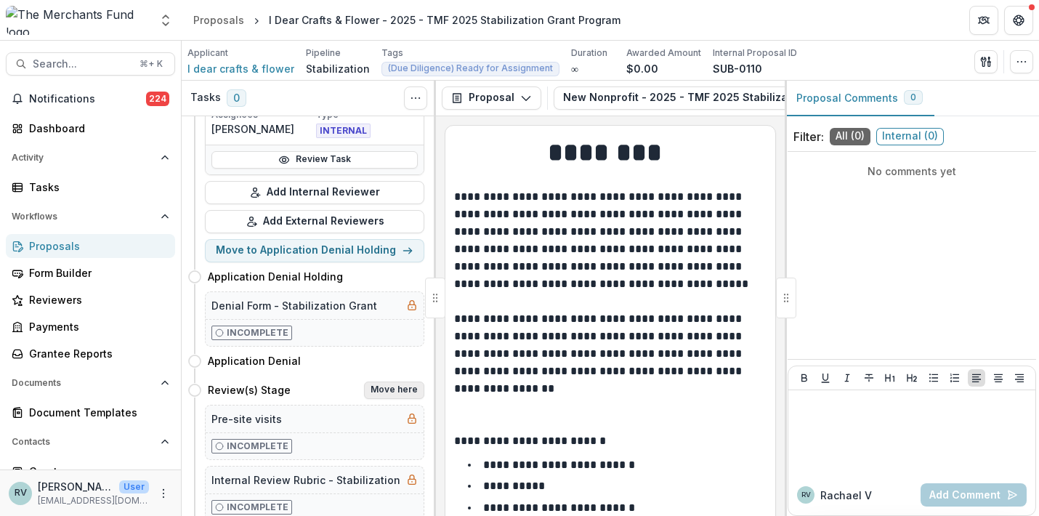
click at [391, 392] on button "Move here" at bounding box center [394, 389] width 60 height 17
select select "**********"
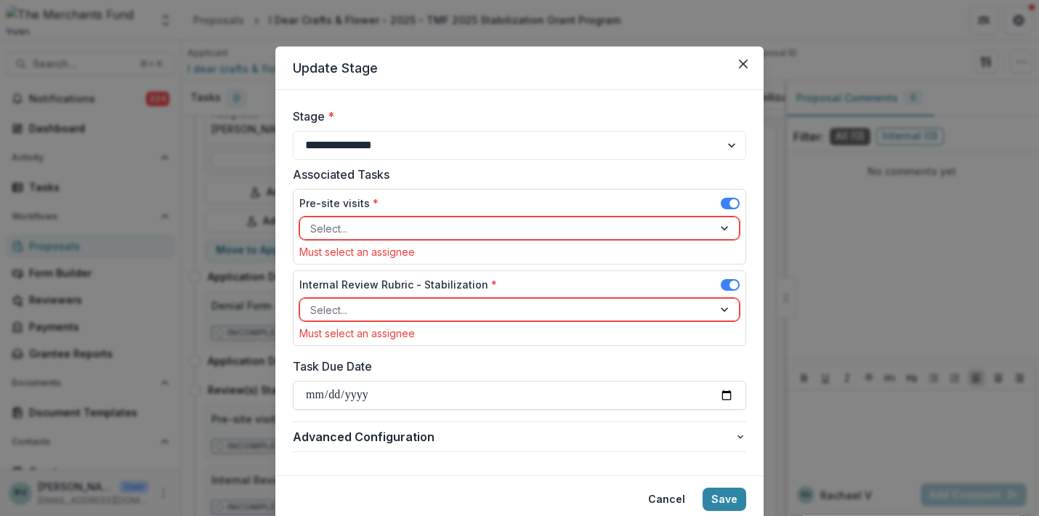
click at [397, 216] on div "Pre-site visits *" at bounding box center [519, 205] width 440 height 21
click at [393, 233] on div at bounding box center [506, 228] width 392 height 18
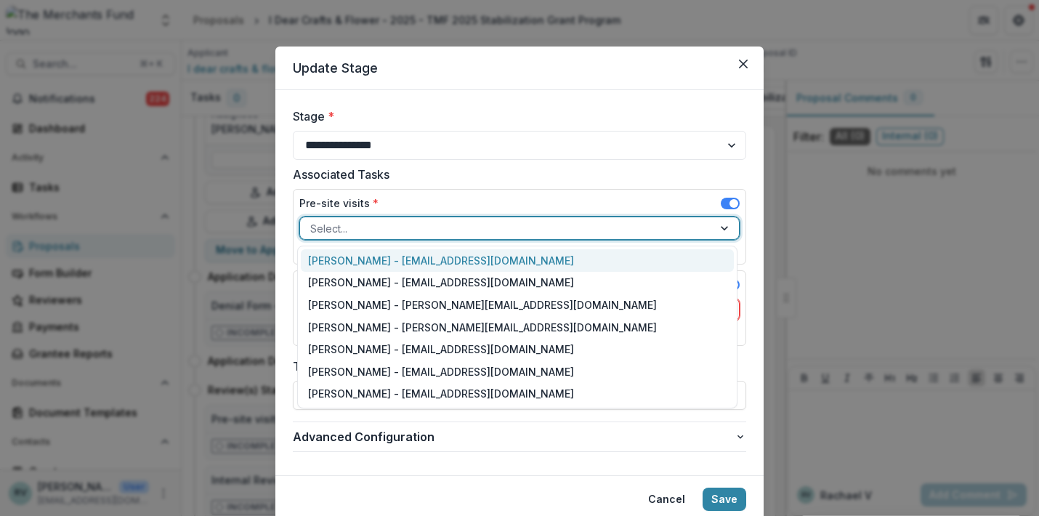
click at [342, 262] on div "Helen Horstmann-Allen - ops@merchantsfund.org" at bounding box center [517, 260] width 433 height 23
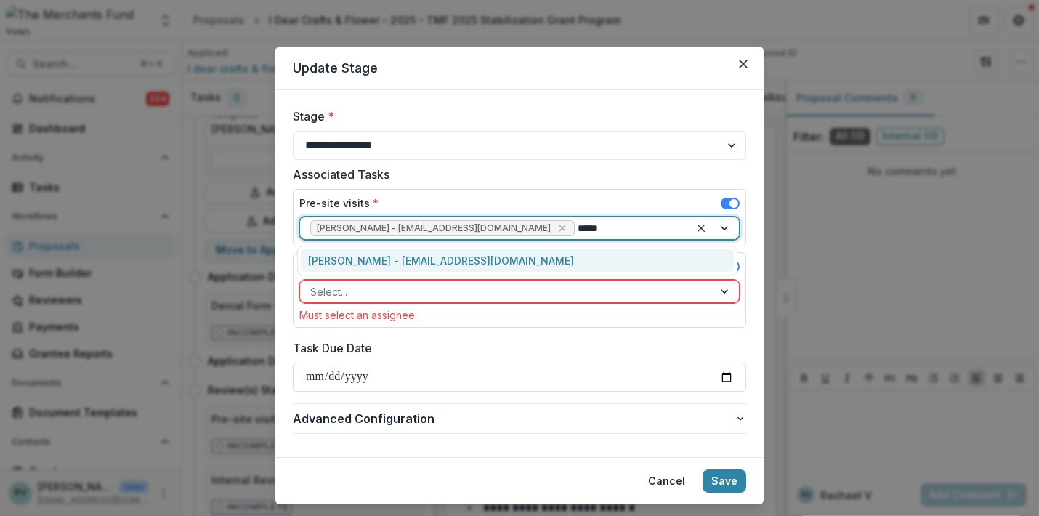
type input "******"
click at [342, 252] on div "George Pitsakis - coach@merchantsfund.org" at bounding box center [517, 260] width 433 height 23
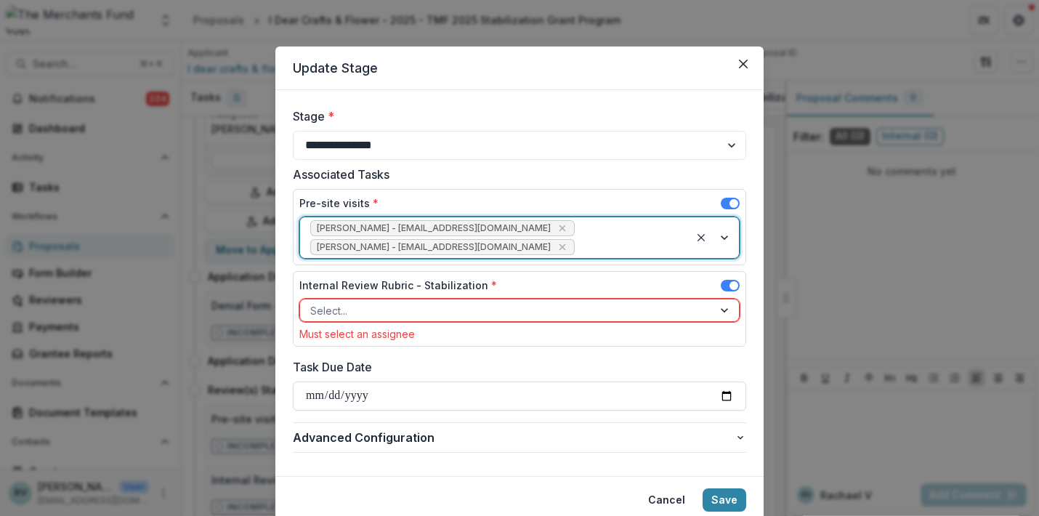
click at [337, 309] on div "Select..." at bounding box center [506, 310] width 392 height 15
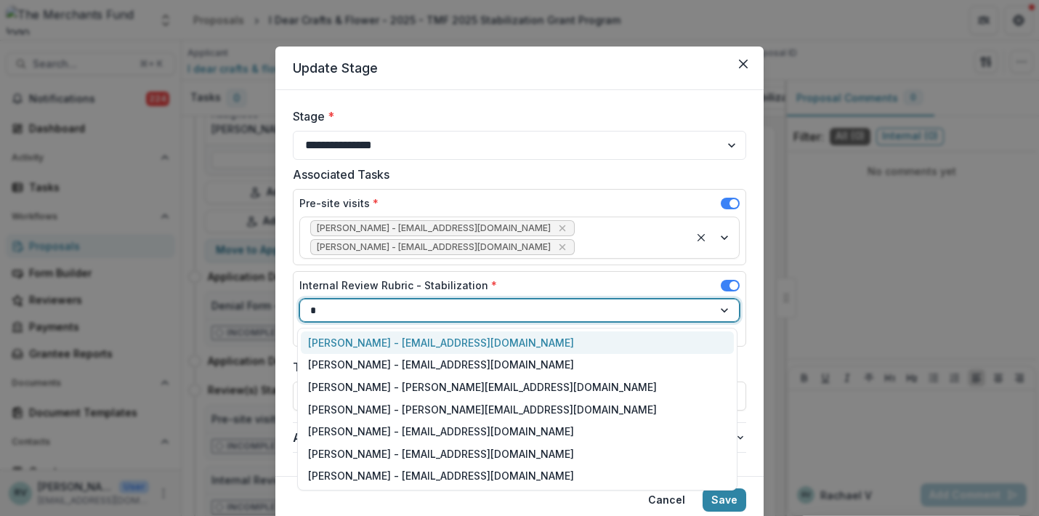
type input "**"
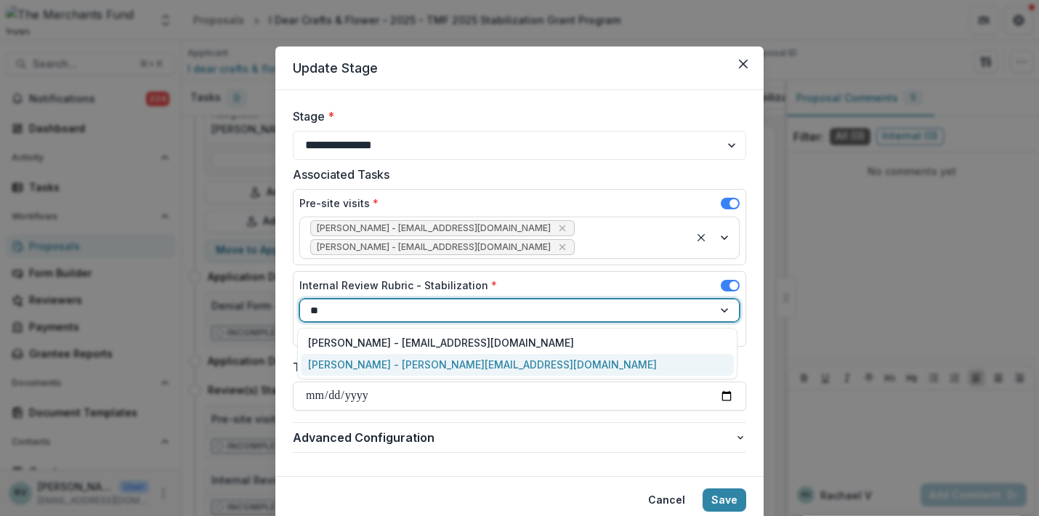
click at [344, 365] on div "Rachael Viscidy - rachael@merchantsfund.org" at bounding box center [517, 365] width 433 height 23
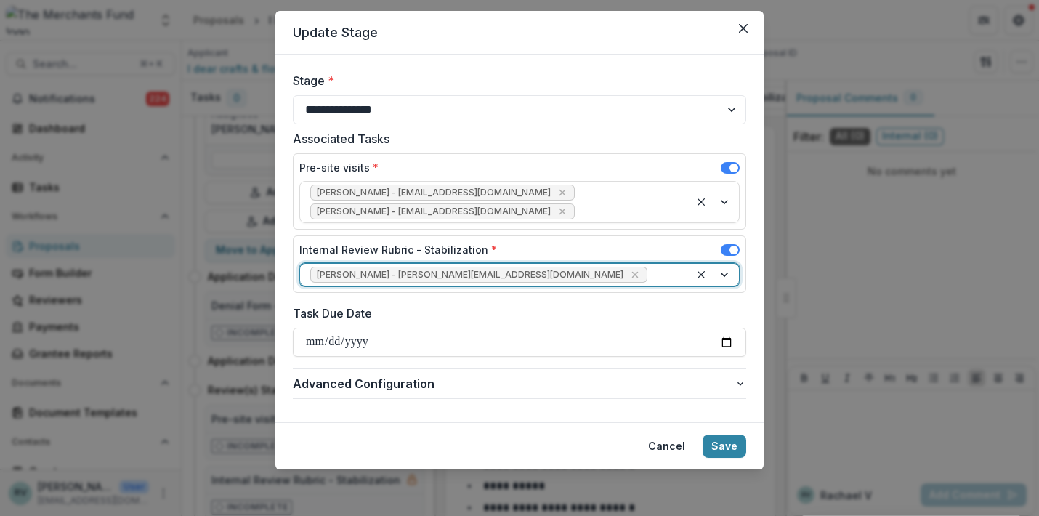
scroll to position [32, 0]
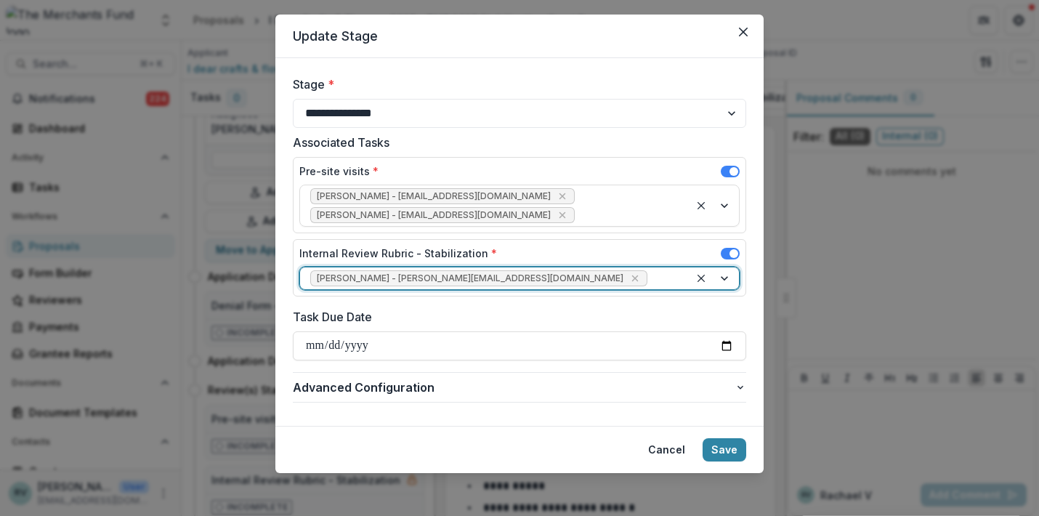
click at [718, 437] on footer "Cancel Save" at bounding box center [519, 449] width 488 height 47
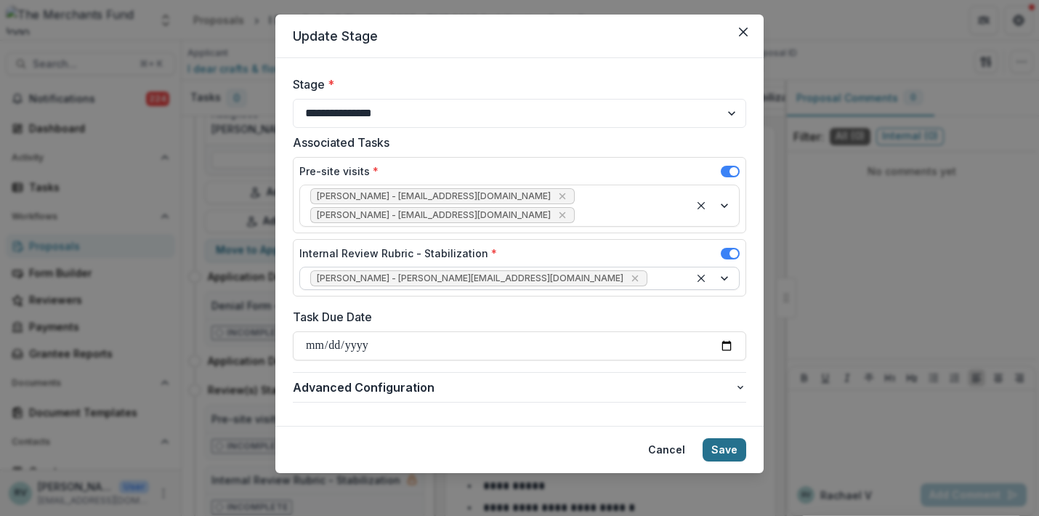
click at [719, 446] on button "Save" at bounding box center [725, 449] width 44 height 23
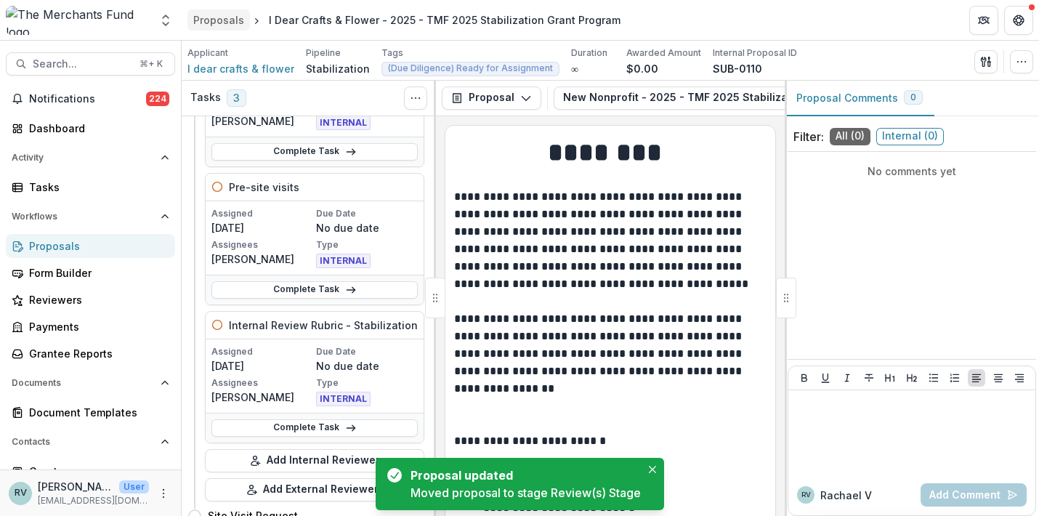
click at [220, 23] on div "Proposals" at bounding box center [218, 19] width 51 height 15
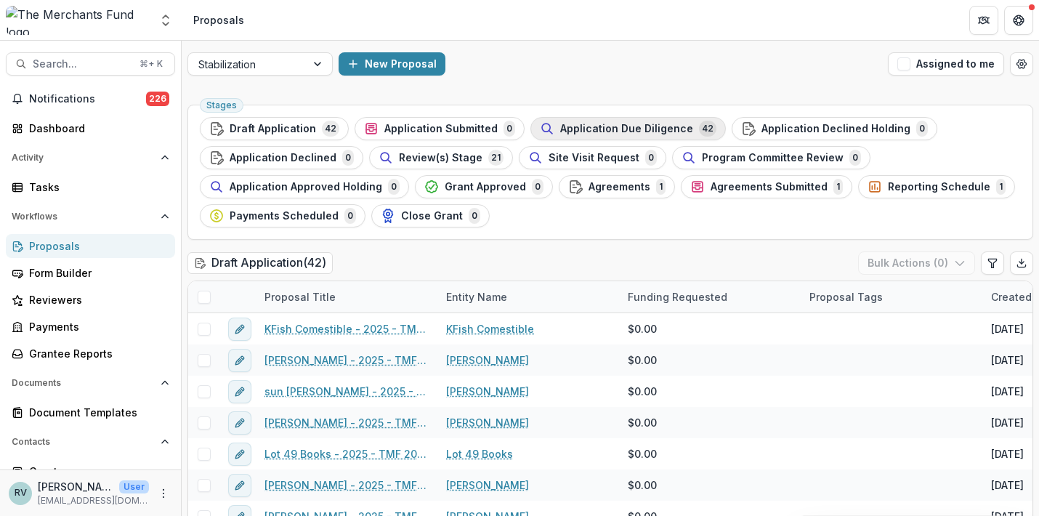
click at [627, 132] on span "Application Due Diligence" at bounding box center [626, 129] width 133 height 12
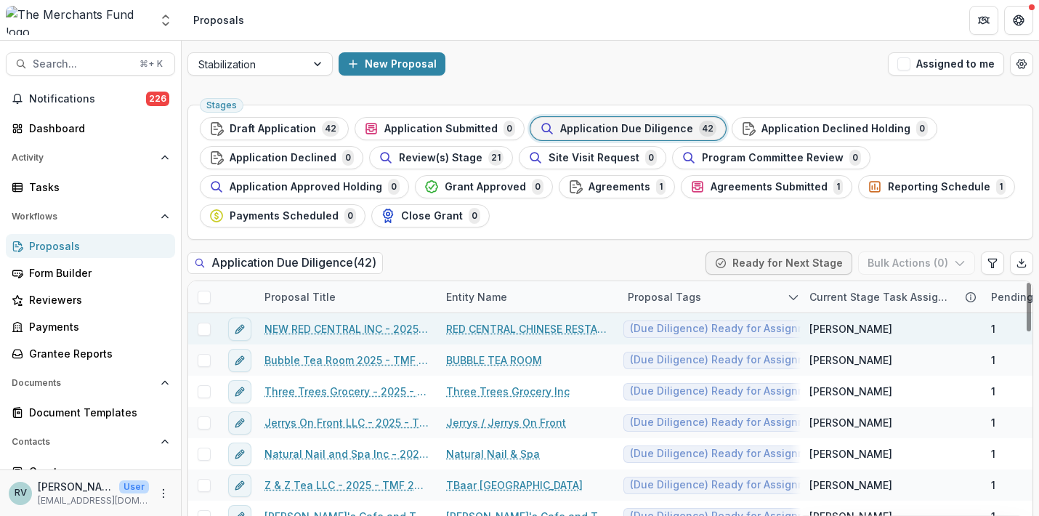
click at [378, 329] on link "NEW RED CENTRAL INC - 2025 - TMF 2025 Stabilization Grant Program" at bounding box center [346, 328] width 164 height 15
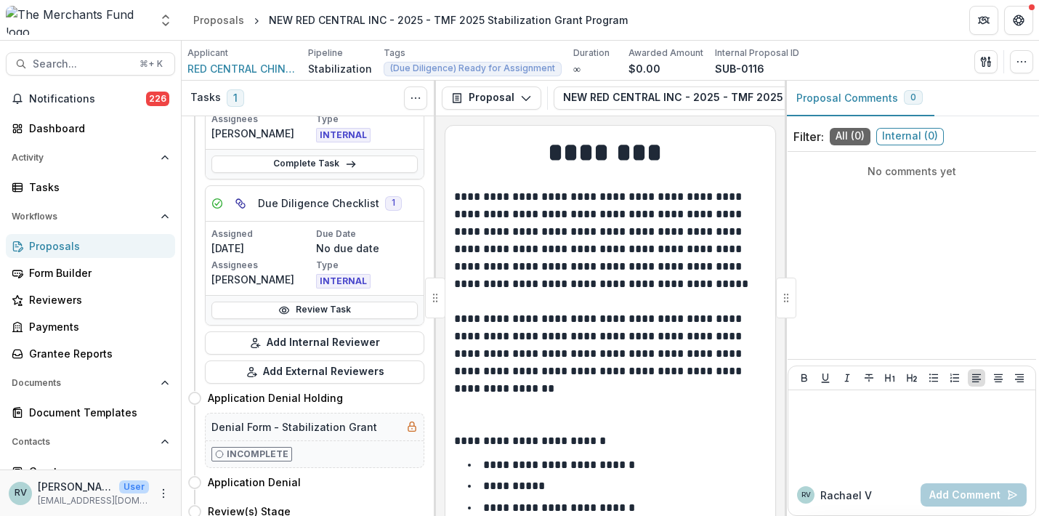
scroll to position [45, 0]
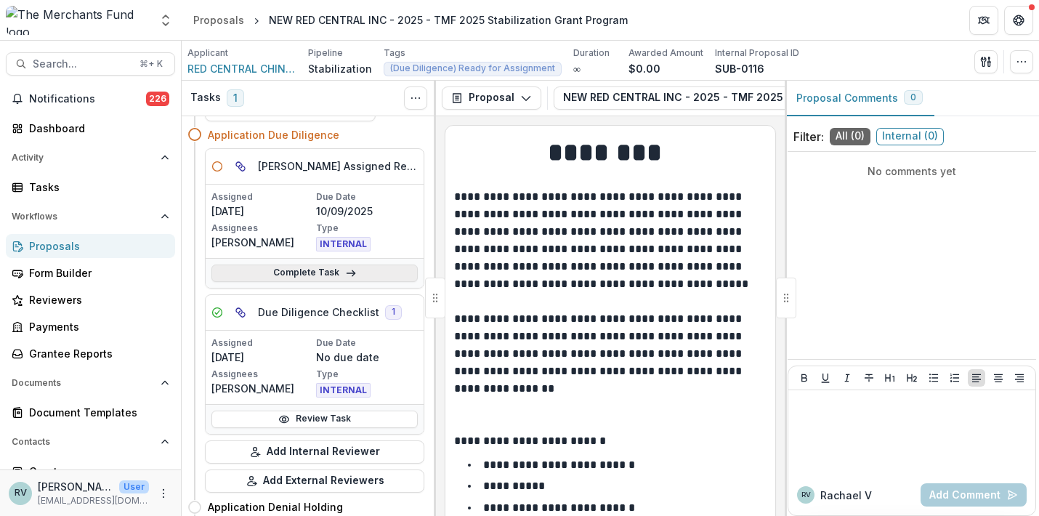
click at [326, 275] on link "Complete Task" at bounding box center [314, 272] width 206 height 17
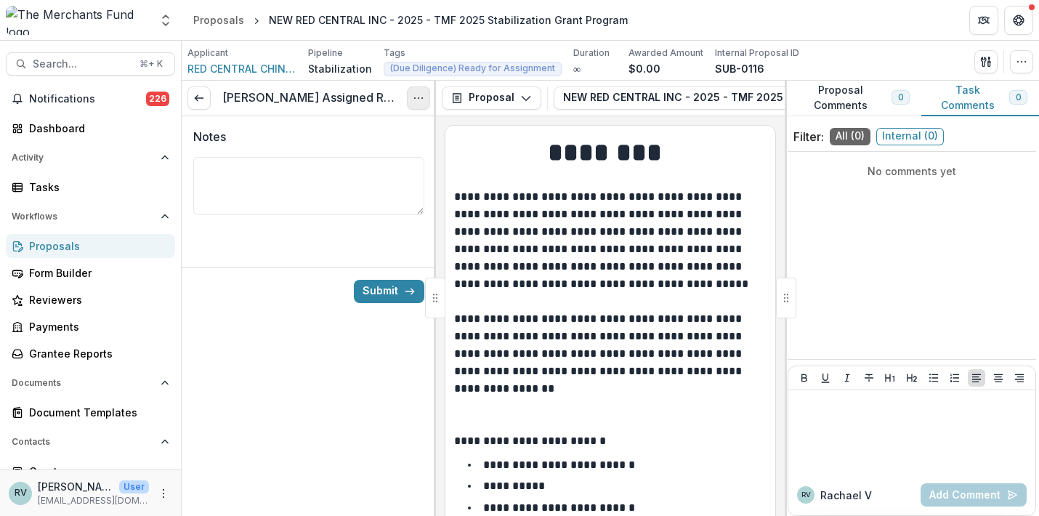
click at [418, 102] on icon "Options" at bounding box center [419, 98] width 12 height 12
click at [363, 163] on button "Cancel Task" at bounding box center [348, 162] width 155 height 24
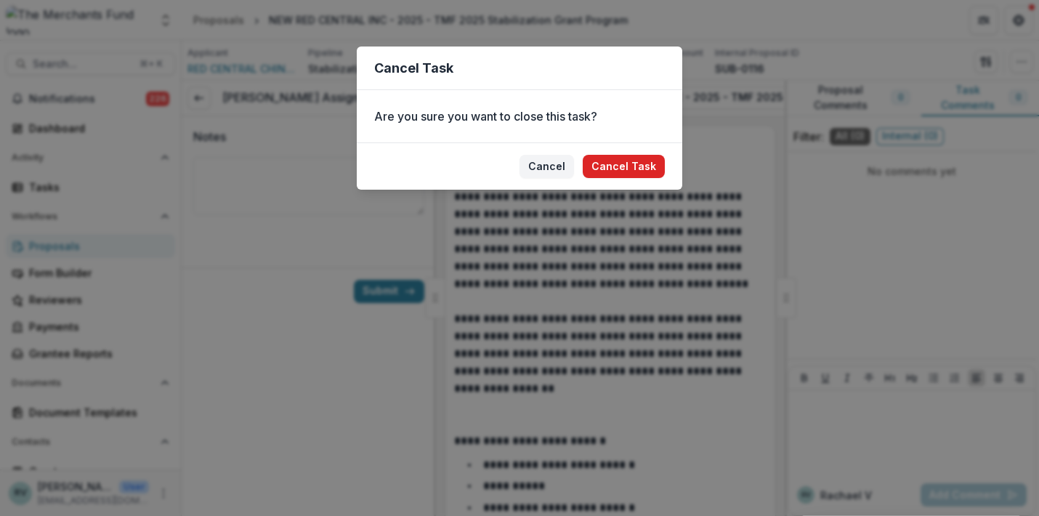
click at [626, 175] on button "Cancel Task" at bounding box center [624, 166] width 82 height 23
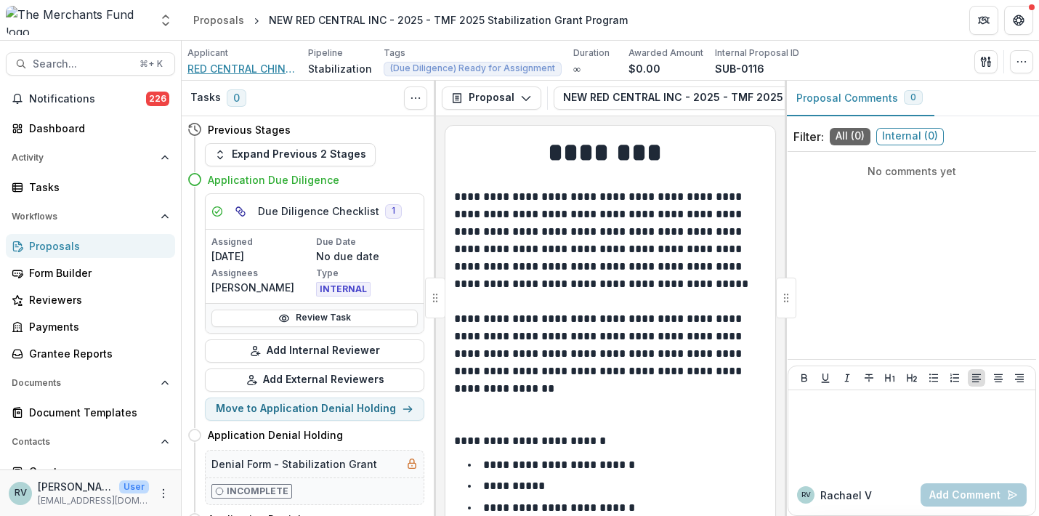
click at [237, 70] on span "RED CENTRAL CHINESE RESTAURANT" at bounding box center [241, 68] width 109 height 15
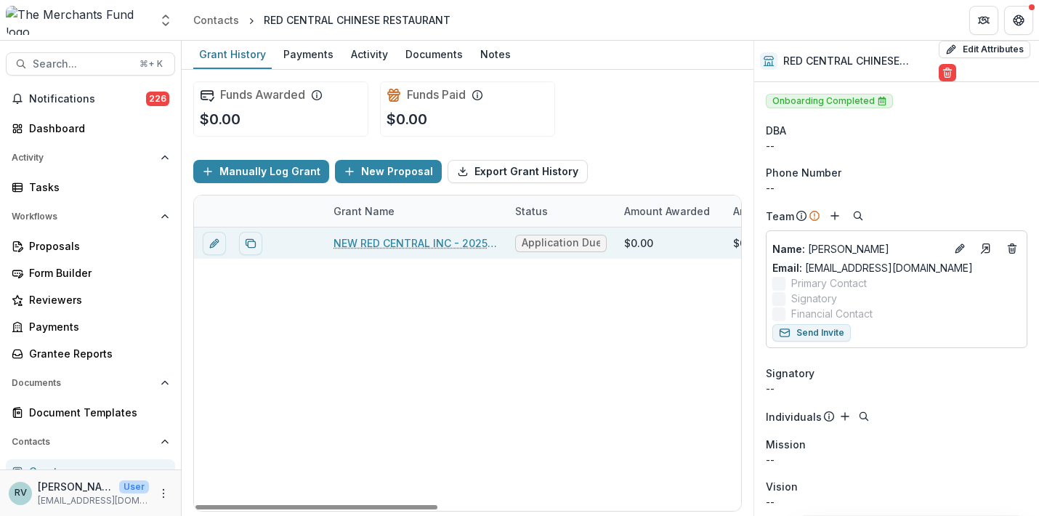
click at [357, 244] on link "NEW RED CENTRAL INC - 2025 - TMF 2025 Stabilization Grant Program" at bounding box center [416, 242] width 164 height 15
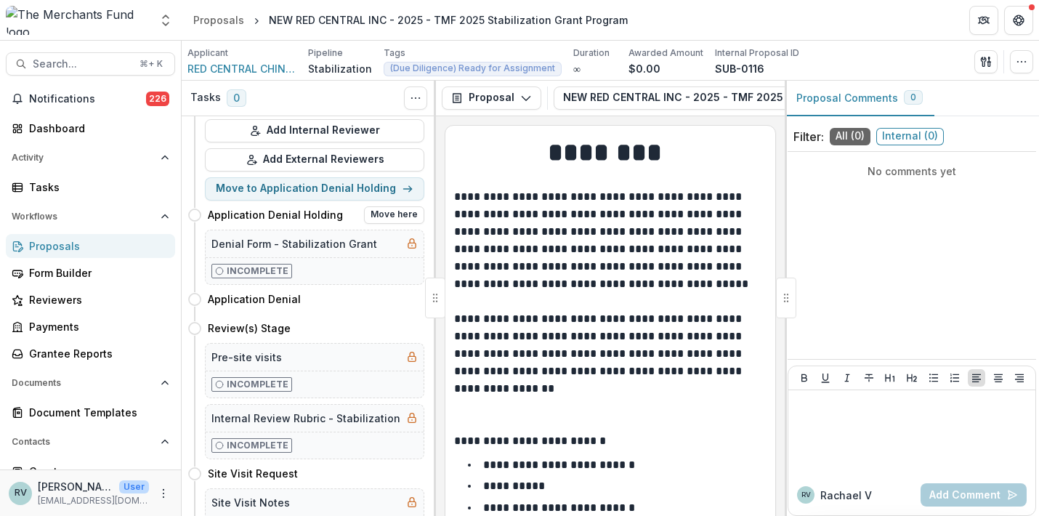
scroll to position [222, 0]
click at [387, 328] on button "Move here" at bounding box center [394, 326] width 60 height 17
select select "**********"
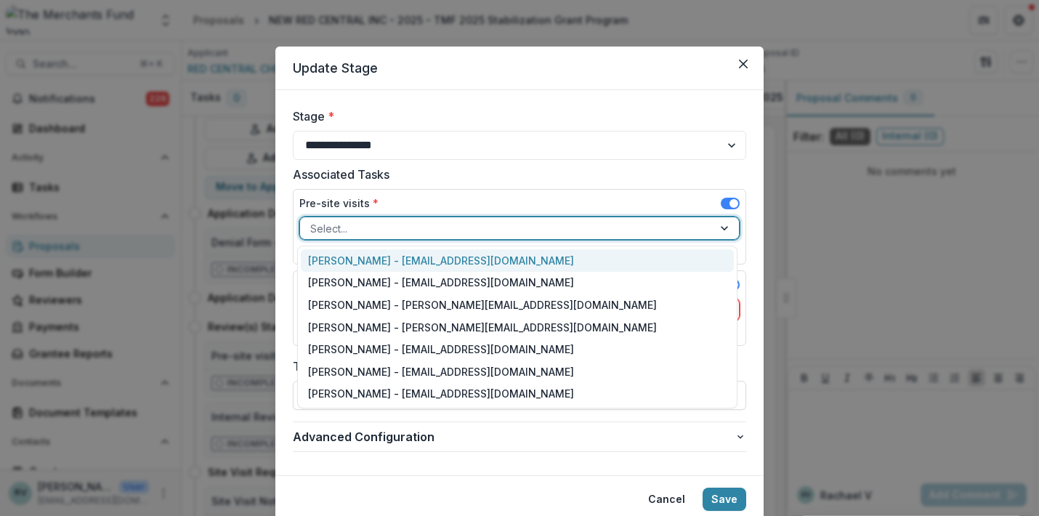
click at [395, 229] on div at bounding box center [506, 228] width 392 height 18
click at [385, 264] on div "Helen Horstmann-Allen - ops@merchantsfund.org" at bounding box center [517, 260] width 433 height 23
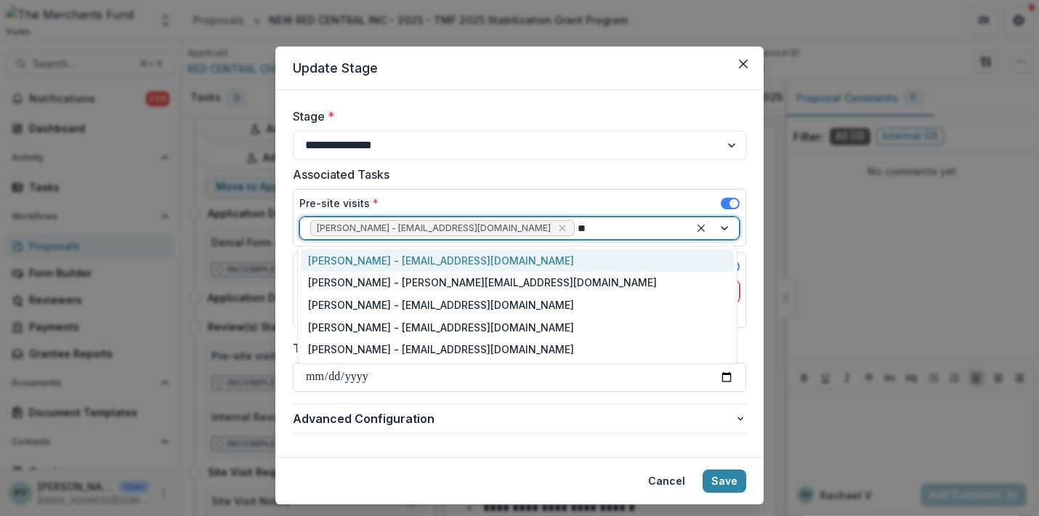
type input "***"
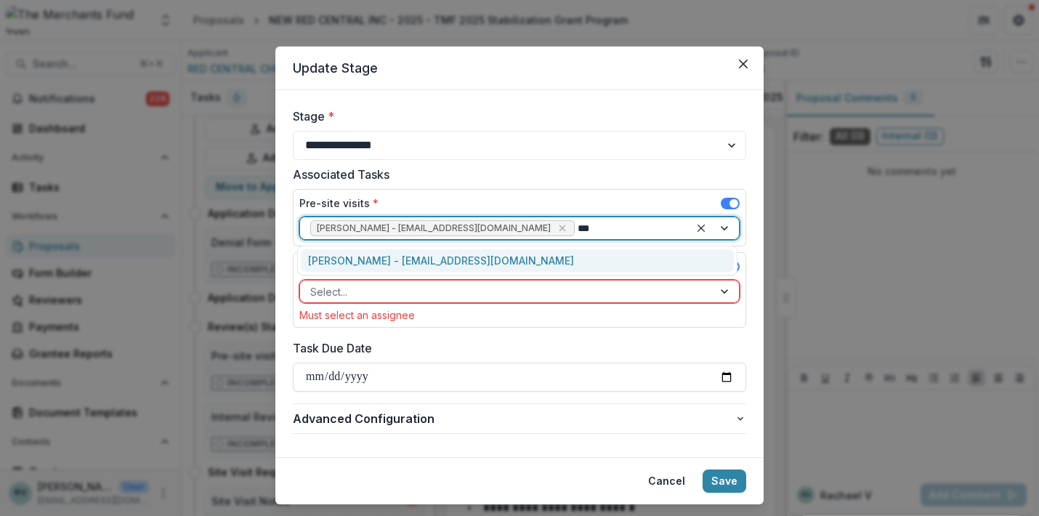
click at [551, 254] on div "George Pitsakis - coach@merchantsfund.org" at bounding box center [517, 260] width 433 height 23
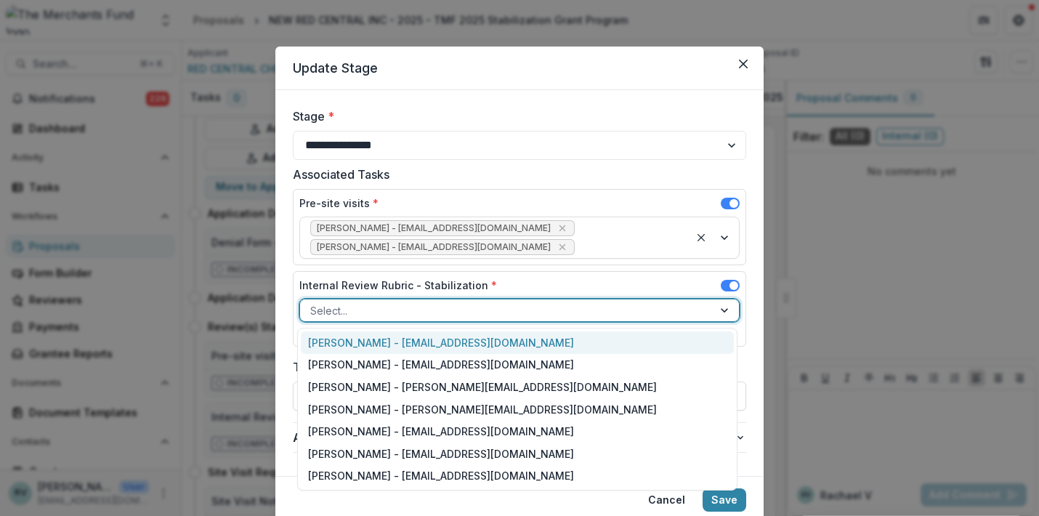
click at [503, 303] on div at bounding box center [506, 311] width 392 height 18
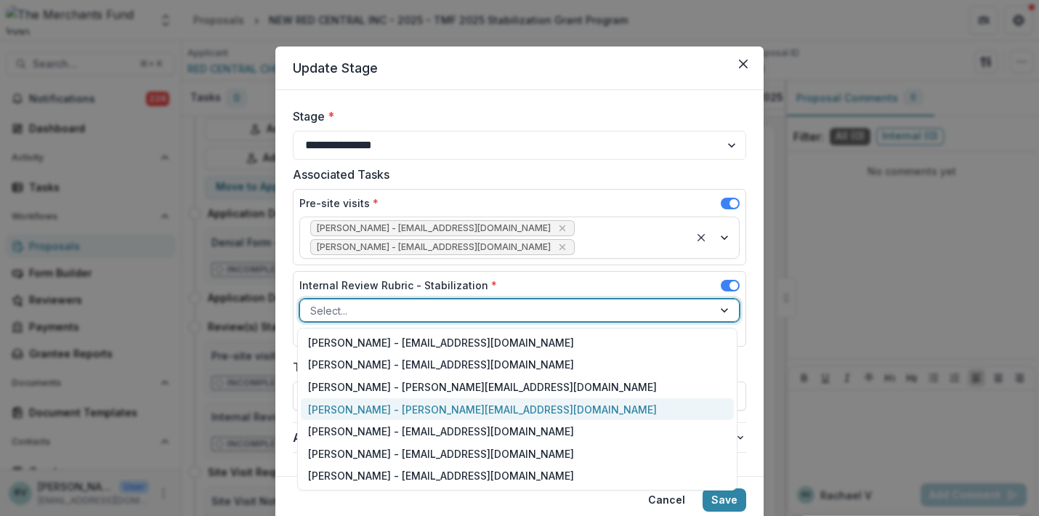
click at [454, 404] on div "Rachael Viscidy - rachael@merchantsfund.org" at bounding box center [517, 409] width 433 height 23
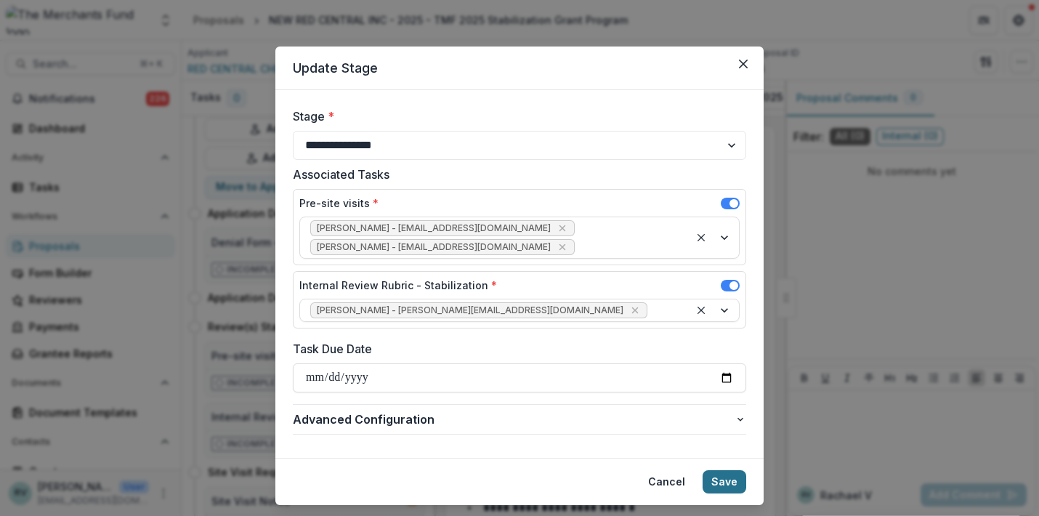
click at [723, 479] on button "Save" at bounding box center [725, 481] width 44 height 23
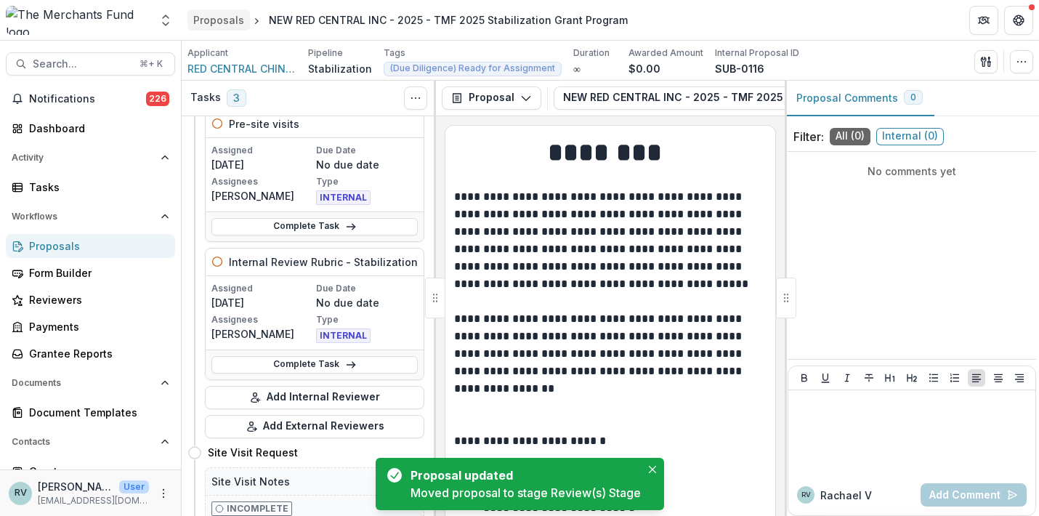
click at [218, 23] on div "Proposals" at bounding box center [218, 19] width 51 height 15
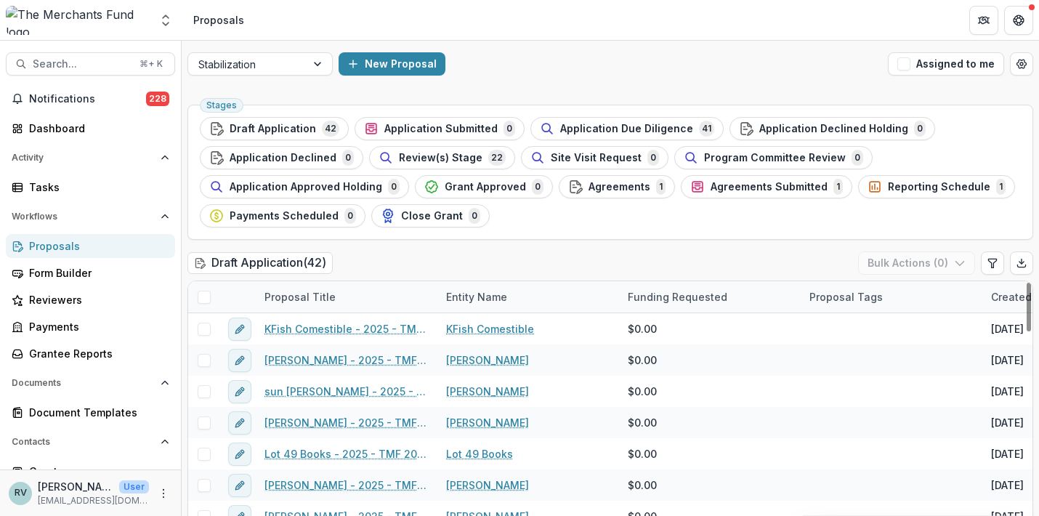
scroll to position [17, 0]
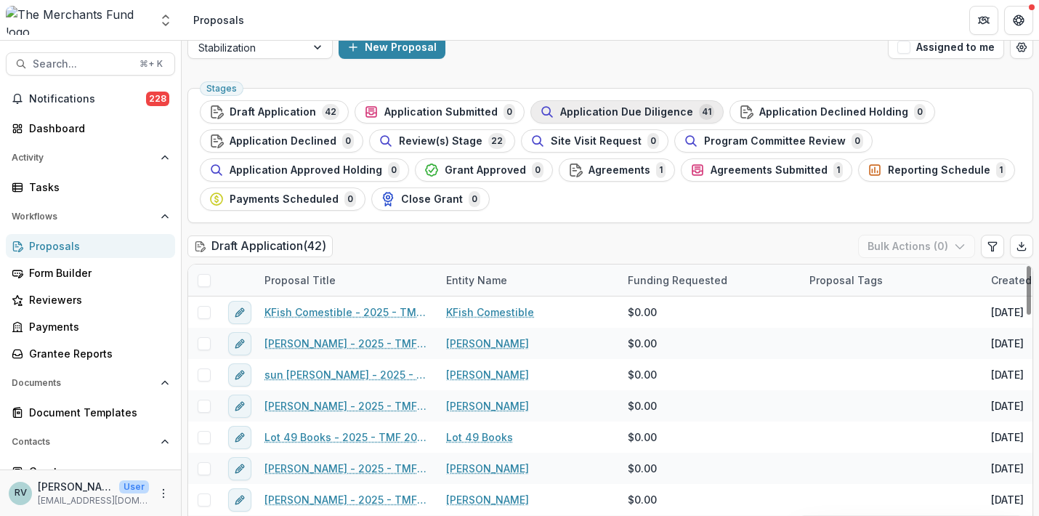
click at [628, 104] on div "Application Due Diligence 41" at bounding box center [627, 112] width 174 height 16
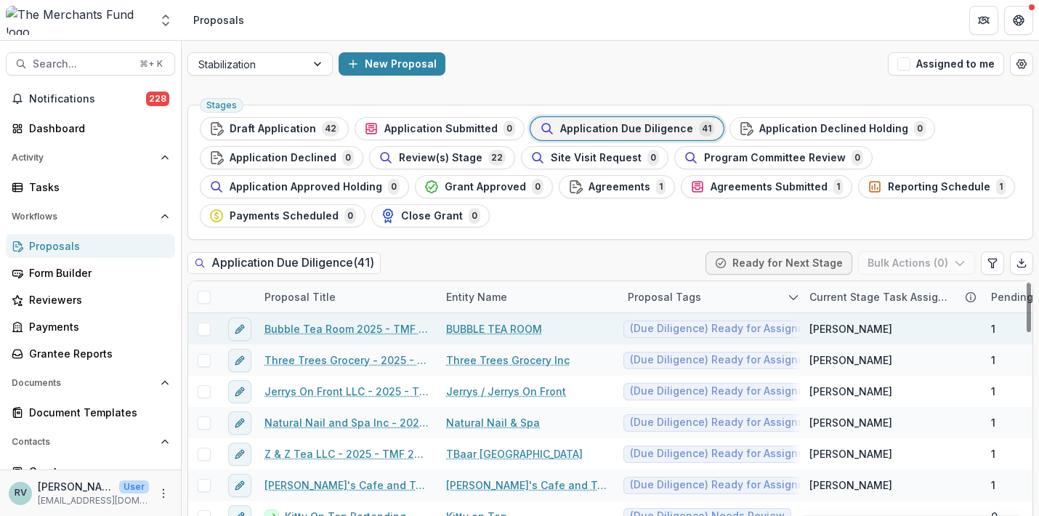
click at [357, 328] on link "Bubble Tea Room 2025 - TMF 2025 Stabilization Grant Program" at bounding box center [346, 328] width 164 height 15
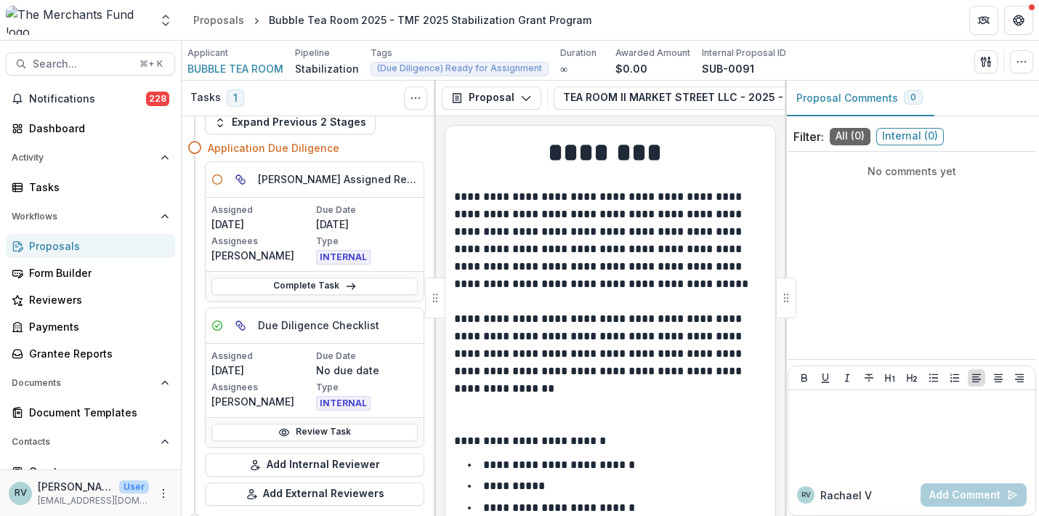
scroll to position [65, 0]
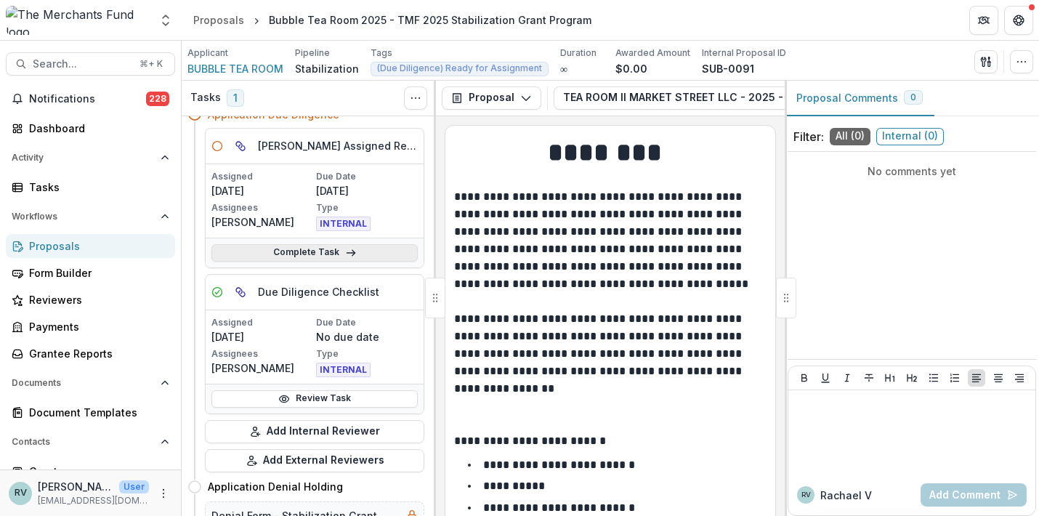
click at [331, 251] on link "Complete Task" at bounding box center [314, 252] width 206 height 17
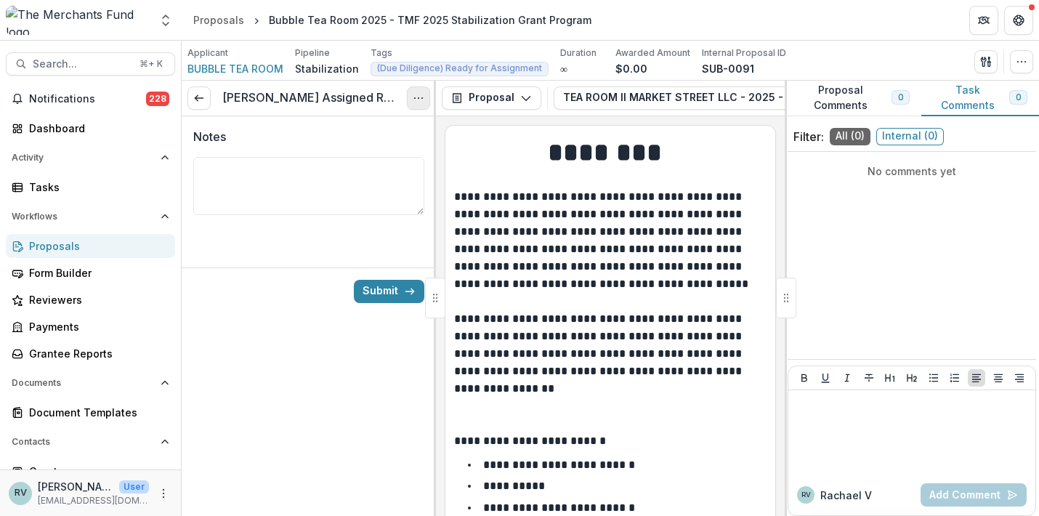
click at [416, 100] on icon "Options" at bounding box center [419, 98] width 12 height 12
click at [382, 162] on button "Cancel Task" at bounding box center [348, 162] width 155 height 24
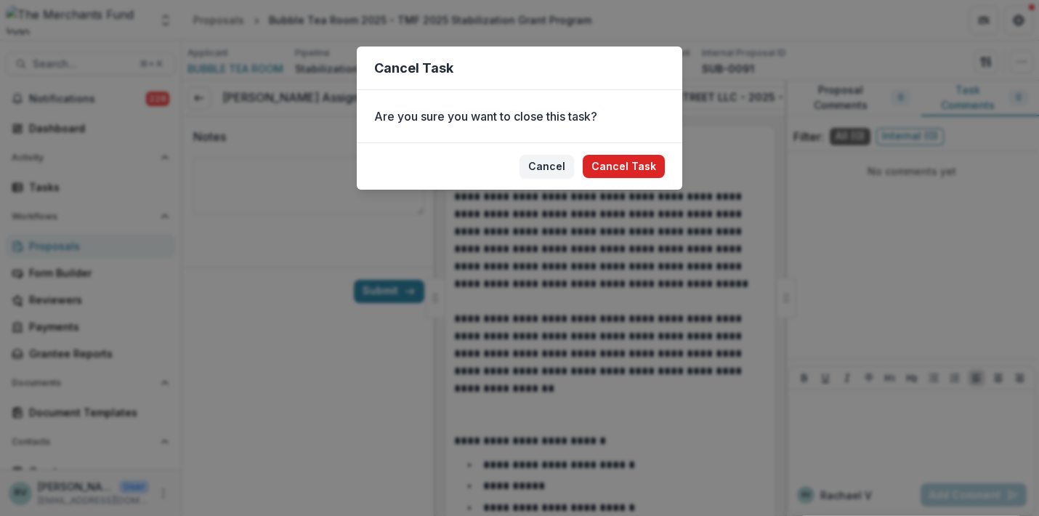
click at [625, 161] on button "Cancel Task" at bounding box center [624, 166] width 82 height 23
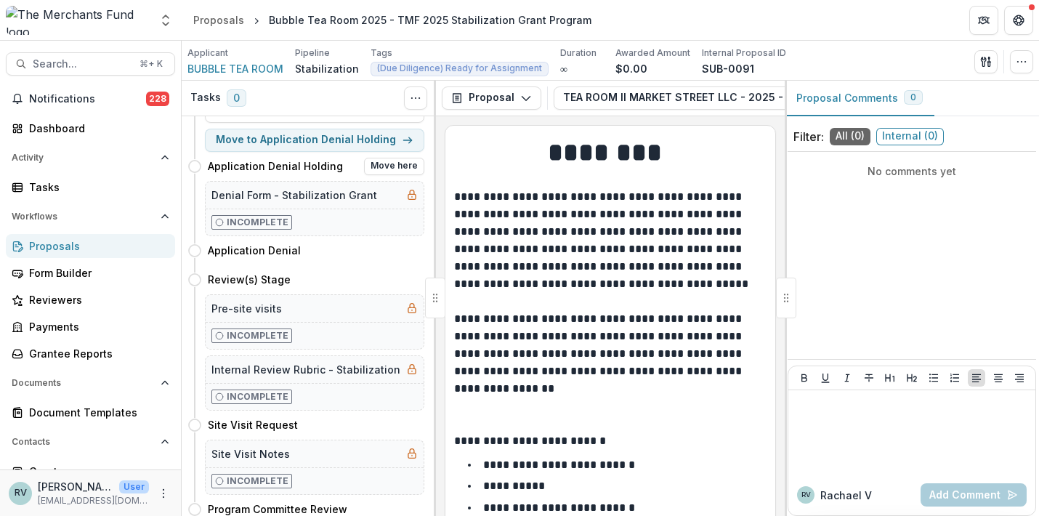
scroll to position [270, 0]
click at [389, 278] on button "Move here" at bounding box center [394, 278] width 60 height 17
select select "**********"
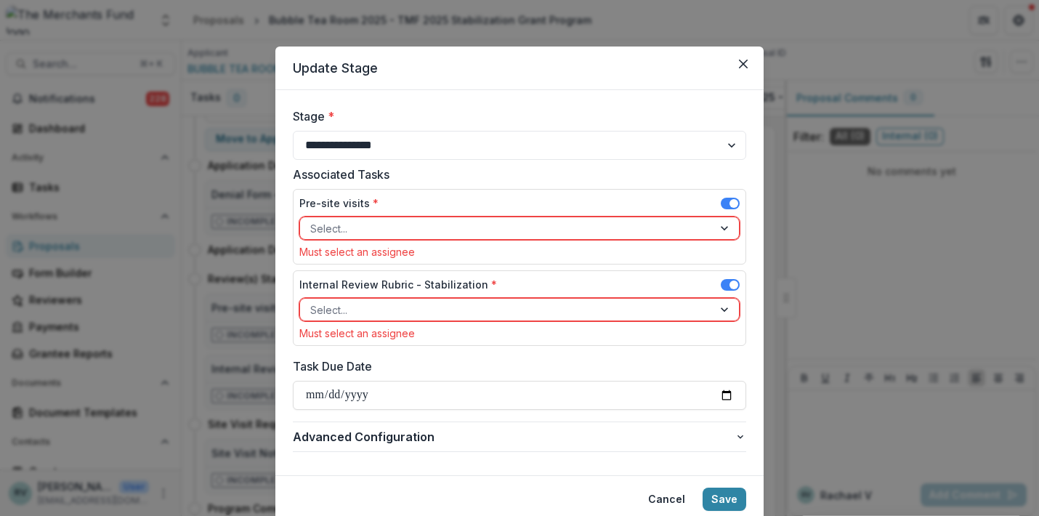
click at [509, 220] on div at bounding box center [506, 228] width 392 height 18
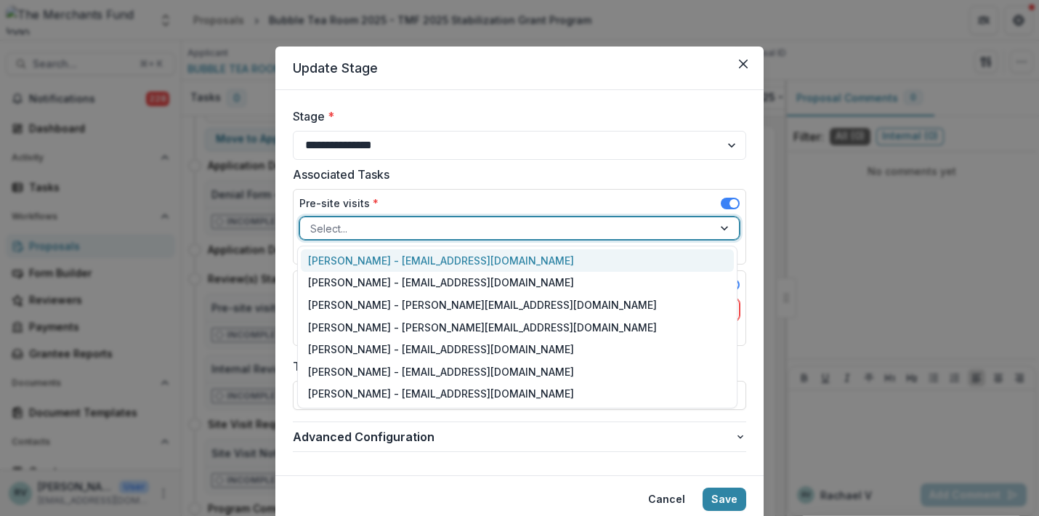
click at [483, 264] on div "Helen Horstmann-Allen - ops@merchantsfund.org" at bounding box center [517, 260] width 433 height 23
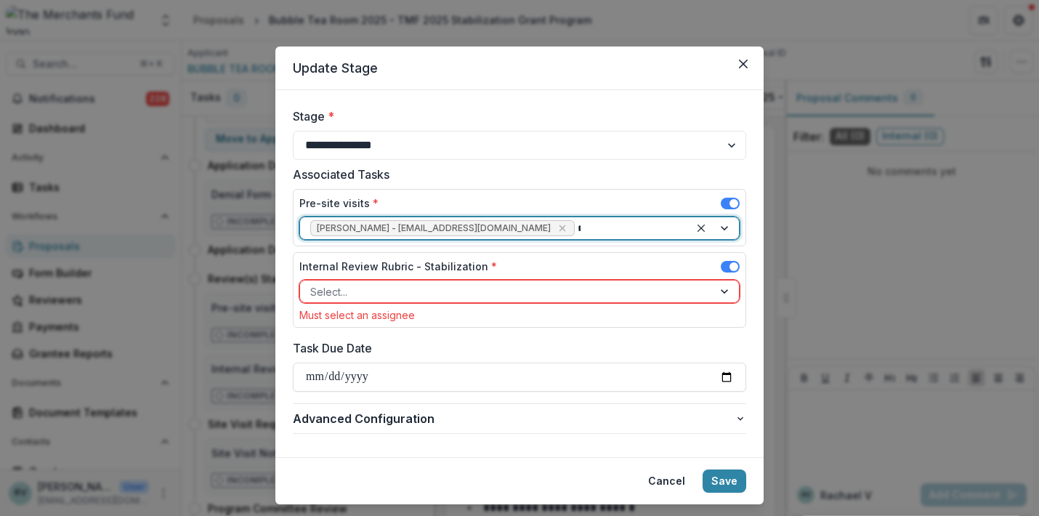
type input "**"
click at [586, 233] on div at bounding box center [629, 228] width 102 height 18
type input "**"
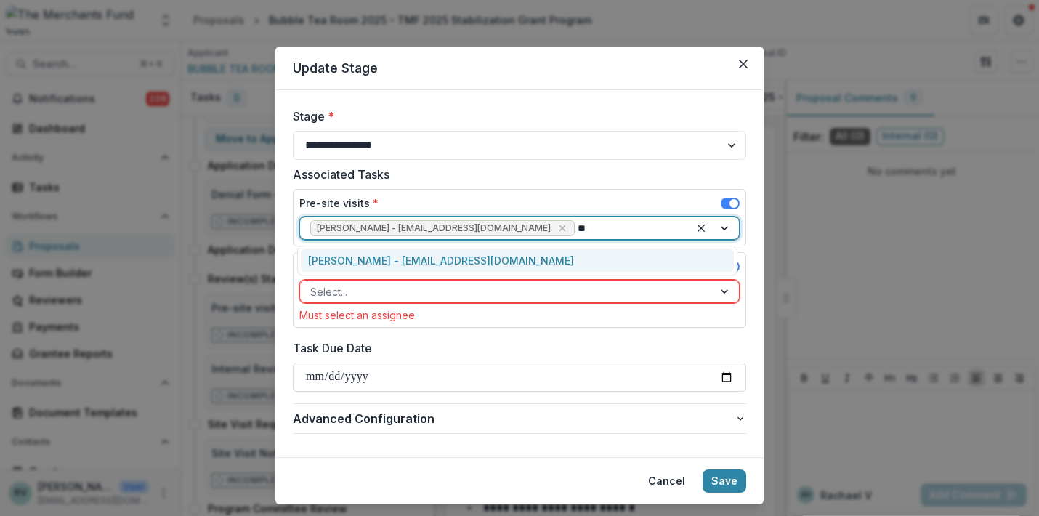
click at [565, 262] on div "George Pitsakis - coach@merchantsfund.org" at bounding box center [517, 260] width 433 height 23
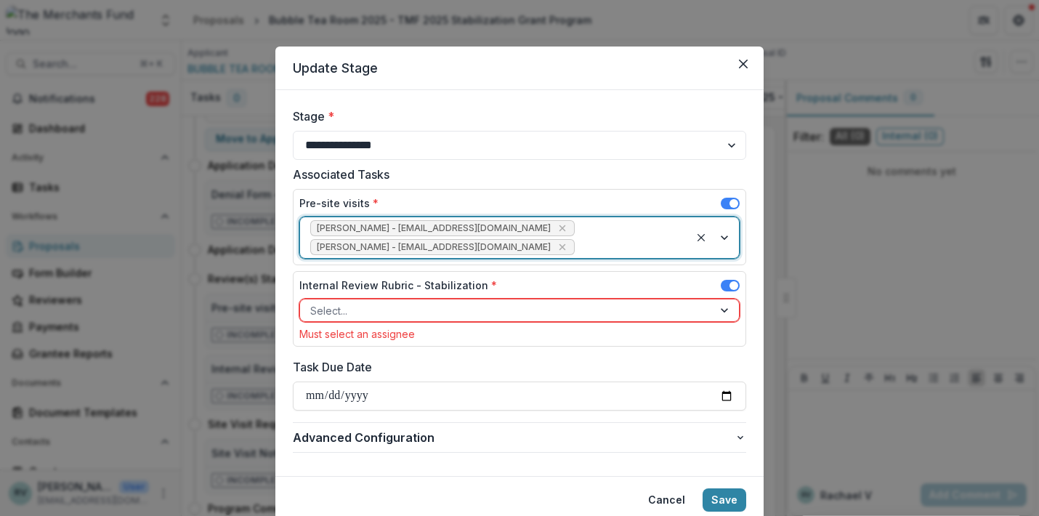
click at [544, 300] on div "Select..." at bounding box center [506, 310] width 413 height 21
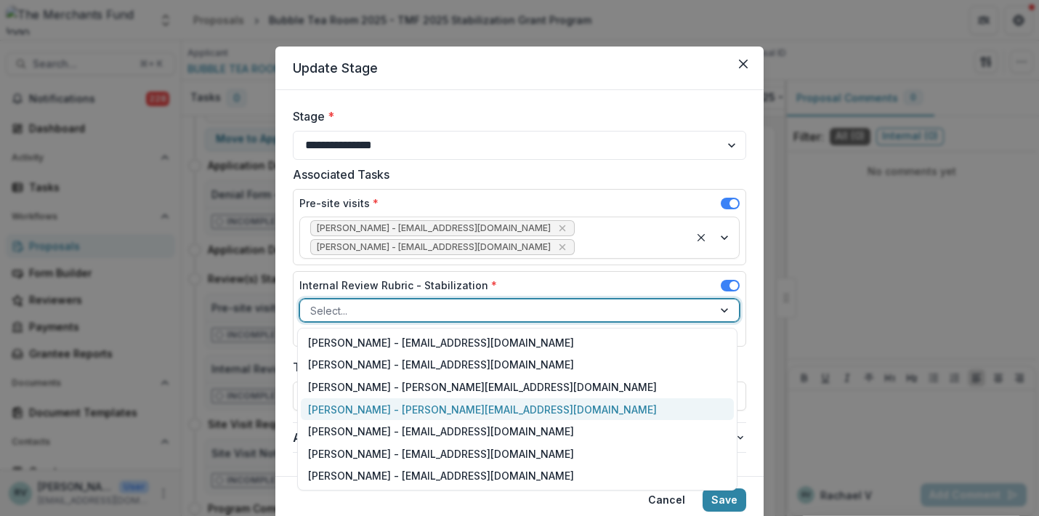
click at [494, 403] on div "Rachael Viscidy - rachael@merchantsfund.org" at bounding box center [517, 409] width 433 height 23
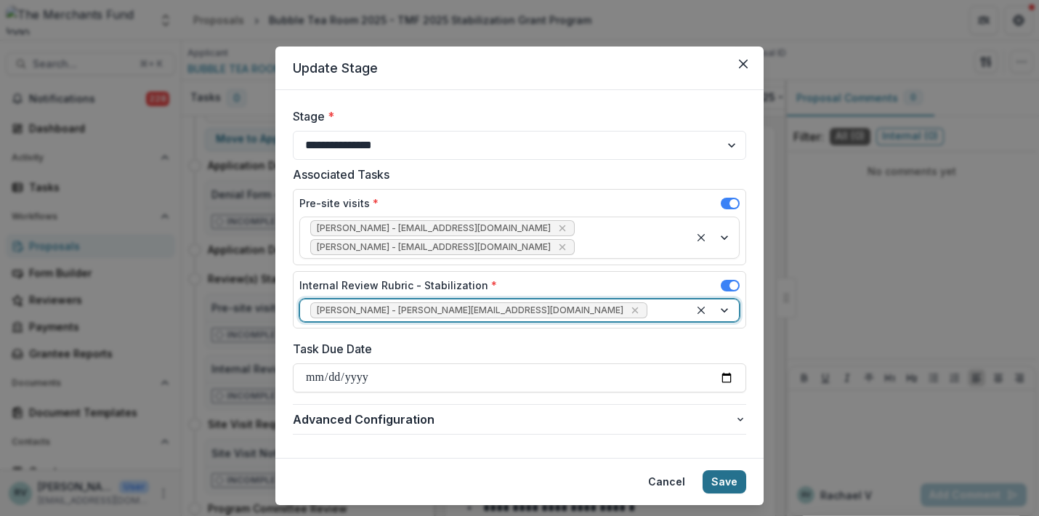
click at [719, 476] on button "Save" at bounding box center [725, 481] width 44 height 23
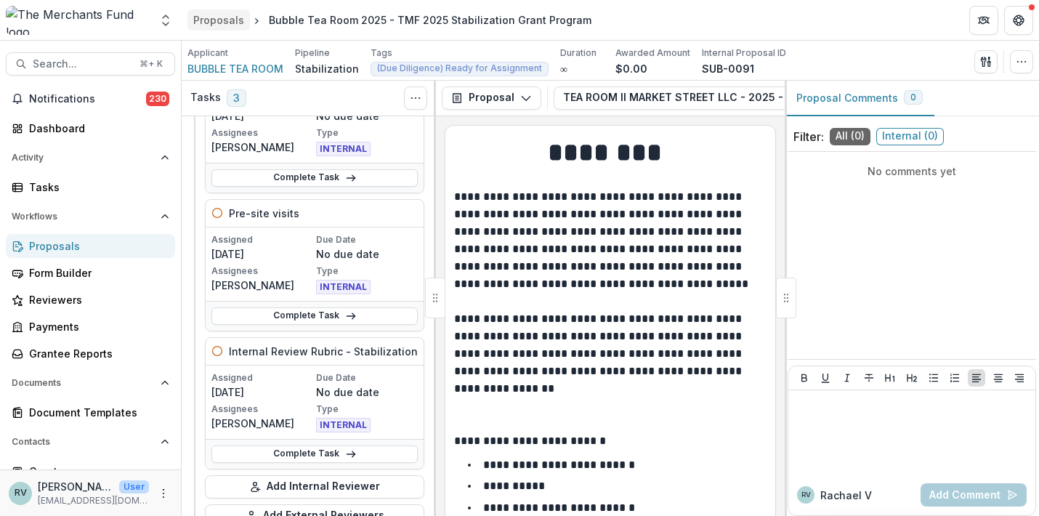
scroll to position [133, 0]
click at [233, 23] on div "Proposals" at bounding box center [218, 19] width 51 height 15
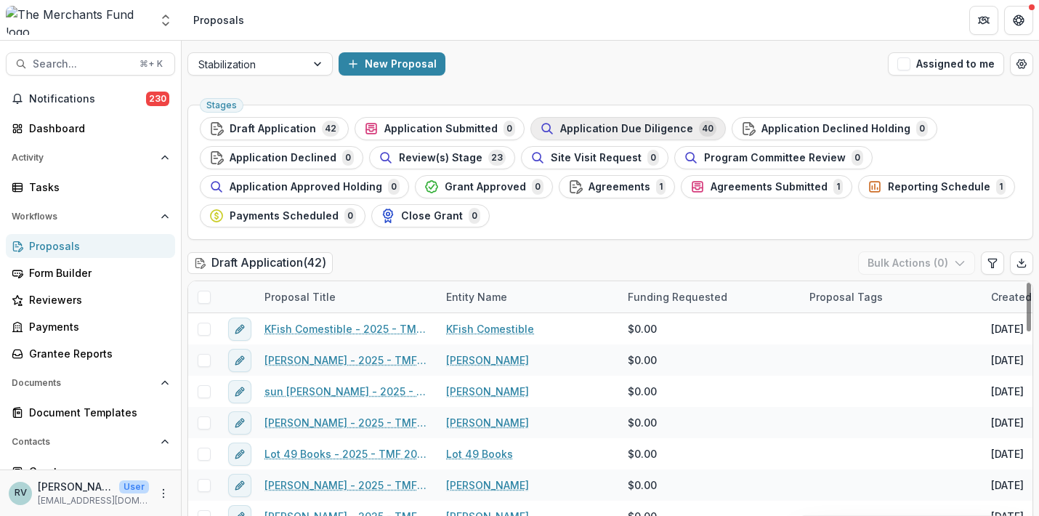
click at [597, 133] on span "Application Due Diligence" at bounding box center [626, 129] width 133 height 12
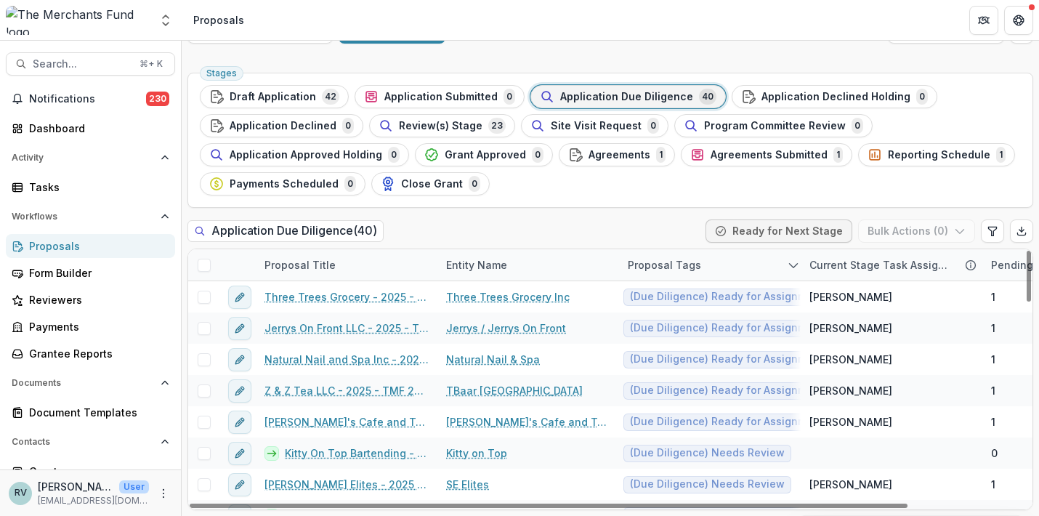
scroll to position [32, 0]
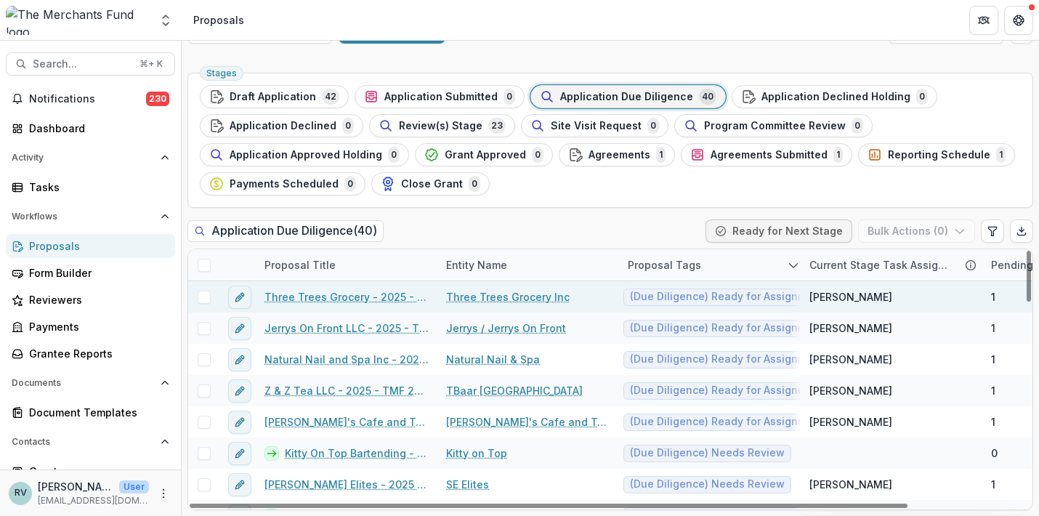
click at [373, 297] on link "Three Trees Grocery - 2025 - TMF 2025 Stabilization Grant Program" at bounding box center [346, 296] width 164 height 15
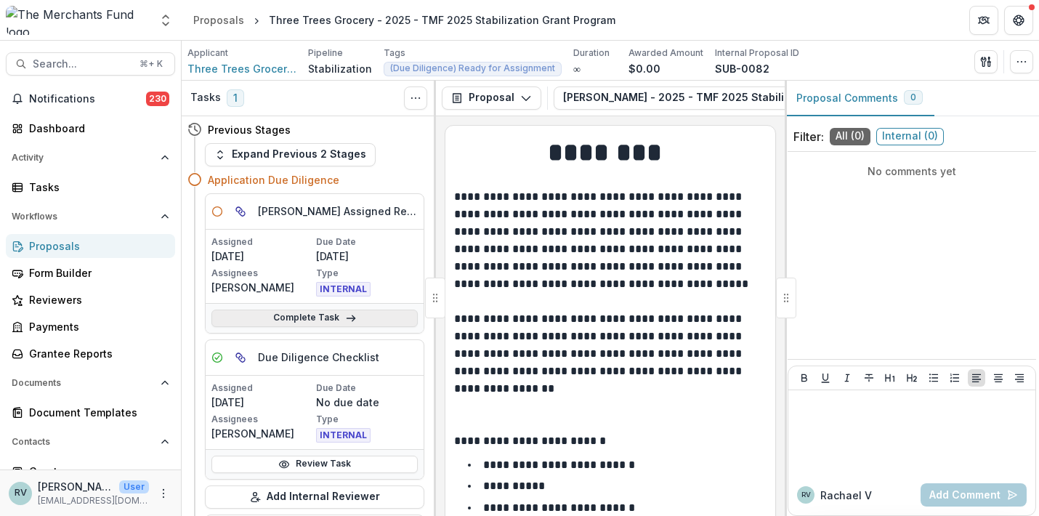
click at [347, 318] on line at bounding box center [351, 318] width 8 height 0
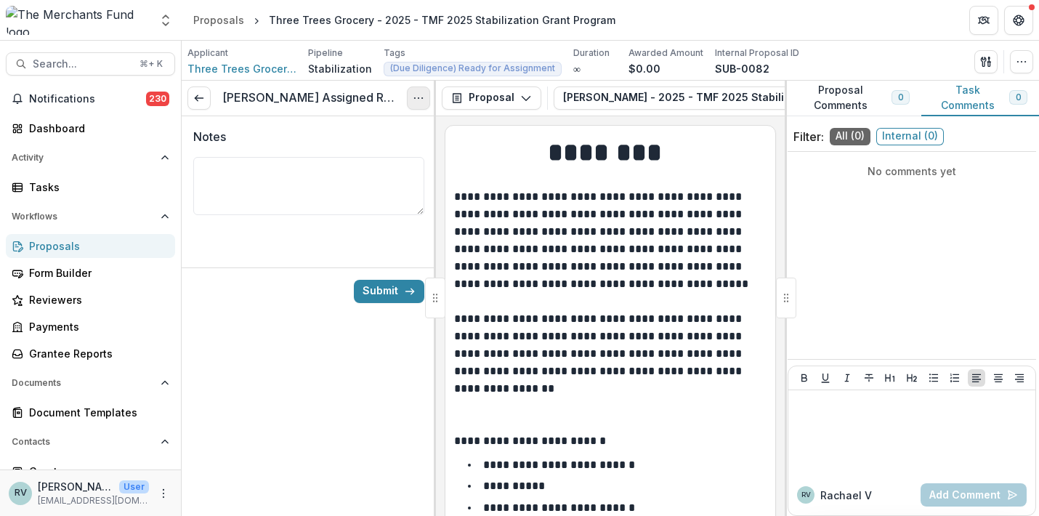
click at [416, 96] on icon "Options" at bounding box center [419, 98] width 12 height 12
click at [369, 163] on button "Cancel Task" at bounding box center [348, 162] width 155 height 24
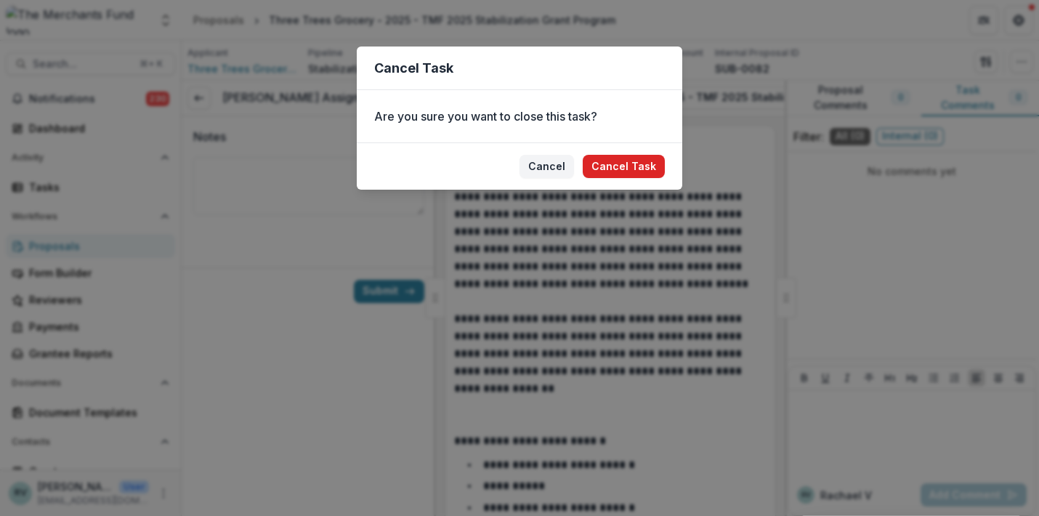
click at [614, 174] on button "Cancel Task" at bounding box center [624, 166] width 82 height 23
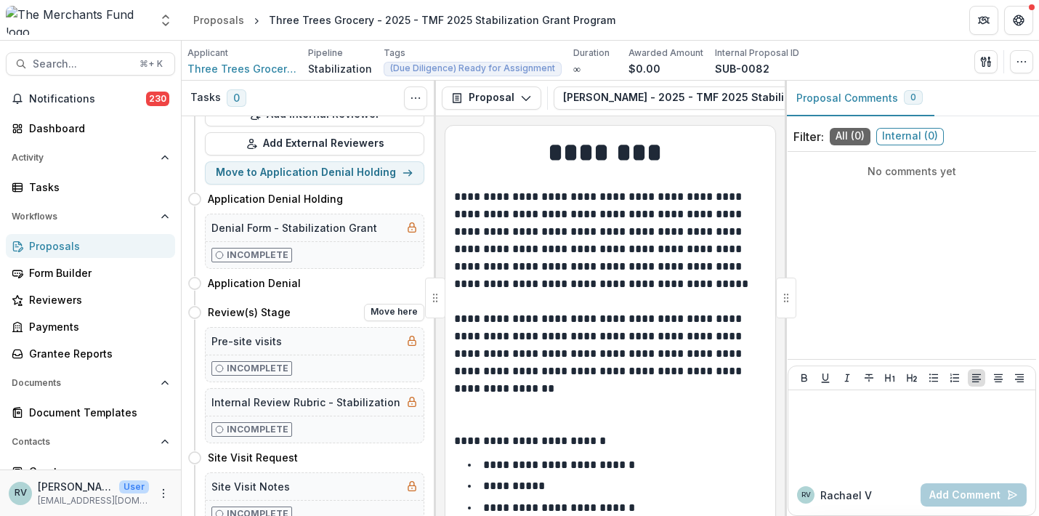
scroll to position [242, 0]
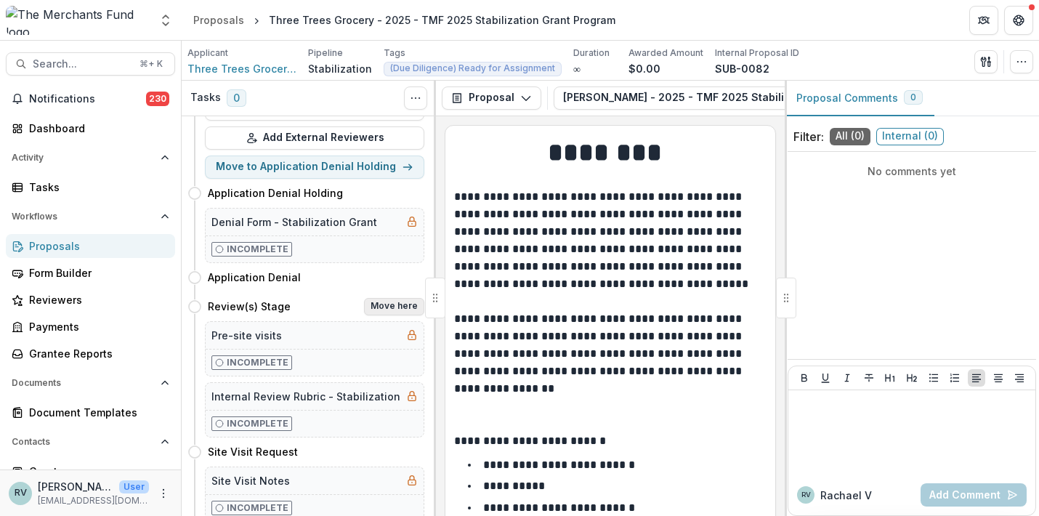
click at [383, 308] on button "Move here" at bounding box center [394, 306] width 60 height 17
select select "**********"
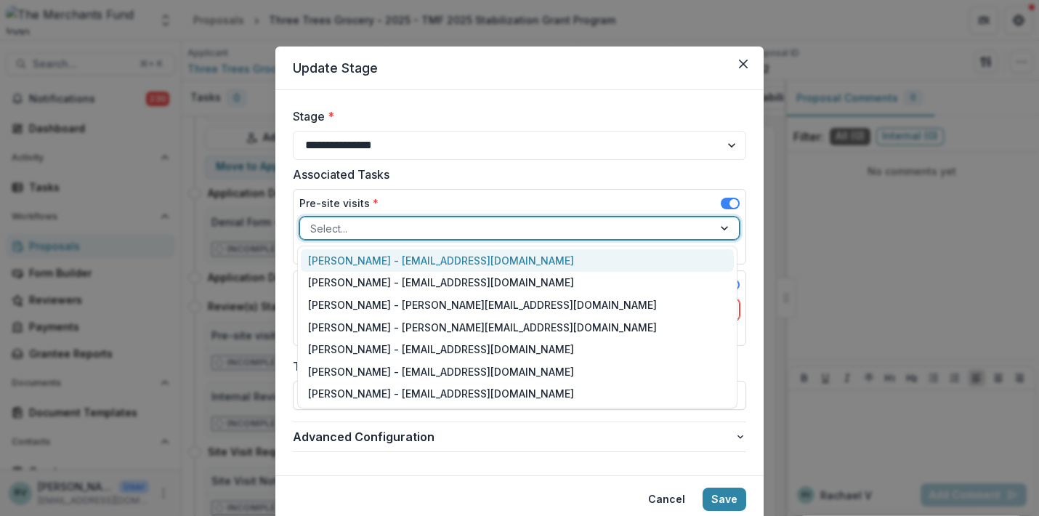
click at [419, 230] on div at bounding box center [506, 228] width 392 height 18
click at [403, 261] on div "Helen Horstmann-Allen - ops@merchantsfund.org" at bounding box center [517, 260] width 433 height 23
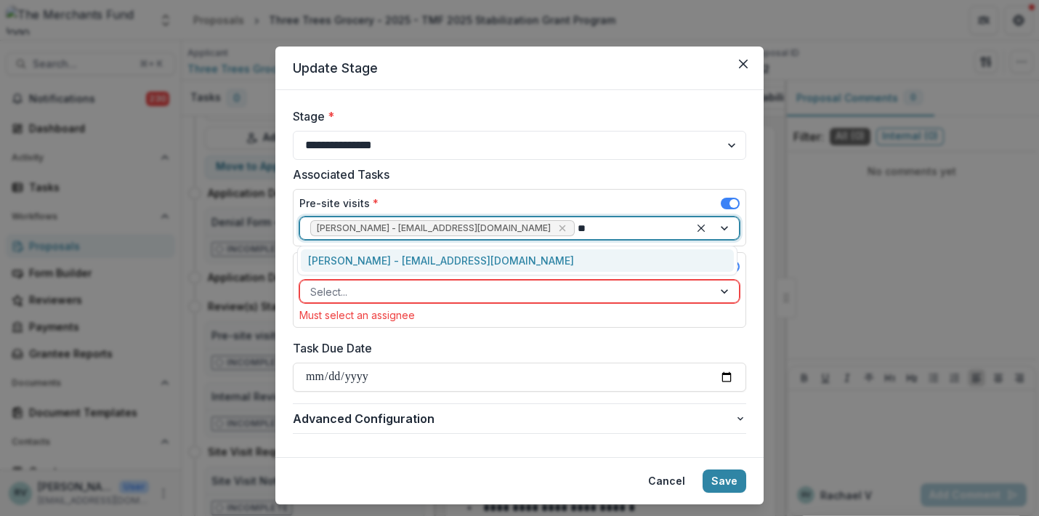
type input "***"
click at [556, 250] on div "George Pitsakis - coach@merchantsfund.org" at bounding box center [517, 260] width 433 height 23
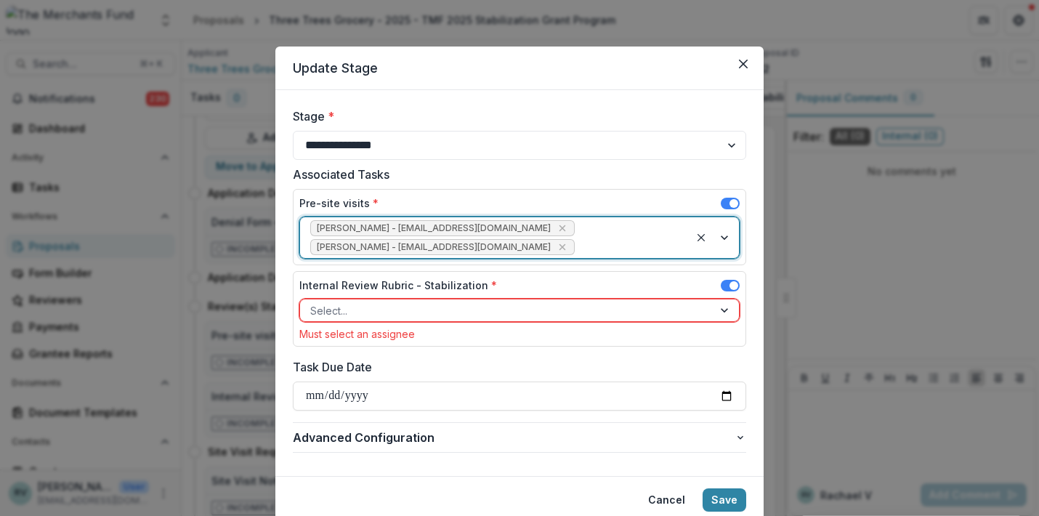
click at [511, 296] on div "Internal Review Rubric - Stabilization *" at bounding box center [519, 288] width 440 height 21
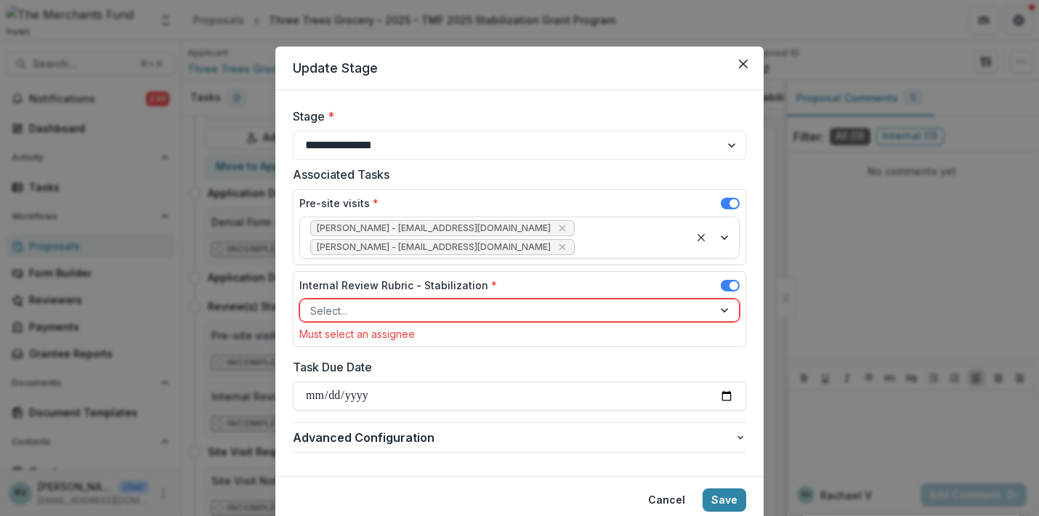
click at [493, 305] on div at bounding box center [506, 311] width 392 height 18
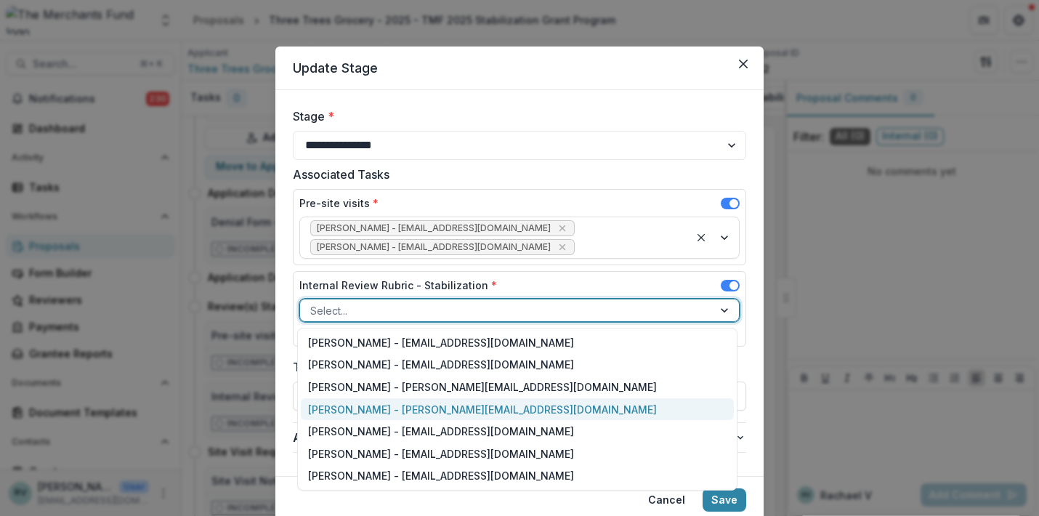
click at [447, 410] on div "Rachael Viscidy - rachael@merchantsfund.org" at bounding box center [517, 409] width 433 height 23
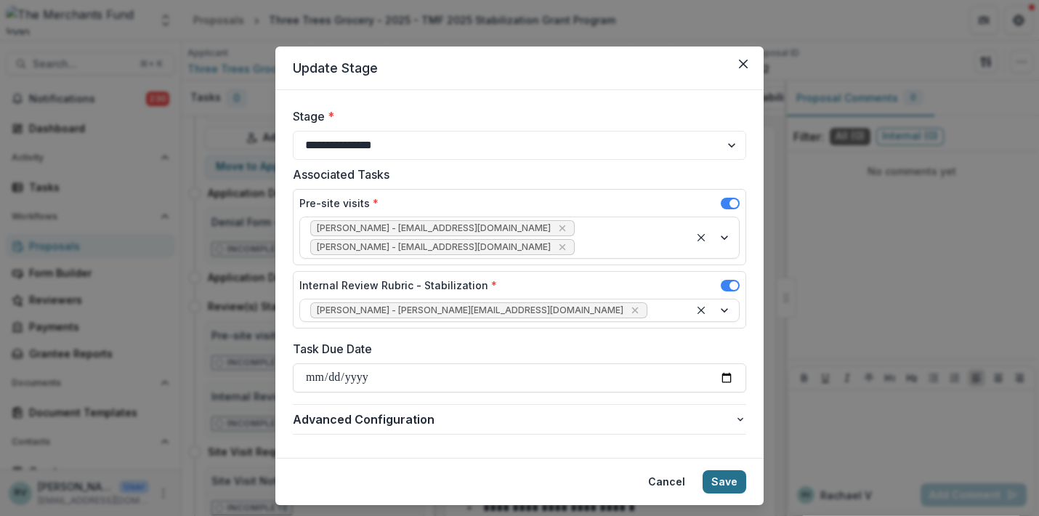
click at [724, 485] on button "Save" at bounding box center [725, 481] width 44 height 23
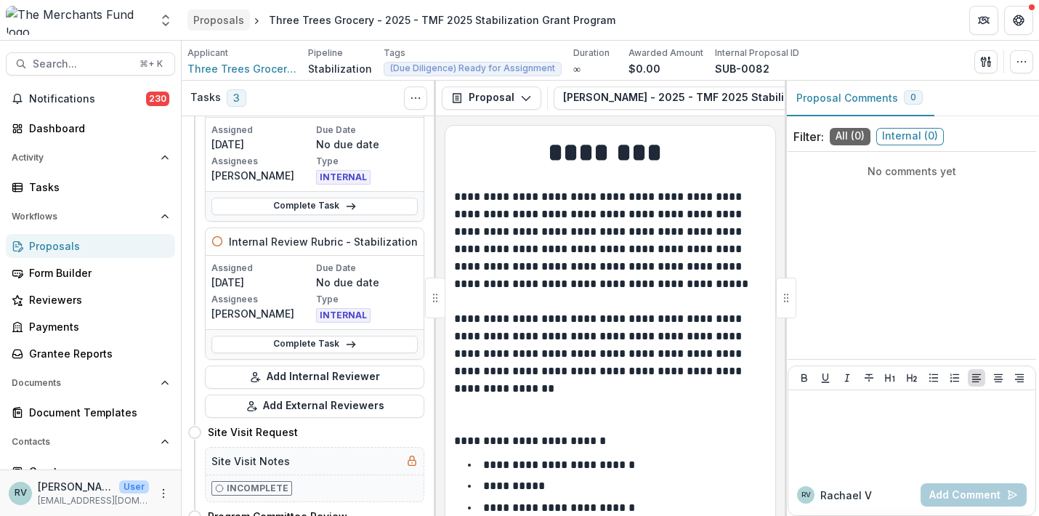
click at [230, 20] on div "Proposals" at bounding box center [218, 19] width 51 height 15
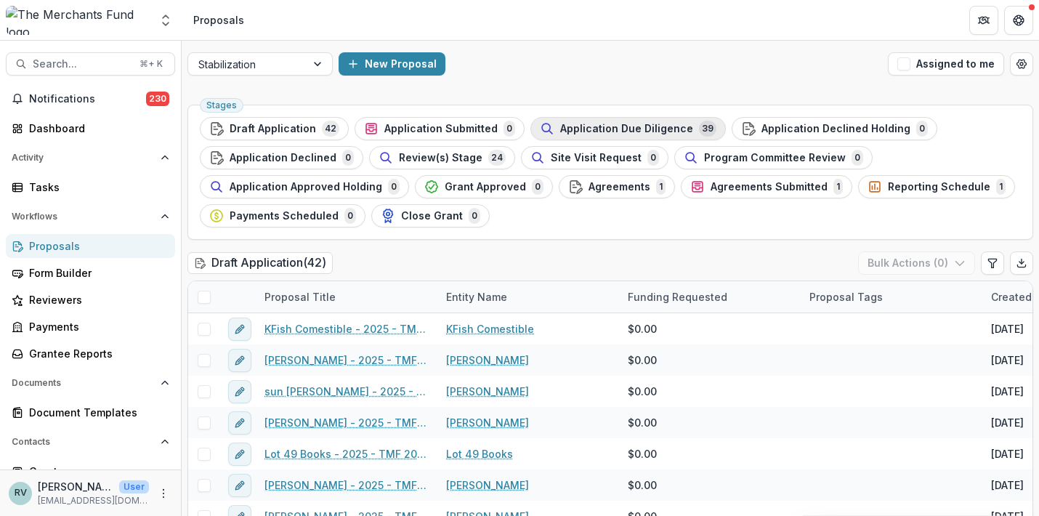
click at [567, 127] on span "Application Due Diligence" at bounding box center [626, 129] width 133 height 12
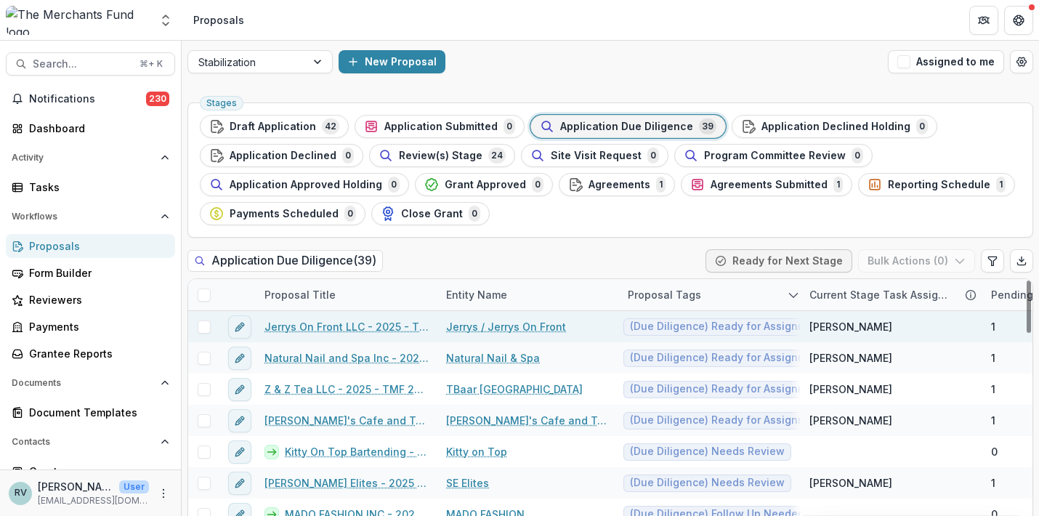
click at [366, 322] on link "Jerrys On Front LLC - 2025 - TMF 2025 Stabilization Grant Program" at bounding box center [346, 326] width 164 height 15
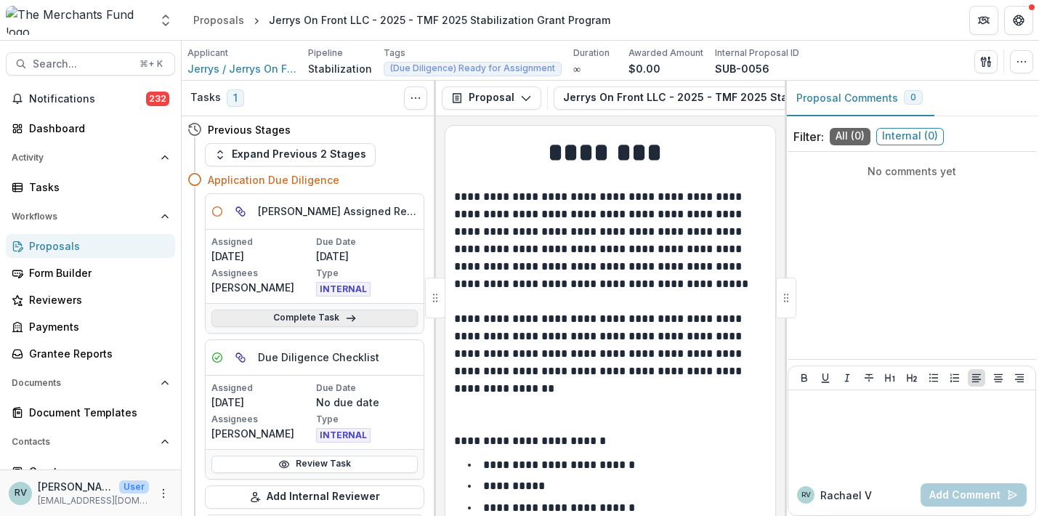
click at [340, 322] on link "Complete Task" at bounding box center [314, 318] width 206 height 17
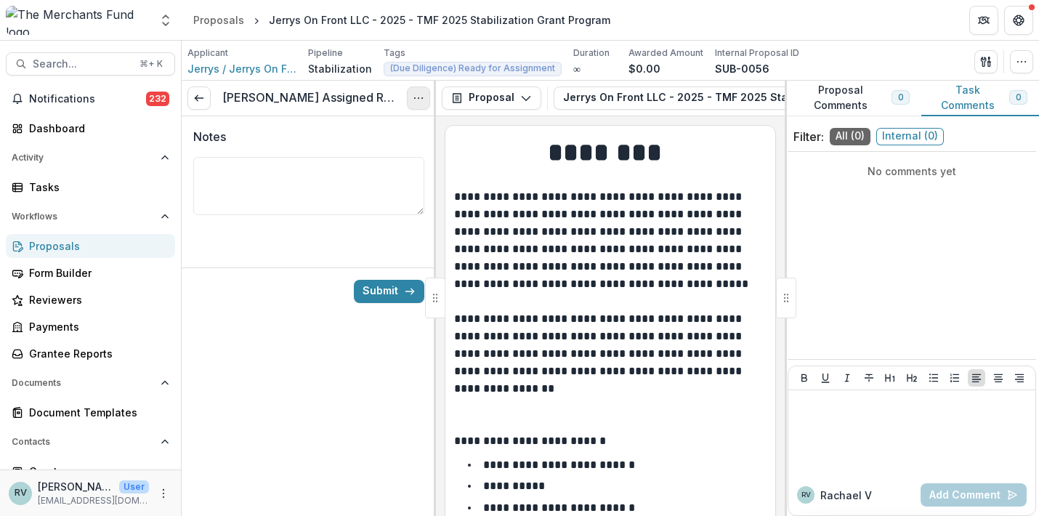
click at [419, 99] on icon "Options" at bounding box center [419, 98] width 12 height 12
click at [383, 159] on button "Cancel Task" at bounding box center [348, 162] width 155 height 24
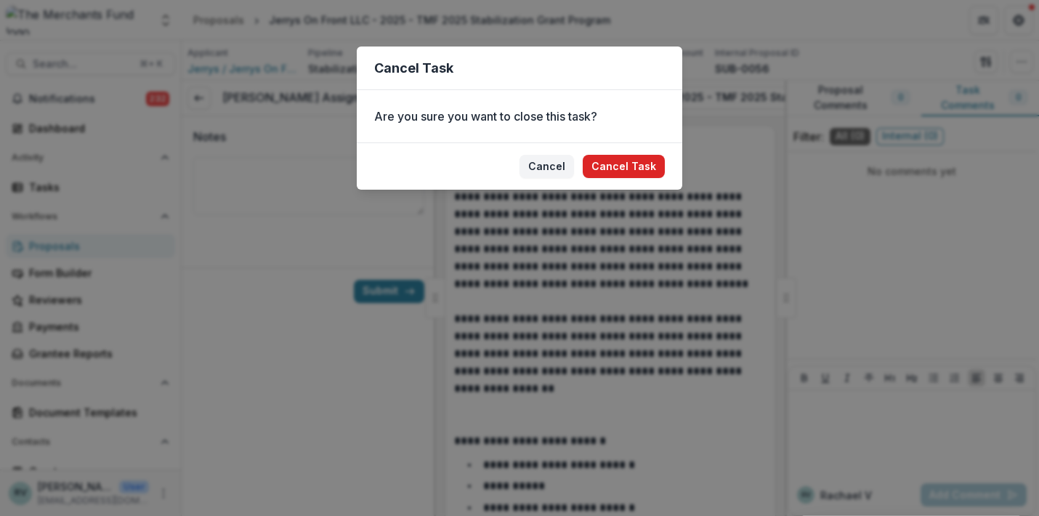
click at [627, 166] on button "Cancel Task" at bounding box center [624, 166] width 82 height 23
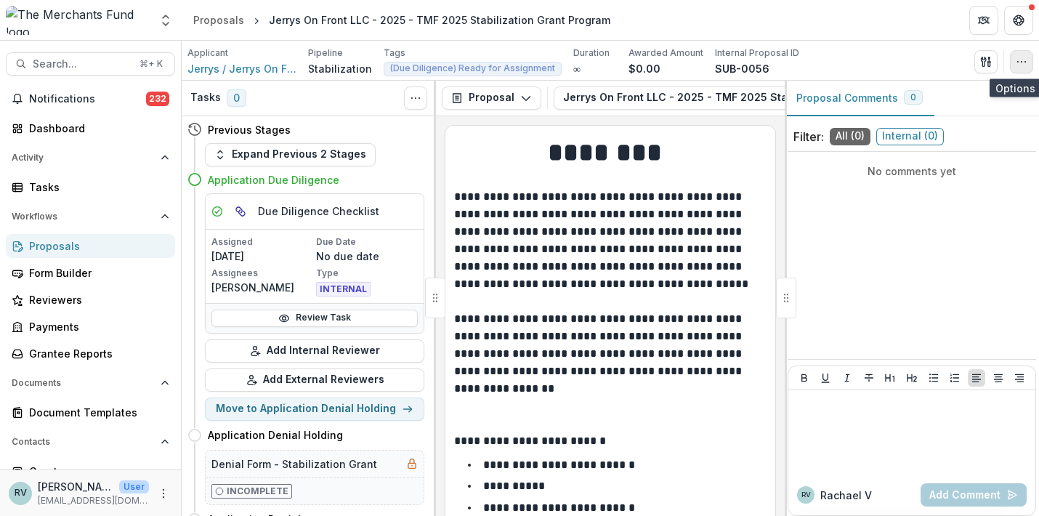
click at [1022, 60] on icon "button" at bounding box center [1022, 62] width 12 height 12
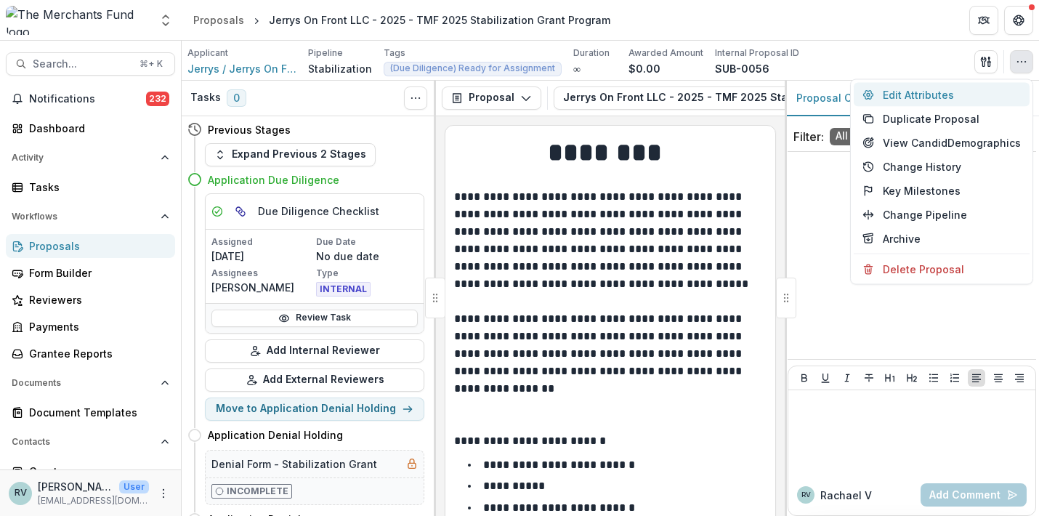
click at [946, 97] on button "Edit Attributes" at bounding box center [942, 95] width 176 height 24
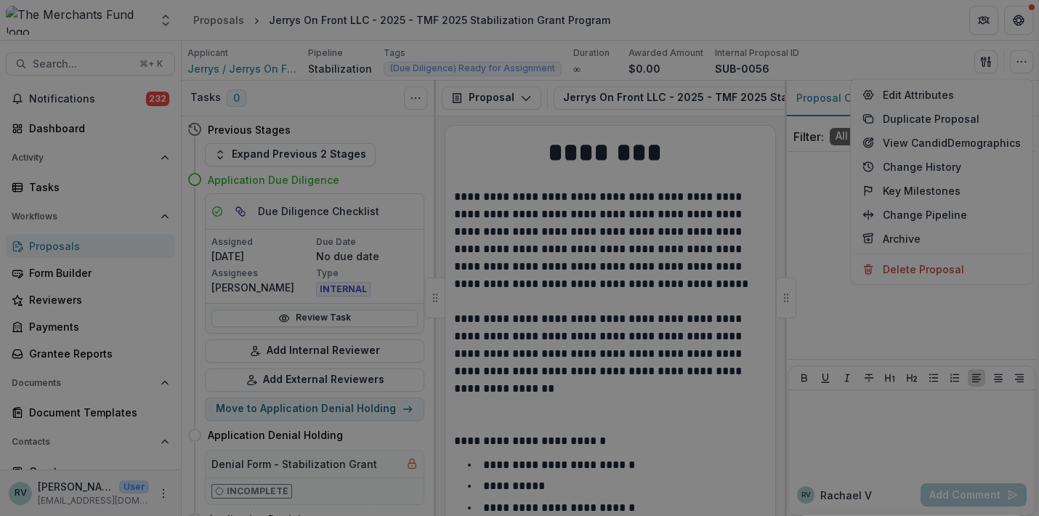
type input "******"
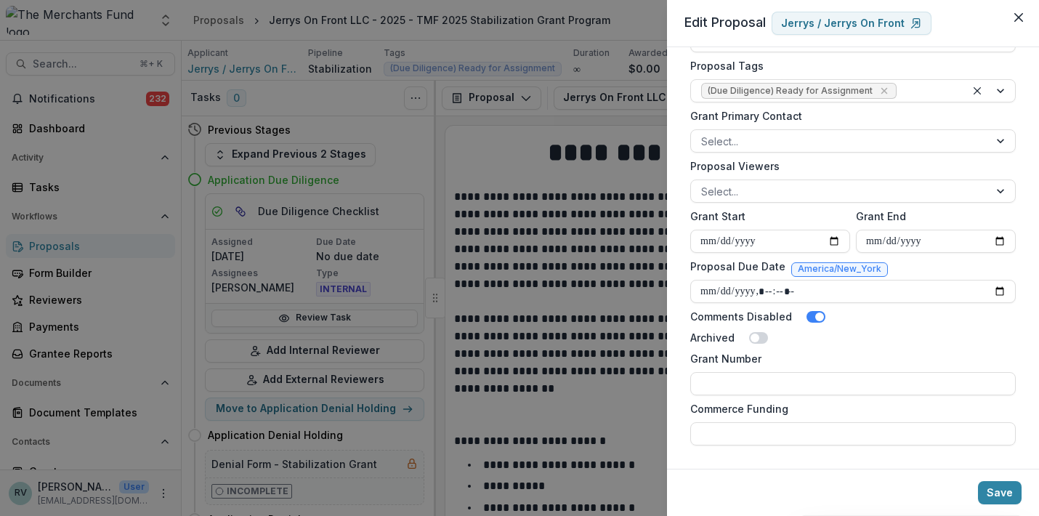
scroll to position [562, 0]
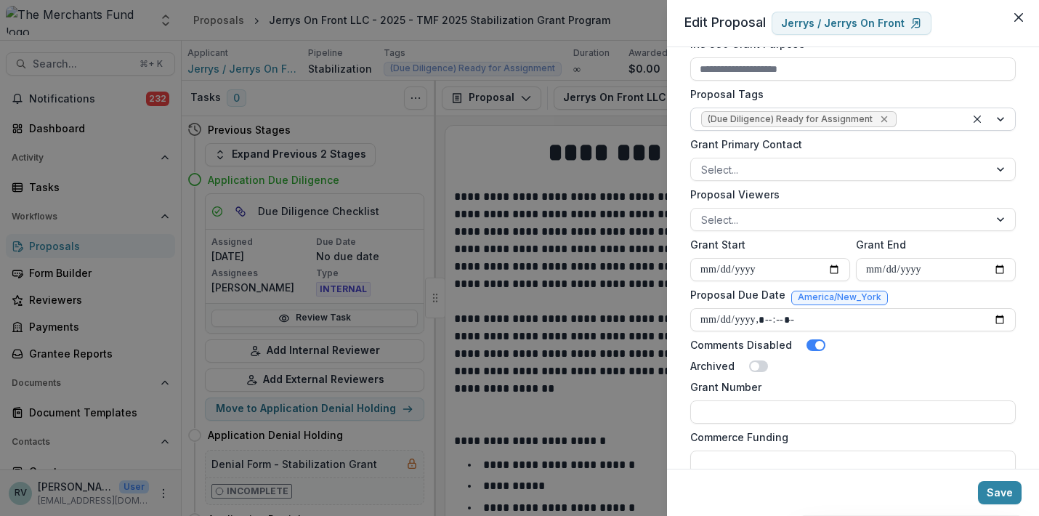
click at [881, 118] on icon "Remove (Due Diligence) Ready for Assignment" at bounding box center [884, 119] width 12 height 12
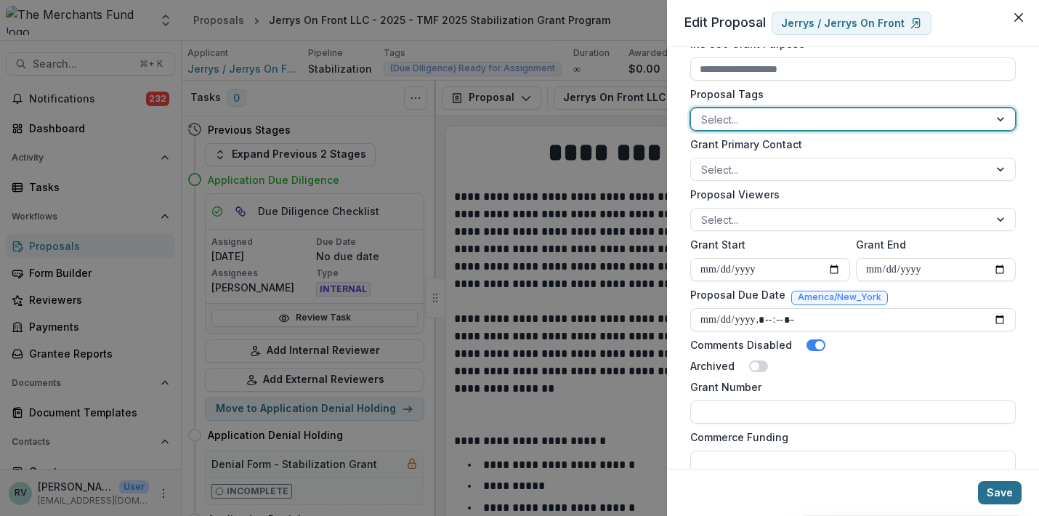
click at [997, 491] on button "Save" at bounding box center [1000, 492] width 44 height 23
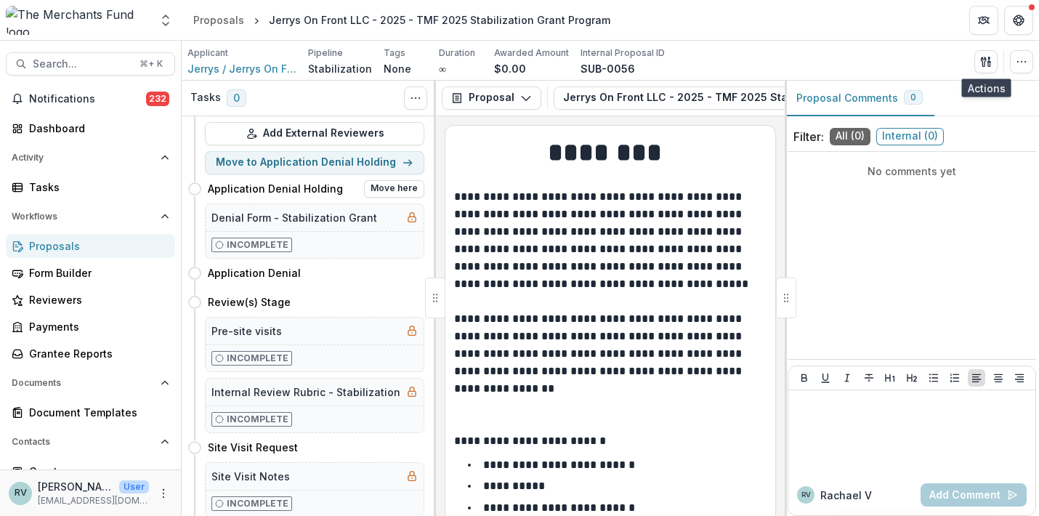
scroll to position [248, 0]
click at [388, 295] on button "Move here" at bounding box center [394, 300] width 60 height 17
select select "**********"
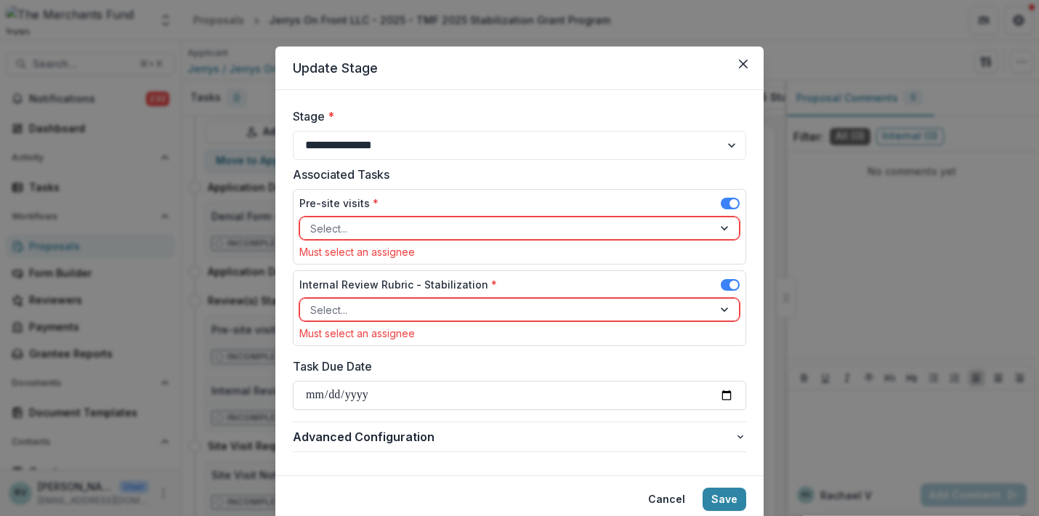
click at [380, 227] on div at bounding box center [506, 228] width 392 height 18
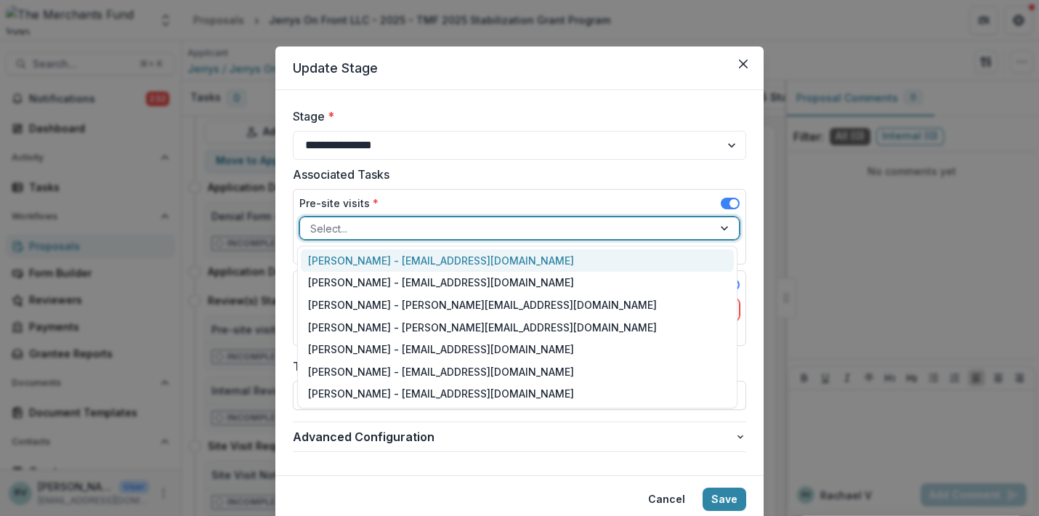
click at [368, 262] on div "Helen Horstmann-Allen - ops@merchantsfund.org" at bounding box center [517, 260] width 433 height 23
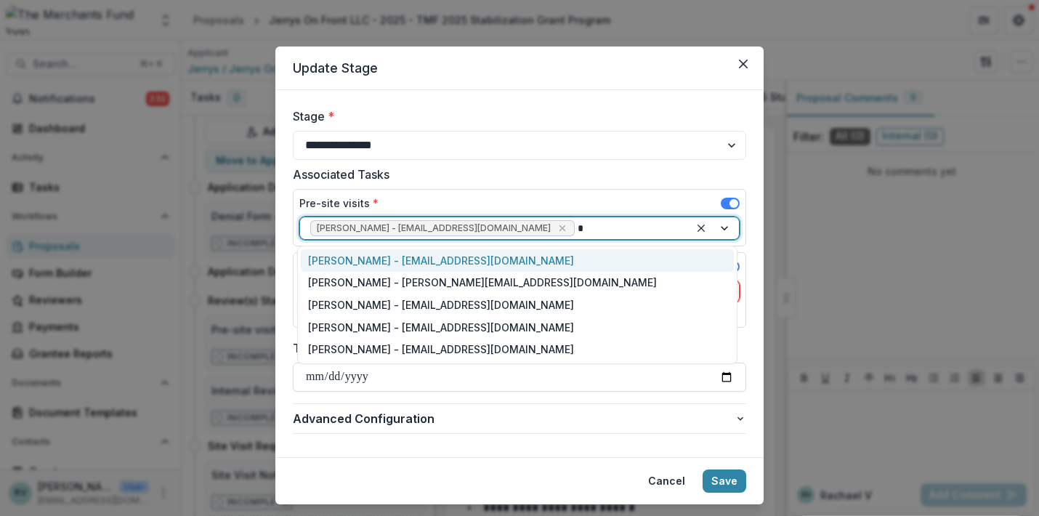
type input "**"
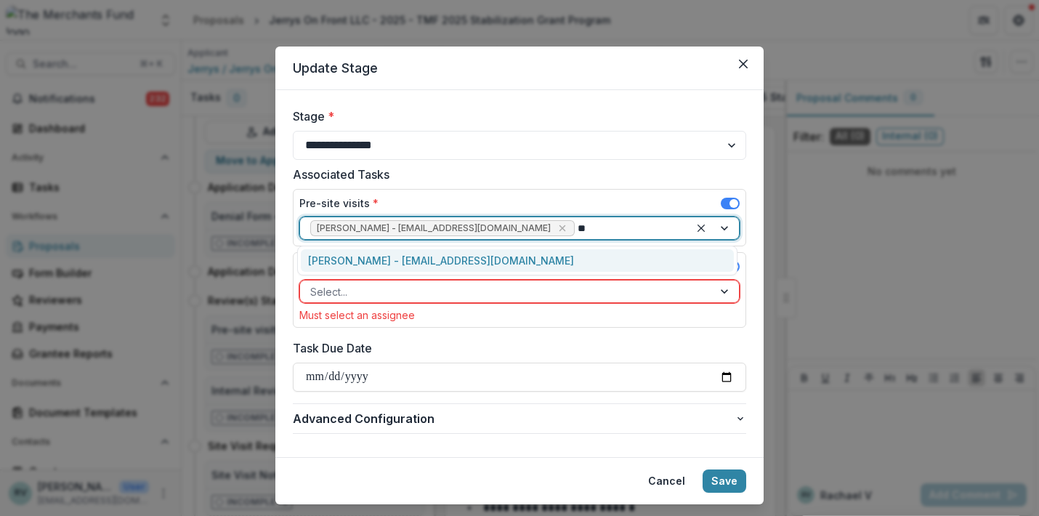
click at [357, 262] on div "George Pitsakis - coach@merchantsfund.org" at bounding box center [517, 260] width 433 height 23
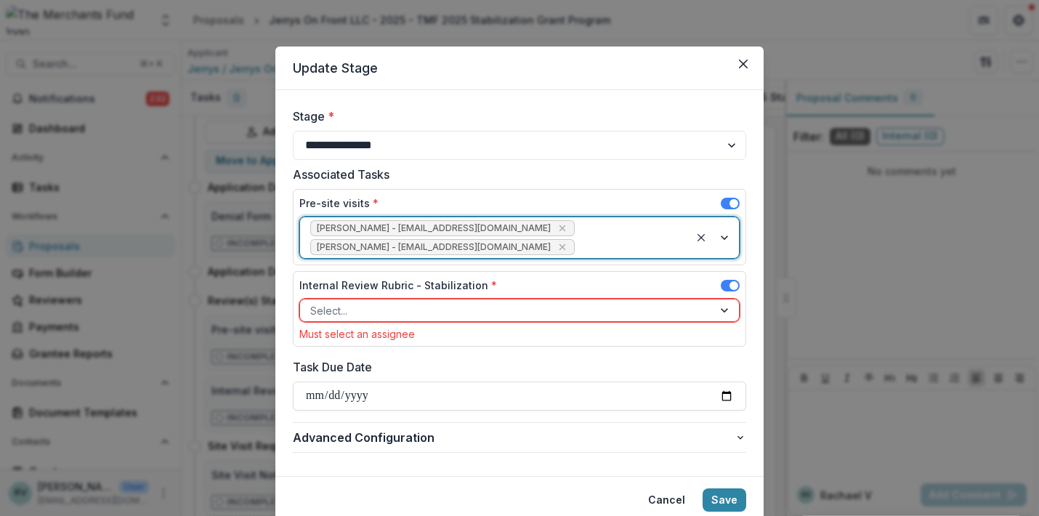
click at [341, 305] on div "Select..." at bounding box center [506, 310] width 392 height 15
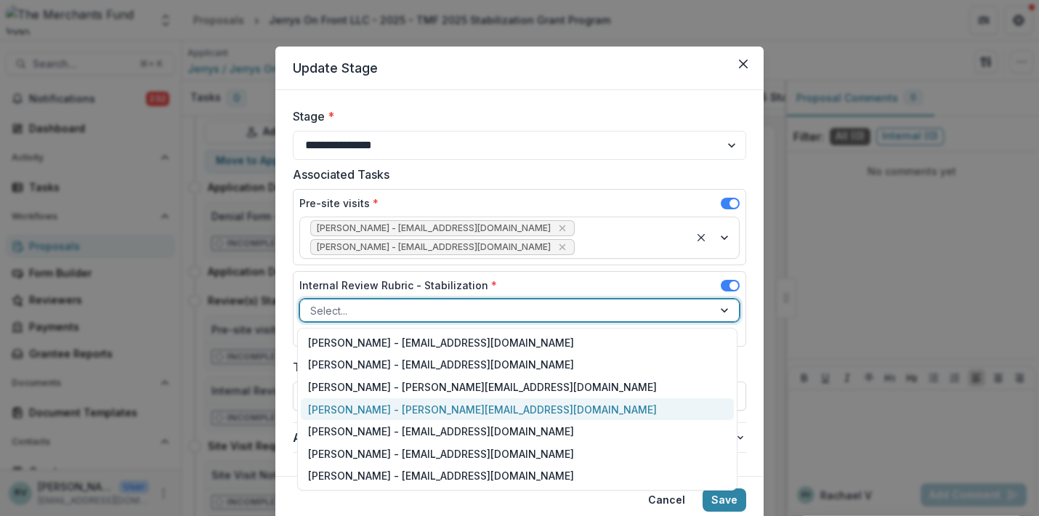
click at [347, 408] on div "Rachael Viscidy - rachael@merchantsfund.org" at bounding box center [517, 409] width 433 height 23
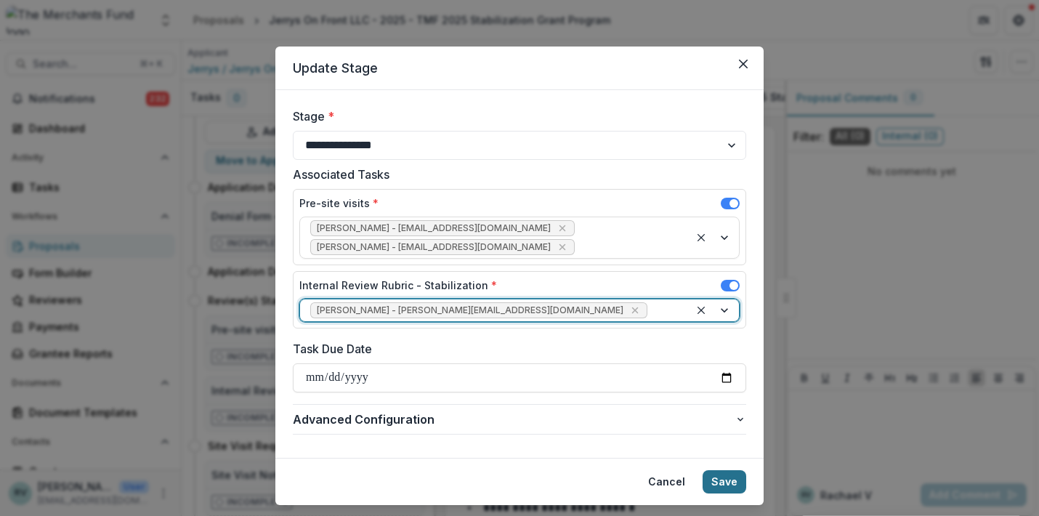
click at [728, 481] on button "Save" at bounding box center [725, 481] width 44 height 23
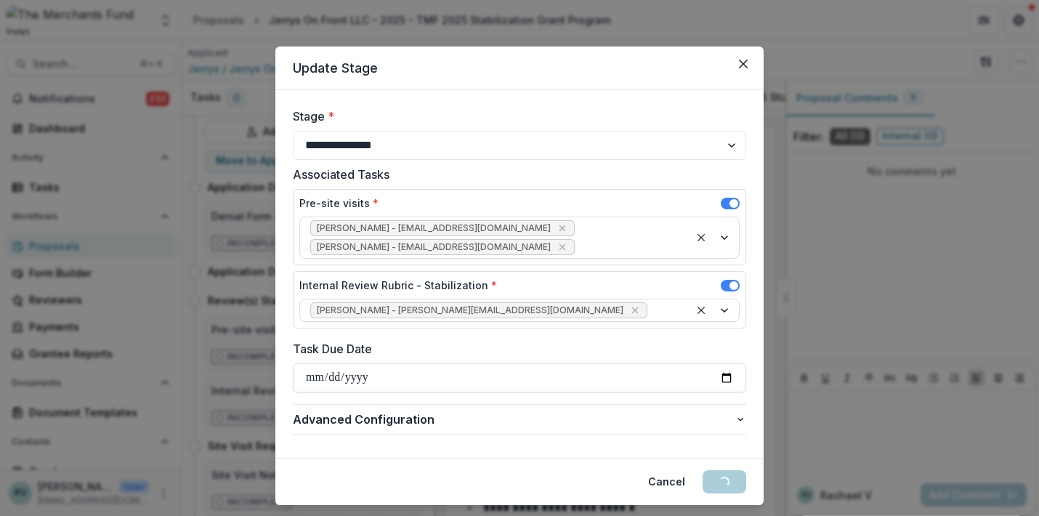
select select "**********"
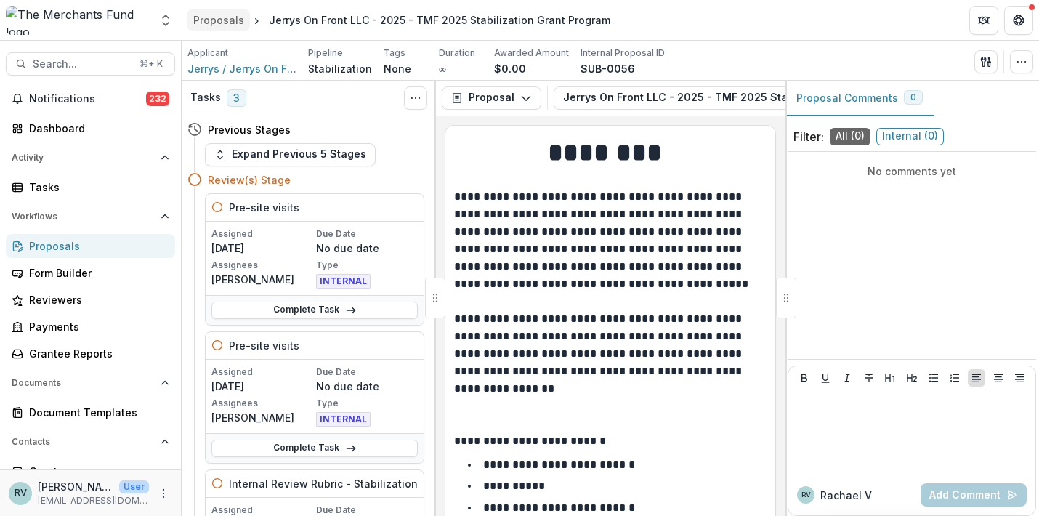
scroll to position [0, 0]
click at [226, 28] on link "Proposals" at bounding box center [218, 19] width 62 height 21
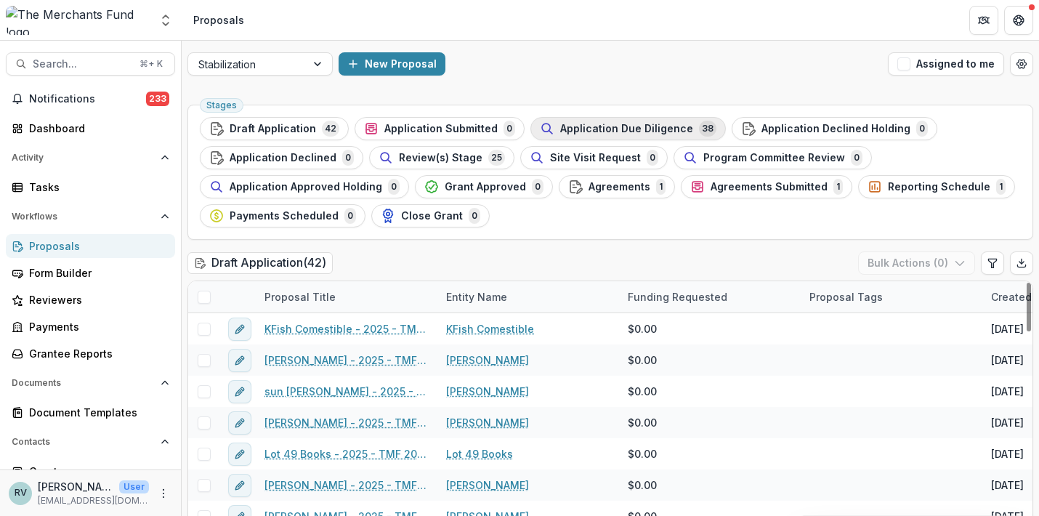
click at [638, 130] on span "Application Due Diligence" at bounding box center [626, 129] width 133 height 12
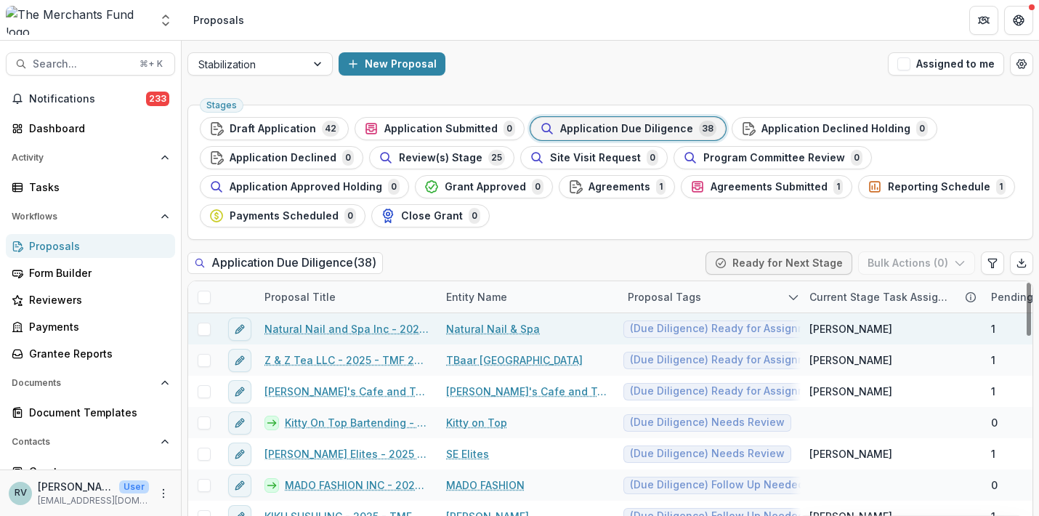
click at [329, 329] on link "Natural Nail and Spa Inc - 2025 - TMF 2025 Stabilization Grant Program" at bounding box center [346, 328] width 164 height 15
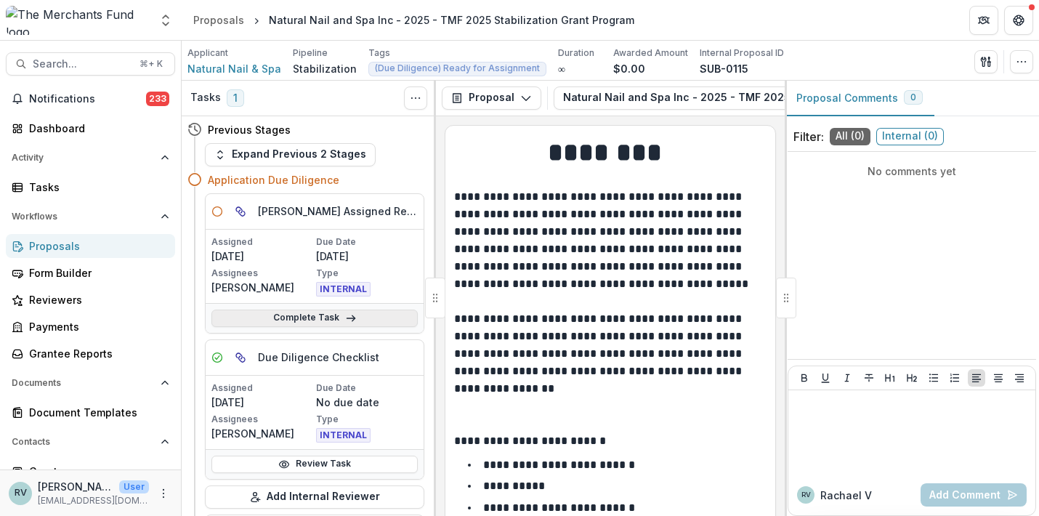
click at [339, 314] on link "Complete Task" at bounding box center [314, 318] width 206 height 17
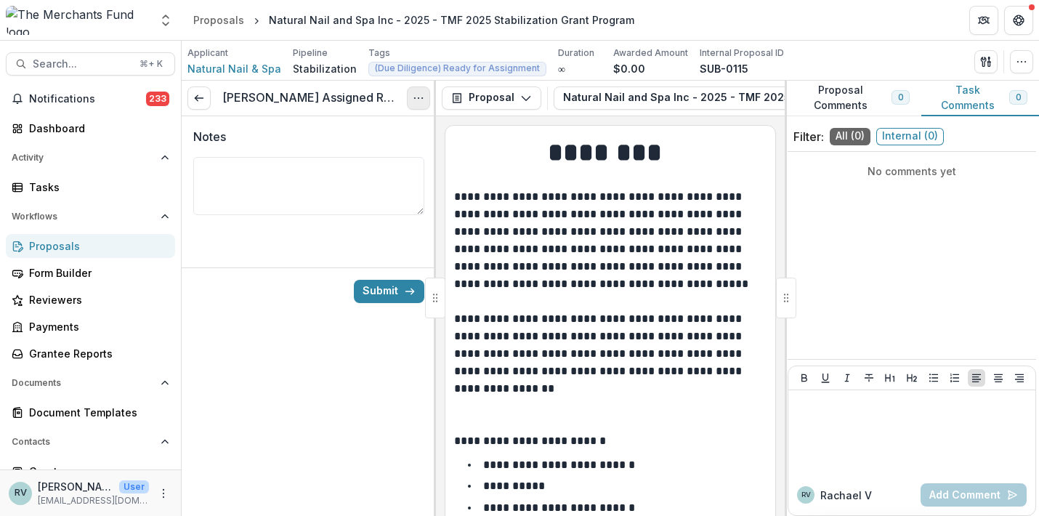
click at [421, 94] on icon "Options" at bounding box center [419, 98] width 12 height 12
click at [370, 161] on button "Cancel Task" at bounding box center [348, 162] width 155 height 24
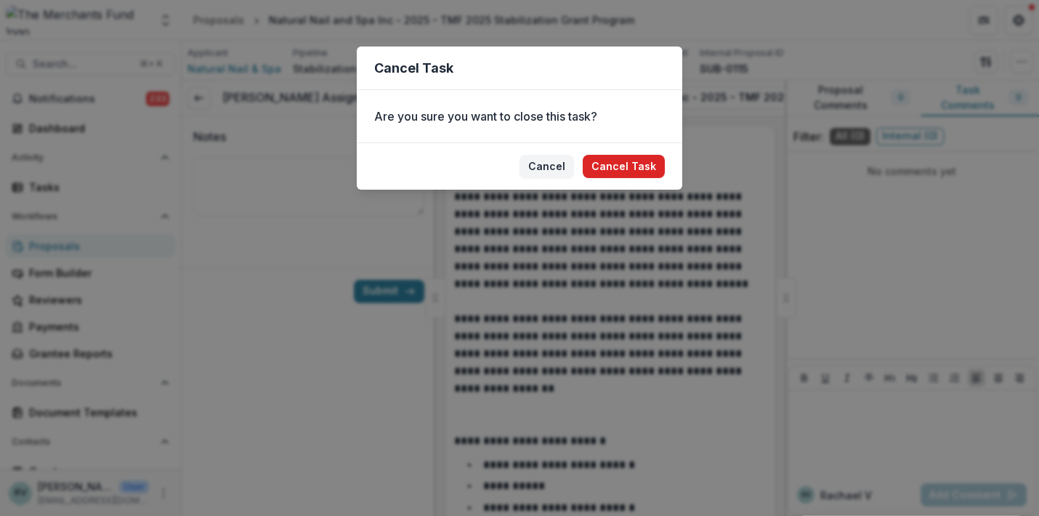
click at [613, 163] on button "Cancel Task" at bounding box center [624, 166] width 82 height 23
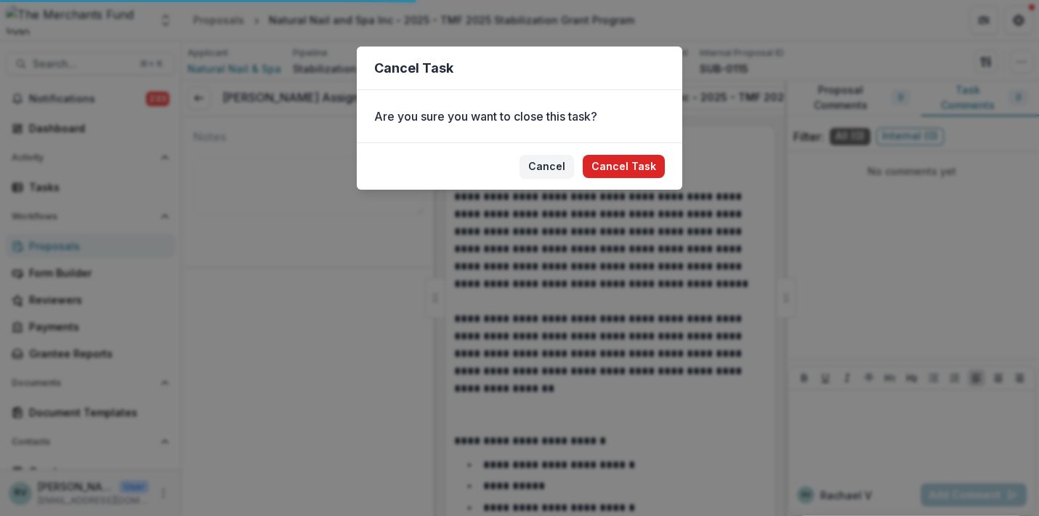
click at [621, 167] on h1 "********" at bounding box center [608, 152] width 308 height 36
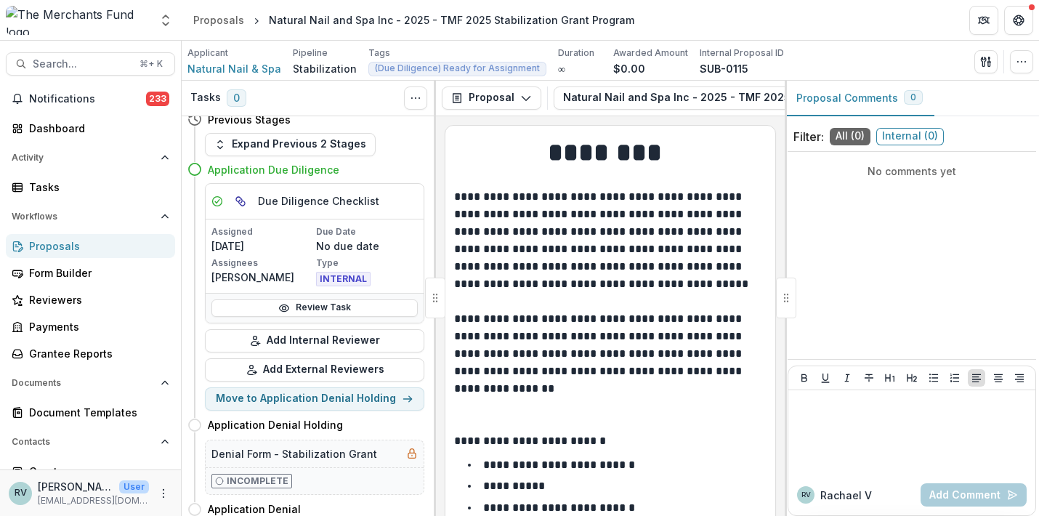
scroll to position [12, 0]
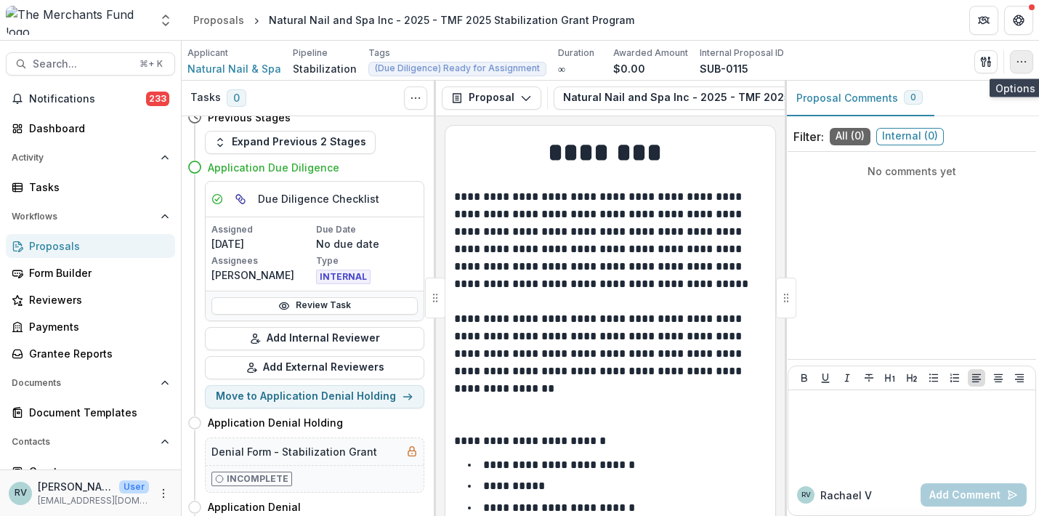
click at [1022, 59] on icon "button" at bounding box center [1022, 62] width 12 height 12
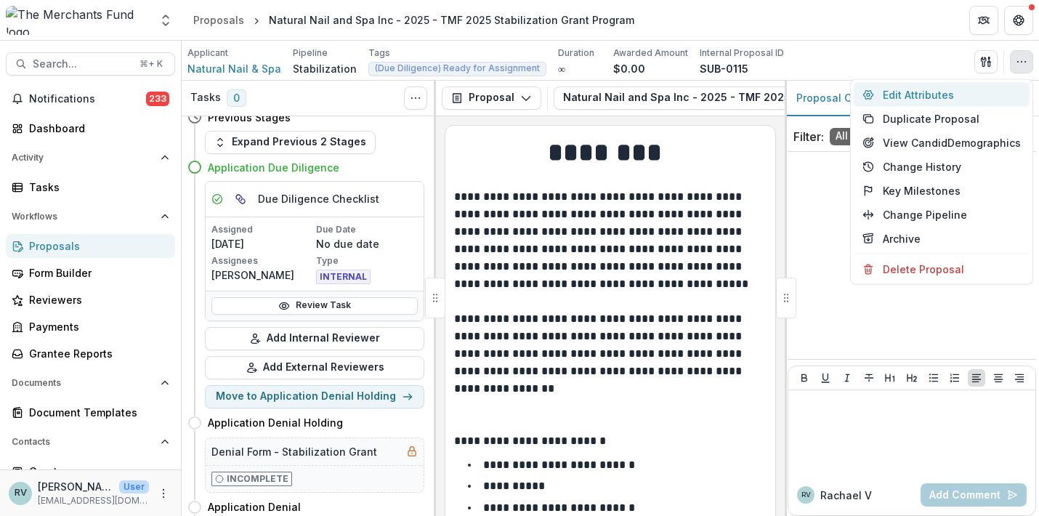
click at [947, 92] on button "Edit Attributes" at bounding box center [942, 95] width 176 height 24
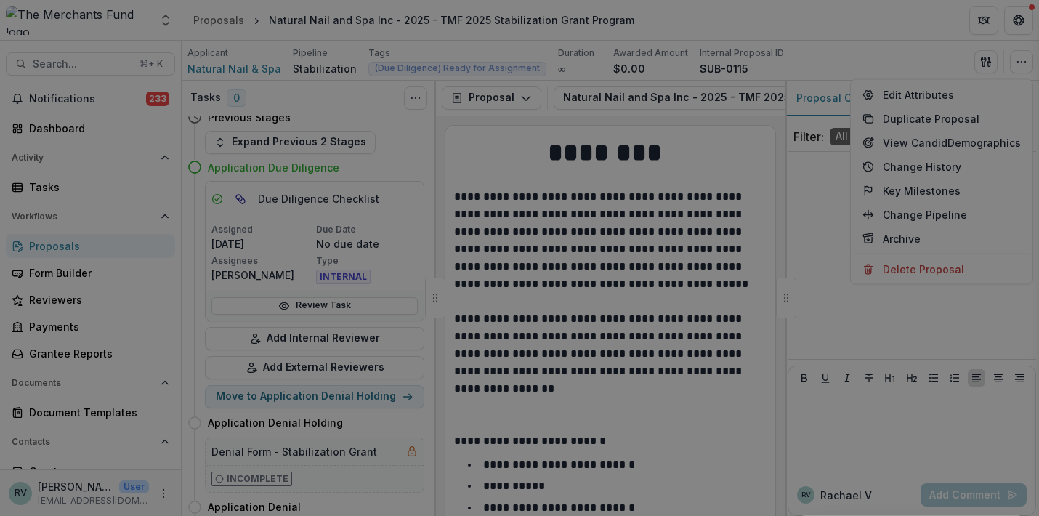
type input "******"
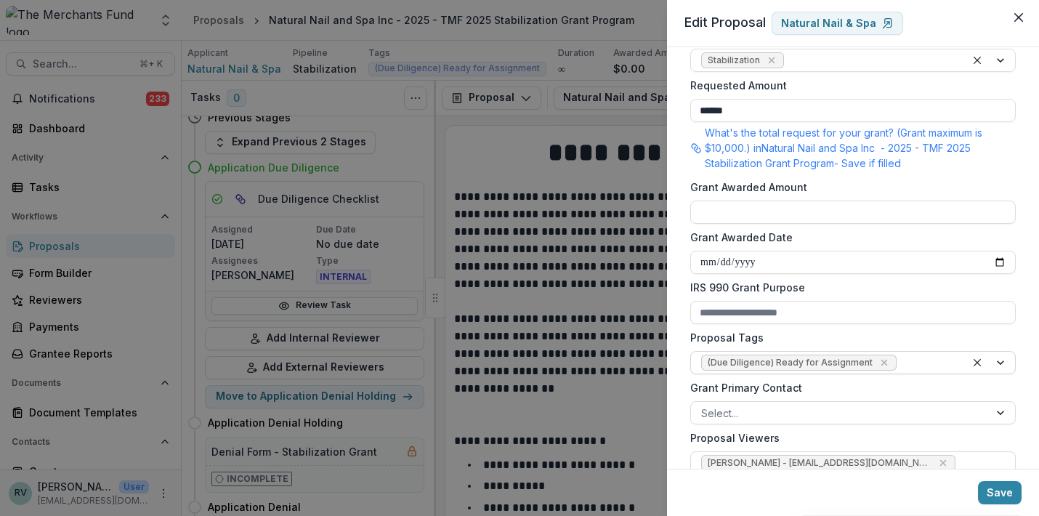
scroll to position [373, 0]
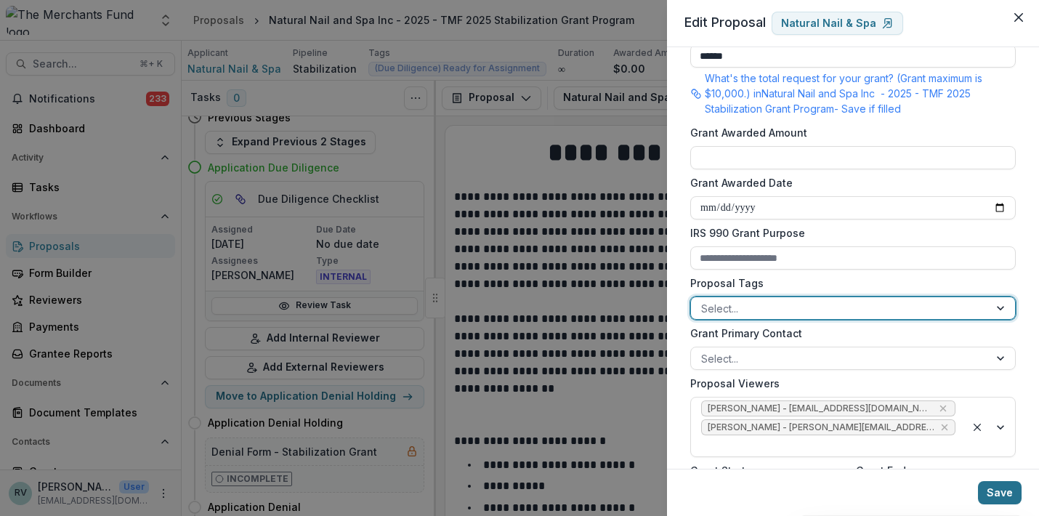
click at [1007, 486] on button "Save" at bounding box center [1000, 492] width 44 height 23
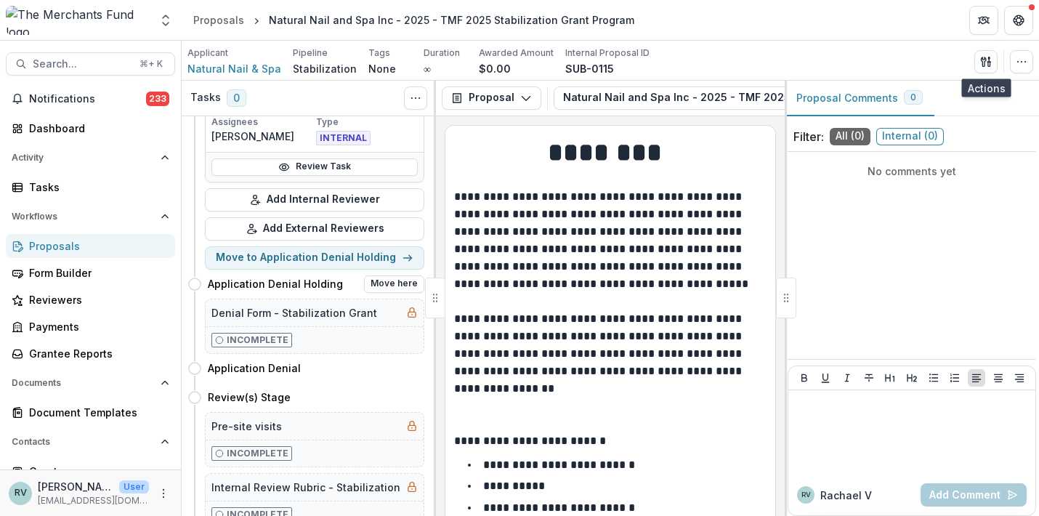
scroll to position [177, 0]
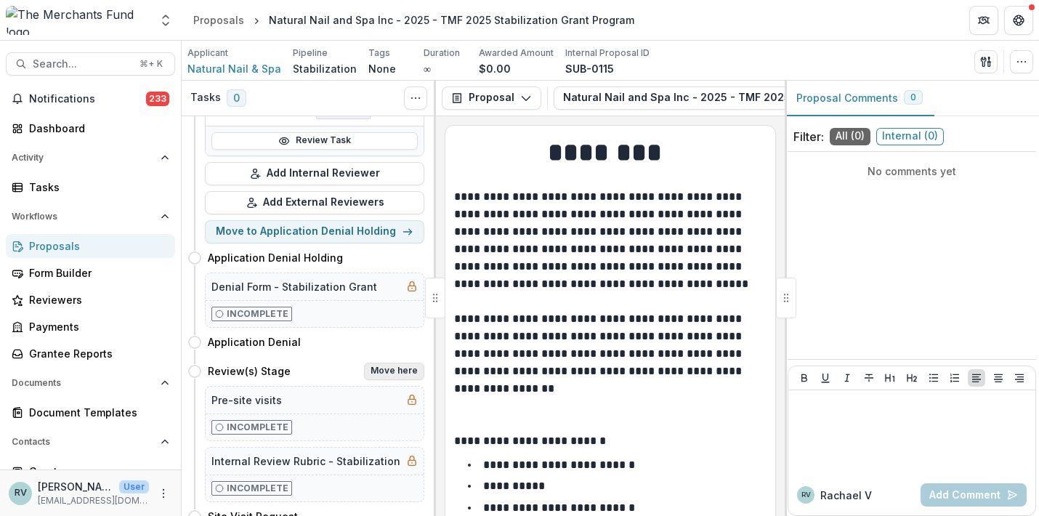
click at [384, 368] on button "Move here" at bounding box center [394, 371] width 60 height 17
select select "**********"
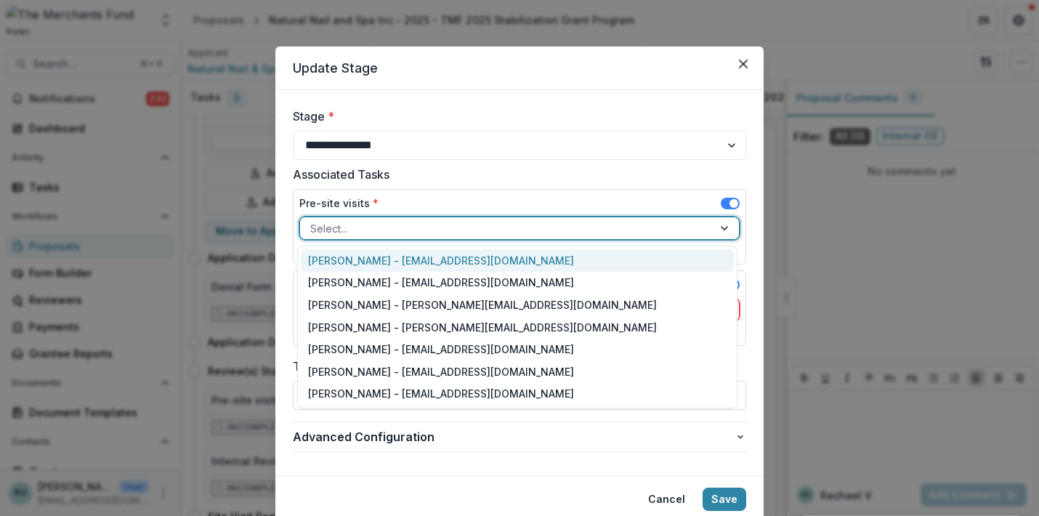
click at [423, 230] on div at bounding box center [506, 228] width 392 height 18
click at [413, 262] on div "Helen Horstmann-Allen - ops@merchantsfund.org" at bounding box center [517, 260] width 433 height 23
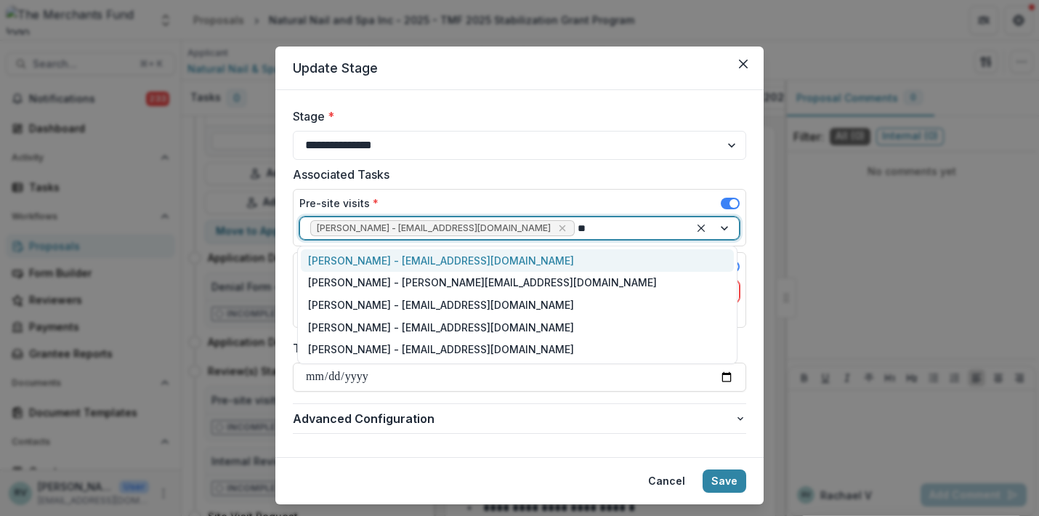
type input "***"
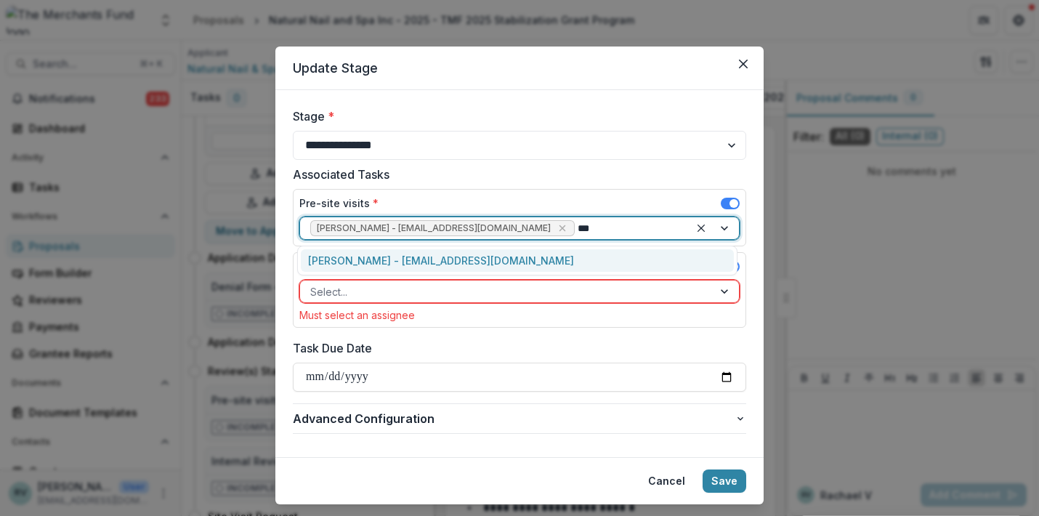
click at [392, 259] on div "George Pitsakis - coach@merchantsfund.org" at bounding box center [517, 260] width 433 height 23
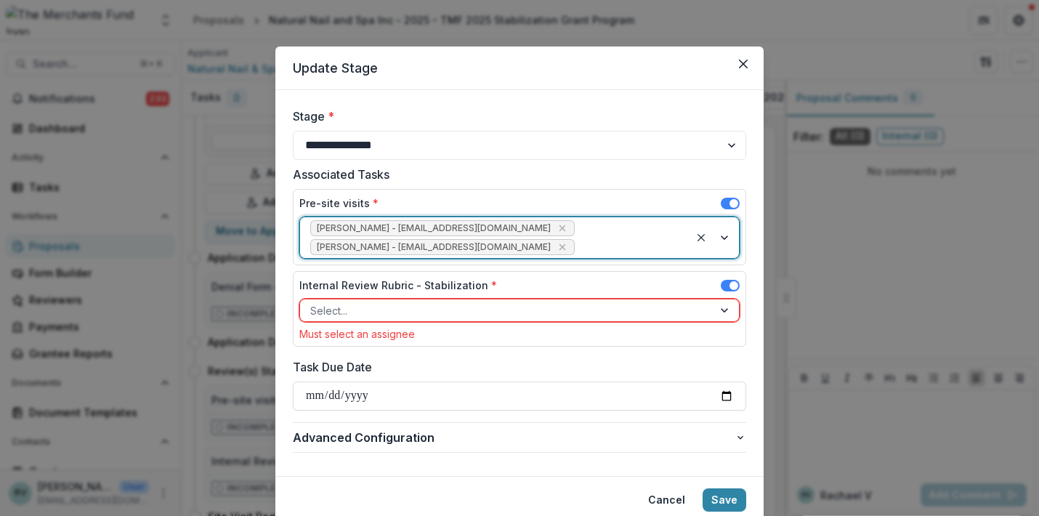
click at [378, 284] on label "Internal Review Rubric - Stabilization *" at bounding box center [398, 285] width 198 height 15
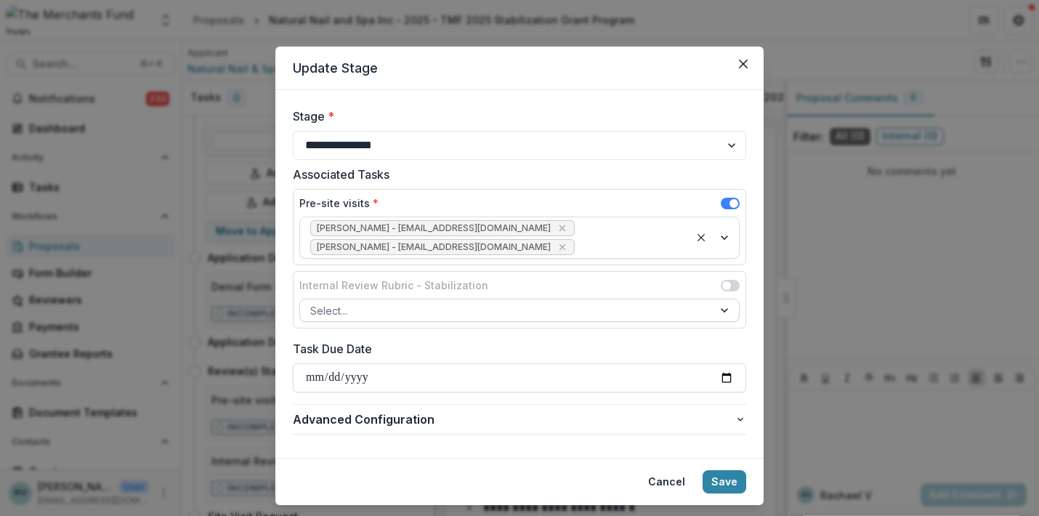
click at [359, 310] on div at bounding box center [506, 311] width 392 height 18
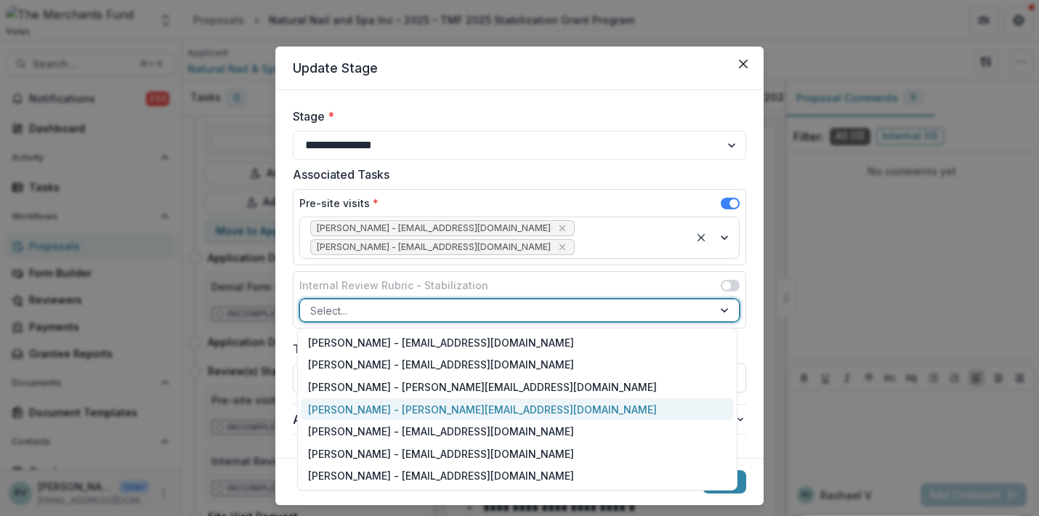
click at [367, 411] on div "Rachael Viscidy - rachael@merchantsfund.org" at bounding box center [517, 409] width 433 height 23
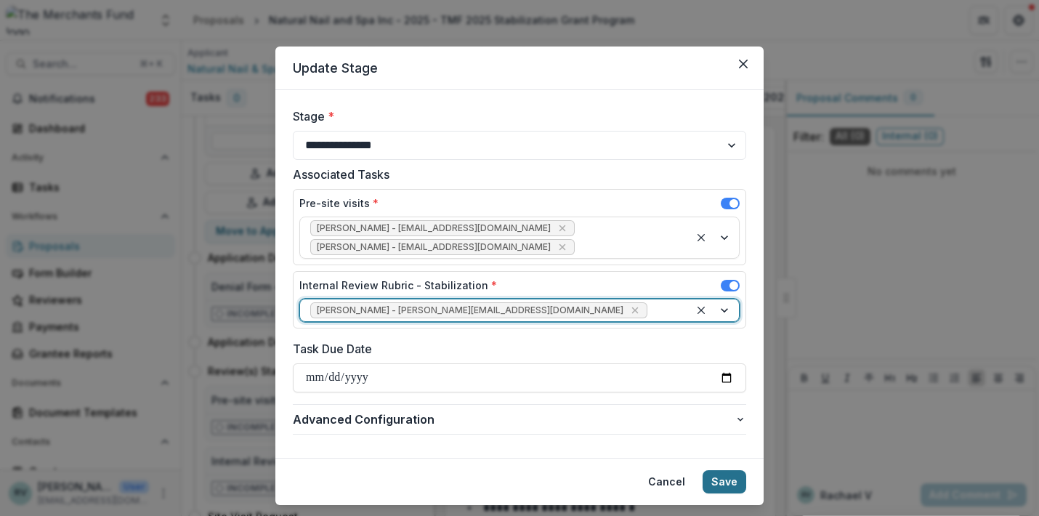
click at [720, 481] on button "Save" at bounding box center [725, 481] width 44 height 23
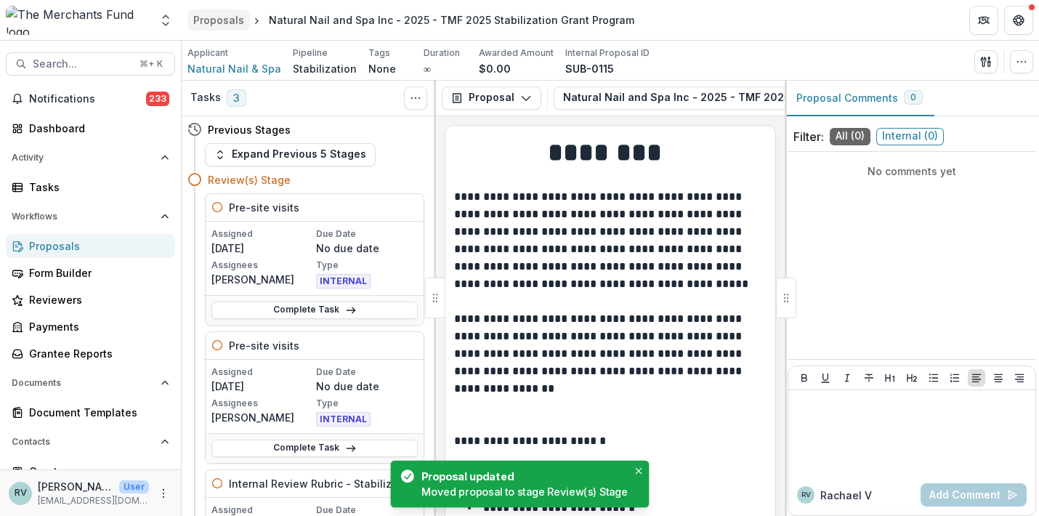
scroll to position [-1, 0]
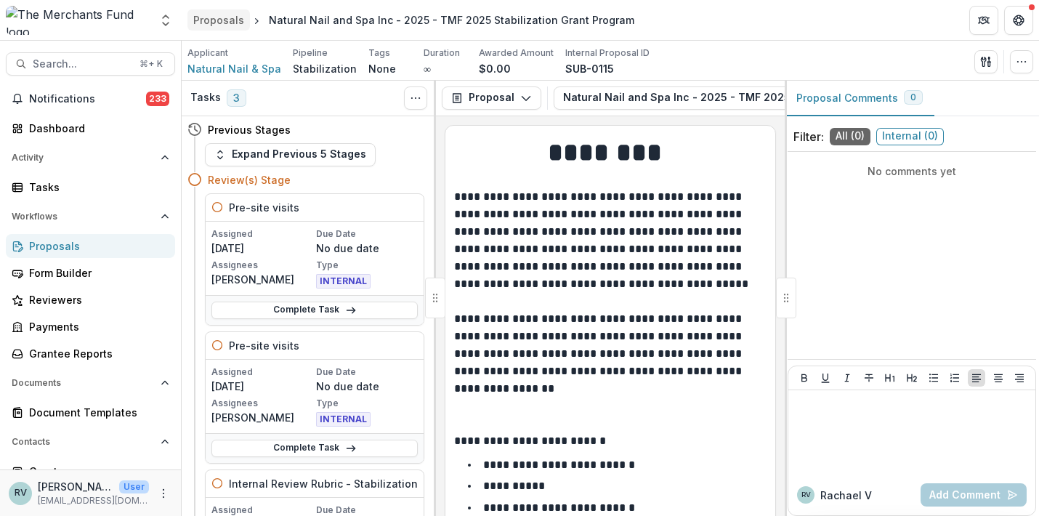
click at [218, 19] on div "Proposals" at bounding box center [218, 19] width 51 height 15
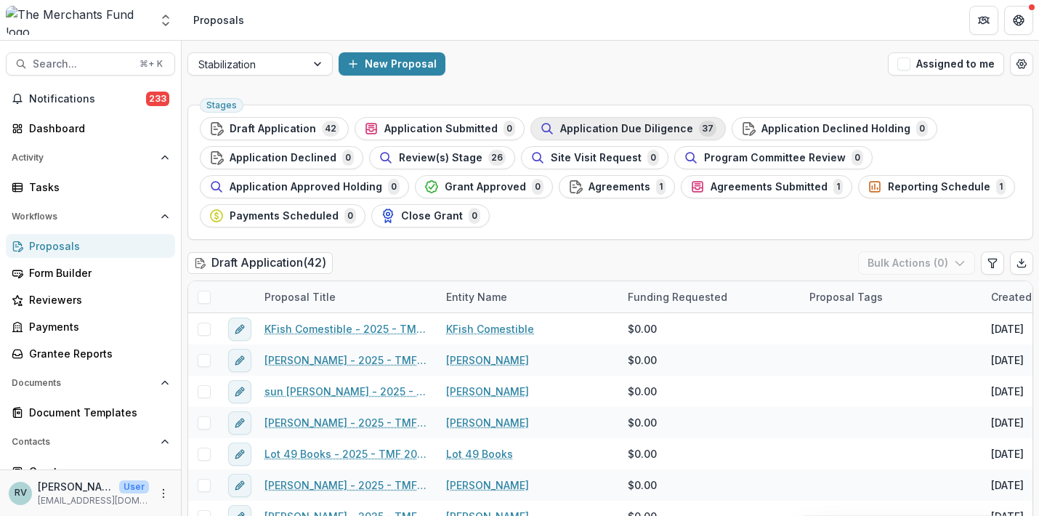
click at [607, 129] on span "Application Due Diligence" at bounding box center [626, 129] width 133 height 12
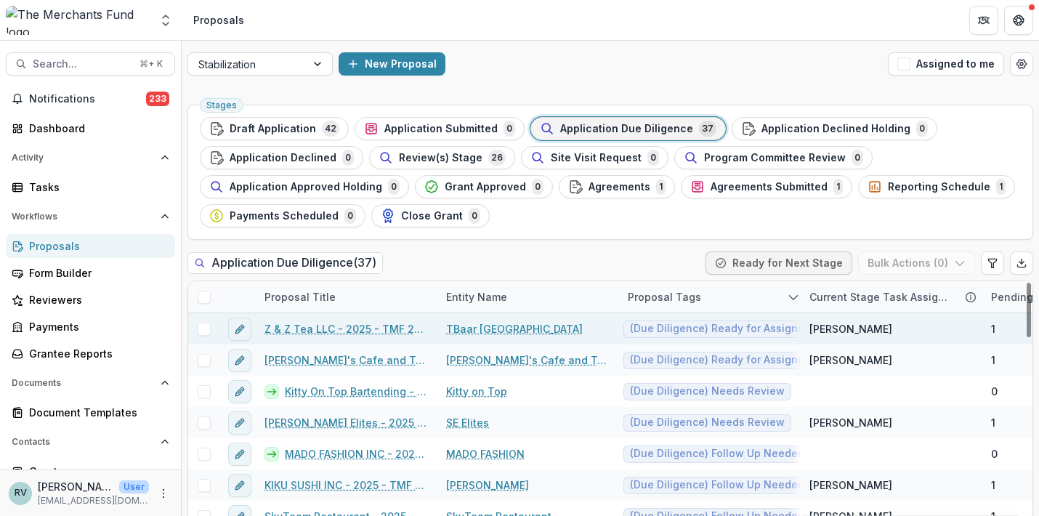
click at [286, 329] on link "Z & Z Tea LLC - 2025 - TMF 2025 Stabilization Grant Program" at bounding box center [346, 328] width 164 height 15
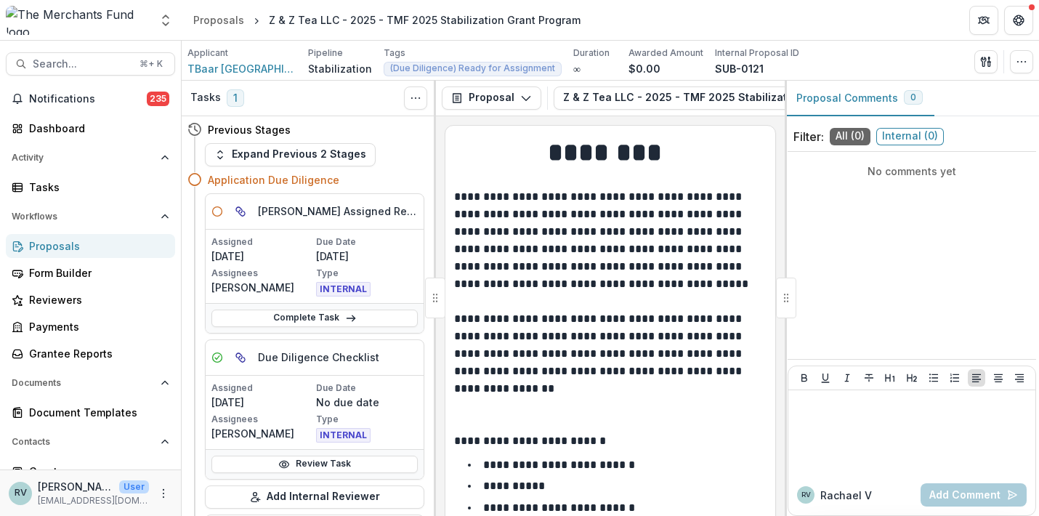
scroll to position [3, 0]
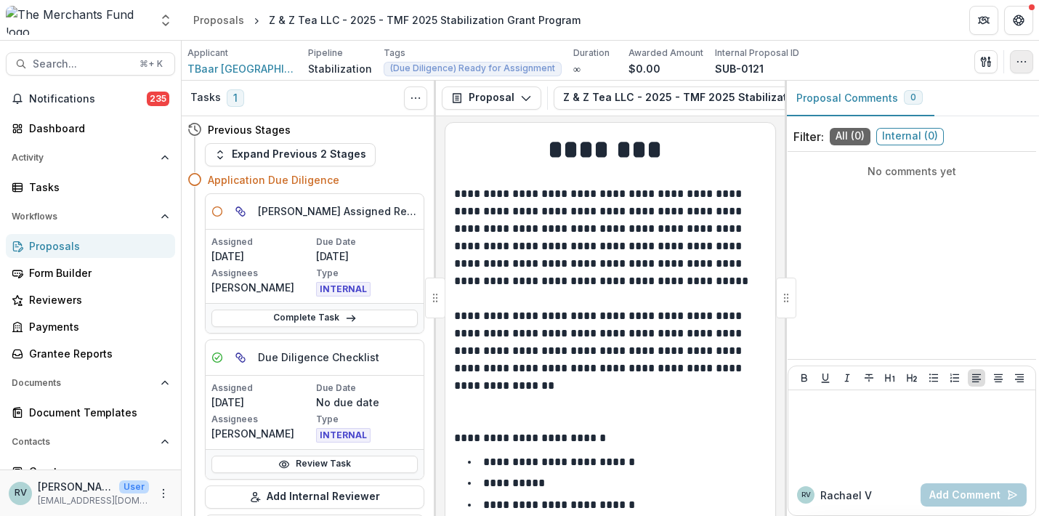
click at [1024, 60] on icon "button" at bounding box center [1022, 62] width 12 height 12
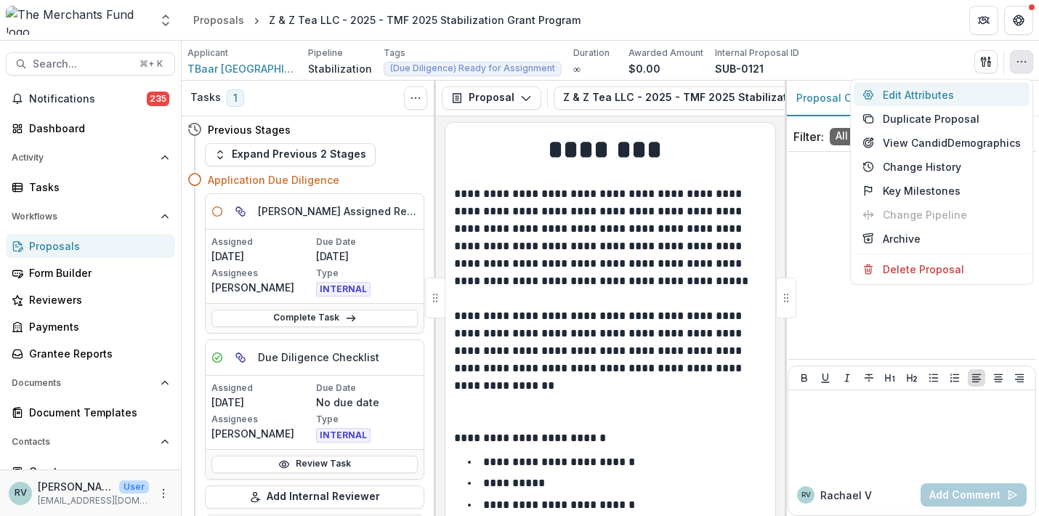
click at [966, 92] on button "Edit Attributes" at bounding box center [942, 95] width 176 height 24
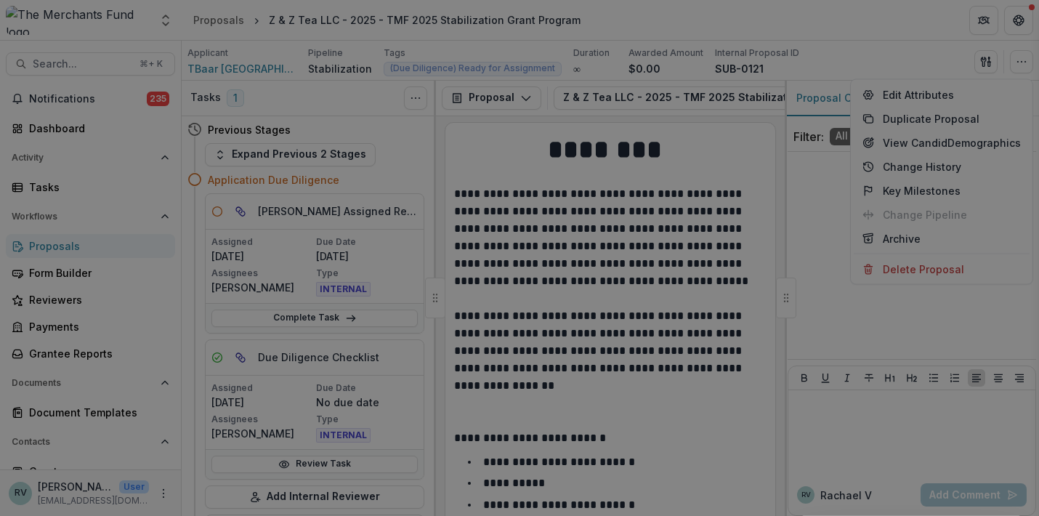
type input "******"
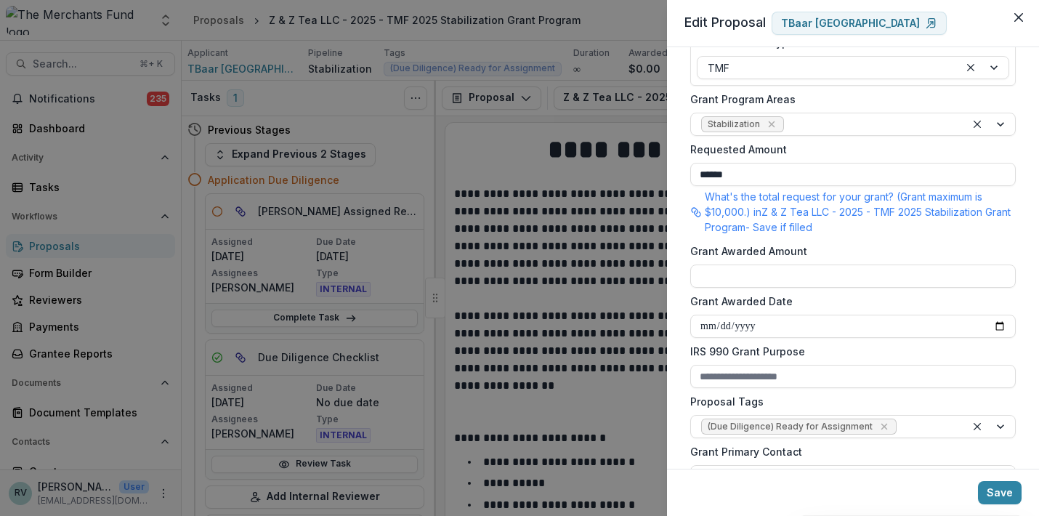
scroll to position [304, 0]
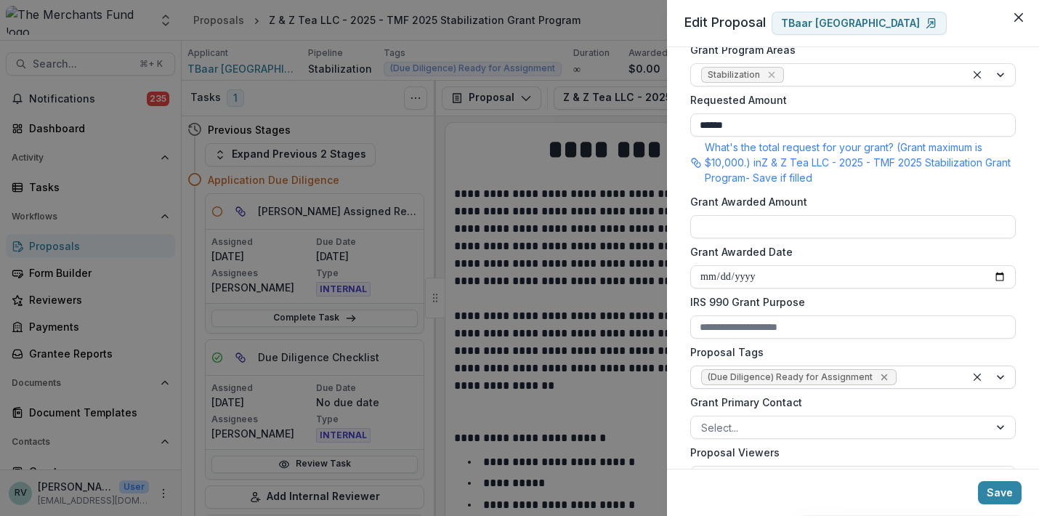
click at [881, 376] on icon "Remove (Due Diligence) Ready for Assignment" at bounding box center [884, 377] width 7 height 7
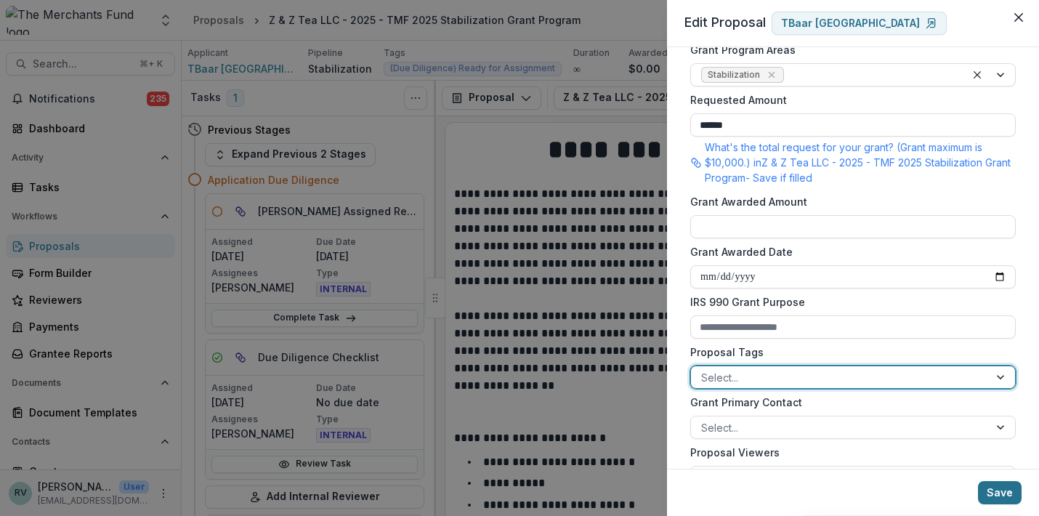
click at [1000, 494] on button "Save" at bounding box center [1000, 492] width 44 height 23
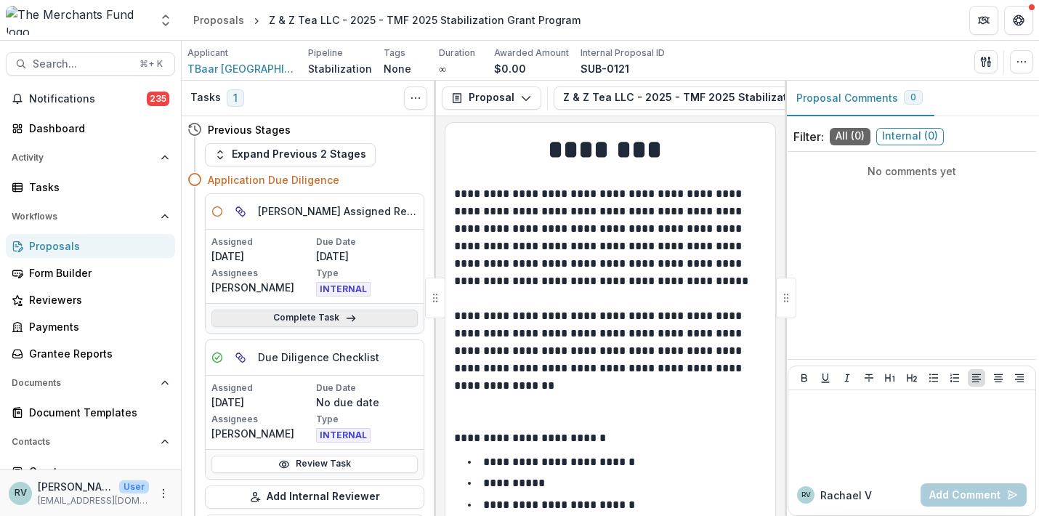
click at [365, 318] on link "Complete Task" at bounding box center [314, 318] width 206 height 17
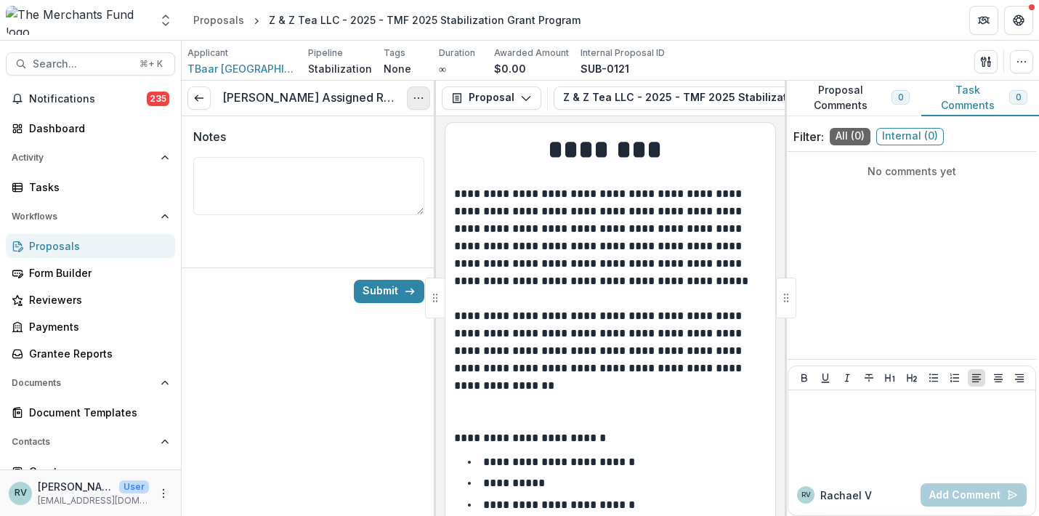
click at [423, 95] on icon "Options" at bounding box center [419, 98] width 12 height 12
click at [382, 160] on button "Cancel Task" at bounding box center [348, 162] width 155 height 24
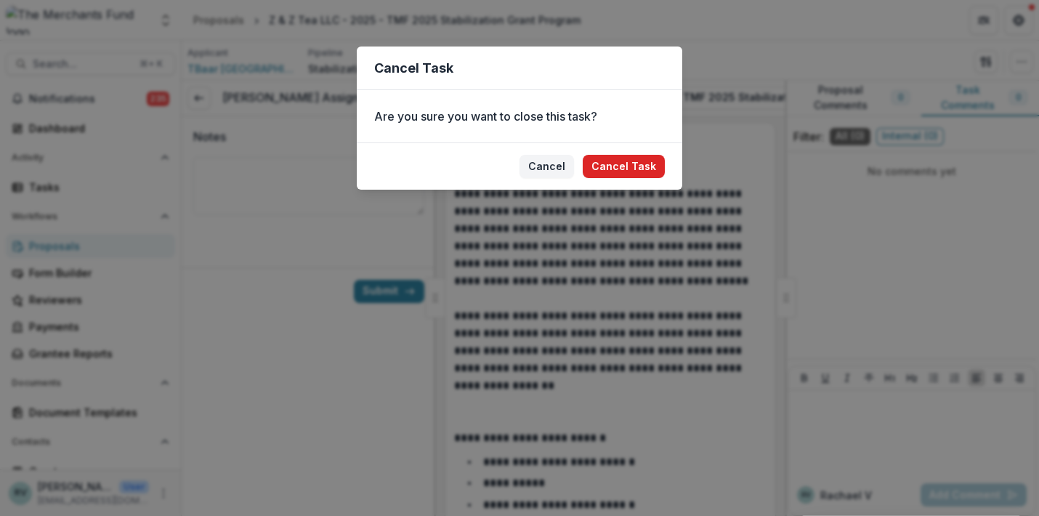
click at [635, 161] on button "Cancel Task" at bounding box center [624, 166] width 82 height 23
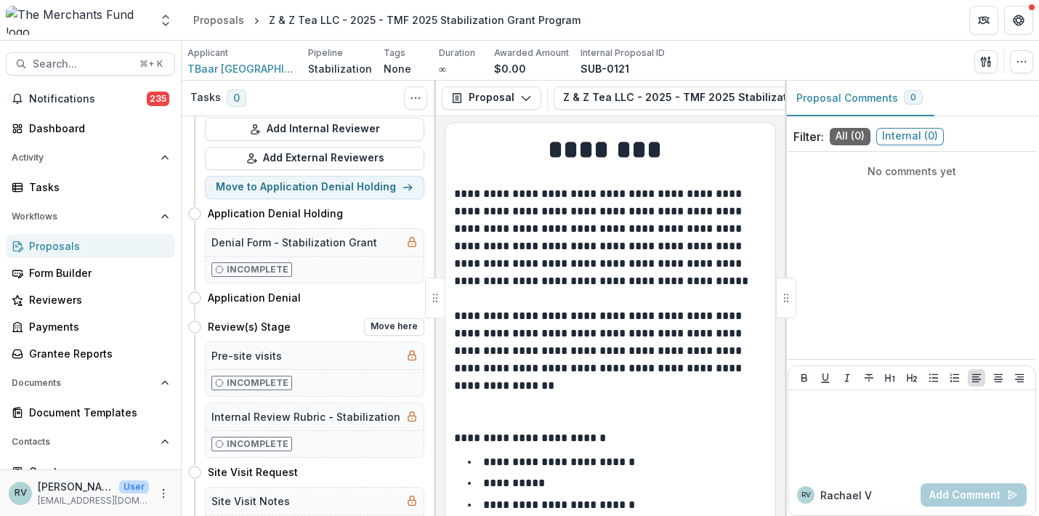
scroll to position [251, 0]
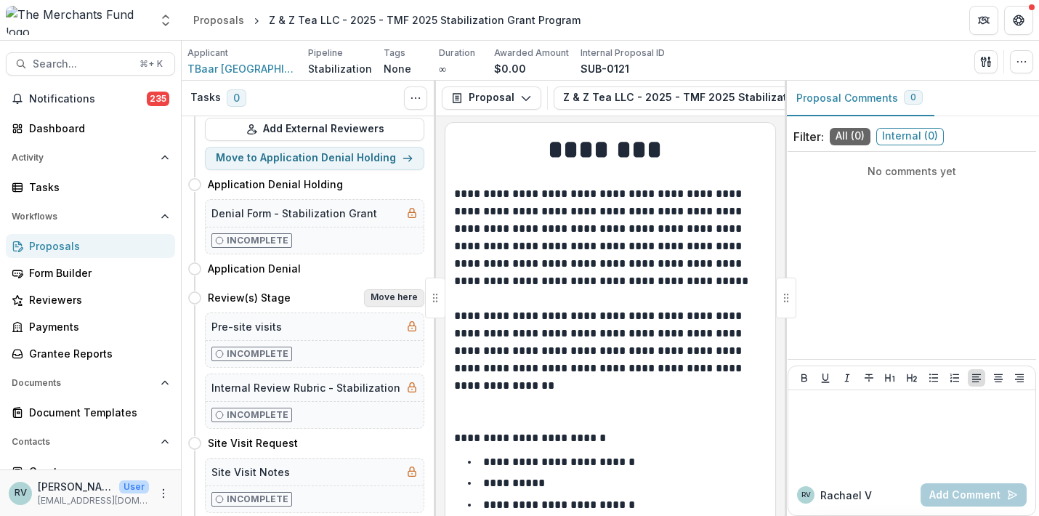
click at [377, 295] on button "Move here" at bounding box center [394, 297] width 60 height 17
select select "**********"
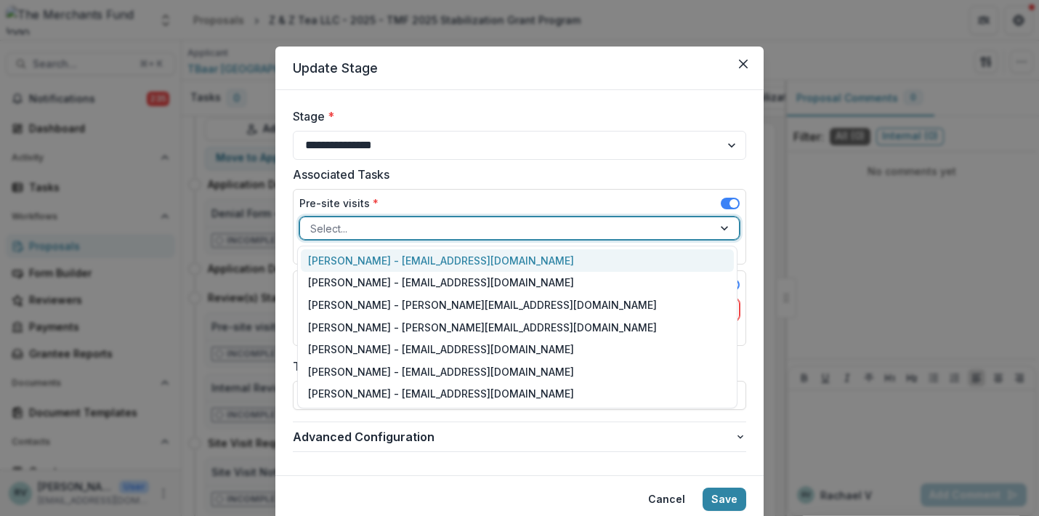
click at [376, 224] on div at bounding box center [506, 228] width 392 height 18
click at [378, 257] on div "Helen Horstmann-Allen - ops@merchantsfund.org" at bounding box center [517, 260] width 433 height 23
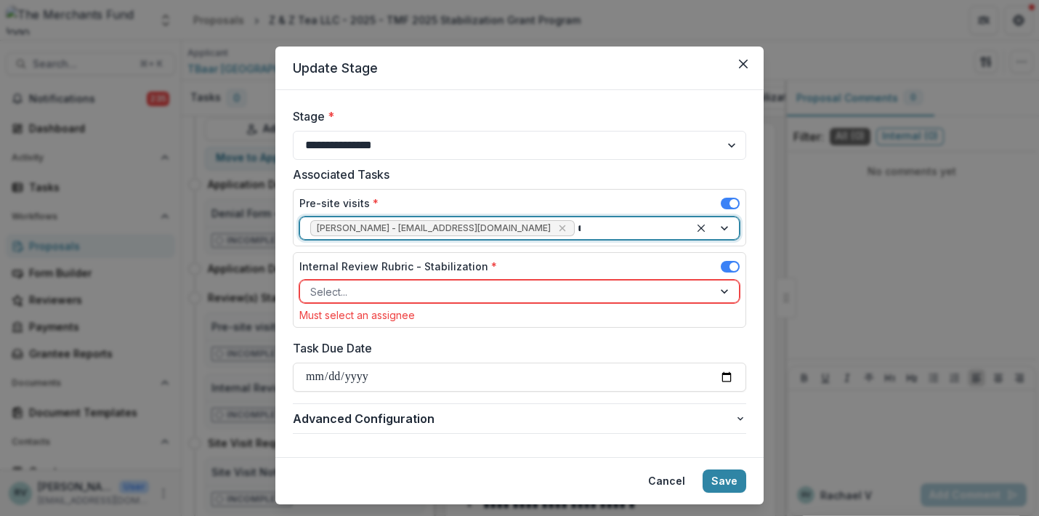
type input "**"
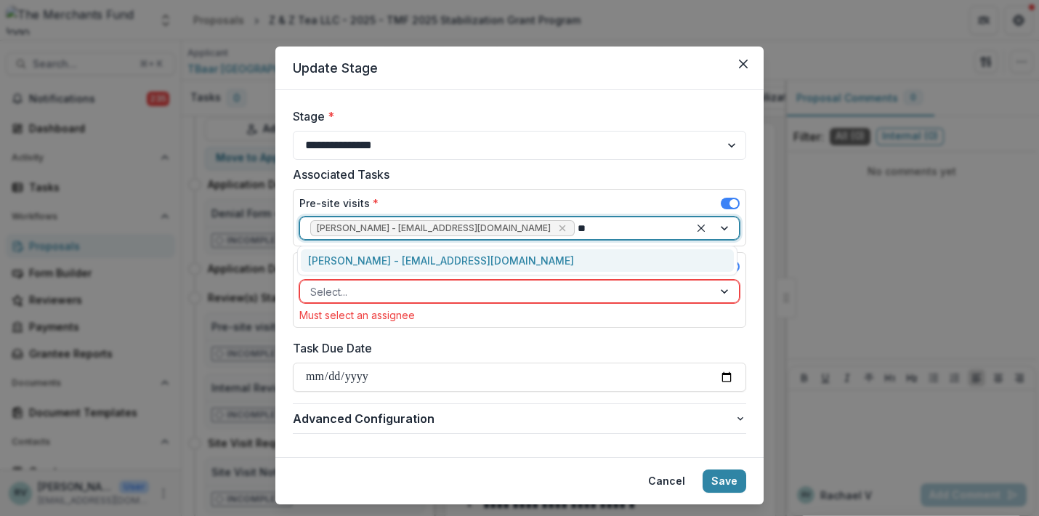
click at [366, 262] on div "George Pitsakis - coach@merchantsfund.org" at bounding box center [517, 260] width 433 height 23
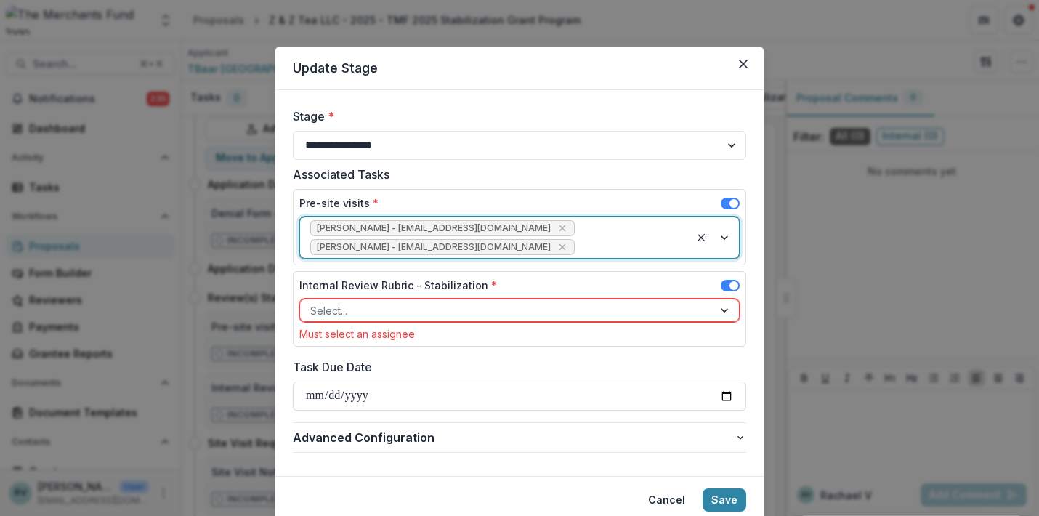
click at [358, 305] on div at bounding box center [506, 311] width 392 height 18
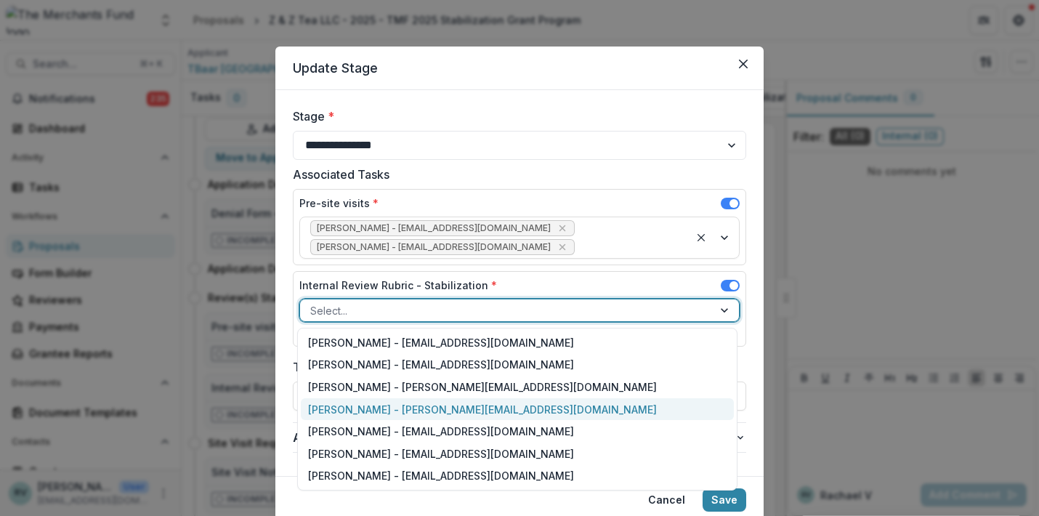
click at [355, 406] on div "Rachael Viscidy - rachael@merchantsfund.org" at bounding box center [517, 409] width 433 height 23
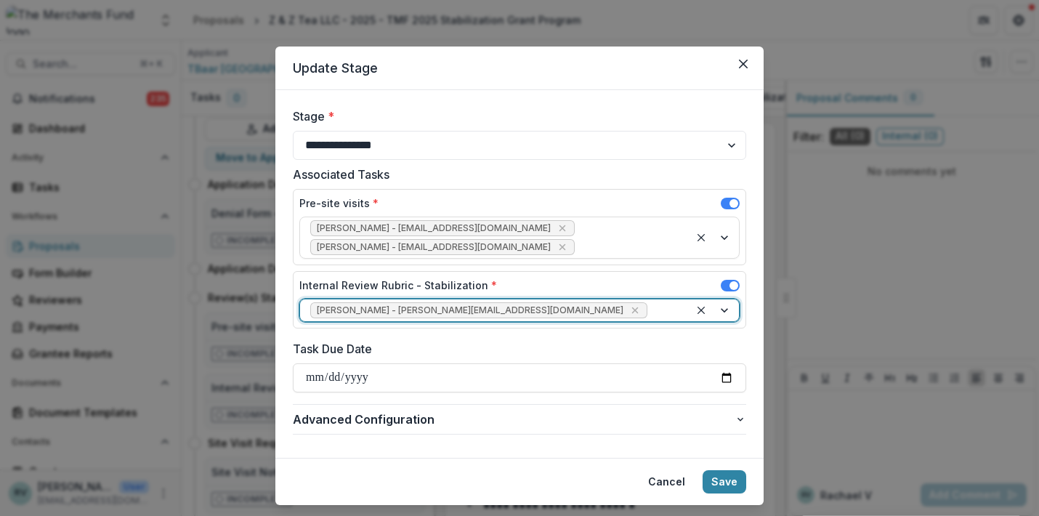
scroll to position [36, 0]
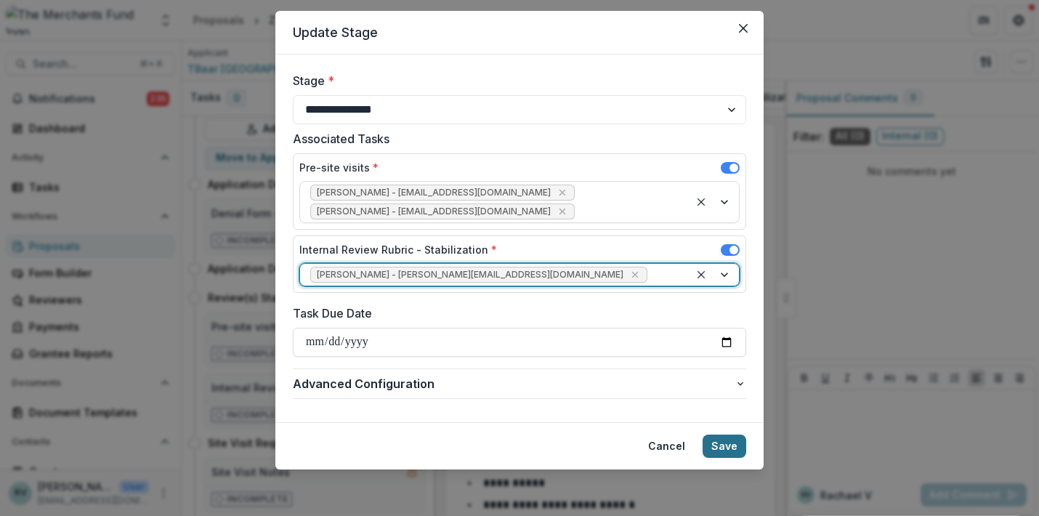
click at [725, 444] on button "Save" at bounding box center [725, 446] width 44 height 23
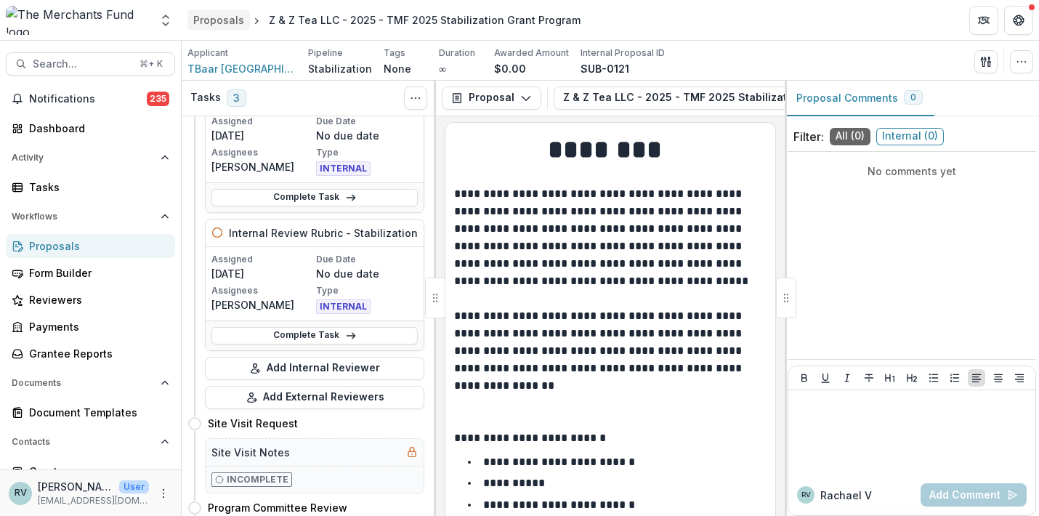
click at [214, 22] on div "Proposals" at bounding box center [218, 19] width 51 height 15
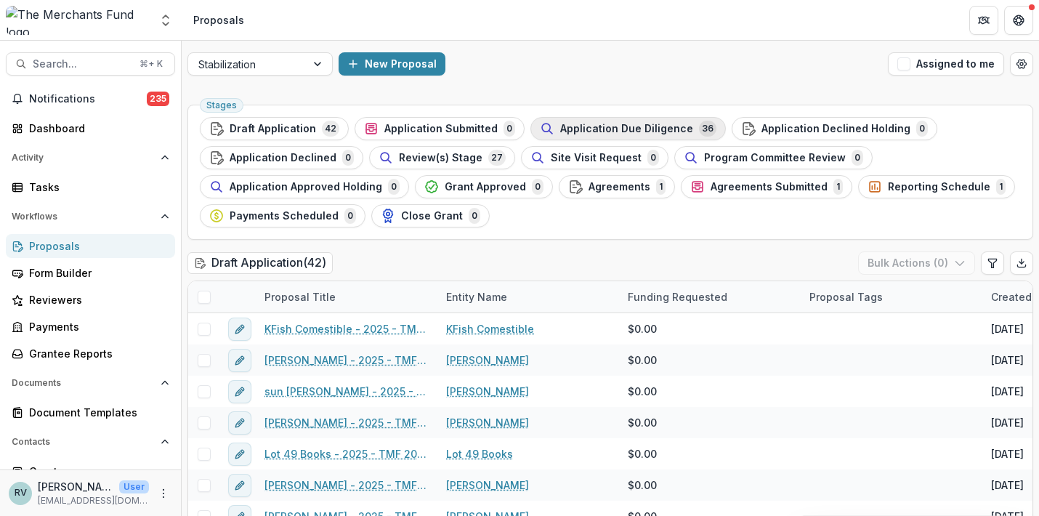
click at [649, 125] on span "Application Due Diligence" at bounding box center [626, 129] width 133 height 12
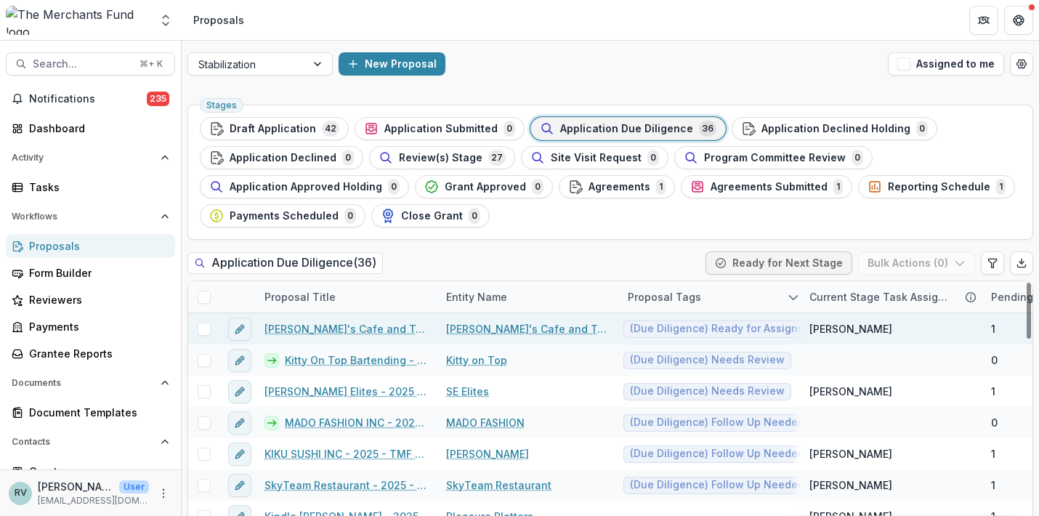
click at [320, 324] on link "Ray's Cafe and Tea House Inc - 2025 - TMF 2025 Stabilization Grant Program" at bounding box center [346, 328] width 164 height 15
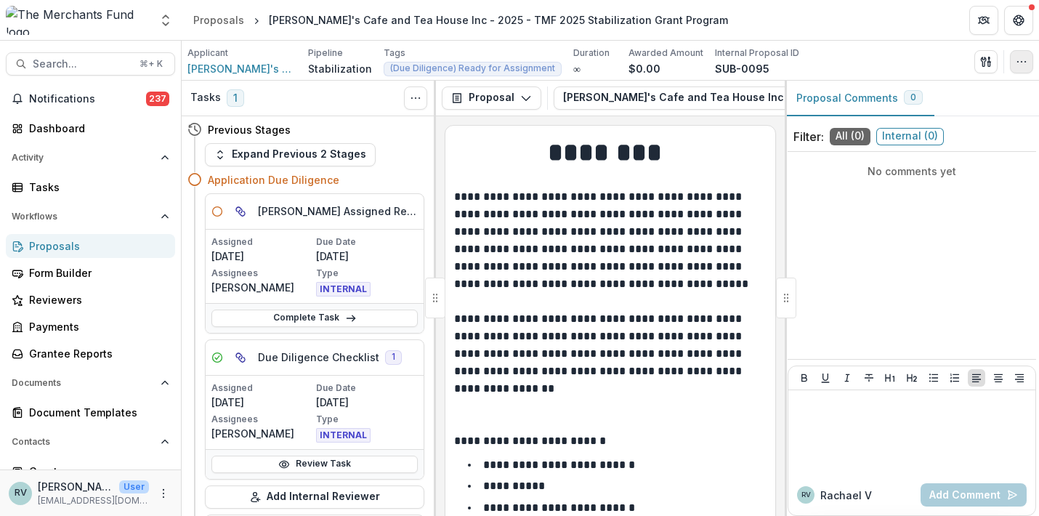
click at [1023, 65] on icon "button" at bounding box center [1022, 62] width 12 height 12
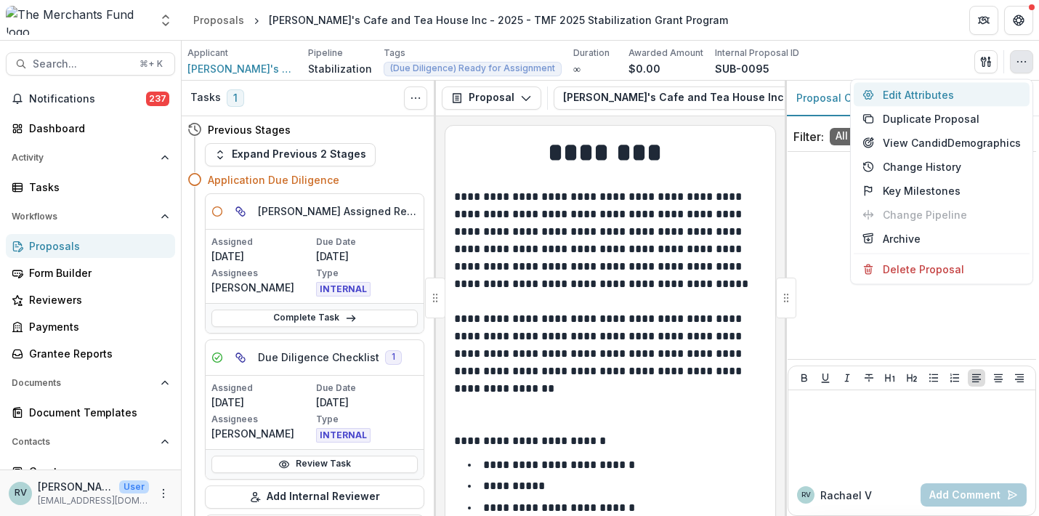
click at [953, 98] on button "Edit Attributes" at bounding box center [942, 95] width 176 height 24
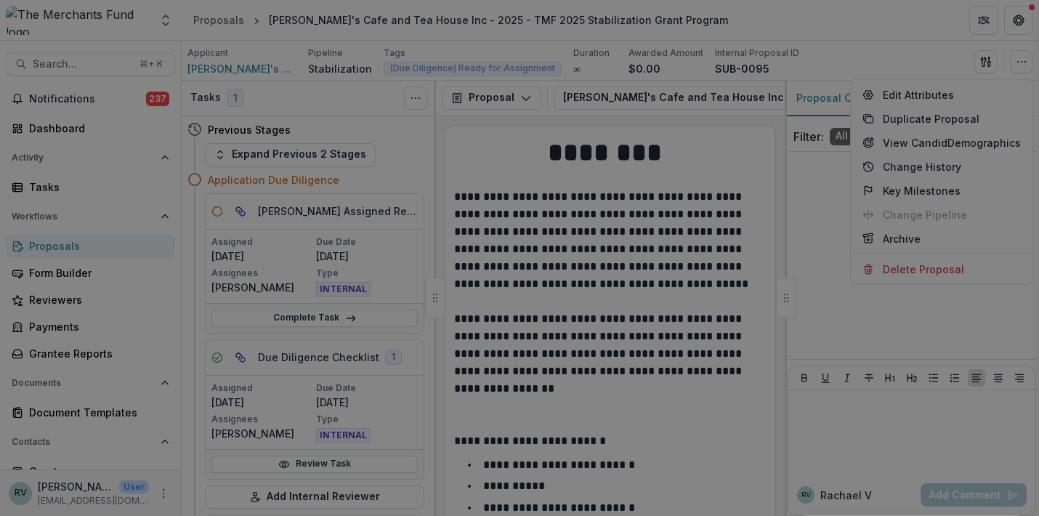
type input "*******"
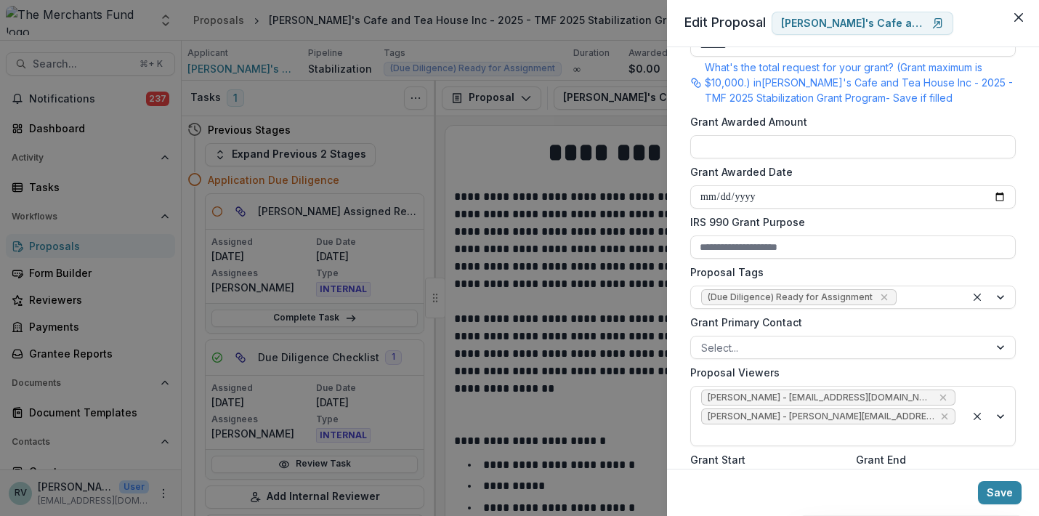
scroll to position [387, 0]
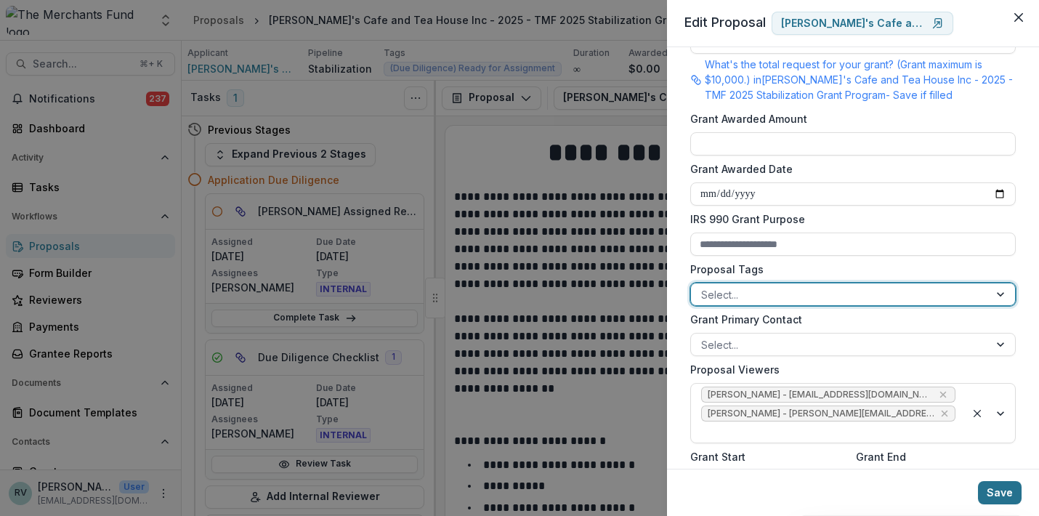
click at [1002, 485] on button "Save" at bounding box center [1000, 492] width 44 height 23
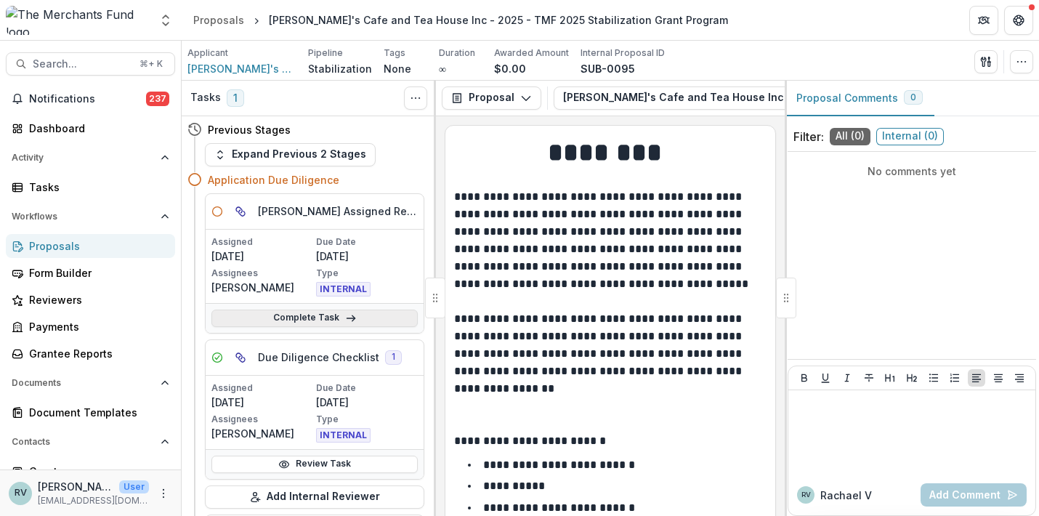
click at [329, 320] on link "Complete Task" at bounding box center [314, 318] width 206 height 17
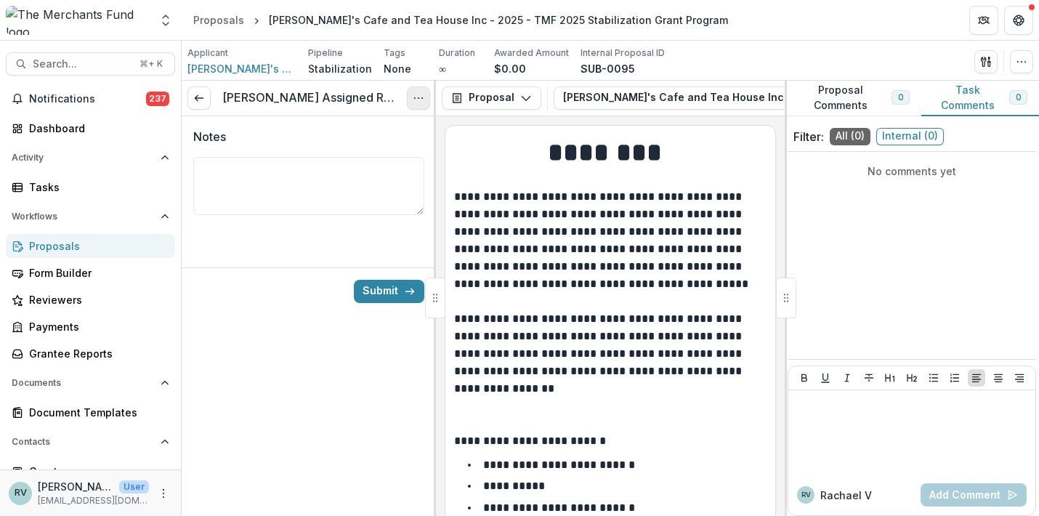
click at [421, 95] on icon "Options" at bounding box center [419, 98] width 12 height 12
click at [349, 162] on button "Cancel Task" at bounding box center [348, 162] width 155 height 24
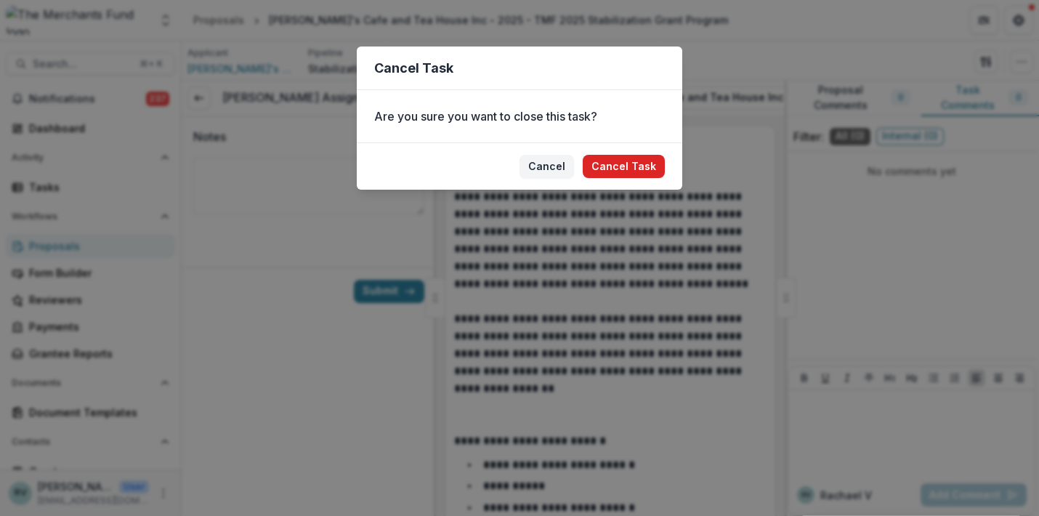
click at [614, 177] on button "Cancel Task" at bounding box center [624, 166] width 82 height 23
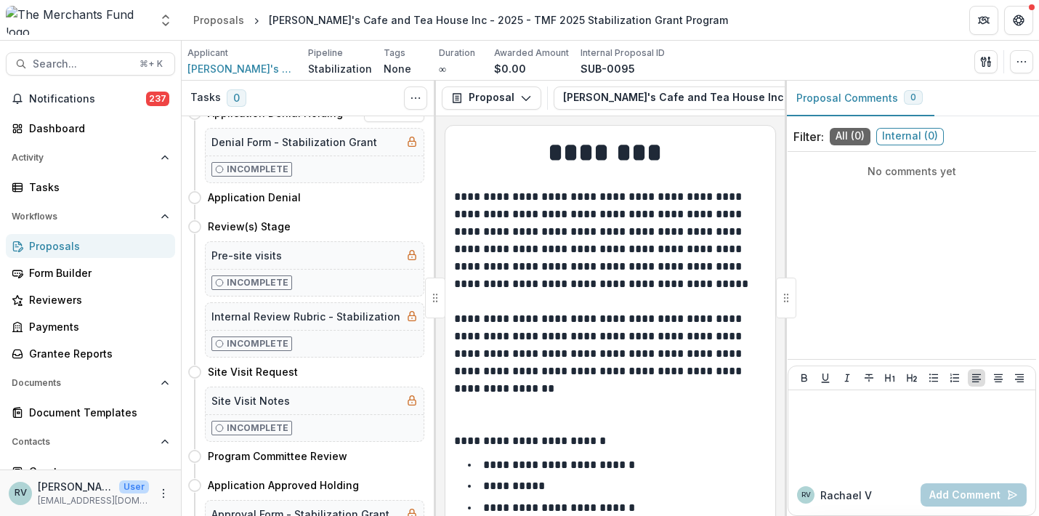
scroll to position [322, 0]
click at [386, 225] on button "Move here" at bounding box center [394, 226] width 60 height 17
select select "**********"
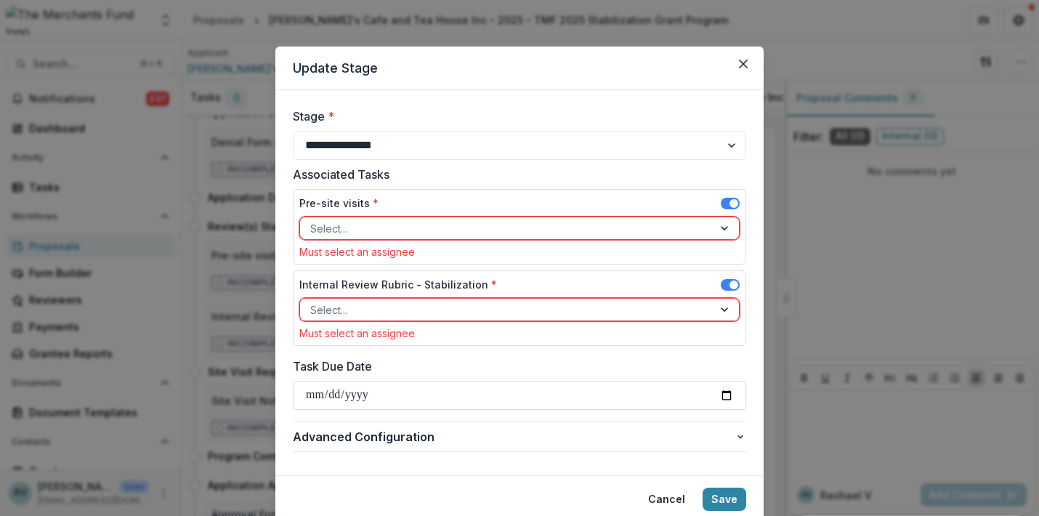
click at [438, 233] on div at bounding box center [506, 228] width 392 height 18
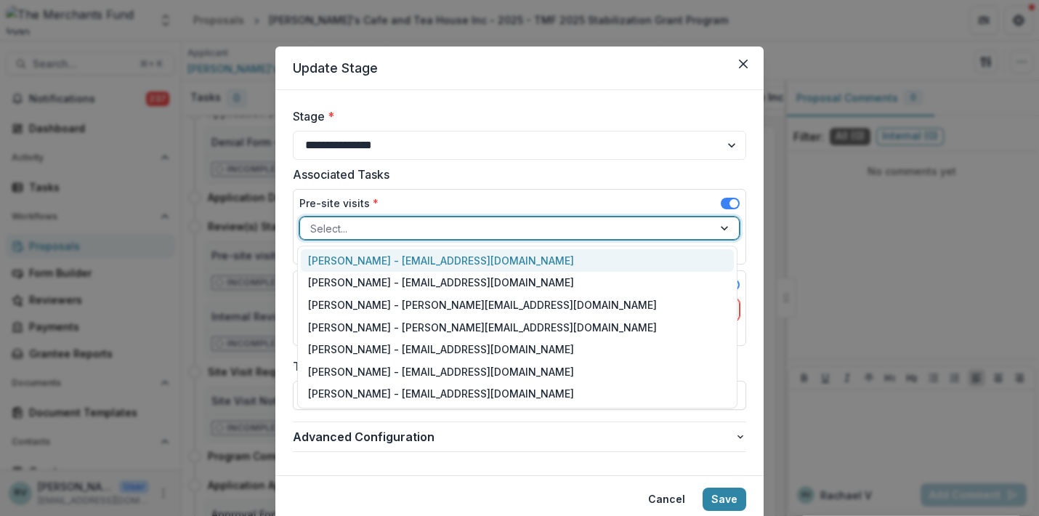
click at [422, 264] on div "Helen Horstmann-Allen - ops@merchantsfund.org" at bounding box center [517, 260] width 433 height 23
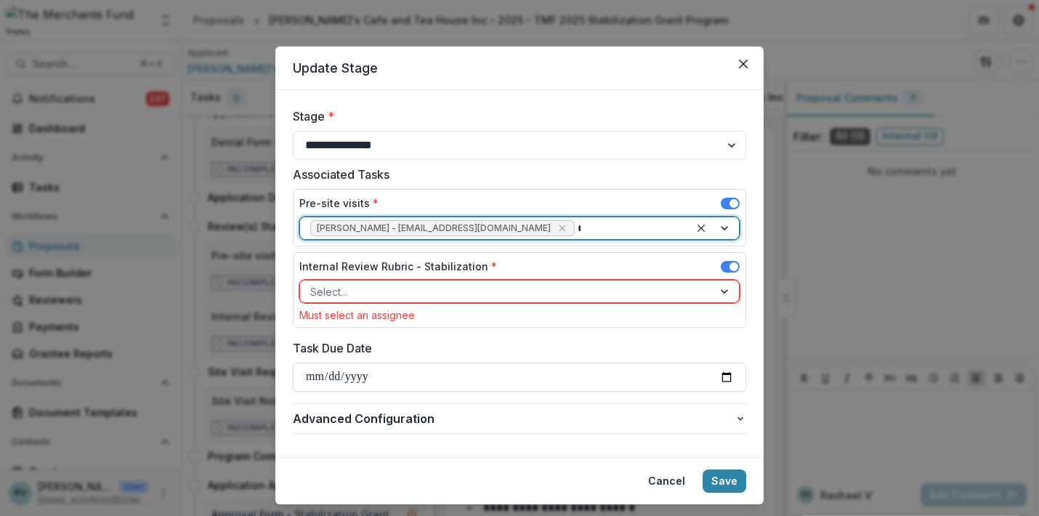
type input "**"
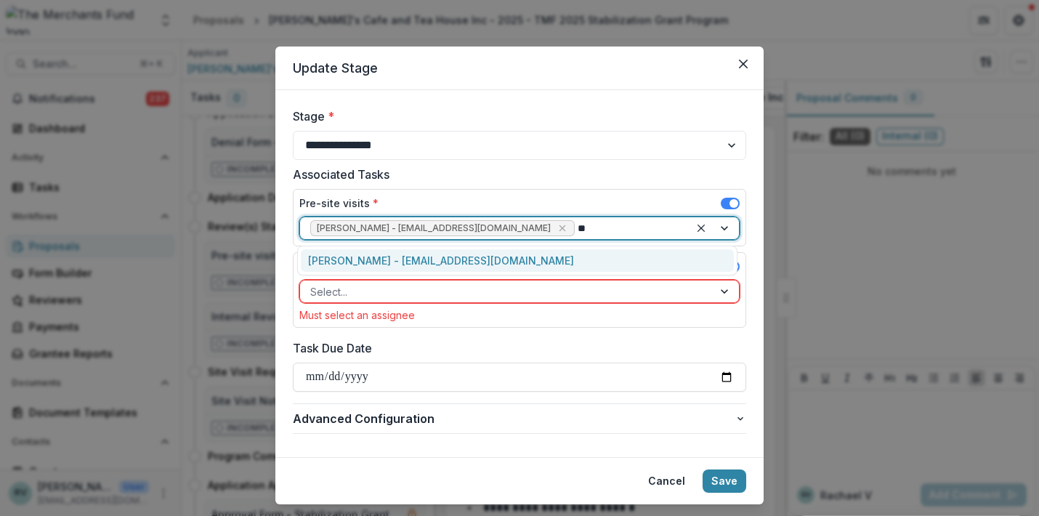
click at [402, 257] on div "George Pitsakis - coach@merchantsfund.org" at bounding box center [517, 260] width 433 height 23
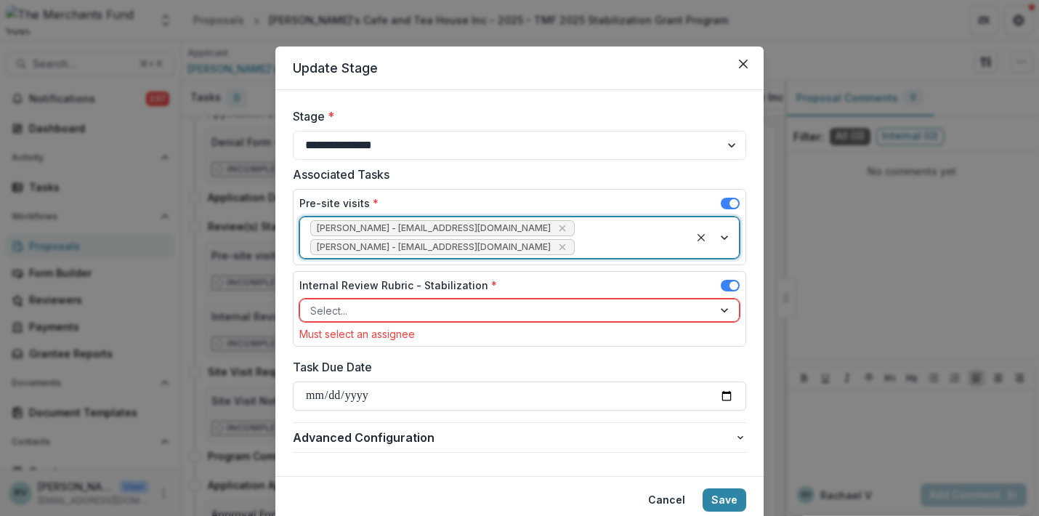
click at [372, 314] on div at bounding box center [506, 311] width 392 height 18
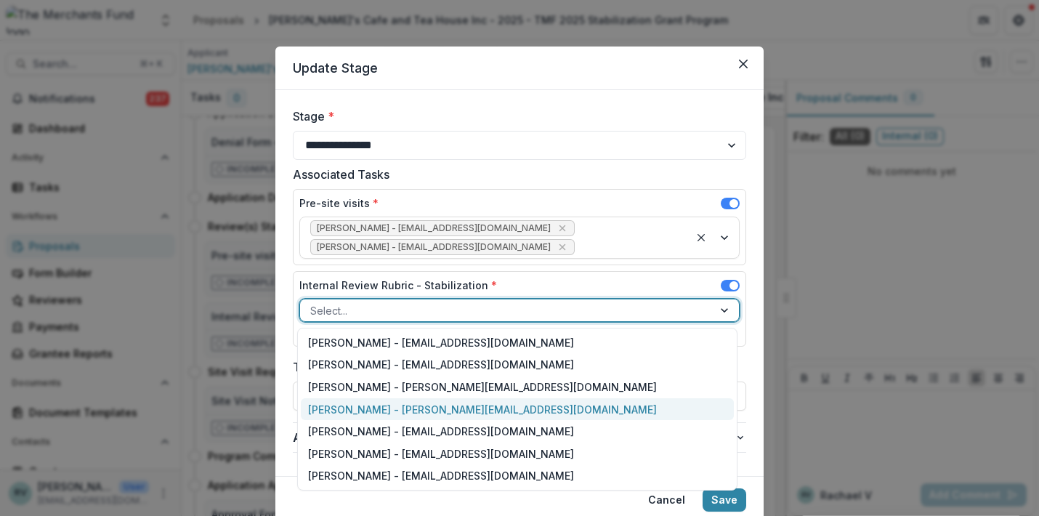
click at [363, 411] on div "Rachael Viscidy - rachael@merchantsfund.org" at bounding box center [517, 409] width 433 height 23
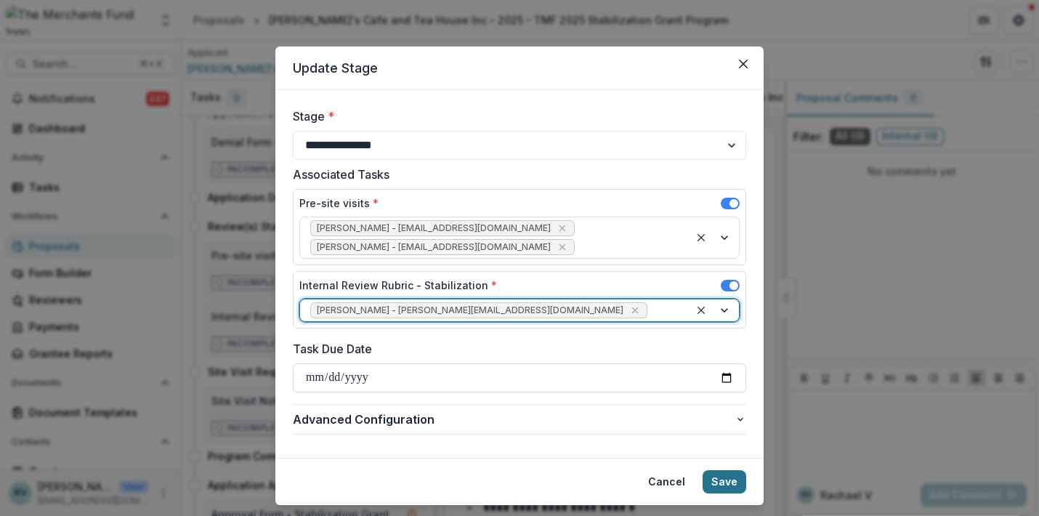
click at [718, 479] on button "Save" at bounding box center [725, 481] width 44 height 23
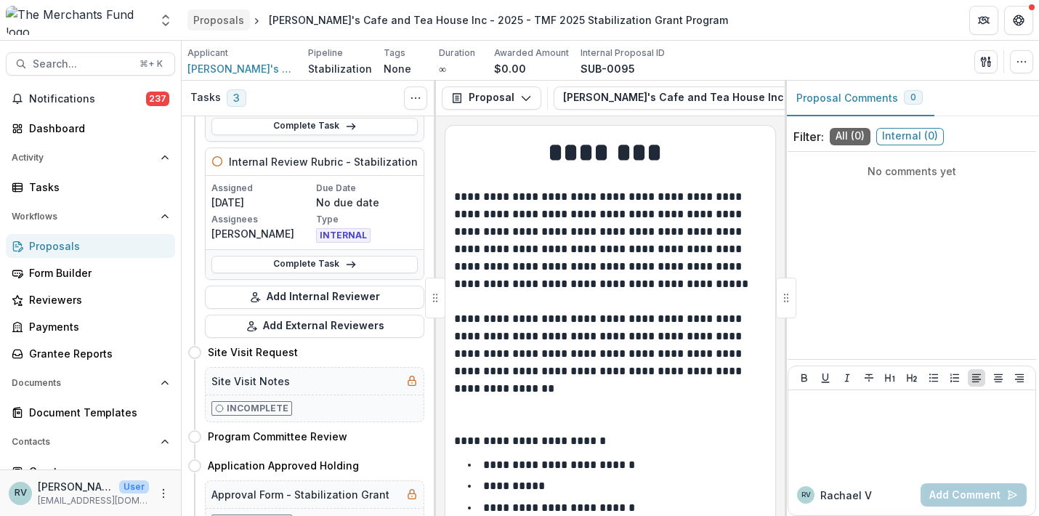
click at [219, 20] on div "Proposals" at bounding box center [218, 19] width 51 height 15
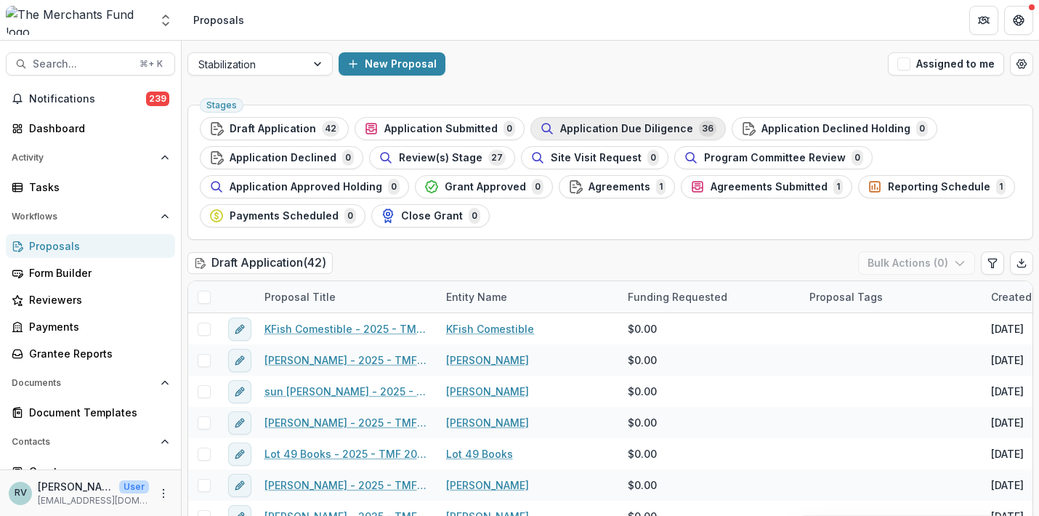
click at [611, 126] on span "Application Due Diligence" at bounding box center [626, 129] width 133 height 12
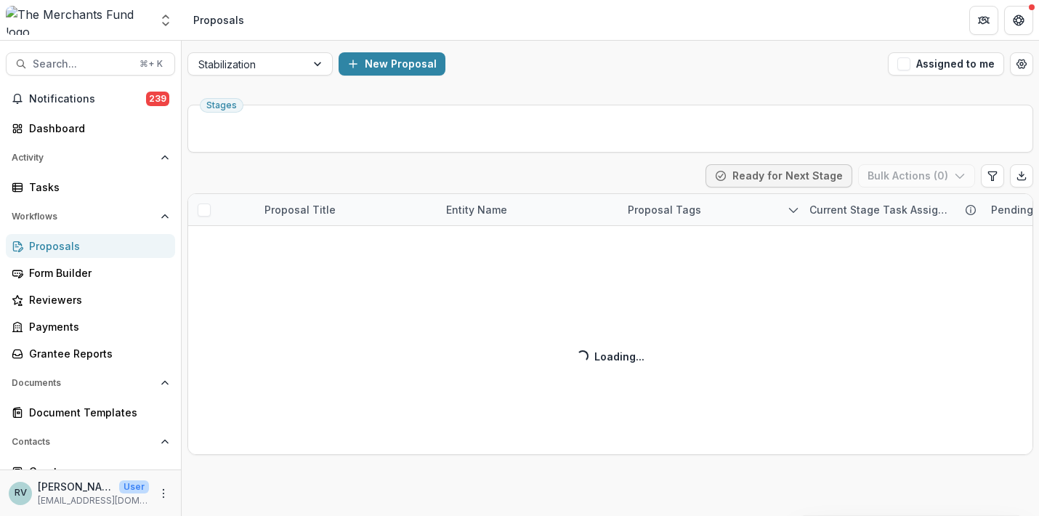
click at [623, 129] on ul "Stages" at bounding box center [610, 128] width 821 height 23
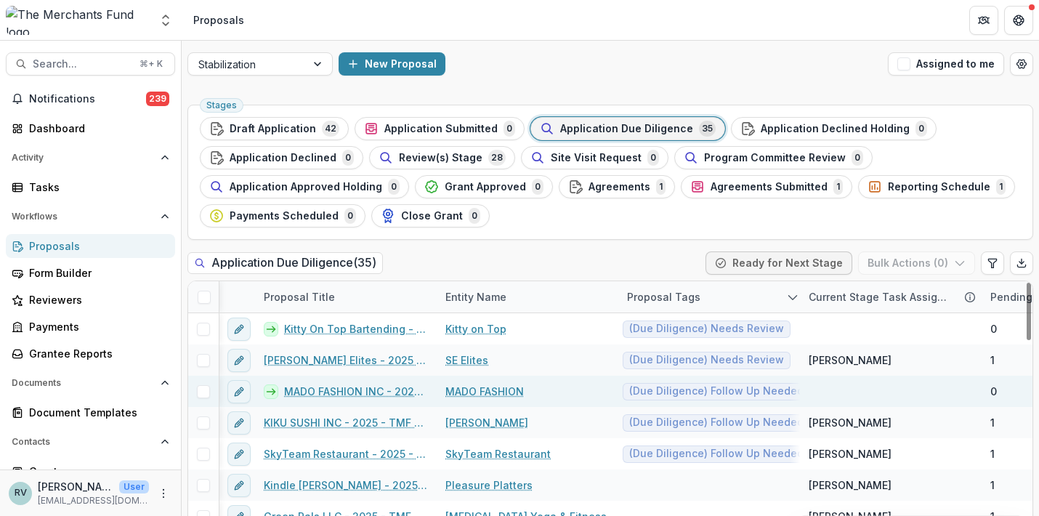
click at [396, 389] on link "MADO FASHION INC - 2025 - TMF 2025 Stabilization Grant Program" at bounding box center [356, 391] width 144 height 15
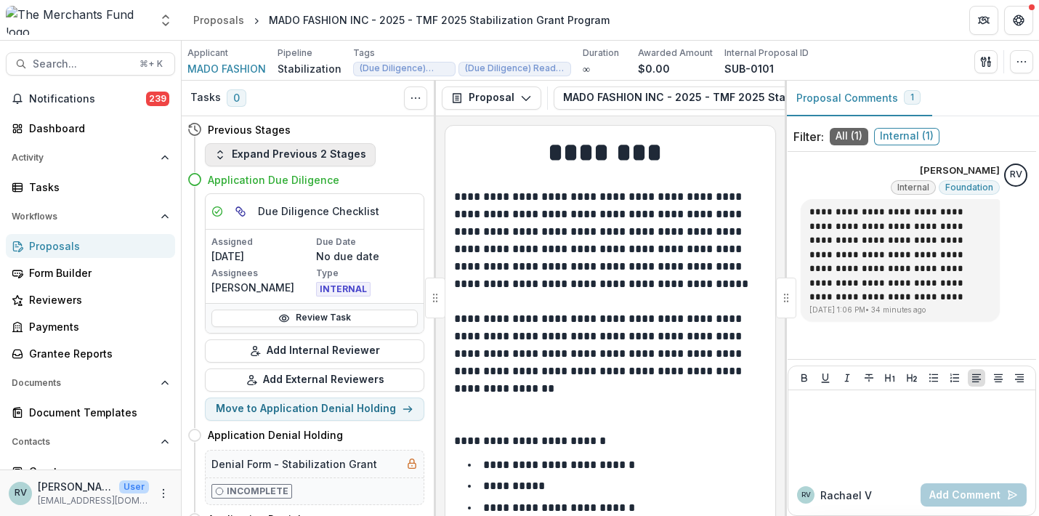
click at [342, 155] on button "Expand Previous 2 Stages" at bounding box center [290, 154] width 171 height 23
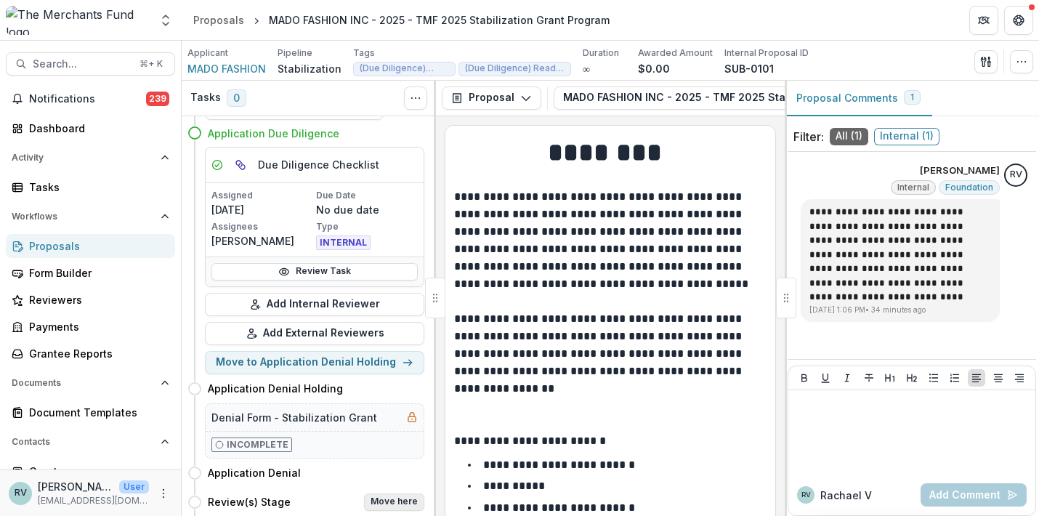
scroll to position [220, 0]
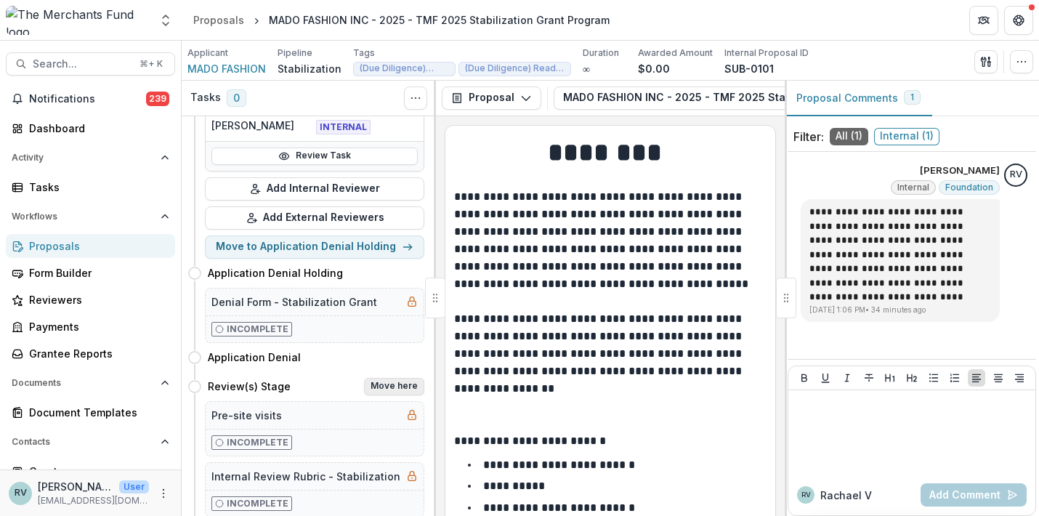
click at [389, 385] on button "Move here" at bounding box center [394, 386] width 60 height 17
select select "**********"
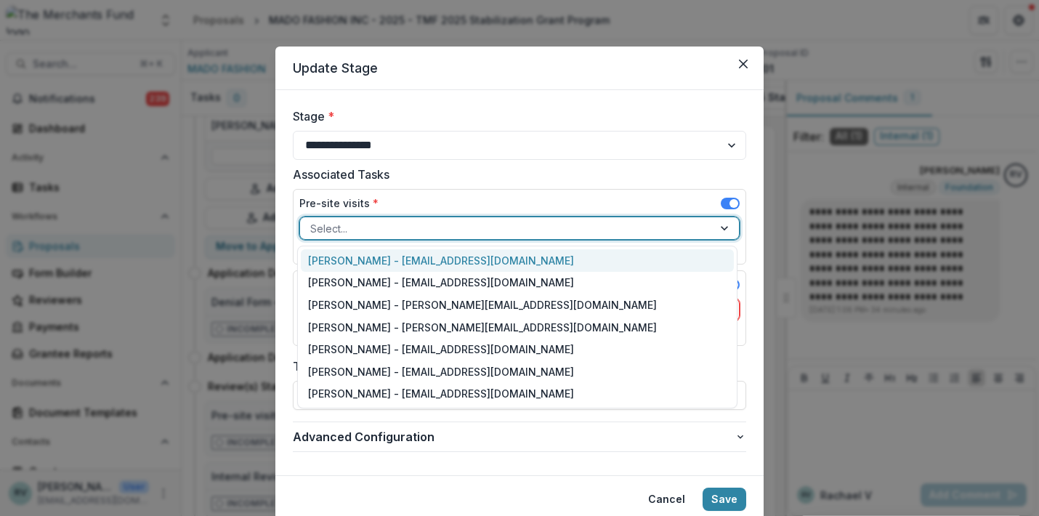
click at [421, 237] on div at bounding box center [506, 228] width 392 height 18
click at [410, 256] on div "Helen Horstmann-Allen - ops@merchantsfund.org" at bounding box center [517, 260] width 433 height 23
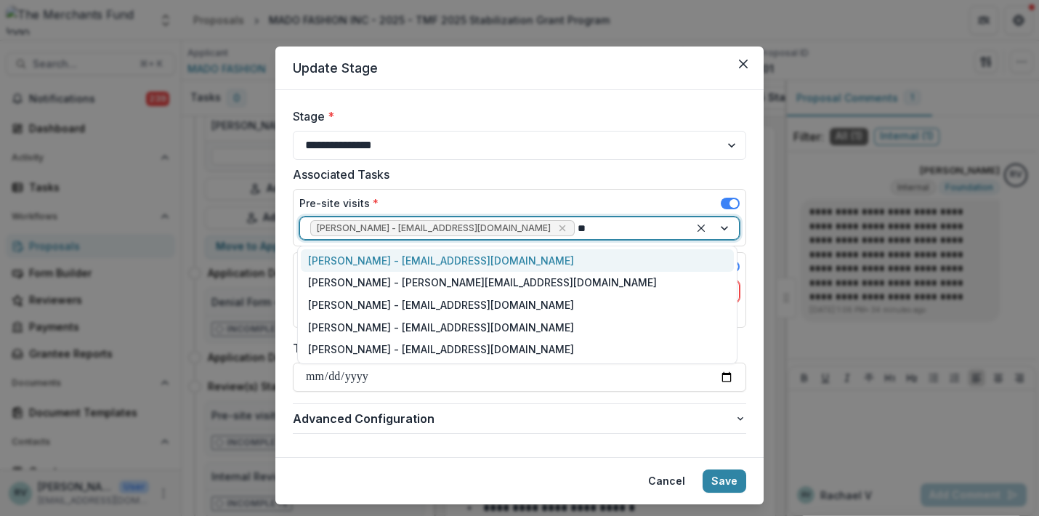
type input "***"
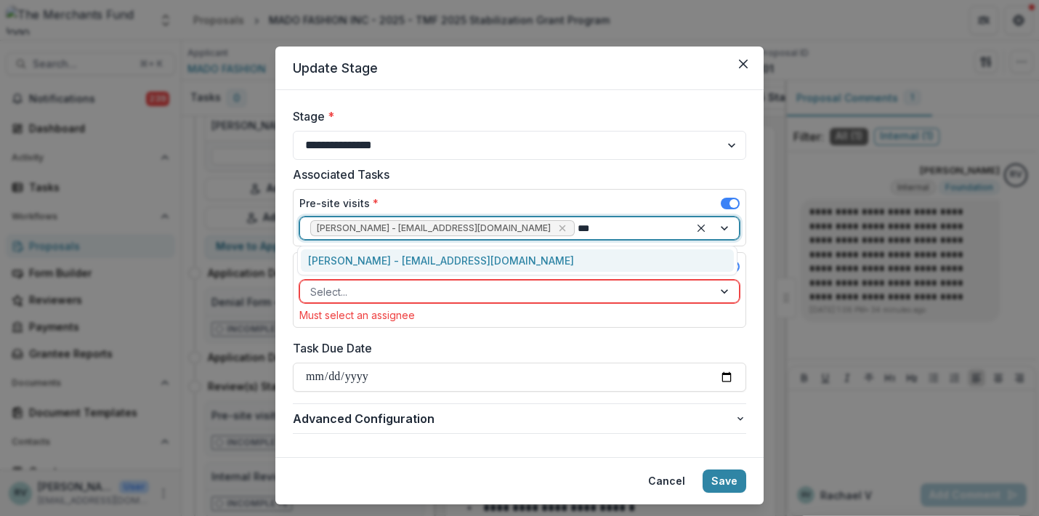
click at [399, 256] on div "George Pitsakis - coach@merchantsfund.org" at bounding box center [517, 260] width 433 height 23
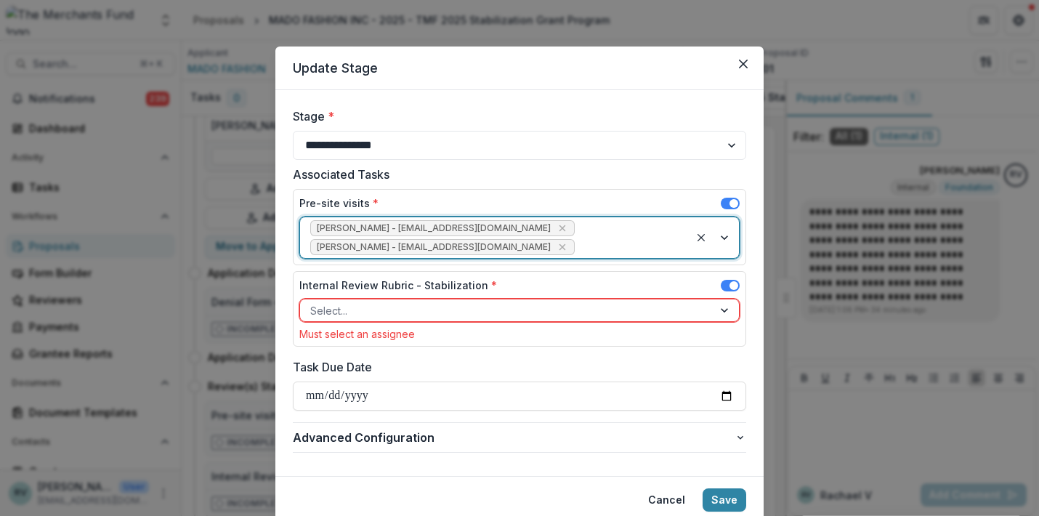
click at [386, 311] on div at bounding box center [506, 311] width 392 height 18
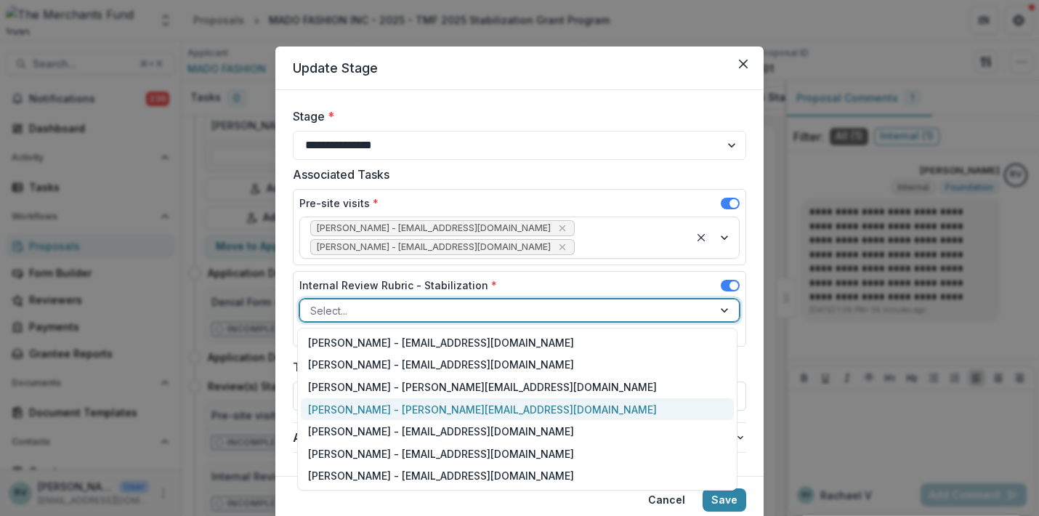
click at [375, 407] on div "Rachael Viscidy - rachael@merchantsfund.org" at bounding box center [517, 409] width 433 height 23
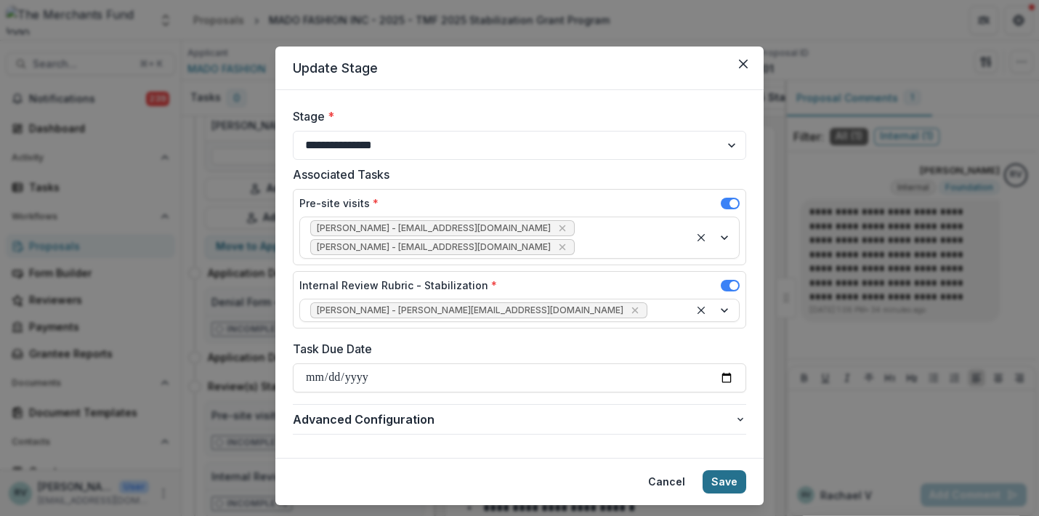
click at [723, 482] on button "Save" at bounding box center [725, 481] width 44 height 23
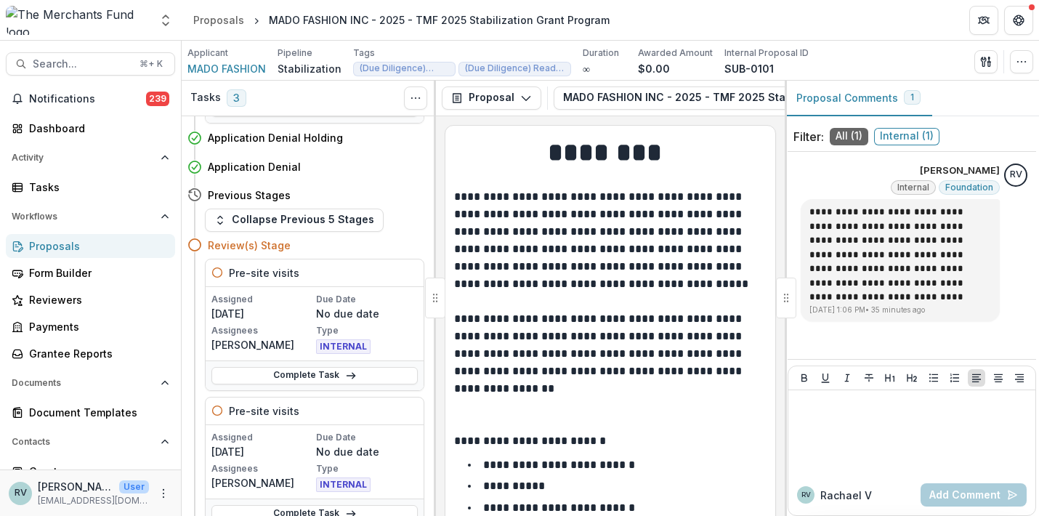
click at [74, 250] on div "Proposals" at bounding box center [96, 245] width 134 height 15
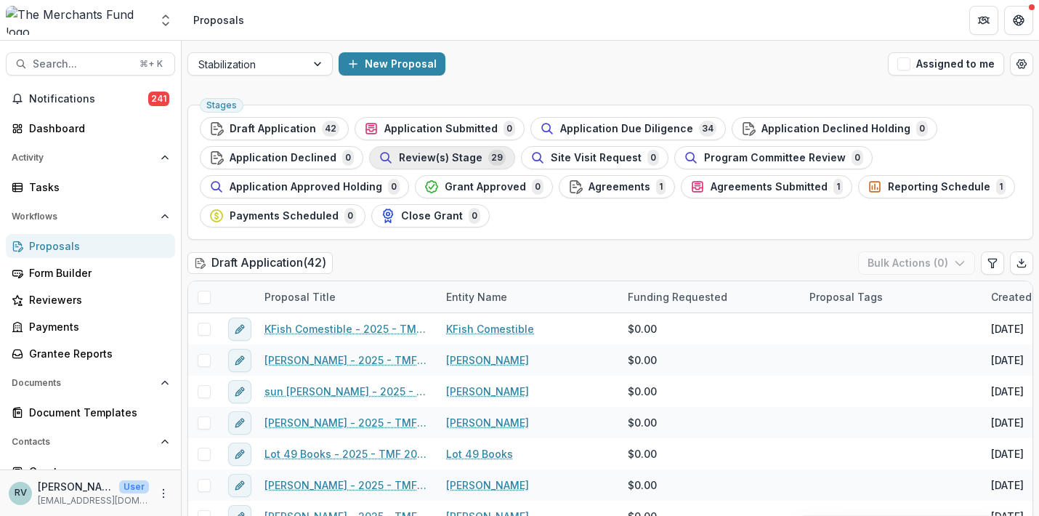
click at [476, 153] on div "Review(s) Stage 29" at bounding box center [442, 158] width 127 height 16
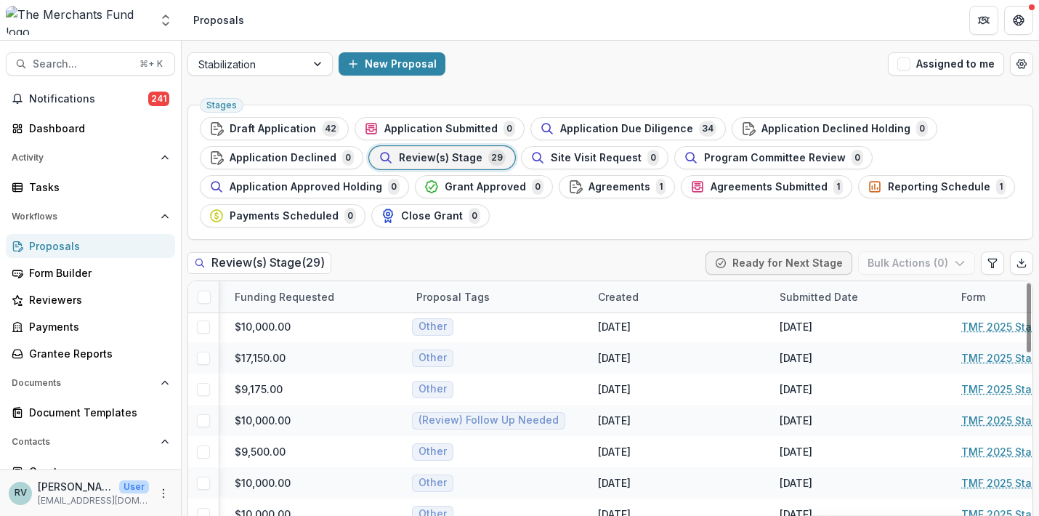
scroll to position [2, 862]
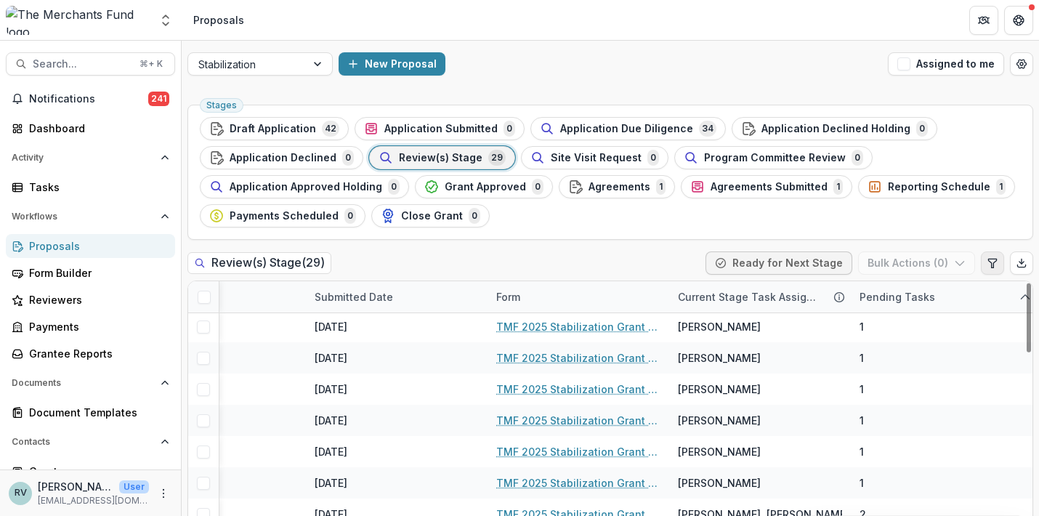
click at [989, 261] on icon "Edit table settings" at bounding box center [993, 263] width 12 height 12
select select "******"
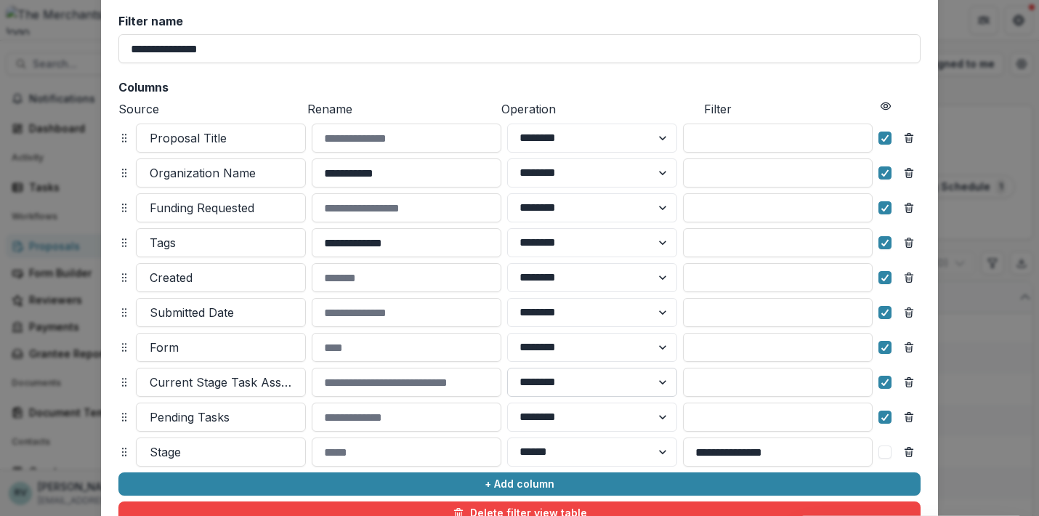
scroll to position [105, 0]
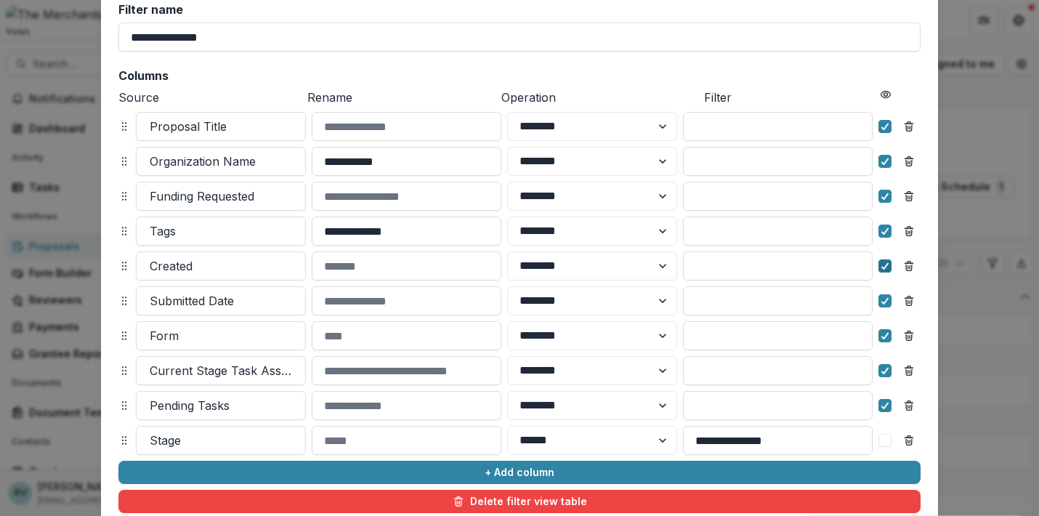
click at [886, 265] on icon at bounding box center [885, 265] width 9 height 7
click at [881, 296] on div at bounding box center [885, 301] width 9 height 12
click at [882, 336] on icon at bounding box center [885, 335] width 9 height 7
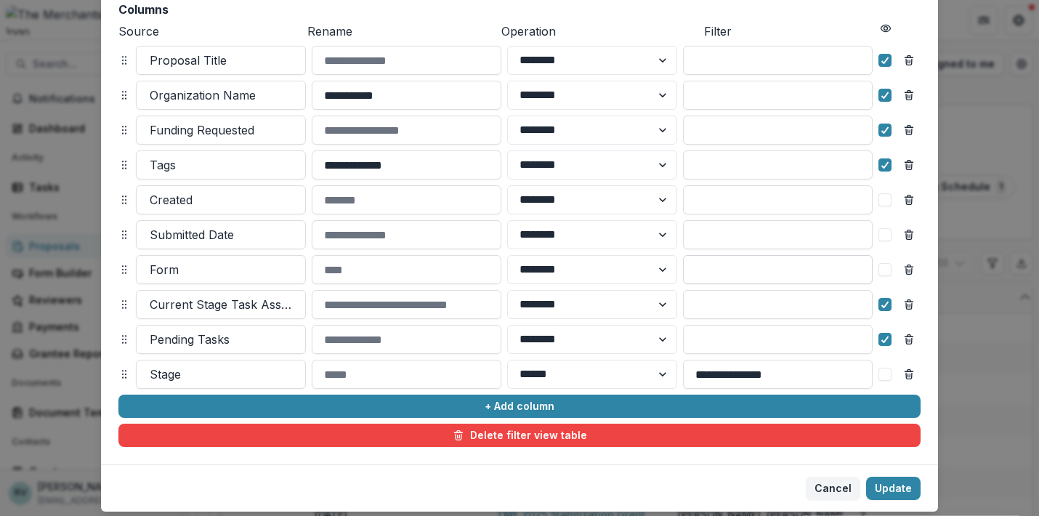
scroll to position [172, 0]
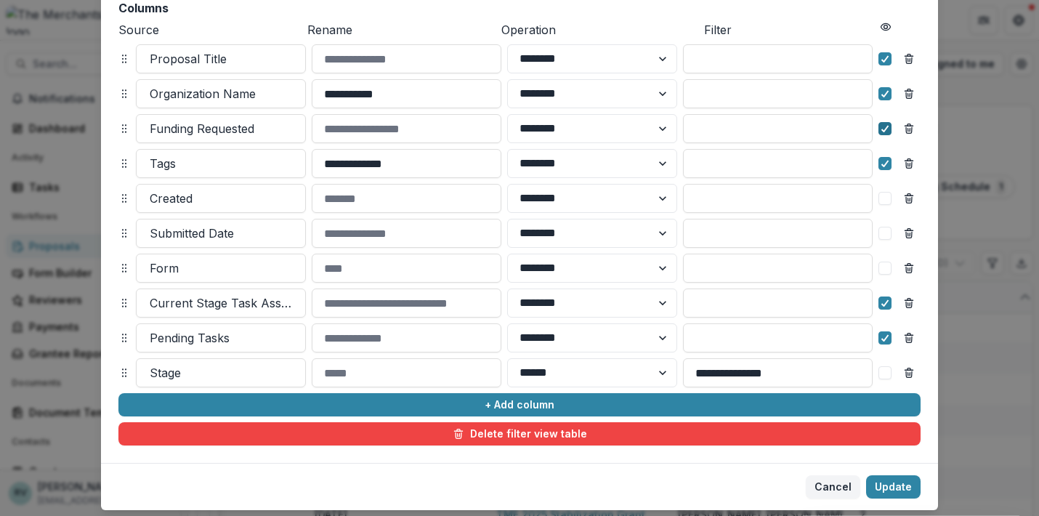
click at [886, 129] on icon at bounding box center [885, 128] width 9 height 7
click at [892, 495] on button "Update" at bounding box center [893, 486] width 54 height 23
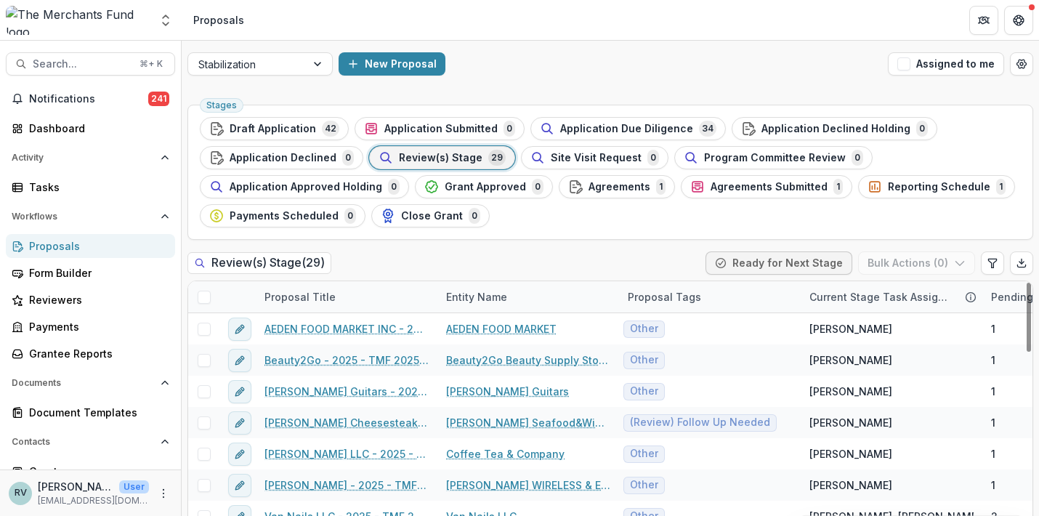
click at [710, 297] on div "Proposal Tags" at bounding box center [710, 296] width 182 height 31
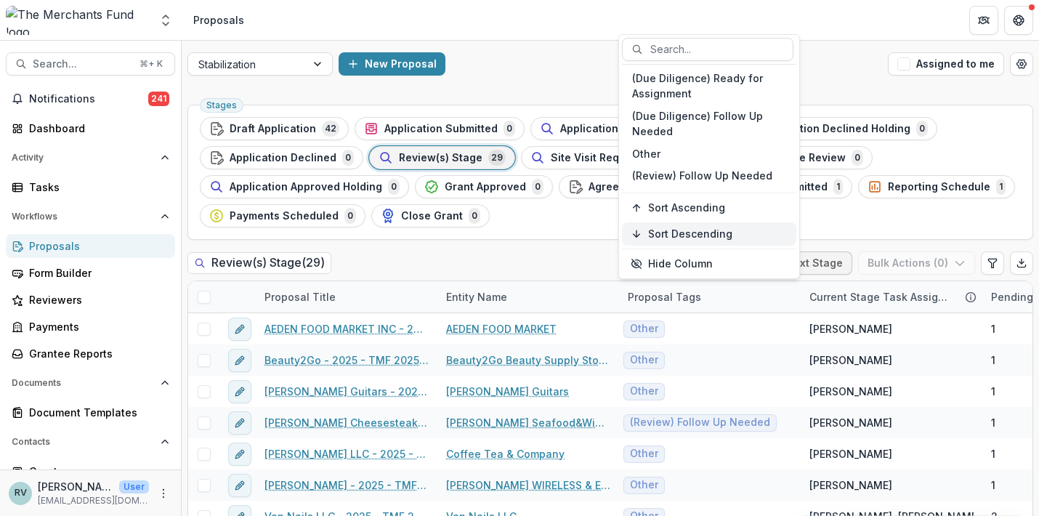
click at [748, 228] on div "Sort Descending" at bounding box center [718, 234] width 140 height 12
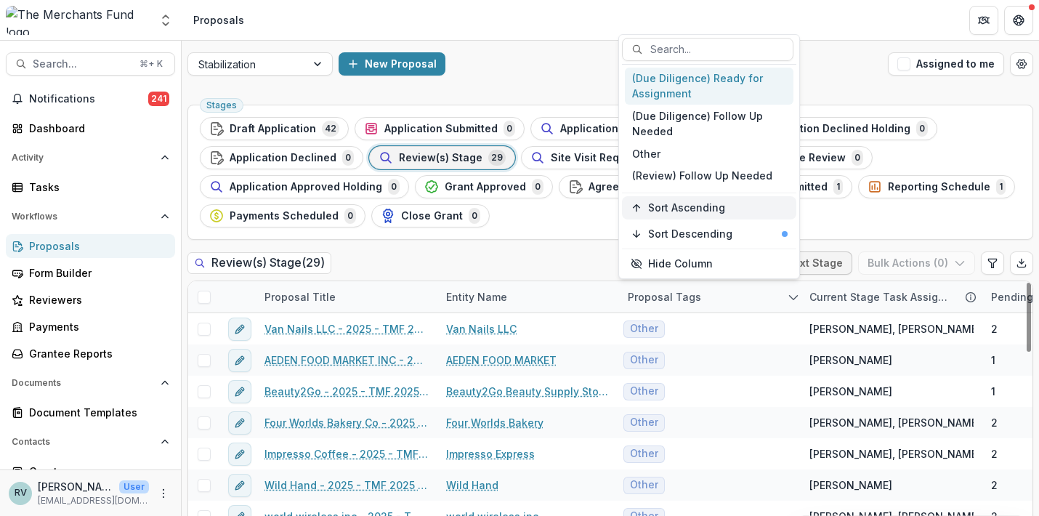
click at [702, 210] on span "Sort Ascending" at bounding box center [686, 208] width 77 height 12
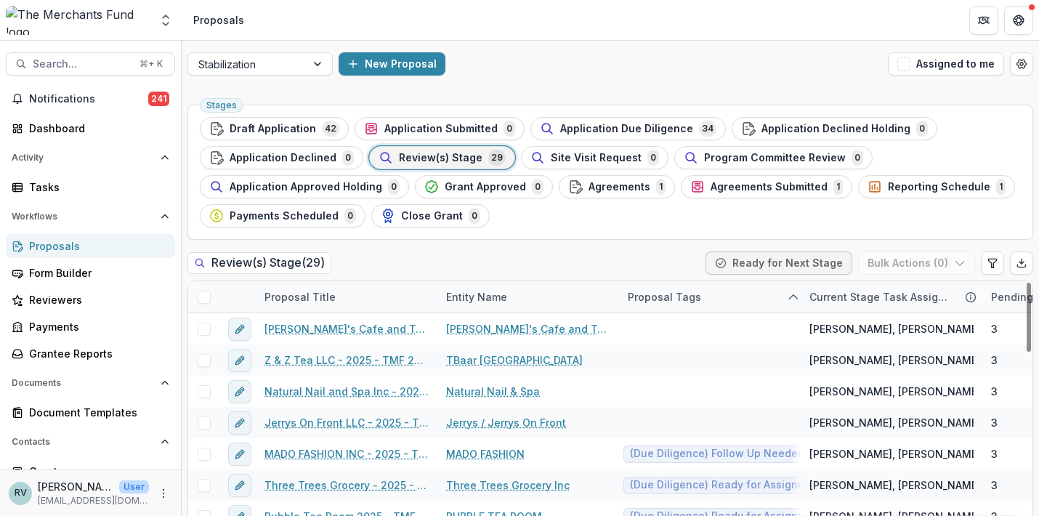
click at [569, 258] on div "Review(s) Stage ( 29 ) Ready for Next Stage Bulk Actions ( 0 )" at bounding box center [610, 265] width 846 height 29
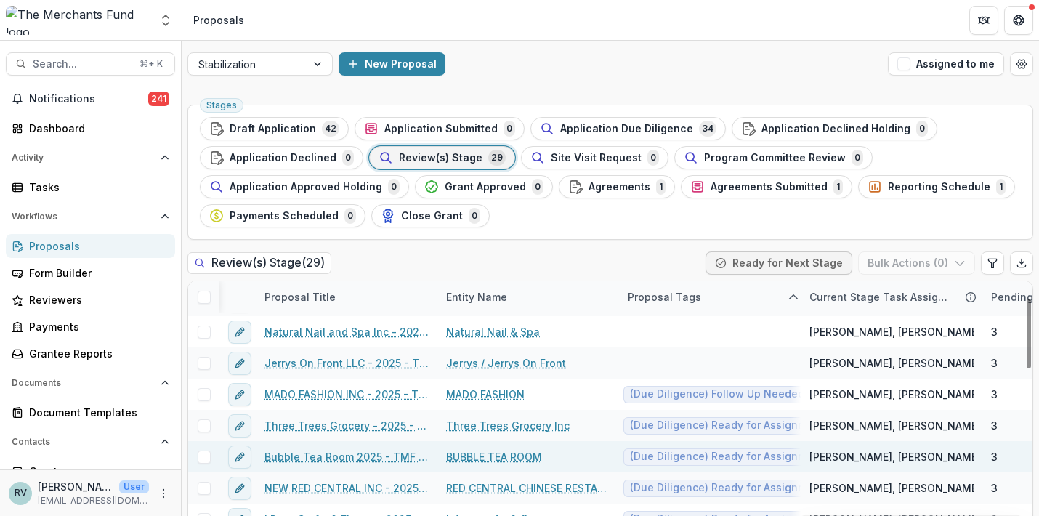
scroll to position [62, 1]
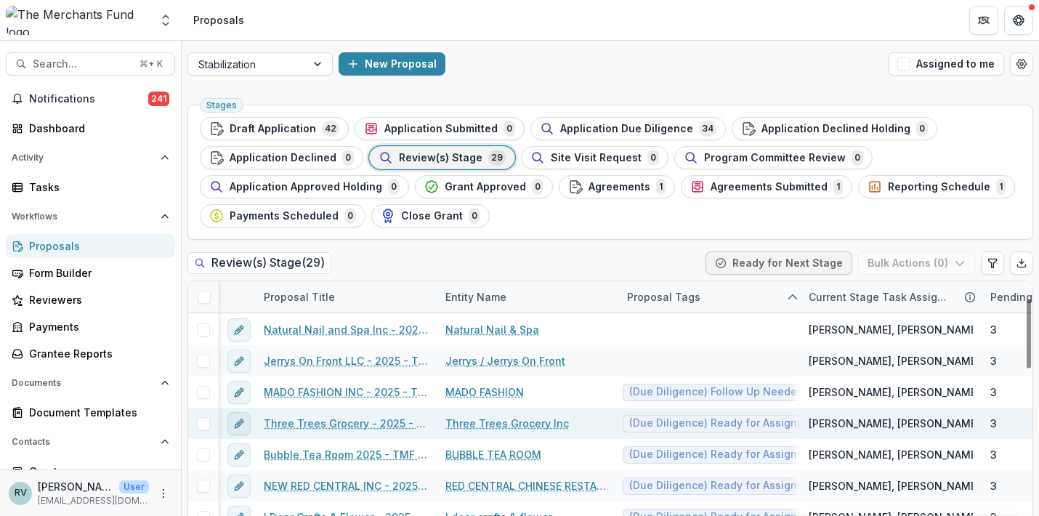
click at [239, 420] on icon "edit" at bounding box center [239, 424] width 12 height 12
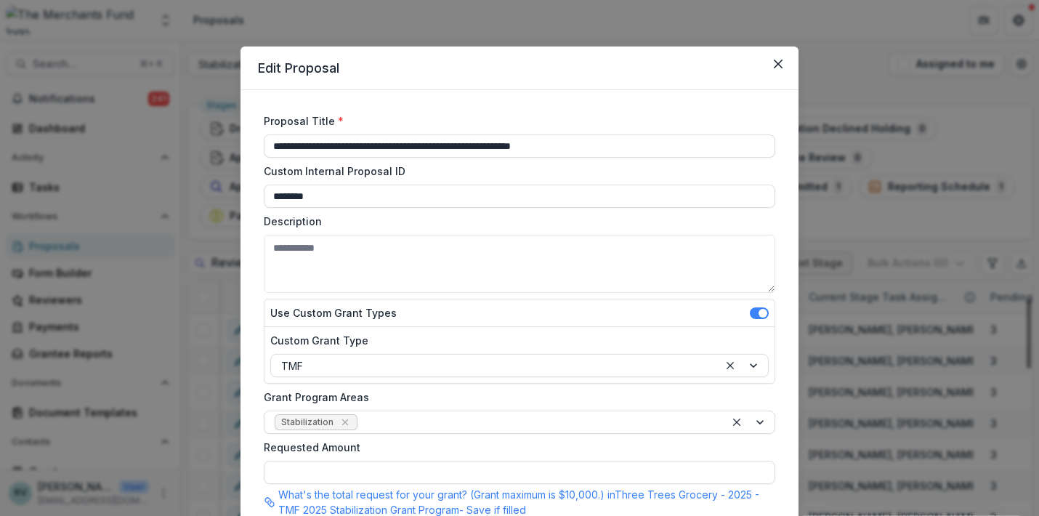
type input "*******"
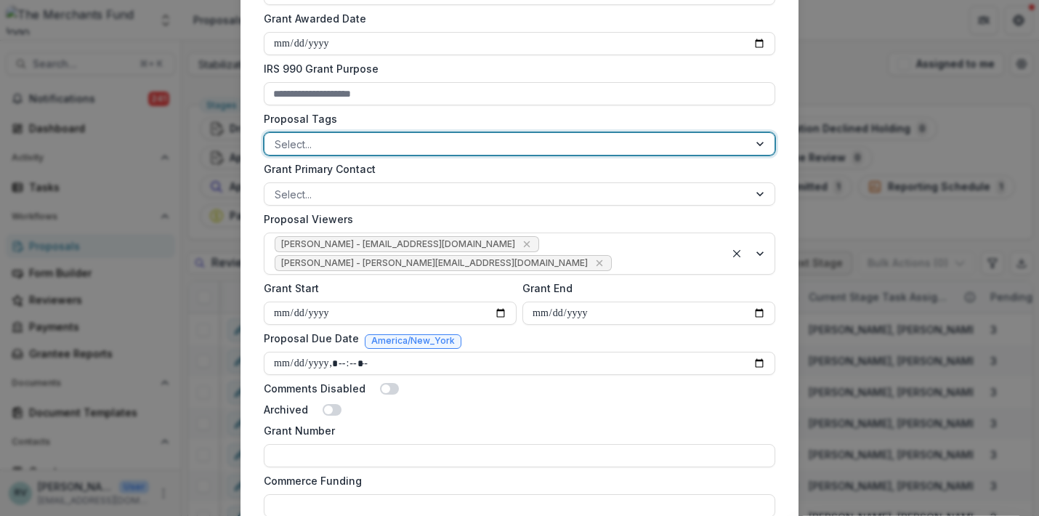
scroll to position [684, 0]
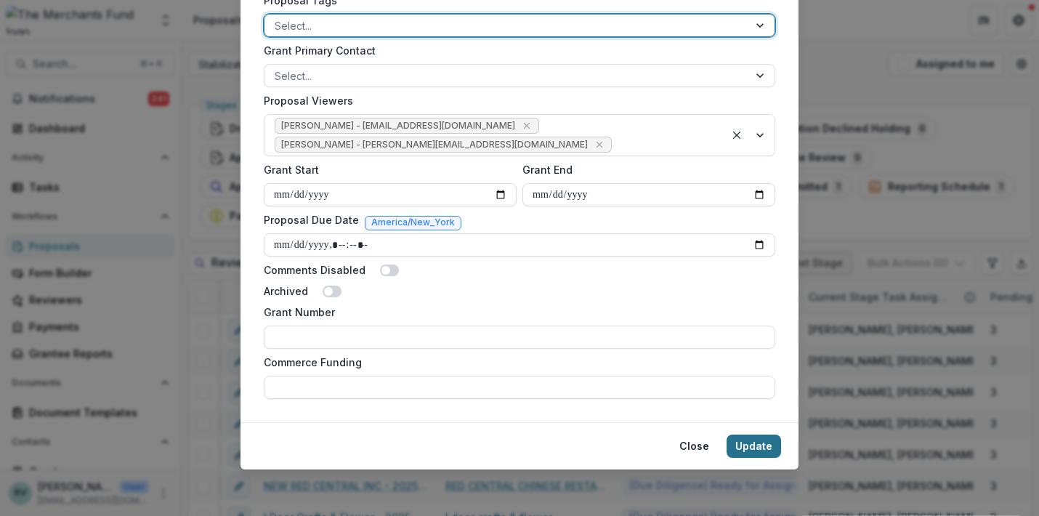
click at [747, 445] on button "Update" at bounding box center [754, 446] width 54 height 23
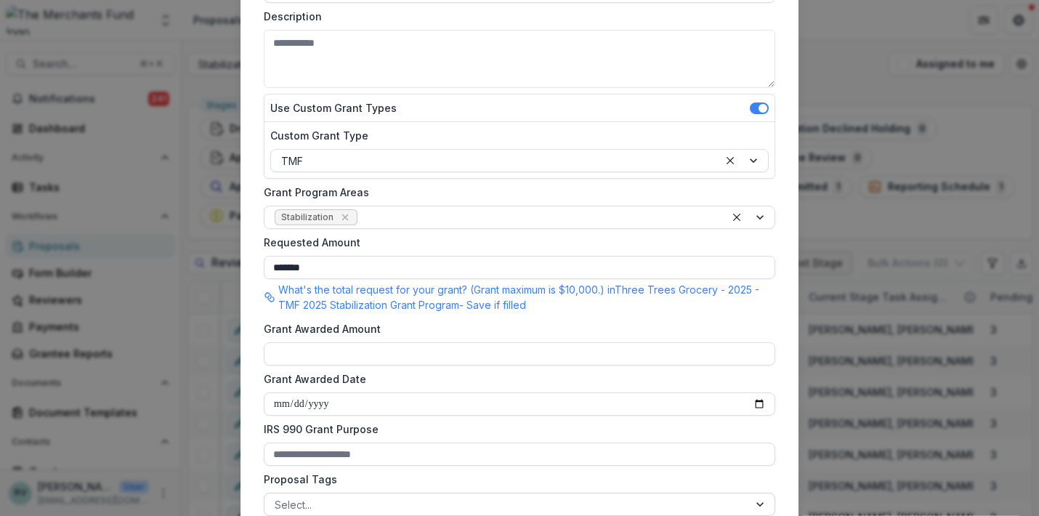
scroll to position [0, 0]
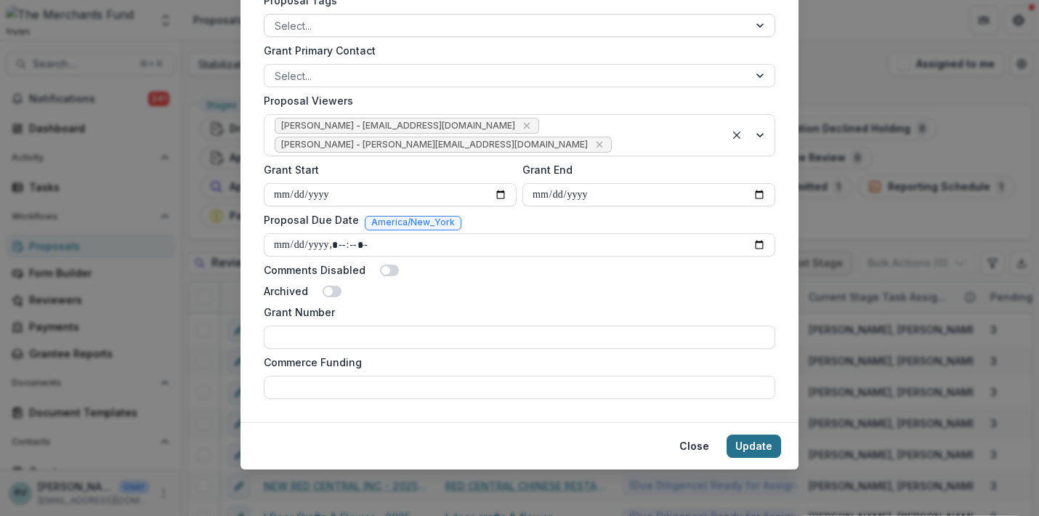
click at [751, 450] on button "Update" at bounding box center [754, 446] width 54 height 23
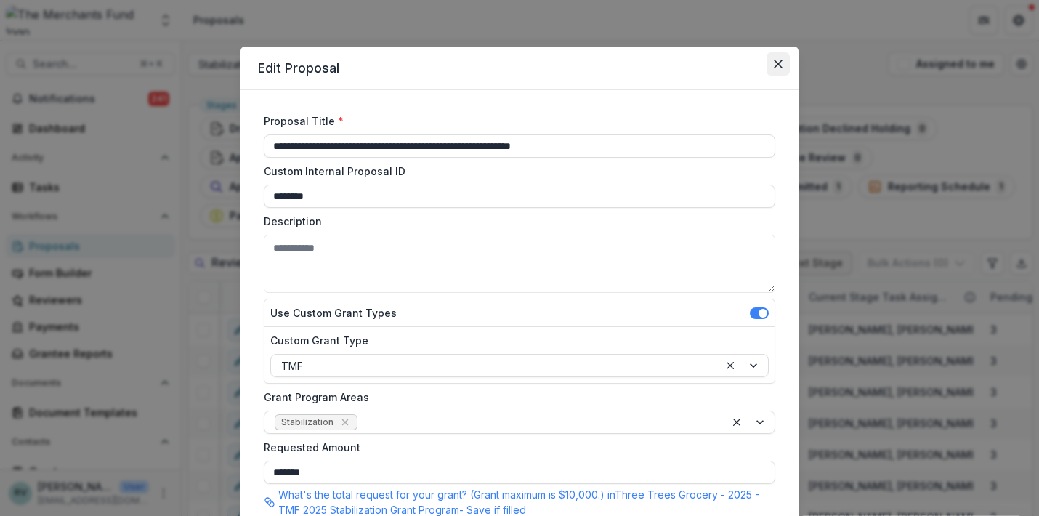
click at [777, 66] on icon "Close" at bounding box center [778, 64] width 9 height 9
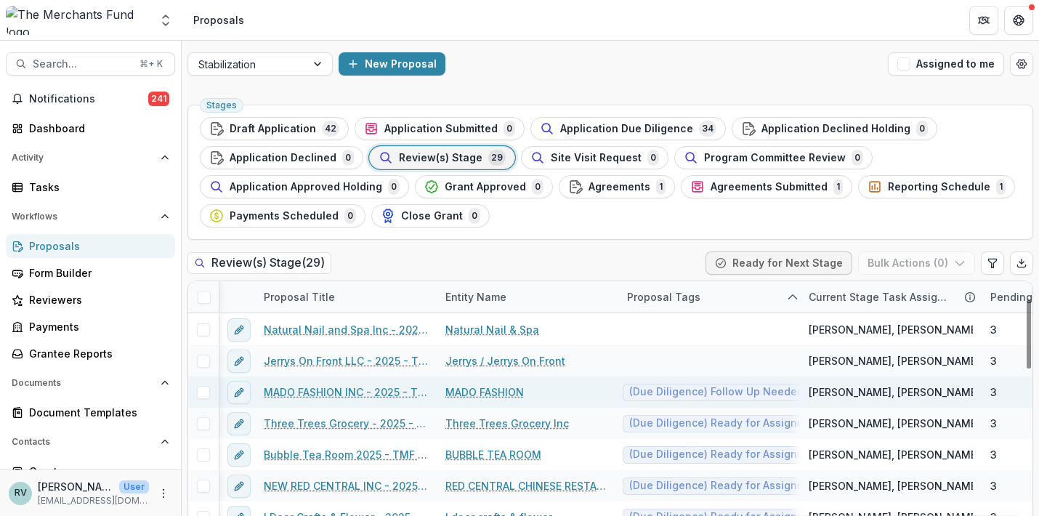
scroll to position [85, 1]
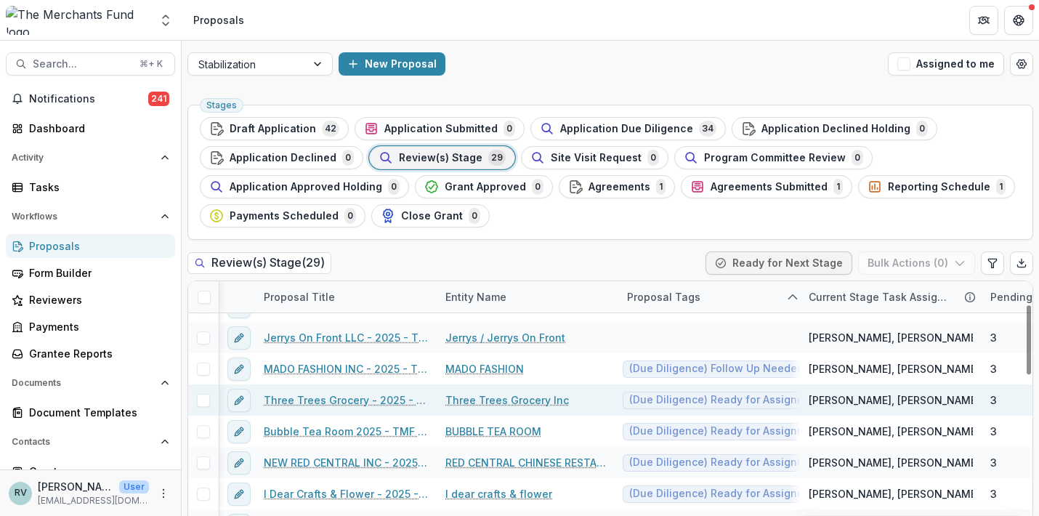
click at [283, 397] on link "Three Trees Grocery - 2025 - TMF 2025 Stabilization Grant Program" at bounding box center [346, 399] width 164 height 15
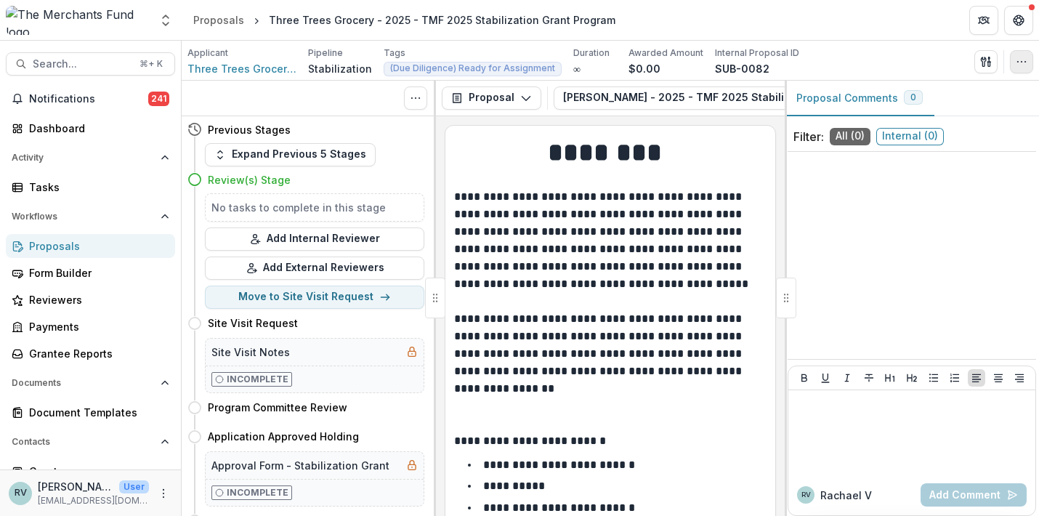
click at [1017, 61] on icon "button" at bounding box center [1022, 62] width 12 height 12
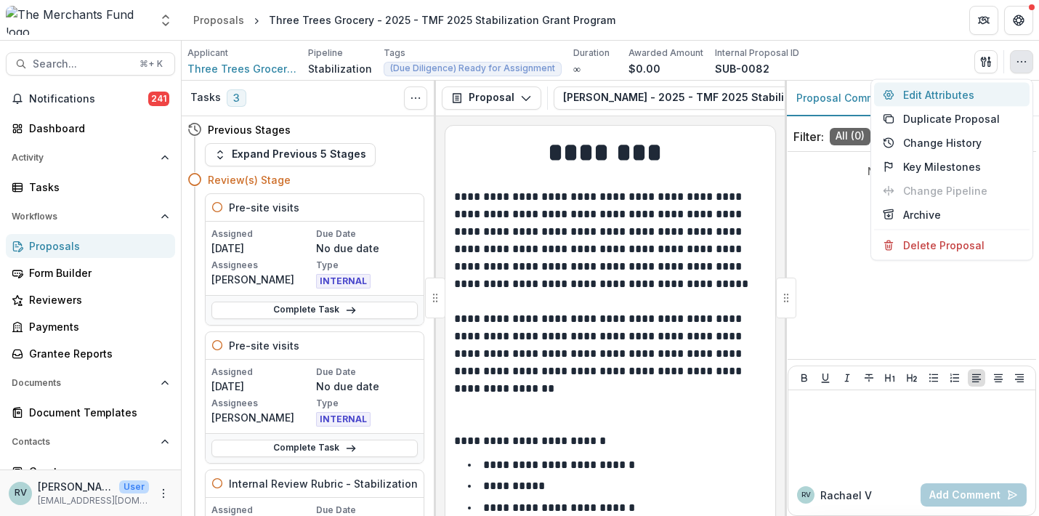
click at [952, 95] on button "Edit Attributes" at bounding box center [951, 95] width 155 height 24
type input "*******"
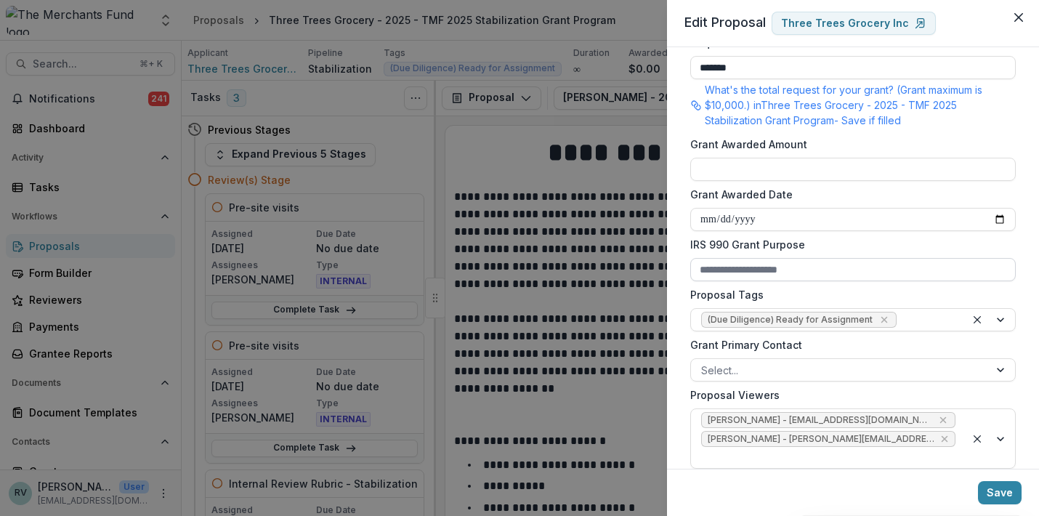
scroll to position [365, 0]
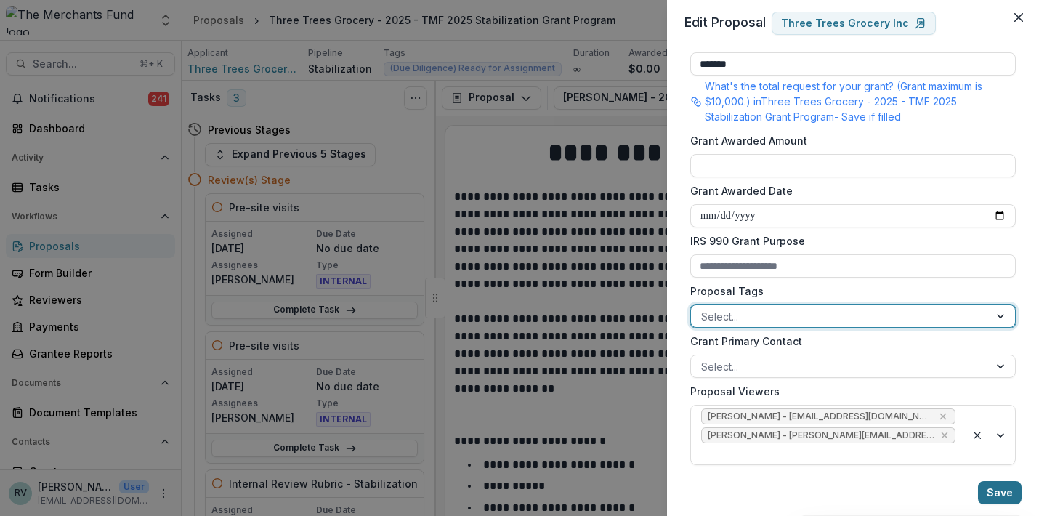
click at [999, 497] on button "Save" at bounding box center [1000, 492] width 44 height 23
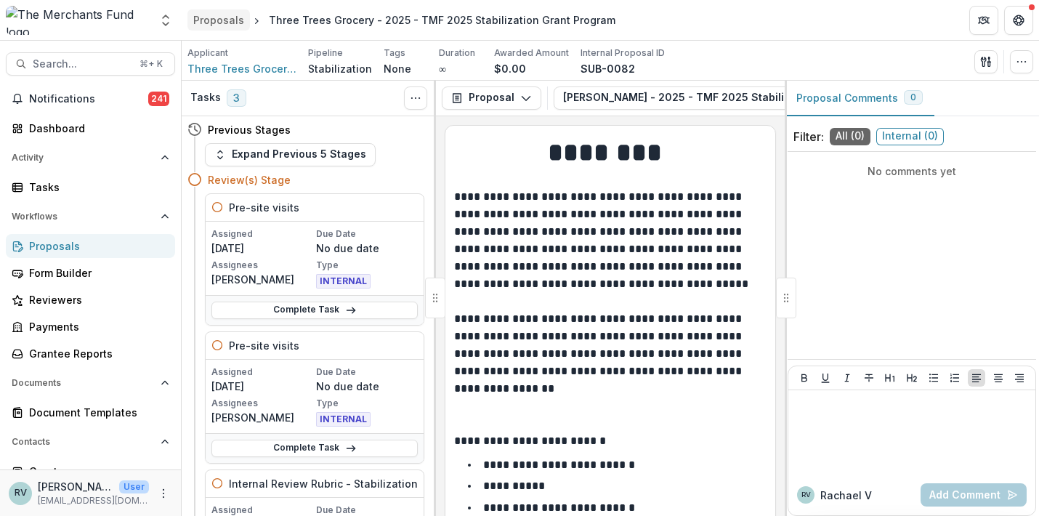
click at [222, 23] on div "Proposals" at bounding box center [218, 19] width 51 height 15
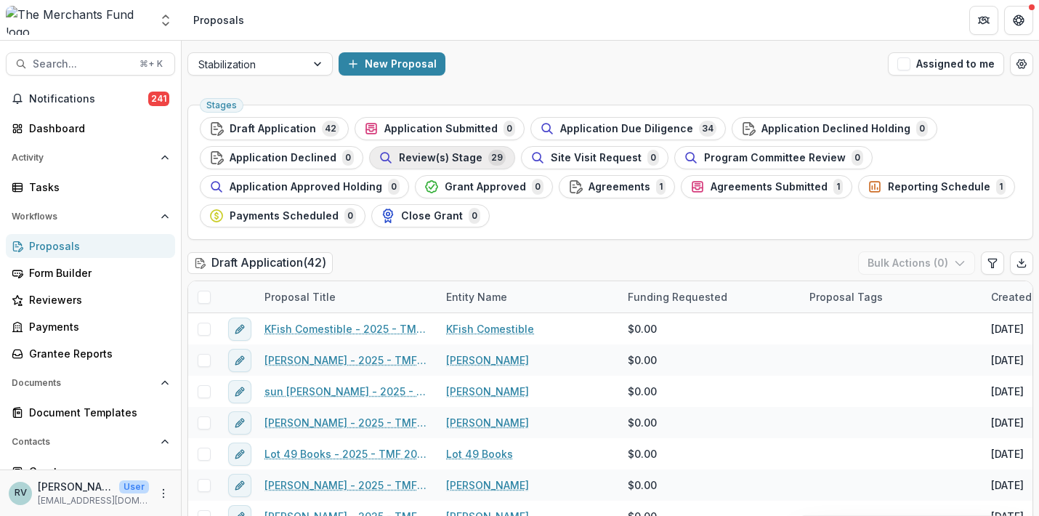
click at [471, 156] on span "Review(s) Stage" at bounding box center [441, 158] width 84 height 12
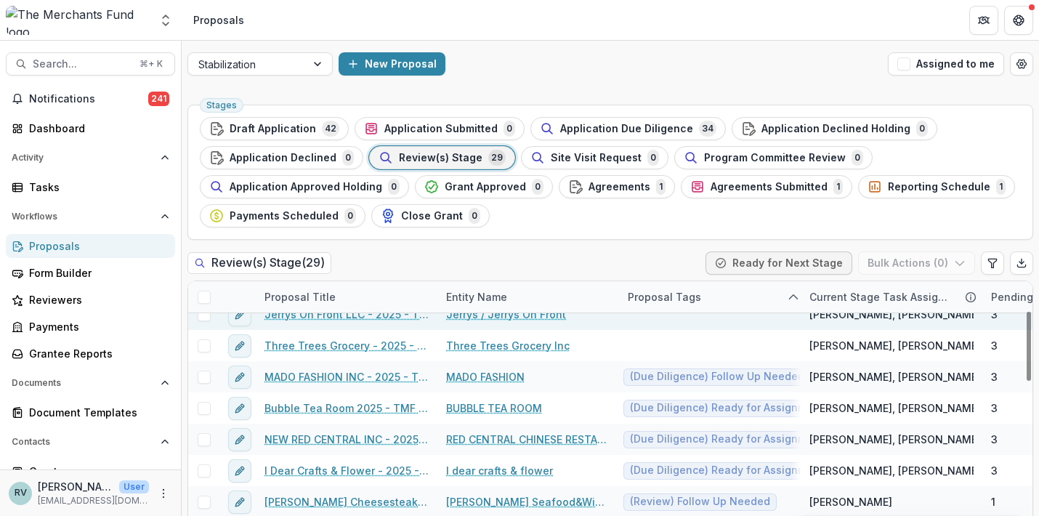
scroll to position [109, 0]
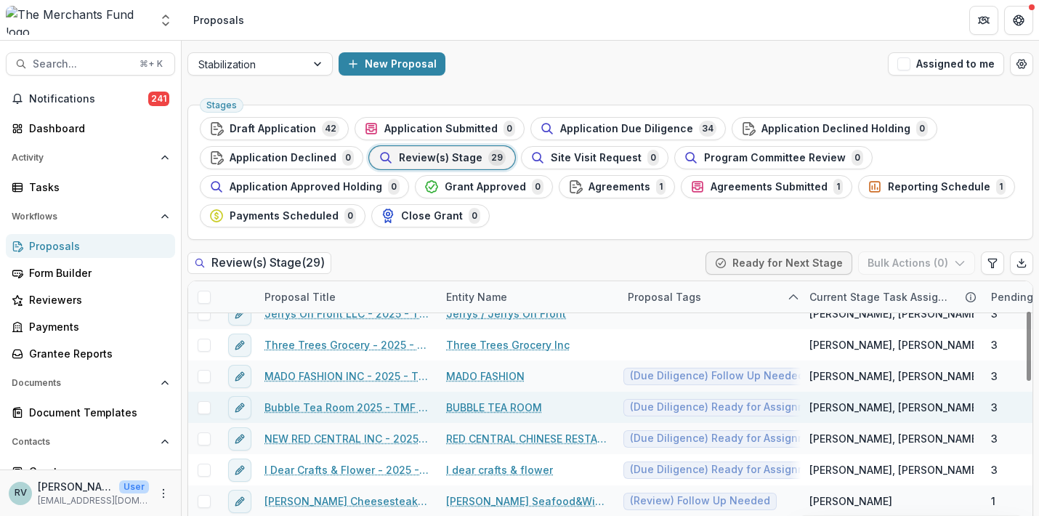
click at [396, 405] on link "Bubble Tea Room 2025 - TMF 2025 Stabilization Grant Program" at bounding box center [346, 407] width 164 height 15
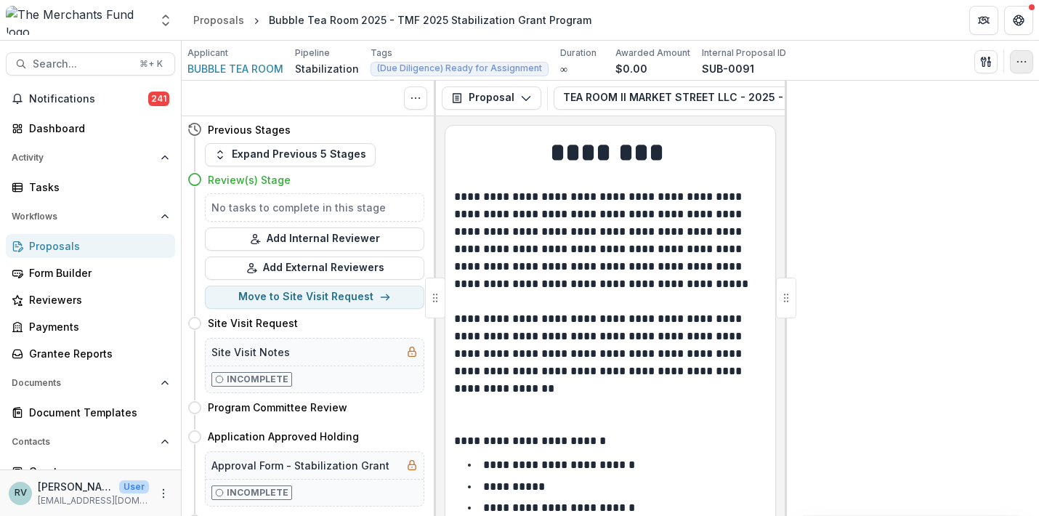
click at [1025, 60] on icon "button" at bounding box center [1022, 62] width 12 height 12
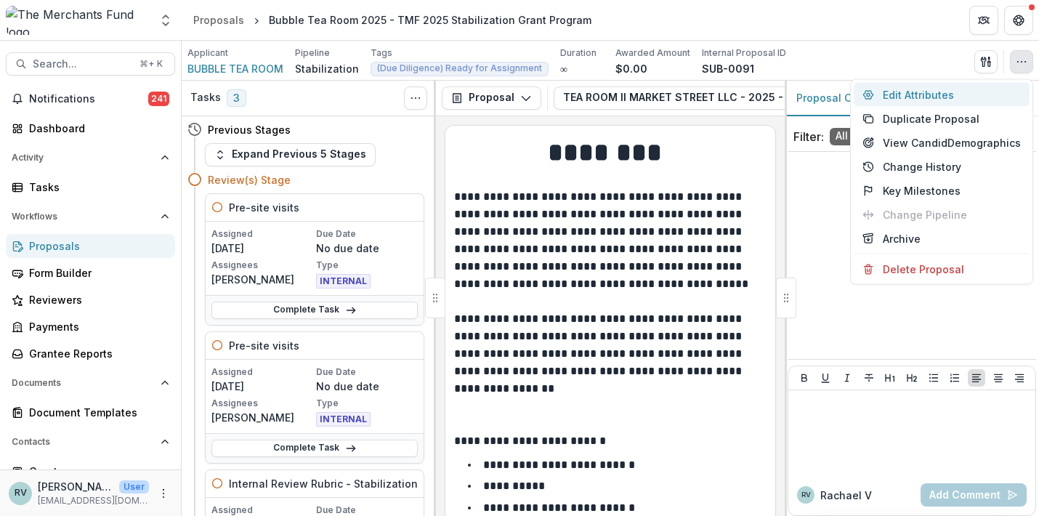
click at [966, 97] on button "Edit Attributes" at bounding box center [942, 95] width 176 height 24
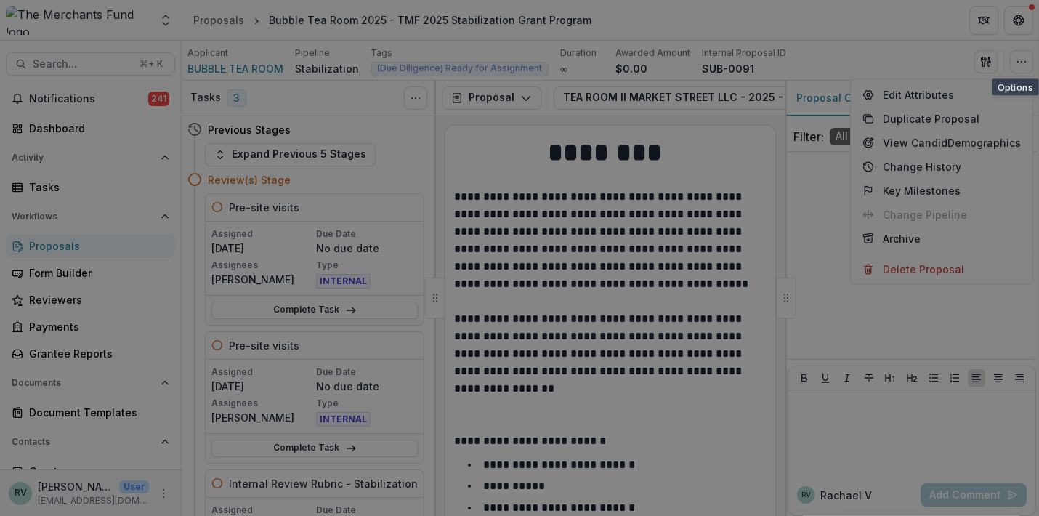
type input "******"
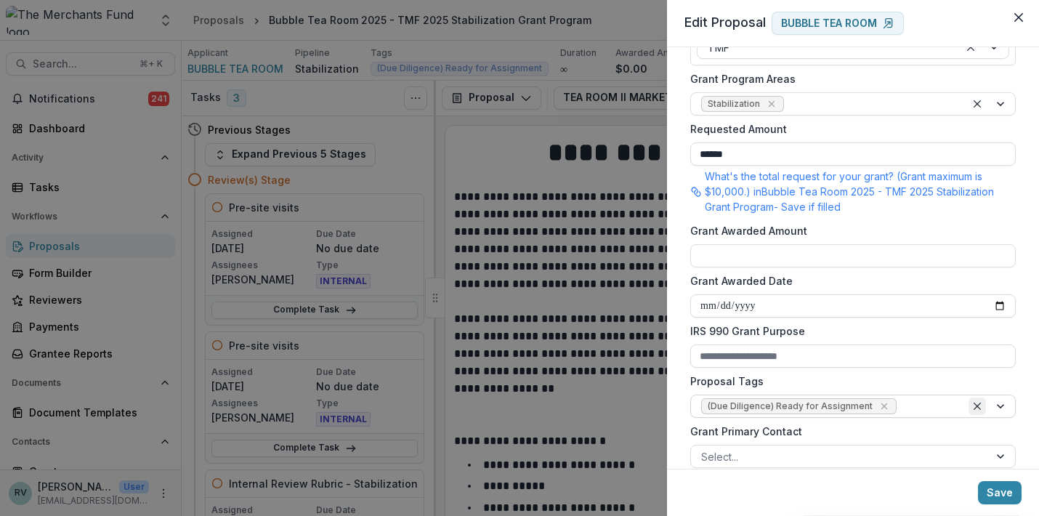
scroll to position [336, 0]
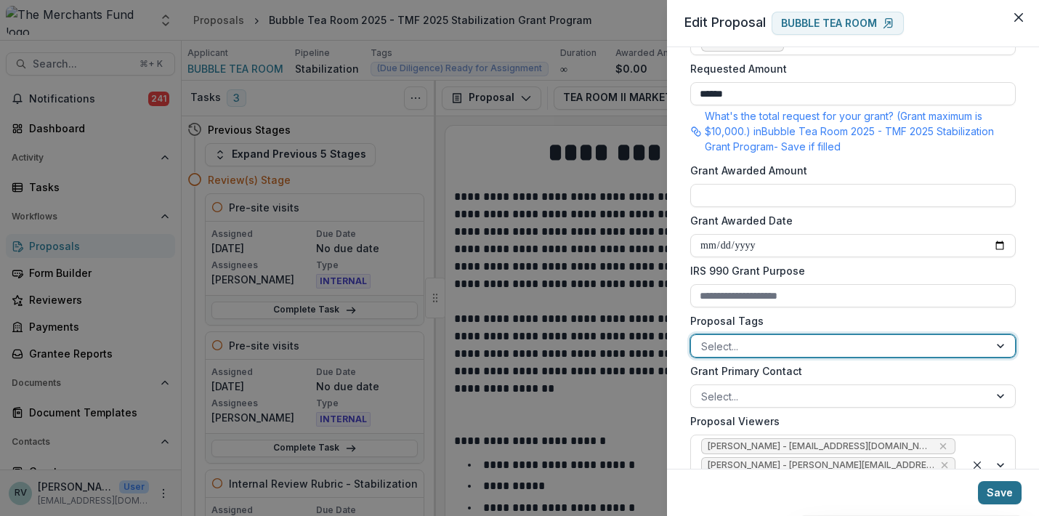
click at [998, 489] on button "Save" at bounding box center [1000, 492] width 44 height 23
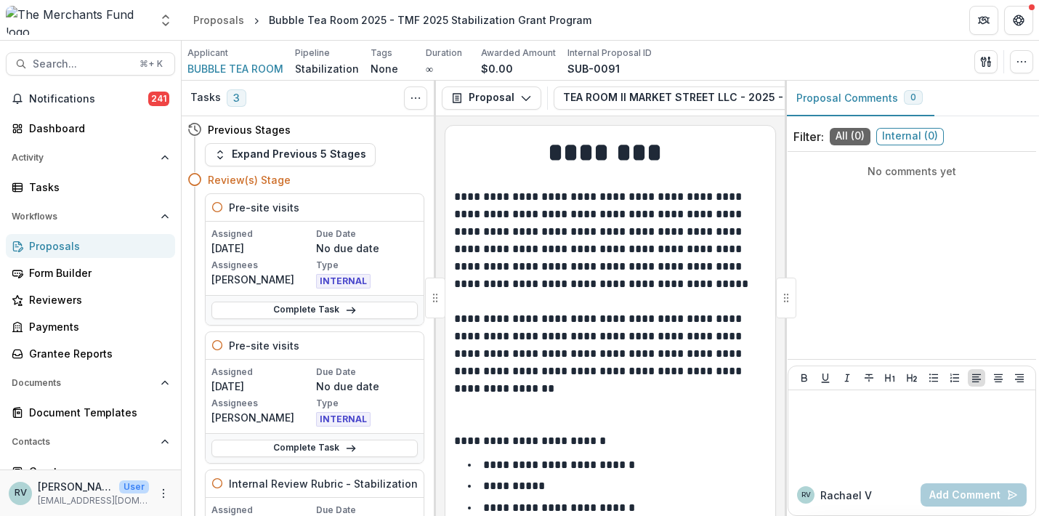
drag, startPoint x: 209, startPoint y: 18, endPoint x: 460, endPoint y: 215, distance: 318.8
click at [209, 18] on div "Proposals" at bounding box center [218, 19] width 51 height 15
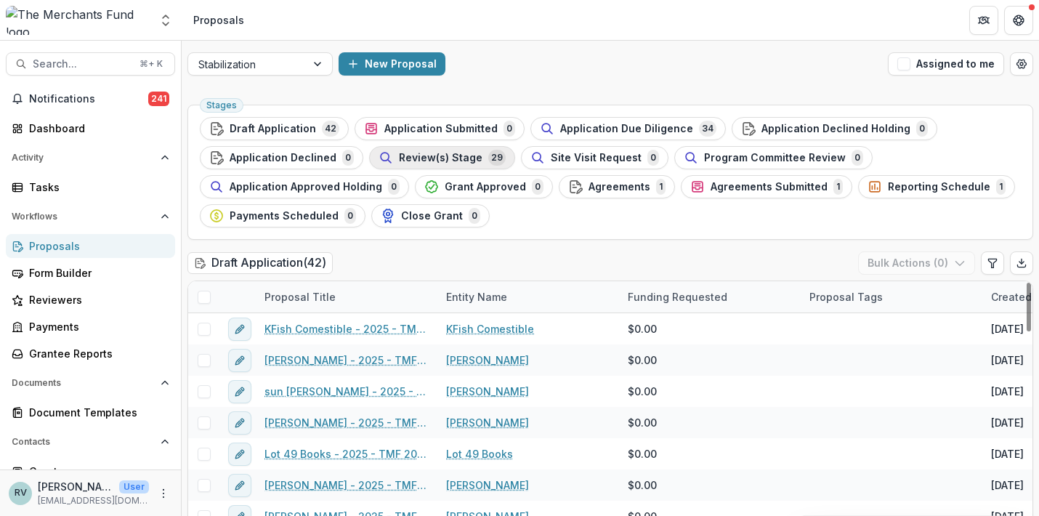
click at [455, 163] on span "Review(s) Stage" at bounding box center [441, 158] width 84 height 12
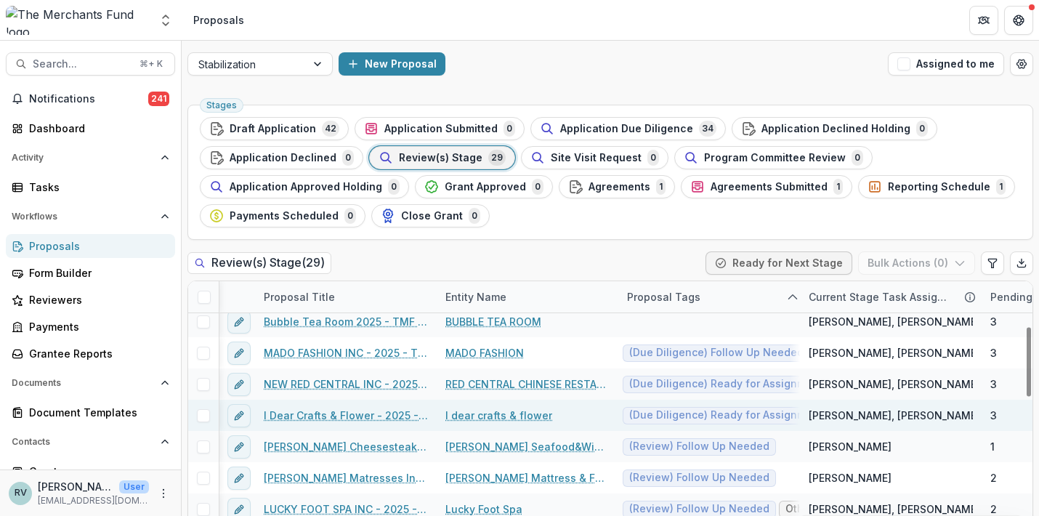
scroll to position [170, 1]
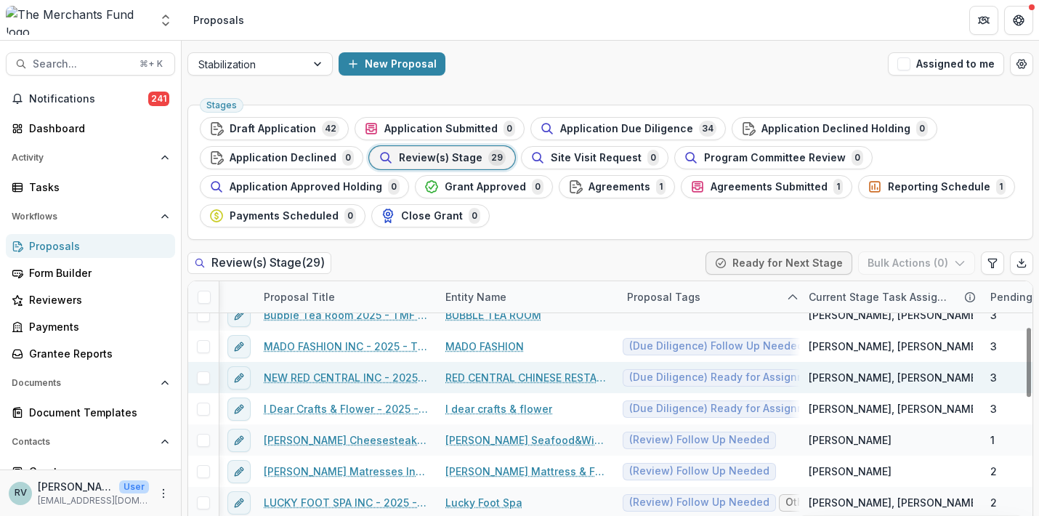
click at [390, 373] on link "NEW RED CENTRAL INC - 2025 - TMF 2025 Stabilization Grant Program" at bounding box center [346, 377] width 164 height 15
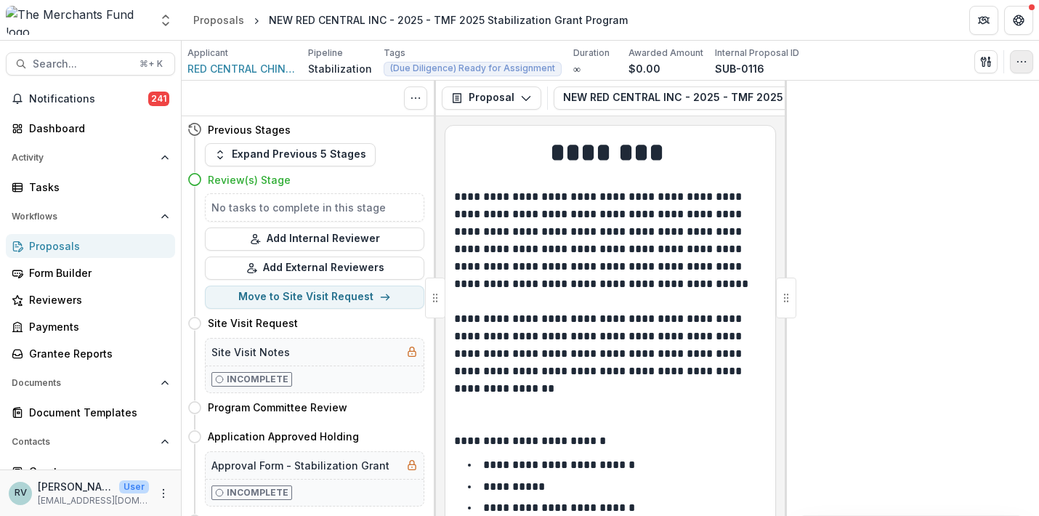
click at [1024, 60] on icon "button" at bounding box center [1022, 62] width 12 height 12
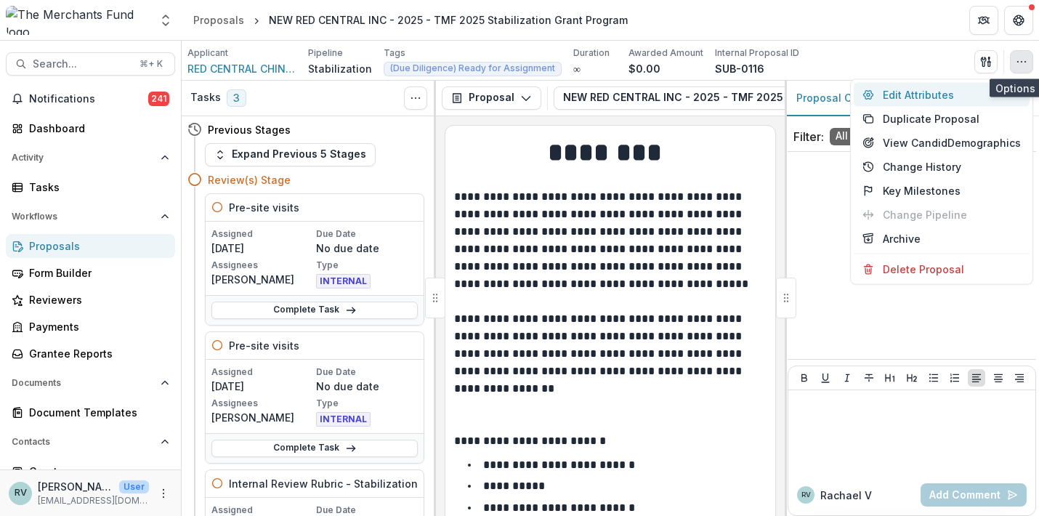
click at [937, 95] on button "Edit Attributes" at bounding box center [942, 95] width 176 height 24
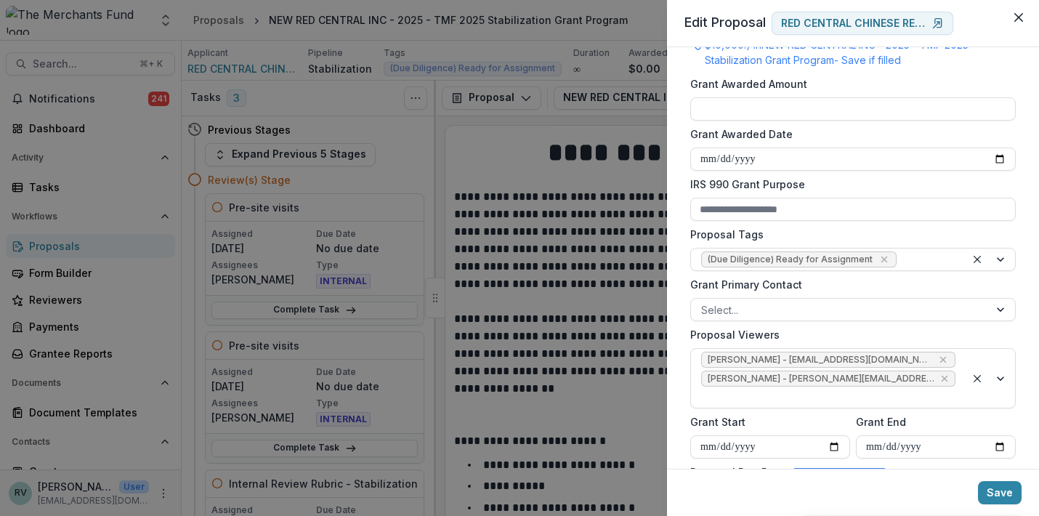
scroll to position [427, 0]
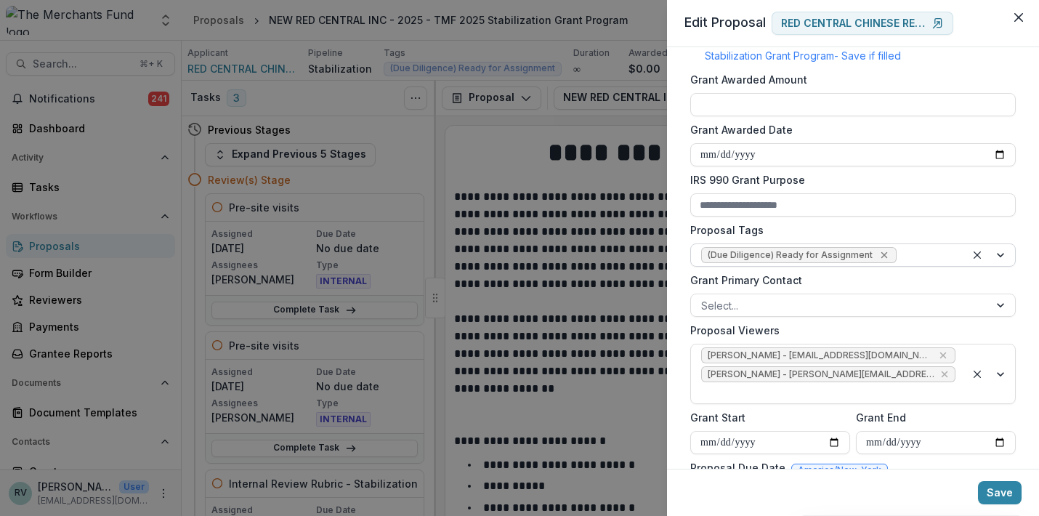
click at [881, 254] on icon "Remove (Due Diligence) Ready for Assignment" at bounding box center [884, 255] width 7 height 7
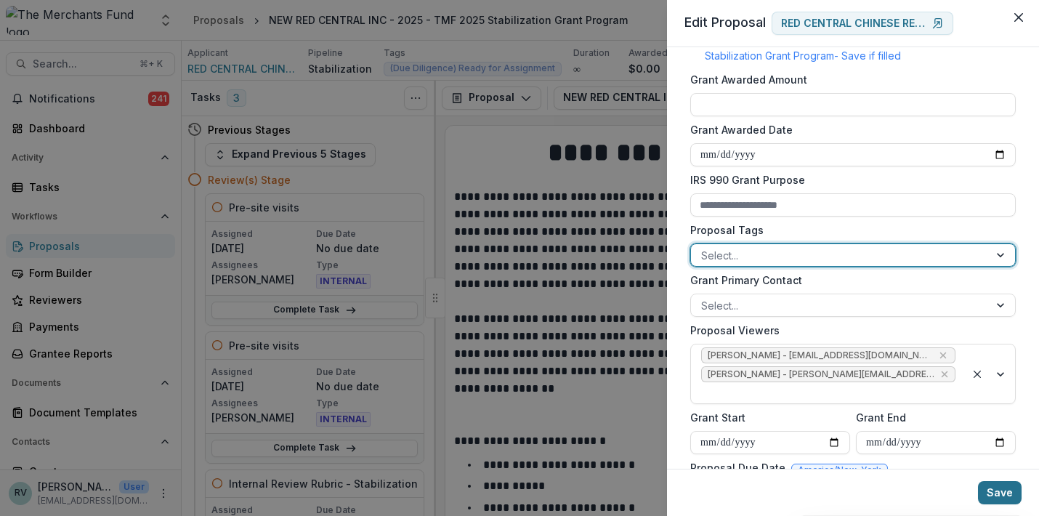
click at [998, 487] on button "Save" at bounding box center [1000, 492] width 44 height 23
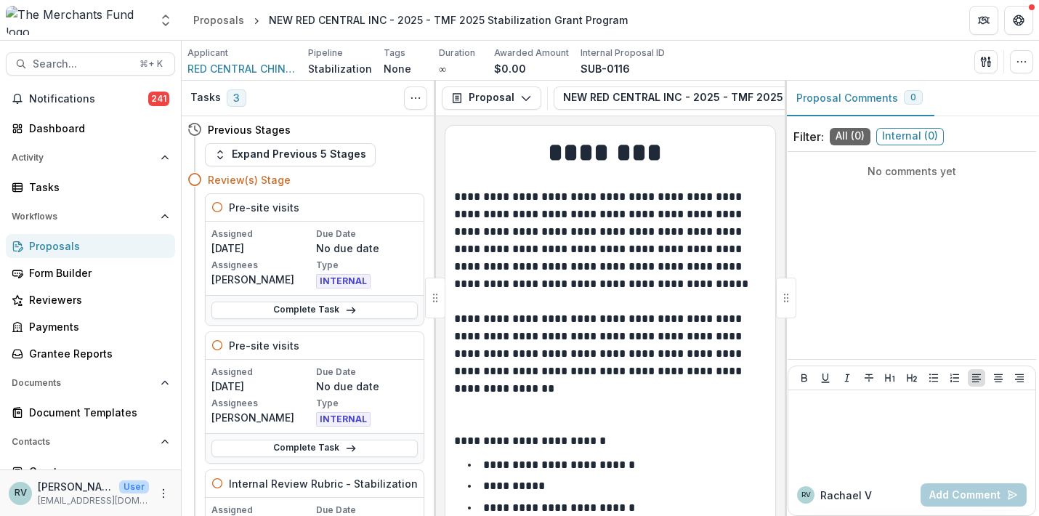
click at [509, 301] on p "**********" at bounding box center [608, 292] width 308 height 209
click at [219, 21] on div "Proposals" at bounding box center [218, 19] width 51 height 15
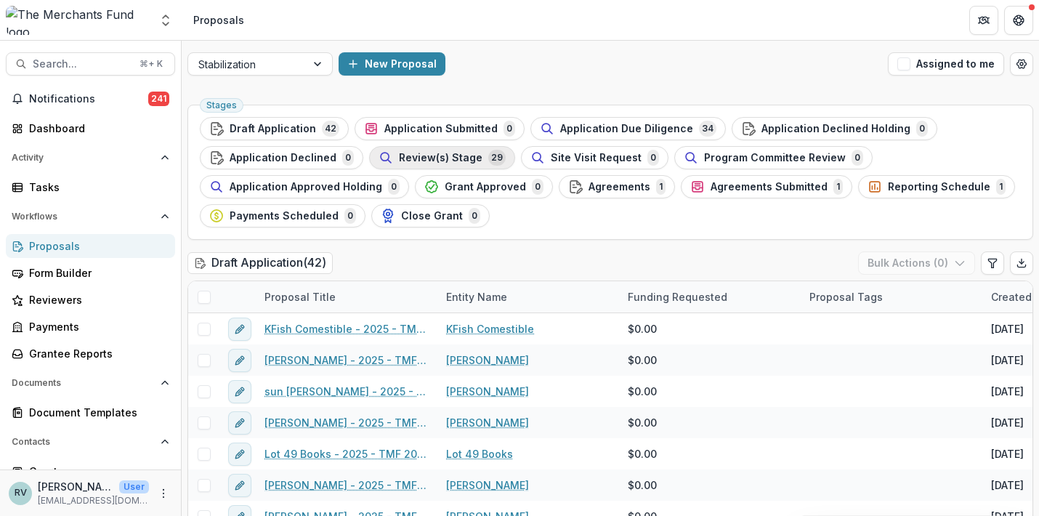
click at [458, 154] on span "Review(s) Stage" at bounding box center [441, 158] width 84 height 12
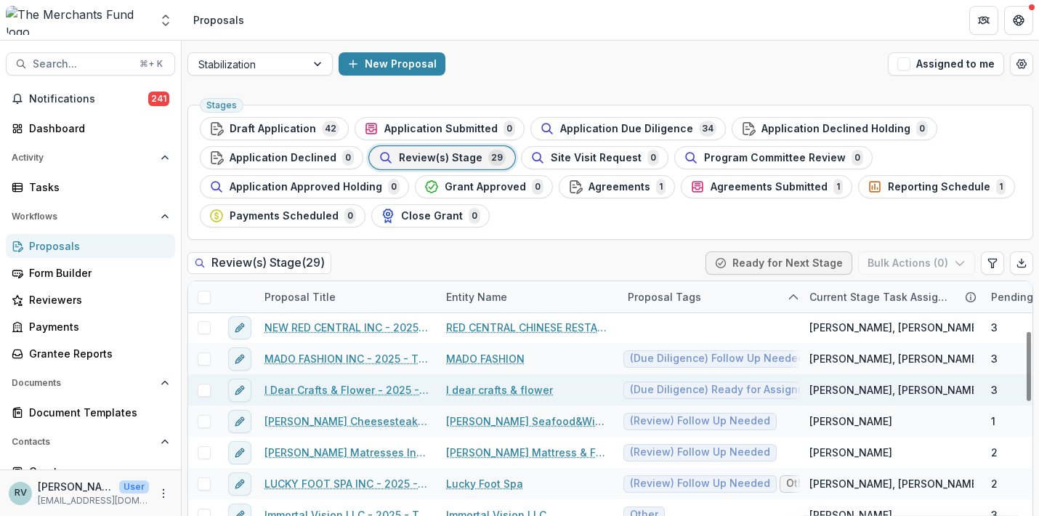
scroll to position [193, 0]
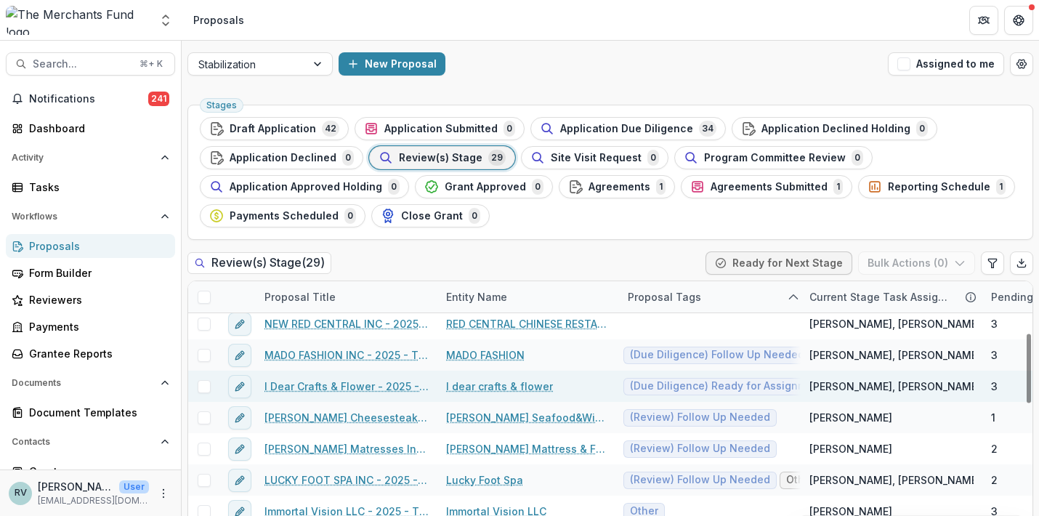
click at [338, 386] on link "I Dear Crafts & Flower - 2025 - TMF 2025 Stabilization Grant Program" at bounding box center [346, 386] width 164 height 15
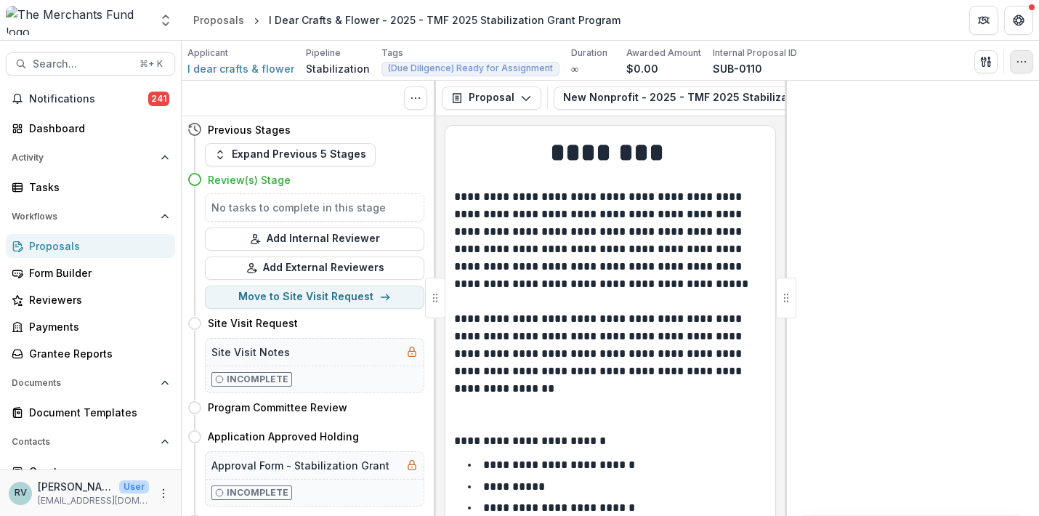
click at [1025, 64] on icon "button" at bounding box center [1022, 62] width 12 height 12
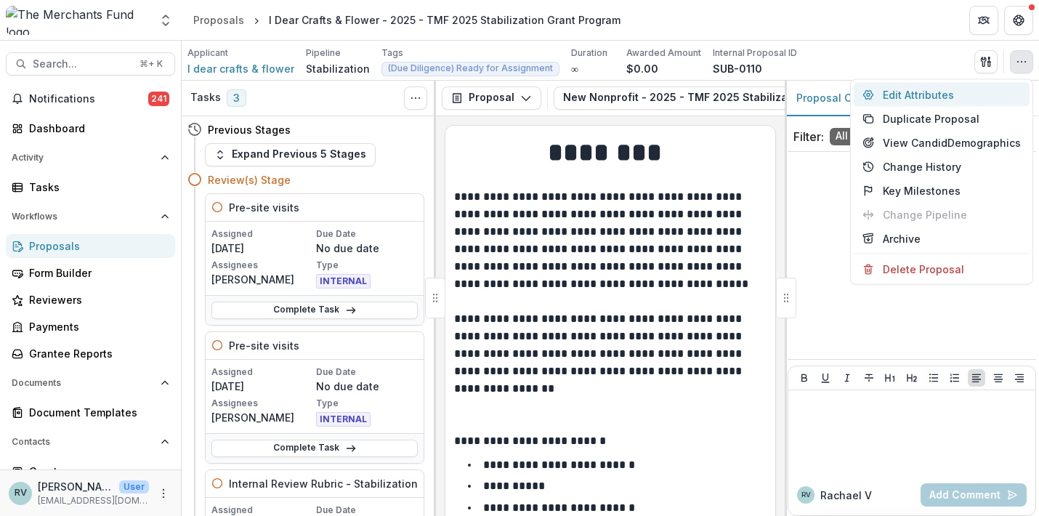
click at [947, 95] on button "Edit Attributes" at bounding box center [942, 95] width 176 height 24
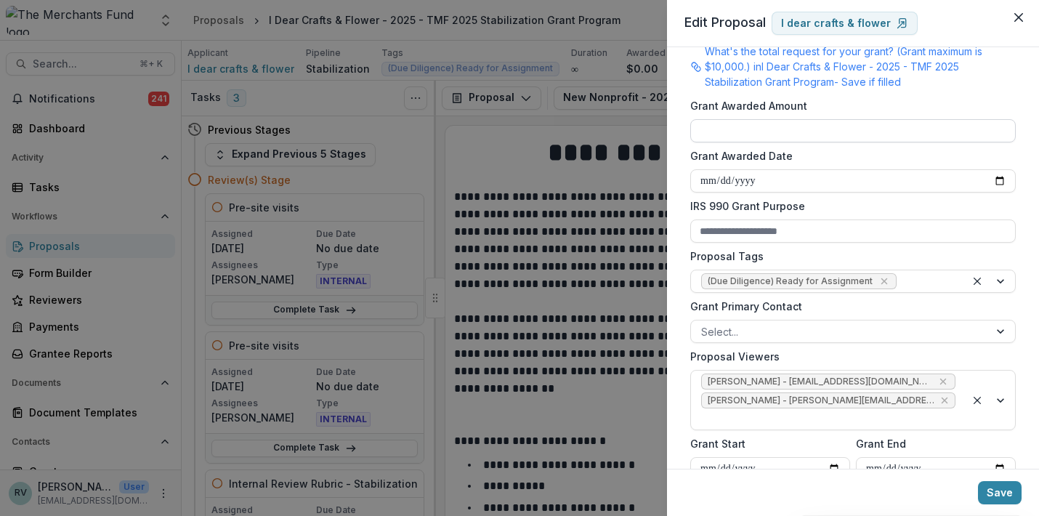
scroll to position [400, 0]
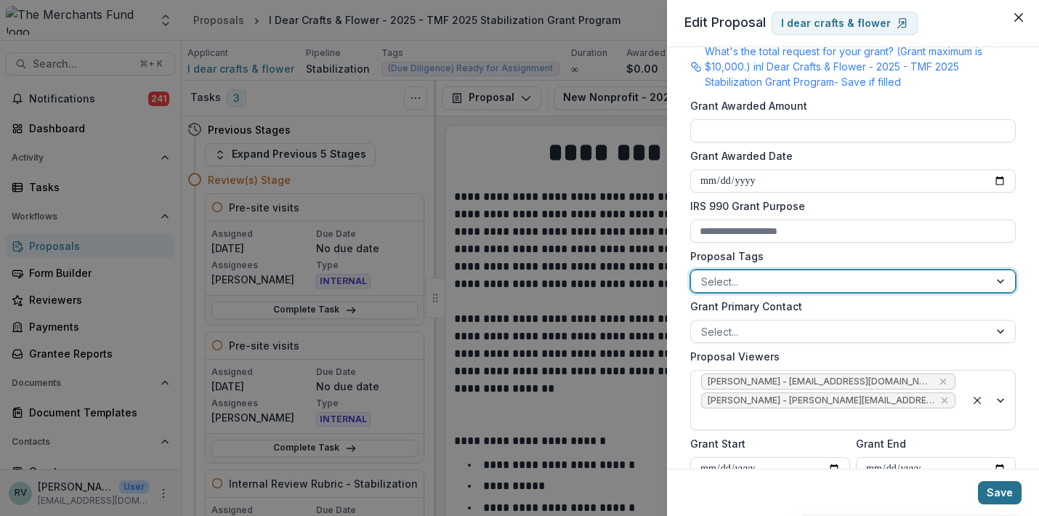
click at [1000, 492] on button "Save" at bounding box center [1000, 492] width 44 height 23
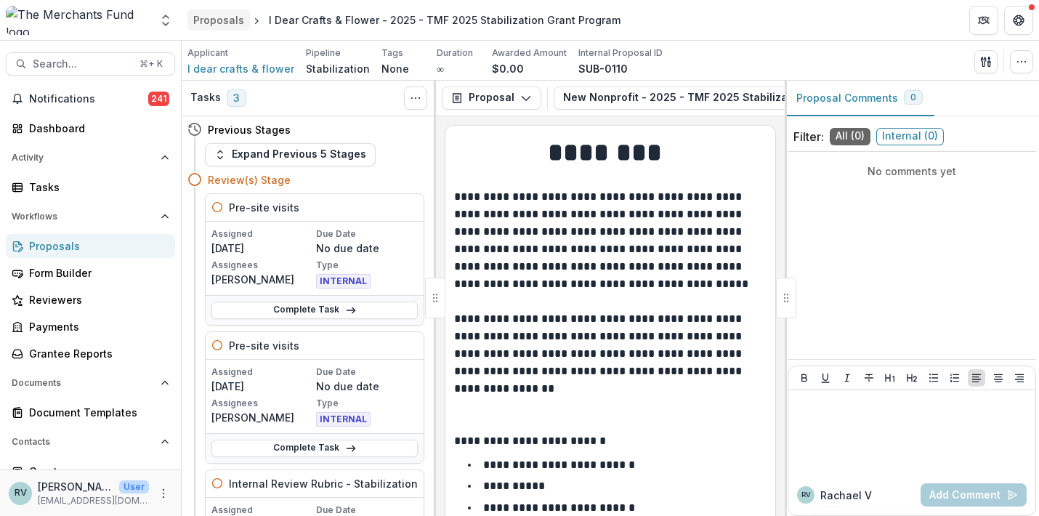
click at [219, 23] on div "Proposals" at bounding box center [218, 19] width 51 height 15
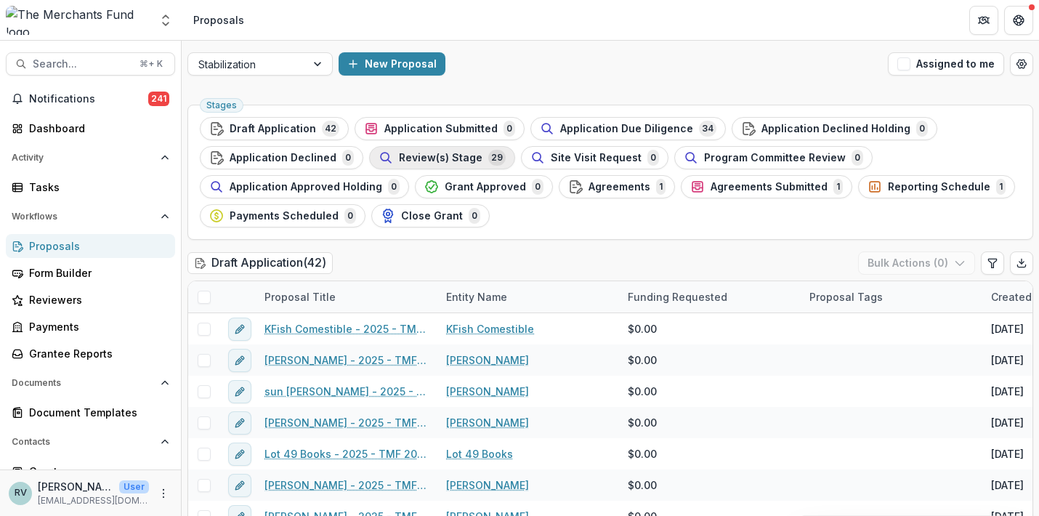
click at [496, 158] on span "29" at bounding box center [496, 158] width 17 height 16
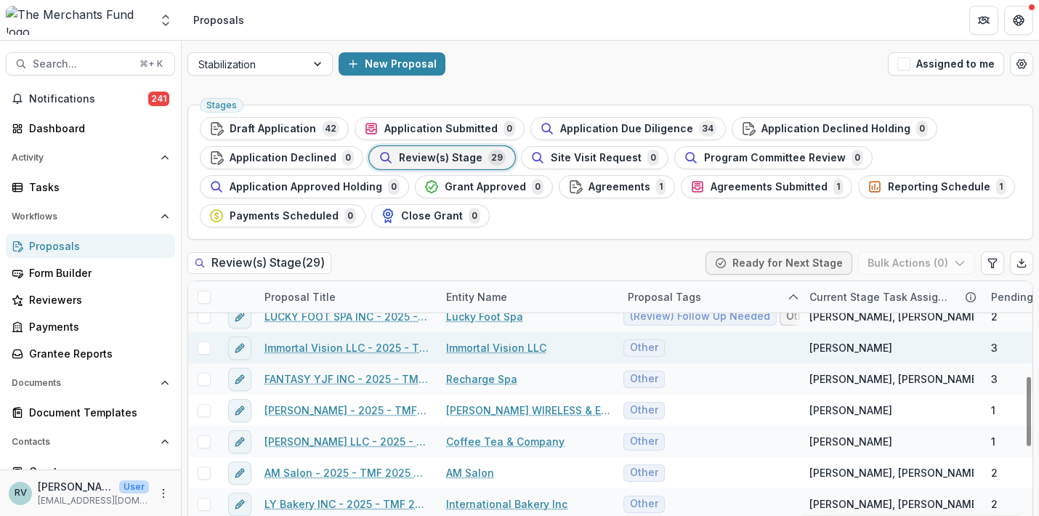
scroll to position [346, 0]
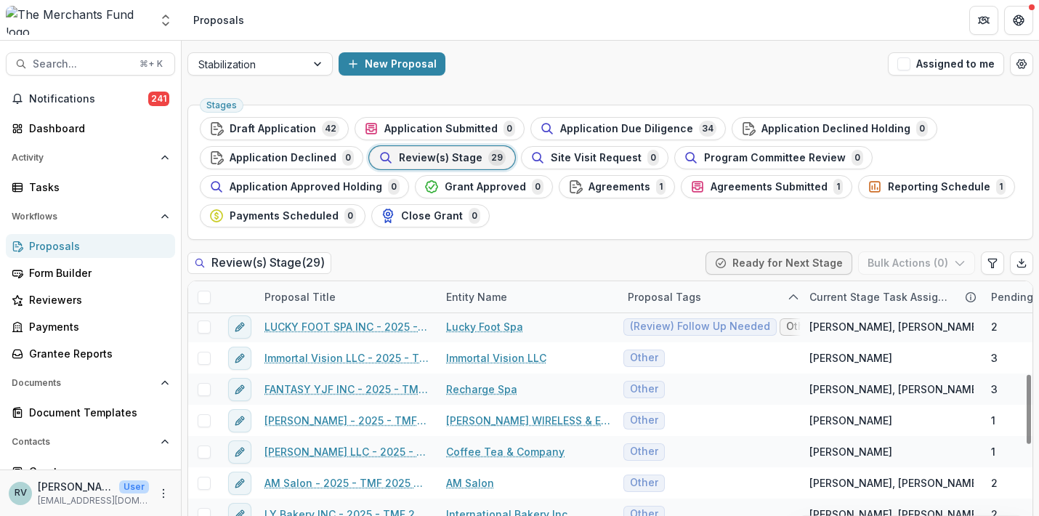
click at [795, 297] on icon "sorted ascending" at bounding box center [794, 297] width 12 height 12
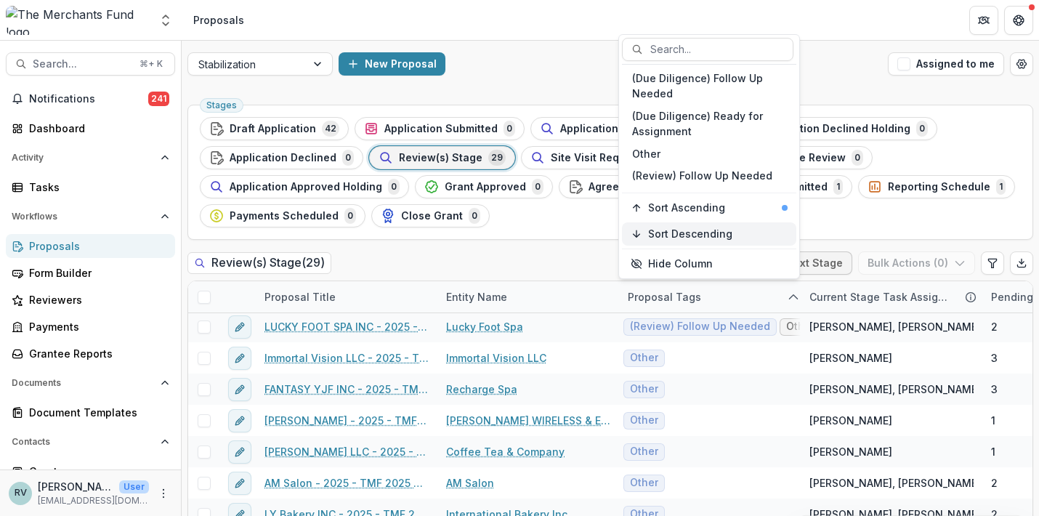
click at [740, 233] on div "Sort Descending" at bounding box center [718, 234] width 140 height 12
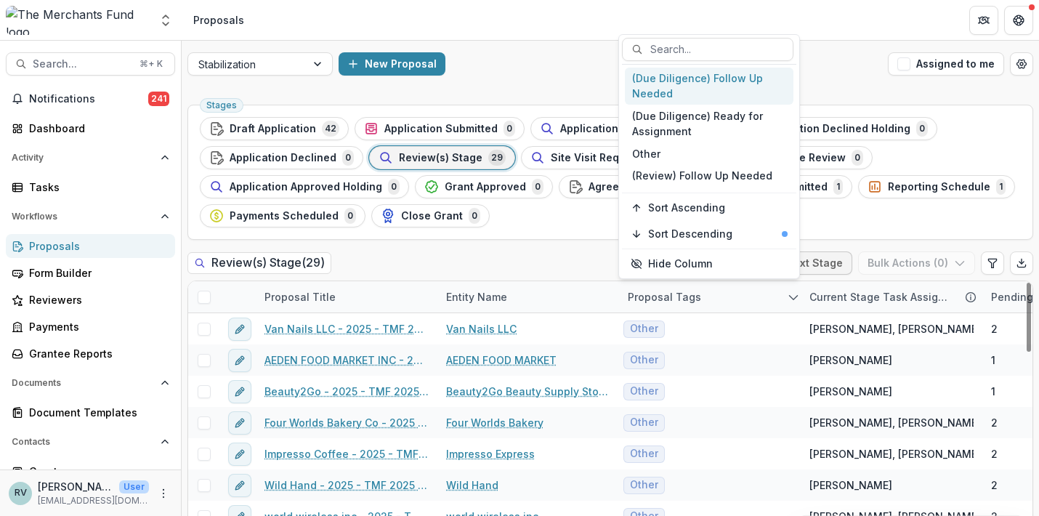
scroll to position [0, 1]
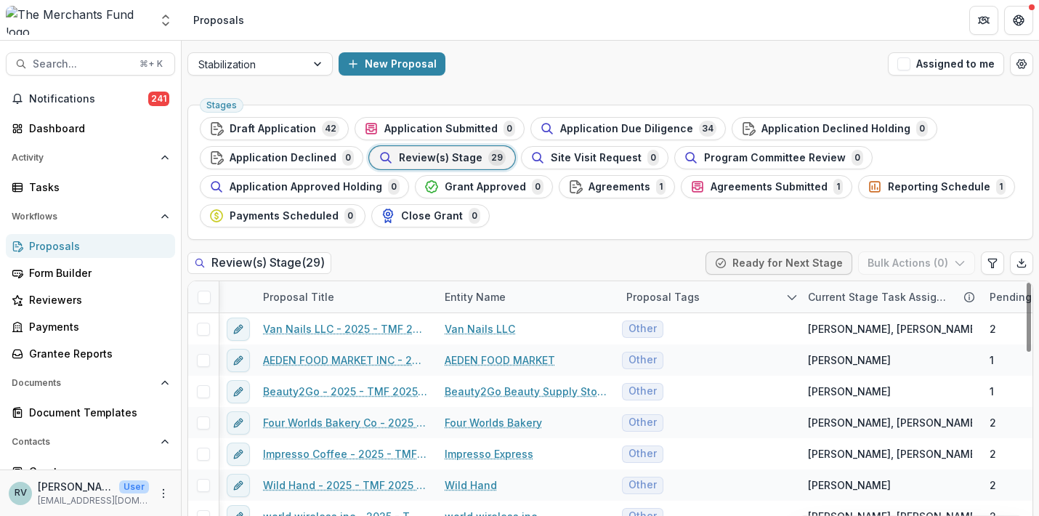
click at [567, 251] on div "Stages Draft Application 42 Application Submitted 0 Application Due Diligence 3…" at bounding box center [610, 323] width 857 height 449
click at [598, 124] on span "Application Due Diligence" at bounding box center [626, 129] width 133 height 12
